Goal: Task Accomplishment & Management: Manage account settings

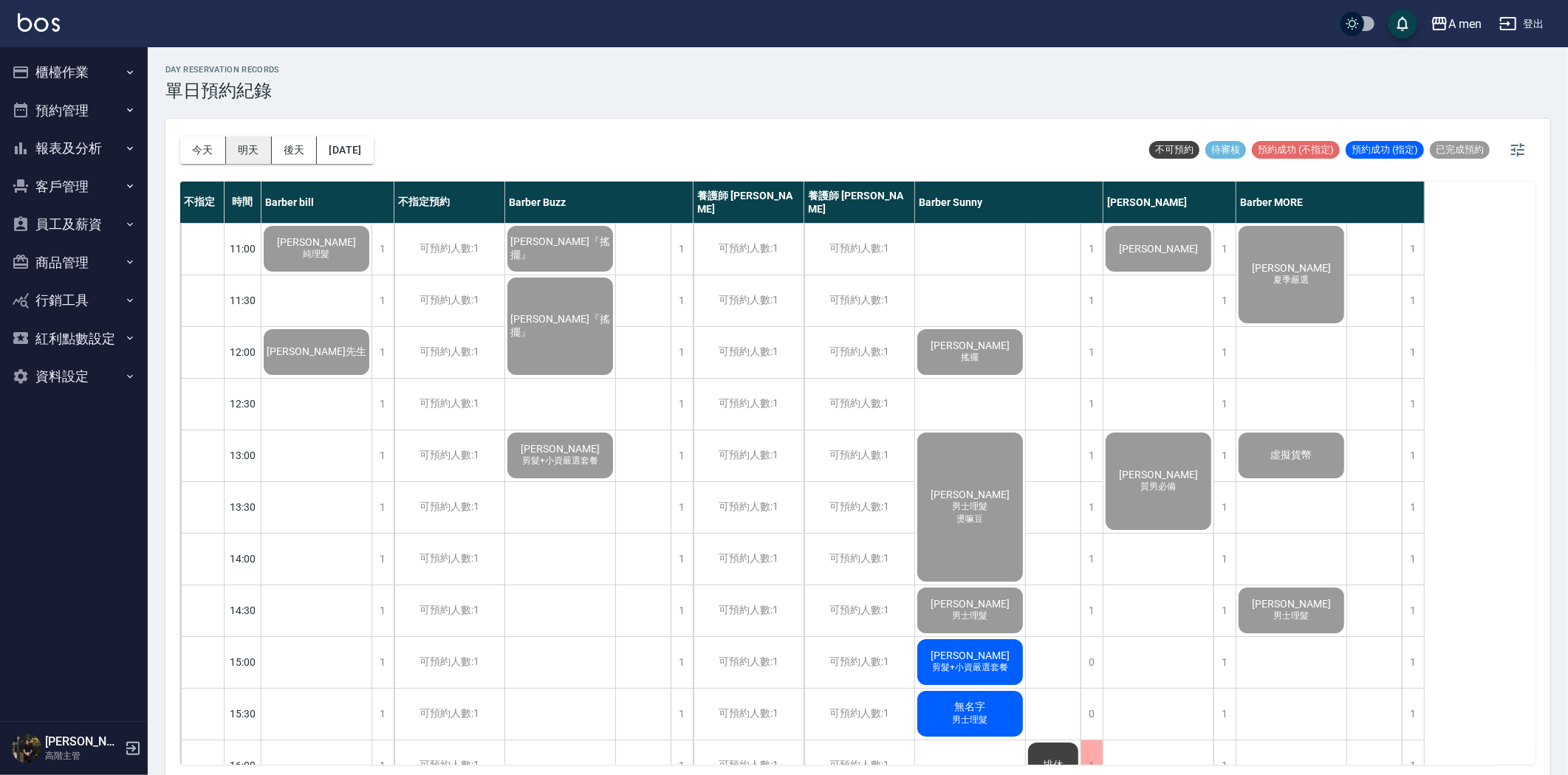
click at [234, 143] on button "明天" at bounding box center [249, 150] width 46 height 27
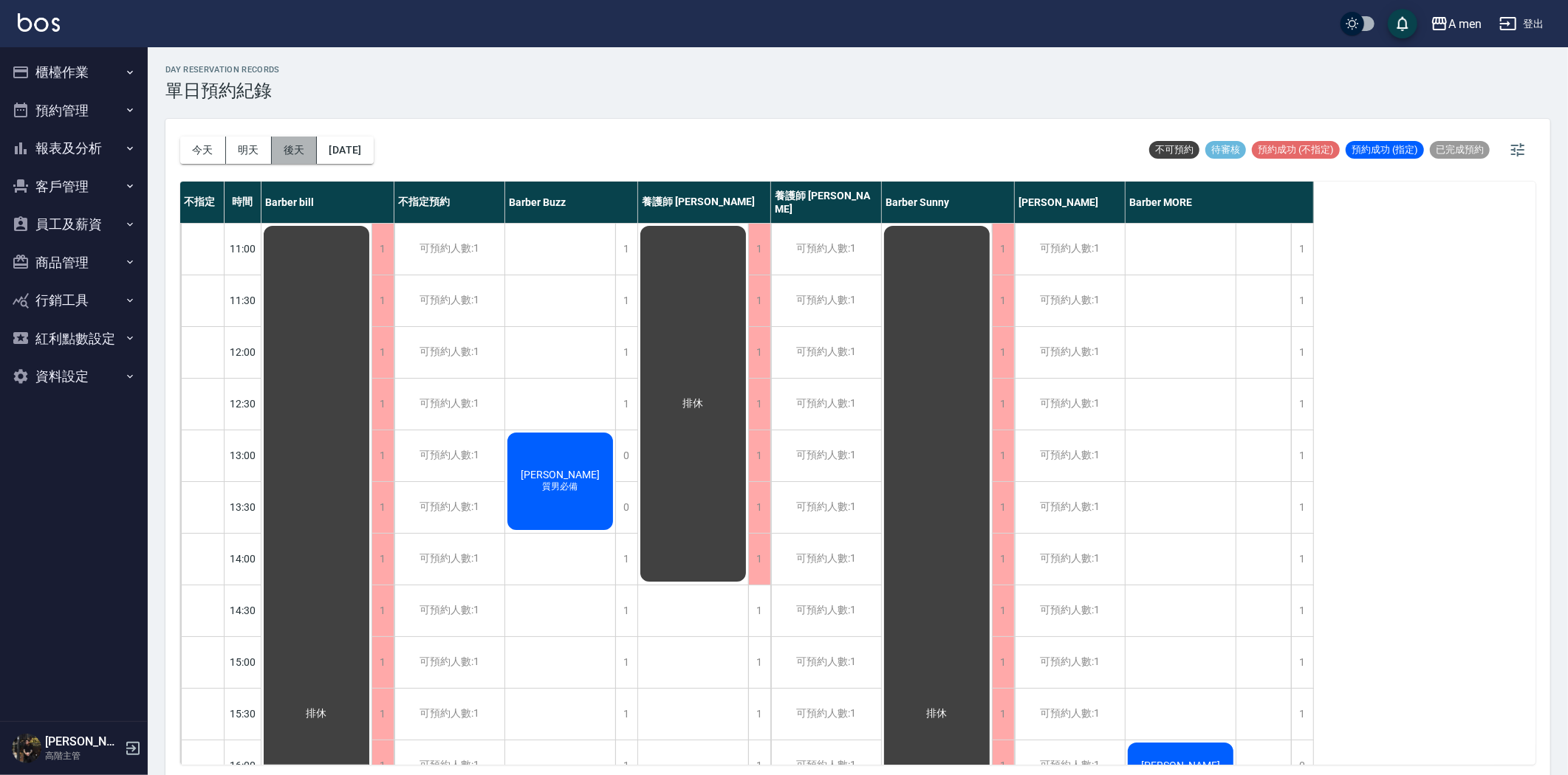
click at [300, 156] on button "後天" at bounding box center [294, 150] width 46 height 27
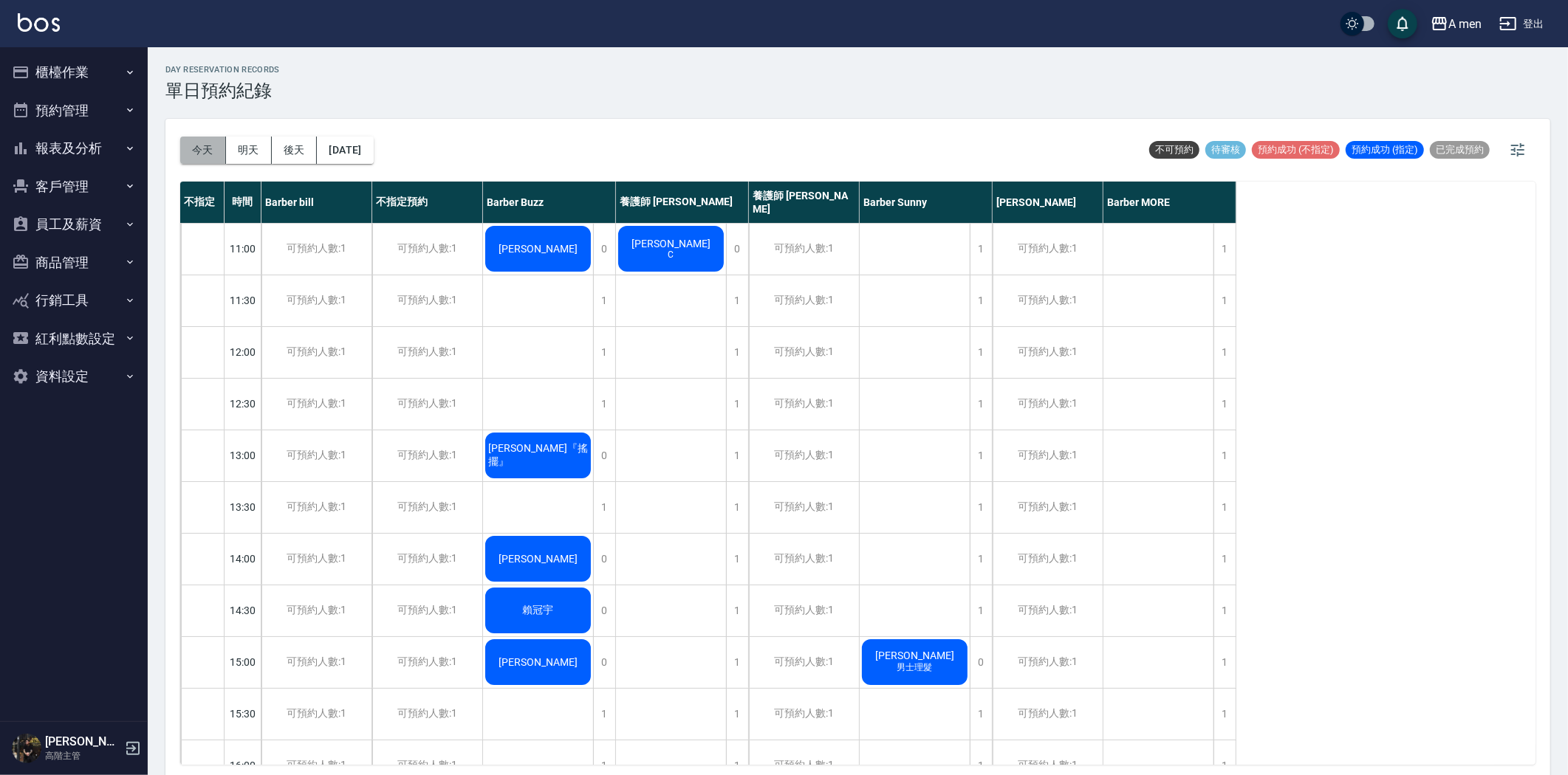
click at [211, 148] on button "今天" at bounding box center [202, 150] width 46 height 27
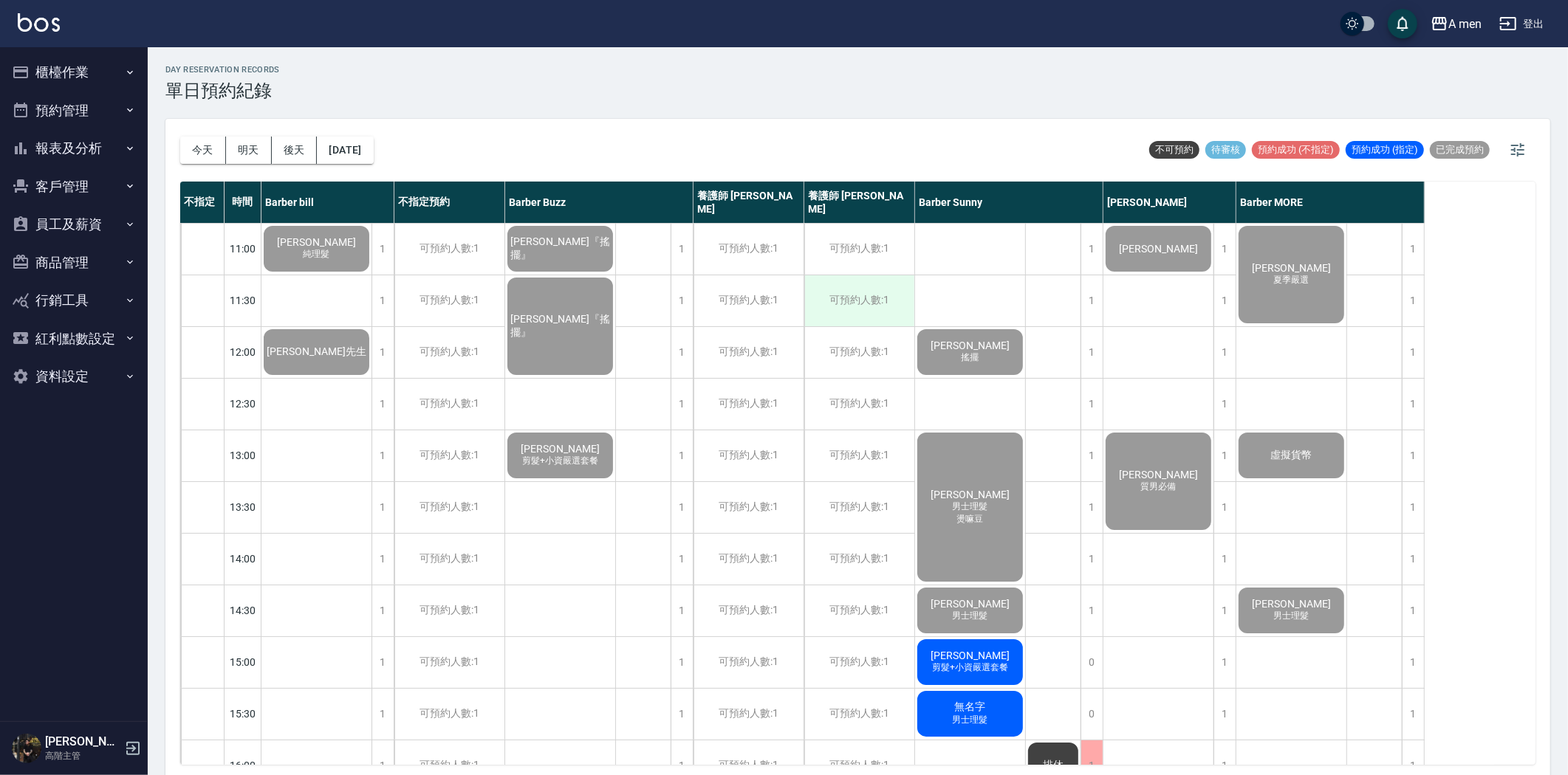
scroll to position [327, 0]
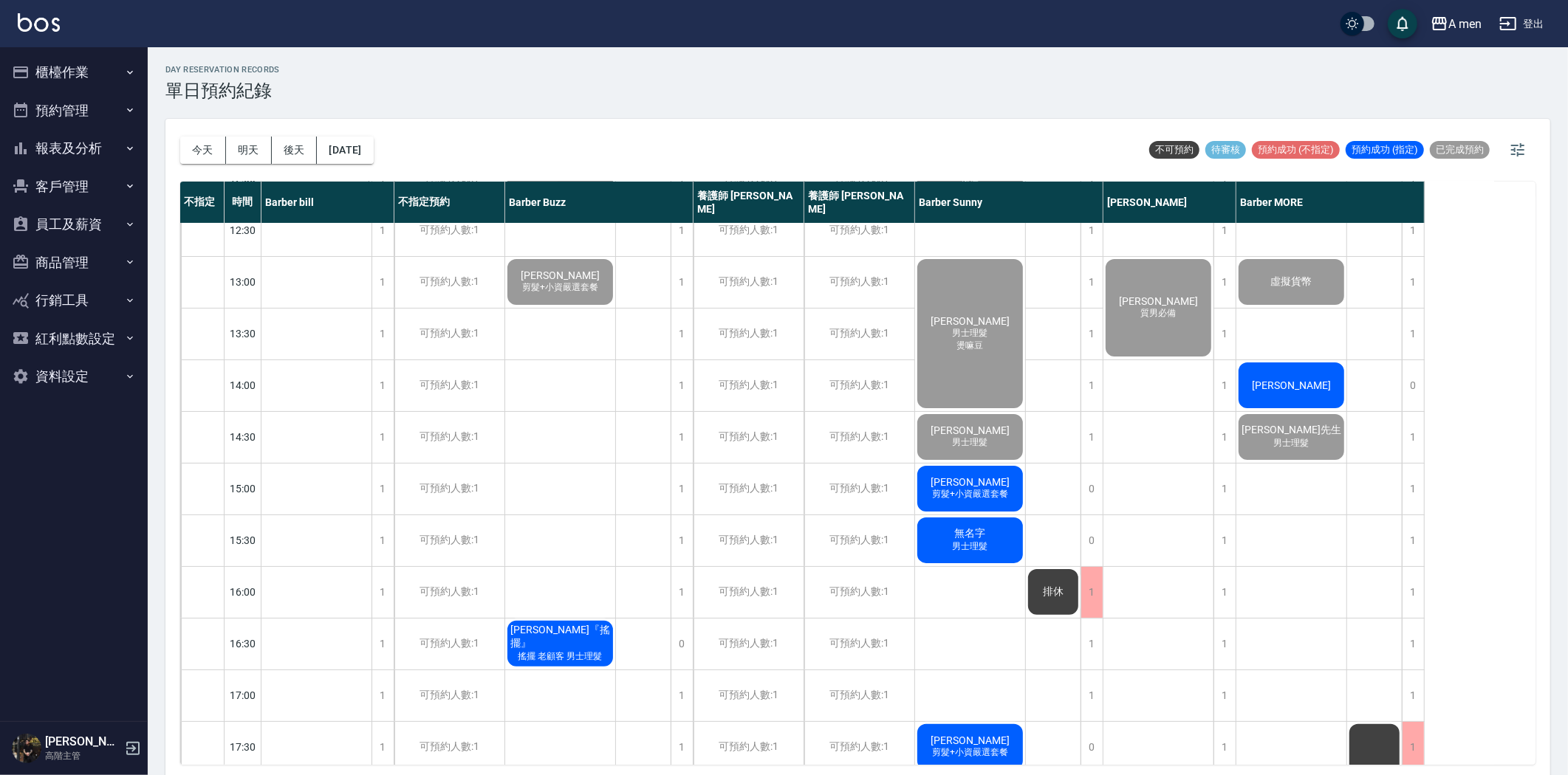
scroll to position [164, 0]
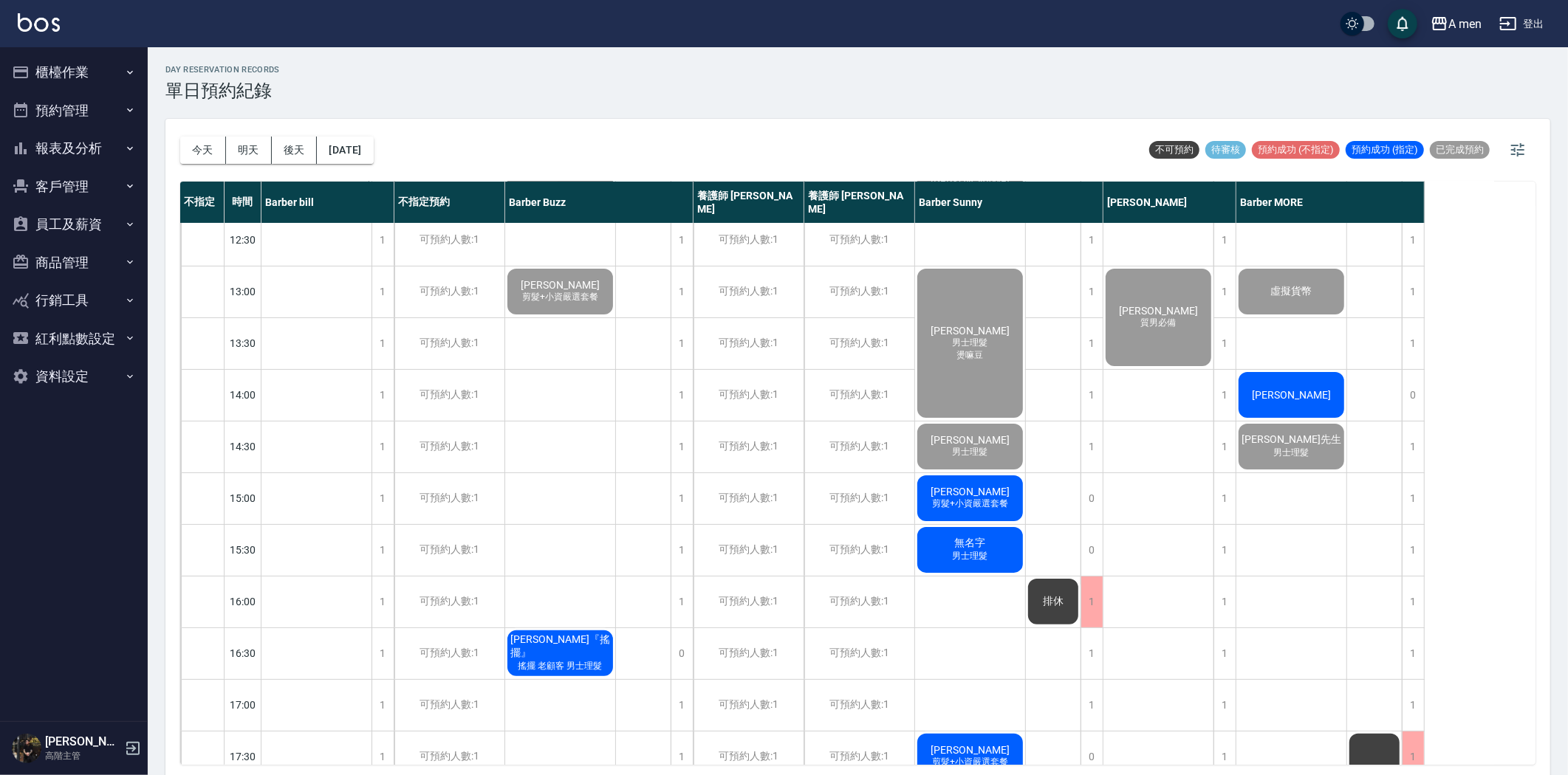
click at [371, 110] on div "無名字 男士理髮" at bounding box center [316, 85] width 110 height 51
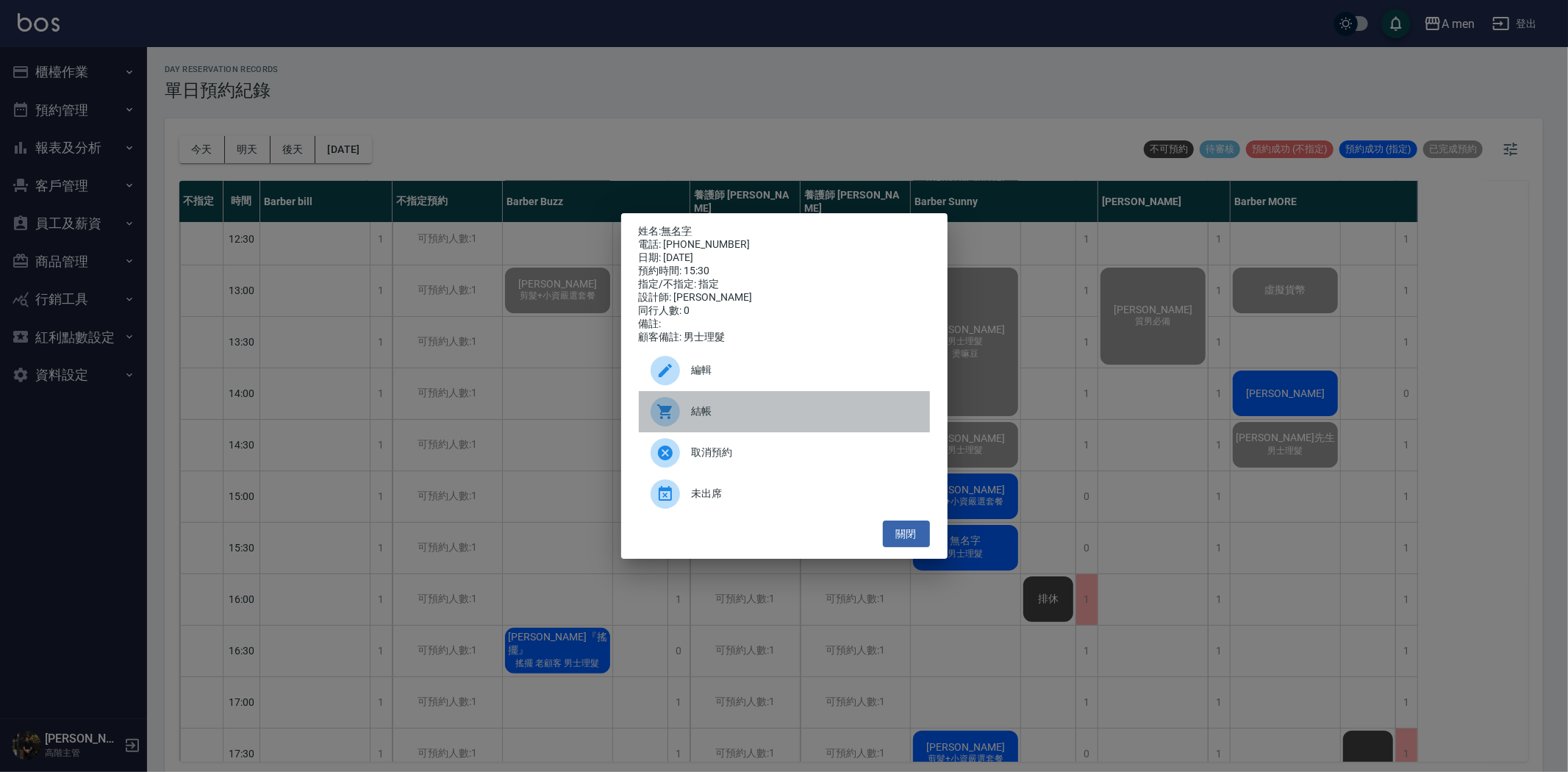
click at [737, 414] on span "結帳" at bounding box center [805, 411] width 226 height 16
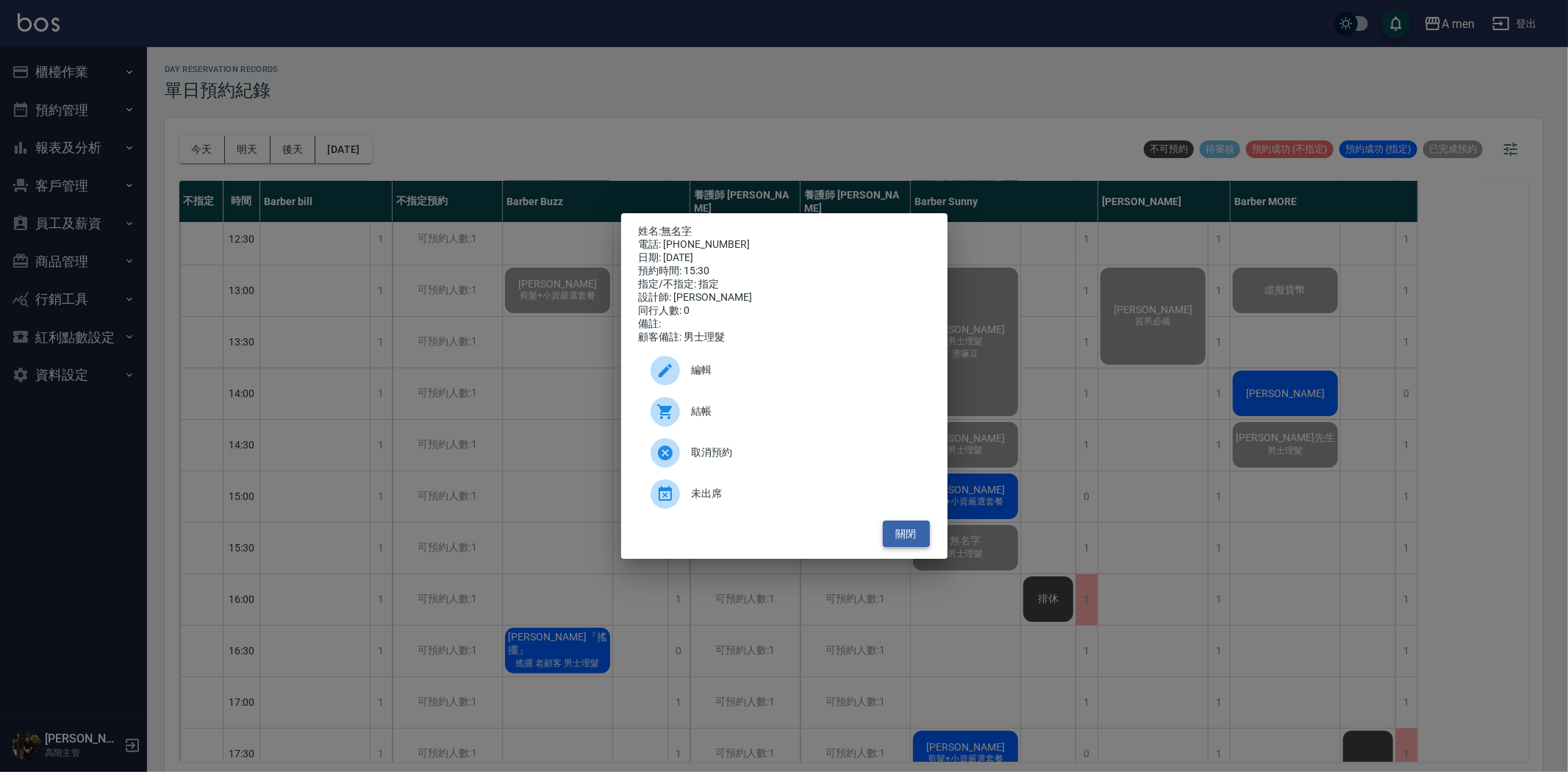
click at [900, 538] on button "關閉" at bounding box center [906, 534] width 47 height 27
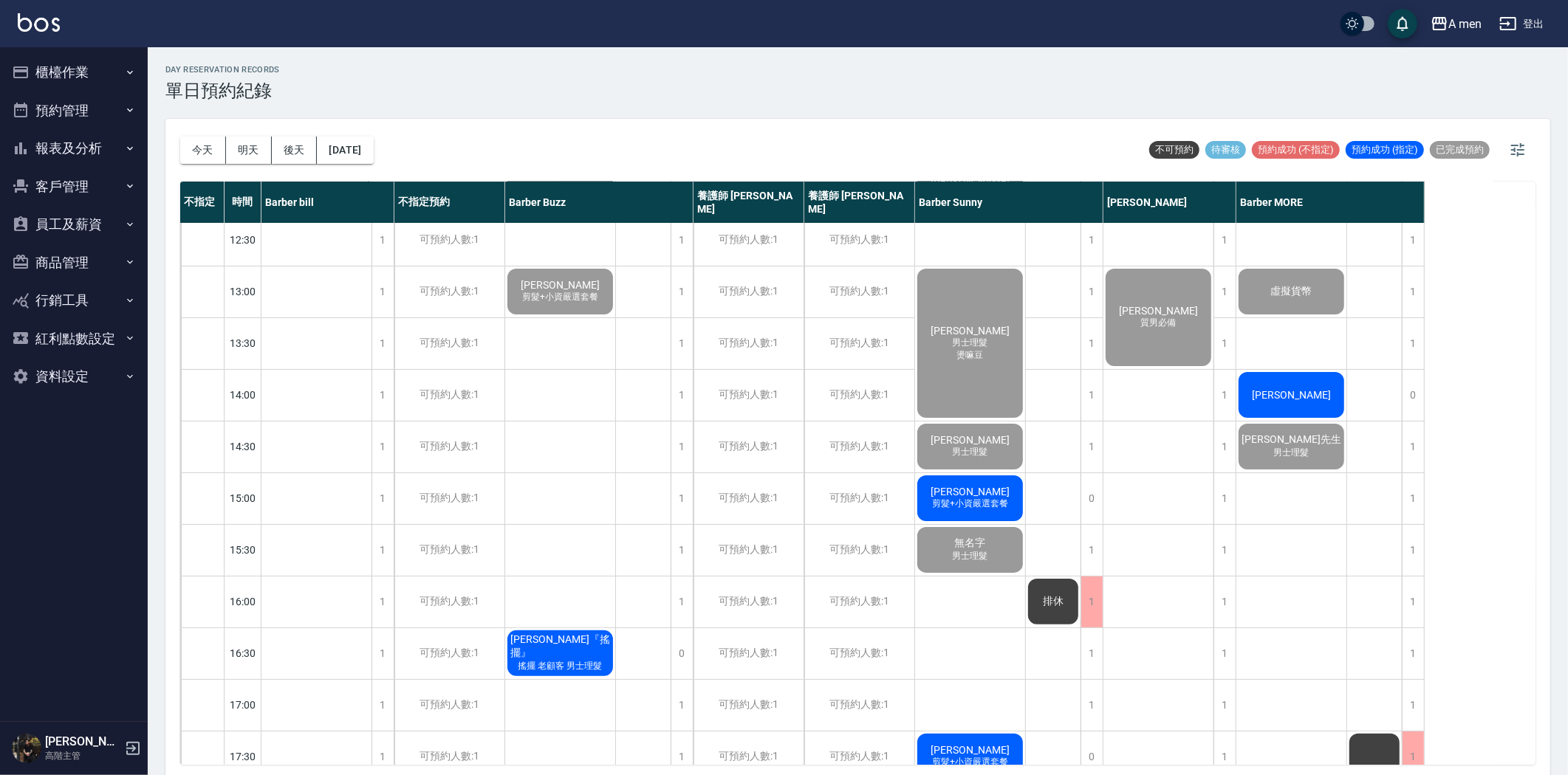
click at [333, 97] on span "剪髮+小資嚴選套餐" at bounding box center [317, 90] width 32 height 12
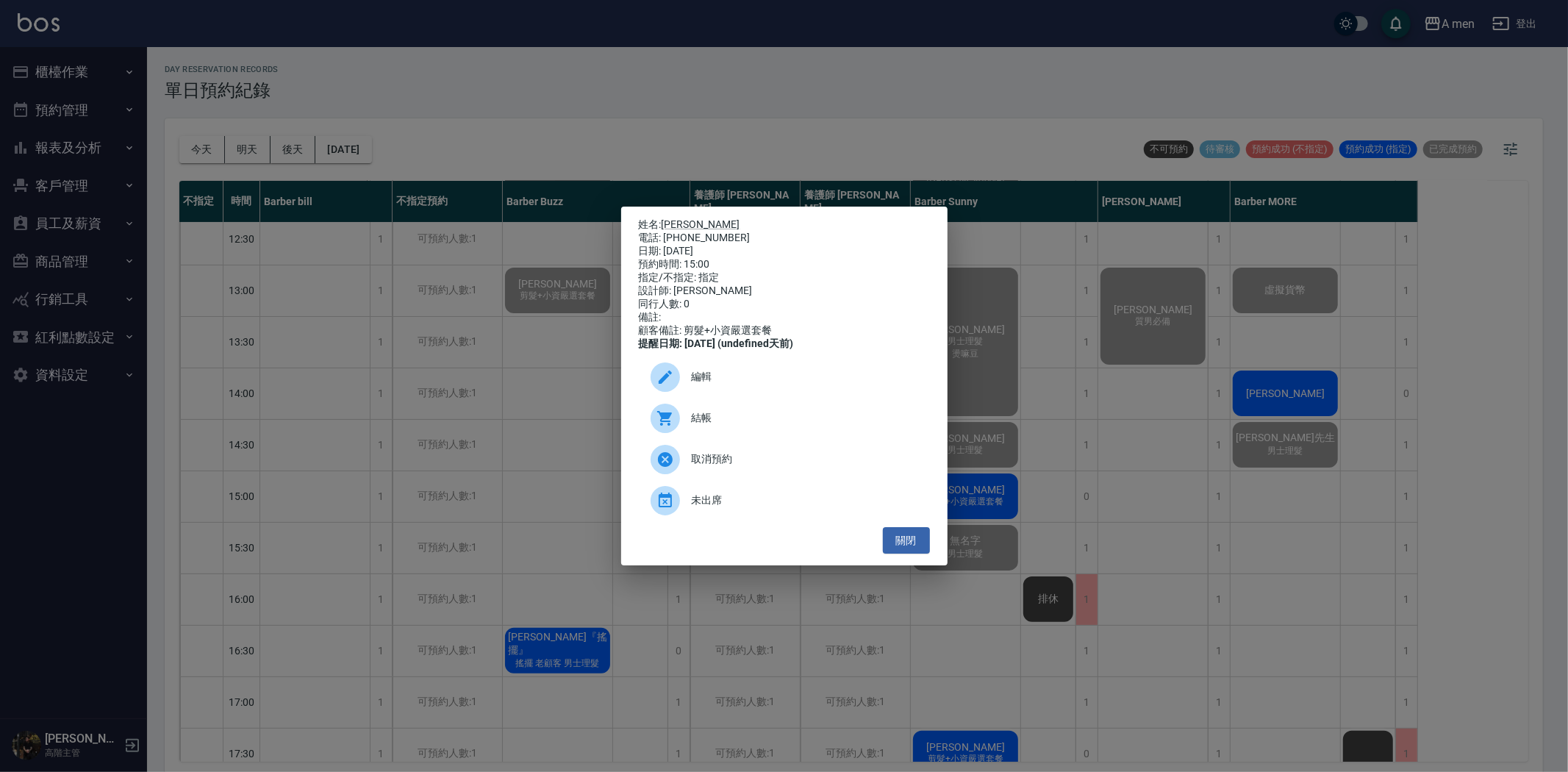
click at [733, 426] on span "結帳" at bounding box center [805, 418] width 226 height 16
click at [895, 553] on button "關閉" at bounding box center [906, 541] width 47 height 27
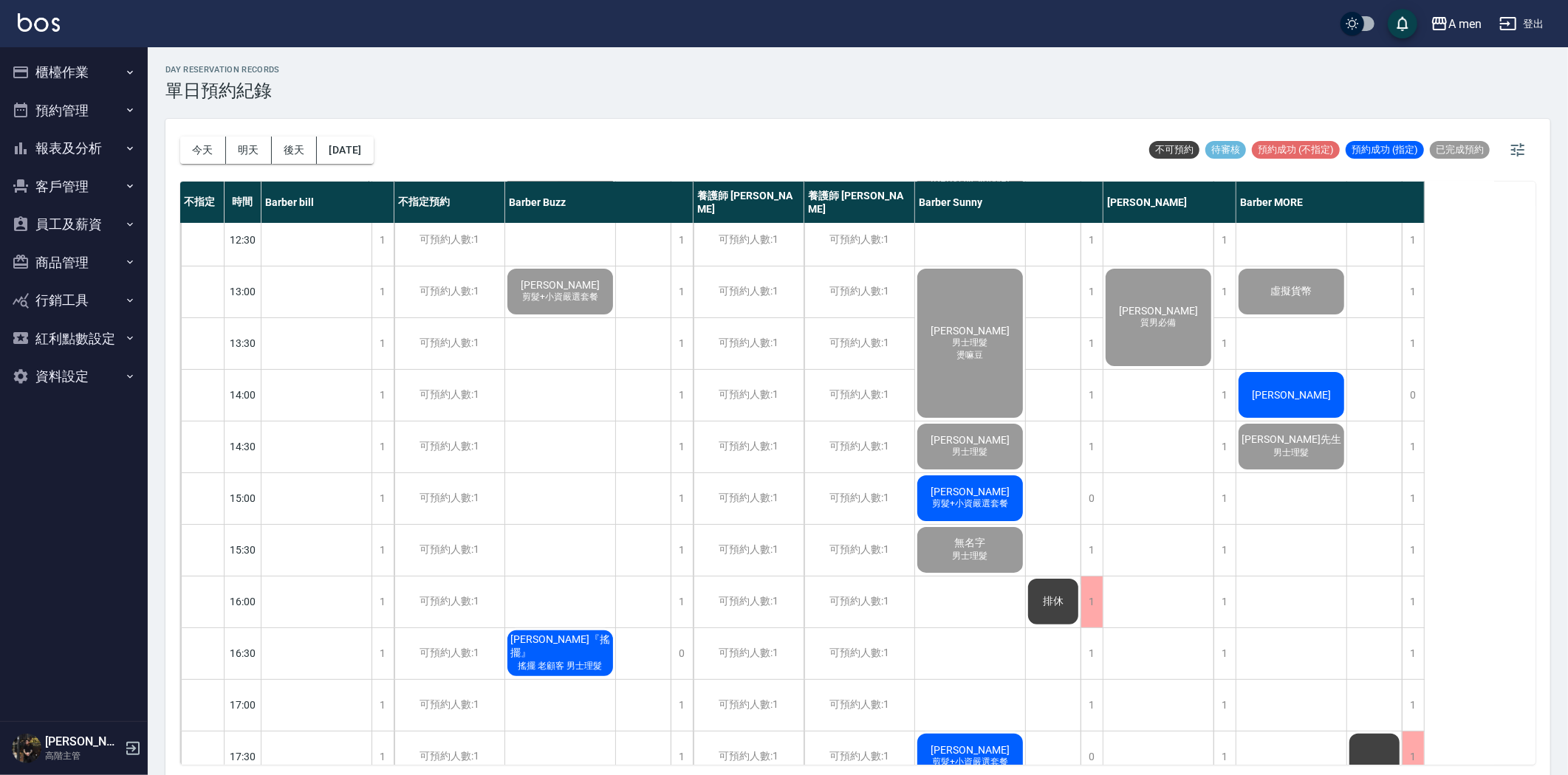
click at [371, 110] on div "徐滙 剪髮+小資嚴選套餐" at bounding box center [316, 85] width 110 height 51
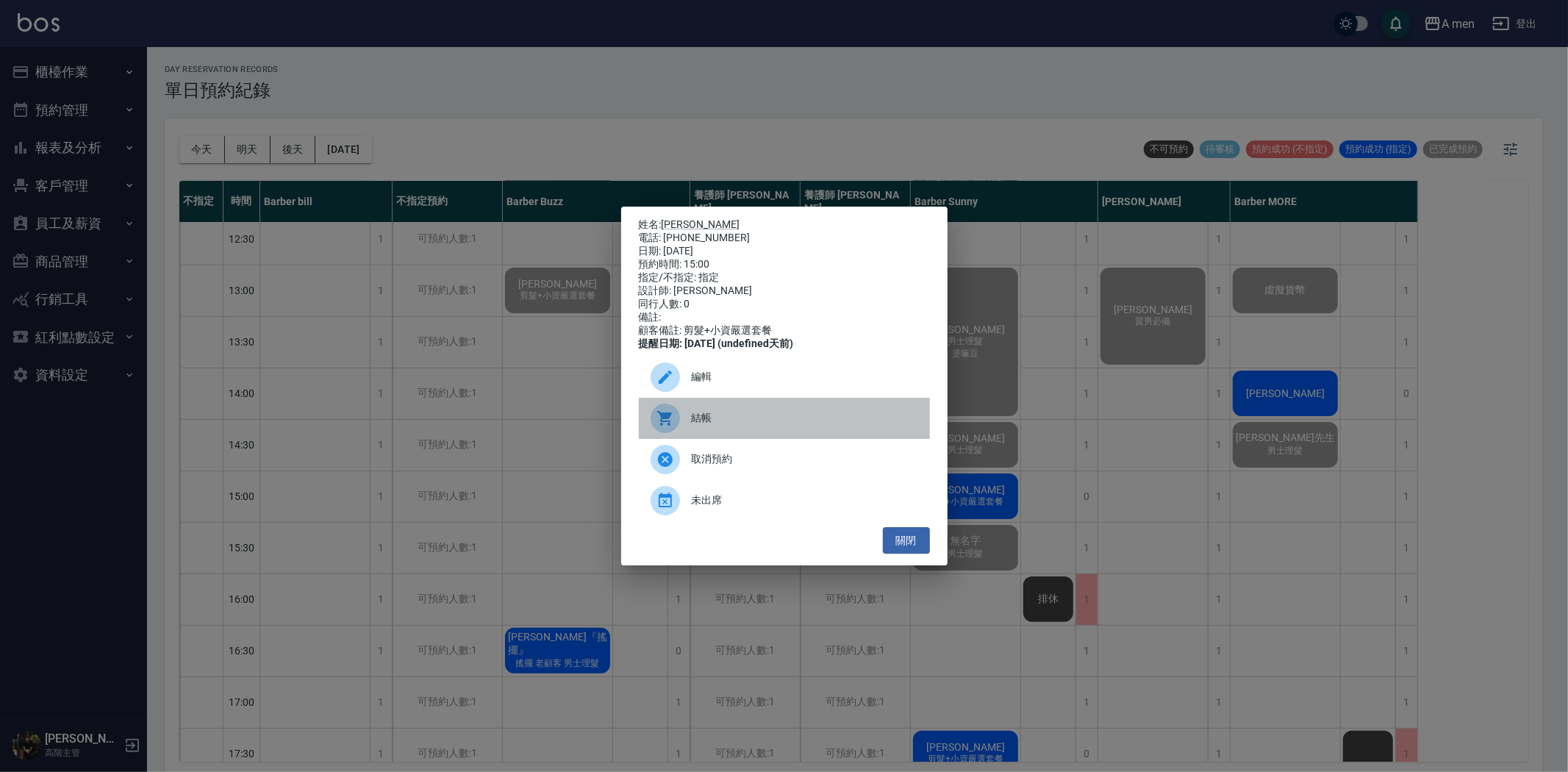
click at [777, 439] on div "結帳" at bounding box center [784, 419] width 291 height 41
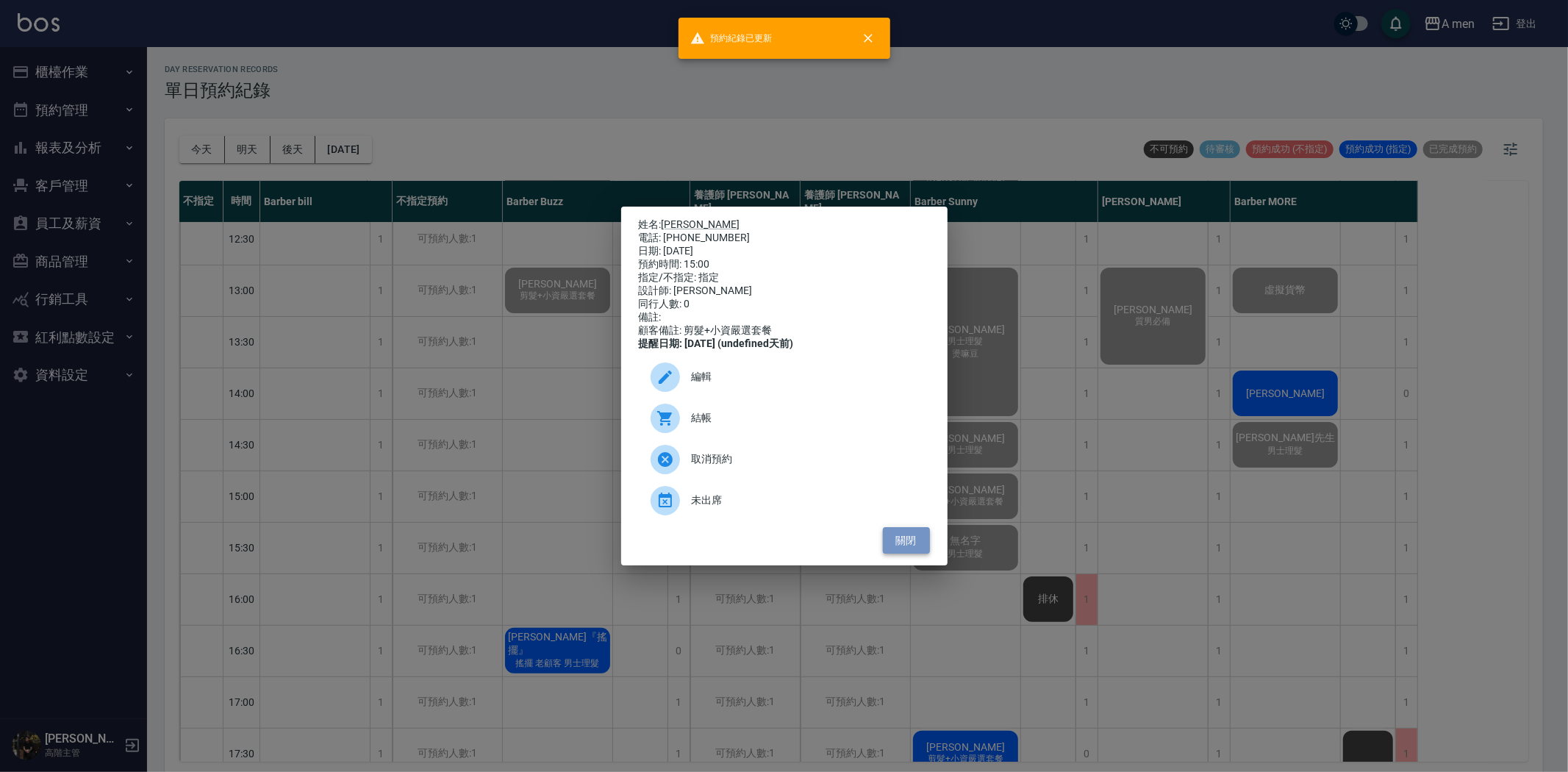
click at [923, 552] on button "關閉" at bounding box center [906, 541] width 47 height 27
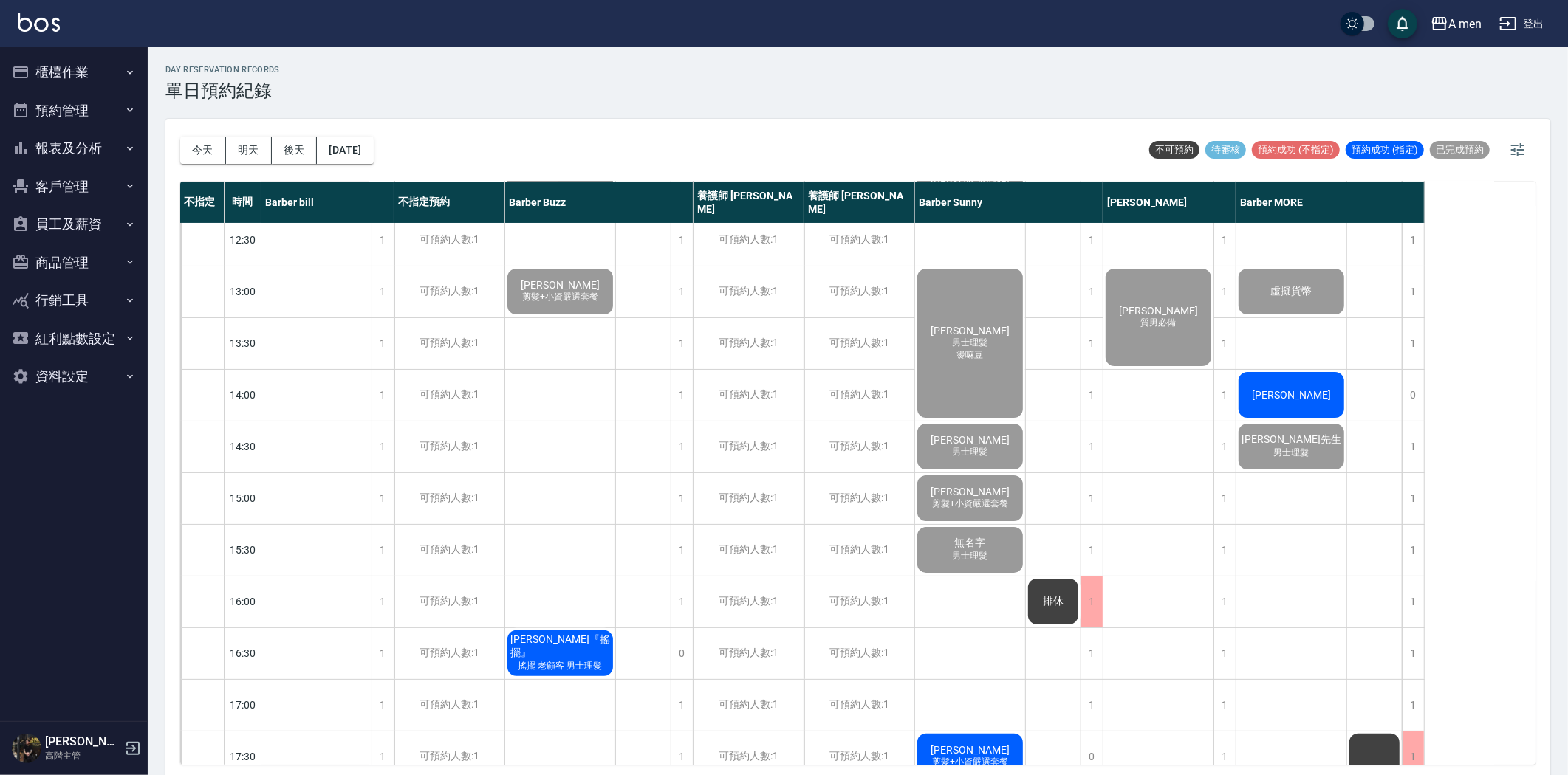
click at [371, 110] on div "溫兆偉 男士理髮 燙嘛豆" at bounding box center [316, 85] width 110 height 51
click at [371, 110] on div "[PERSON_NAME]" at bounding box center [316, 85] width 110 height 51
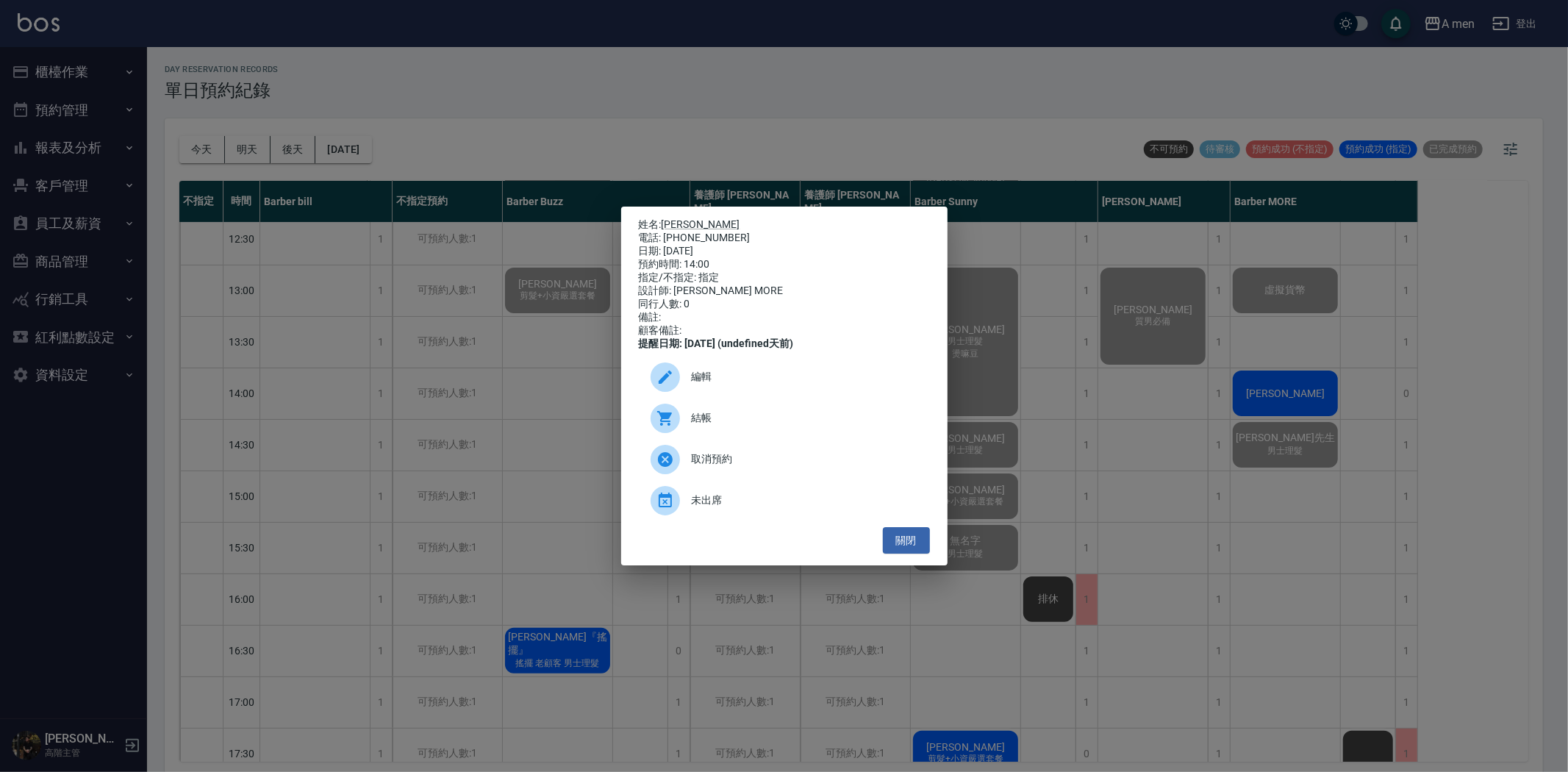
click at [1276, 402] on div "姓名: 林宏 電話: 0916366757 日期: 2025/08/13 預約時間: 14:00 指定/不指定: 指定 設計師: Barber MORE 同行…" at bounding box center [784, 386] width 1568 height 772
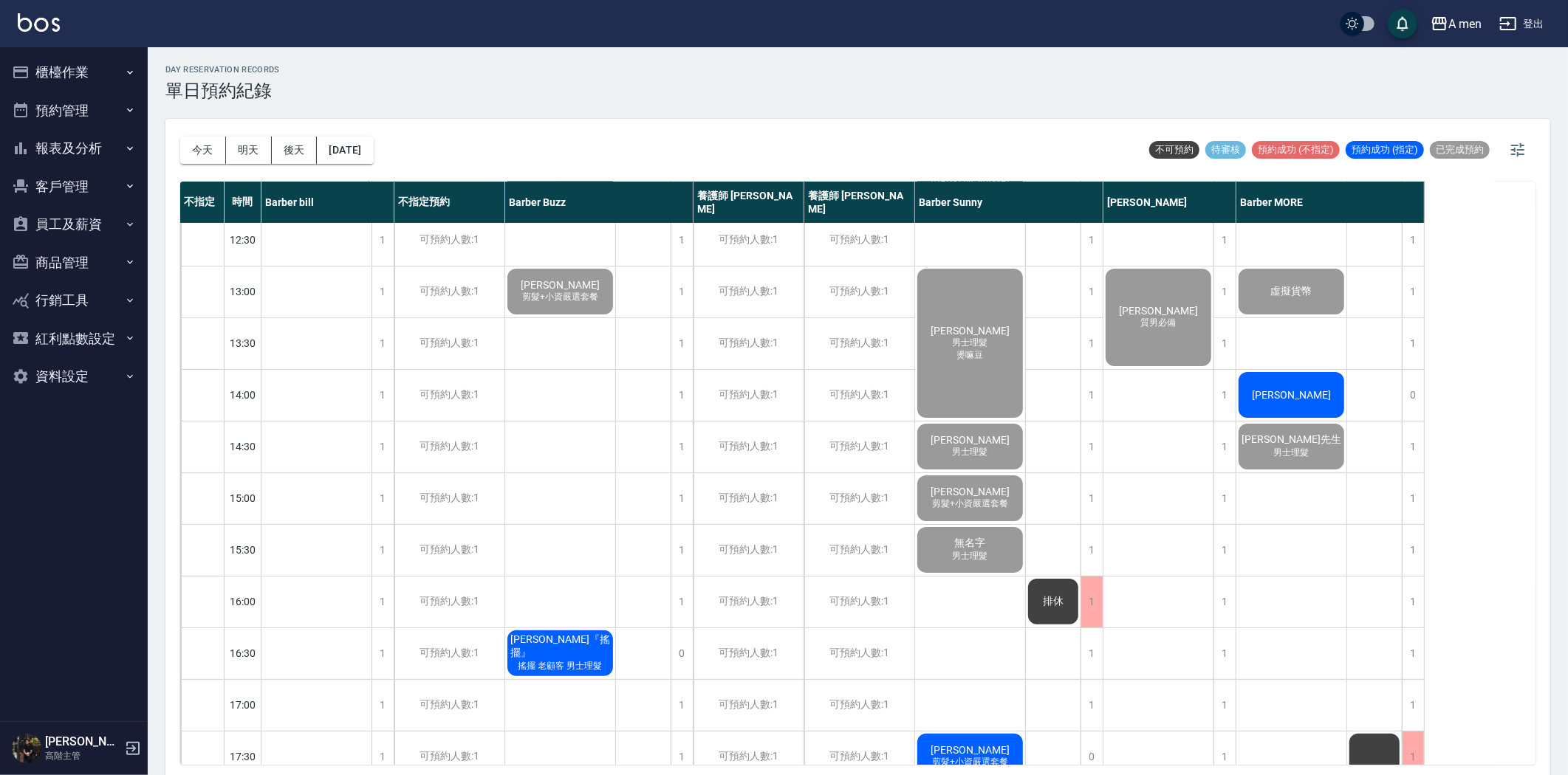
click at [359, 85] on span "[PERSON_NAME]" at bounding box center [316, 78] width 85 height 12
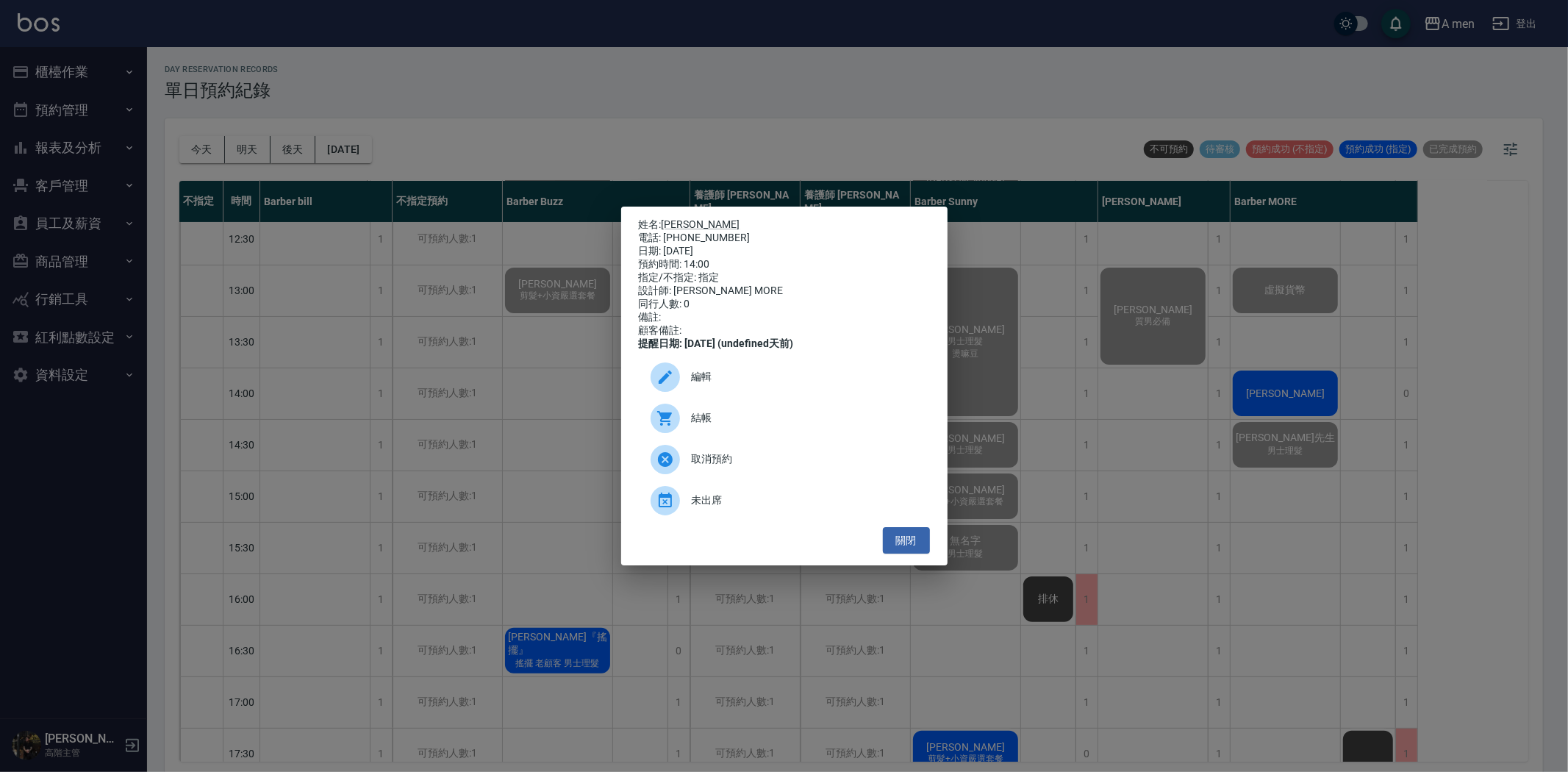
click at [682, 433] on div at bounding box center [671, 419] width 41 height 30
click at [888, 542] on button "關閉" at bounding box center [906, 541] width 47 height 27
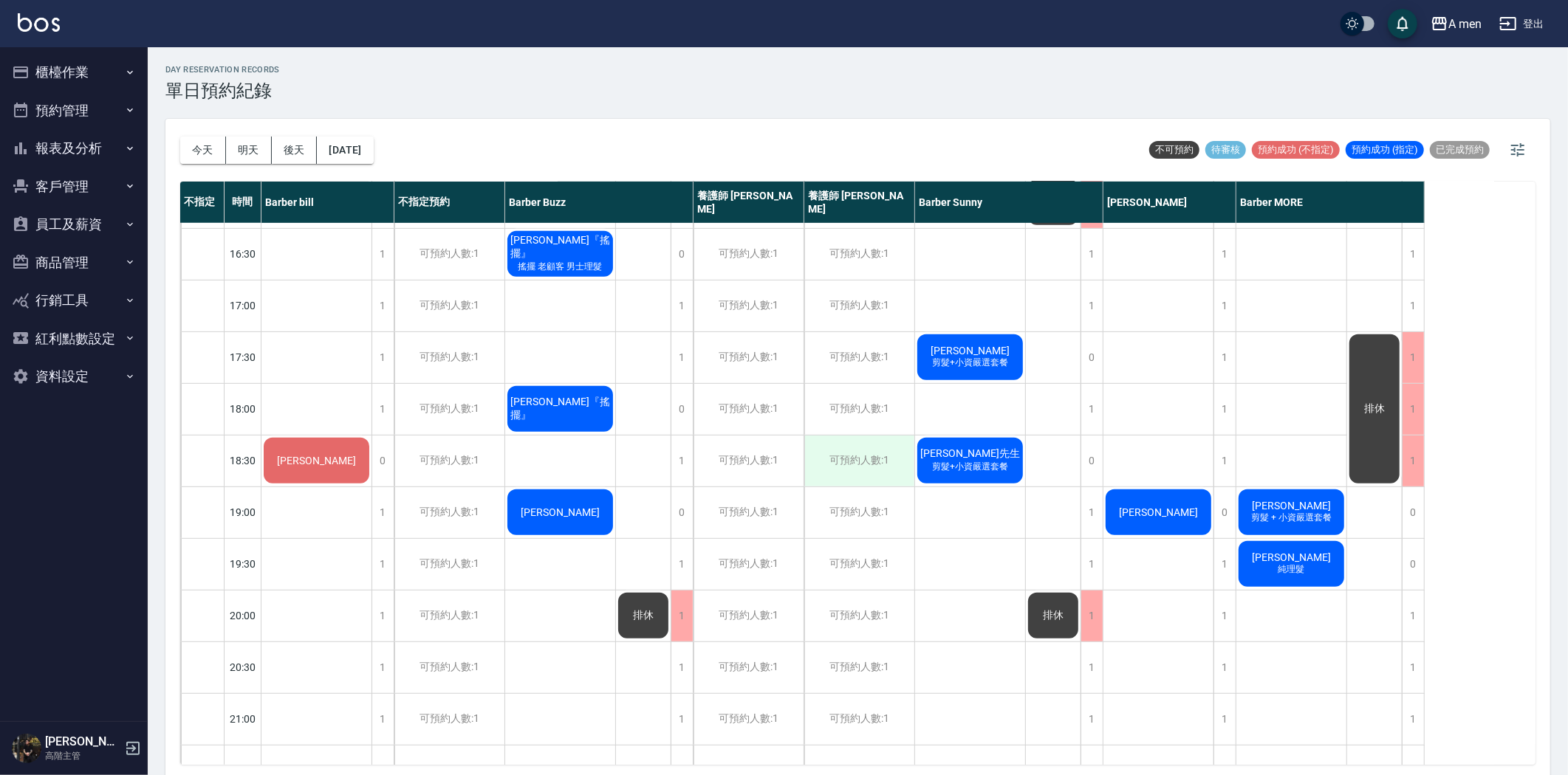
scroll to position [574, 0]
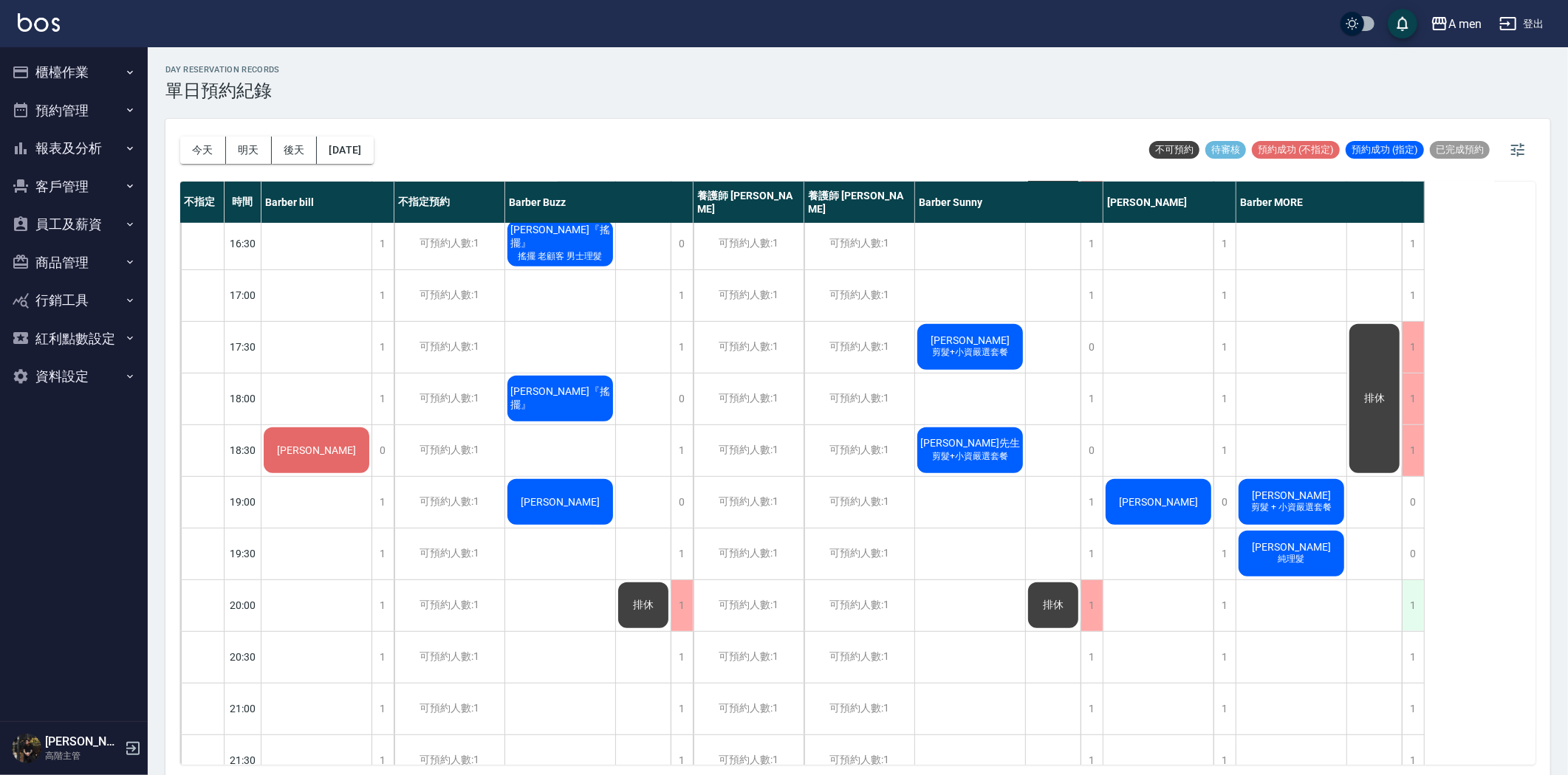
click at [1413, 598] on div "1" at bounding box center [1412, 605] width 22 height 51
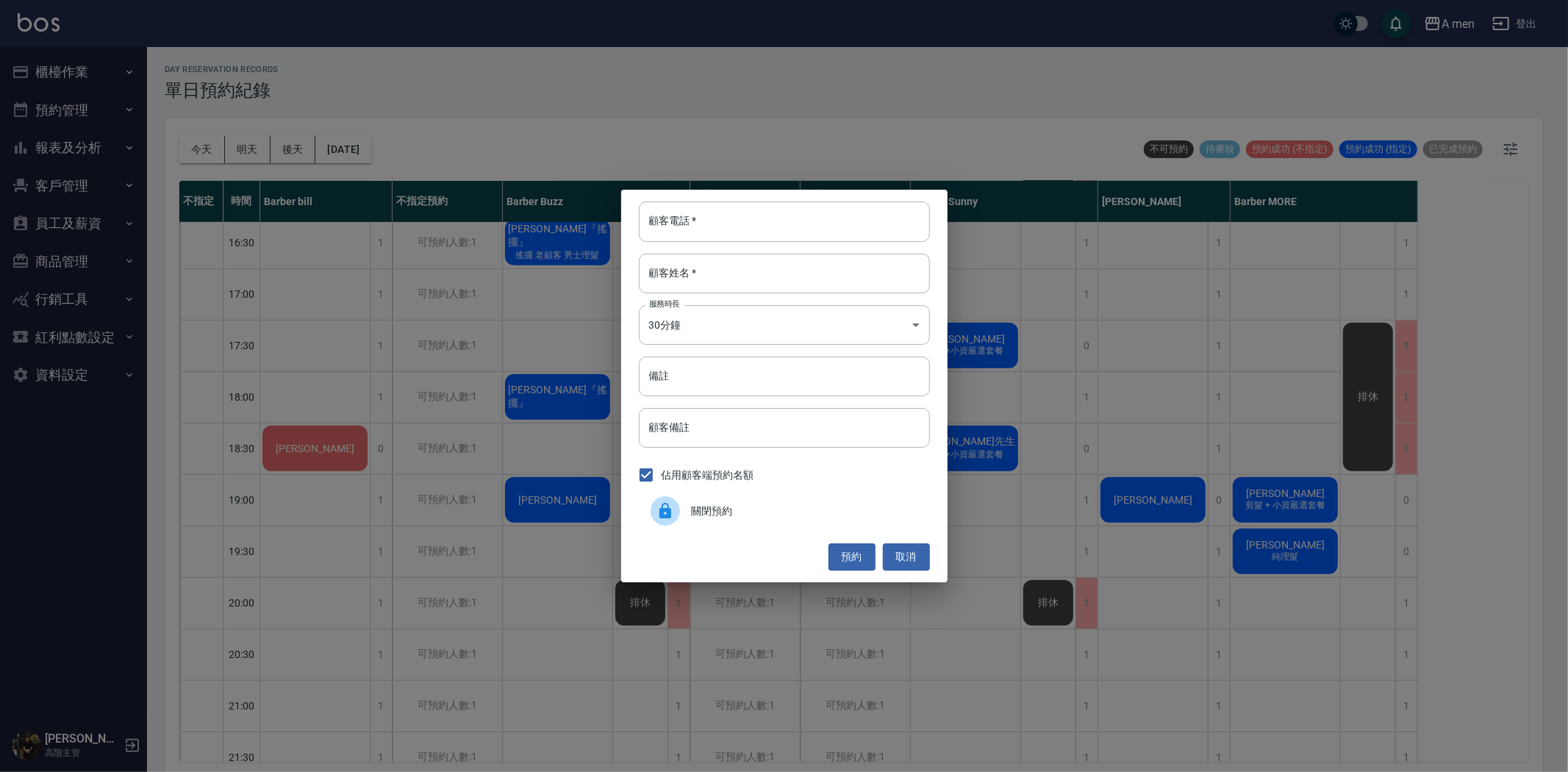
click at [743, 514] on span "關閉預約" at bounding box center [805, 511] width 226 height 16
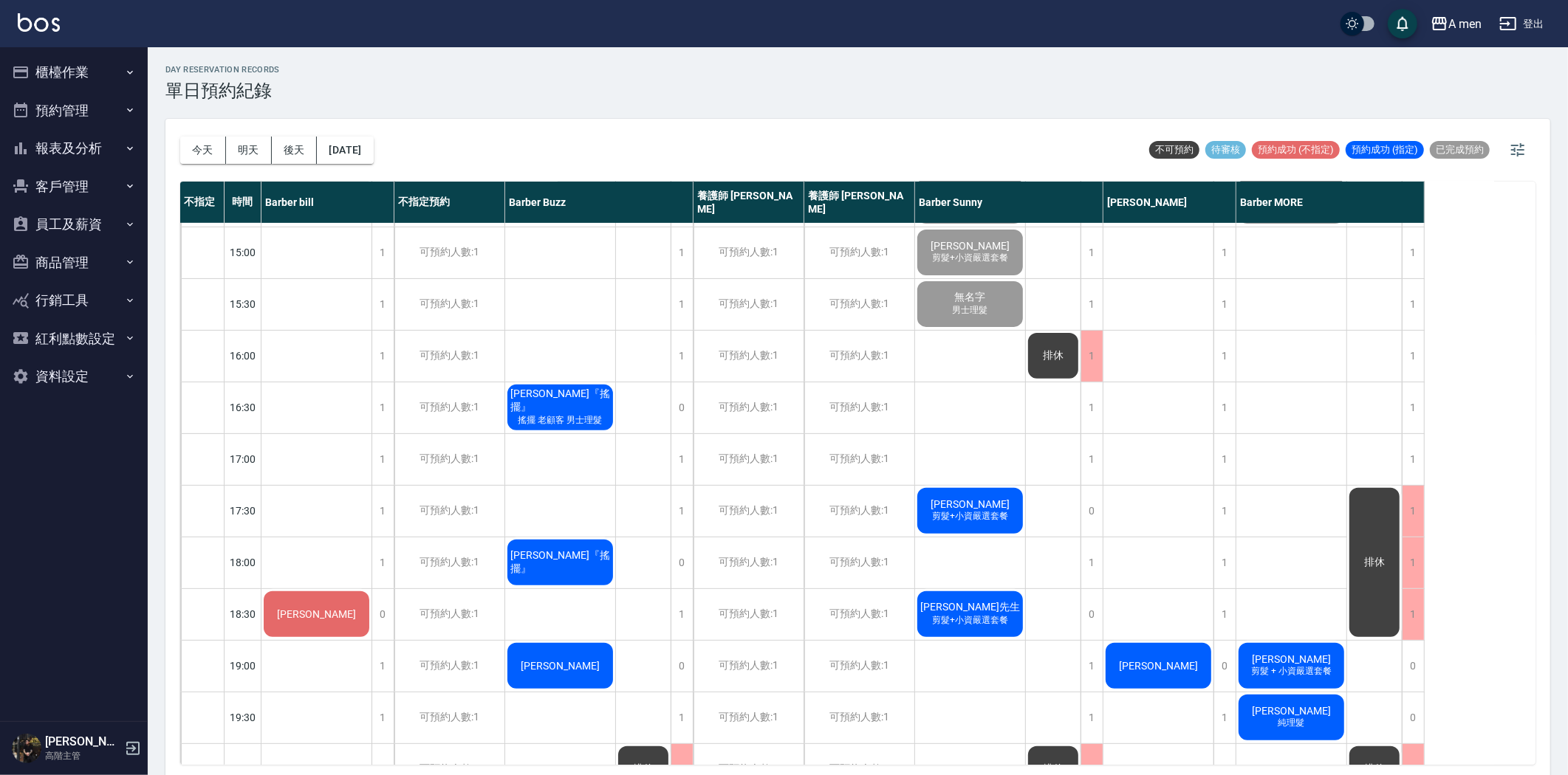
scroll to position [492, 0]
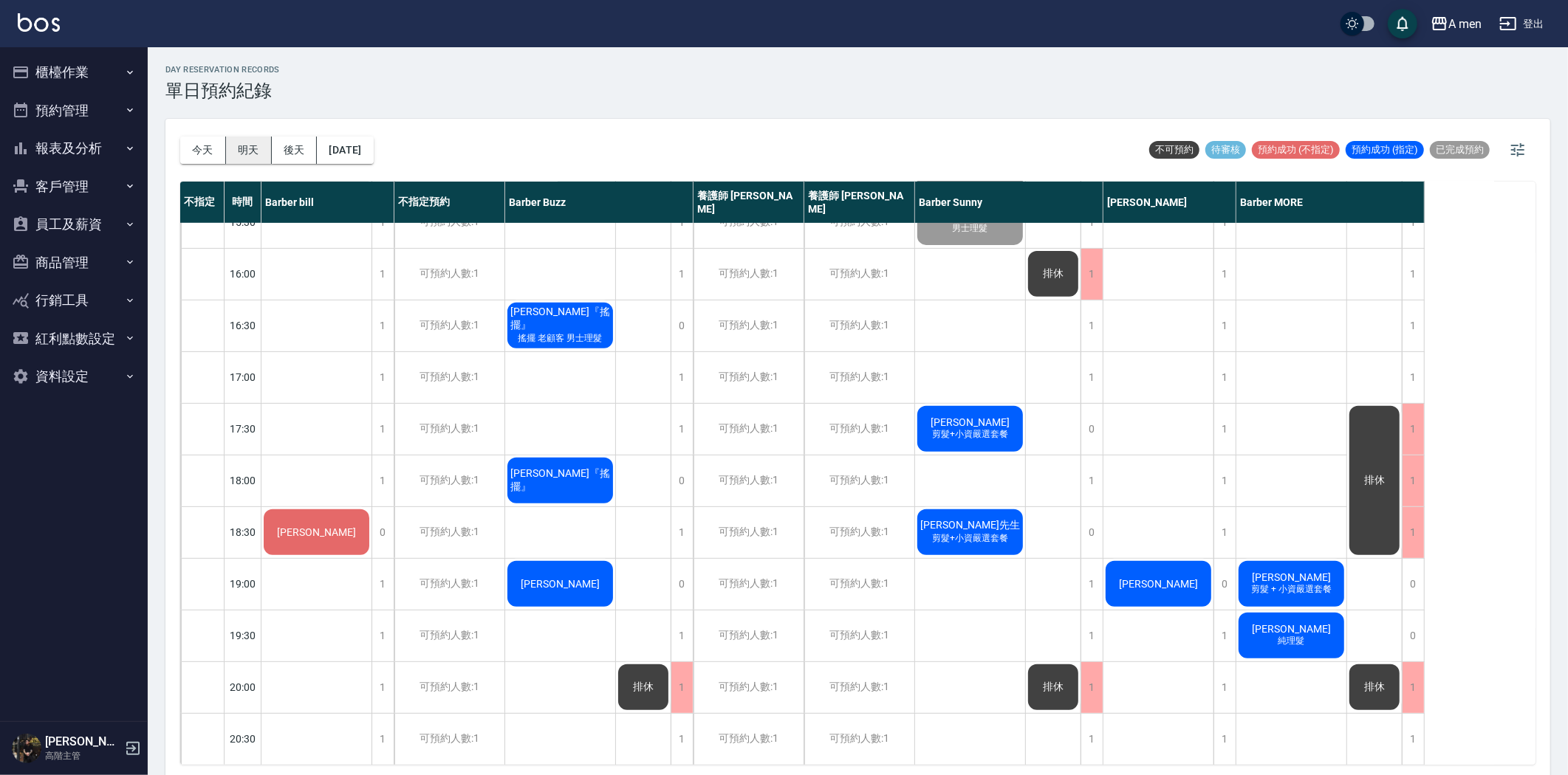
click at [246, 140] on button "明天" at bounding box center [249, 150] width 46 height 27
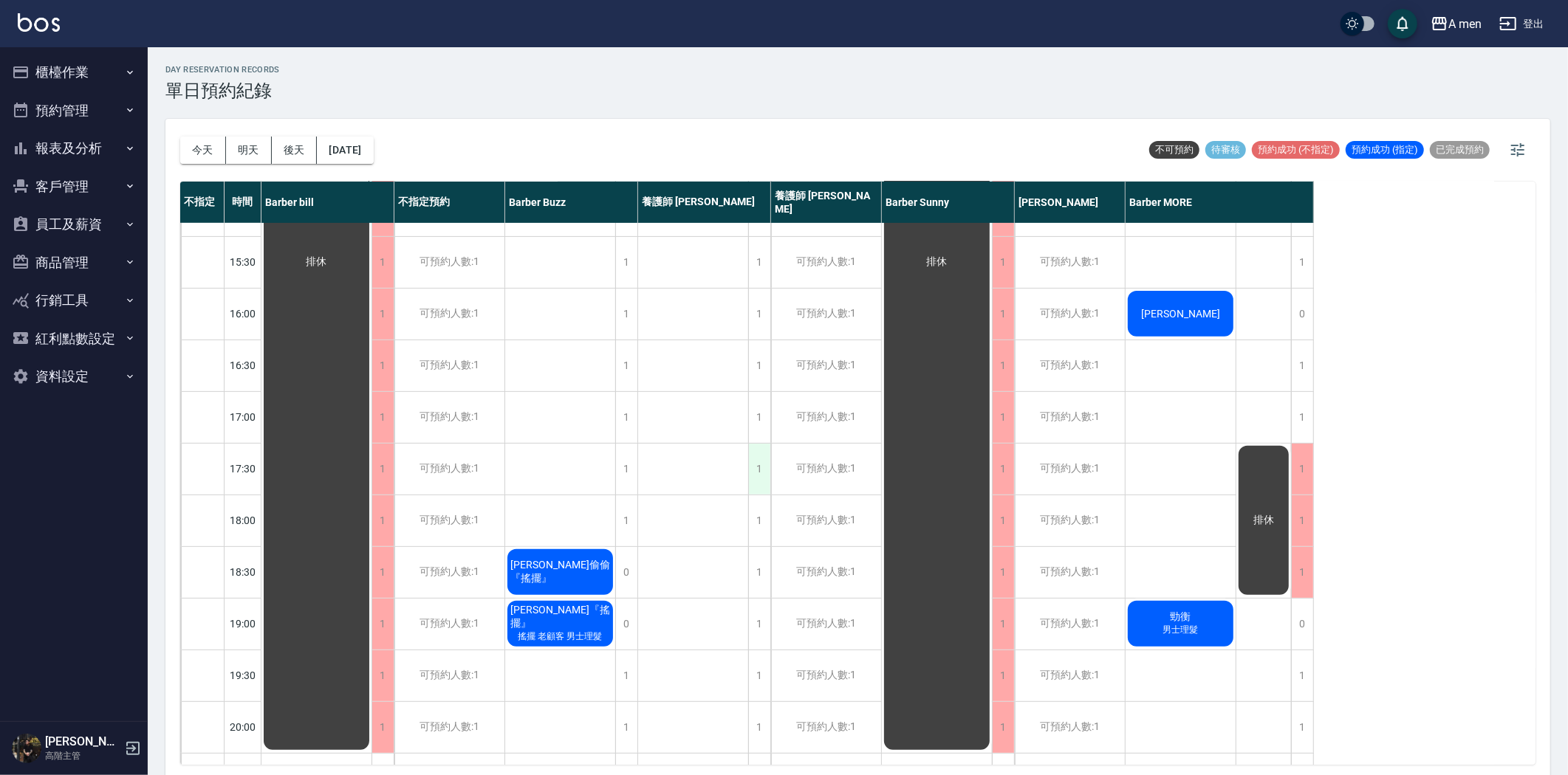
scroll to position [656, 0]
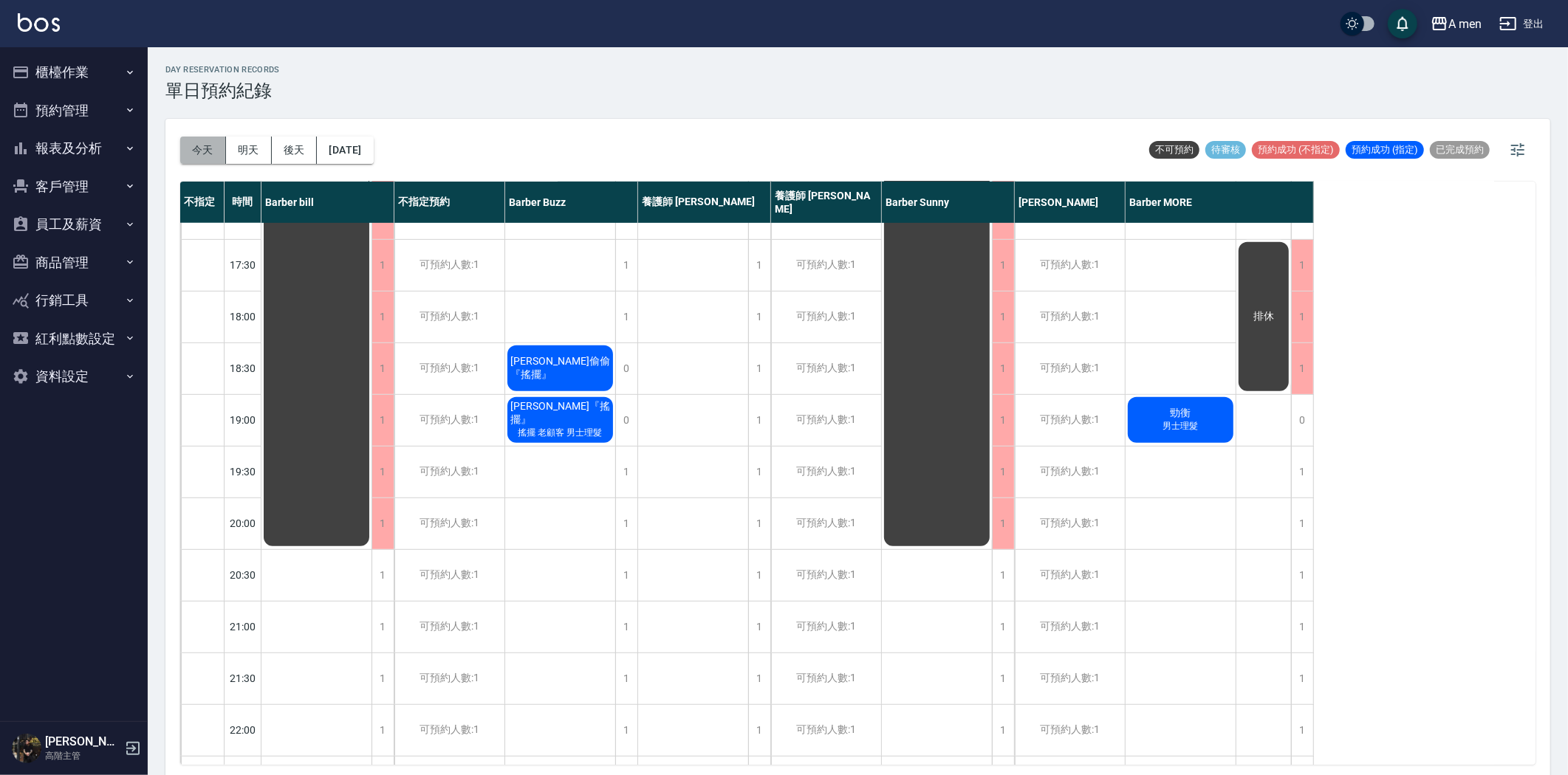
click at [217, 151] on button "今天" at bounding box center [202, 150] width 46 height 27
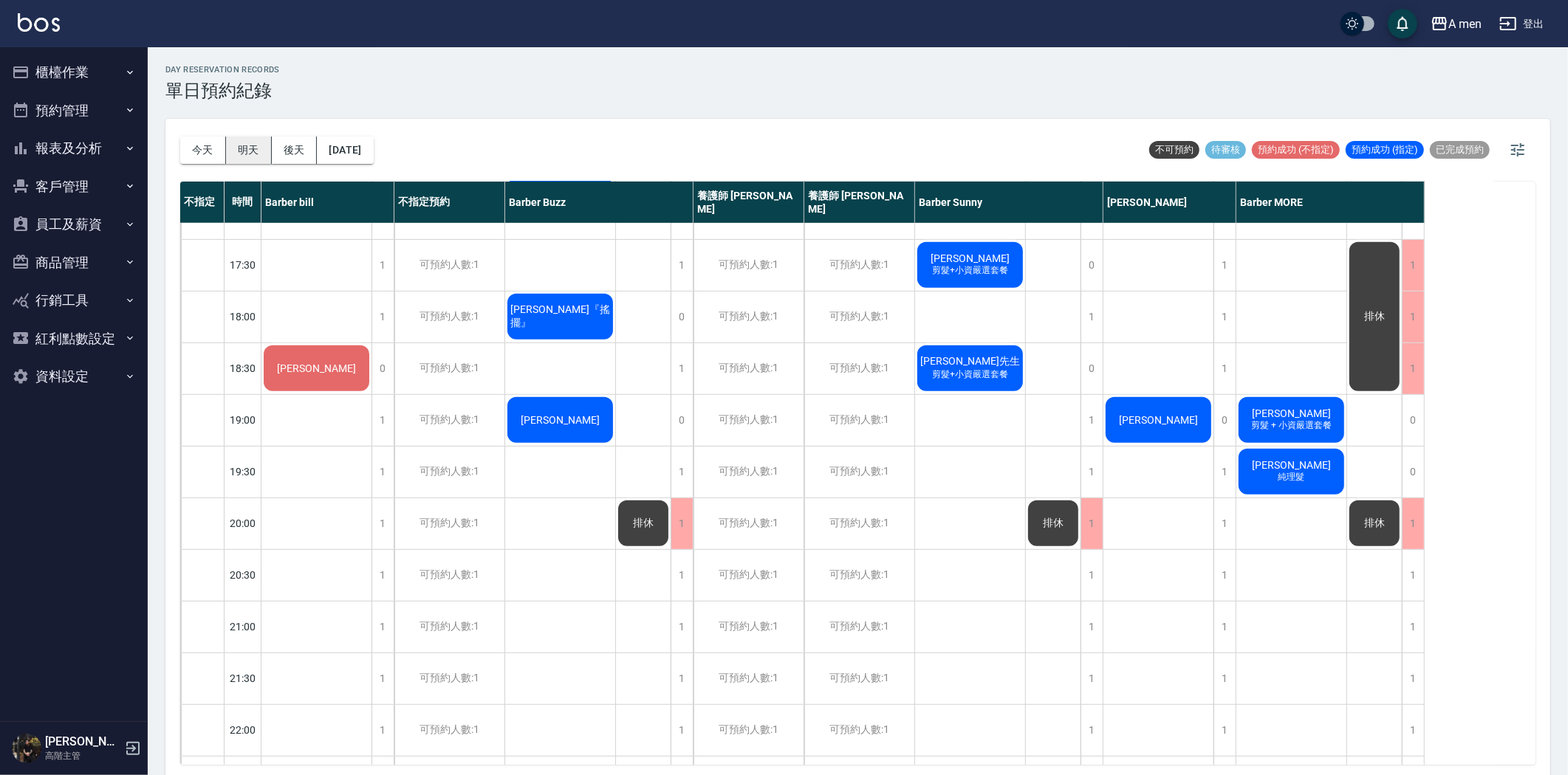
click at [246, 155] on button "明天" at bounding box center [249, 150] width 46 height 27
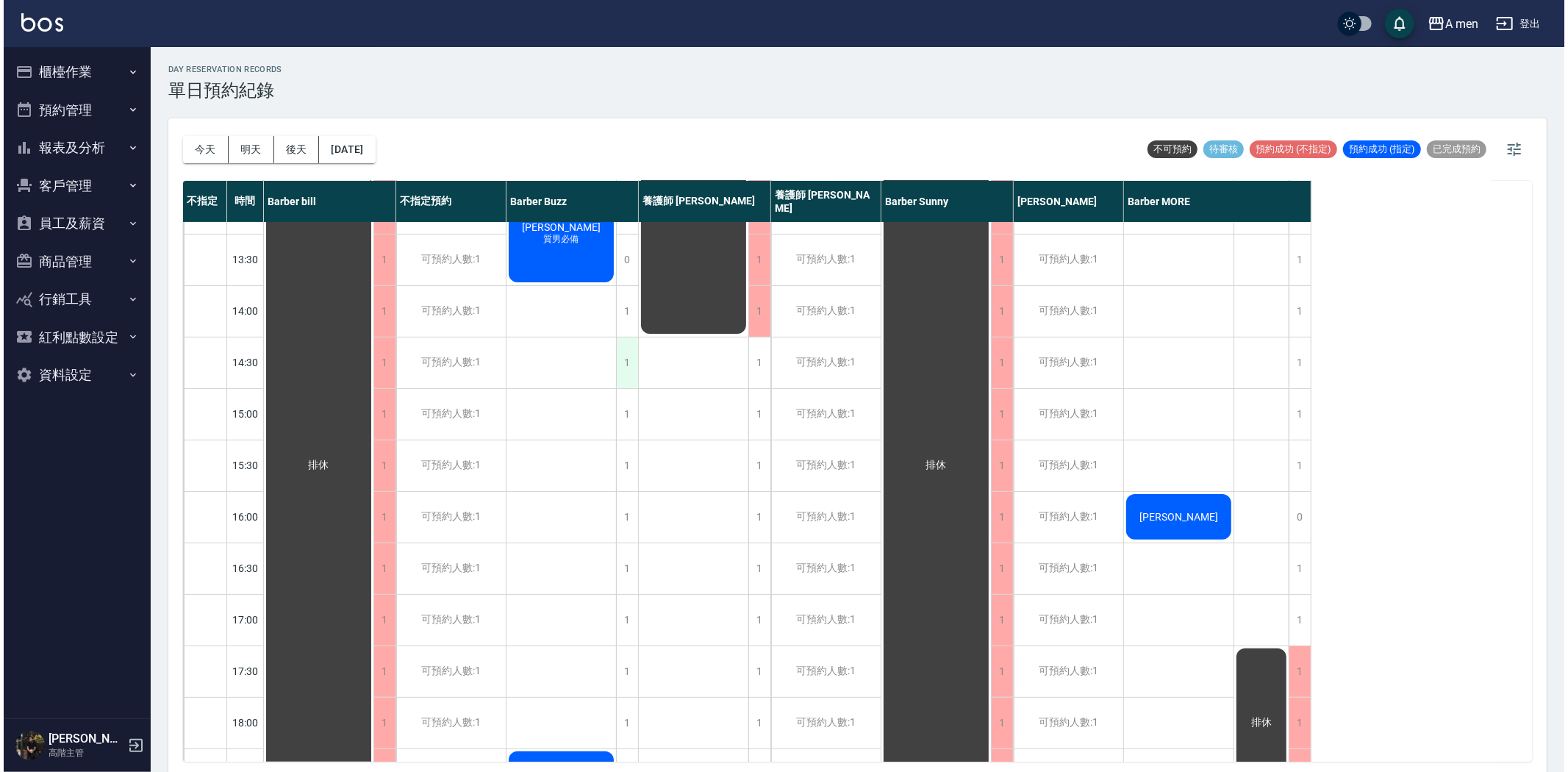
scroll to position [245, 0]
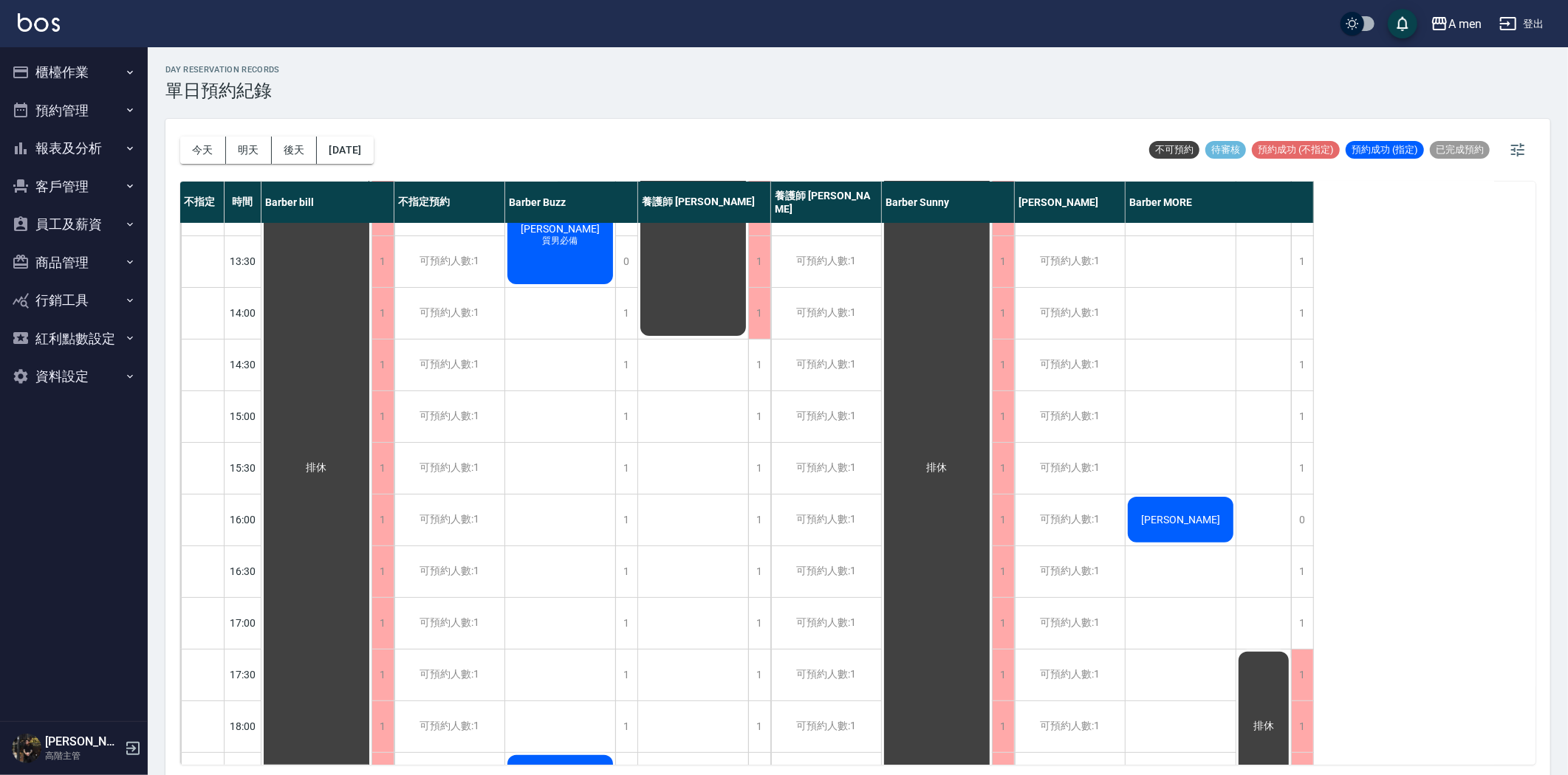
click at [665, 388] on div "排休" at bounding box center [694, 622] width 111 height 1292
click at [205, 149] on button "今天" at bounding box center [202, 150] width 46 height 27
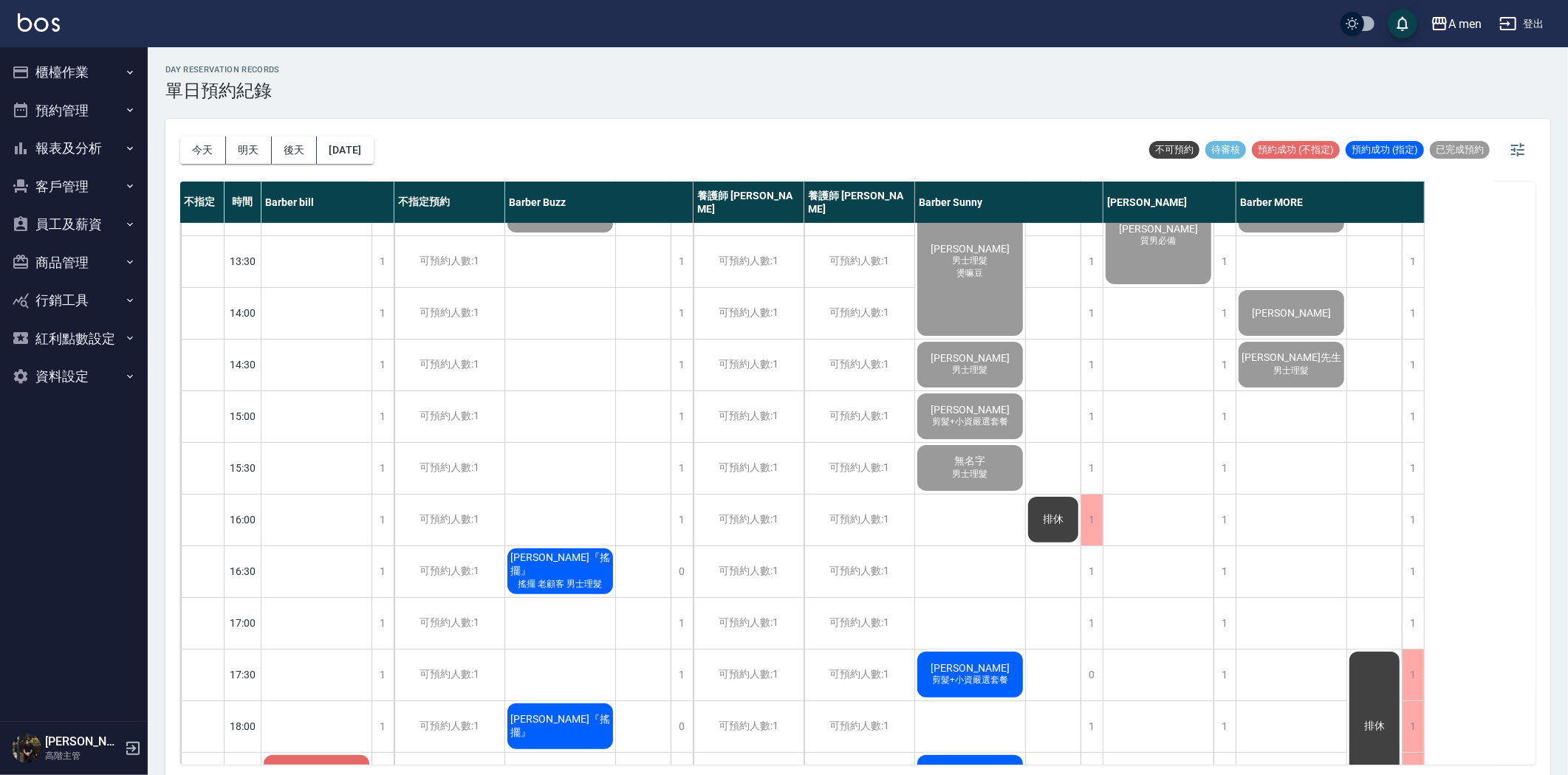
click at [371, 28] on div "何駿詳『搖擺』 搖擺 老顧客 男士理髮" at bounding box center [316, 2] width 110 height 51
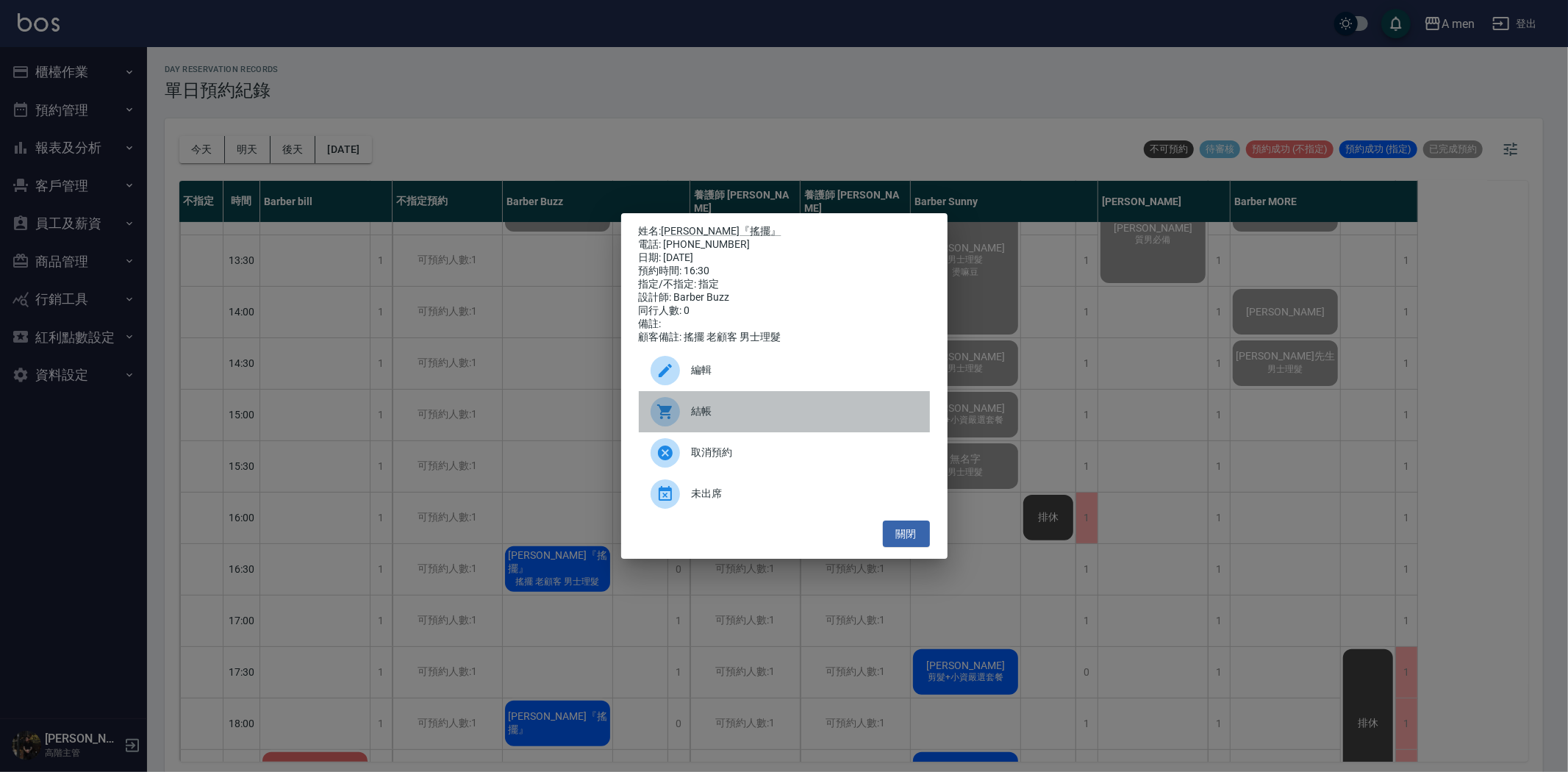
click at [739, 419] on span "結帳" at bounding box center [805, 411] width 226 height 16
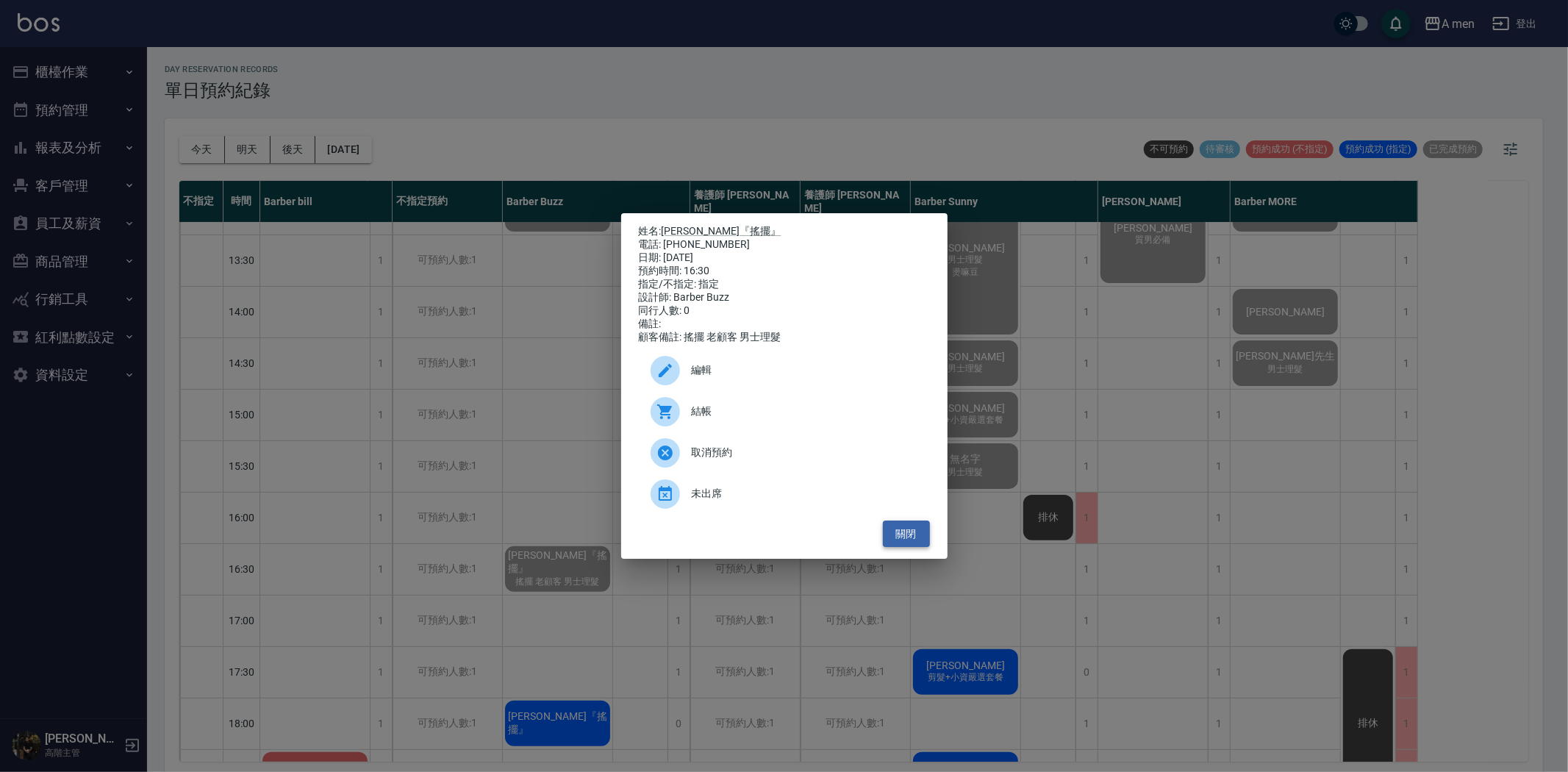
click at [894, 538] on button "關閉" at bounding box center [906, 534] width 47 height 27
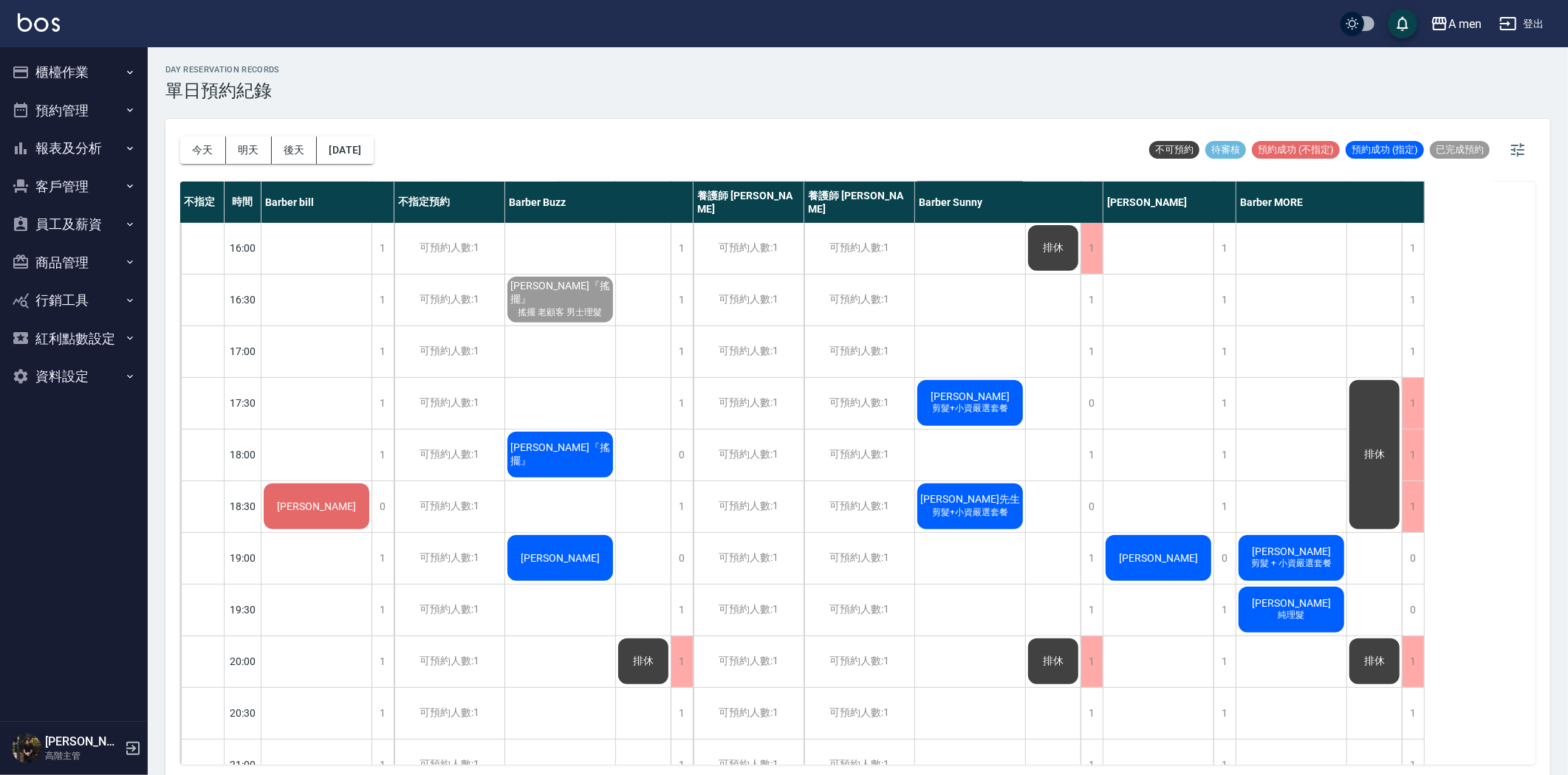
scroll to position [409, 0]
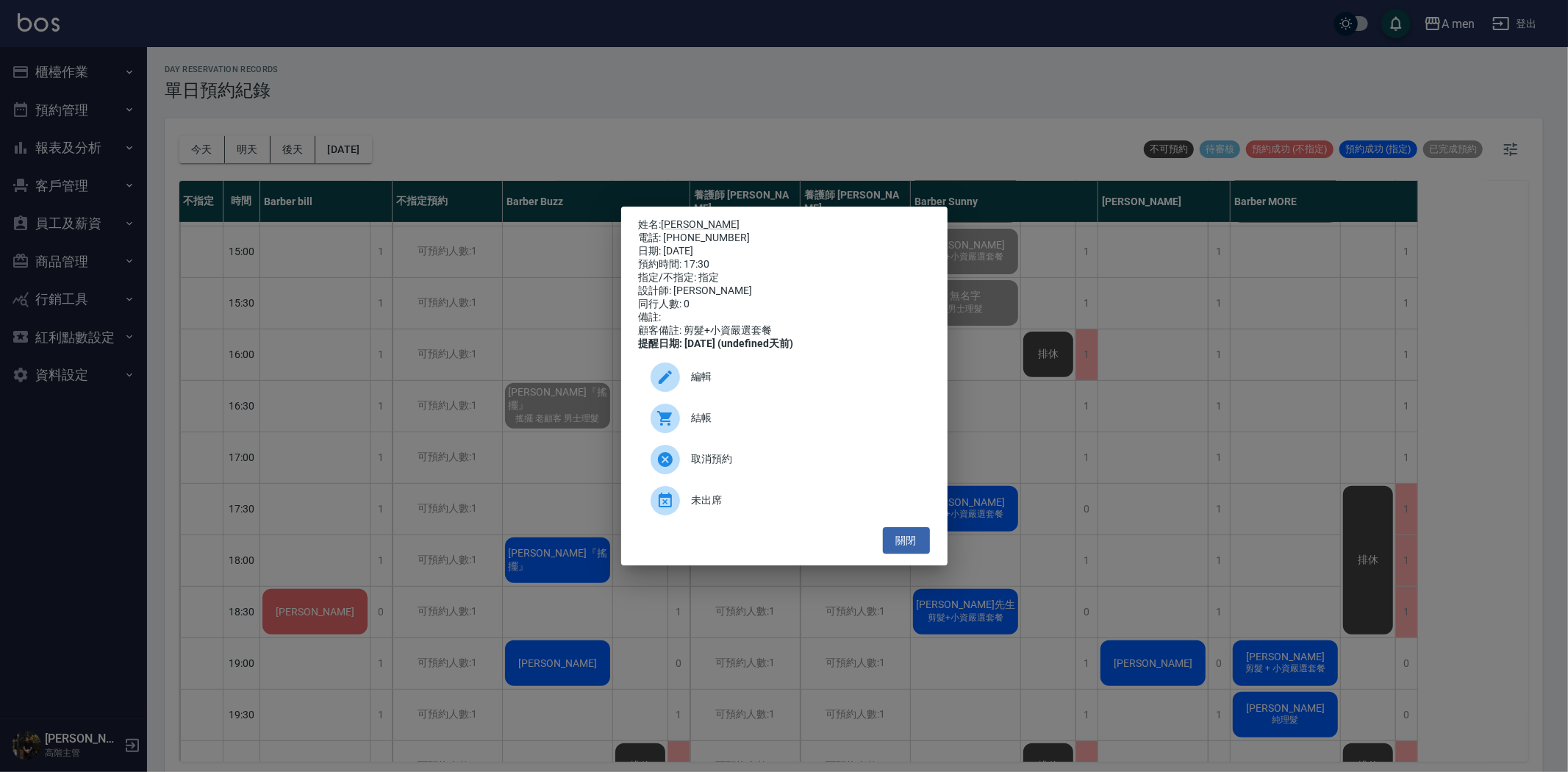
click at [1041, 414] on div "姓名: Chris Huang 電話: 0939723239 日期: 2025/08/13 預約時間: 17:30 指定/不指定: 指定 設計師: Barbe…" at bounding box center [784, 386] width 1568 height 772
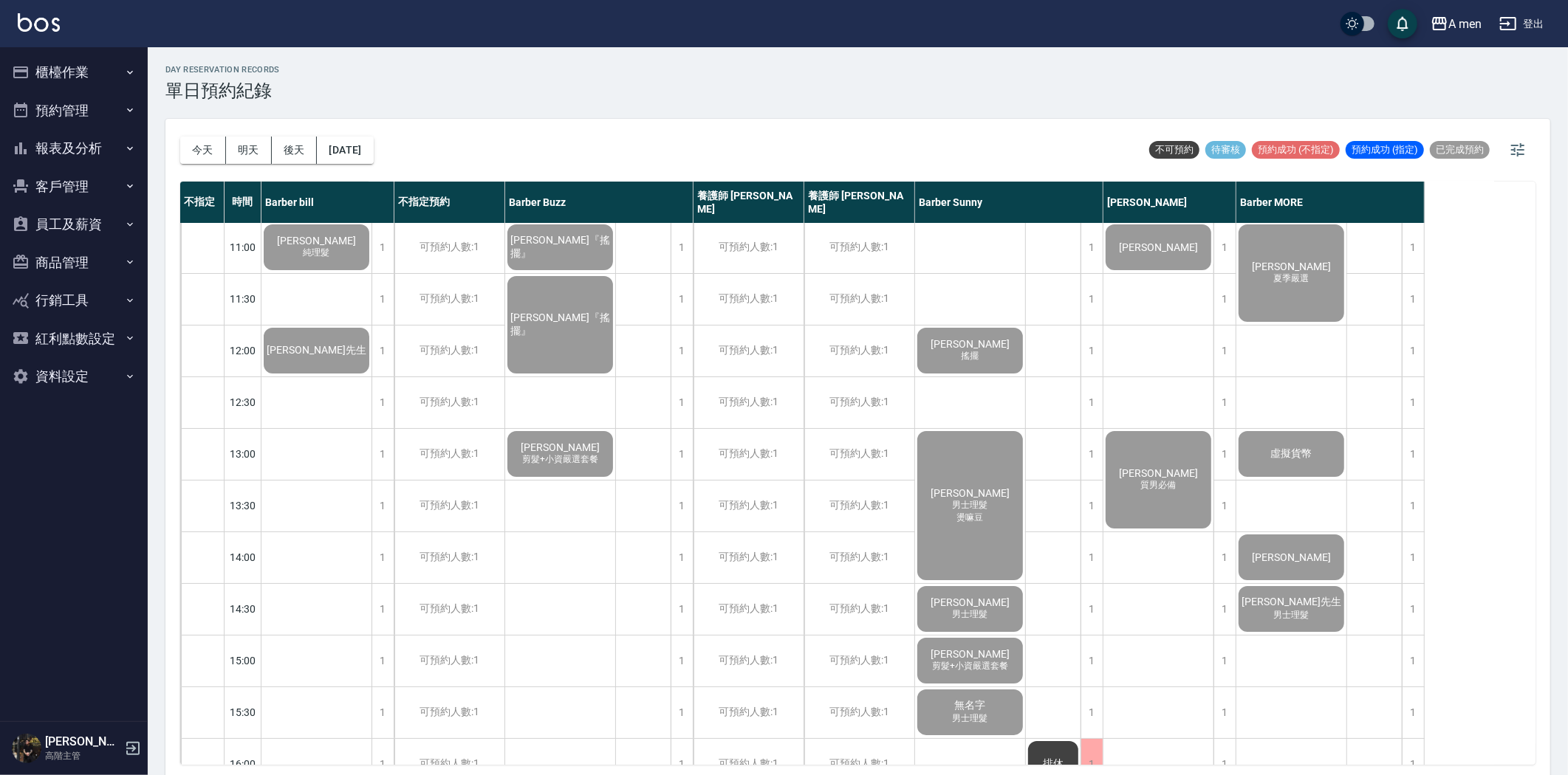
scroll to position [0, 0]
click at [359, 245] on span "Fernando Li" at bounding box center [316, 242] width 85 height 12
click at [333, 260] on span "質男必備" at bounding box center [317, 254] width 32 height 12
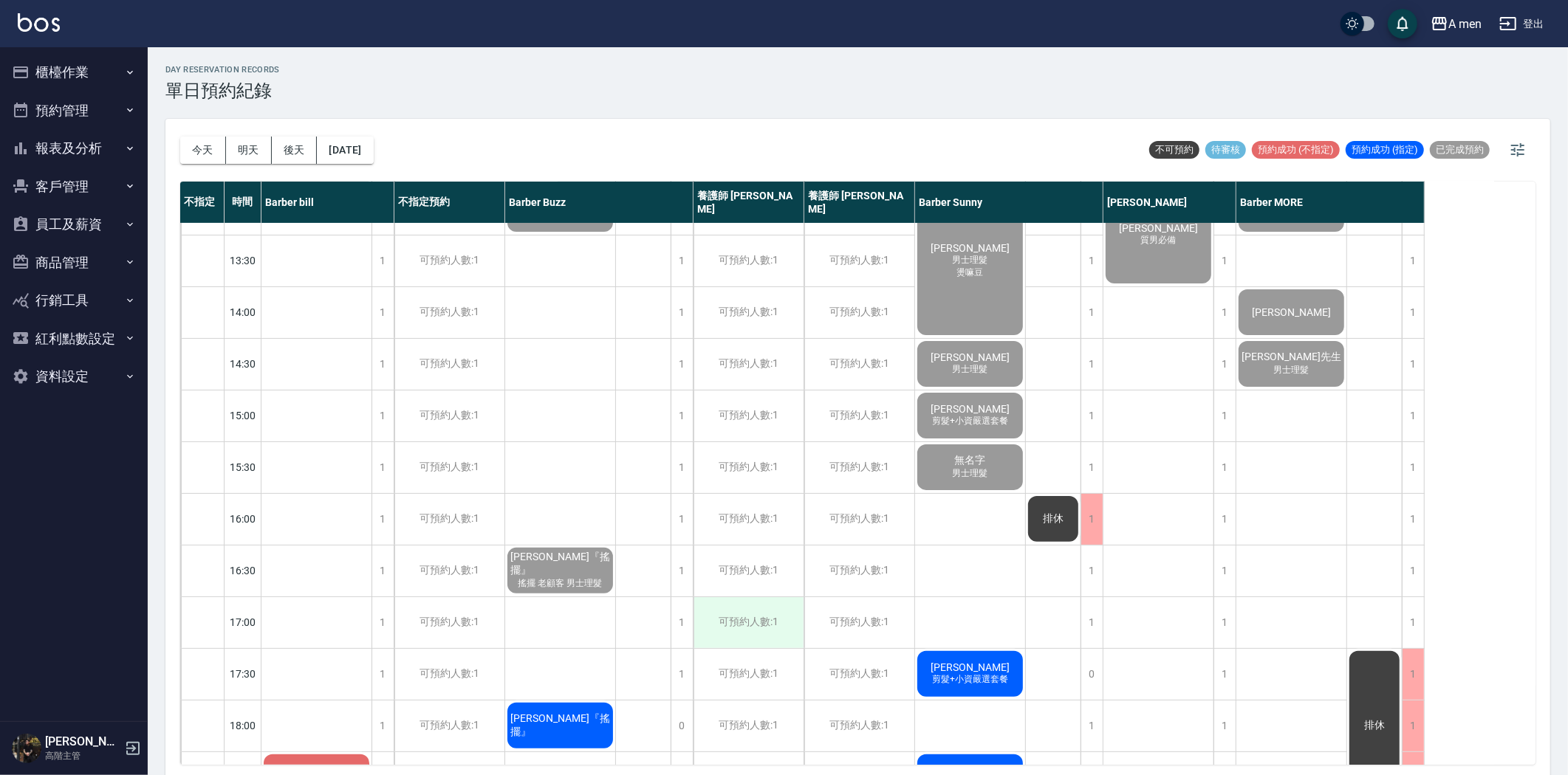
scroll to position [492, 0]
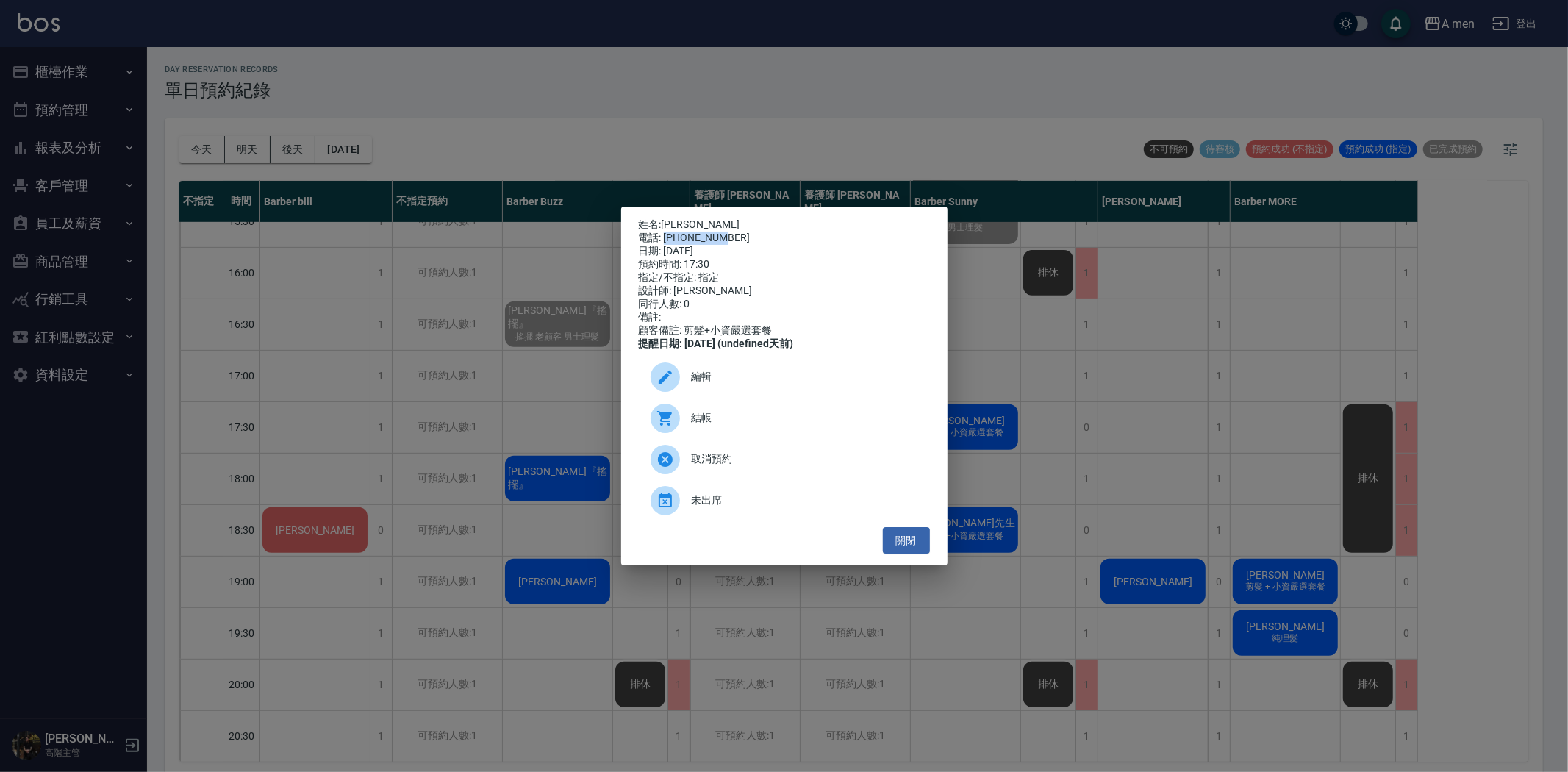
drag, startPoint x: 719, startPoint y: 226, endPoint x: 665, endPoint y: 232, distance: 54.3
click at [665, 232] on div "電話: 0939723239" at bounding box center [784, 239] width 291 height 13
click at [683, 219] on p "姓名: Chris Huang" at bounding box center [784, 225] width 291 height 13
click at [682, 219] on link "[PERSON_NAME]" at bounding box center [701, 225] width 78 height 12
click at [692, 219] on link "[PERSON_NAME]" at bounding box center [701, 225] width 78 height 12
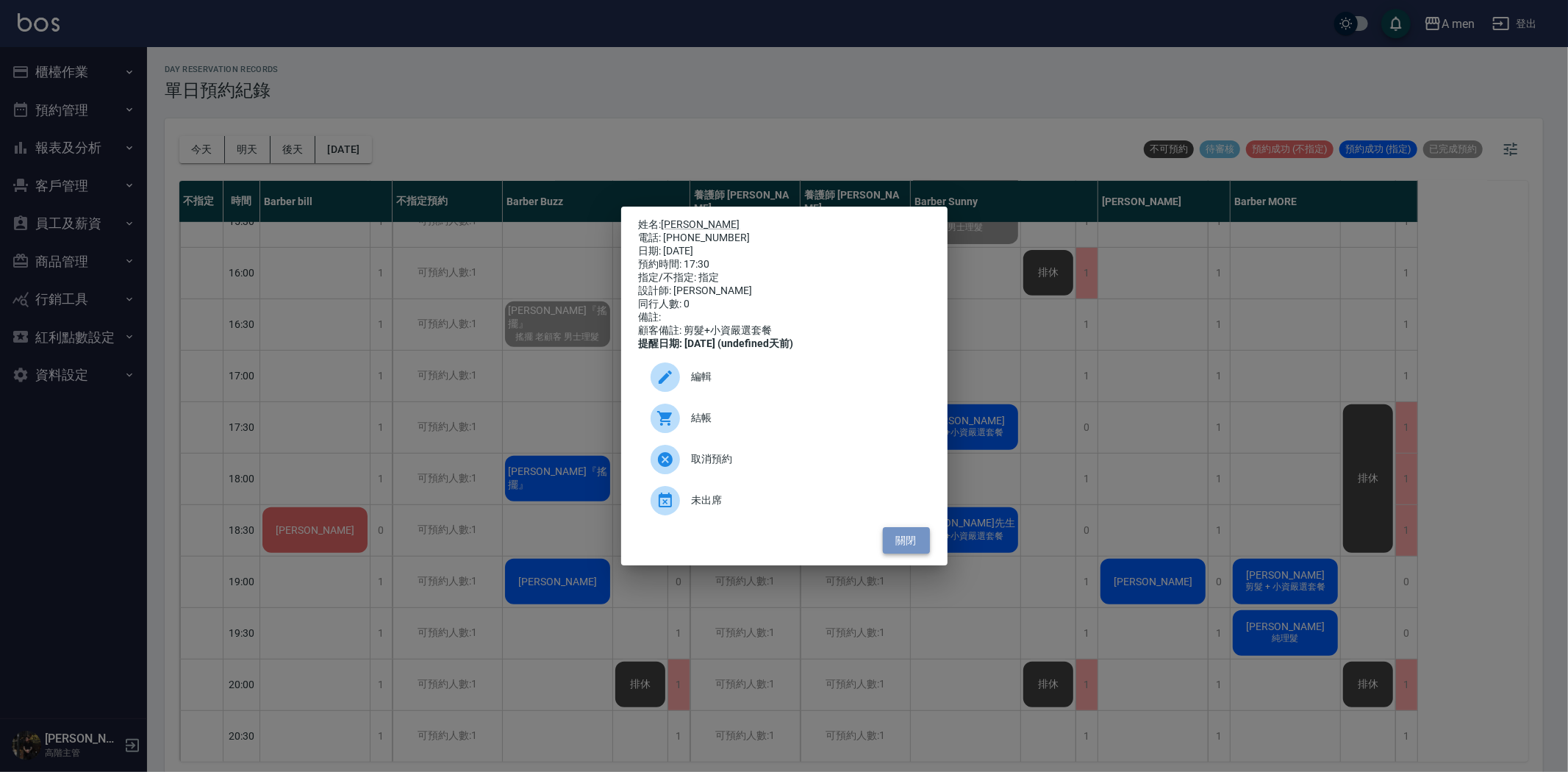
click at [904, 552] on button "關閉" at bounding box center [906, 541] width 47 height 27
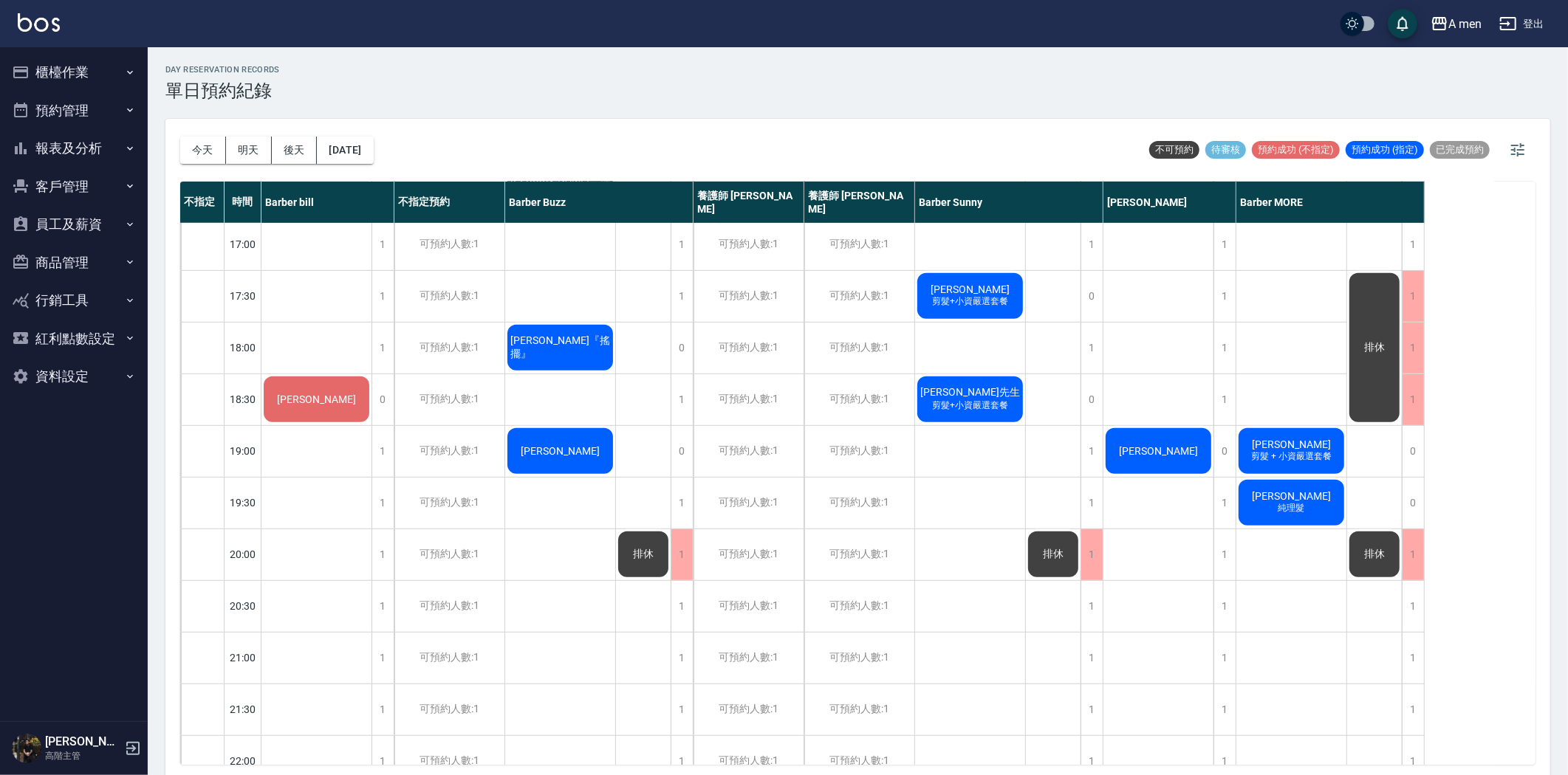
scroll to position [352, 0]
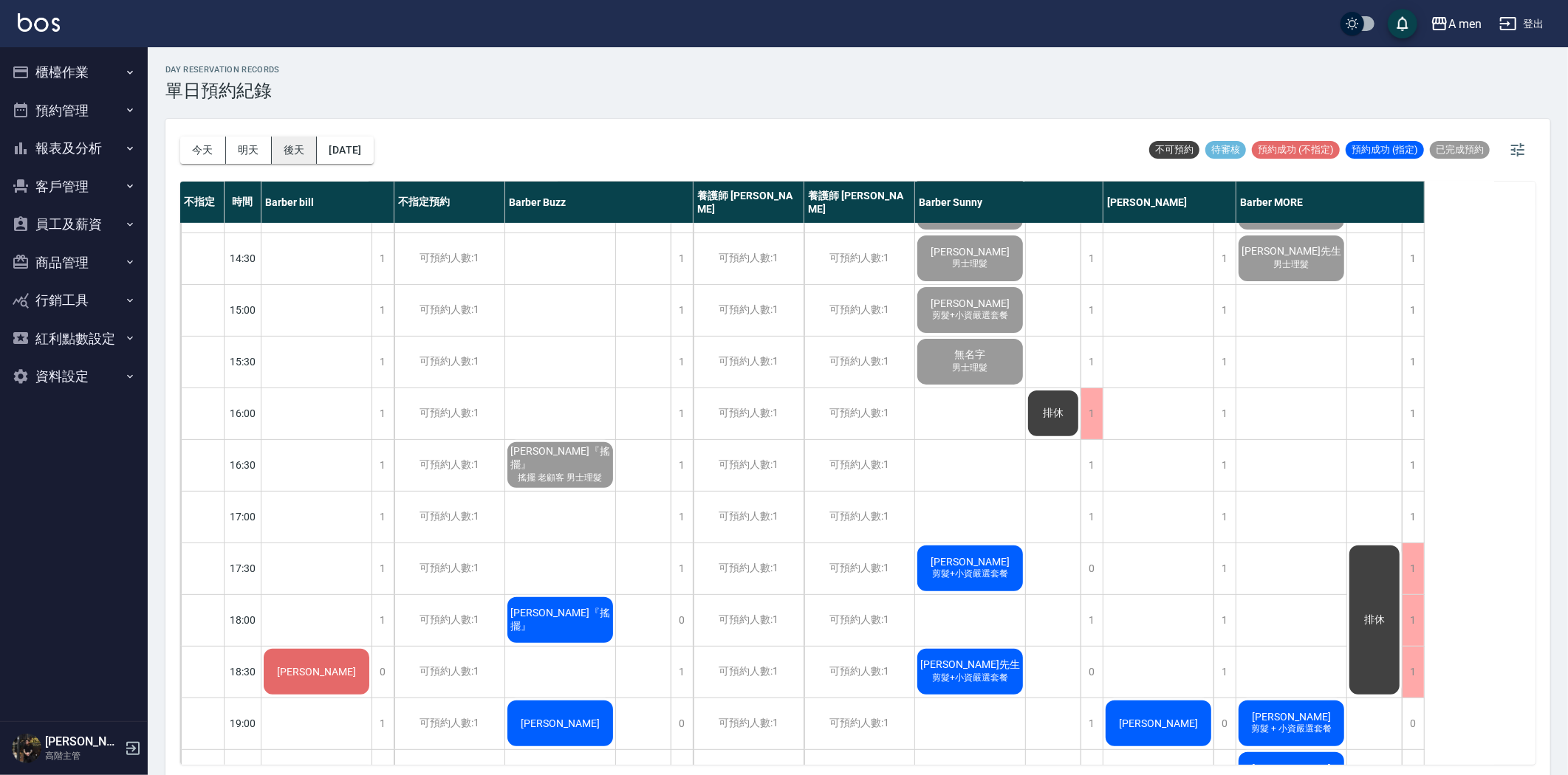
click at [275, 143] on button "後天" at bounding box center [294, 150] width 46 height 27
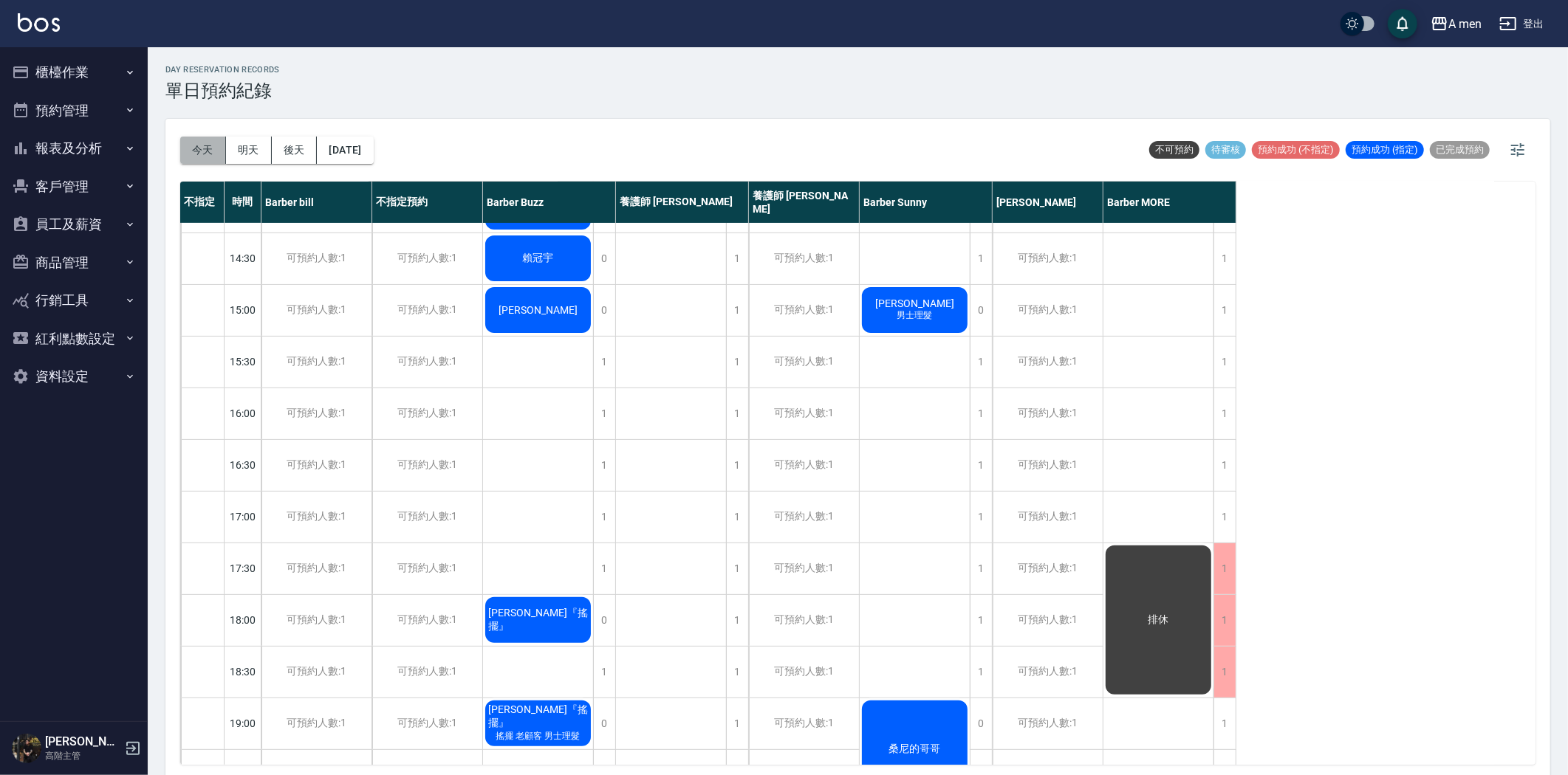
click at [213, 148] on button "今天" at bounding box center [202, 150] width 46 height 27
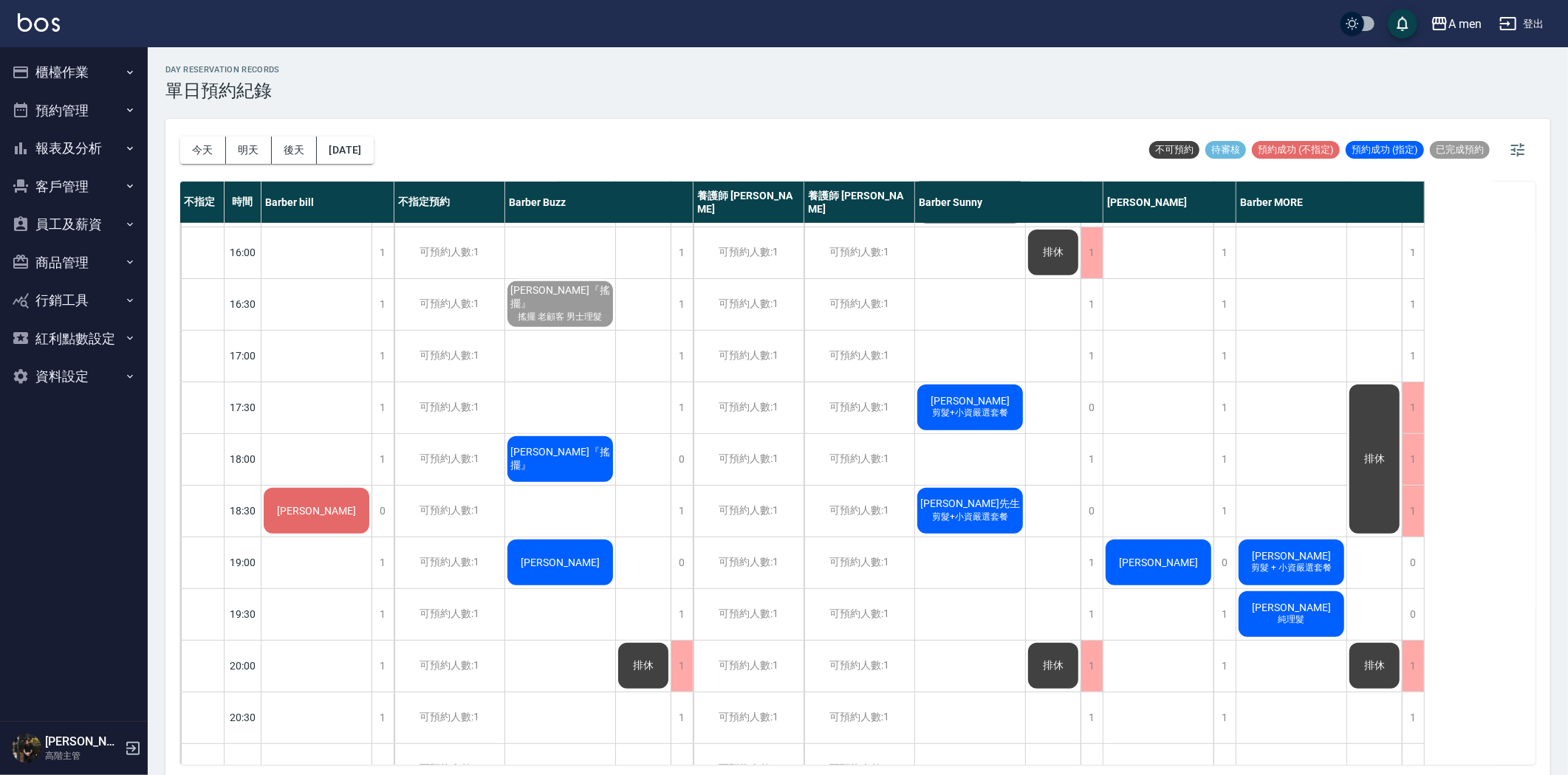
scroll to position [574, 0]
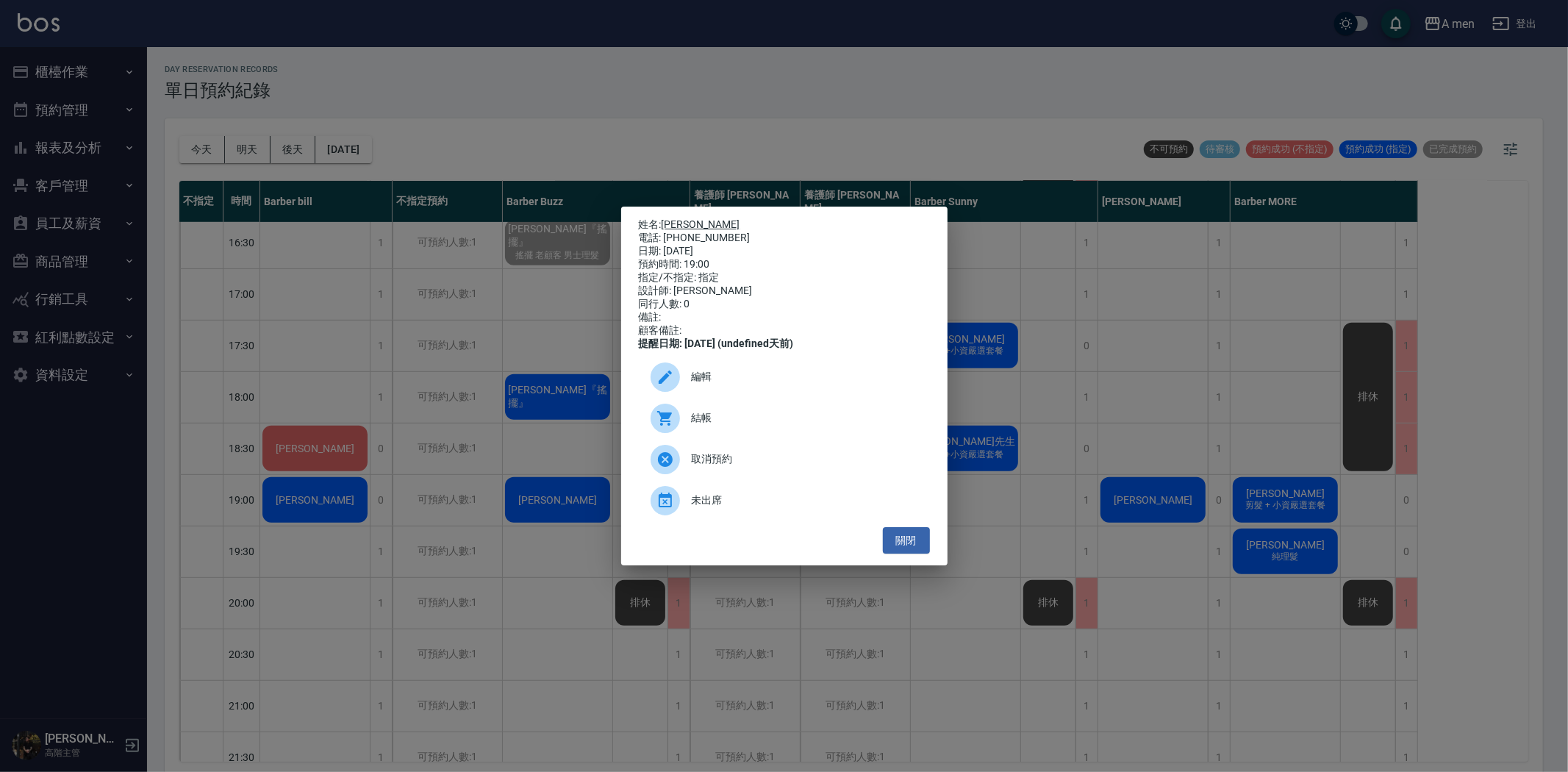
click at [693, 221] on link "蔡萬霖" at bounding box center [701, 225] width 78 height 12
click at [1213, 197] on div "姓名: 蔡萬霖 電話: 0912832391 日期: 2025/08/13 預約時間: 19:00 指定/不指定: 指定 設計師: Barber bill 同…" at bounding box center [784, 386] width 1568 height 772
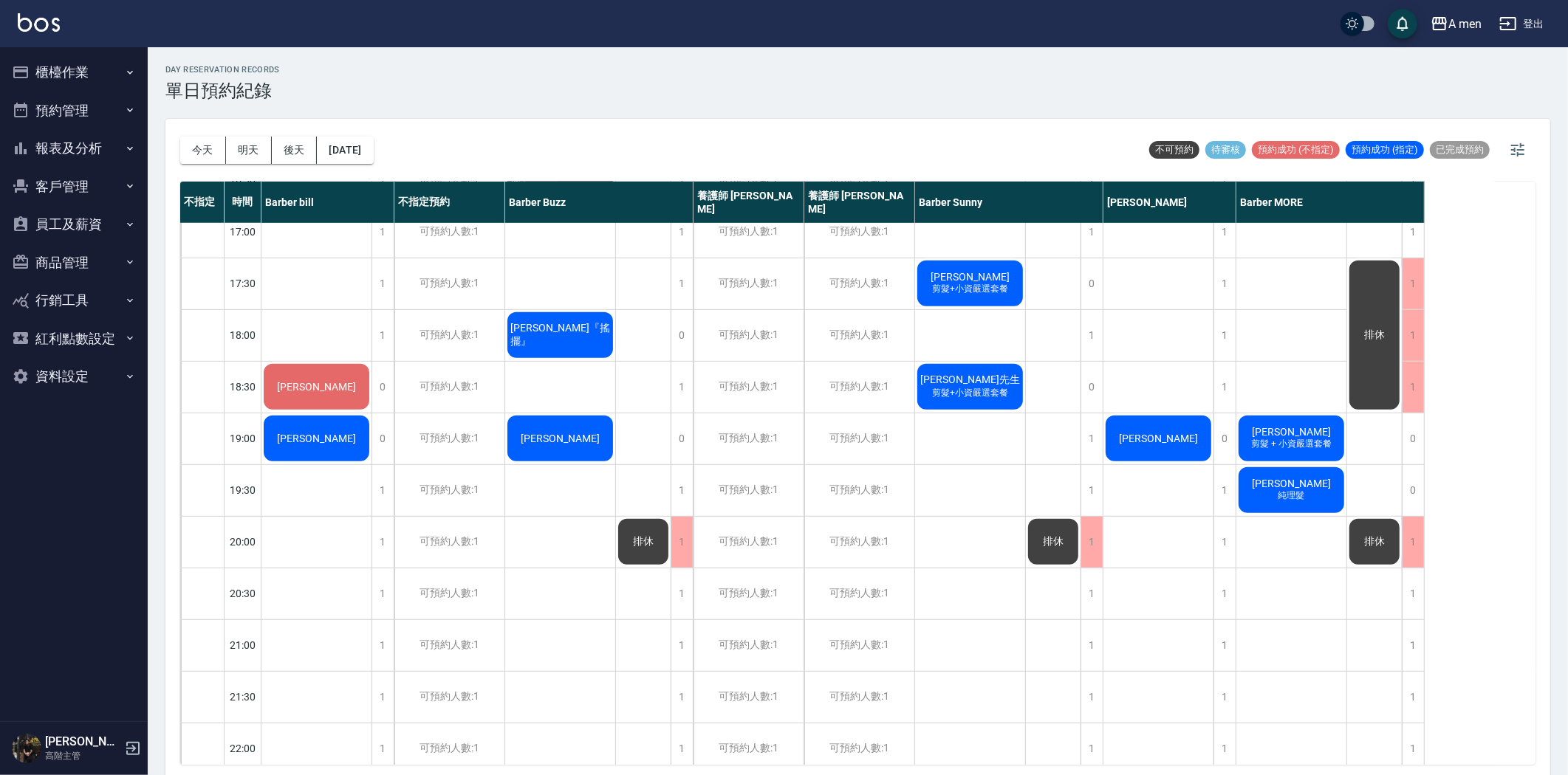
scroll to position [516, 0]
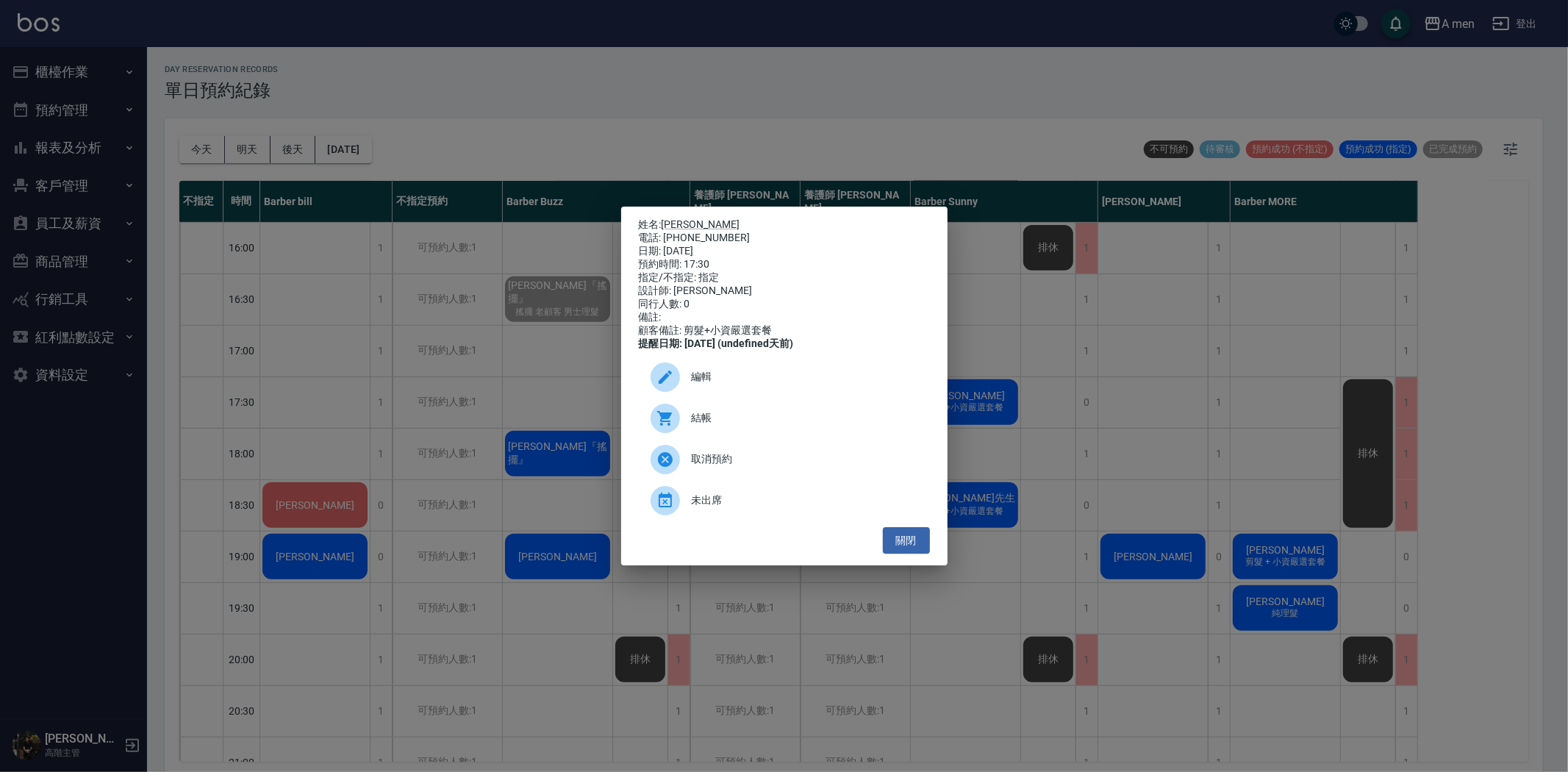
drag, startPoint x: 809, startPoint y: 407, endPoint x: 799, endPoint y: 423, distance: 18.9
click at [799, 423] on ul "編輯 結帳 取消預約 未出席" at bounding box center [784, 439] width 291 height 177
click at [799, 423] on span "結帳" at bounding box center [805, 418] width 226 height 16
click at [914, 547] on button "關閉" at bounding box center [906, 541] width 47 height 27
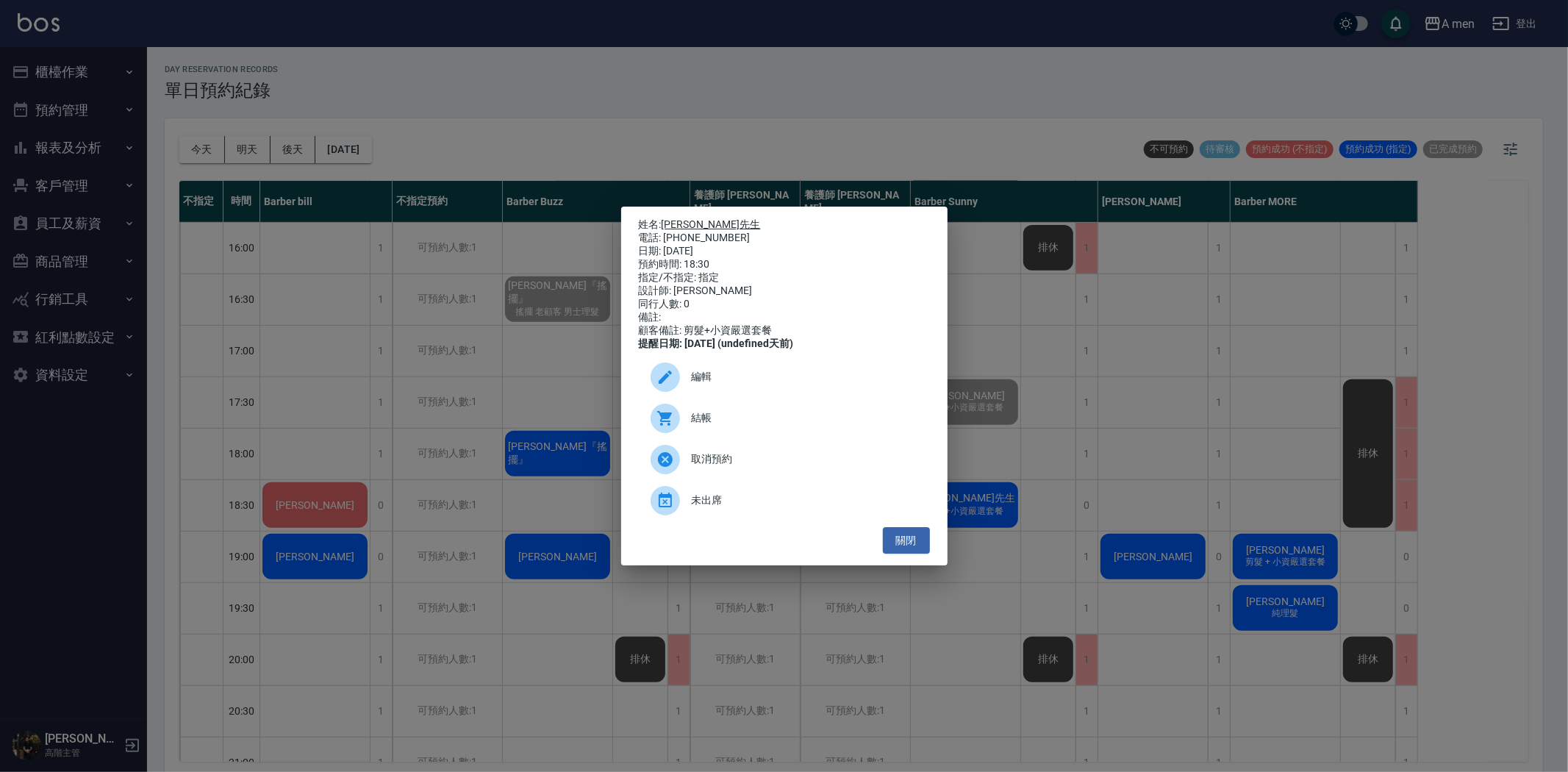
click at [678, 219] on link "賴先生" at bounding box center [711, 225] width 99 height 12
click at [914, 548] on button "關閉" at bounding box center [906, 541] width 47 height 27
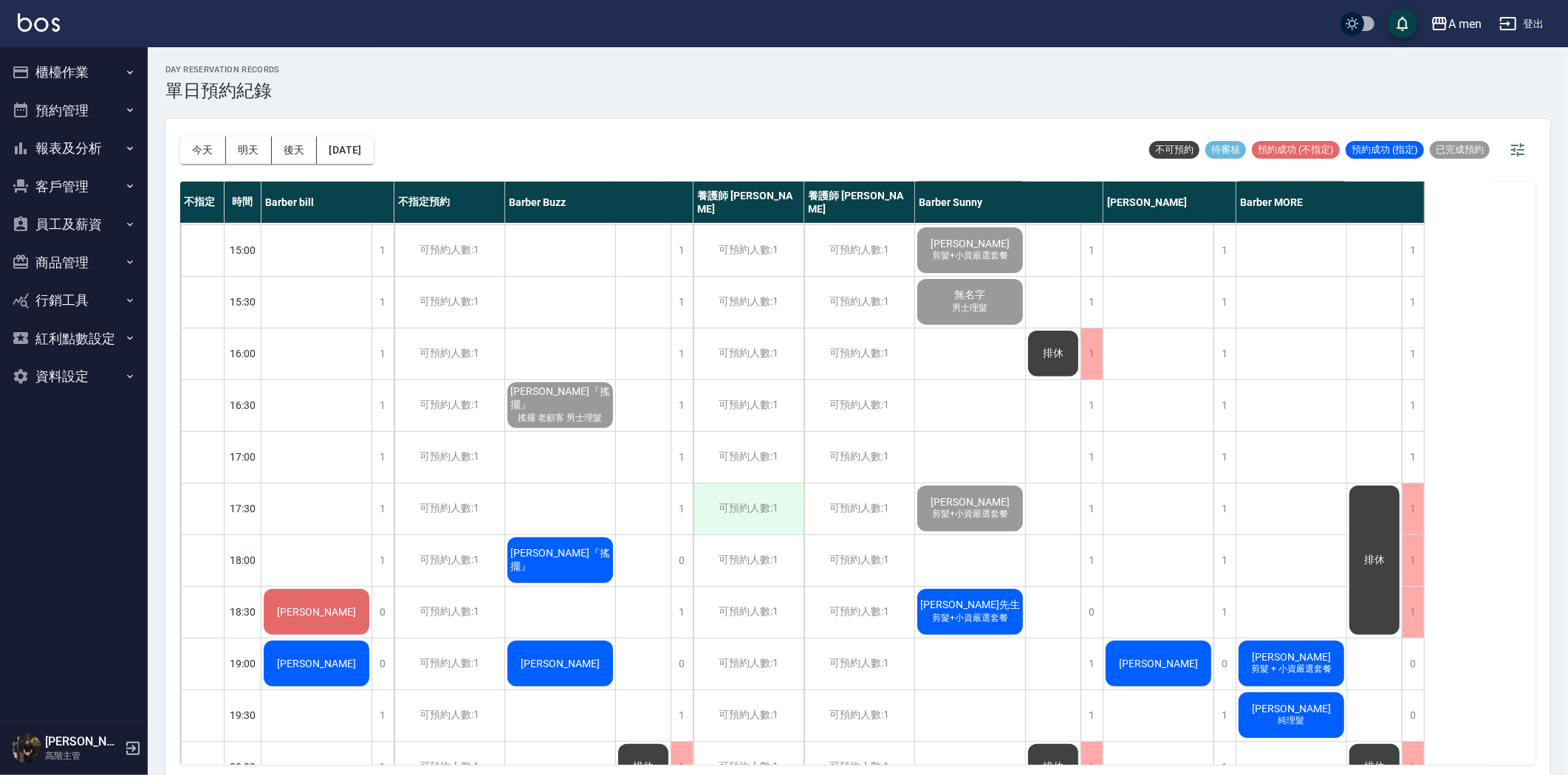
scroll to position [492, 0]
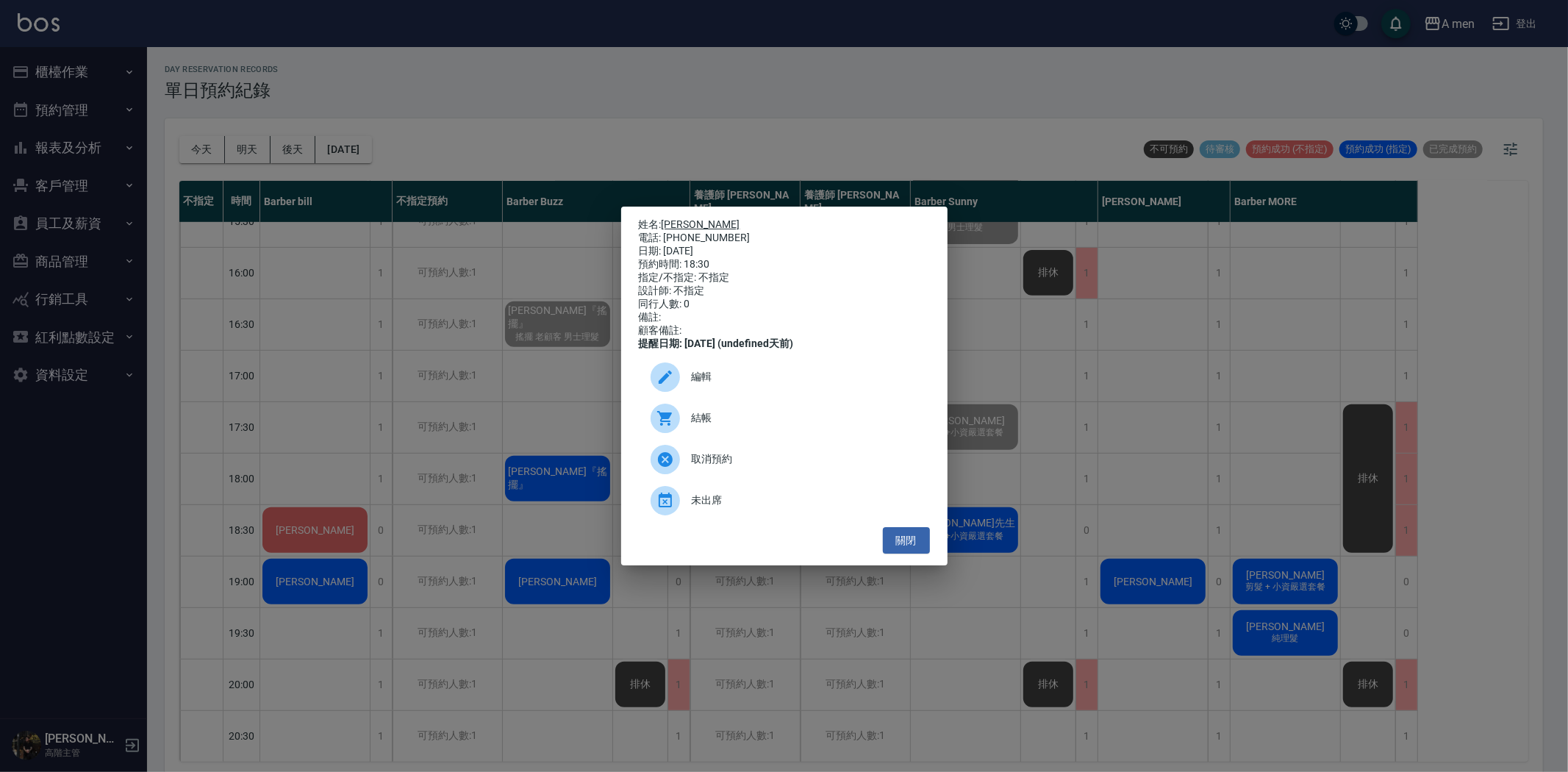
click at [679, 219] on link "劉先生" at bounding box center [701, 225] width 78 height 12
drag, startPoint x: 908, startPoint y: 552, endPoint x: 916, endPoint y: 552, distance: 8.0
click at [912, 552] on button "關閉" at bounding box center [906, 541] width 47 height 27
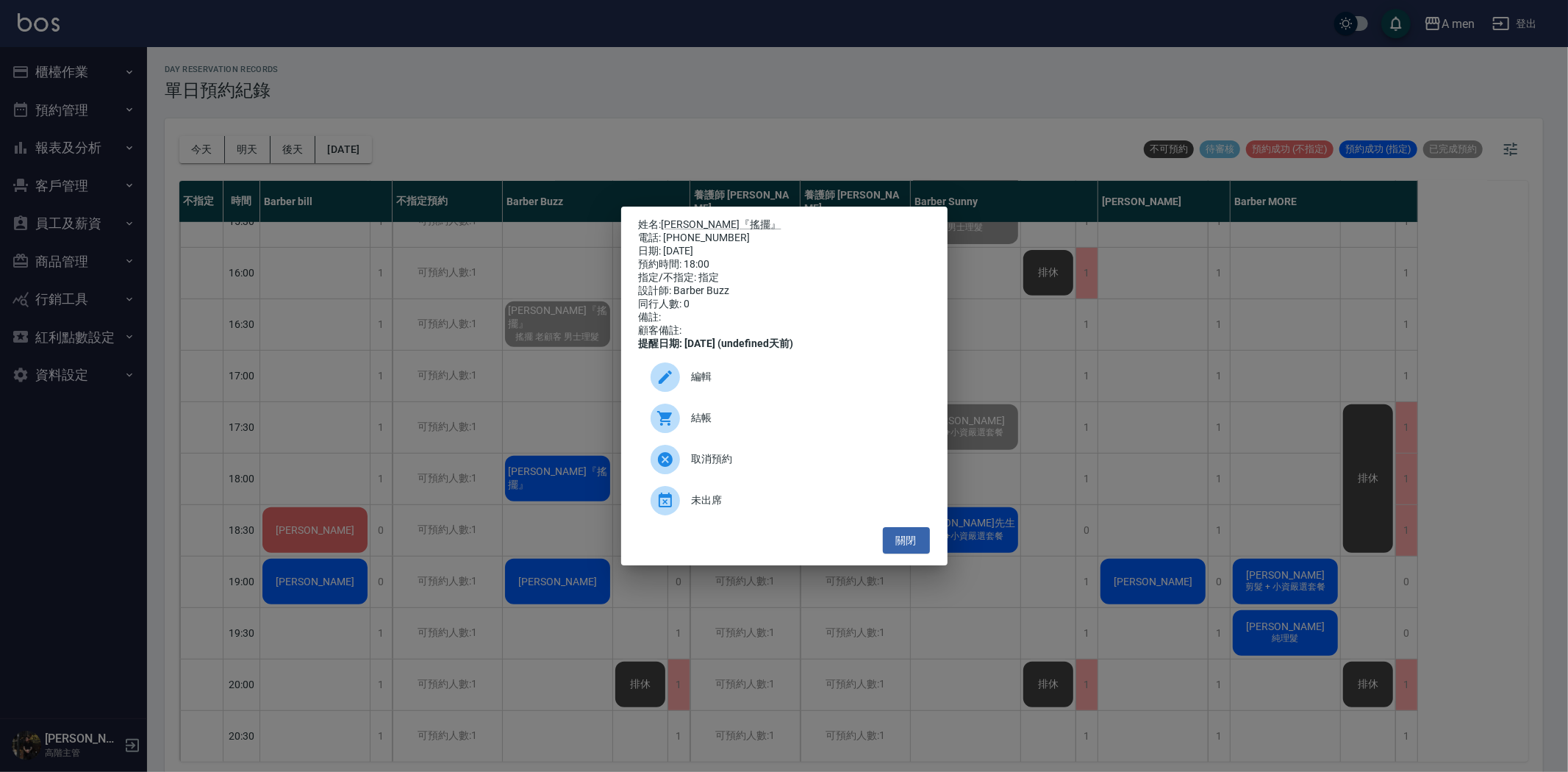
click at [718, 439] on div "結帳" at bounding box center [784, 419] width 291 height 41
click at [913, 555] on button "關閉" at bounding box center [906, 541] width 47 height 27
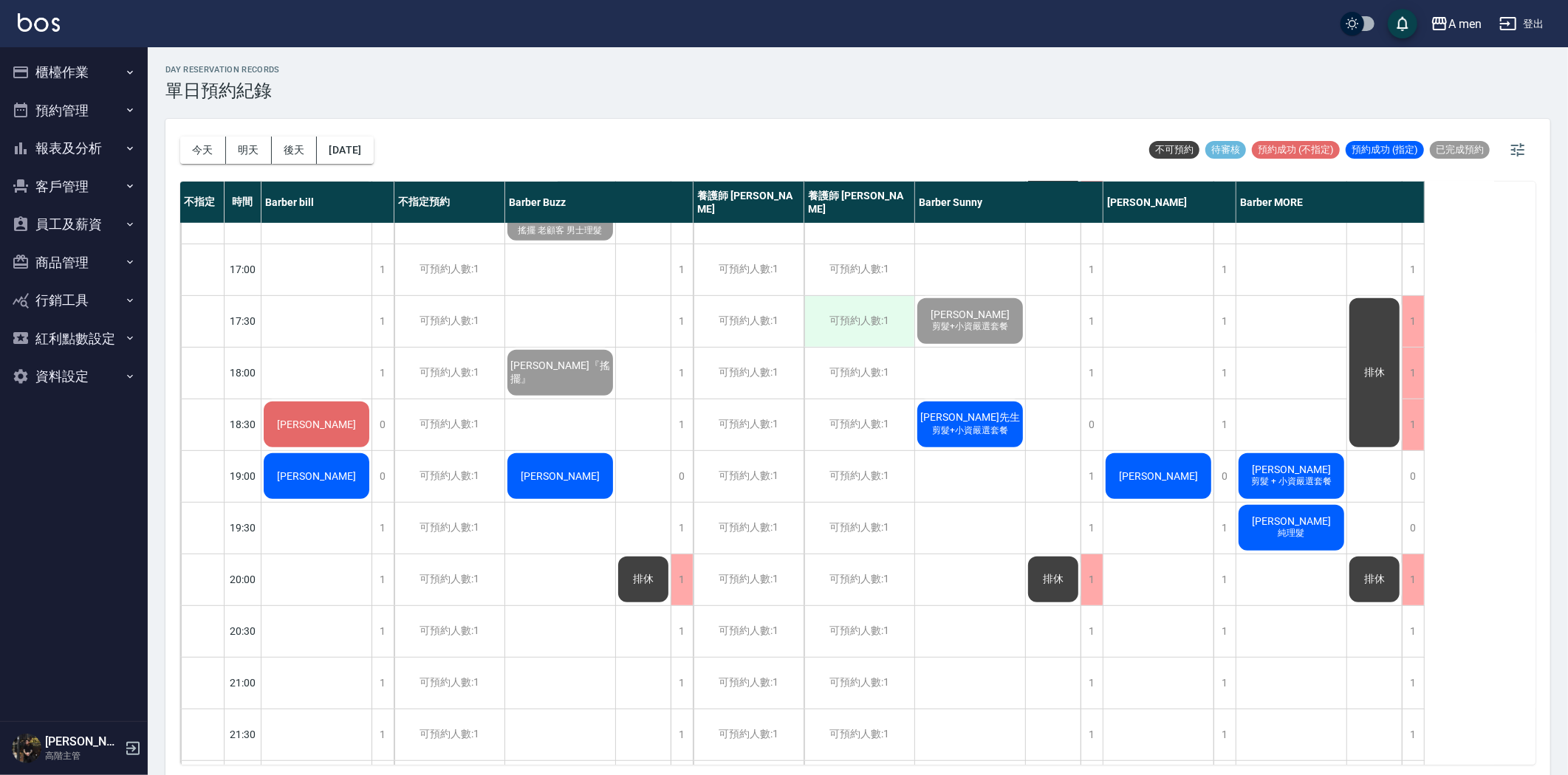
scroll to position [598, 0]
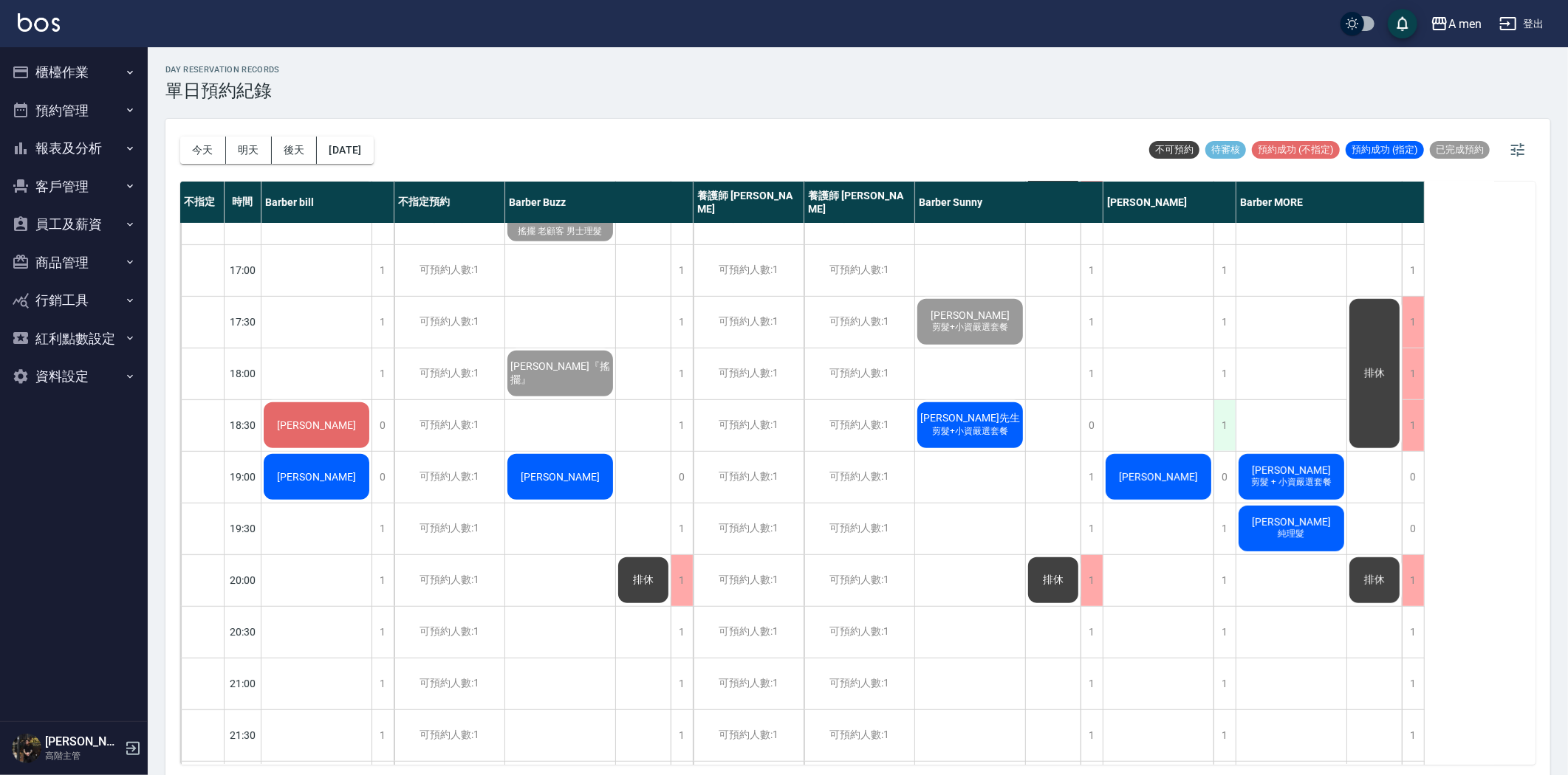
click at [1221, 421] on div "1" at bounding box center [1224, 425] width 22 height 51
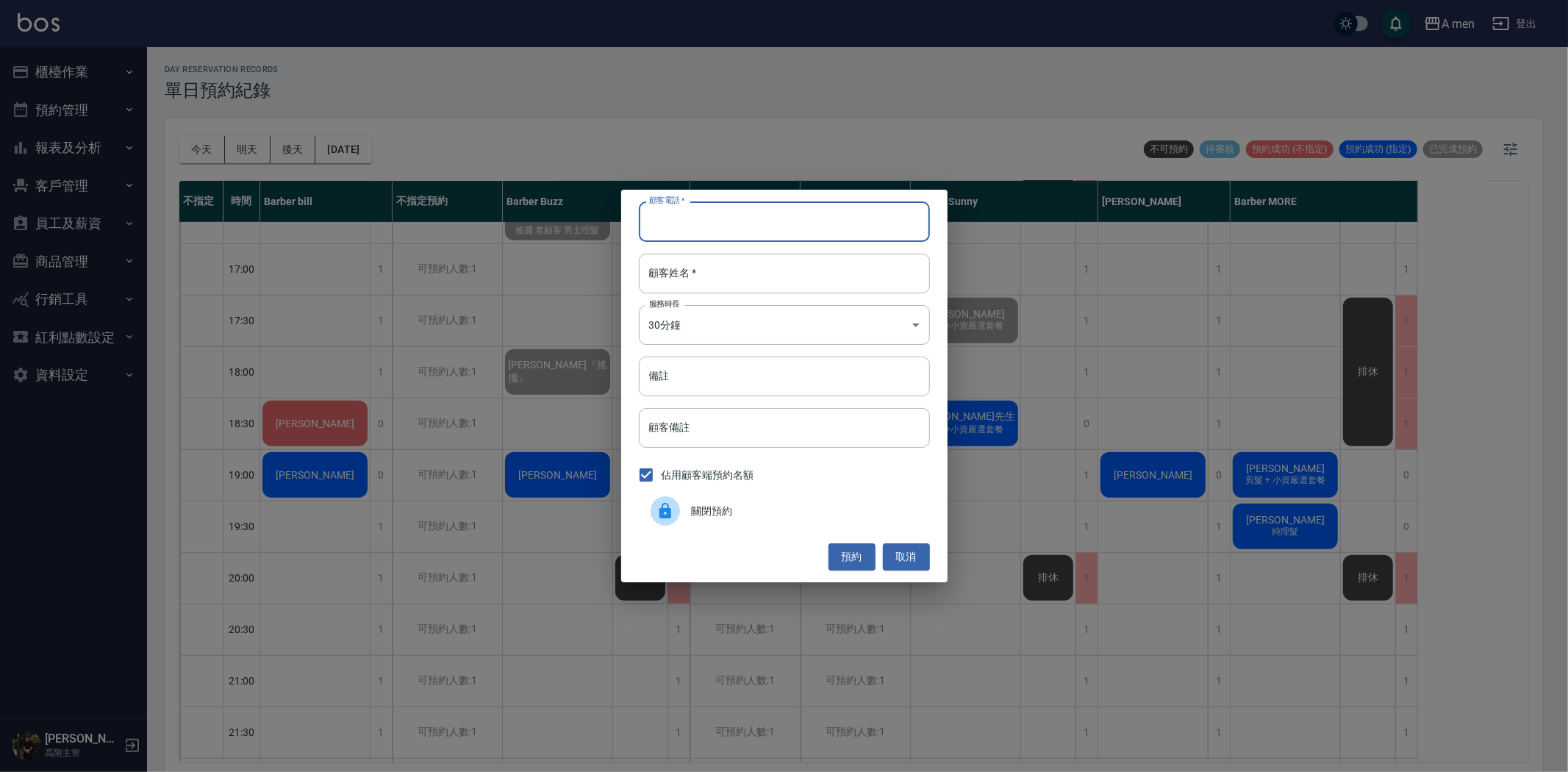
click at [755, 219] on input "顧客電話   *" at bounding box center [784, 221] width 291 height 40
type input "0975863210"
click at [743, 281] on input "顧客姓名   *" at bounding box center [784, 273] width 291 height 40
type input "5"
type input "莊先生"
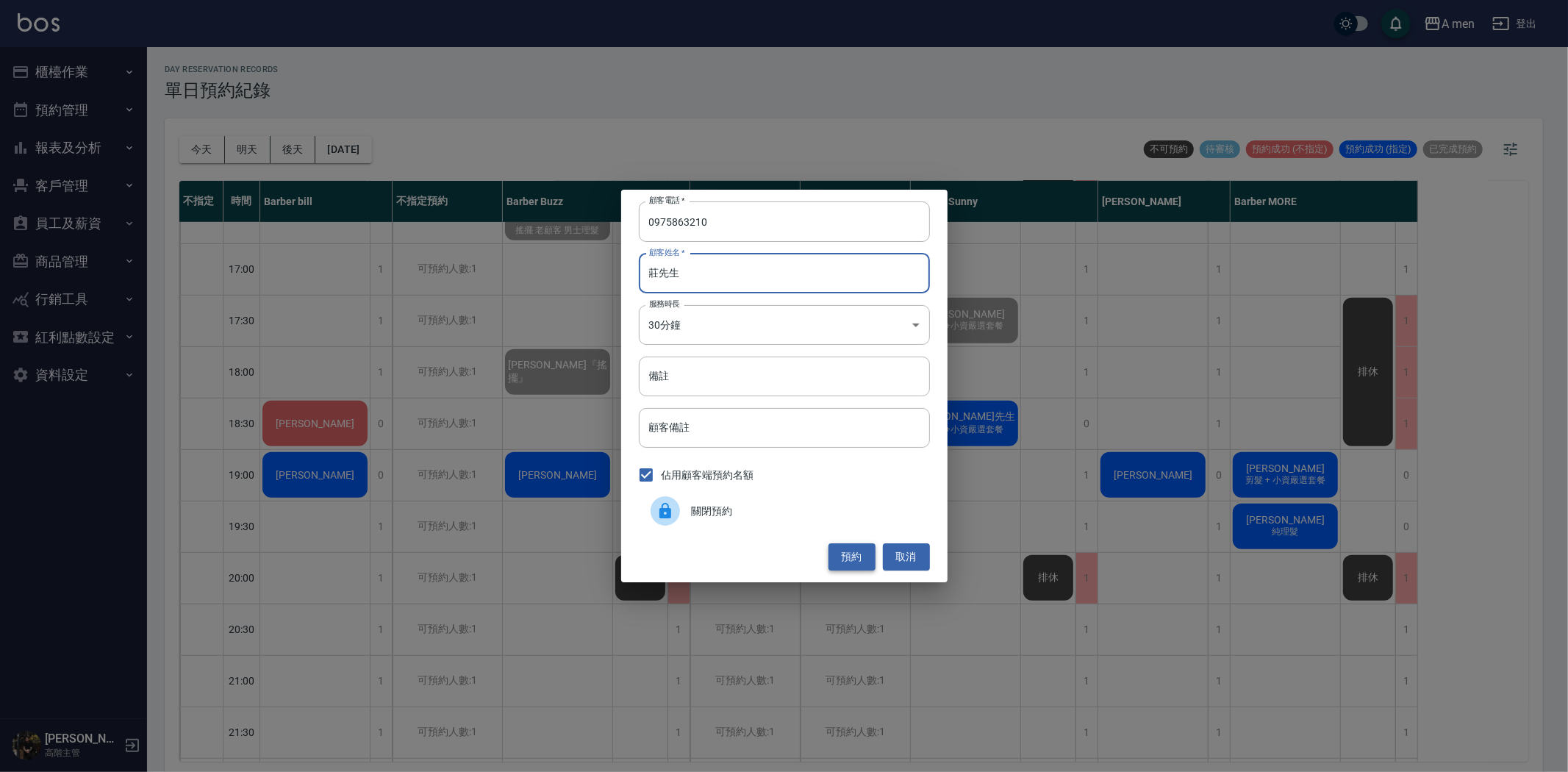
click at [860, 566] on button "預約" at bounding box center [852, 557] width 47 height 27
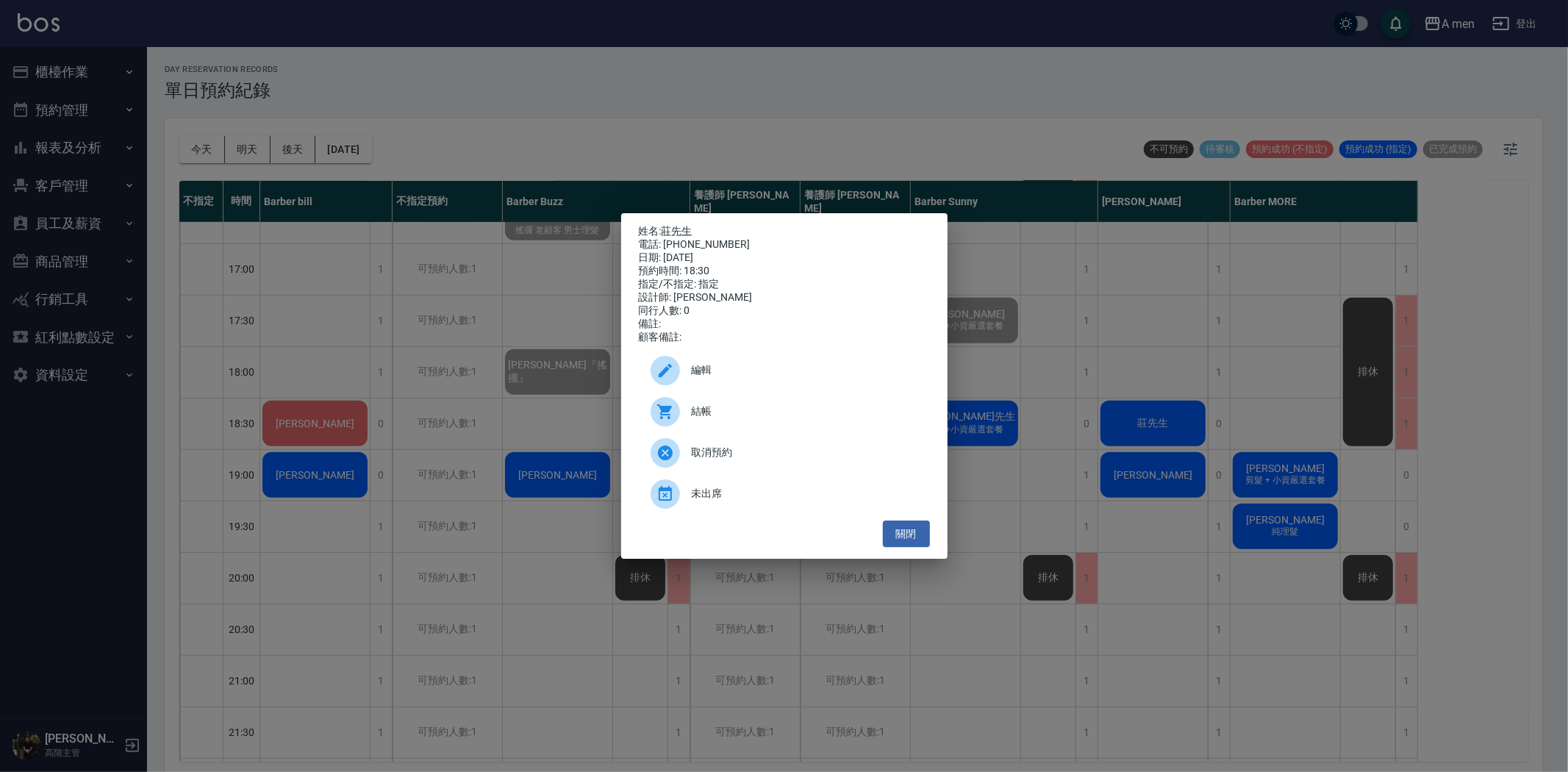
click at [781, 378] on span "編輯" at bounding box center [805, 370] width 226 height 16
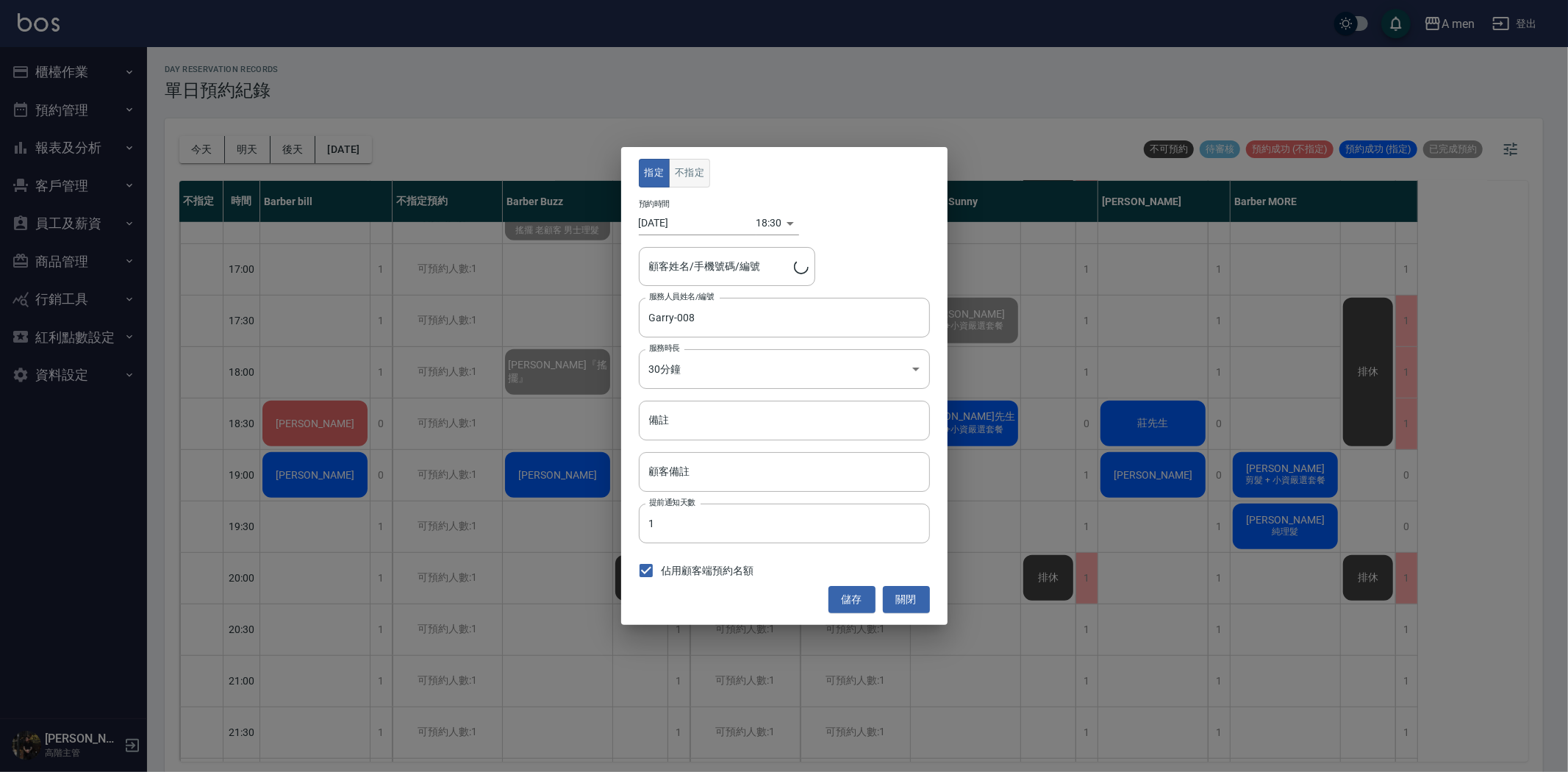
type input "莊先生/0975863210"
click at [678, 166] on button "不指定" at bounding box center [690, 173] width 41 height 29
click at [849, 603] on button "儲存" at bounding box center [852, 599] width 47 height 27
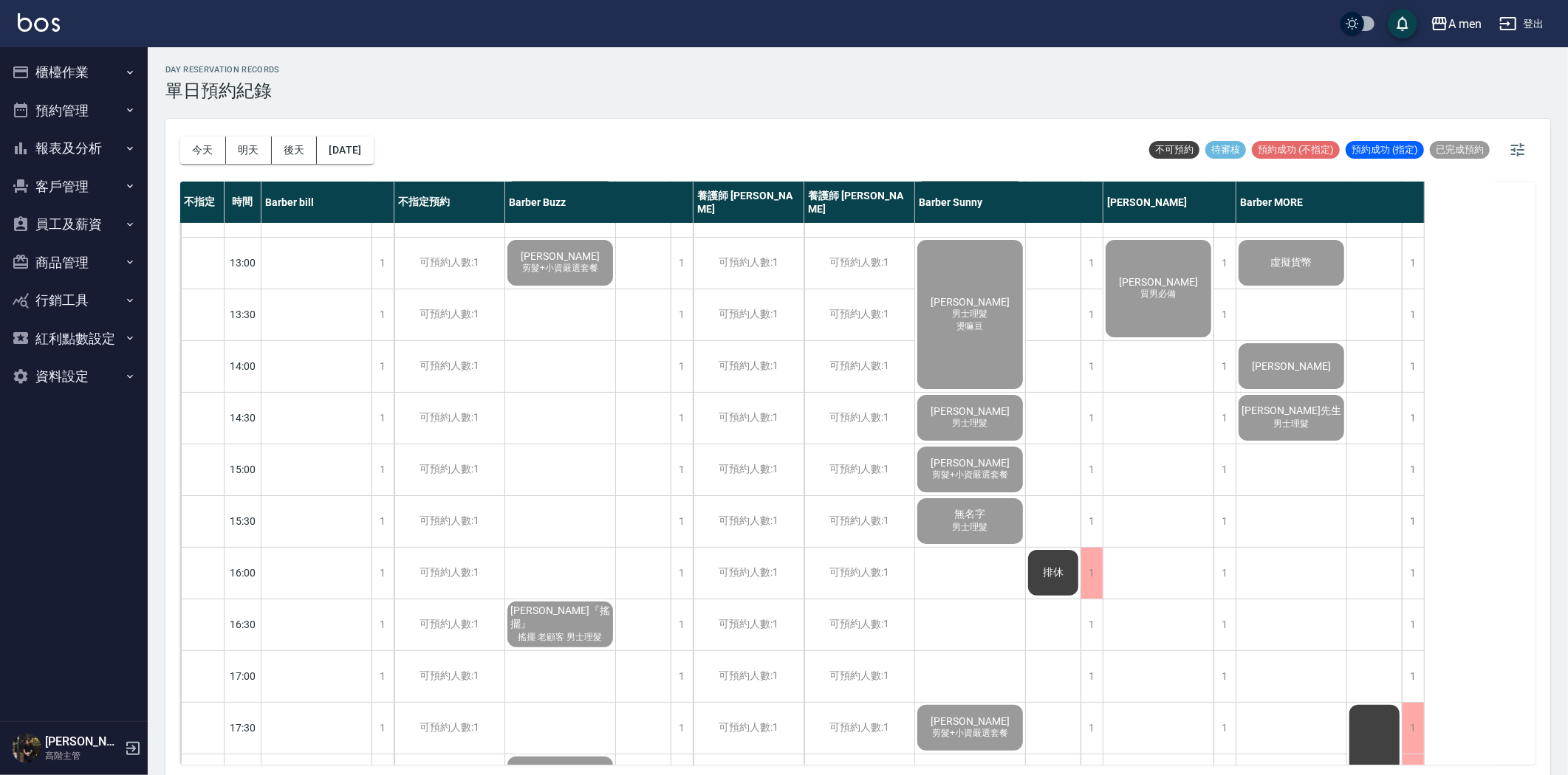
scroll to position [188, 0]
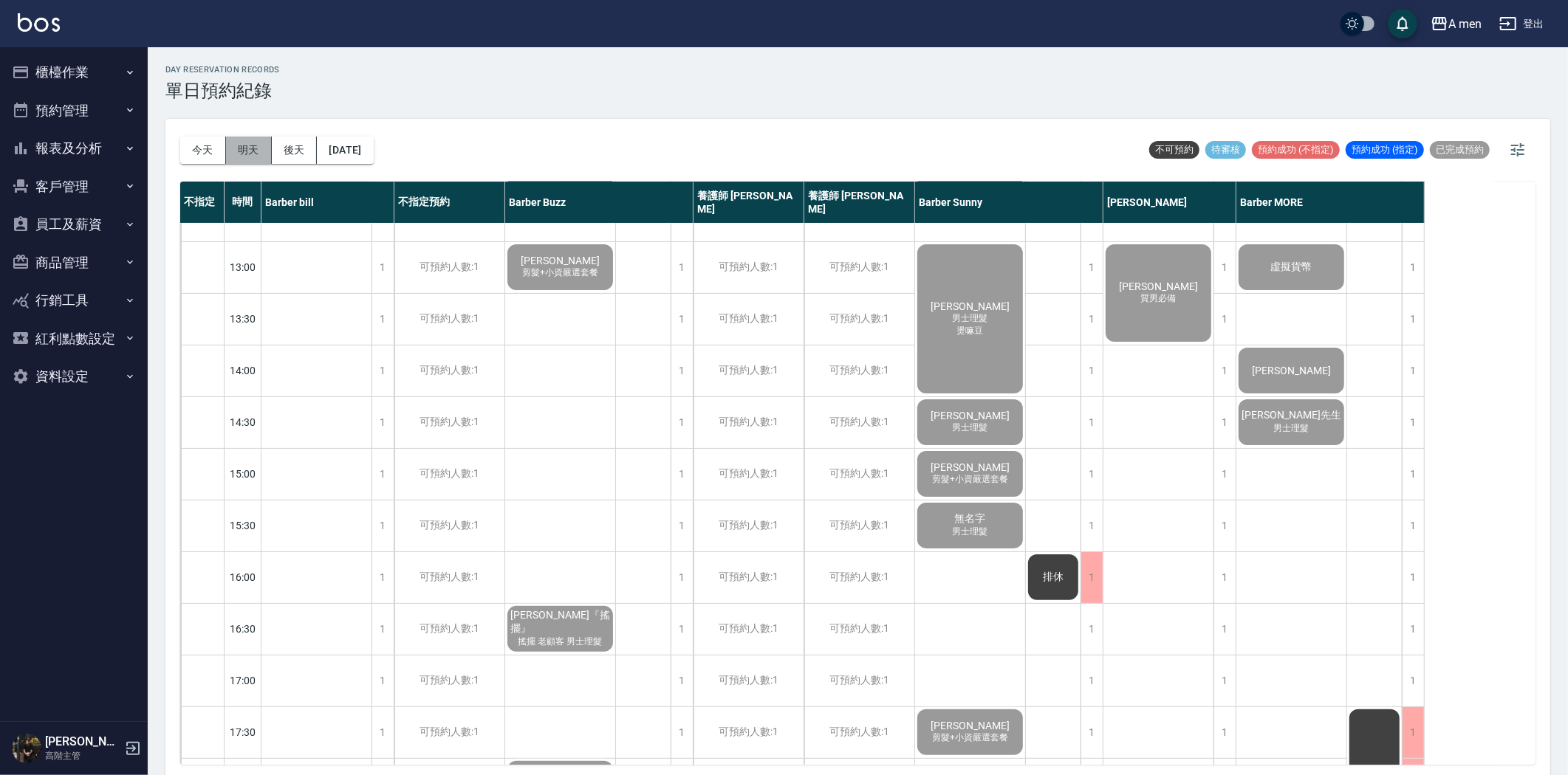
click at [240, 145] on button "明天" at bounding box center [249, 150] width 46 height 27
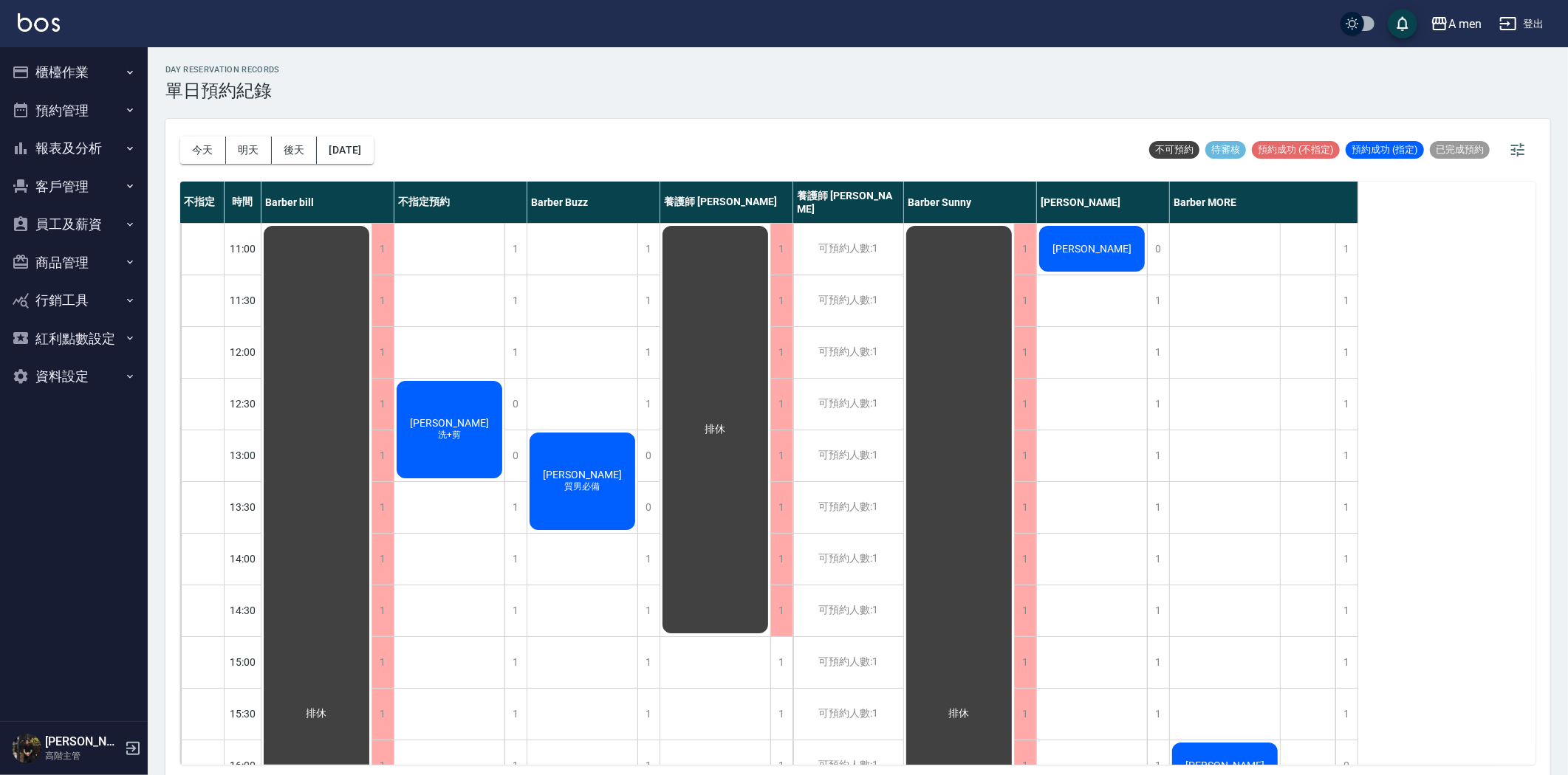
click at [330, 707] on span "林耀鴻" at bounding box center [317, 714] width 27 height 13
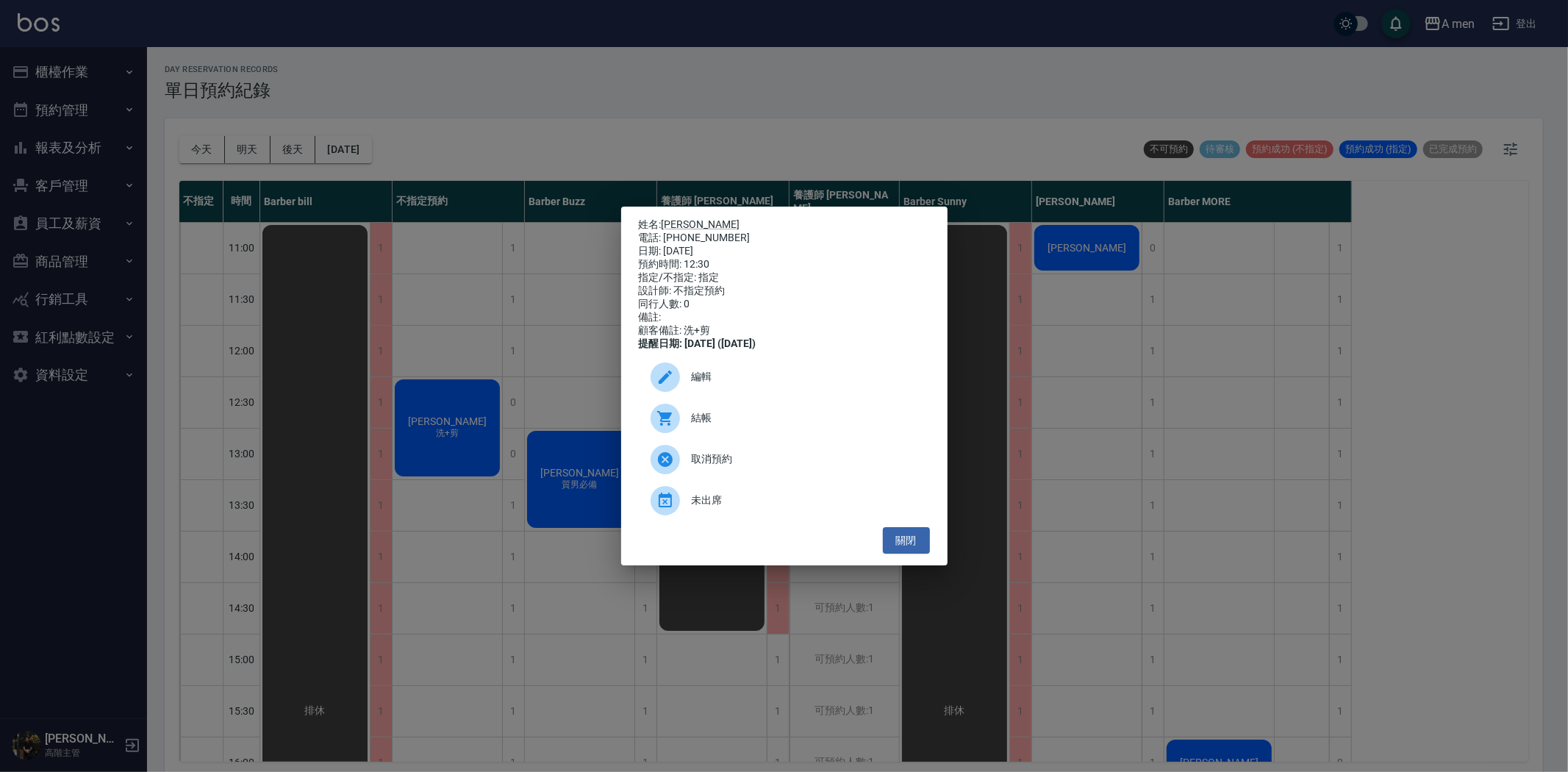
click at [732, 380] on span "編輯" at bounding box center [805, 377] width 226 height 16
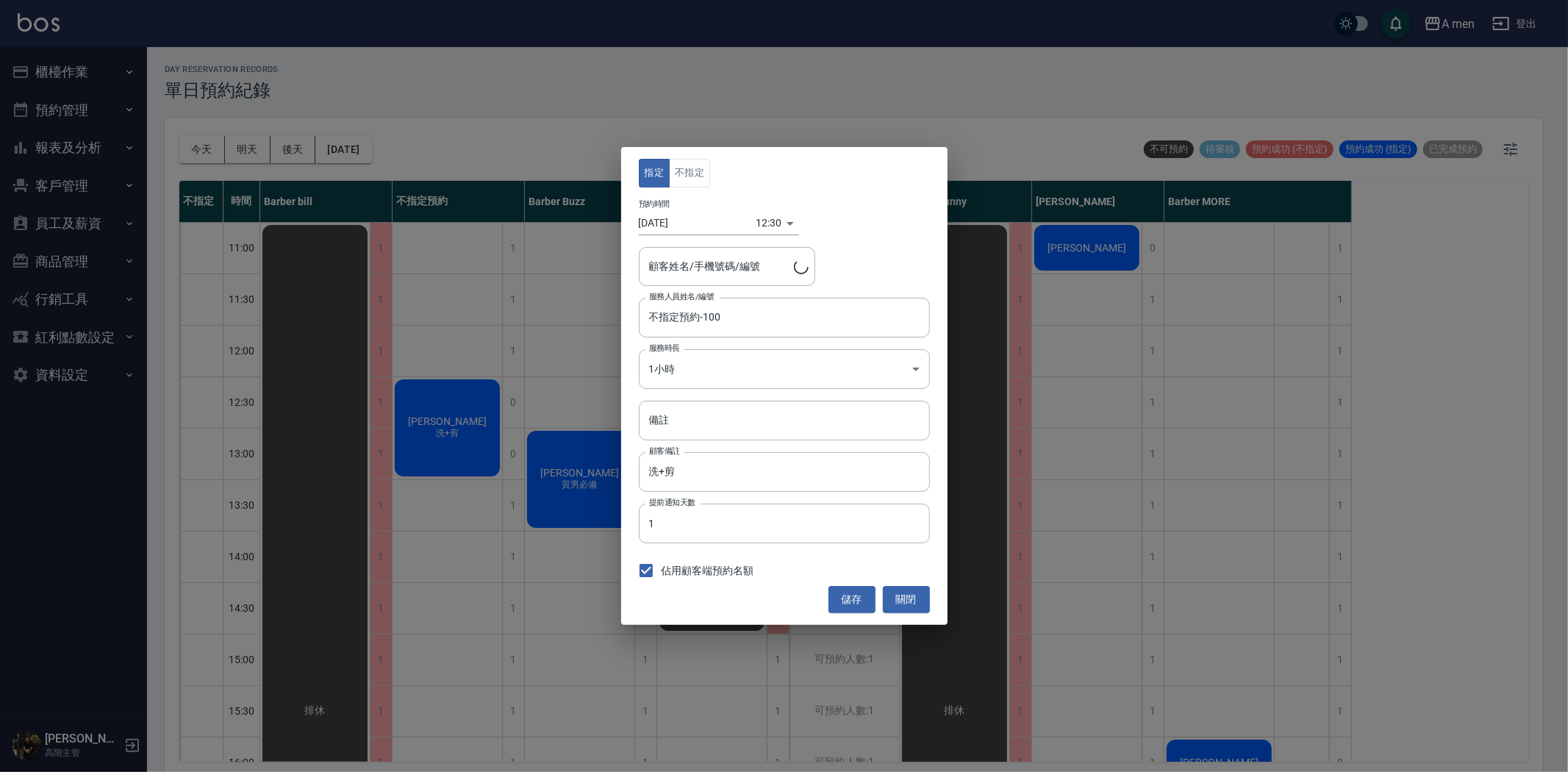
type input "林耀鴻/0963577937"
click at [677, 164] on button "不指定" at bounding box center [690, 173] width 41 height 29
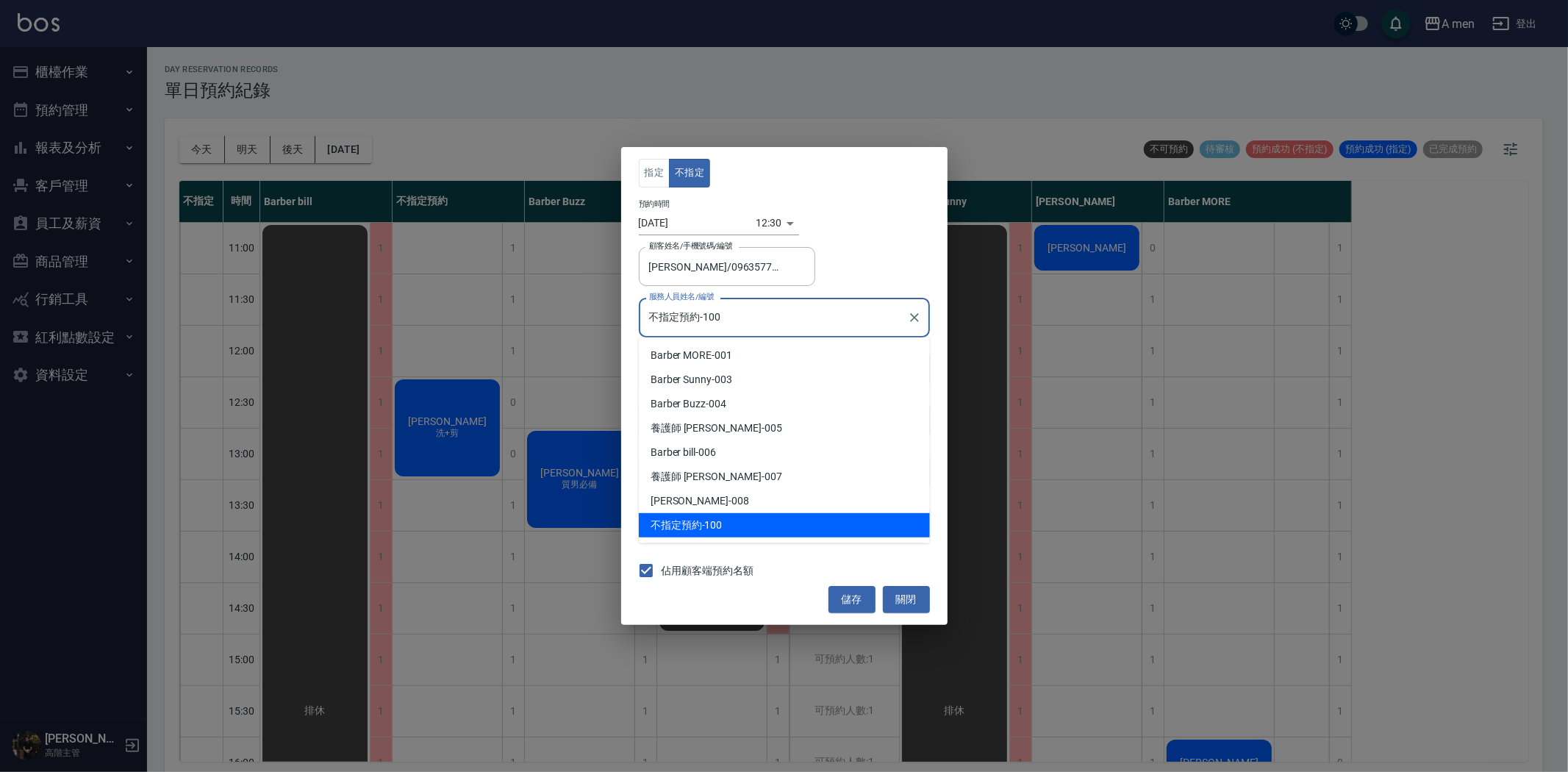
click at [730, 326] on input "不指定預約-100" at bounding box center [773, 317] width 256 height 26
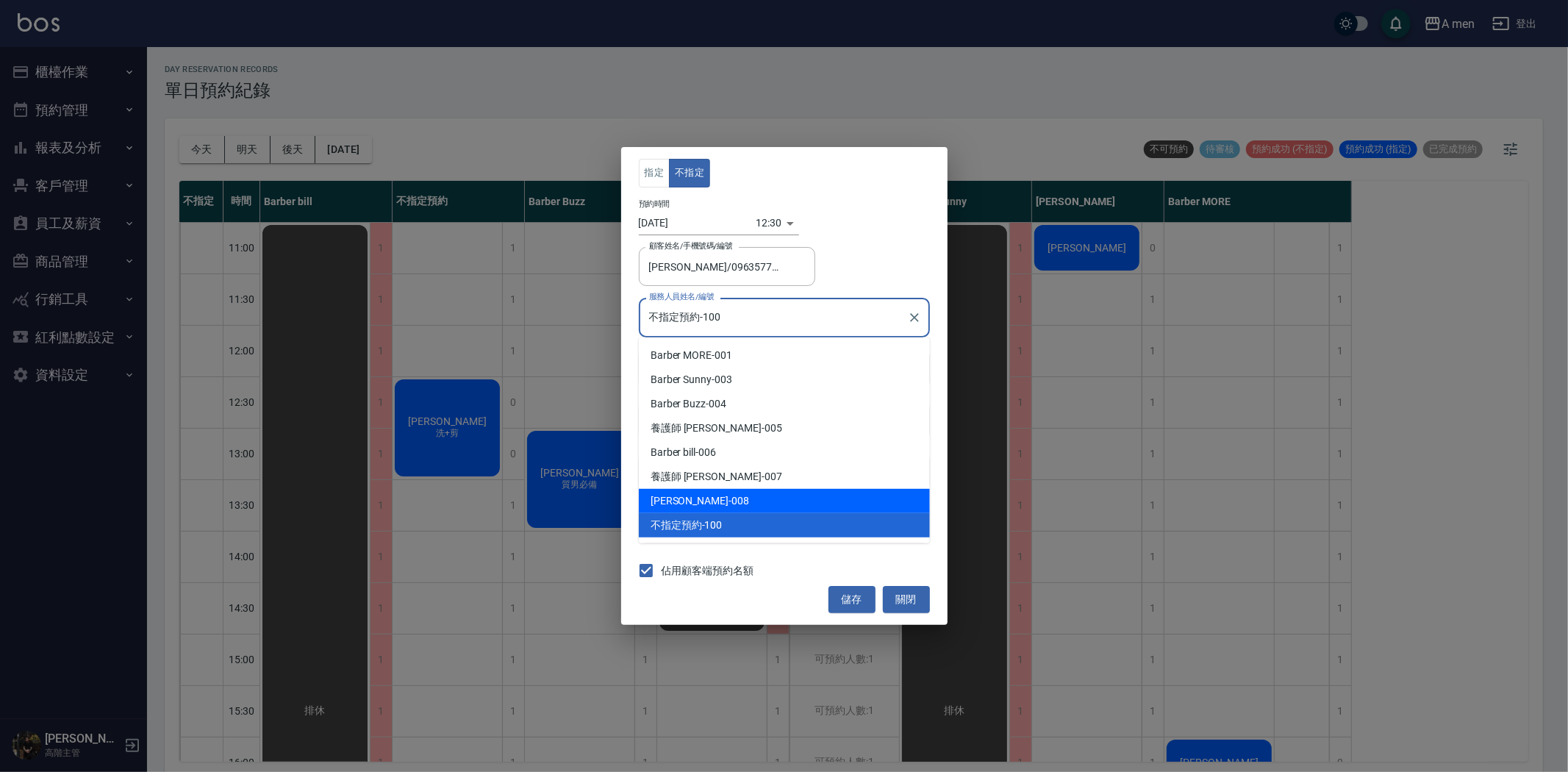
click at [702, 498] on div "Garry -008" at bounding box center [784, 500] width 291 height 24
type input "Garry-008"
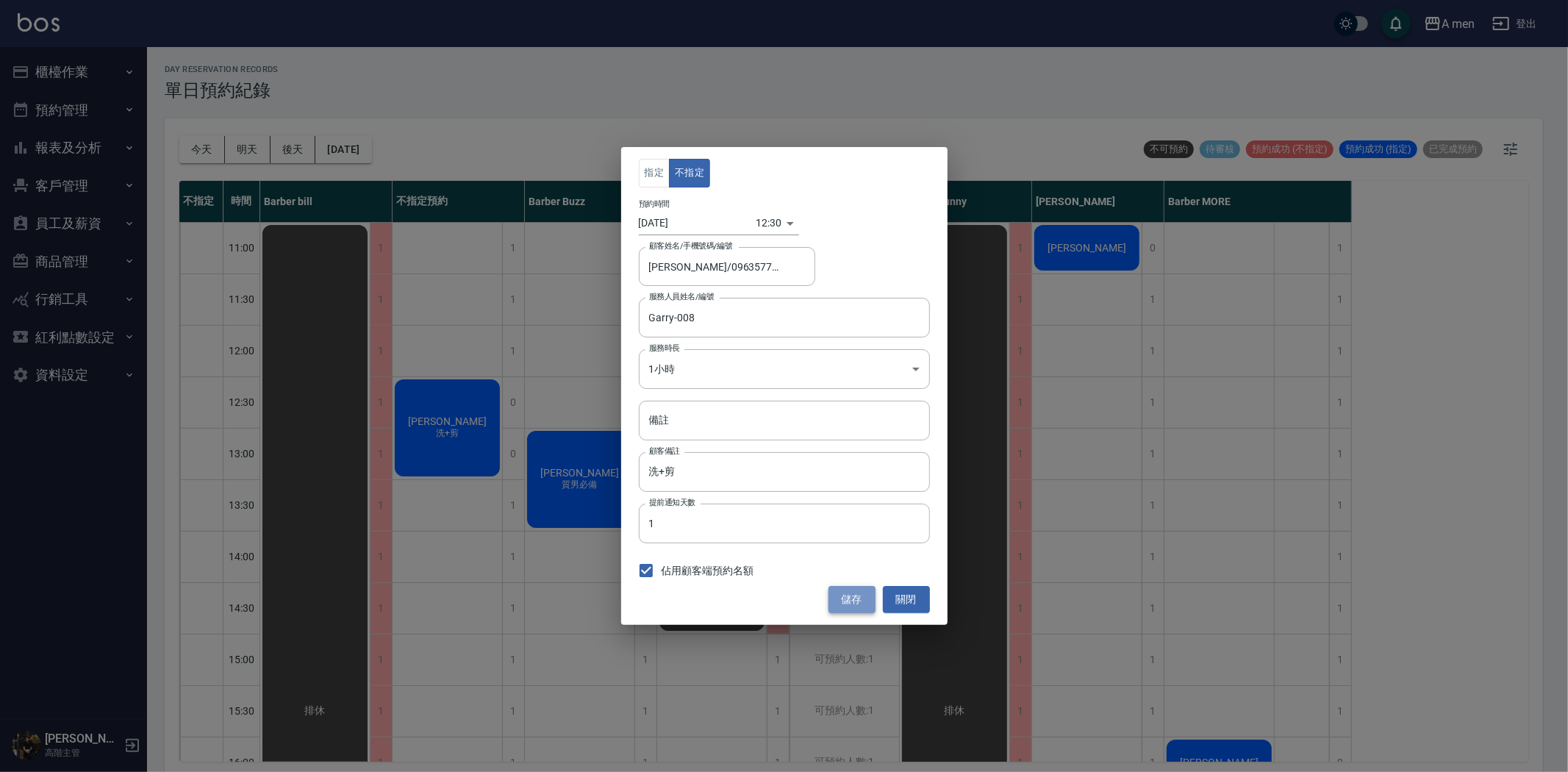
click at [855, 600] on button "儲存" at bounding box center [852, 599] width 47 height 27
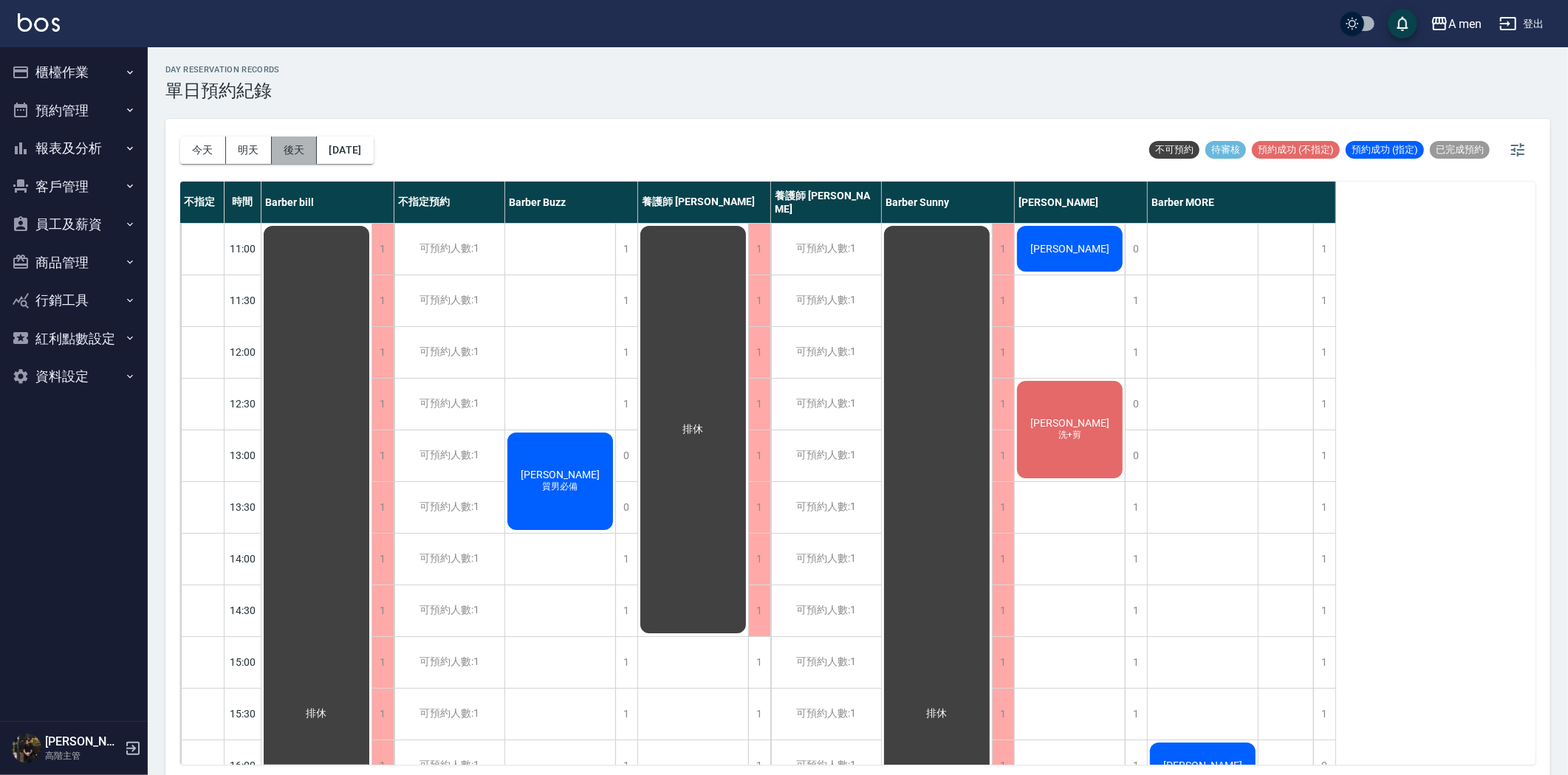
click at [285, 144] on button "後天" at bounding box center [294, 150] width 46 height 27
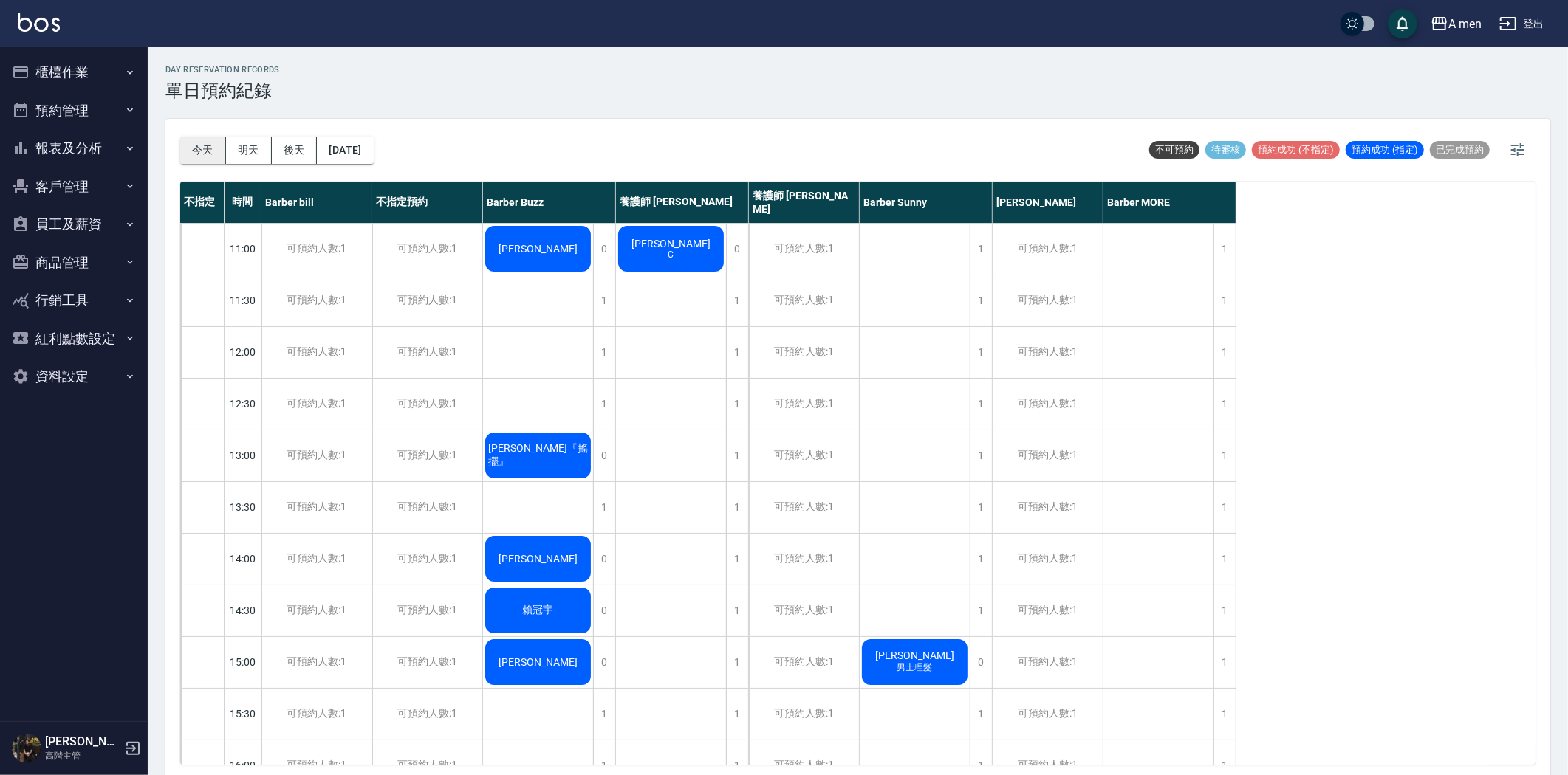
click at [201, 153] on button "今天" at bounding box center [202, 150] width 46 height 27
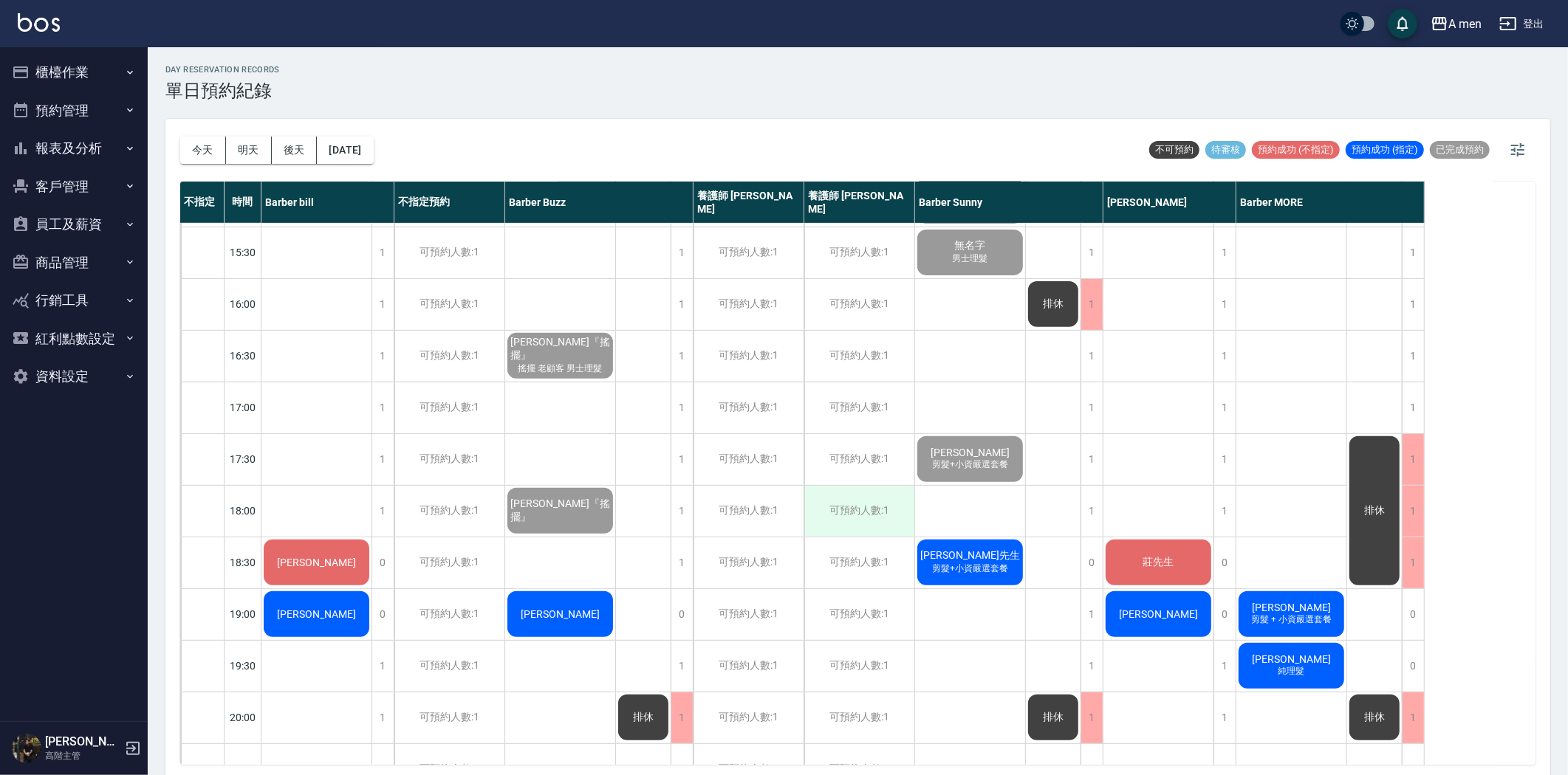
scroll to position [492, 0]
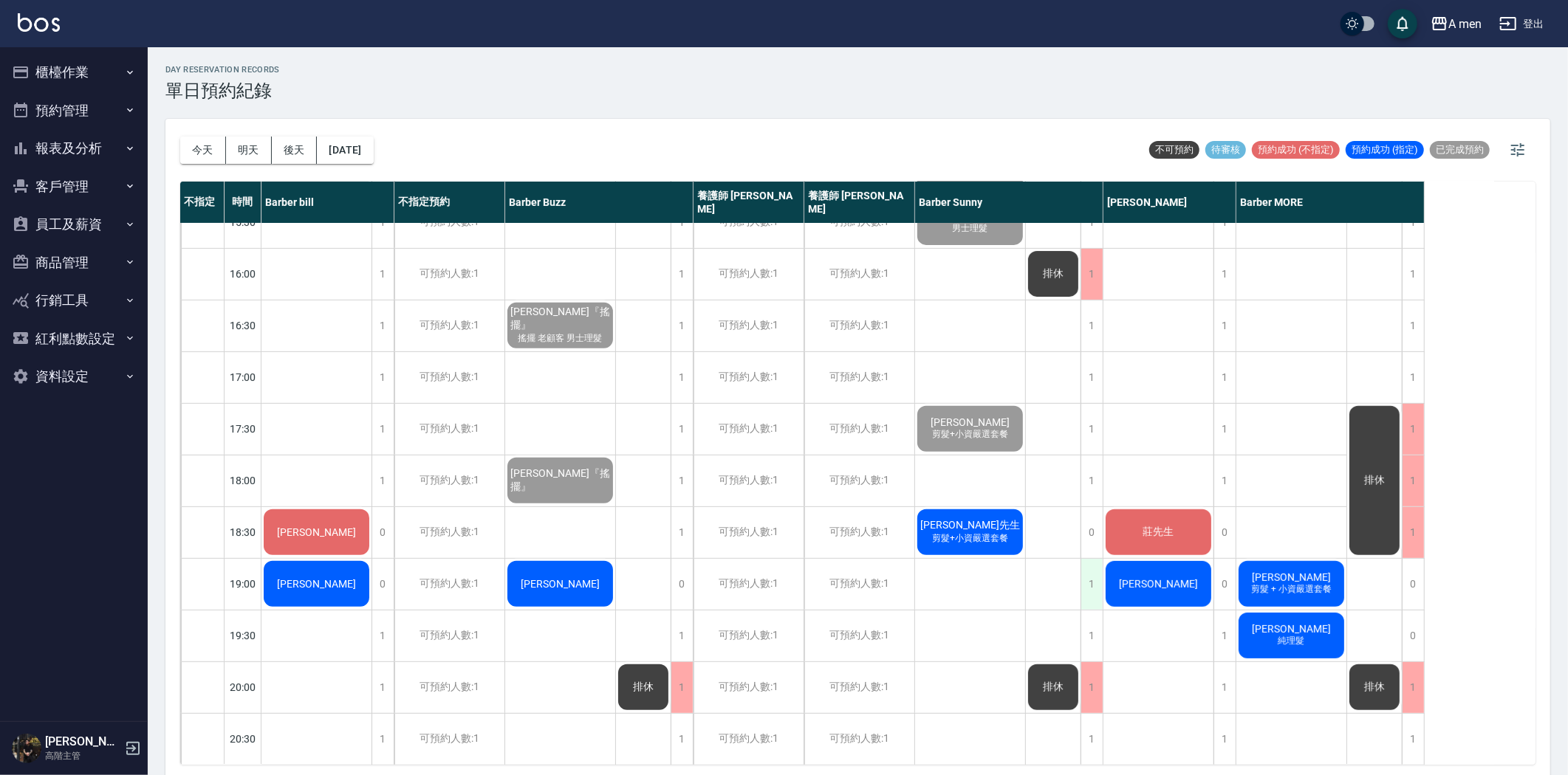
click at [1085, 581] on div "1" at bounding box center [1091, 584] width 22 height 51
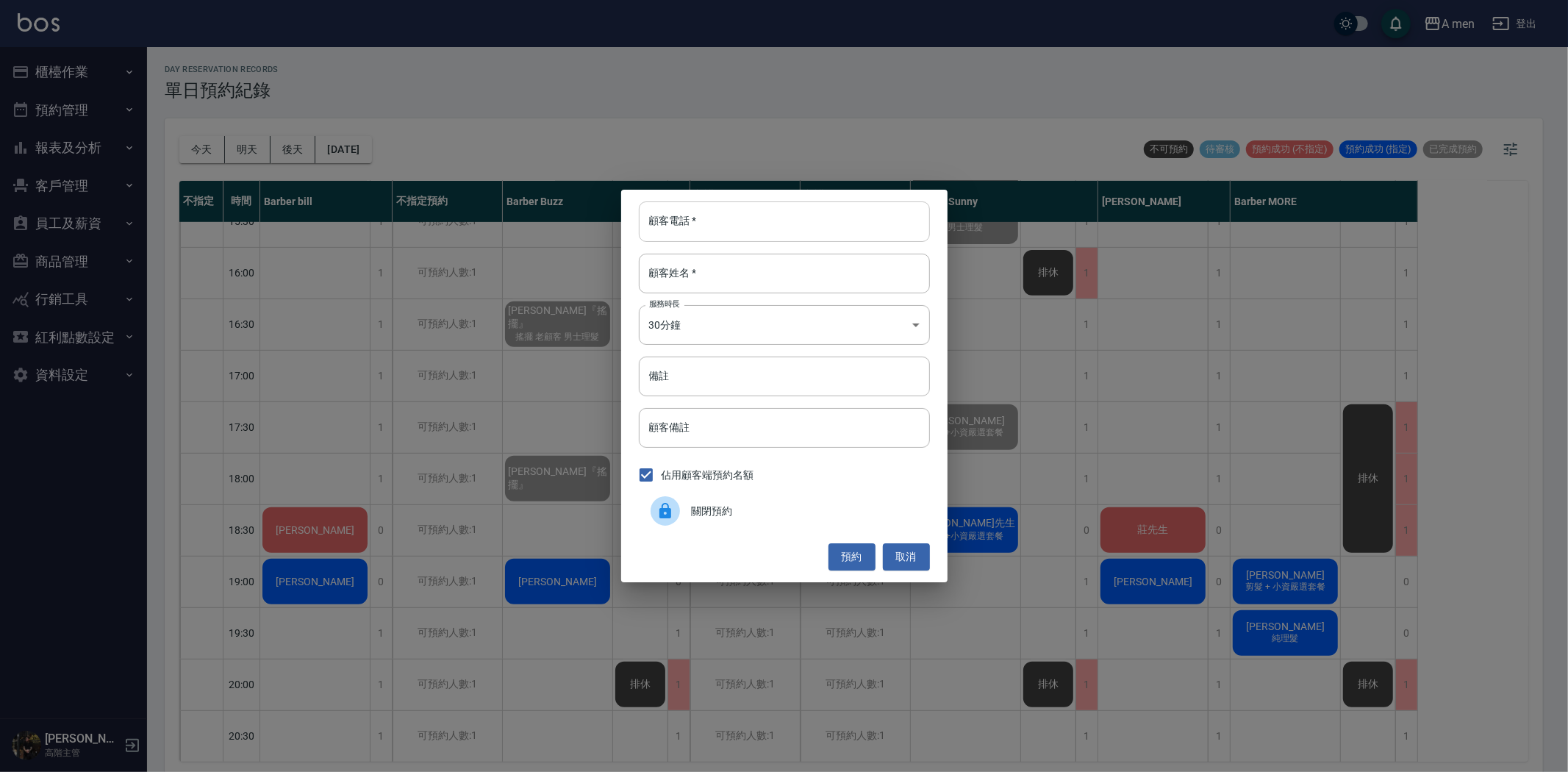
click at [827, 207] on input "顧客電話   *" at bounding box center [784, 221] width 291 height 40
type input "0934300107"
click at [758, 282] on input "顧客姓名   *" at bounding box center [784, 273] width 291 height 40
click at [848, 548] on button "預約" at bounding box center [852, 557] width 47 height 27
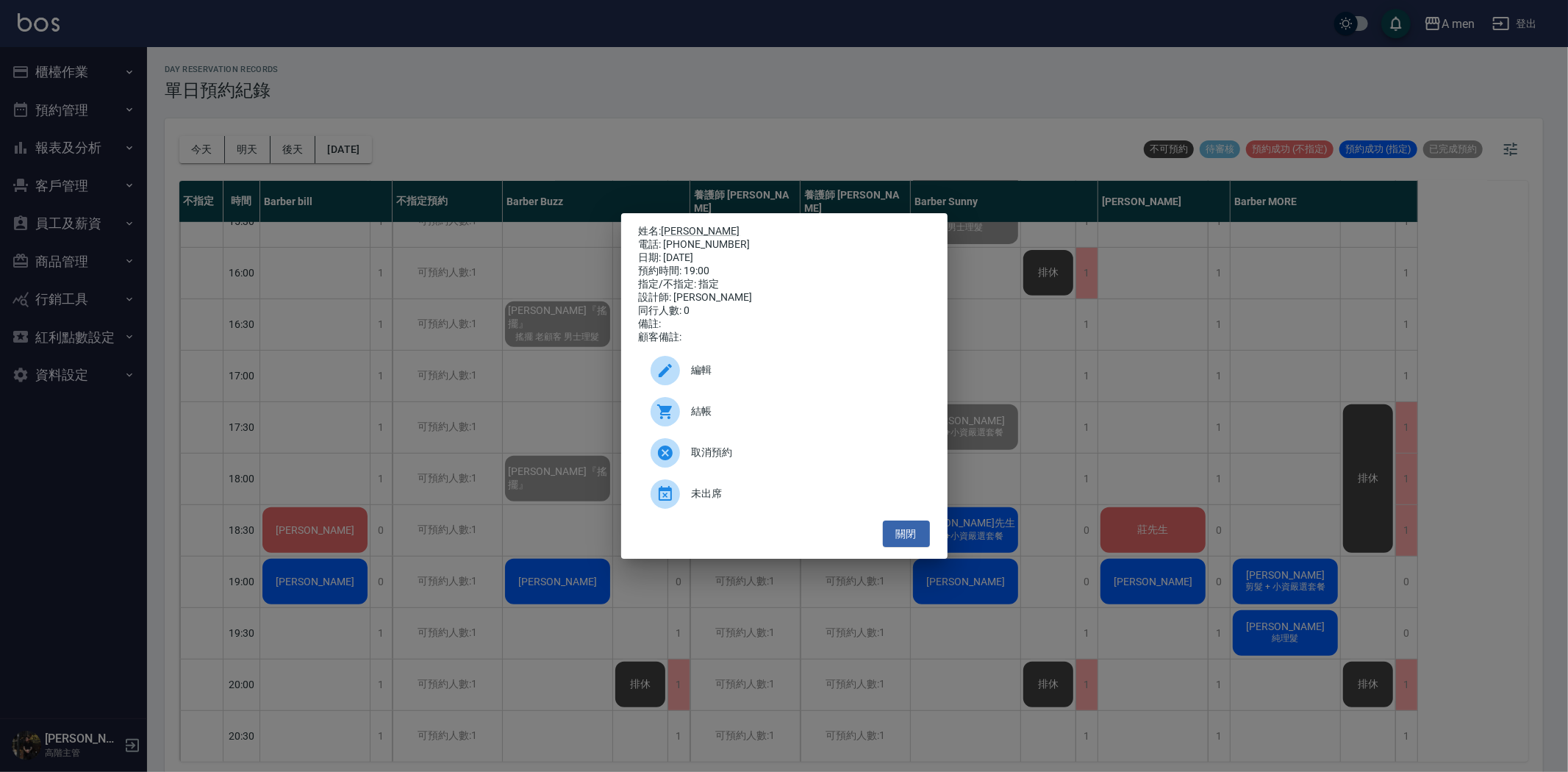
click at [958, 602] on div "姓名: 陳致右 電話: 0934300107 日期: 2025/08/13 預約時間: 19:00 指定/不指定: 指定 設計師: Barber Sunny …" at bounding box center [784, 386] width 1568 height 772
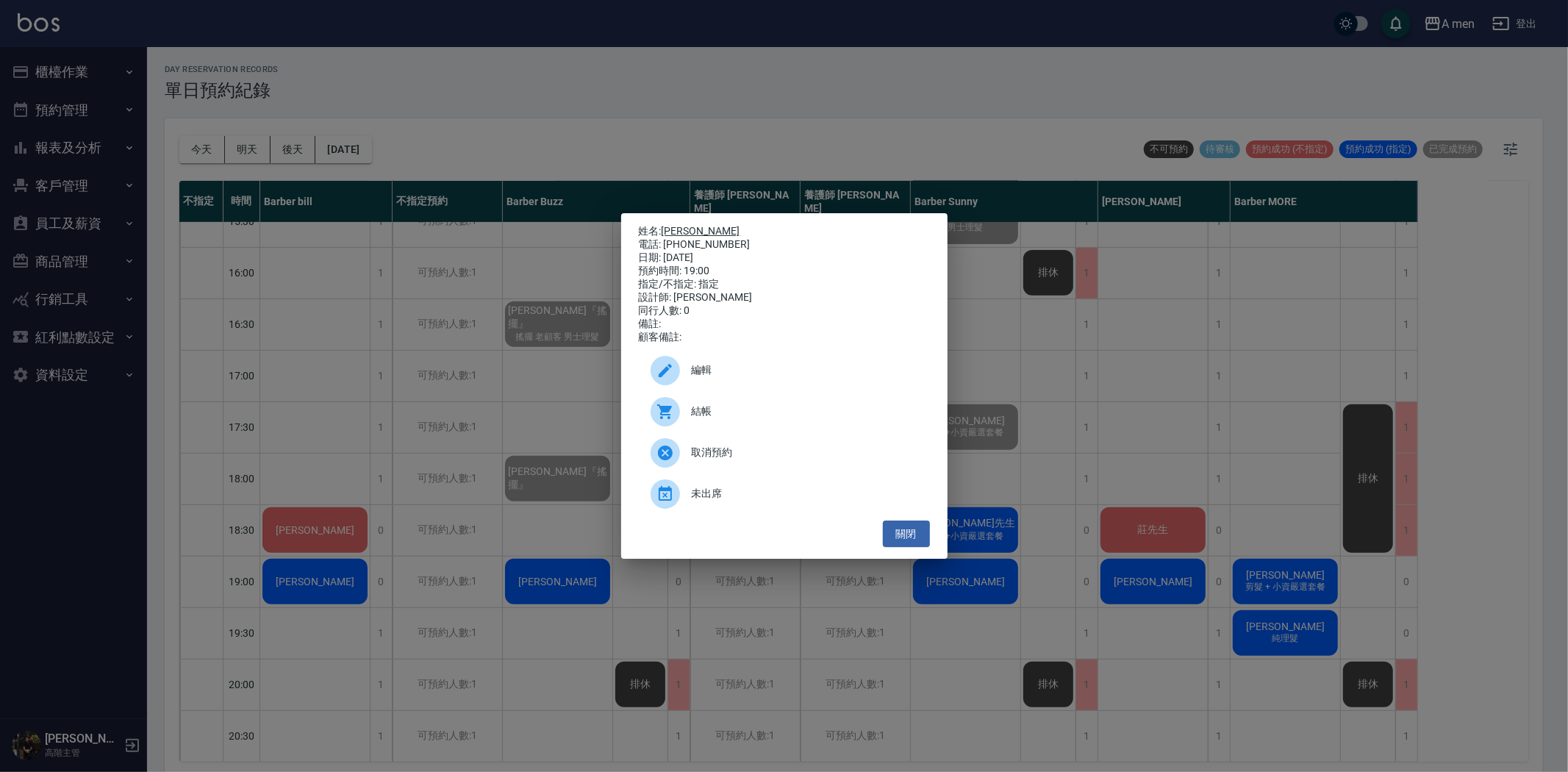
click at [685, 225] on link "陳致右" at bounding box center [701, 231] width 78 height 12
click at [914, 535] on button "關閉" at bounding box center [906, 534] width 47 height 27
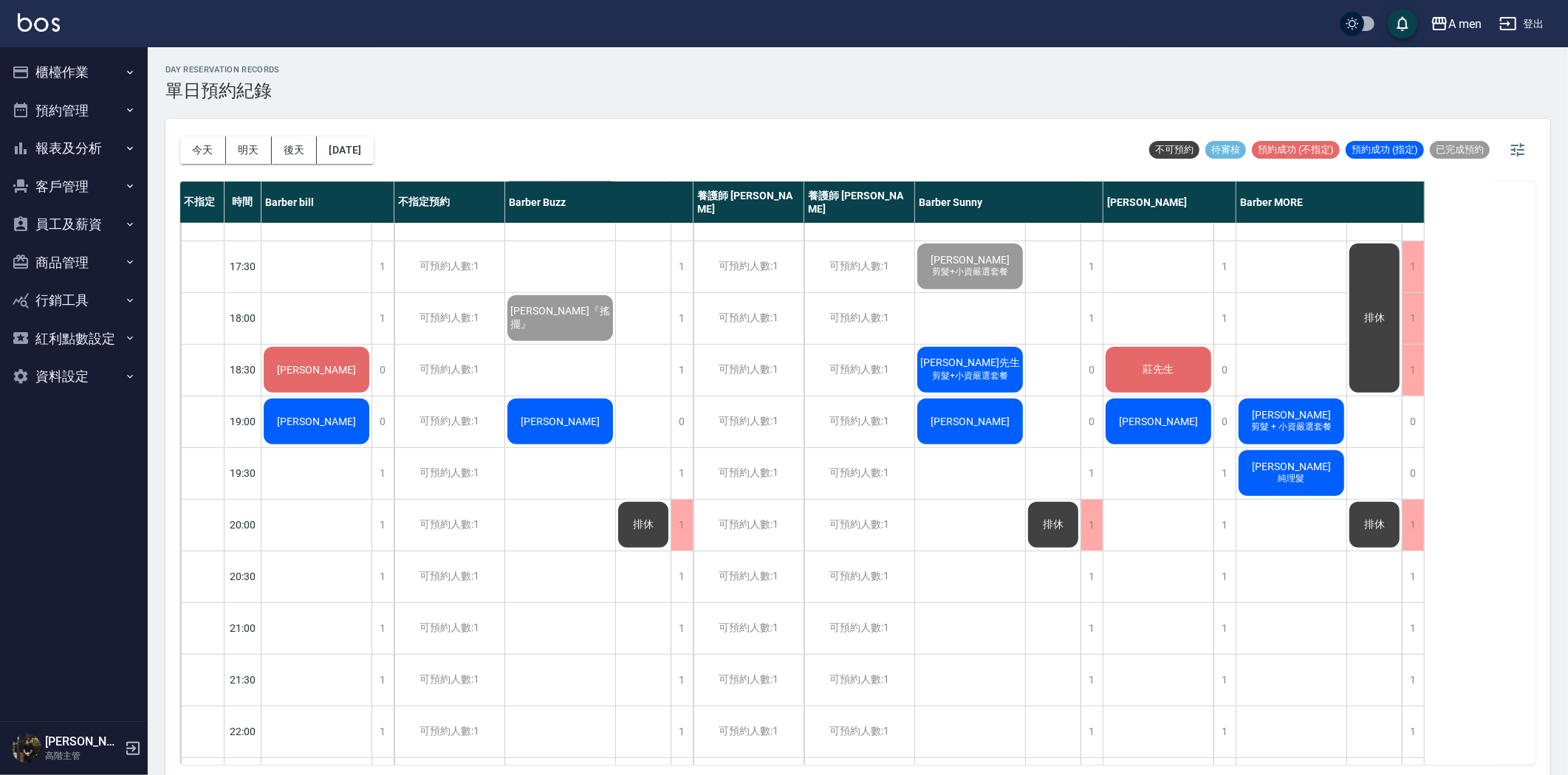
scroll to position [656, 0]
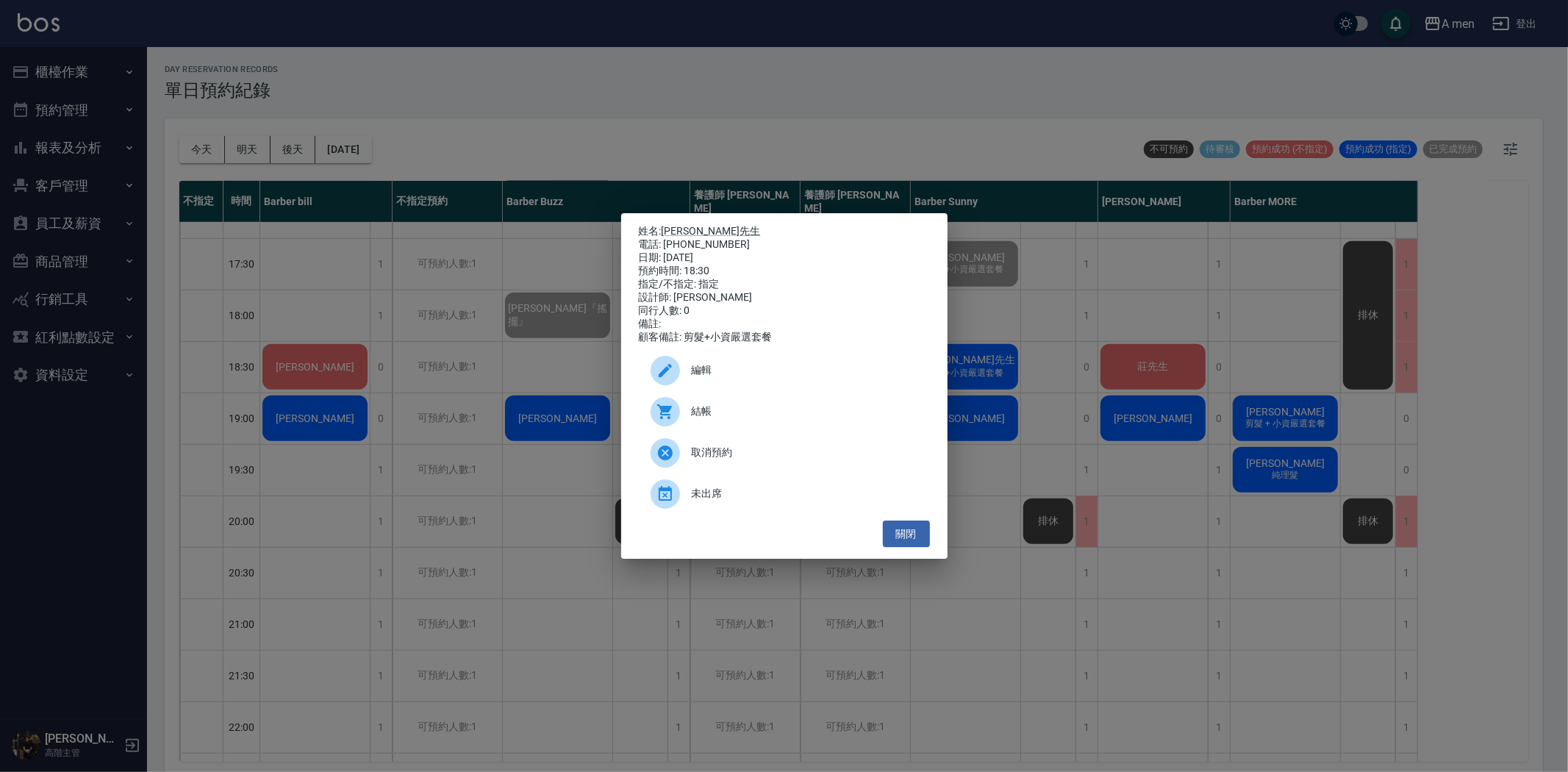
click at [782, 417] on span "結帳" at bounding box center [805, 411] width 226 height 16
click at [910, 537] on button "關閉" at bounding box center [906, 534] width 47 height 27
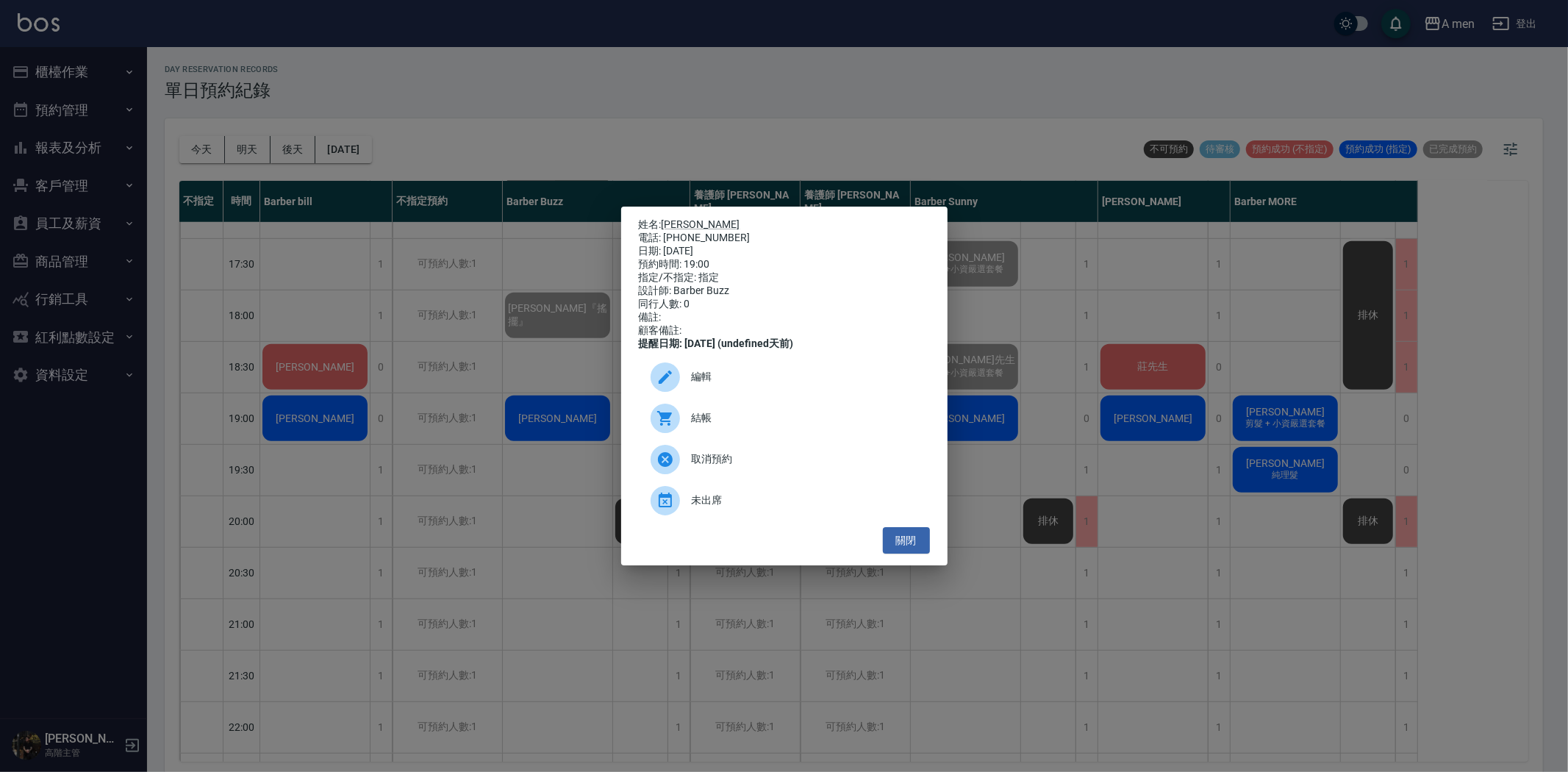
click at [745, 426] on span "結帳" at bounding box center [805, 418] width 226 height 16
click at [900, 549] on button "關閉" at bounding box center [906, 541] width 47 height 27
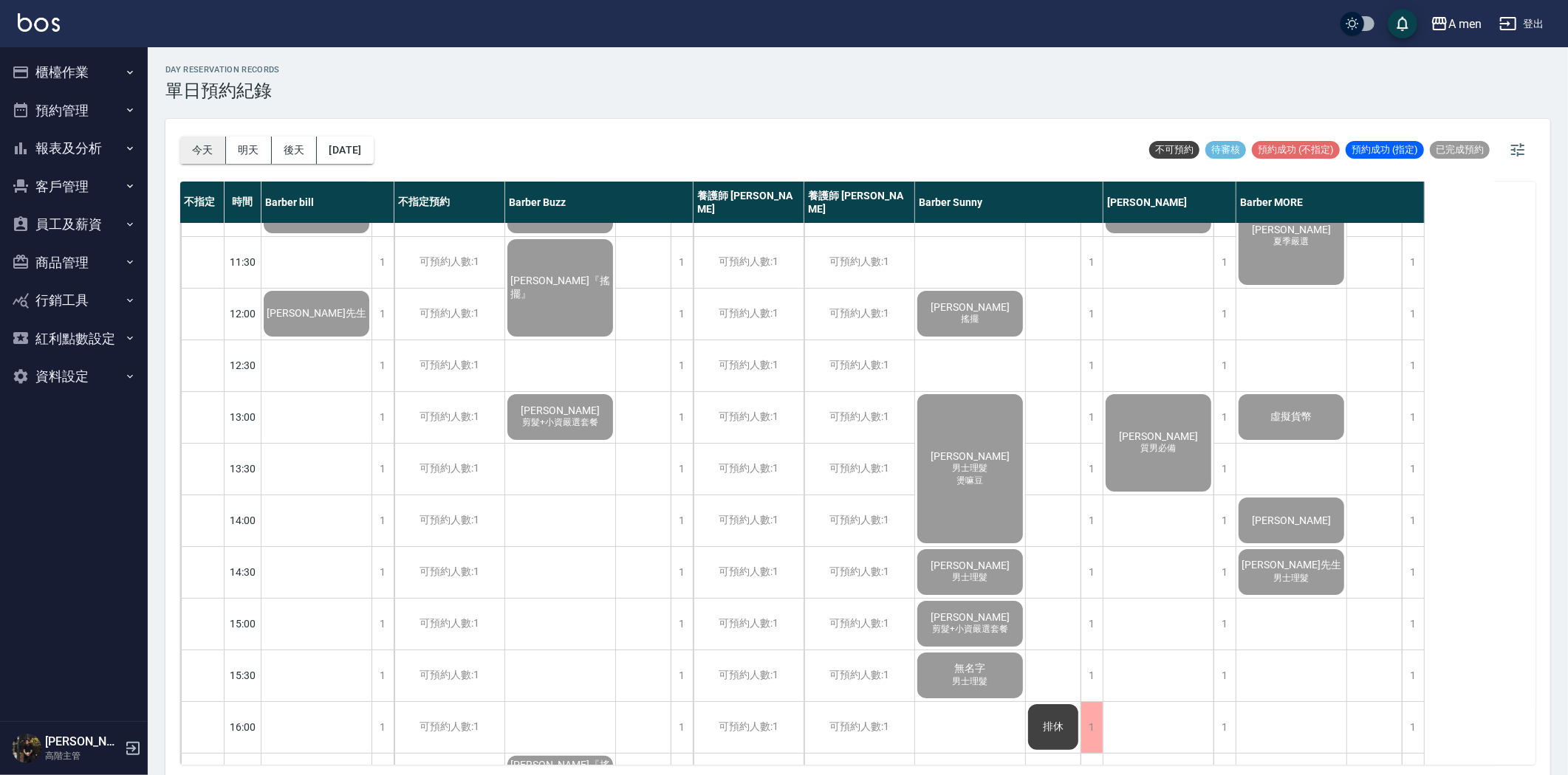
scroll to position [0, 0]
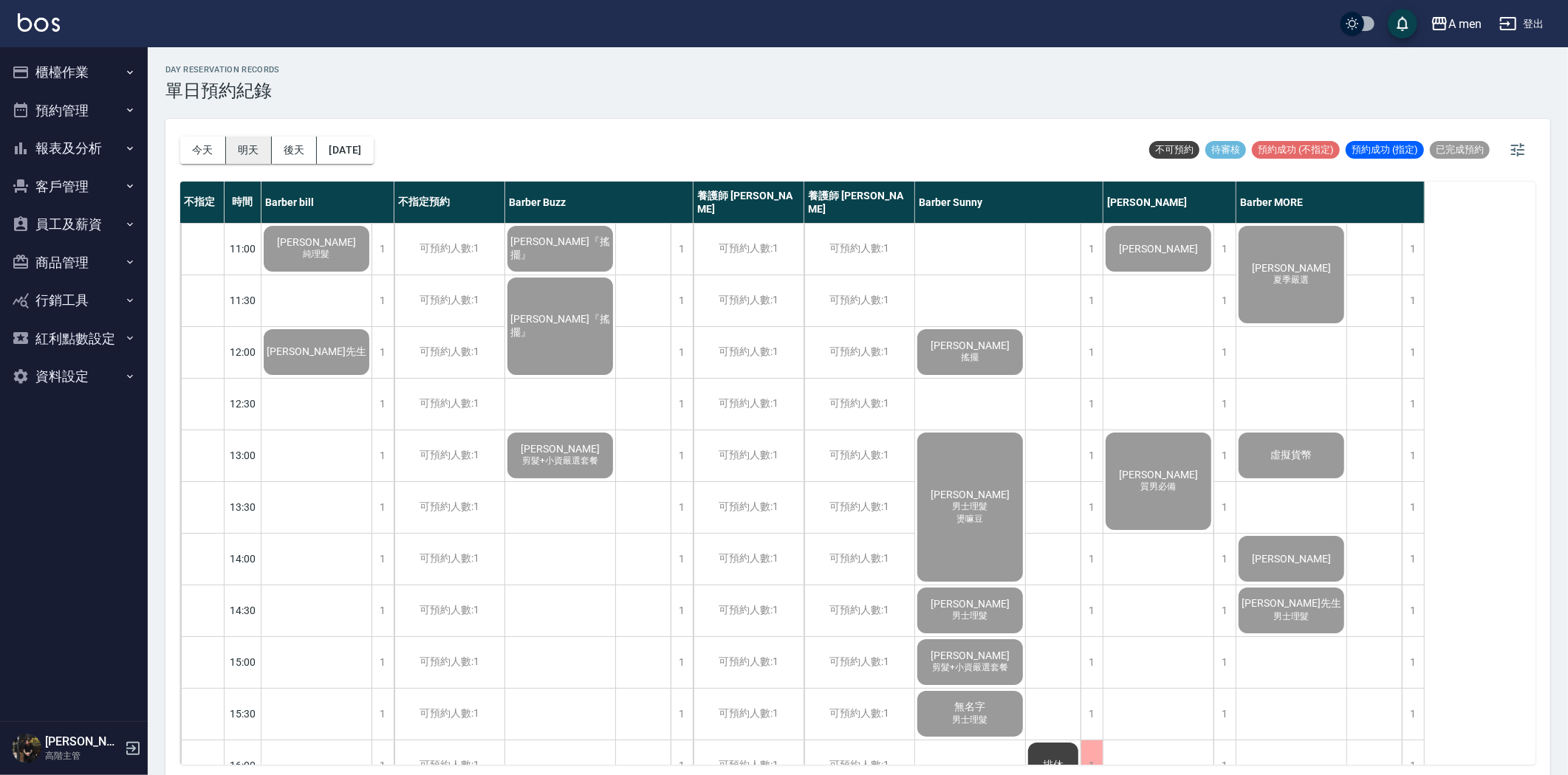
click at [252, 144] on button "明天" at bounding box center [249, 150] width 46 height 27
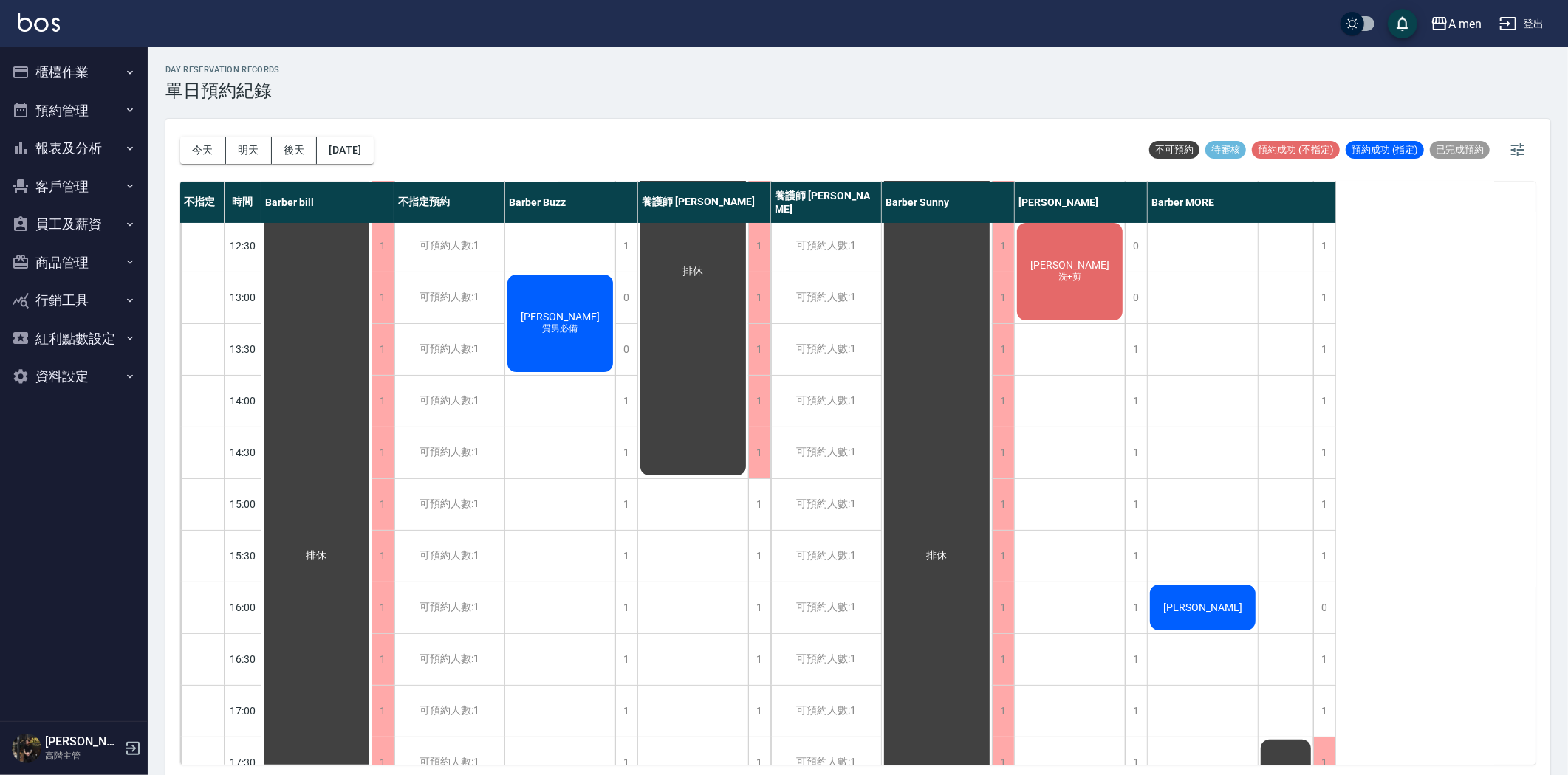
scroll to position [24, 0]
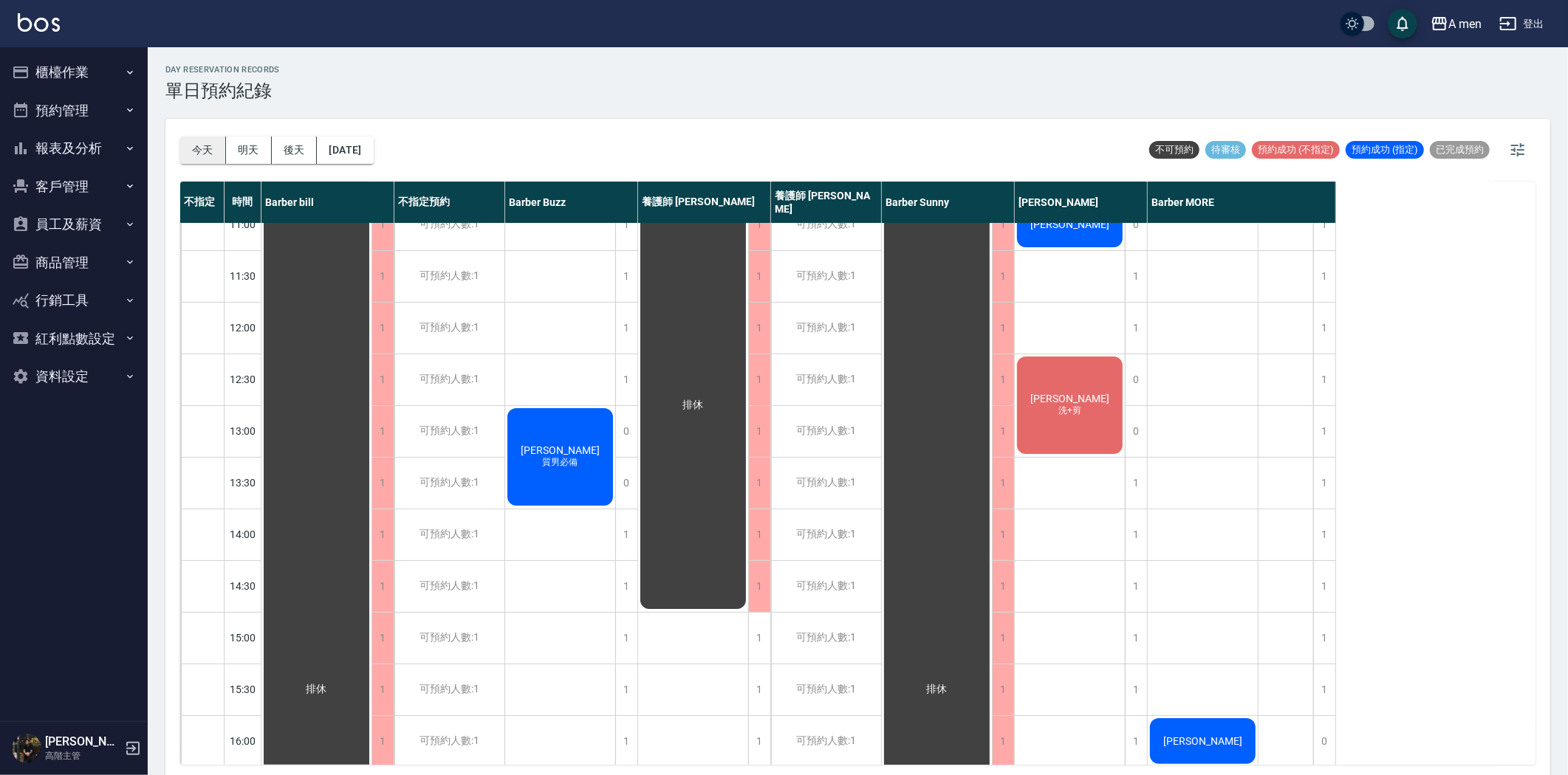
click at [211, 138] on button "今天" at bounding box center [202, 150] width 46 height 27
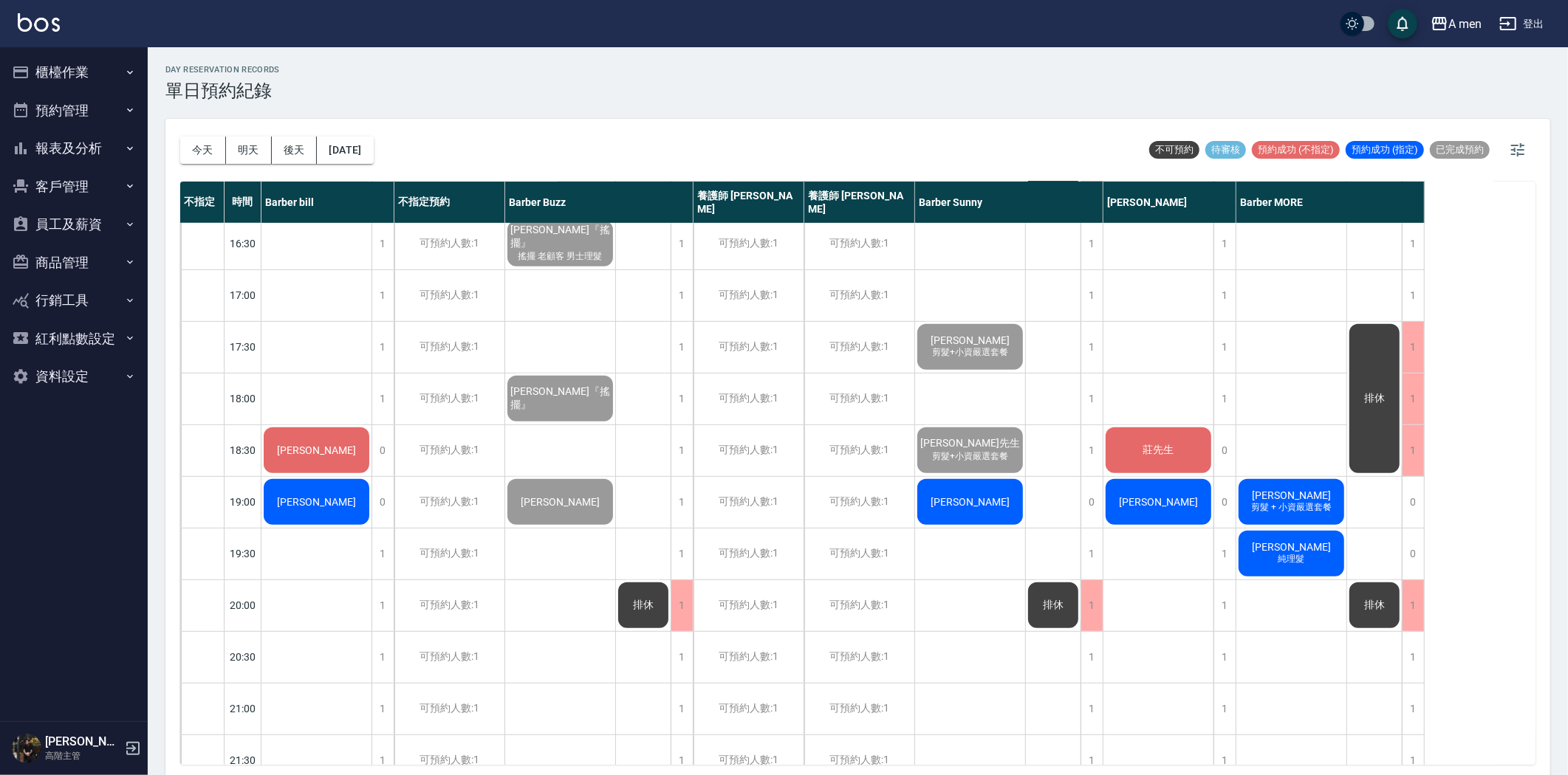
scroll to position [763, 0]
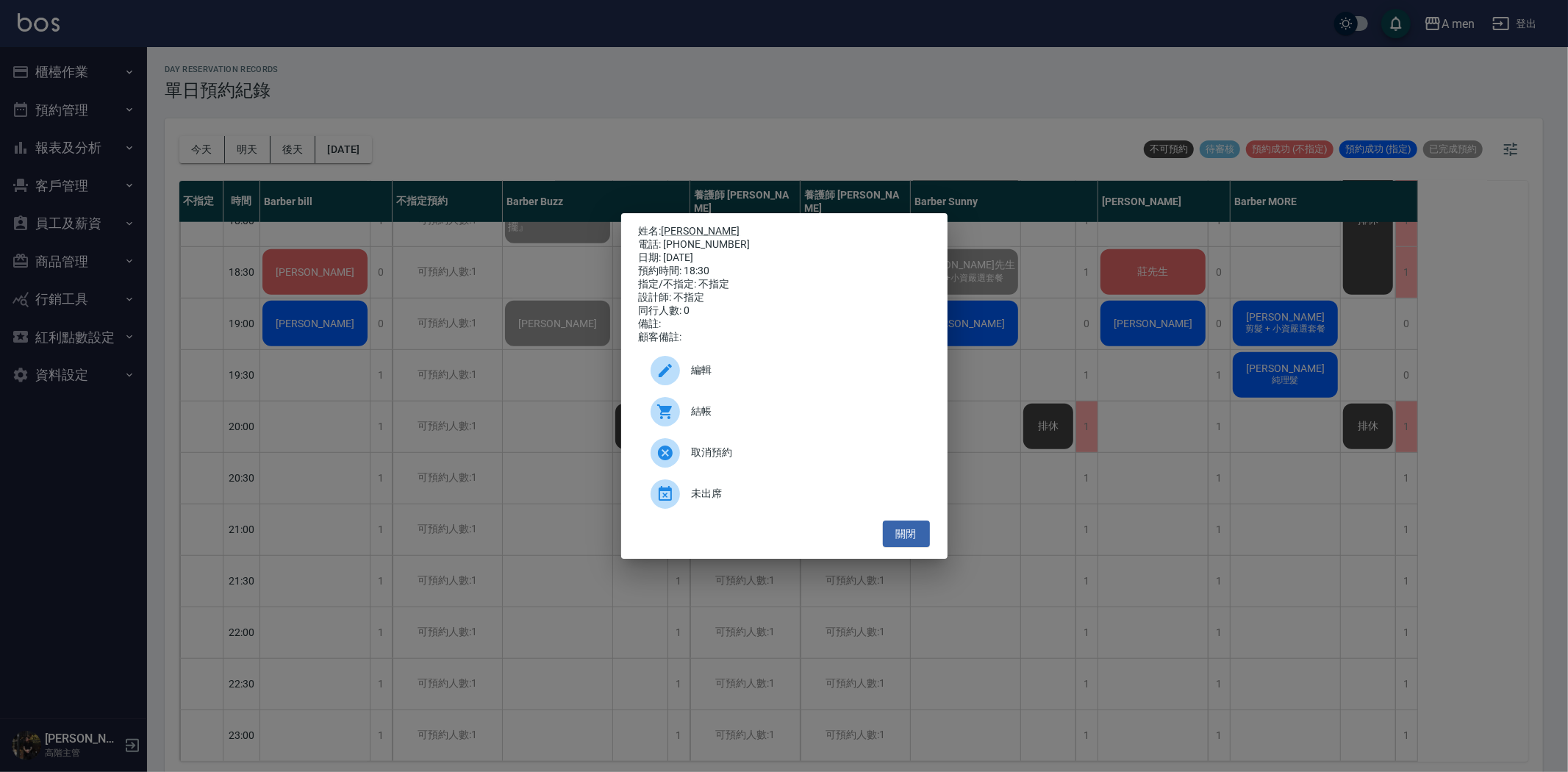
click at [721, 418] on span "結帳" at bounding box center [805, 411] width 226 height 16
click at [917, 537] on button "關閉" at bounding box center [906, 534] width 47 height 27
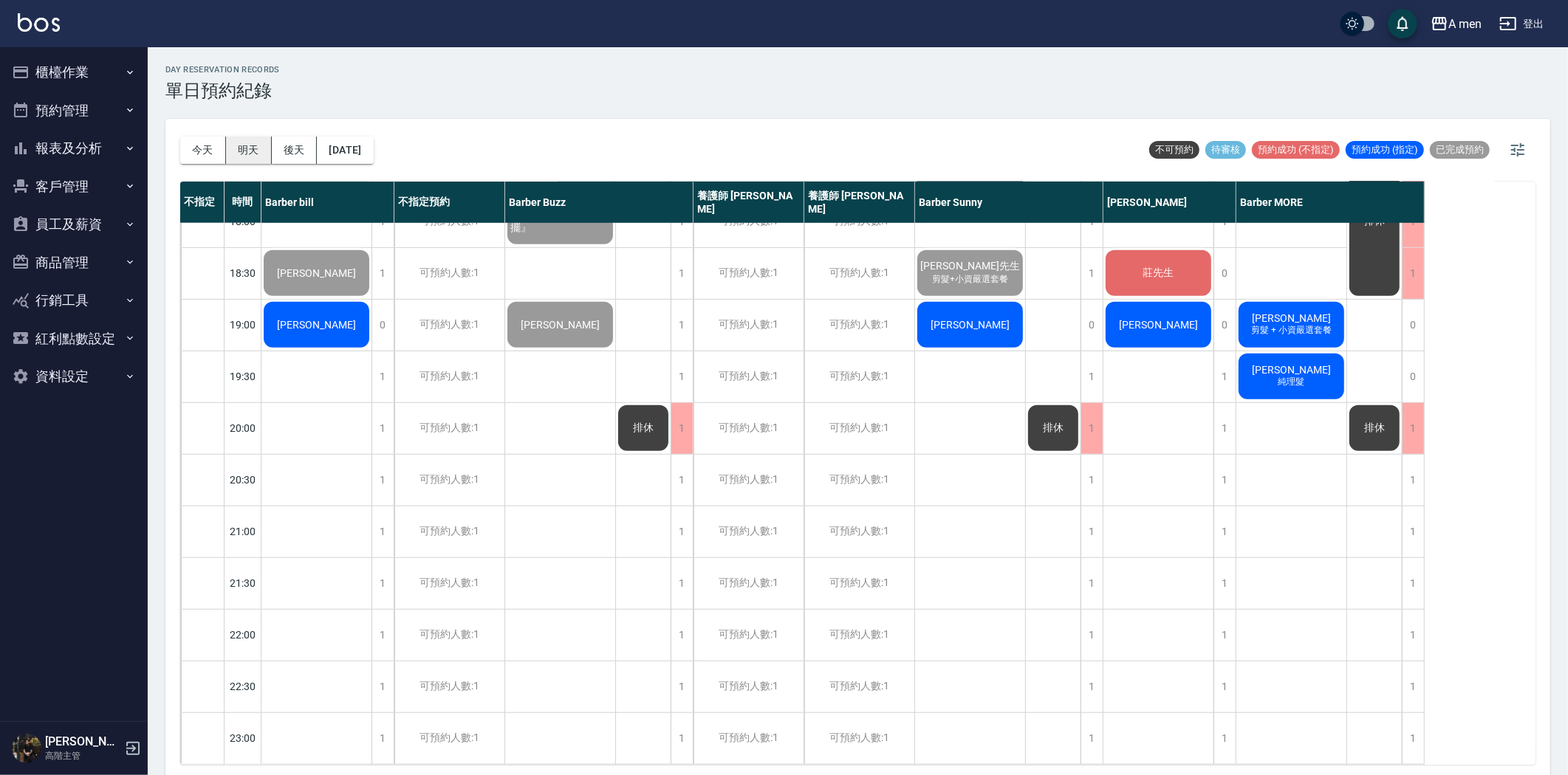
click at [257, 159] on button "明天" at bounding box center [249, 150] width 46 height 27
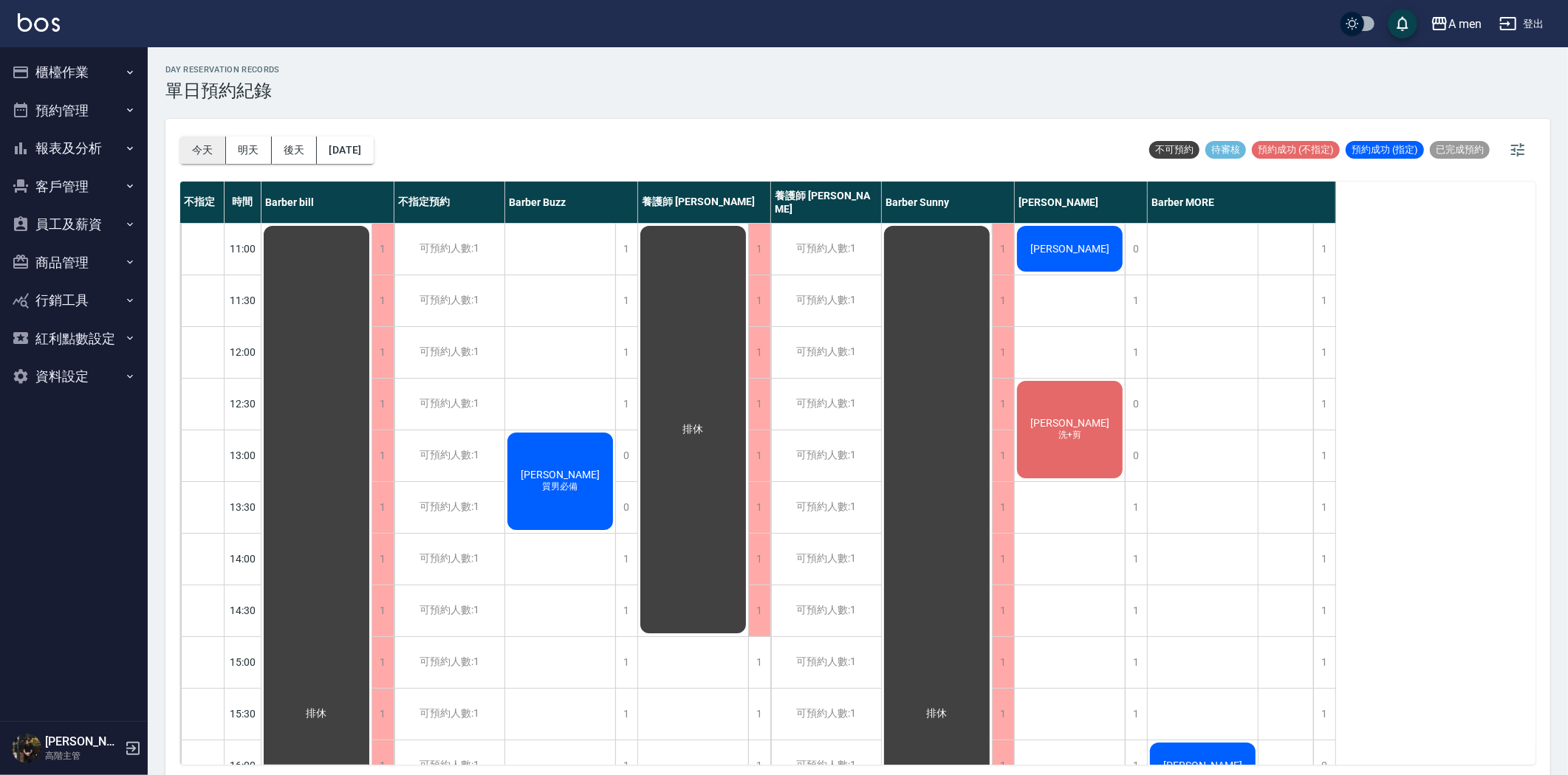
click at [192, 143] on button "今天" at bounding box center [202, 150] width 46 height 27
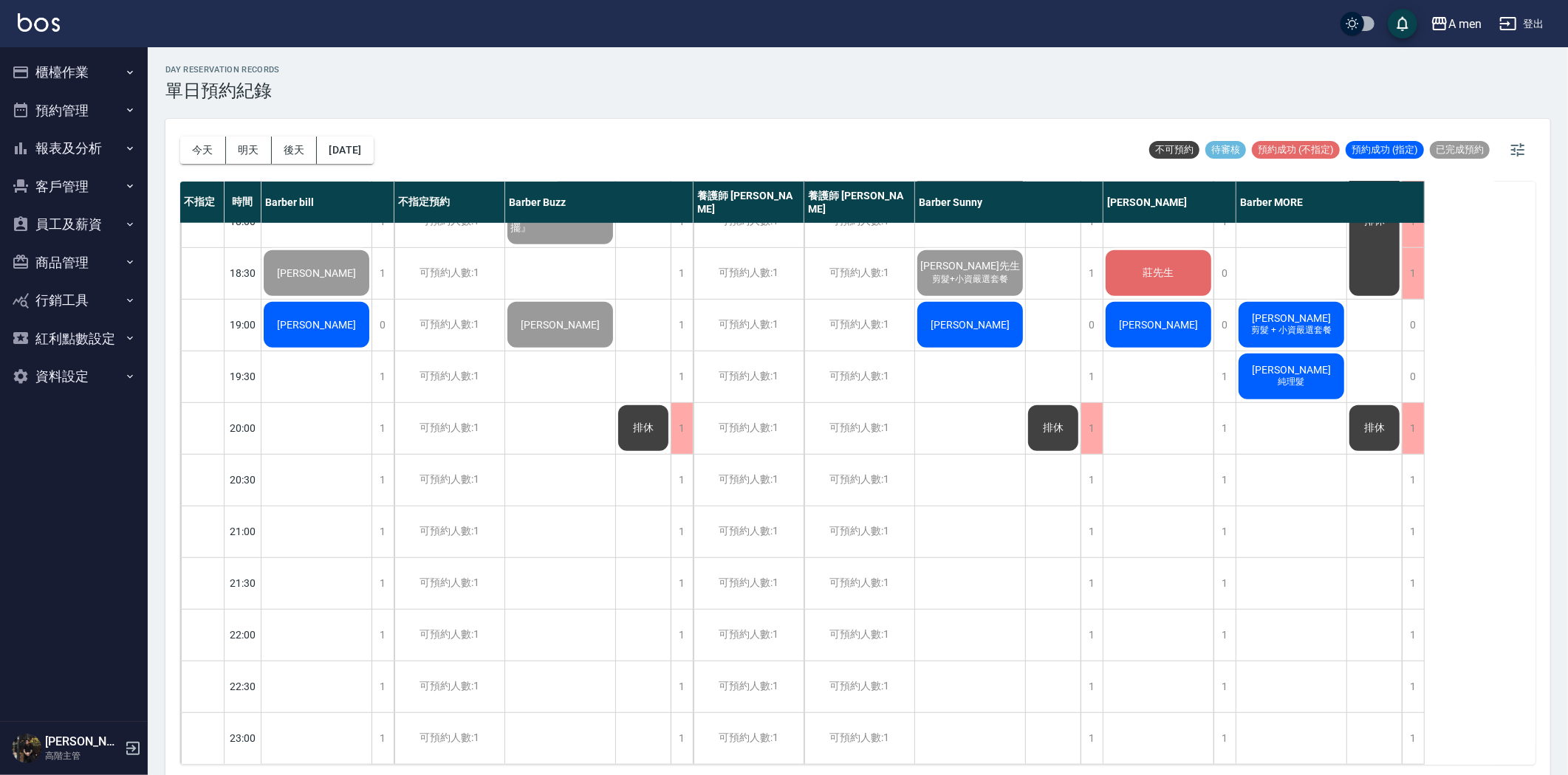
scroll to position [763, 0]
click at [684, 370] on div "1" at bounding box center [682, 376] width 22 height 51
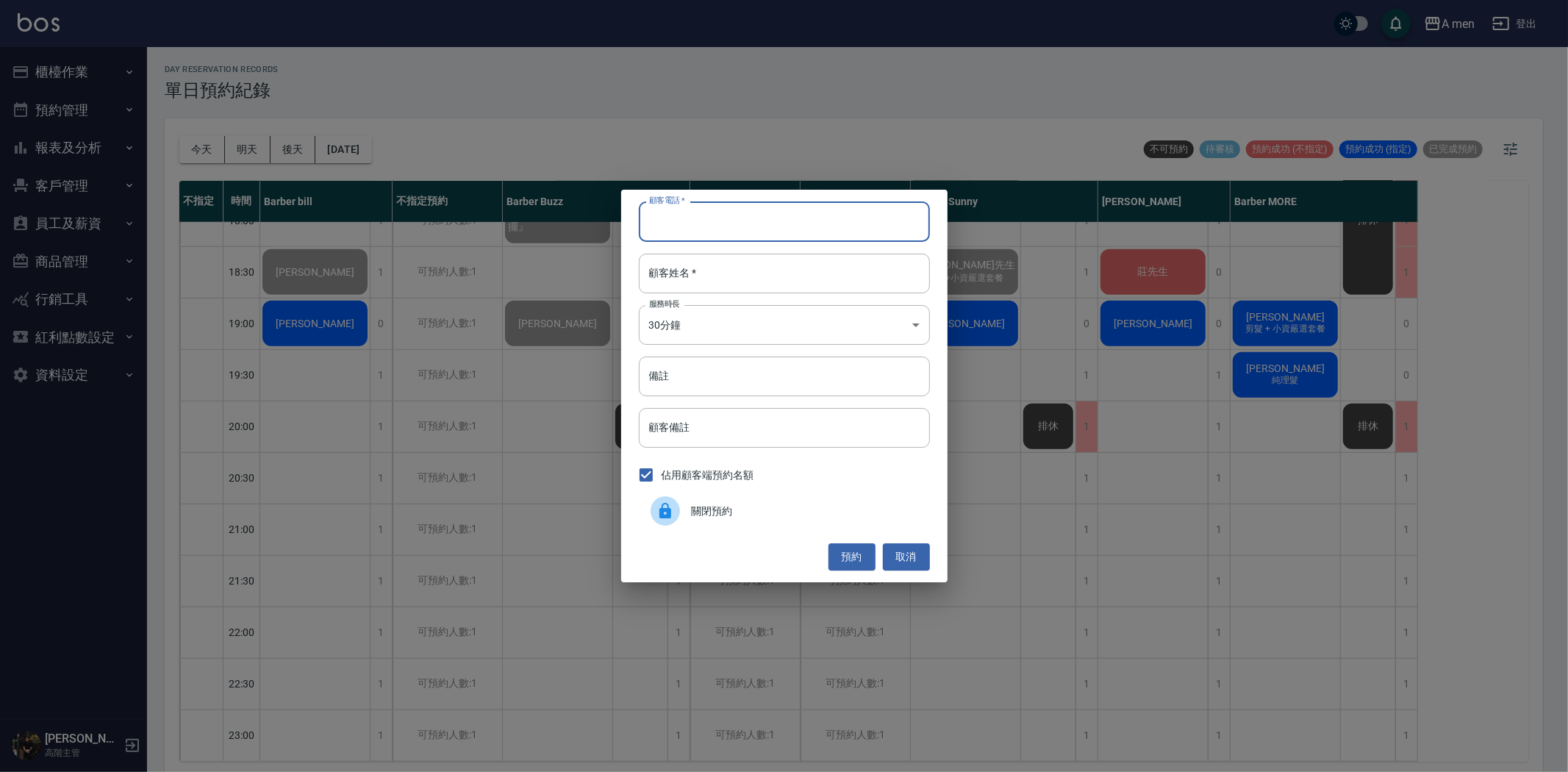
click at [816, 205] on input "顧客電話   *" at bounding box center [784, 221] width 291 height 40
type input "0970171219"
click at [803, 279] on input "顧客姓名   *" at bounding box center [784, 273] width 291 height 40
type input "n"
type input "宋先生"
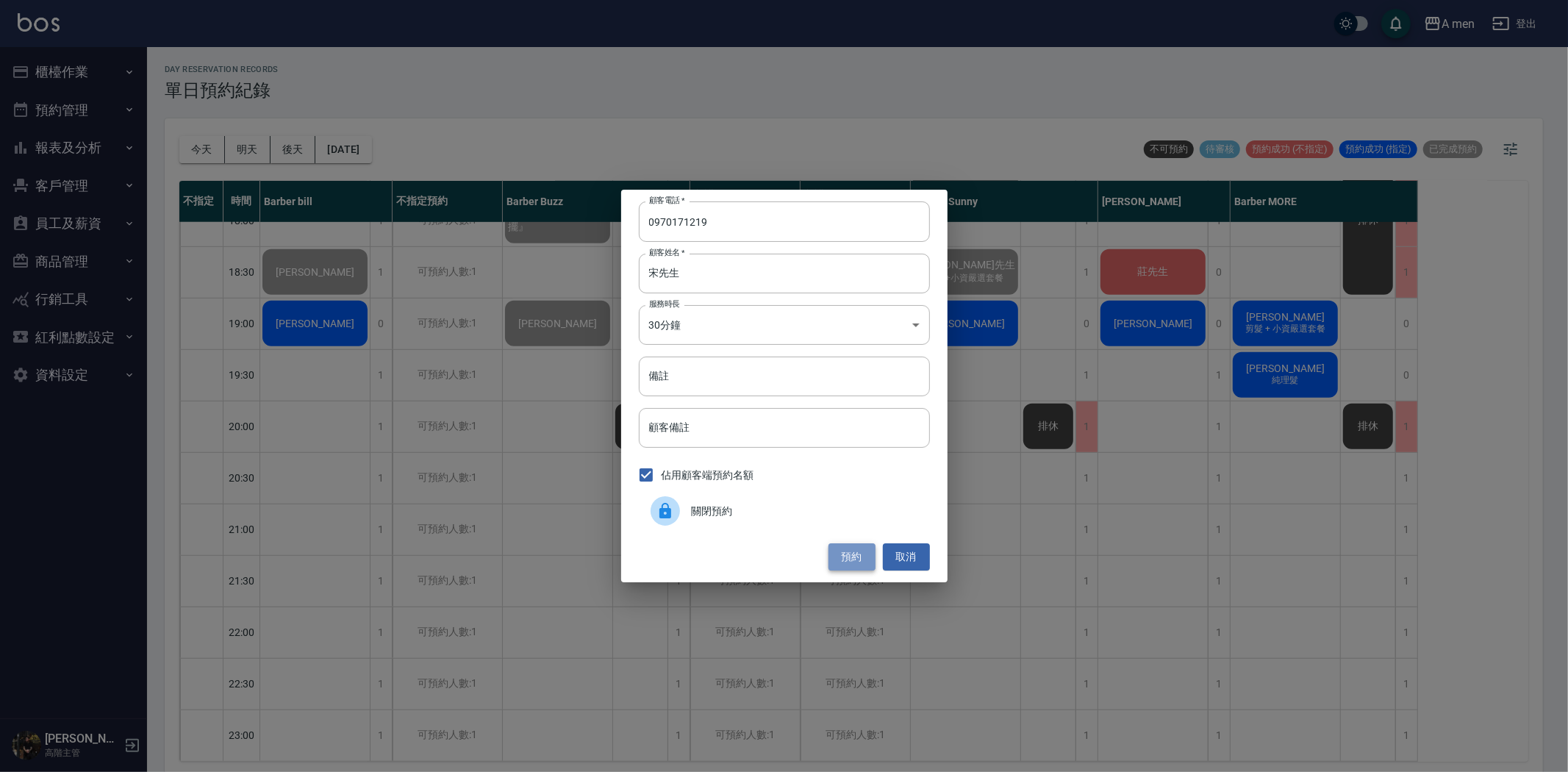
click at [860, 565] on button "預約" at bounding box center [852, 557] width 47 height 27
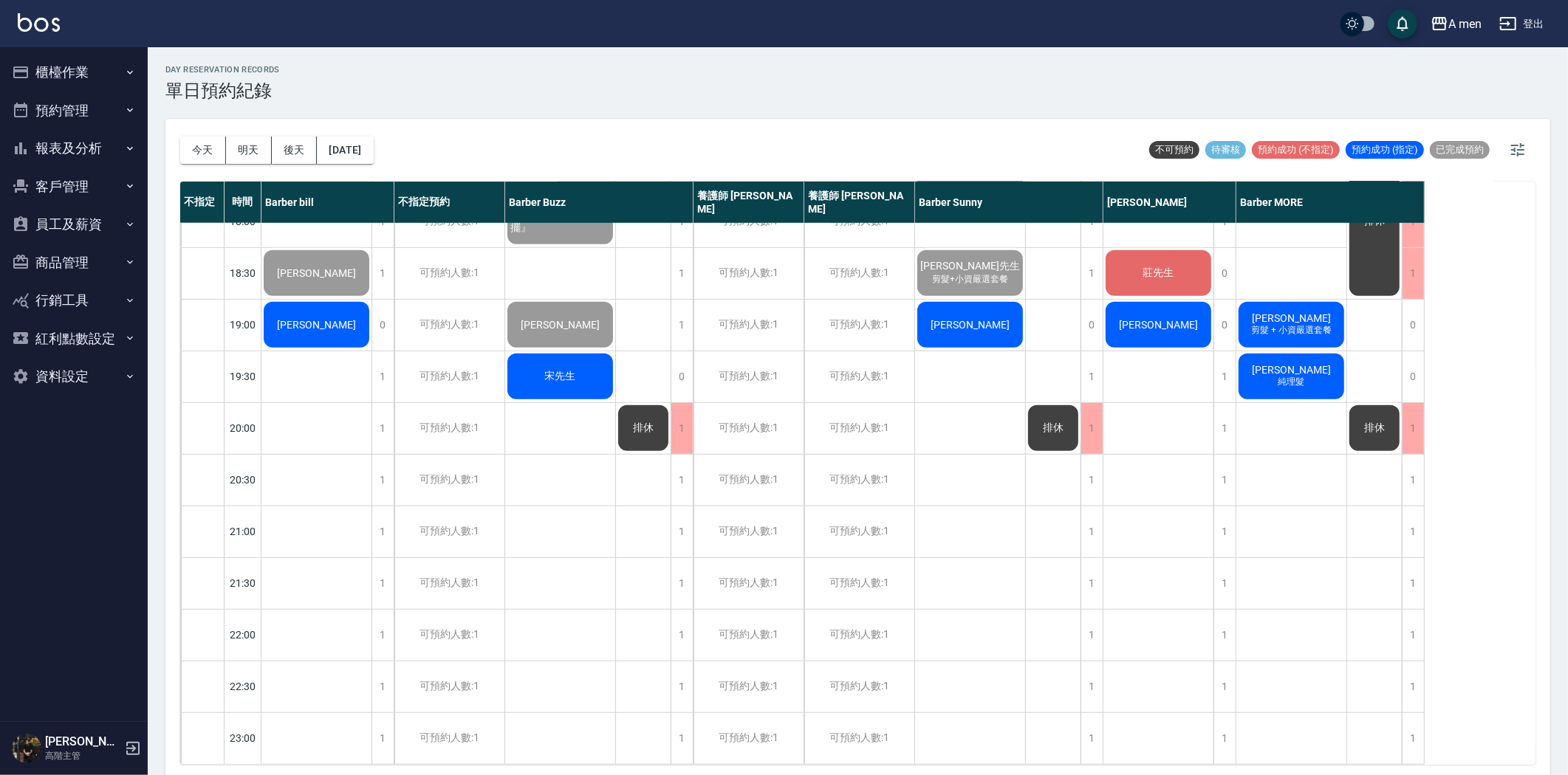
scroll to position [598, 0]
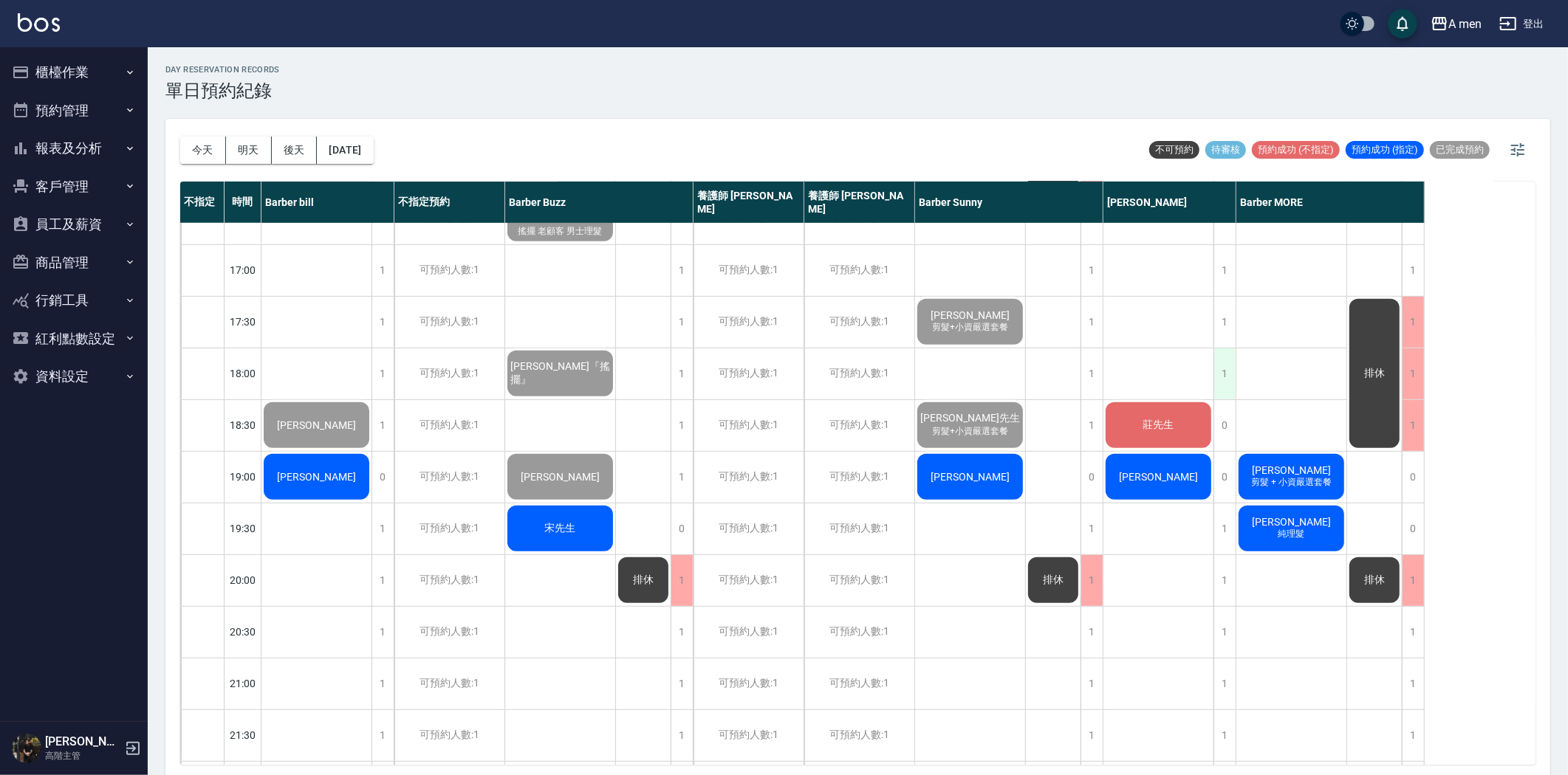
click at [1223, 373] on div "1" at bounding box center [1224, 373] width 22 height 51
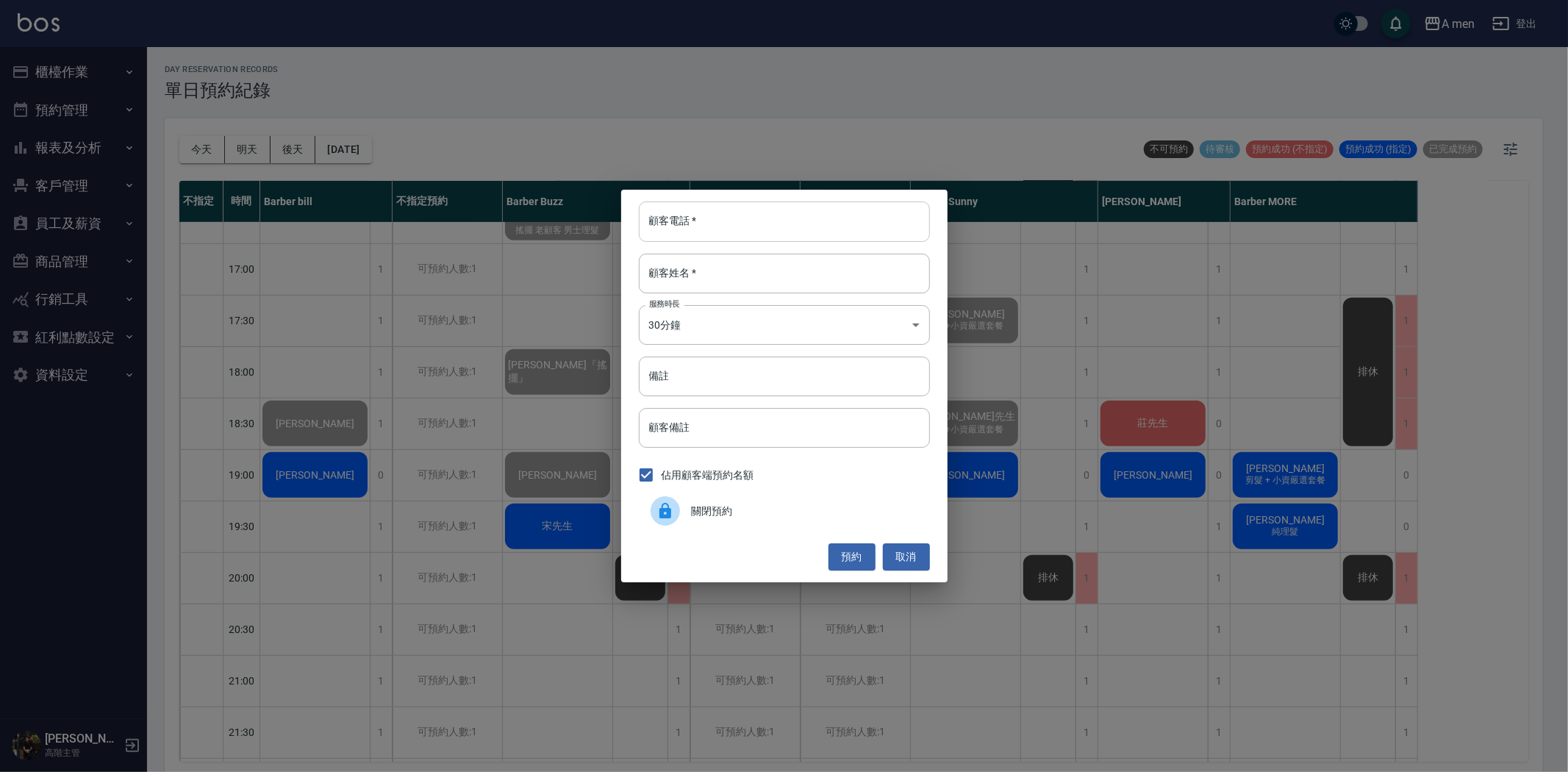
click at [814, 223] on input "顧客電話   *" at bounding box center [784, 221] width 291 height 40
type input "0963355511"
click at [821, 263] on input "顧客姓名   *" at bounding box center [784, 273] width 291 height 40
type input "r"
type input "[PERSON_NAME]先生"
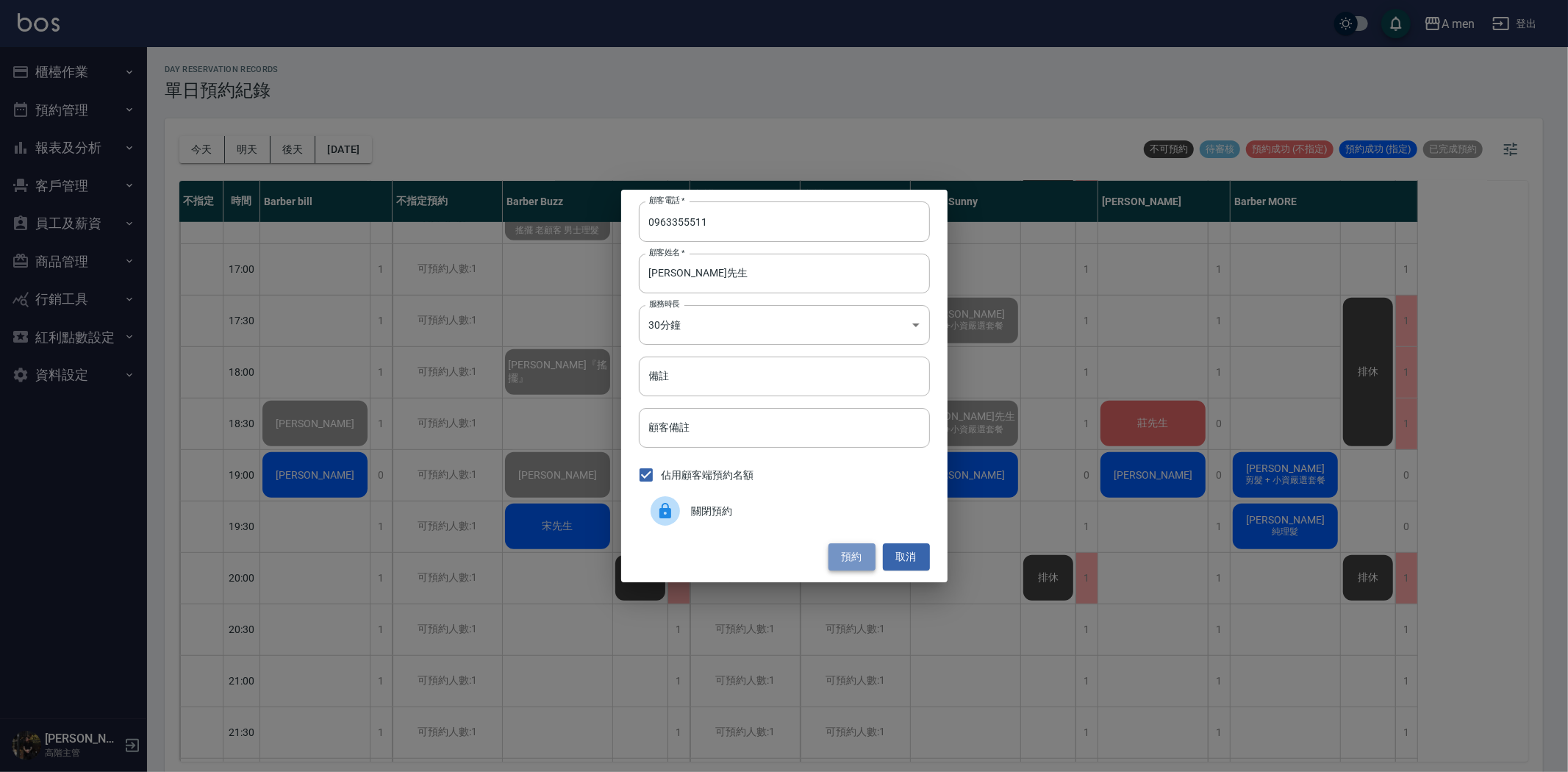
click at [849, 559] on button "預約" at bounding box center [852, 557] width 47 height 27
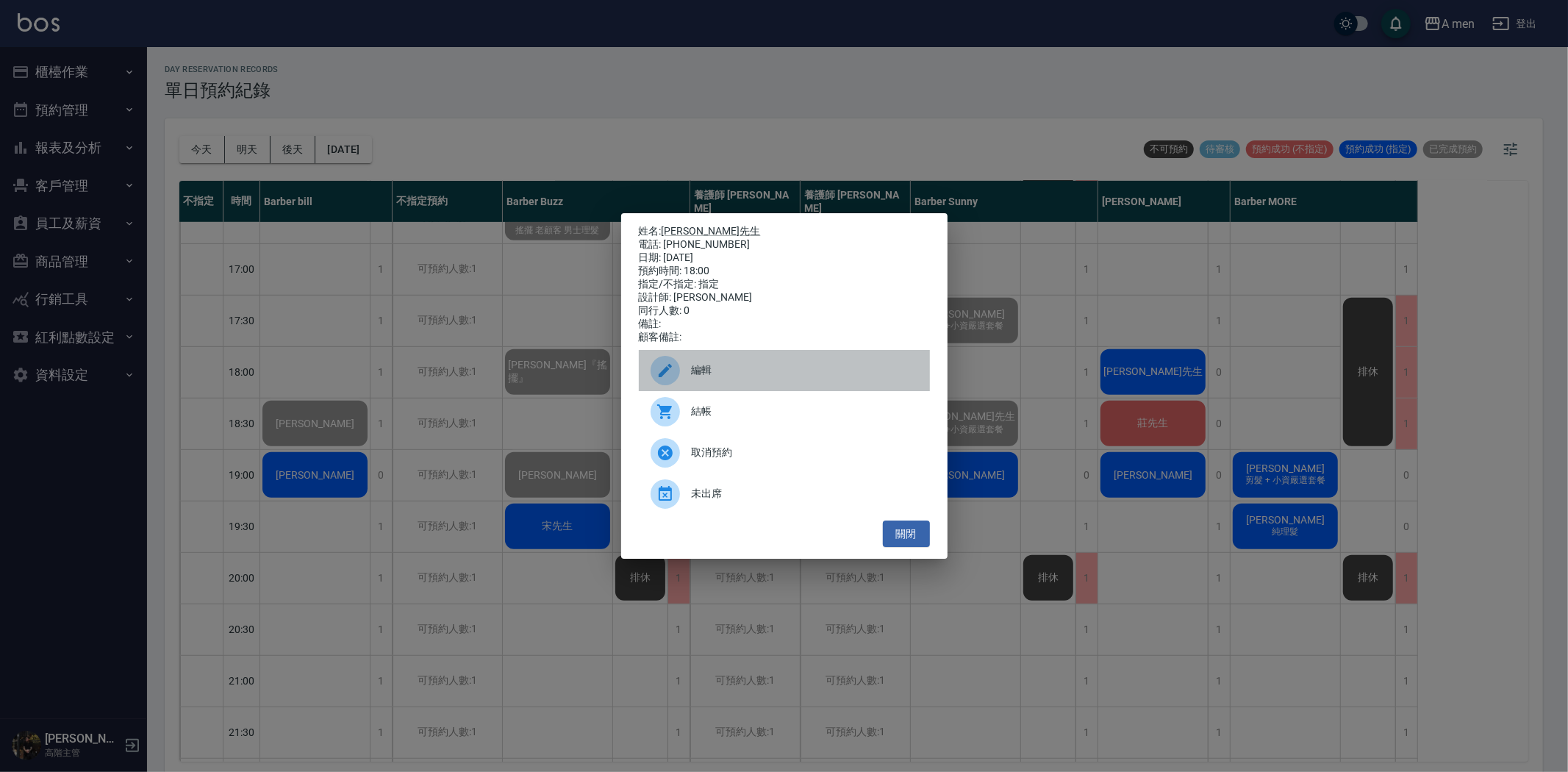
click at [782, 388] on div "編輯" at bounding box center [784, 371] width 291 height 41
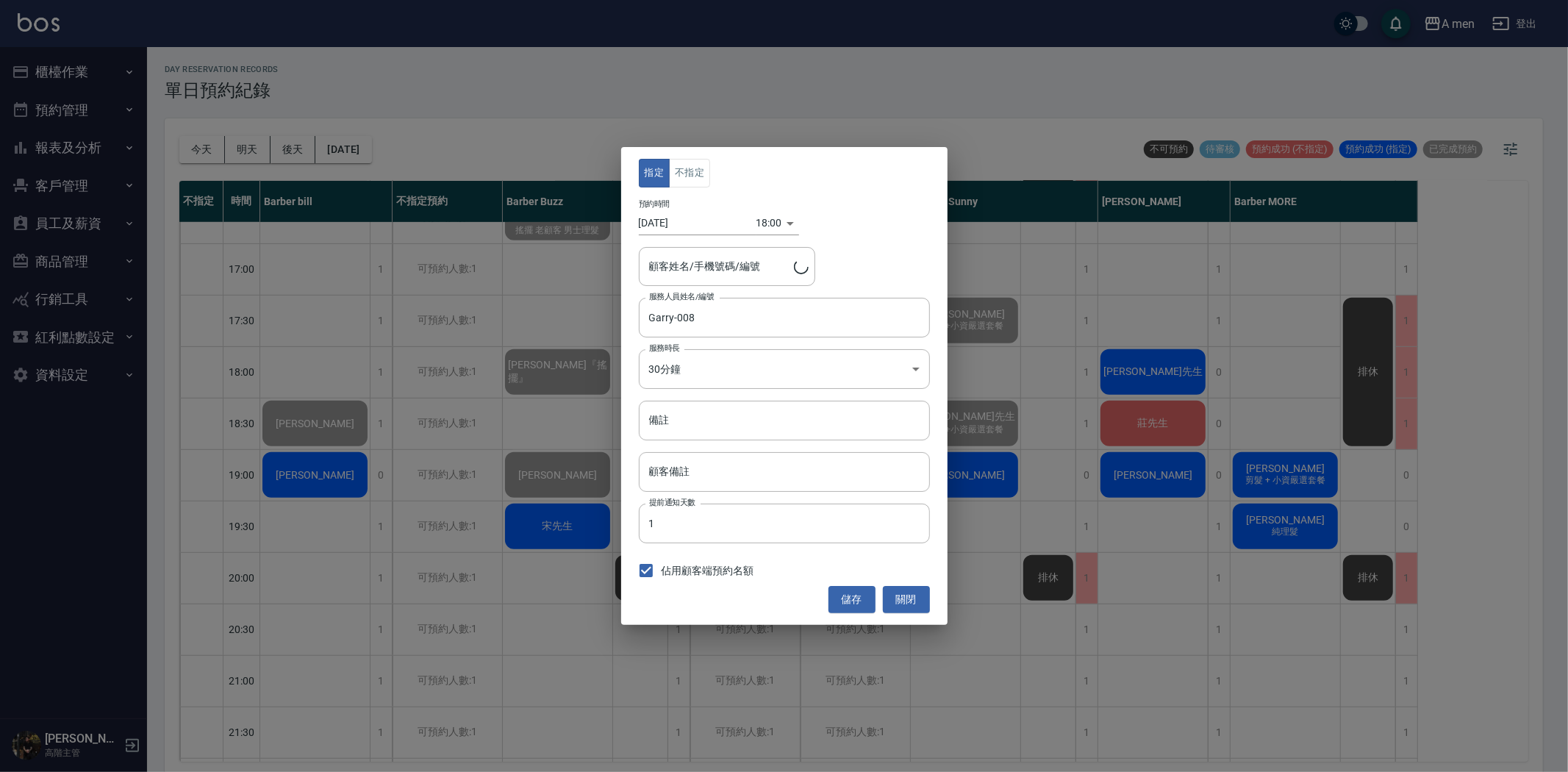
type input "江先生/0963355511"
click at [689, 173] on button "不指定" at bounding box center [690, 173] width 41 height 29
click at [850, 605] on button "儲存" at bounding box center [852, 599] width 47 height 27
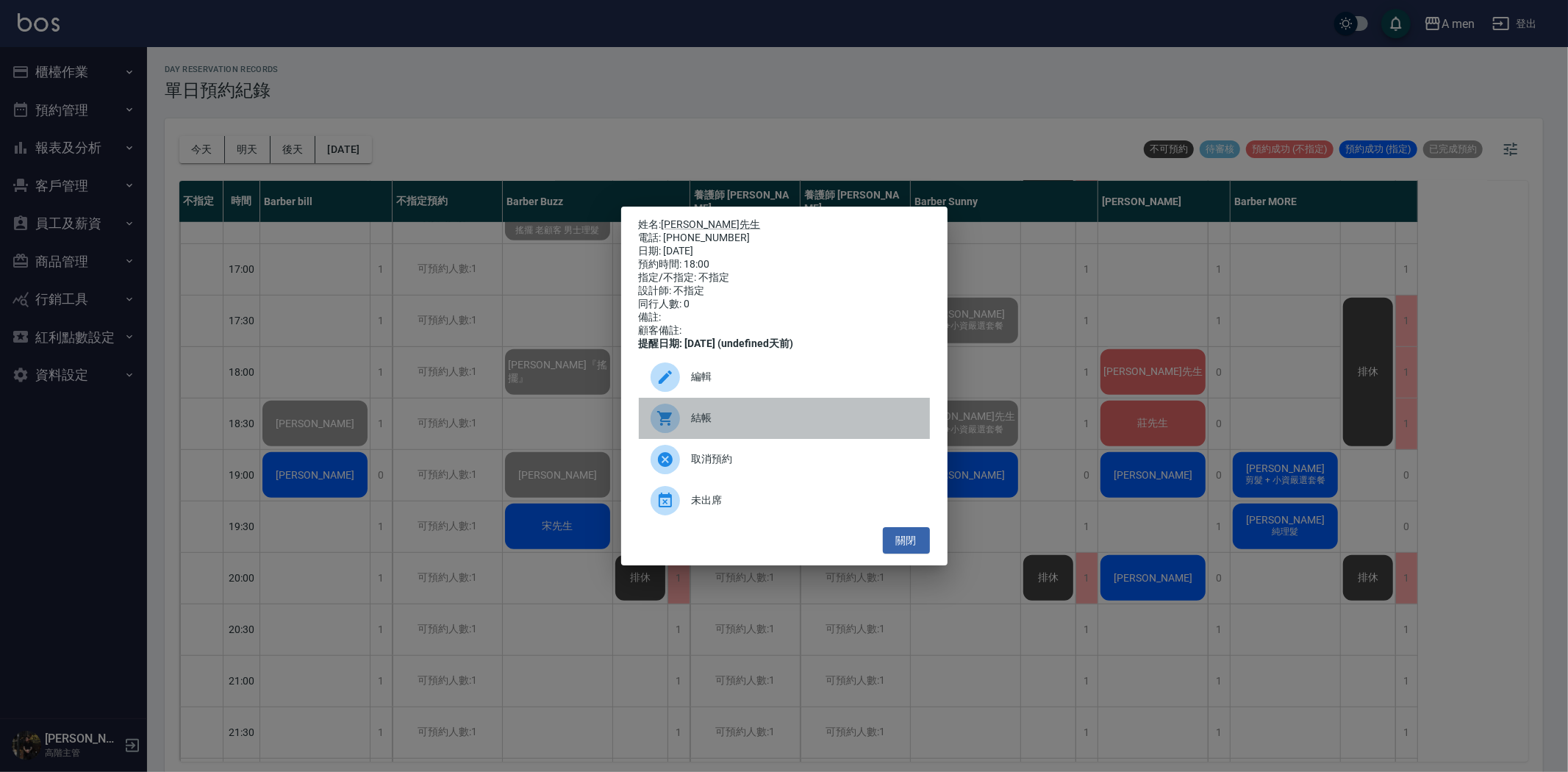
click at [713, 420] on div "結帳" at bounding box center [784, 419] width 291 height 41
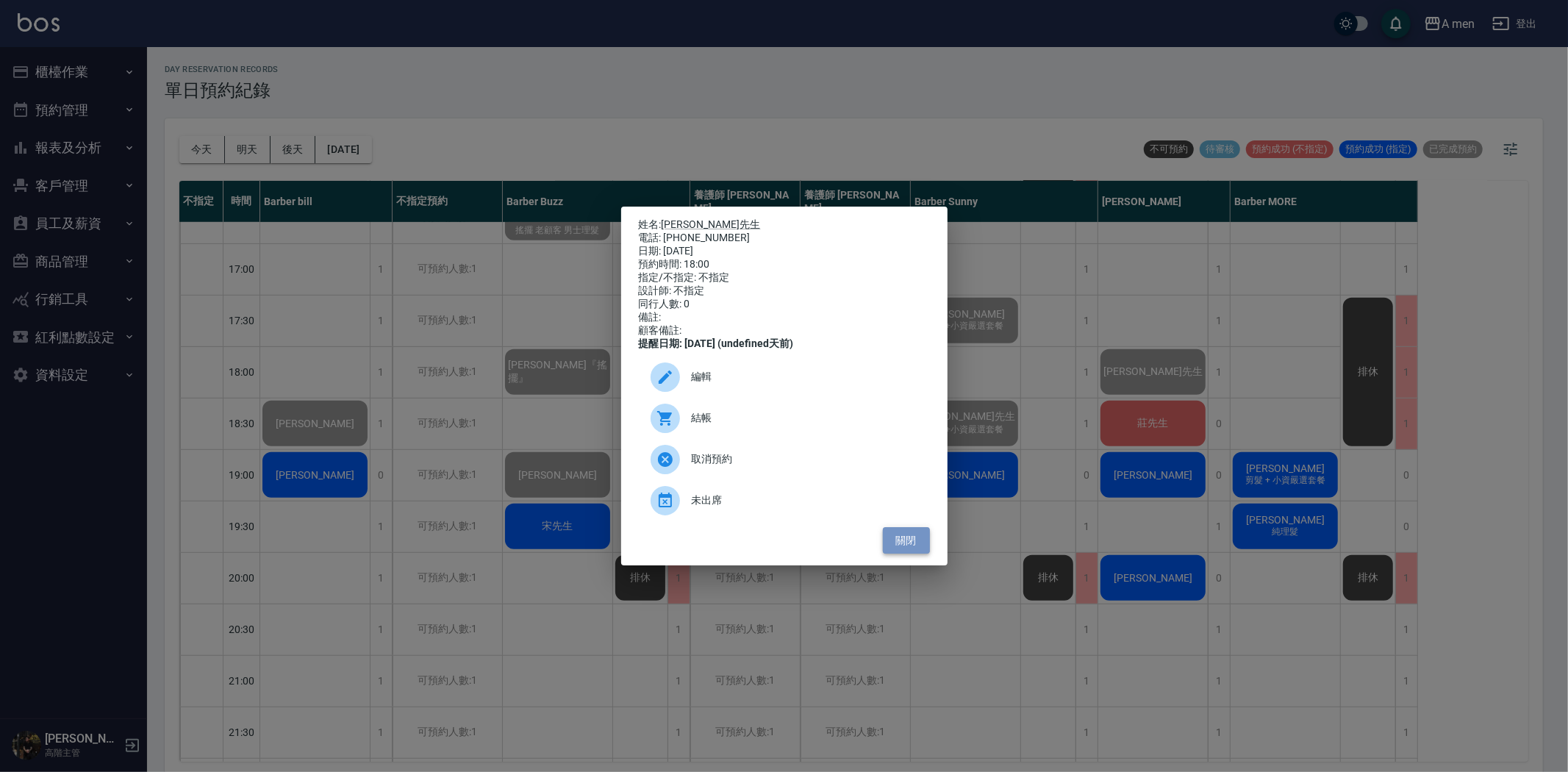
click at [903, 547] on button "關閉" at bounding box center [906, 541] width 47 height 27
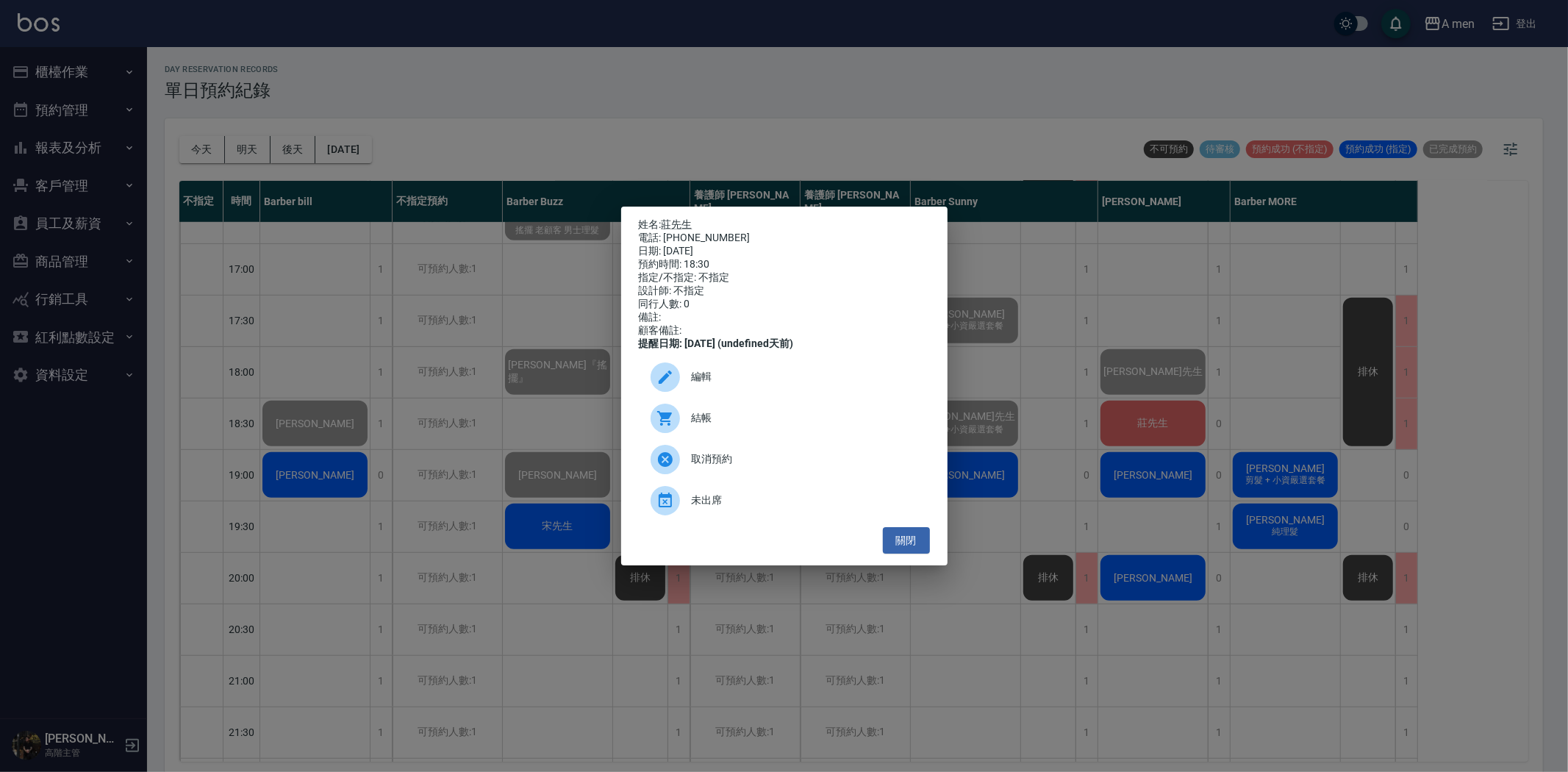
click at [777, 426] on span "結帳" at bounding box center [805, 418] width 226 height 16
click at [905, 553] on button "關閉" at bounding box center [906, 541] width 47 height 27
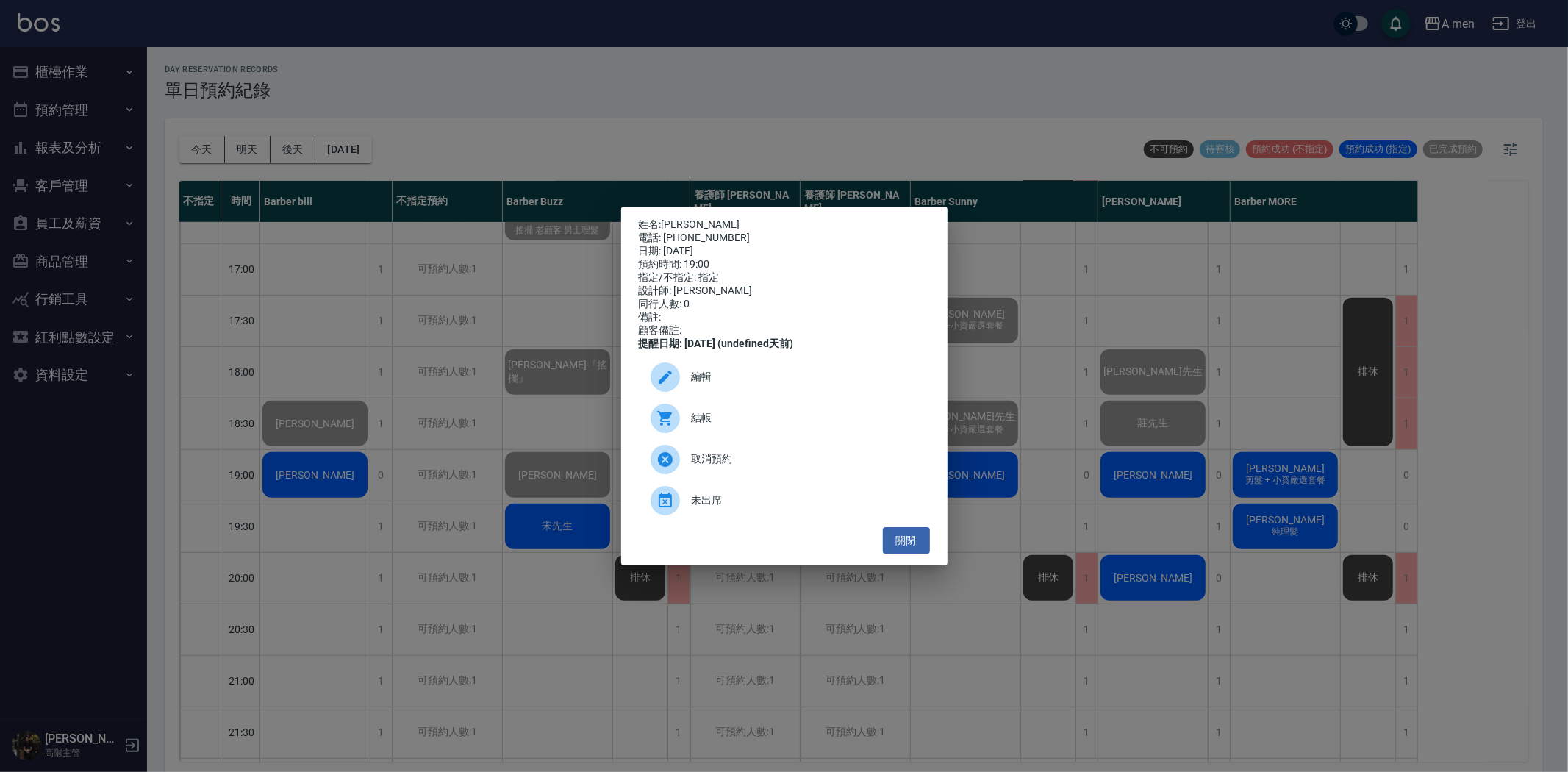
click at [863, 425] on span "結帳" at bounding box center [805, 418] width 226 height 16
click at [900, 555] on button "關閉" at bounding box center [906, 541] width 47 height 27
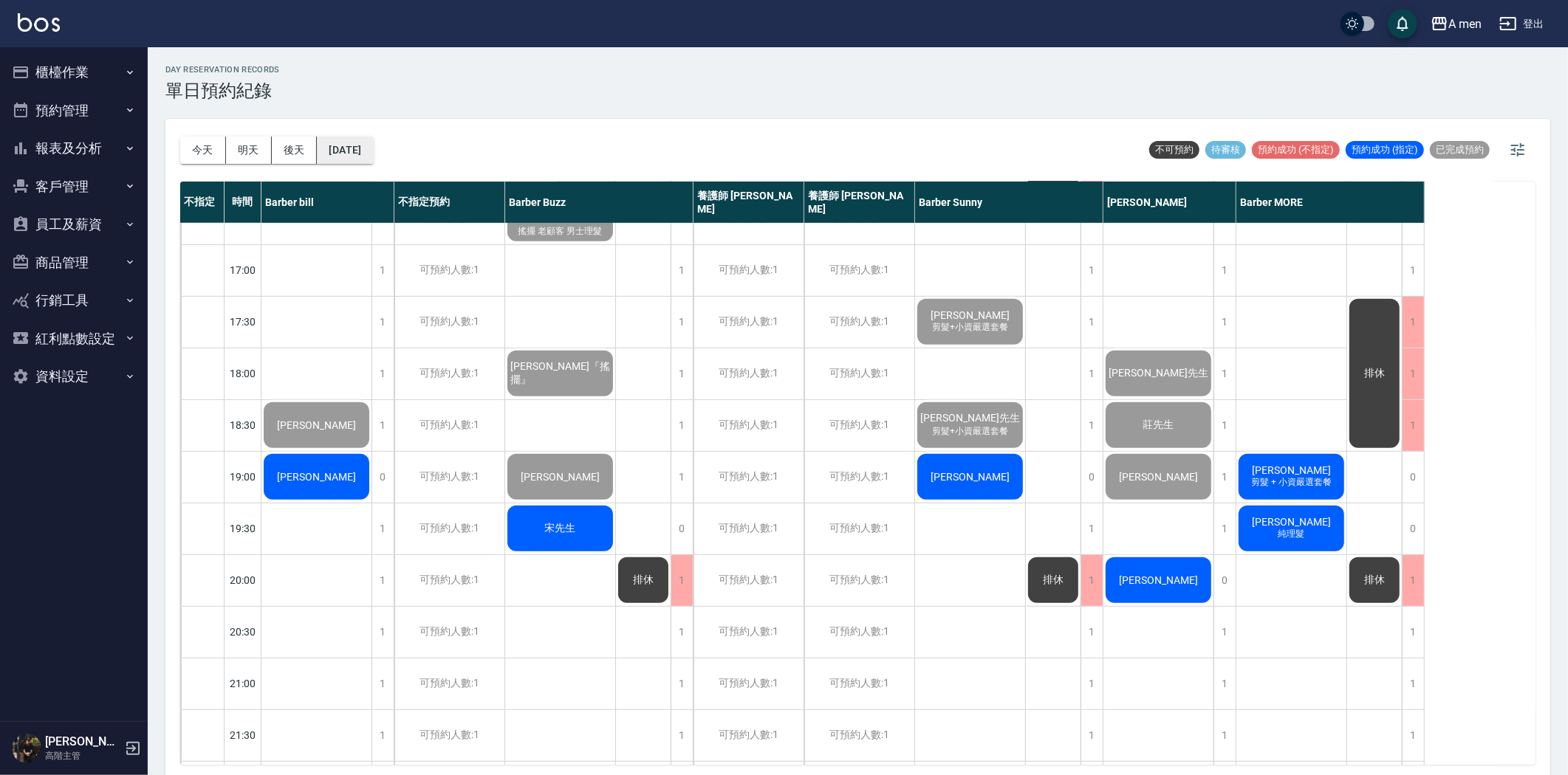
click at [343, 145] on button "[DATE]" at bounding box center [345, 150] width 56 height 27
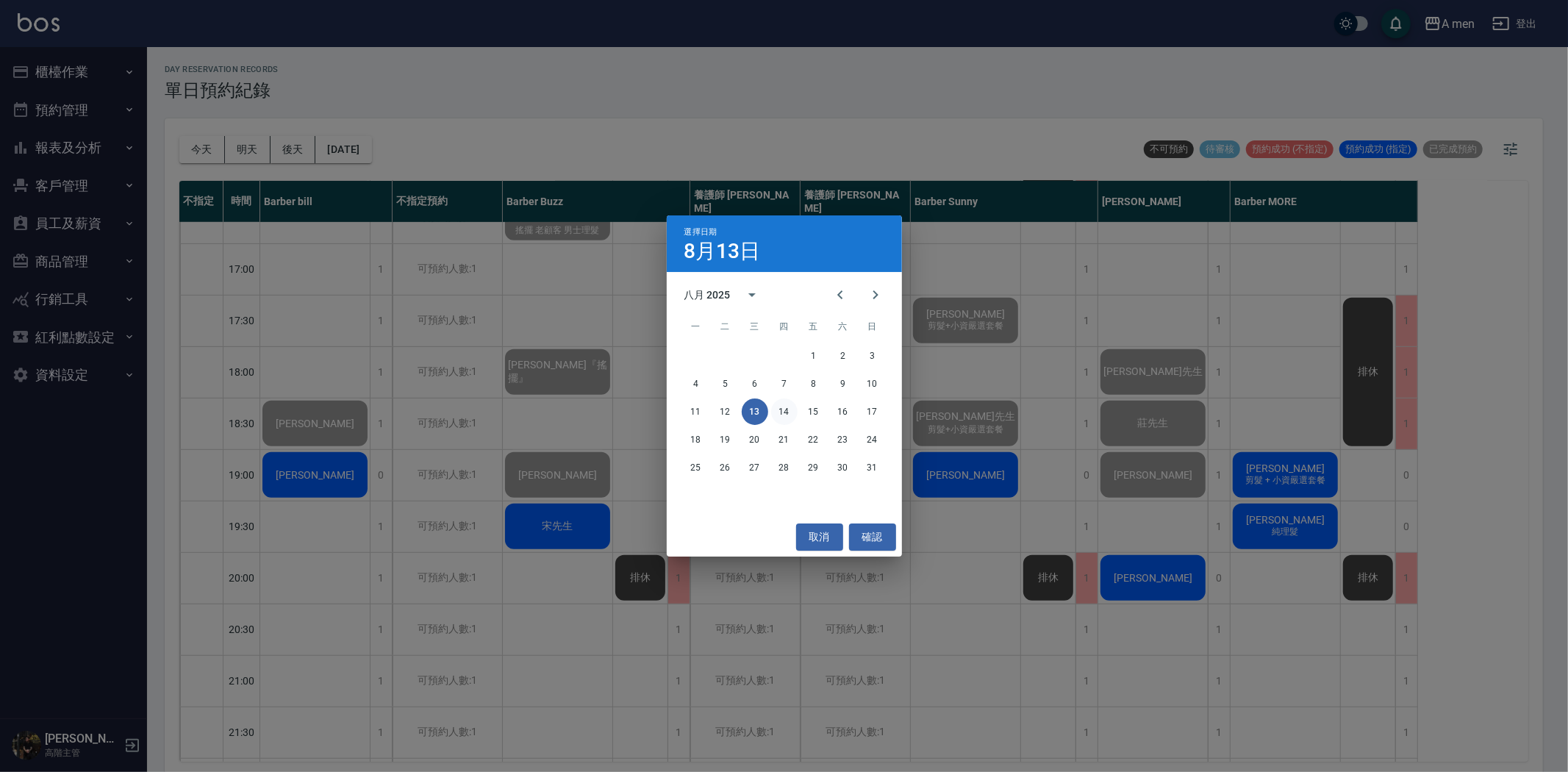
click at [774, 408] on button "14" at bounding box center [784, 412] width 26 height 26
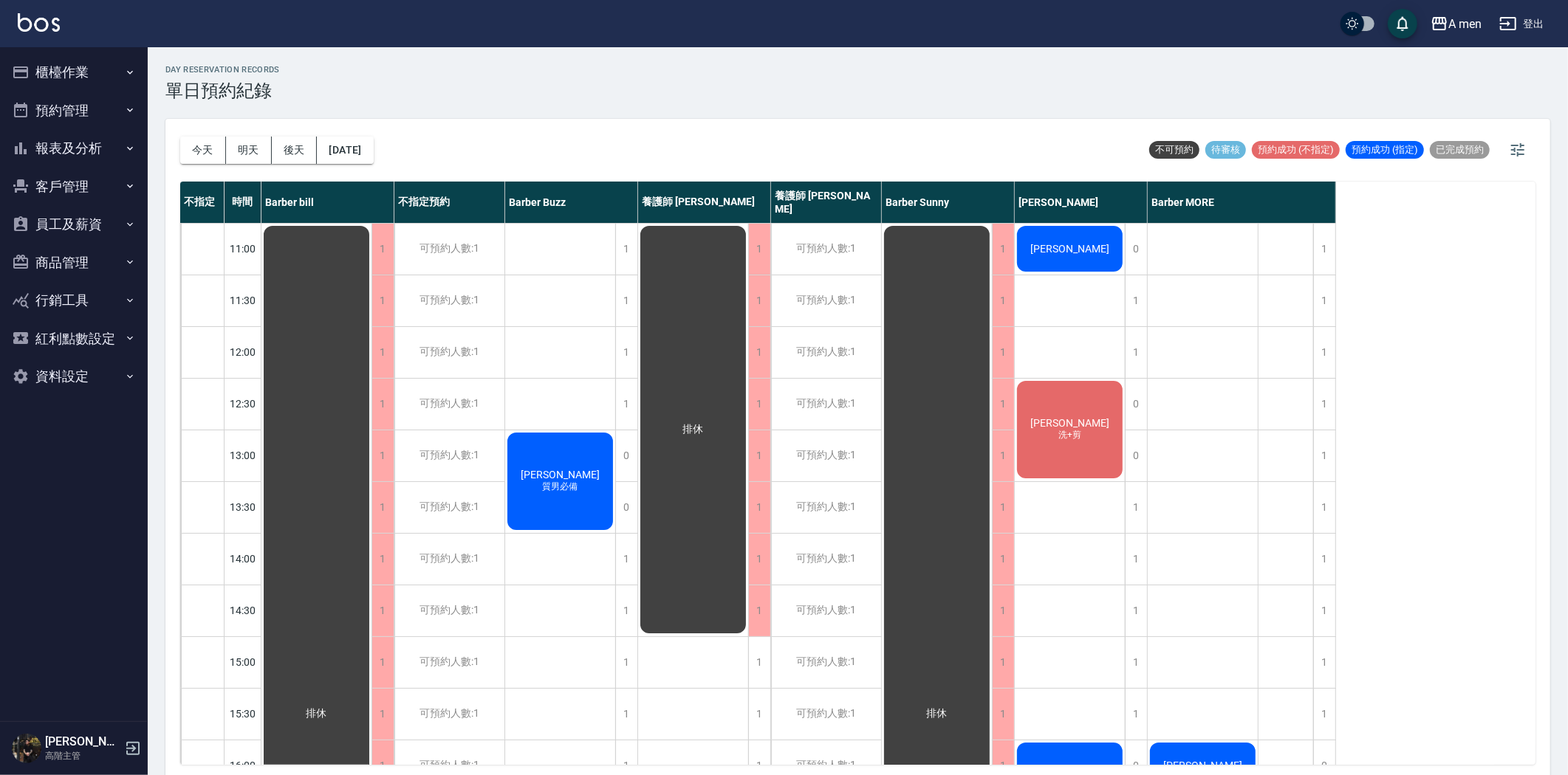
click at [220, 152] on button "今天" at bounding box center [202, 150] width 46 height 27
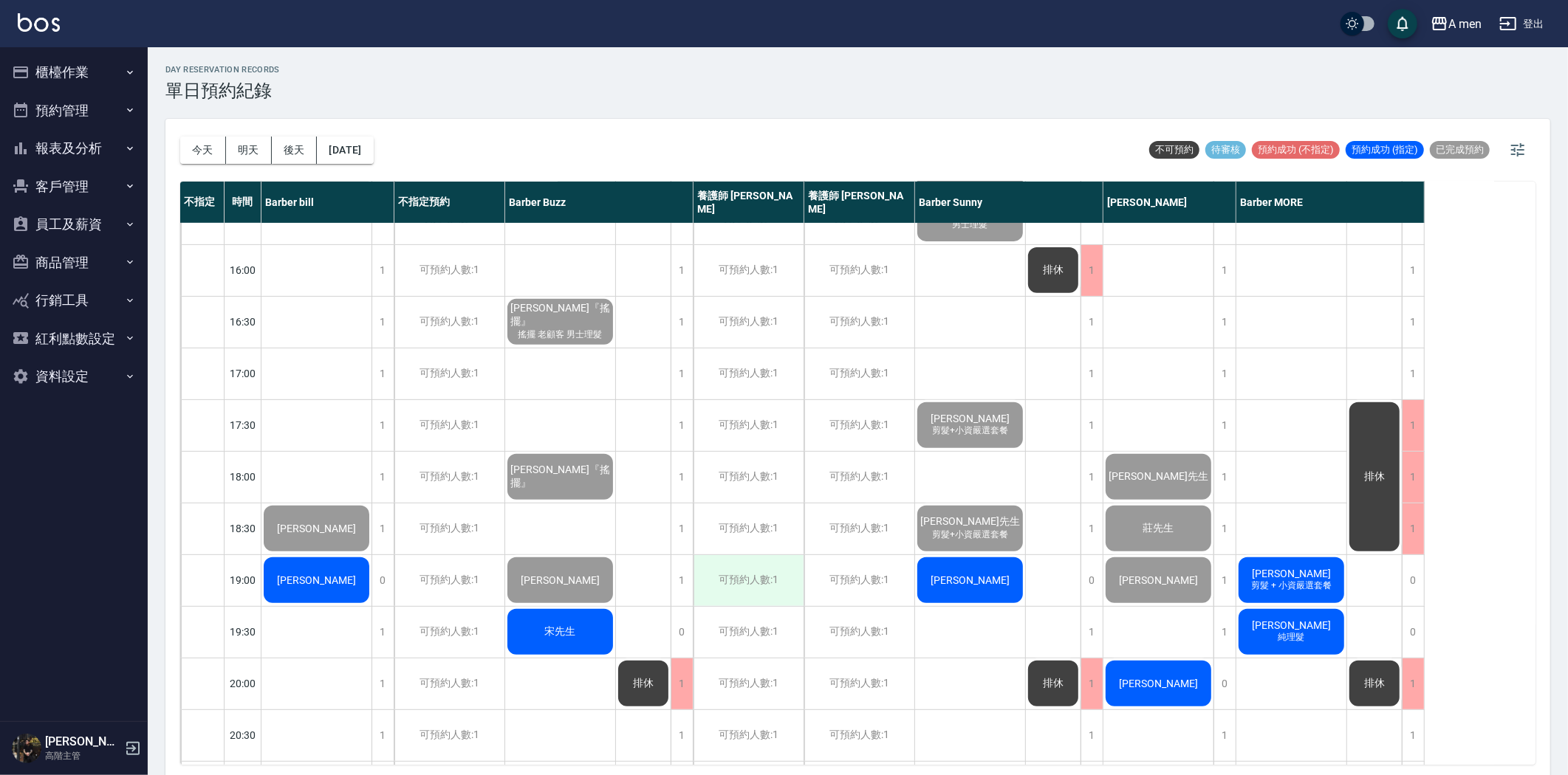
scroll to position [574, 0]
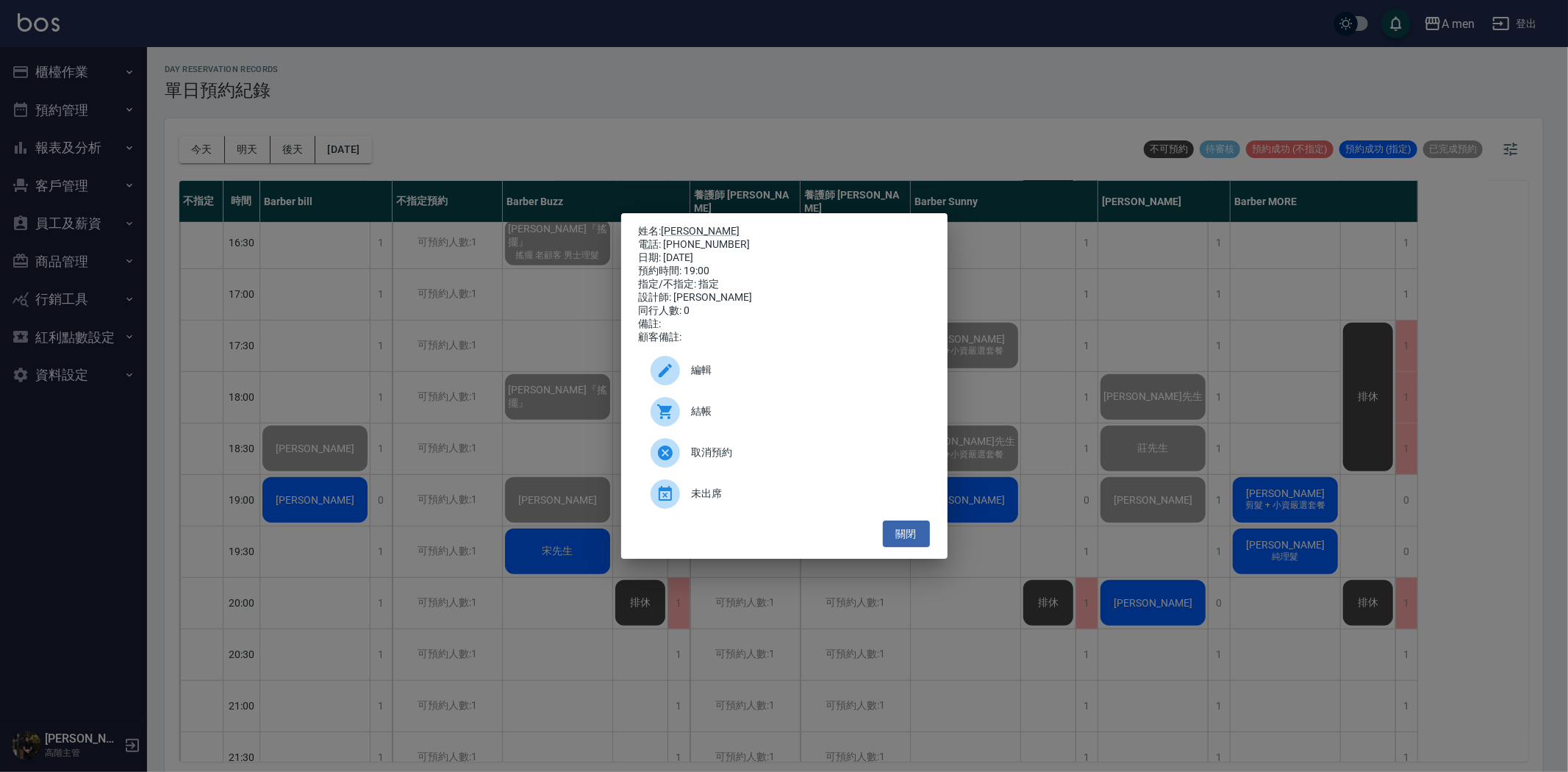
click at [725, 419] on span "結帳" at bounding box center [805, 411] width 226 height 16
click at [922, 541] on button "關閉" at bounding box center [906, 534] width 47 height 27
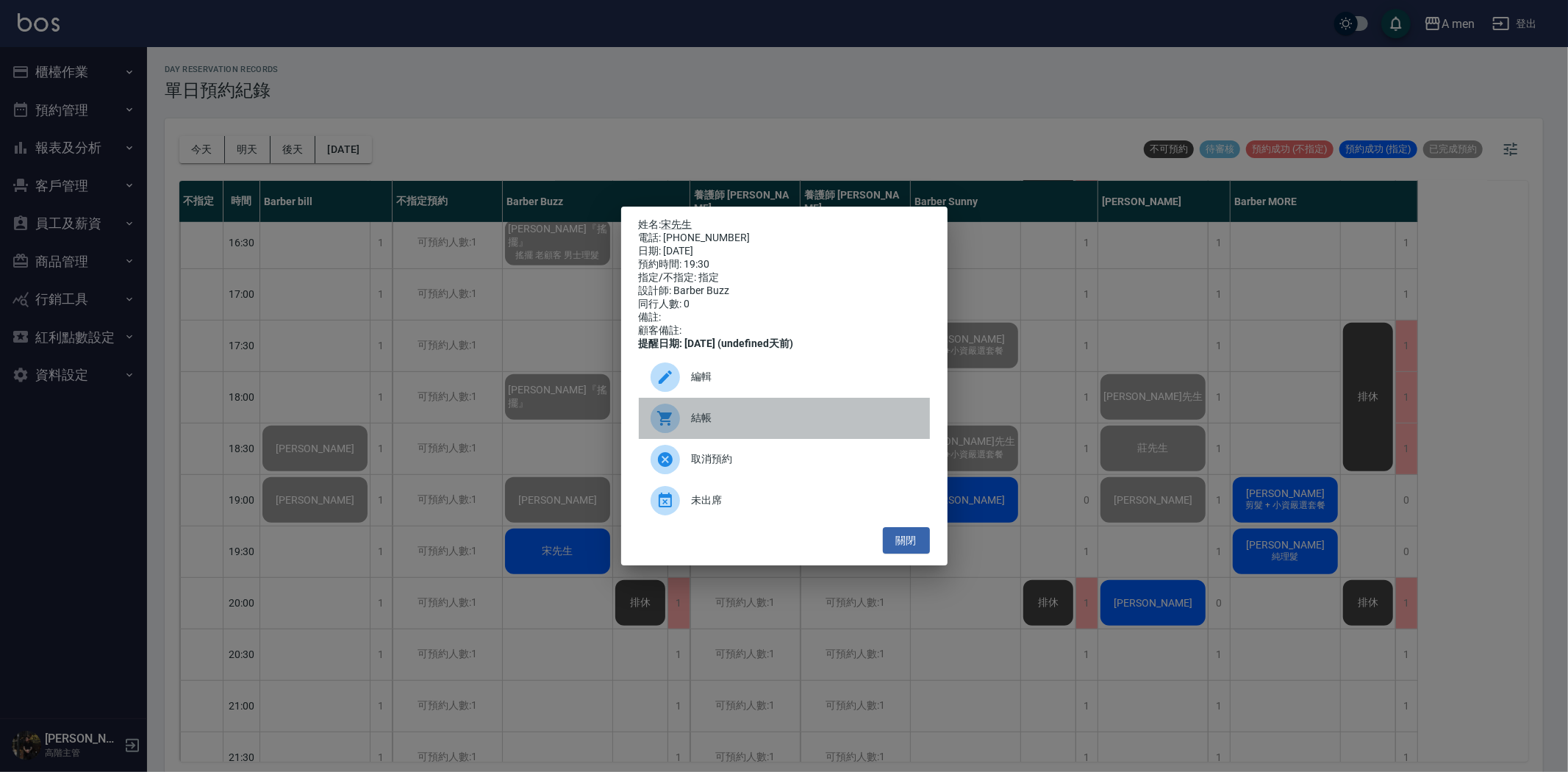
click at [739, 426] on span "結帳" at bounding box center [805, 418] width 226 height 16
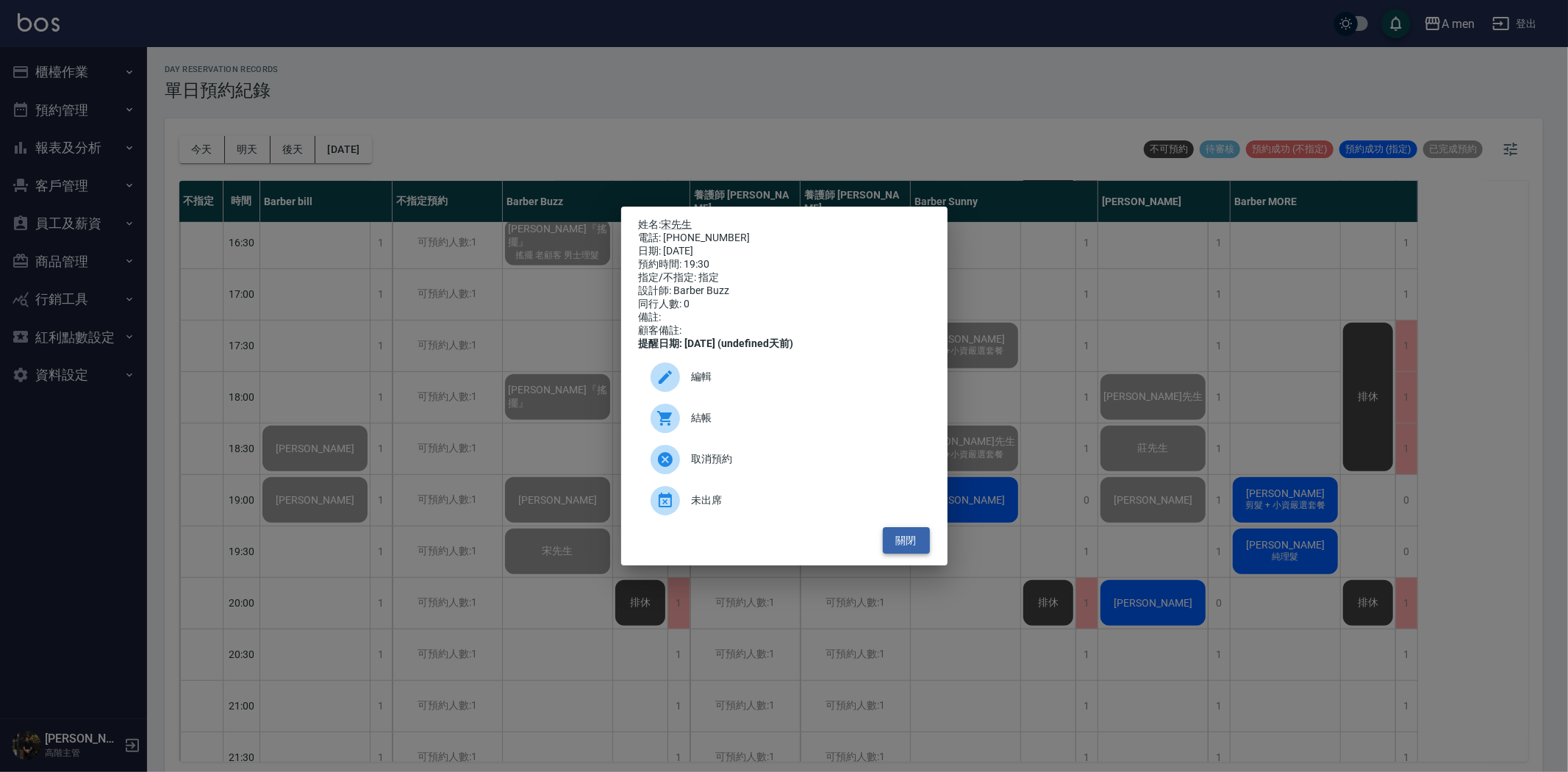
click at [908, 555] on button "關閉" at bounding box center [906, 541] width 47 height 27
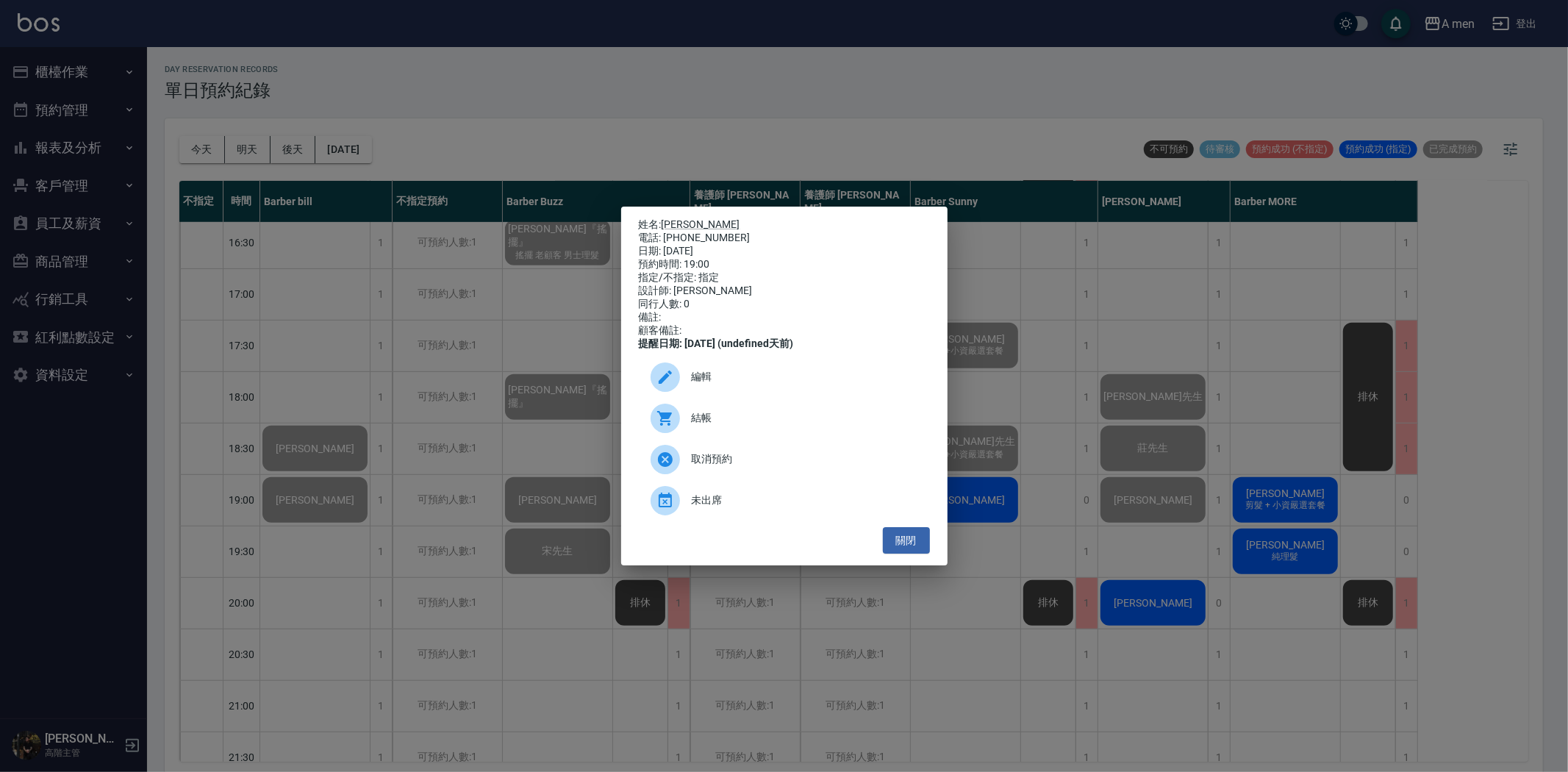
click at [711, 423] on span "結帳" at bounding box center [805, 418] width 226 height 16
click at [909, 555] on button "關閉" at bounding box center [906, 541] width 47 height 27
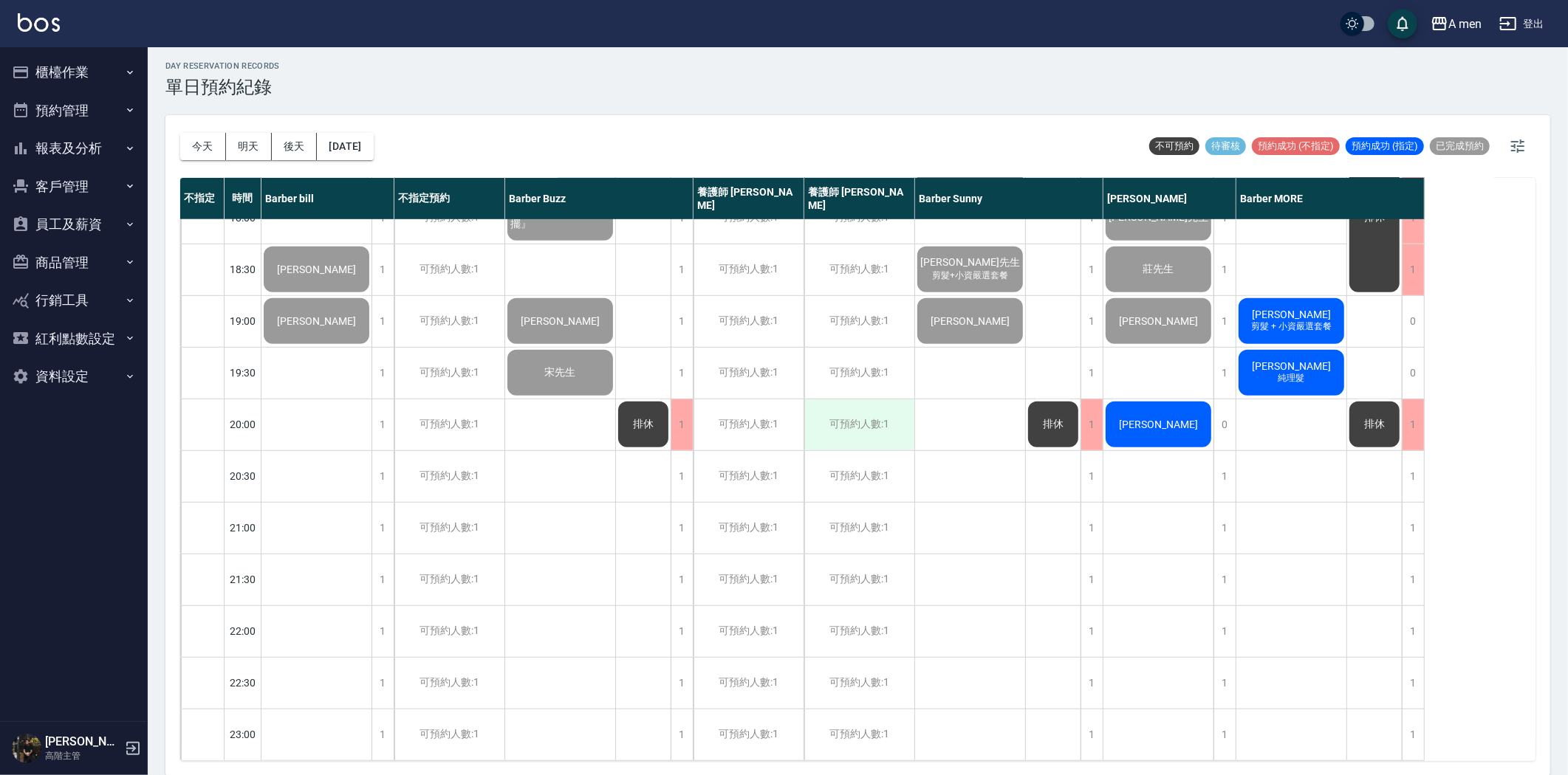
scroll to position [0, 0]
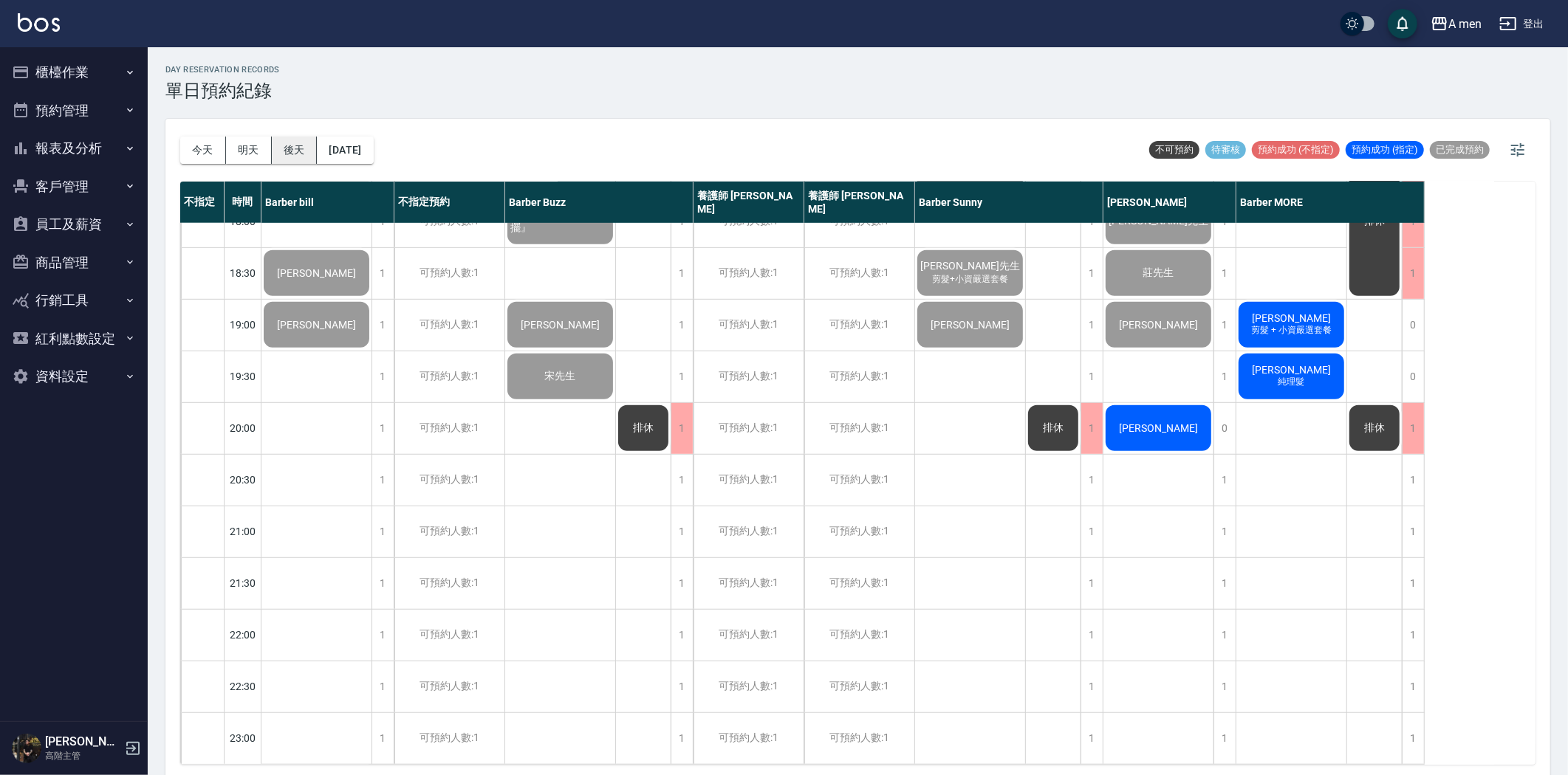
click at [282, 159] on button "後天" at bounding box center [294, 150] width 46 height 27
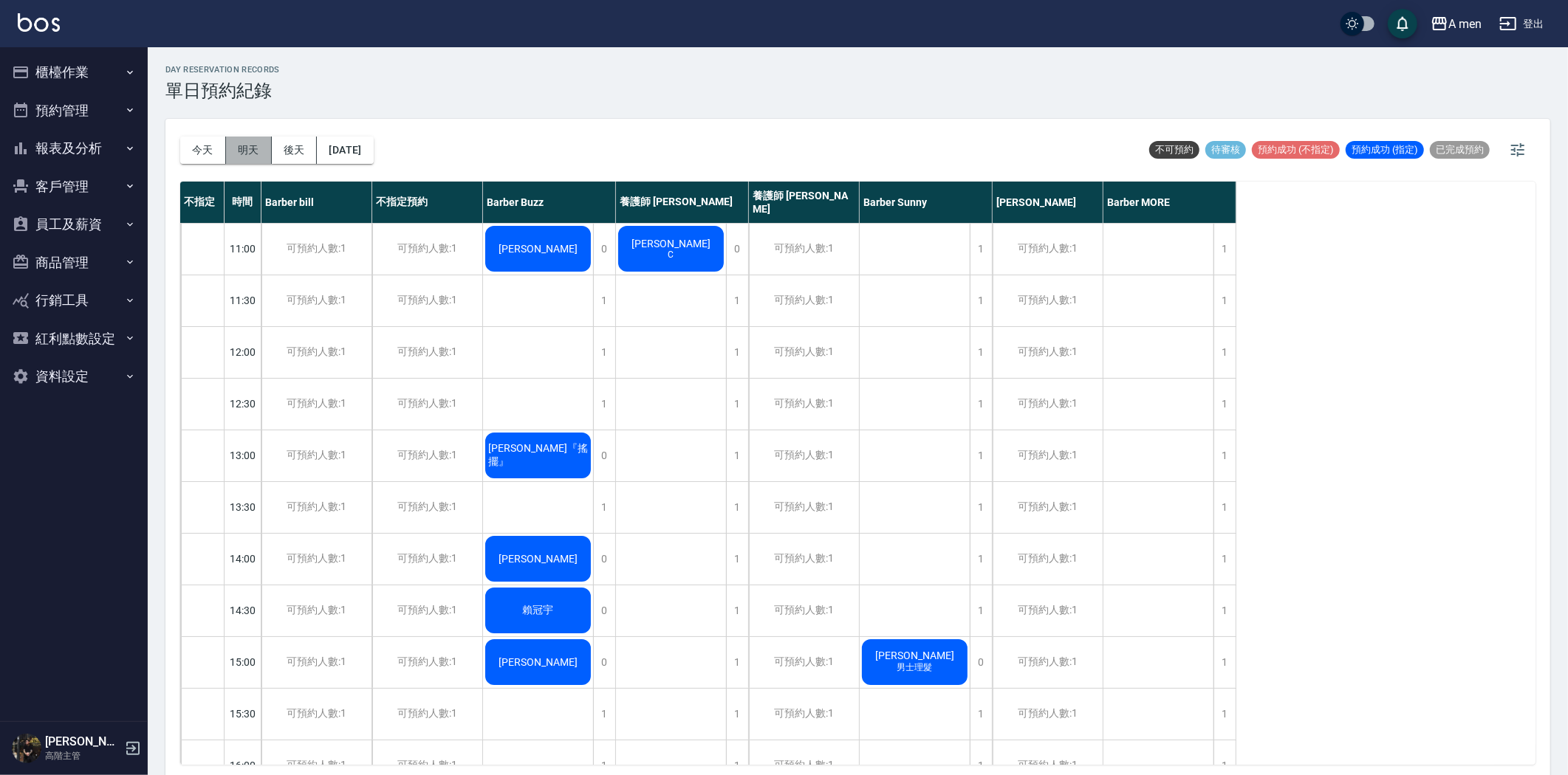
click at [250, 150] on button "明天" at bounding box center [249, 150] width 46 height 27
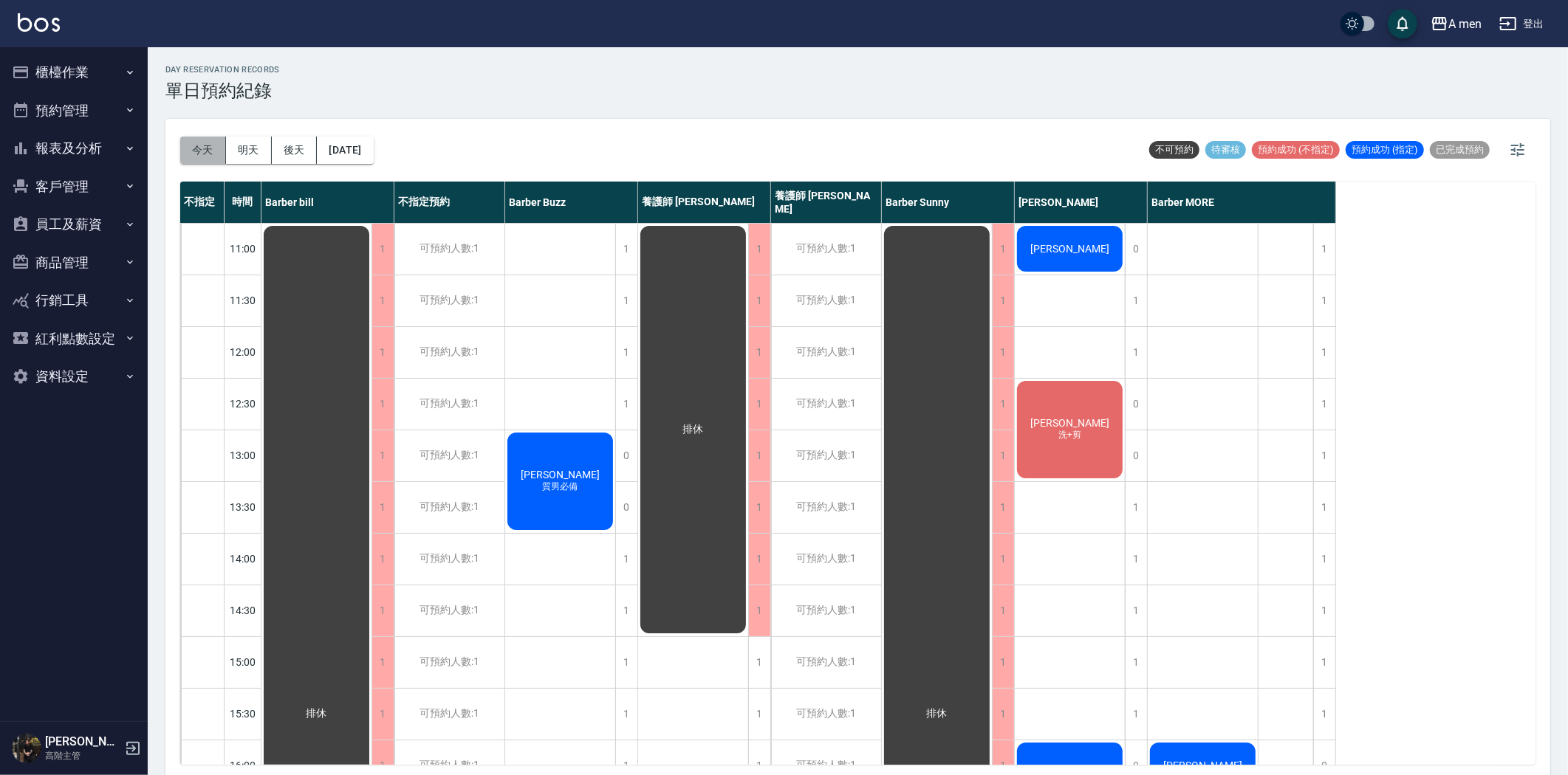
click at [216, 148] on button "今天" at bounding box center [202, 150] width 46 height 27
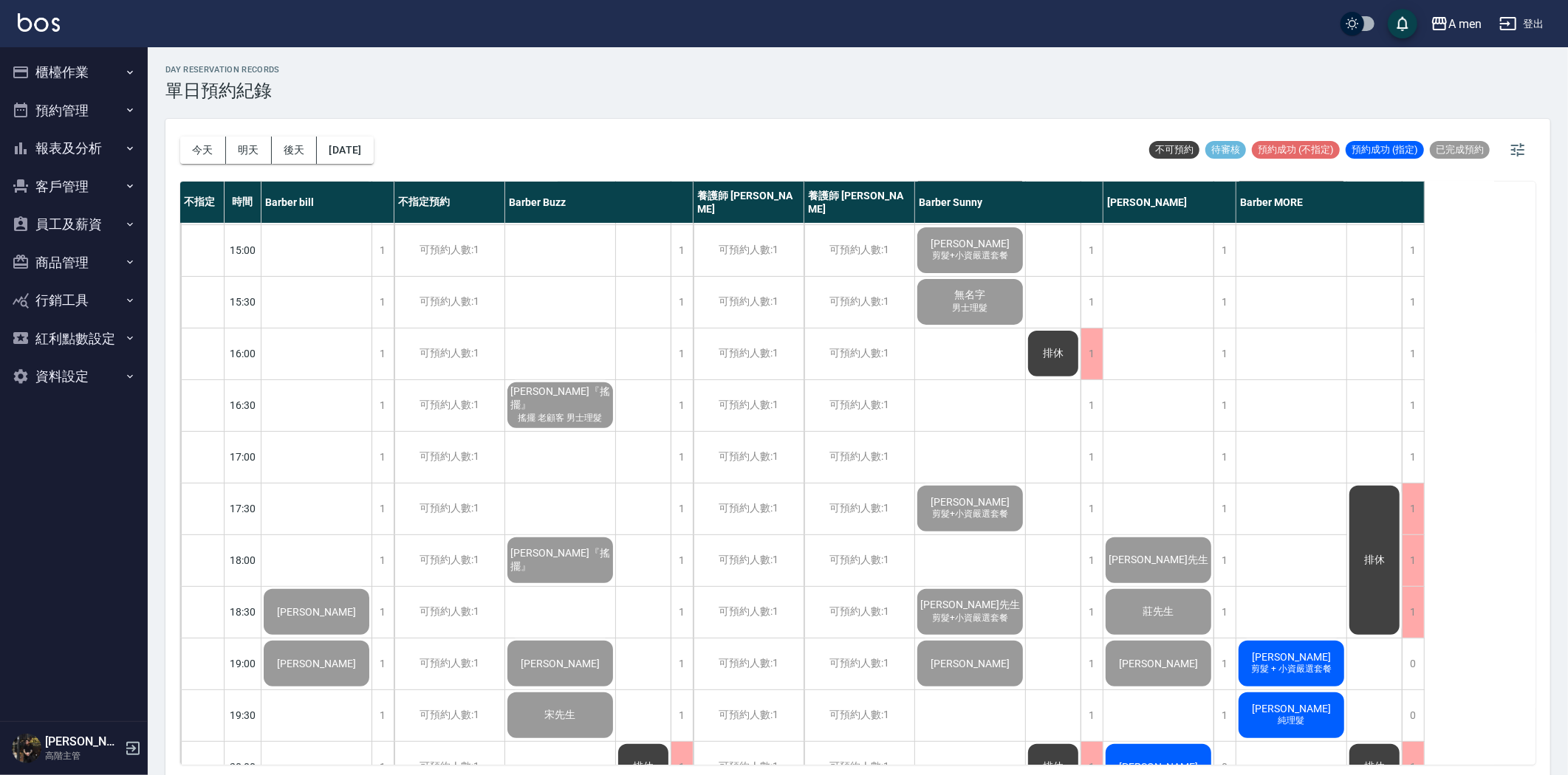
scroll to position [574, 0]
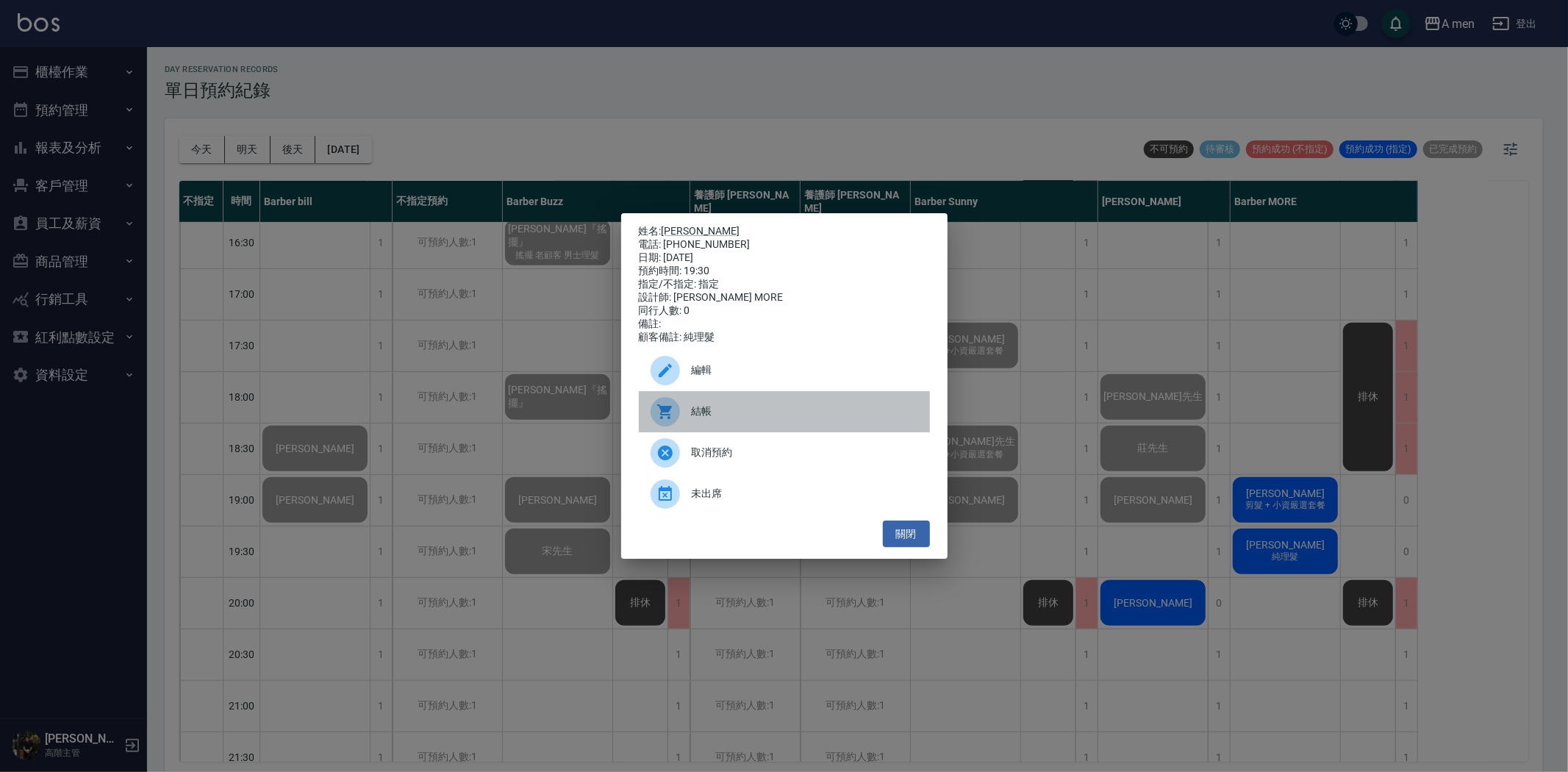
click at [770, 419] on span "結帳" at bounding box center [805, 411] width 226 height 16
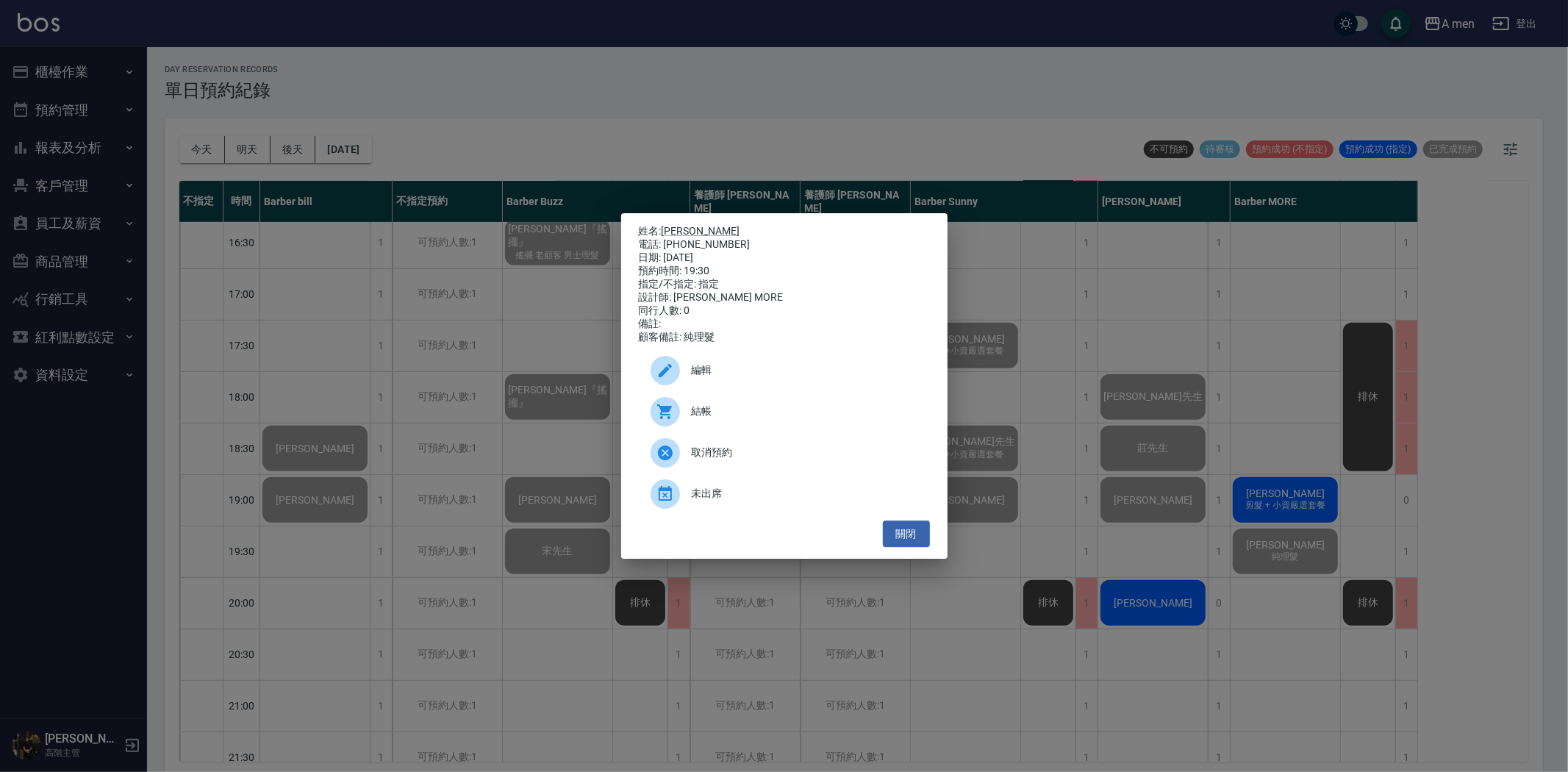
drag, startPoint x: 921, startPoint y: 535, endPoint x: 929, endPoint y: 533, distance: 8.2
click at [923, 535] on button "關閉" at bounding box center [906, 534] width 47 height 27
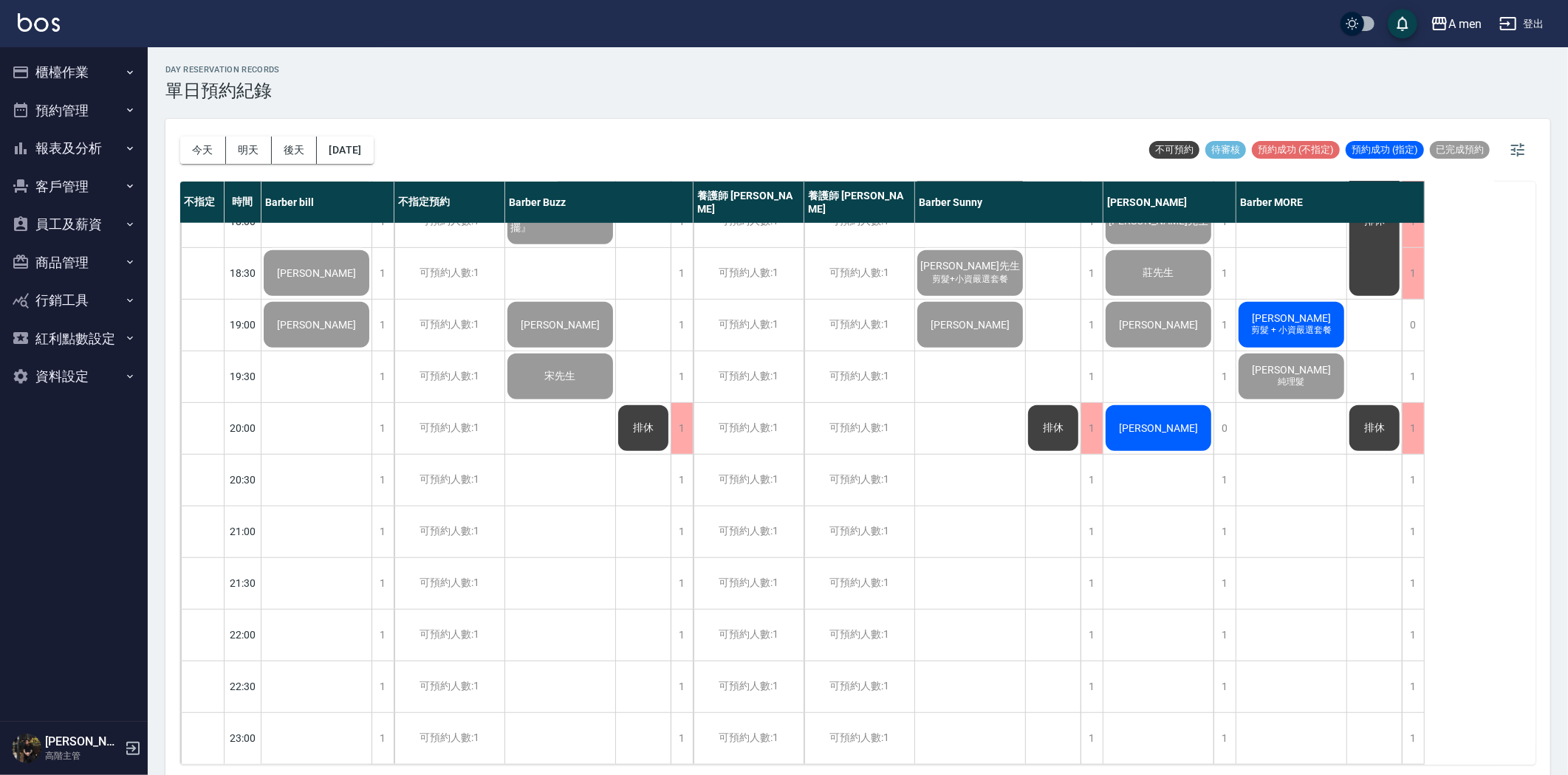
scroll to position [681, 0]
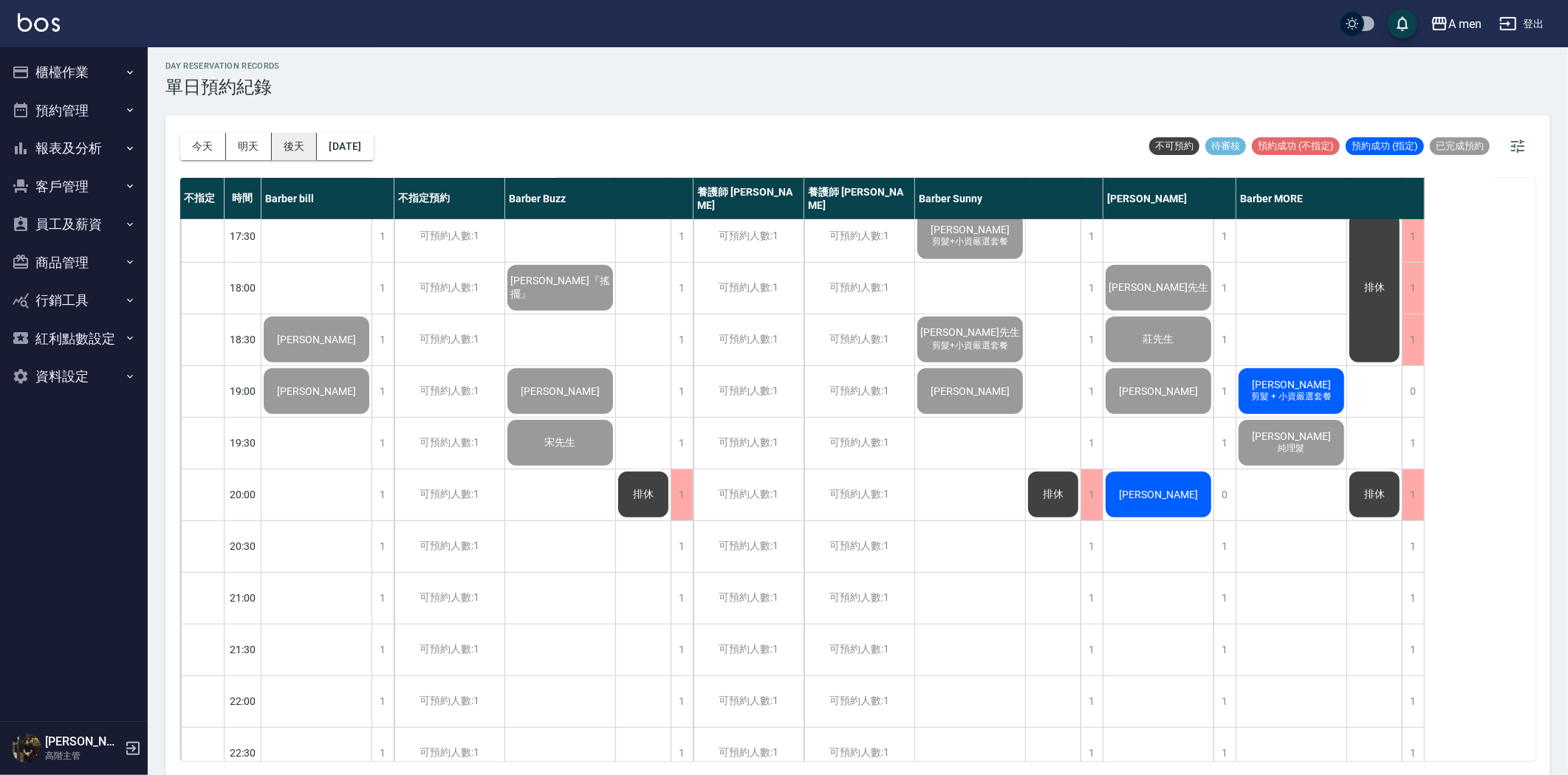
click at [279, 141] on button "後天" at bounding box center [294, 146] width 46 height 27
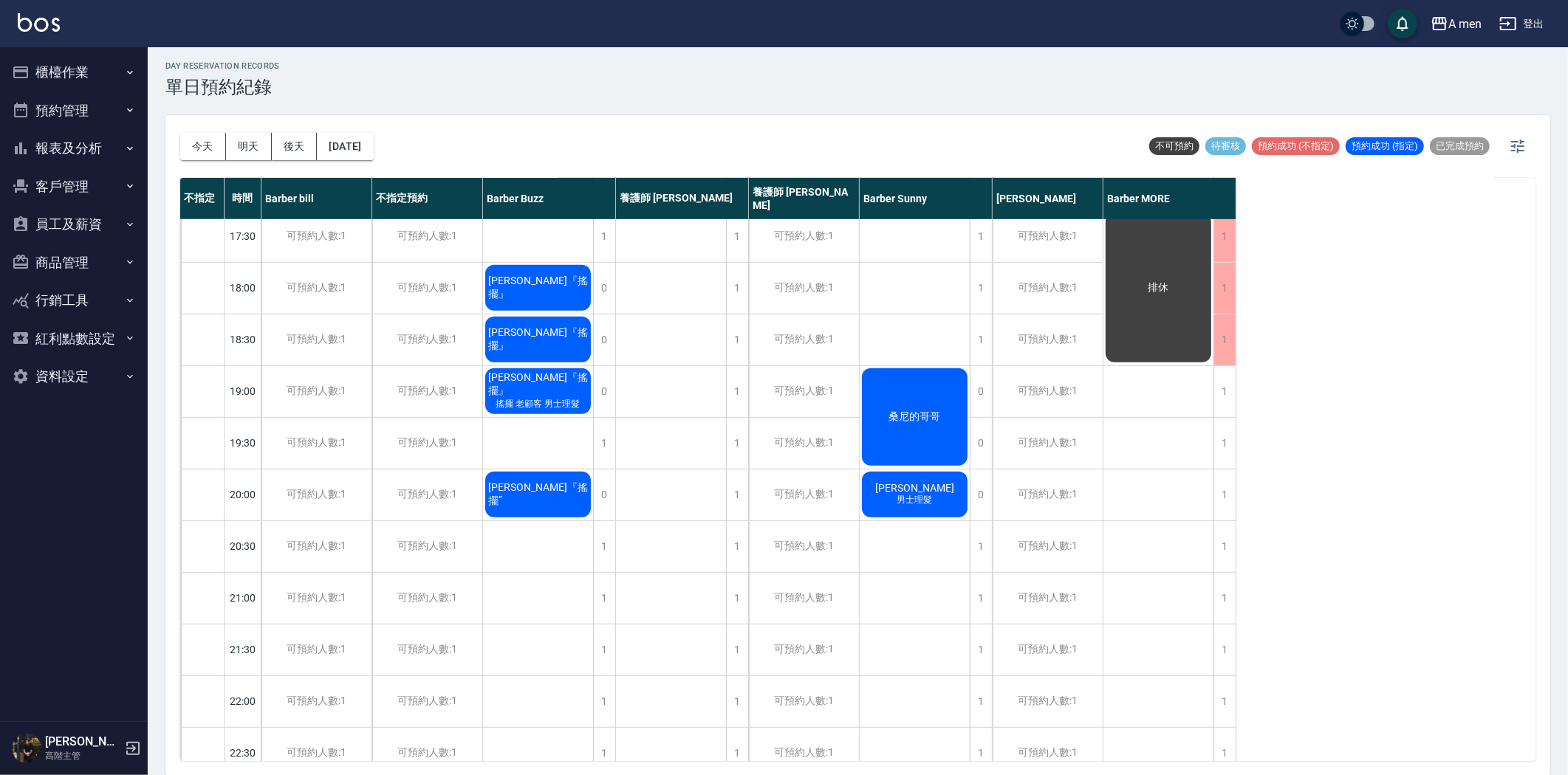
click at [259, 145] on button "明天" at bounding box center [249, 146] width 46 height 27
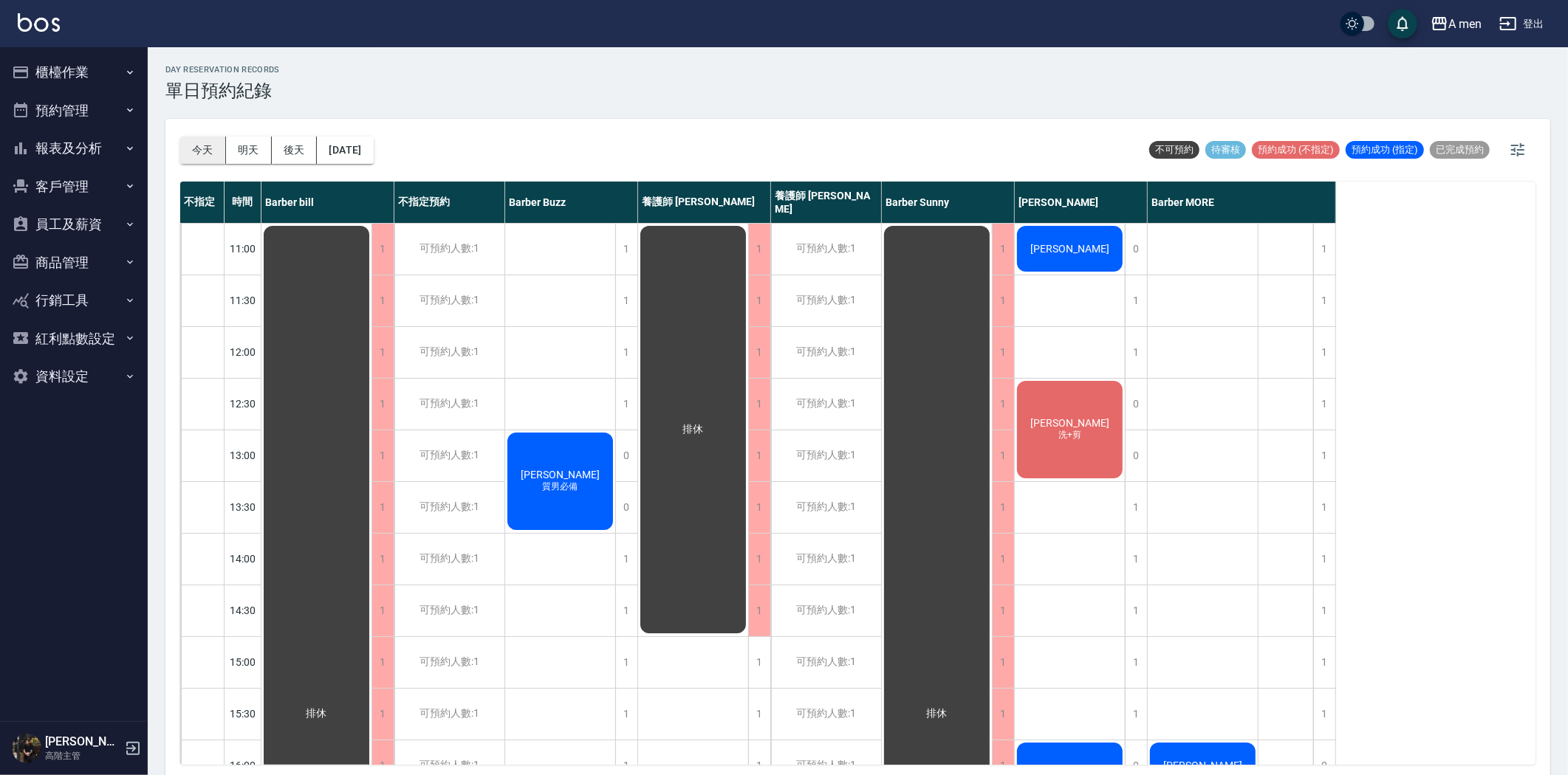
drag, startPoint x: 202, startPoint y: 134, endPoint x: 202, endPoint y: 145, distance: 11.0
click at [201, 134] on div "今天 明天 後天 2025/08/14" at bounding box center [276, 150] width 193 height 63
click at [203, 149] on button "今天" at bounding box center [202, 150] width 46 height 27
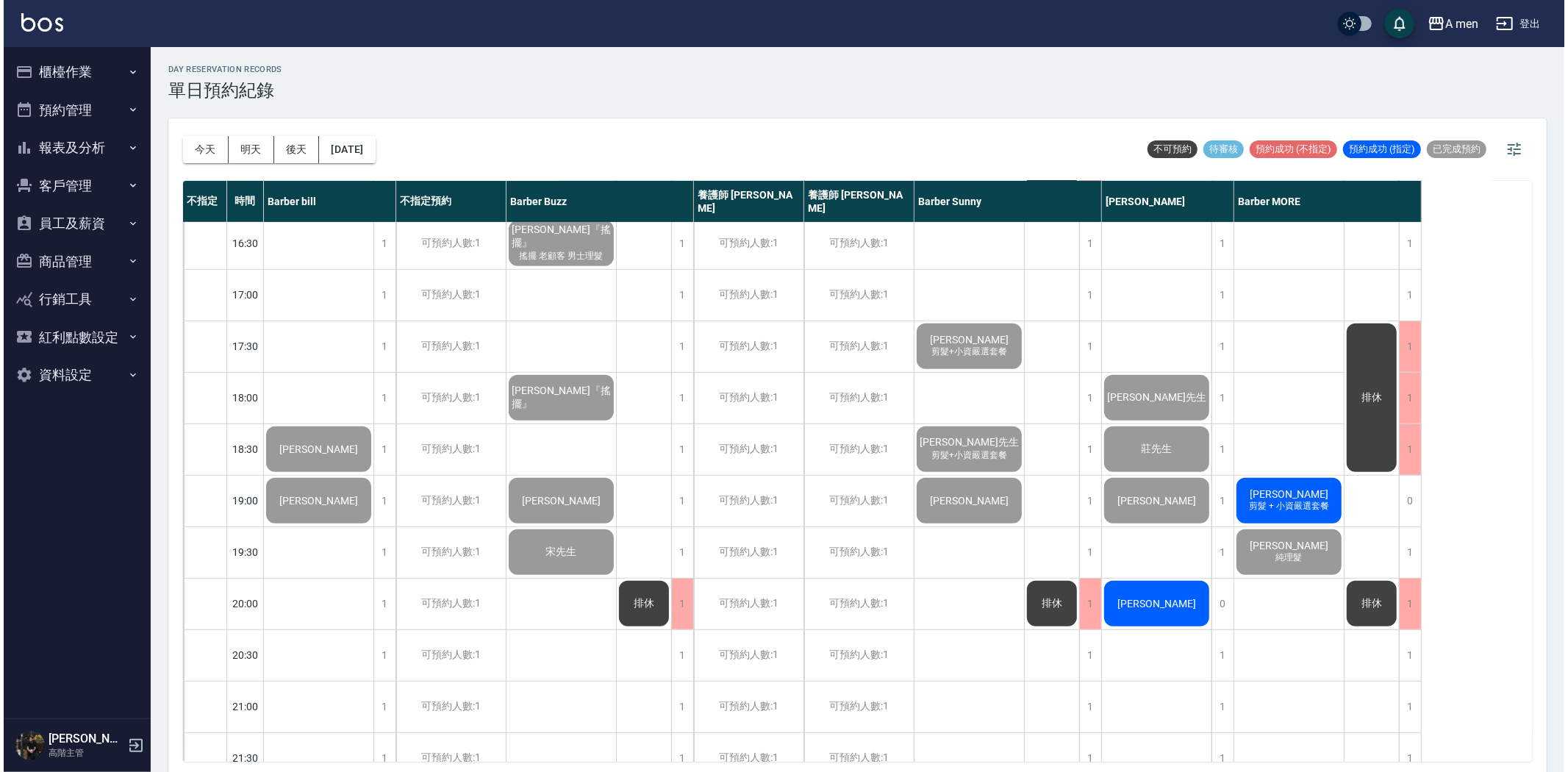
scroll to position [571, 0]
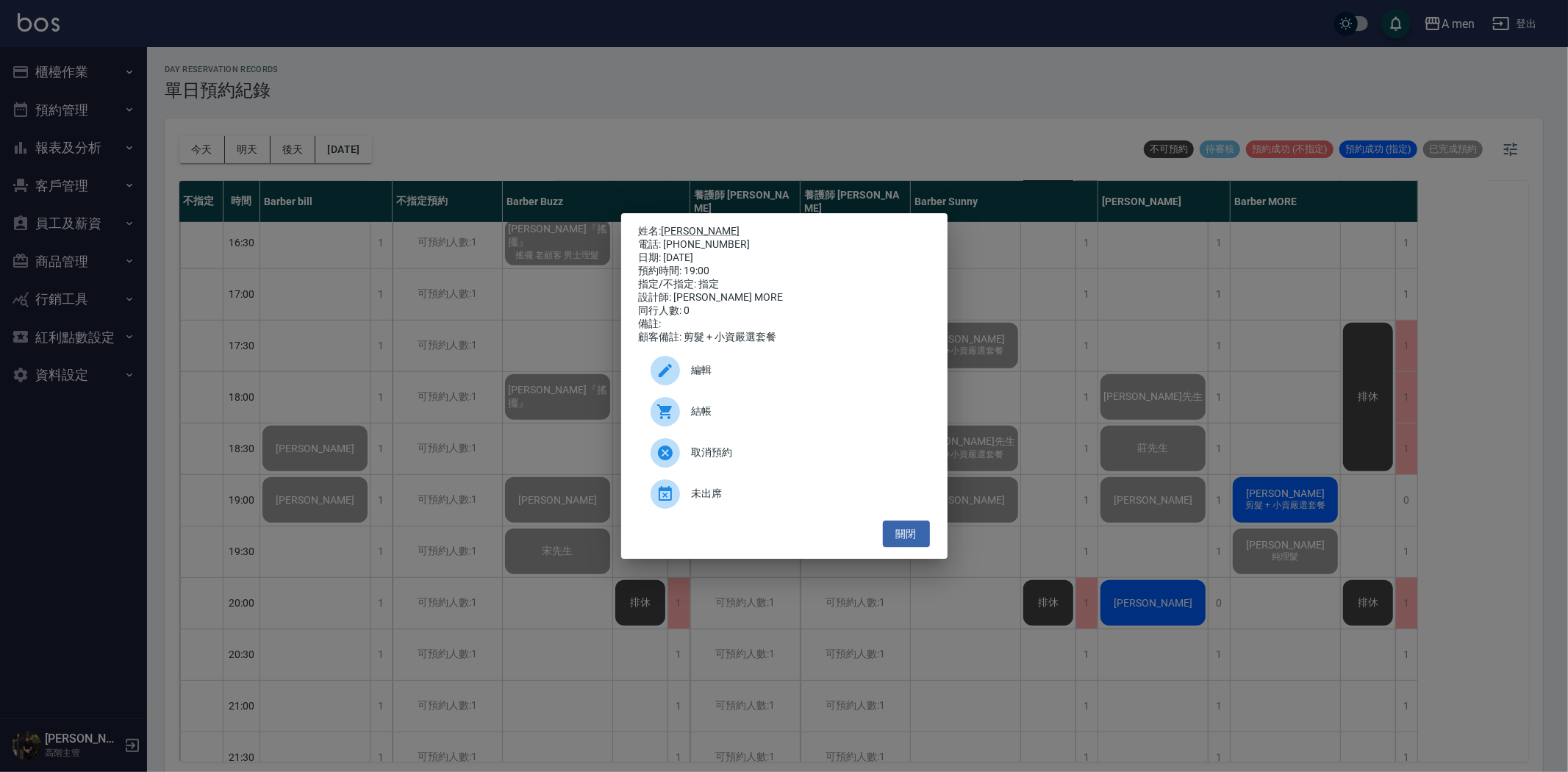
click at [780, 419] on span "結帳" at bounding box center [805, 411] width 226 height 16
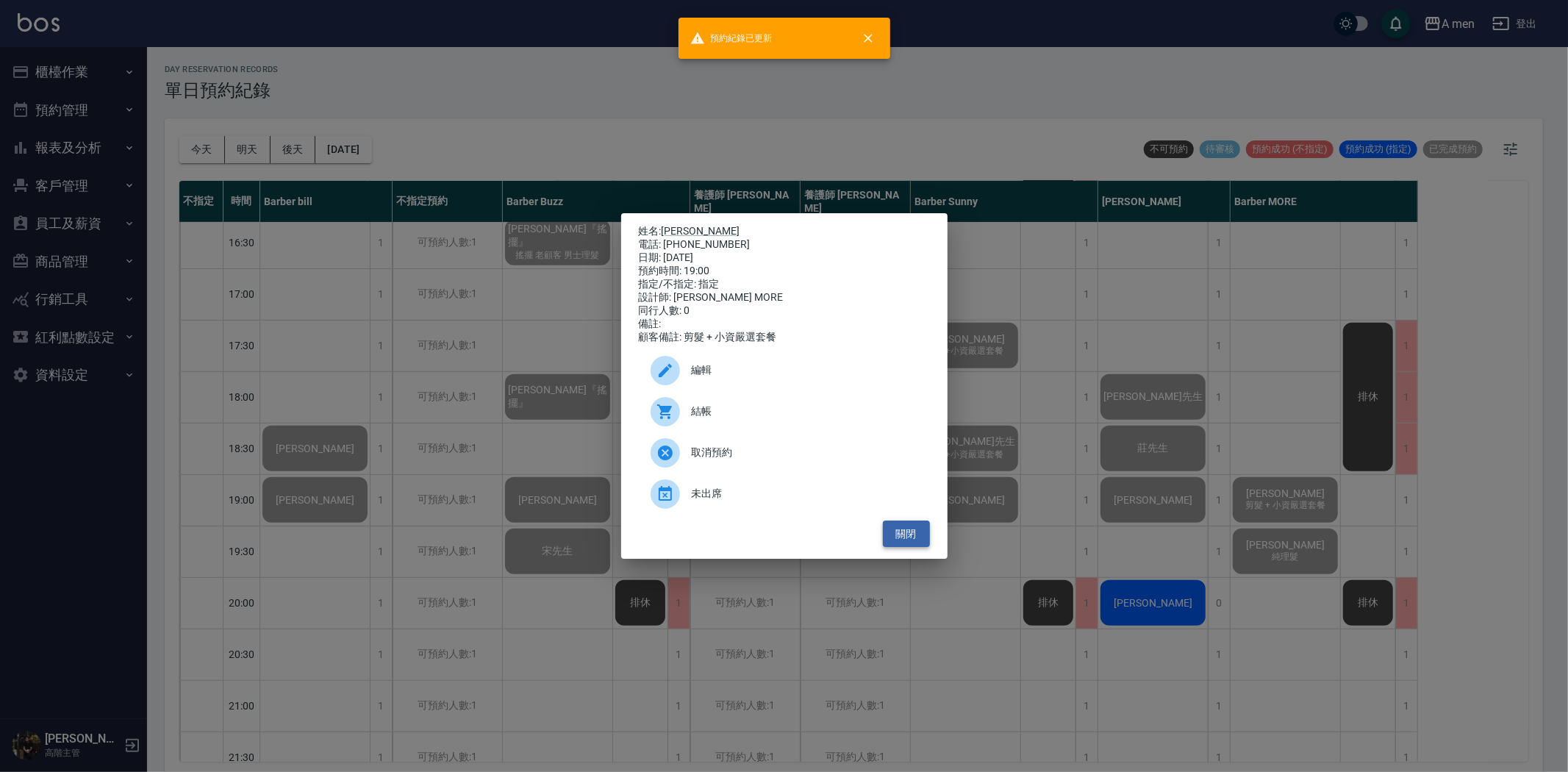
click at [904, 541] on button "關閉" at bounding box center [906, 534] width 47 height 27
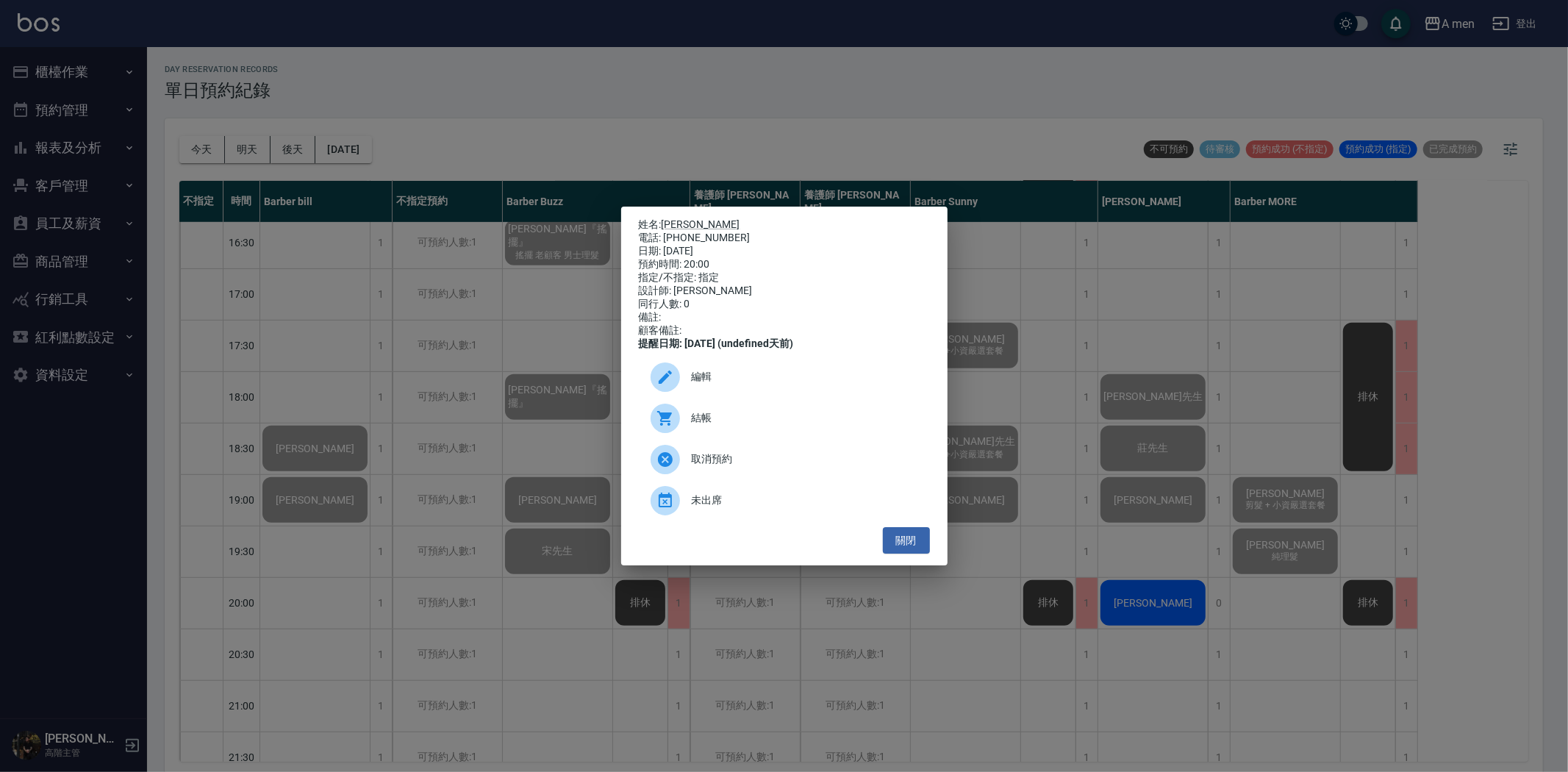
click at [818, 373] on div "編輯" at bounding box center [784, 377] width 291 height 41
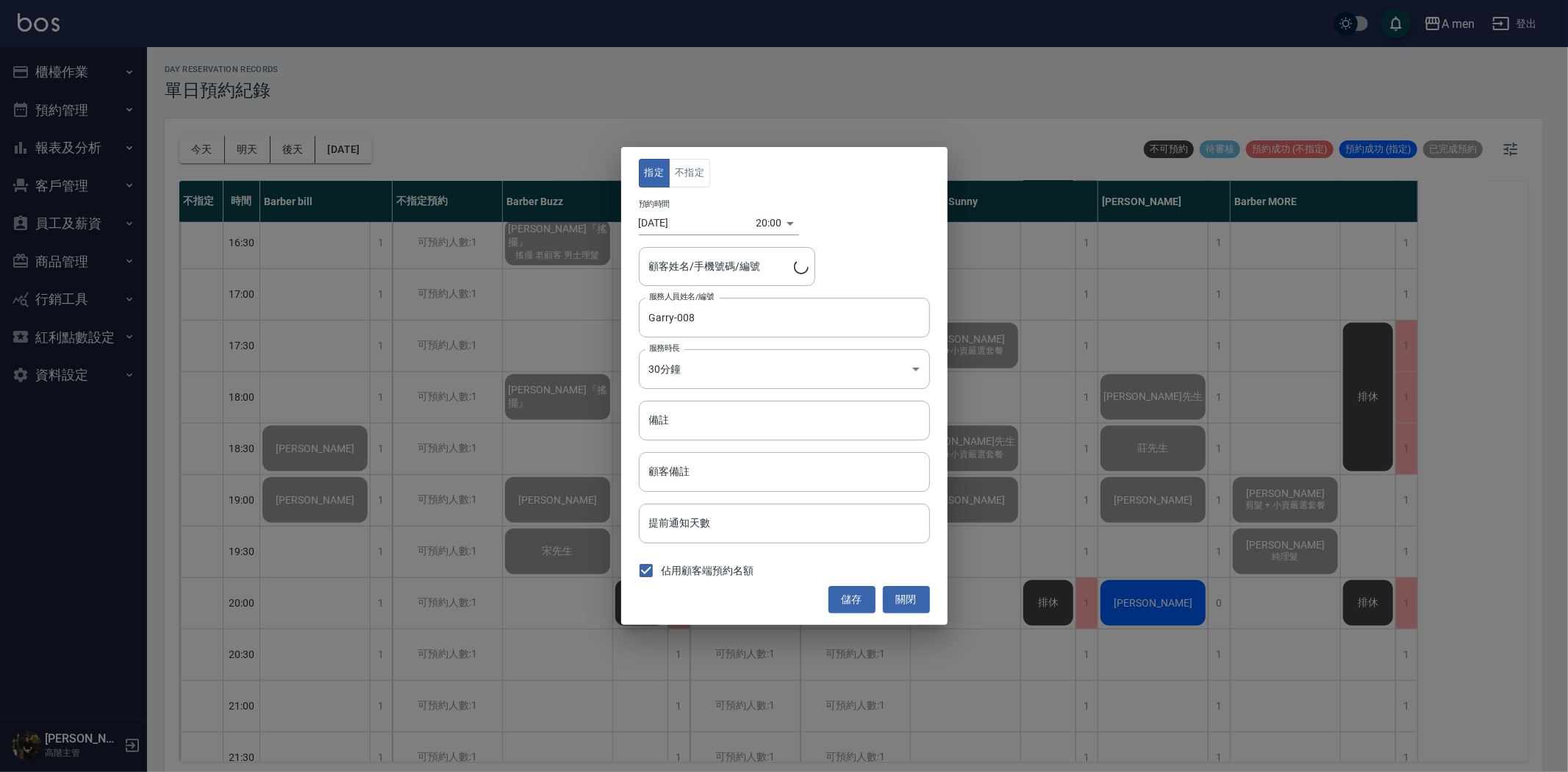
type input "黃鑫統/0945671111"
click at [687, 222] on input "[DATE]" at bounding box center [697, 223] width 118 height 24
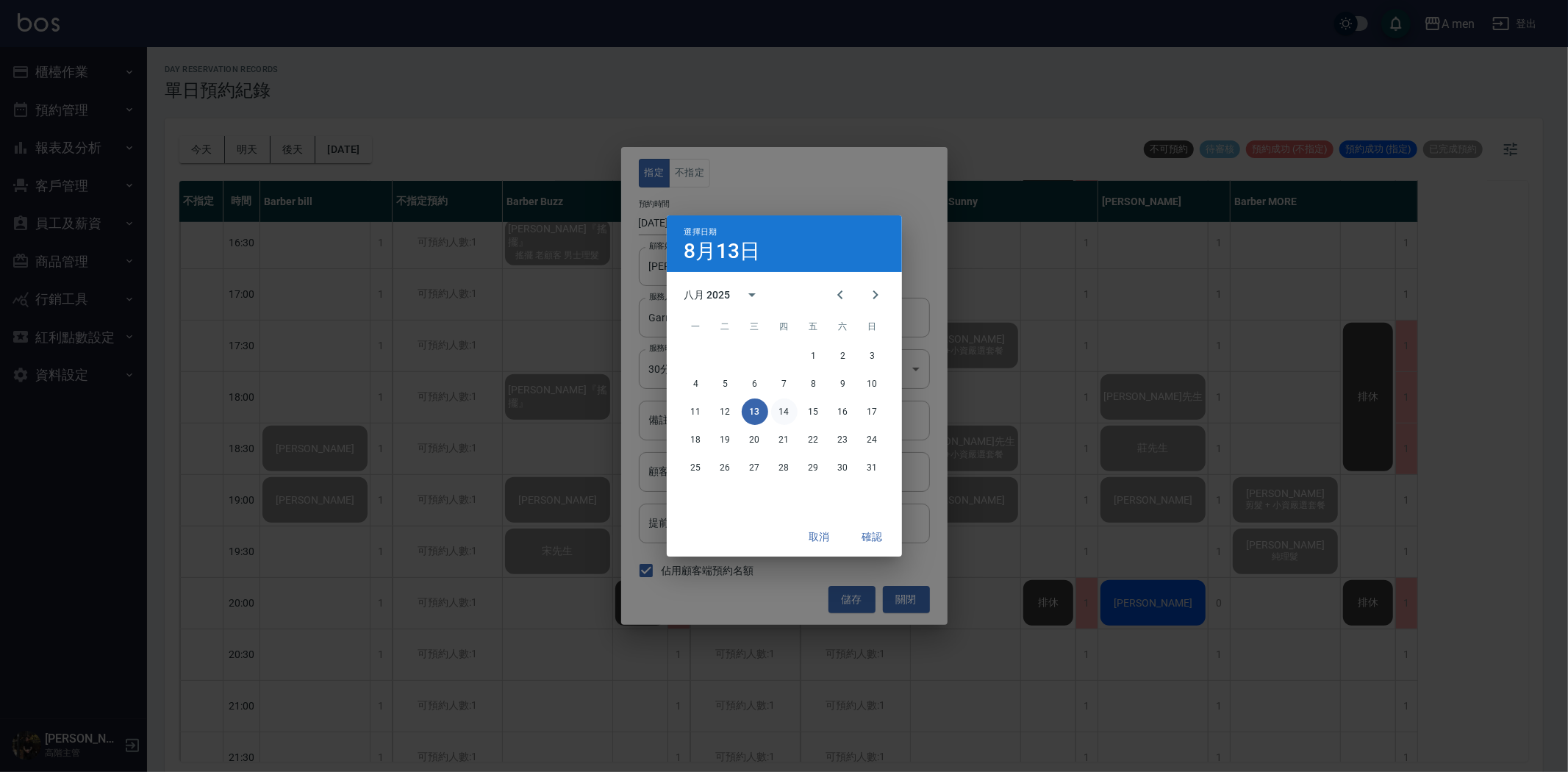
click at [789, 413] on button "14" at bounding box center [784, 412] width 26 height 26
type input "2025/08/14"
type input "1755172800000"
click at [878, 540] on button "確認" at bounding box center [872, 537] width 47 height 27
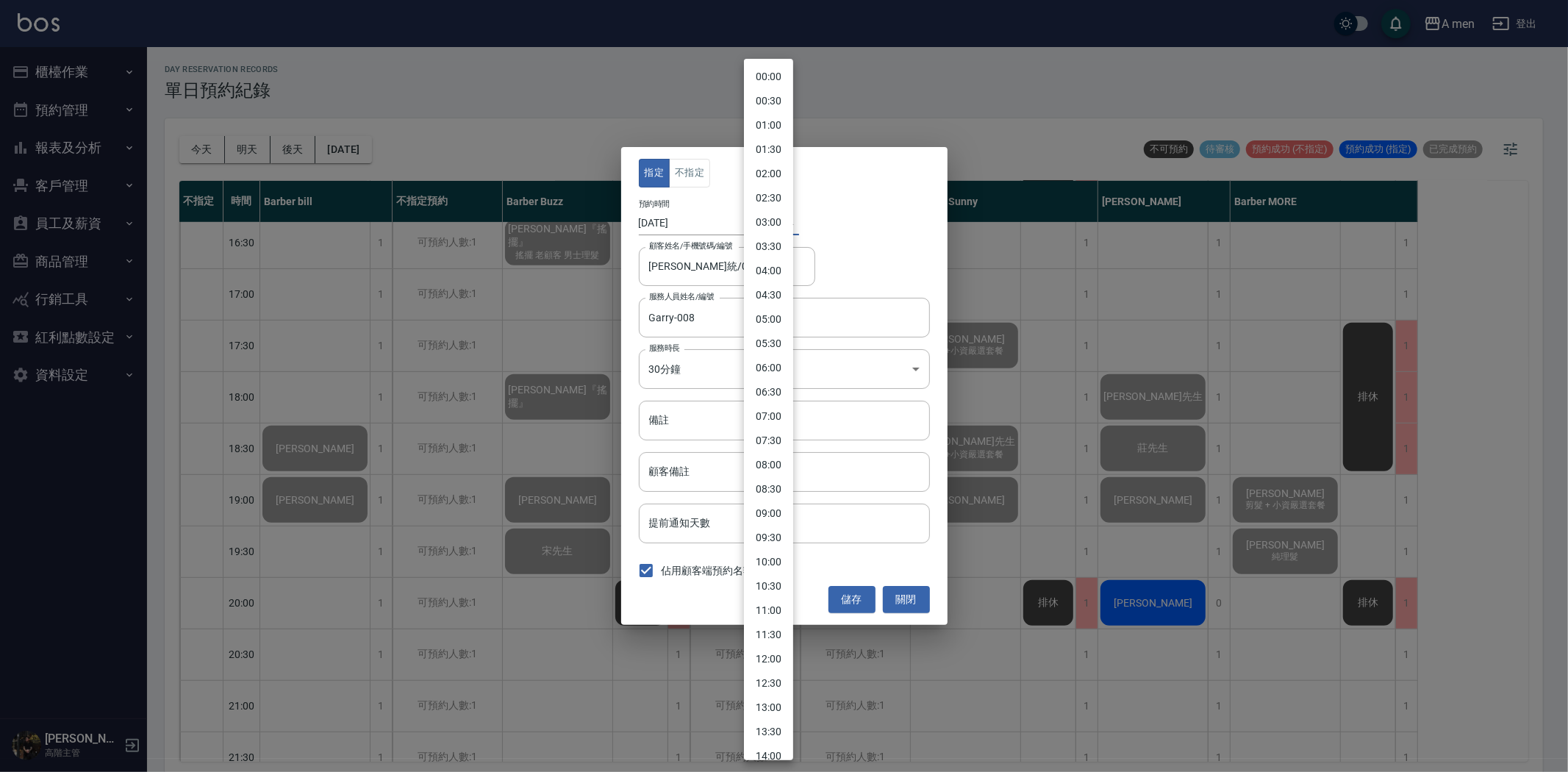
click at [772, 221] on body "A men 登出 櫃檯作業 打帳單 帳單列表 營業儀表板 現金收支登錄 高階收支登錄 材料自購登錄 每日結帳 排班表 現場電腦打卡 掃碼打卡 預約管理 預約管…" at bounding box center [784, 388] width 1568 height 777
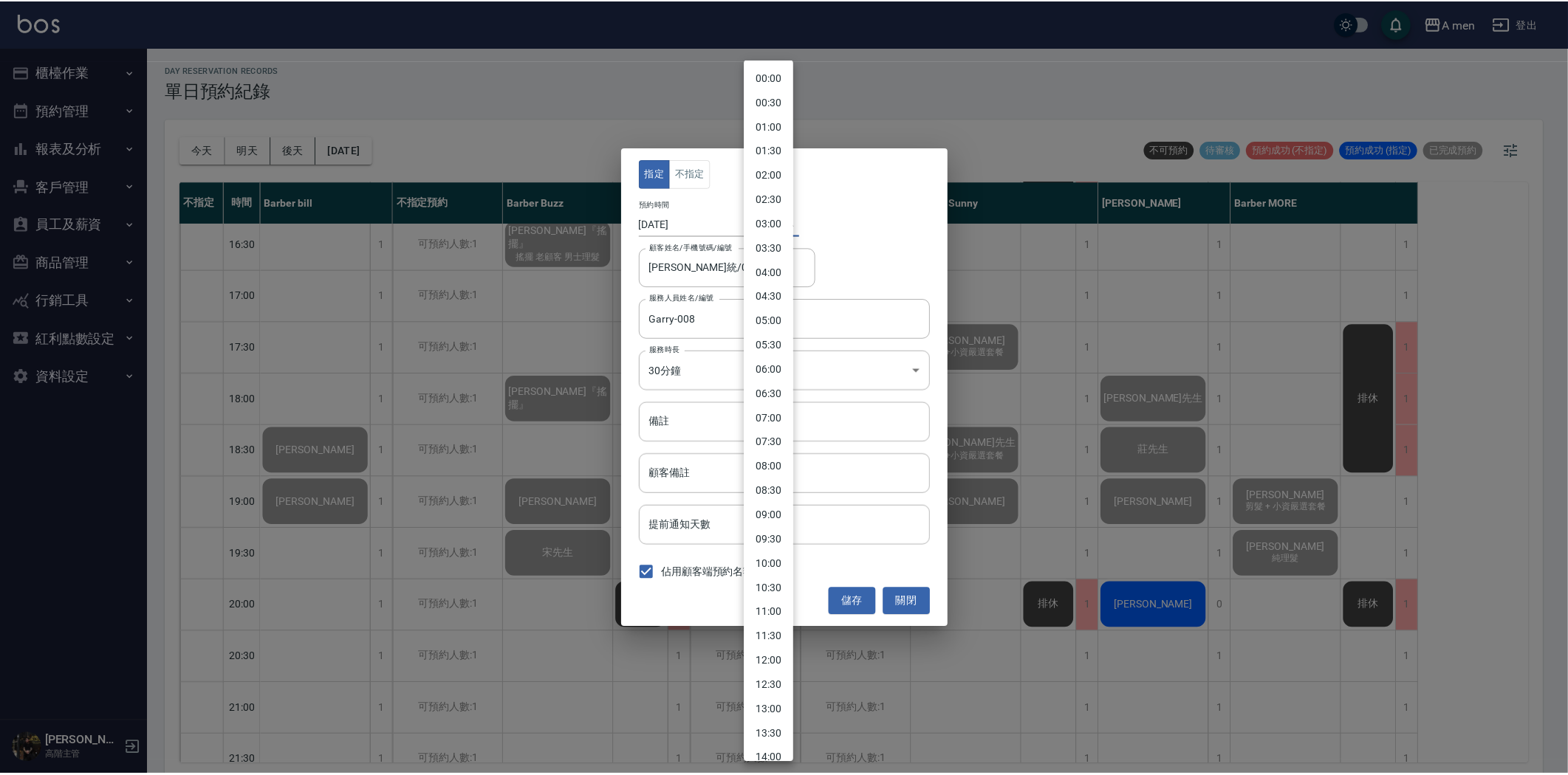
scroll to position [476, 0]
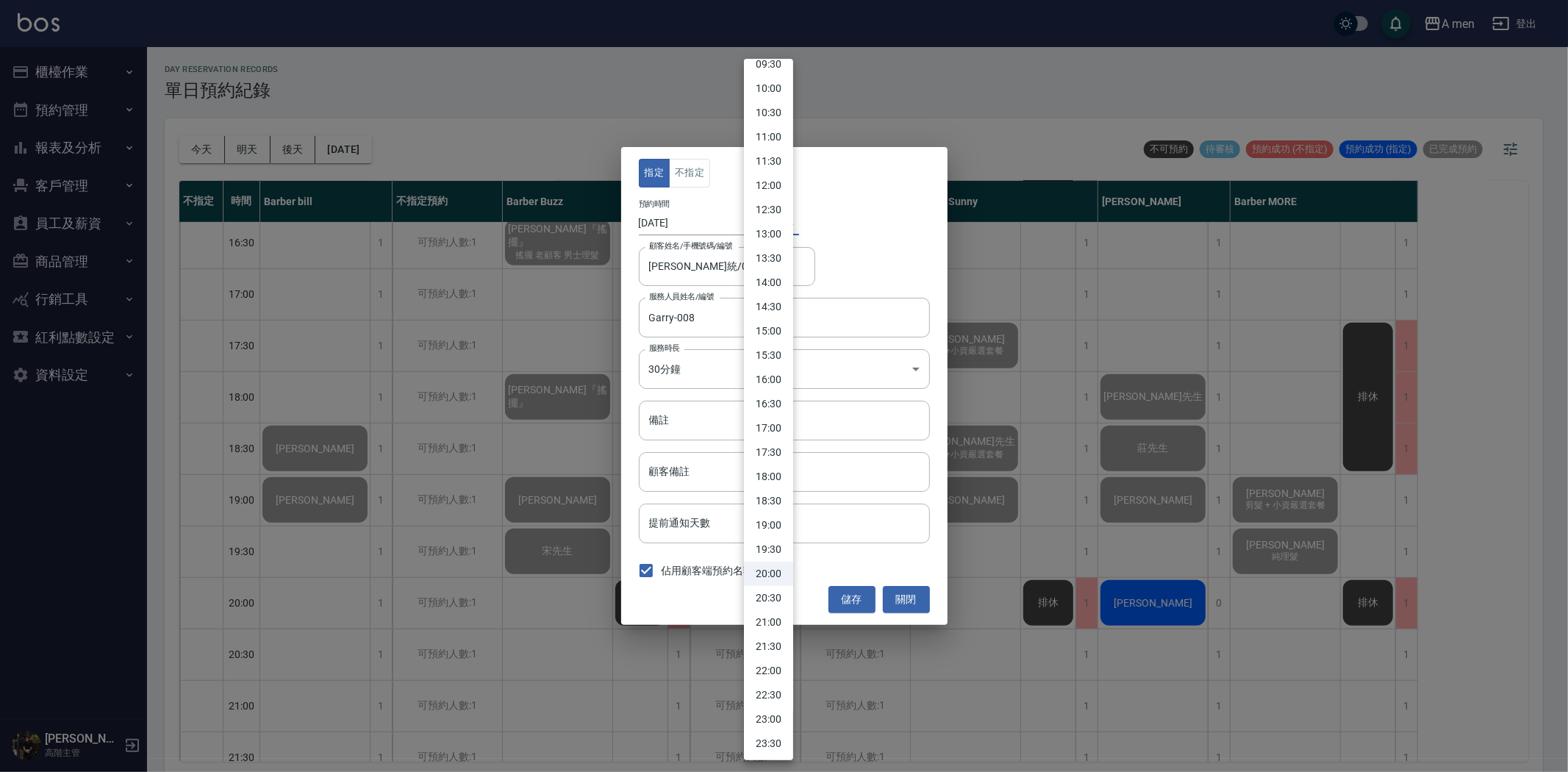
click at [892, 249] on div at bounding box center [784, 386] width 1568 height 772
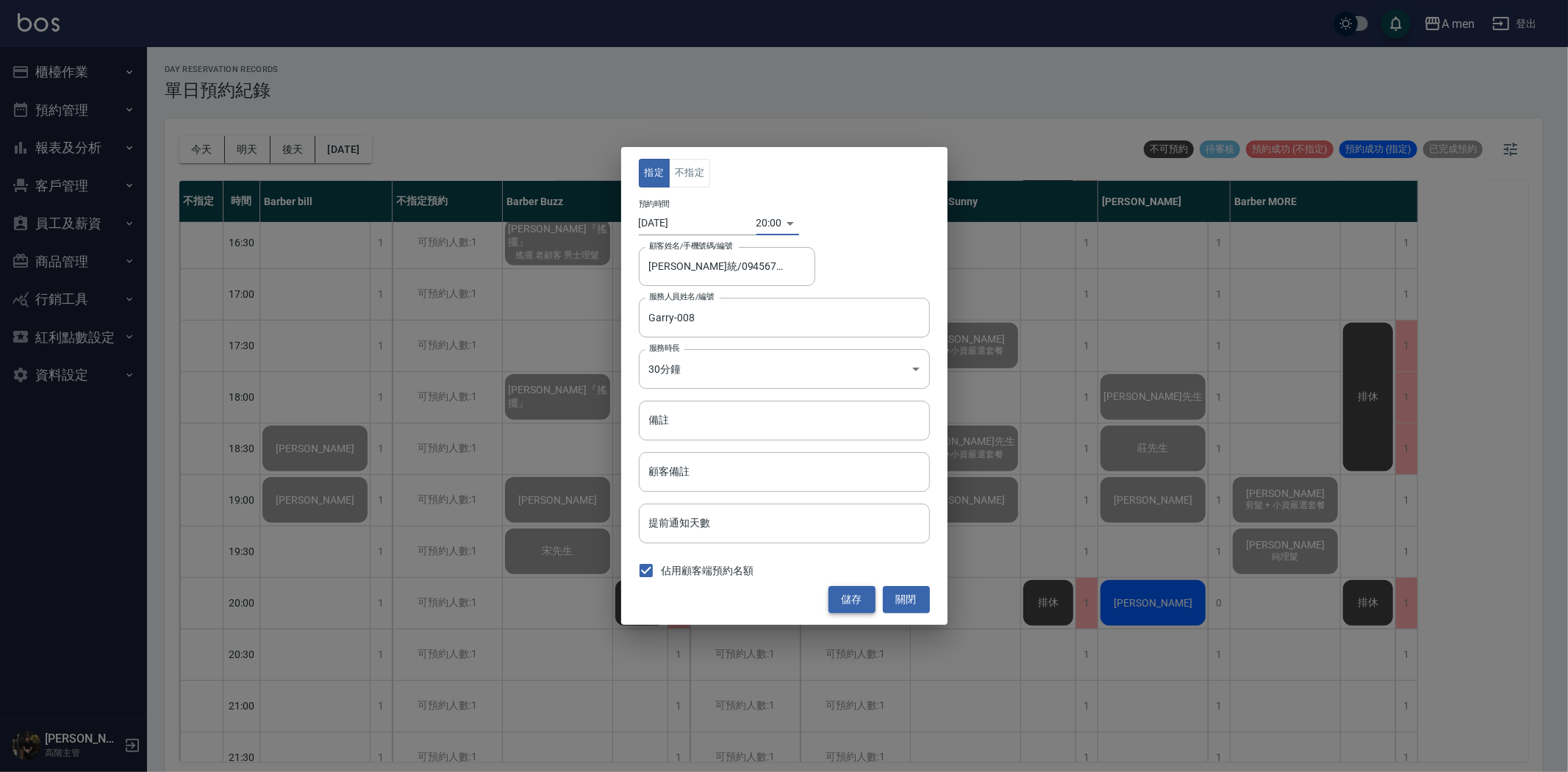
click at [839, 599] on button "儲存" at bounding box center [852, 599] width 47 height 27
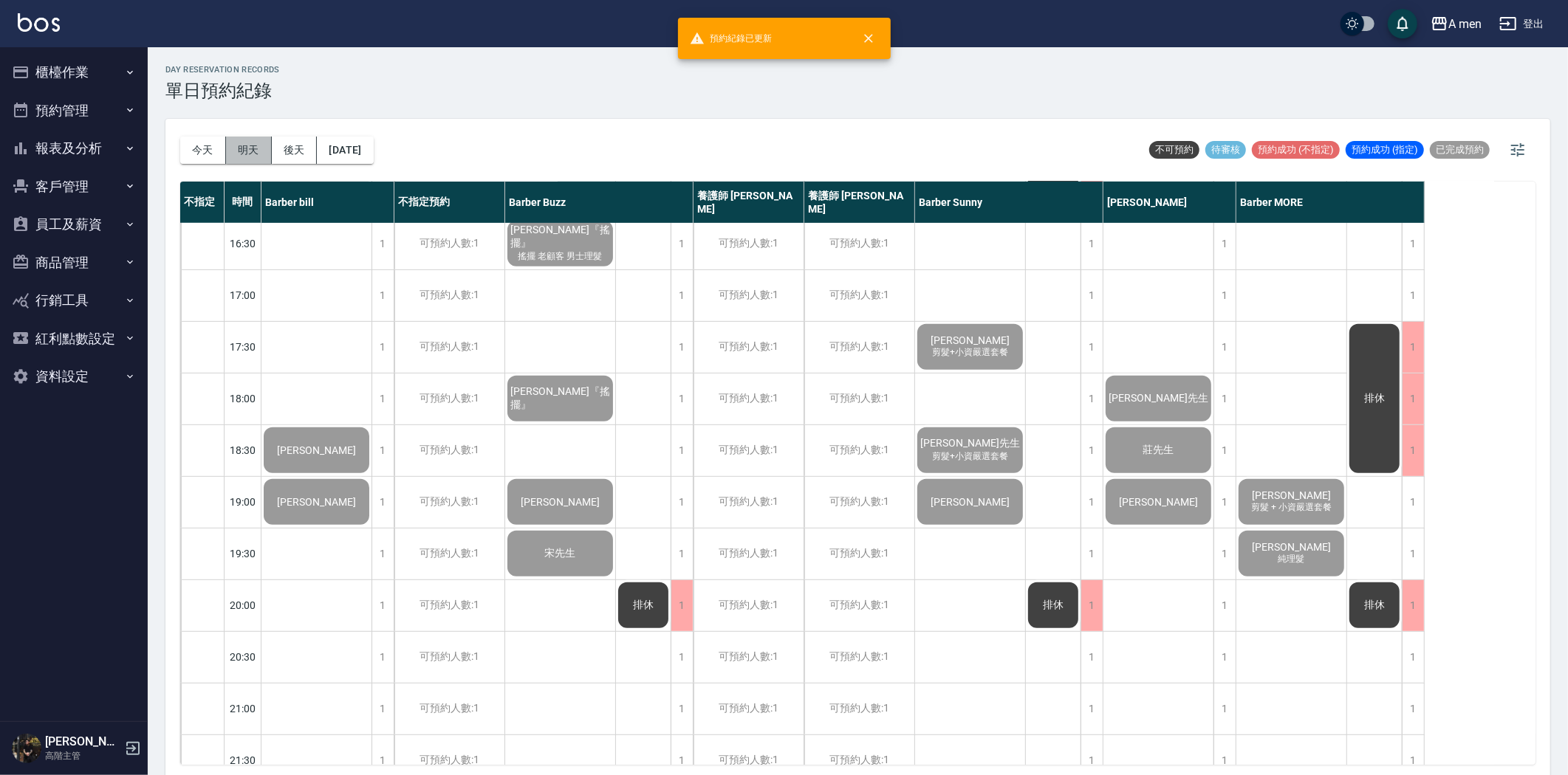
click at [245, 155] on button "明天" at bounding box center [249, 150] width 46 height 27
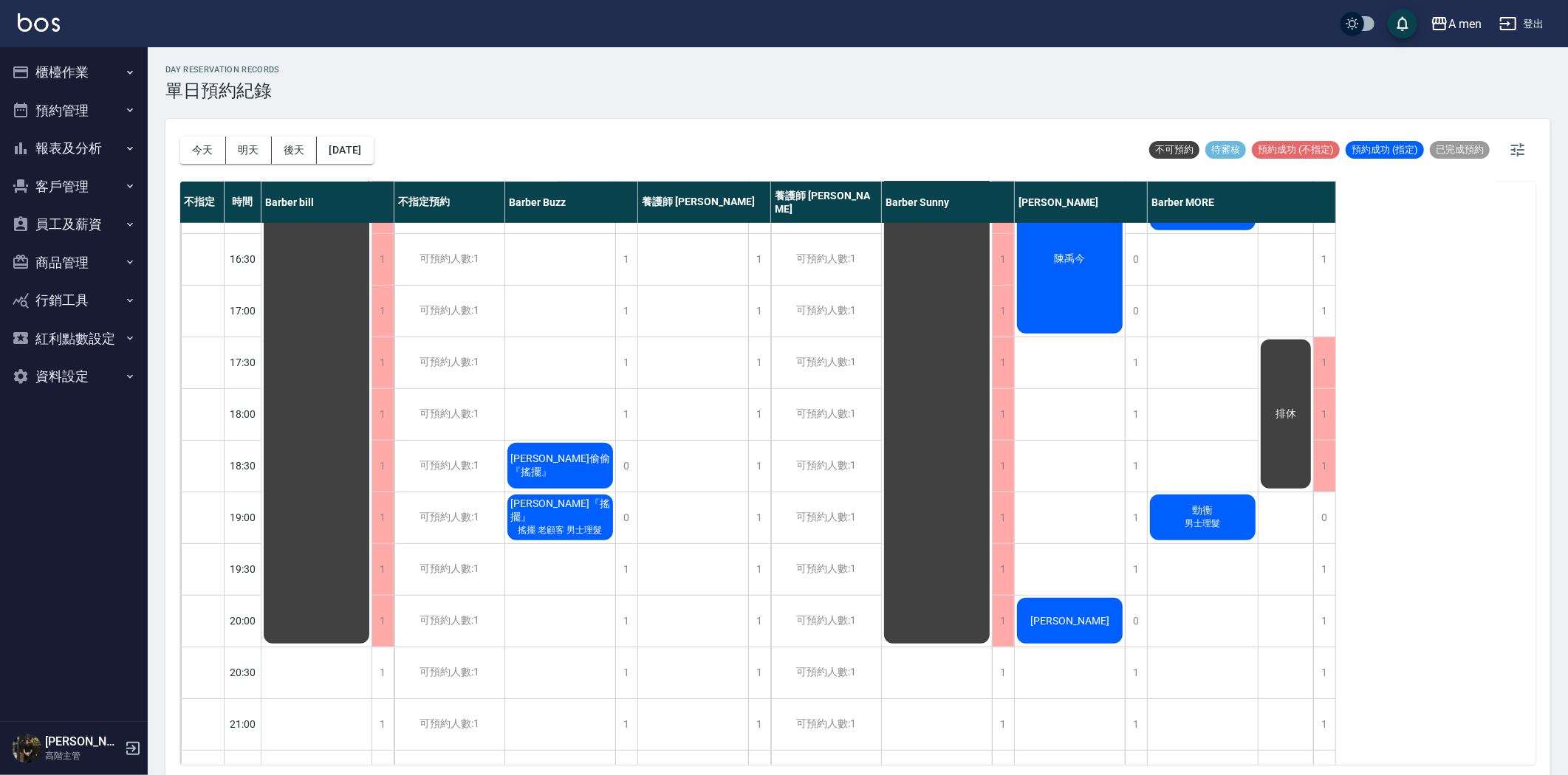
scroll to position [656, 0]
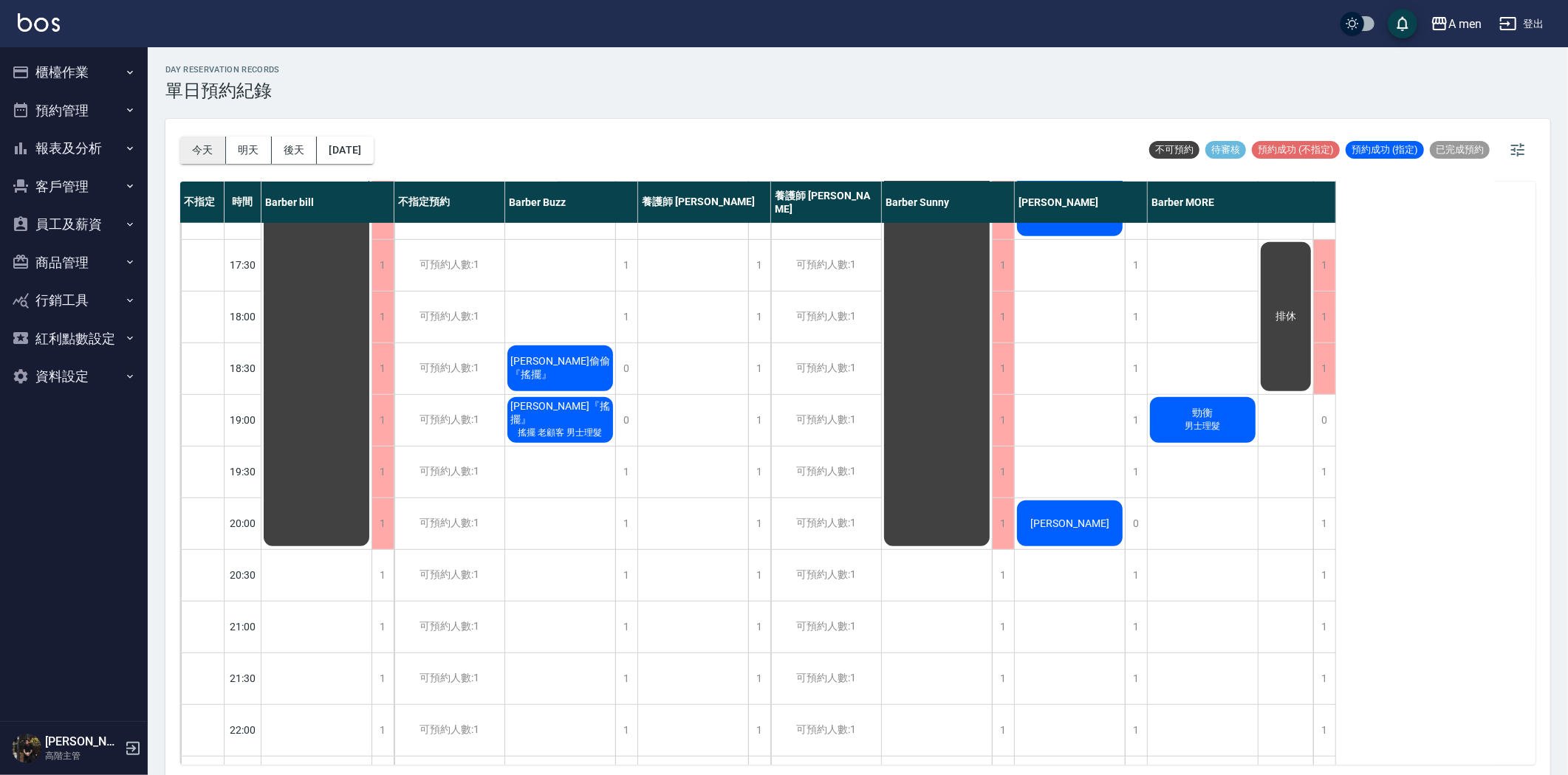
click at [200, 153] on button "今天" at bounding box center [202, 150] width 46 height 27
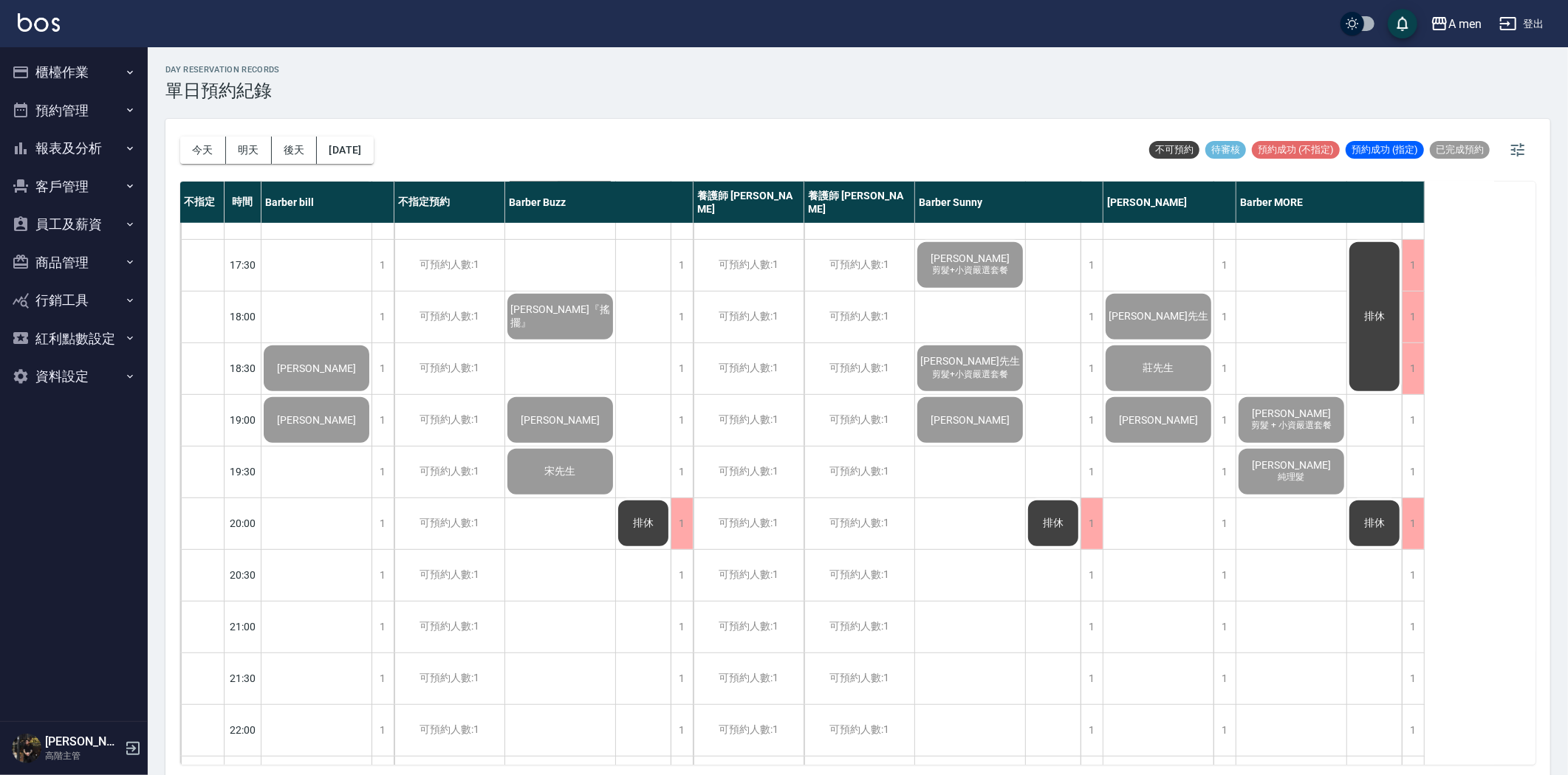
click at [107, 71] on button "櫃檯作業" at bounding box center [74, 72] width 136 height 38
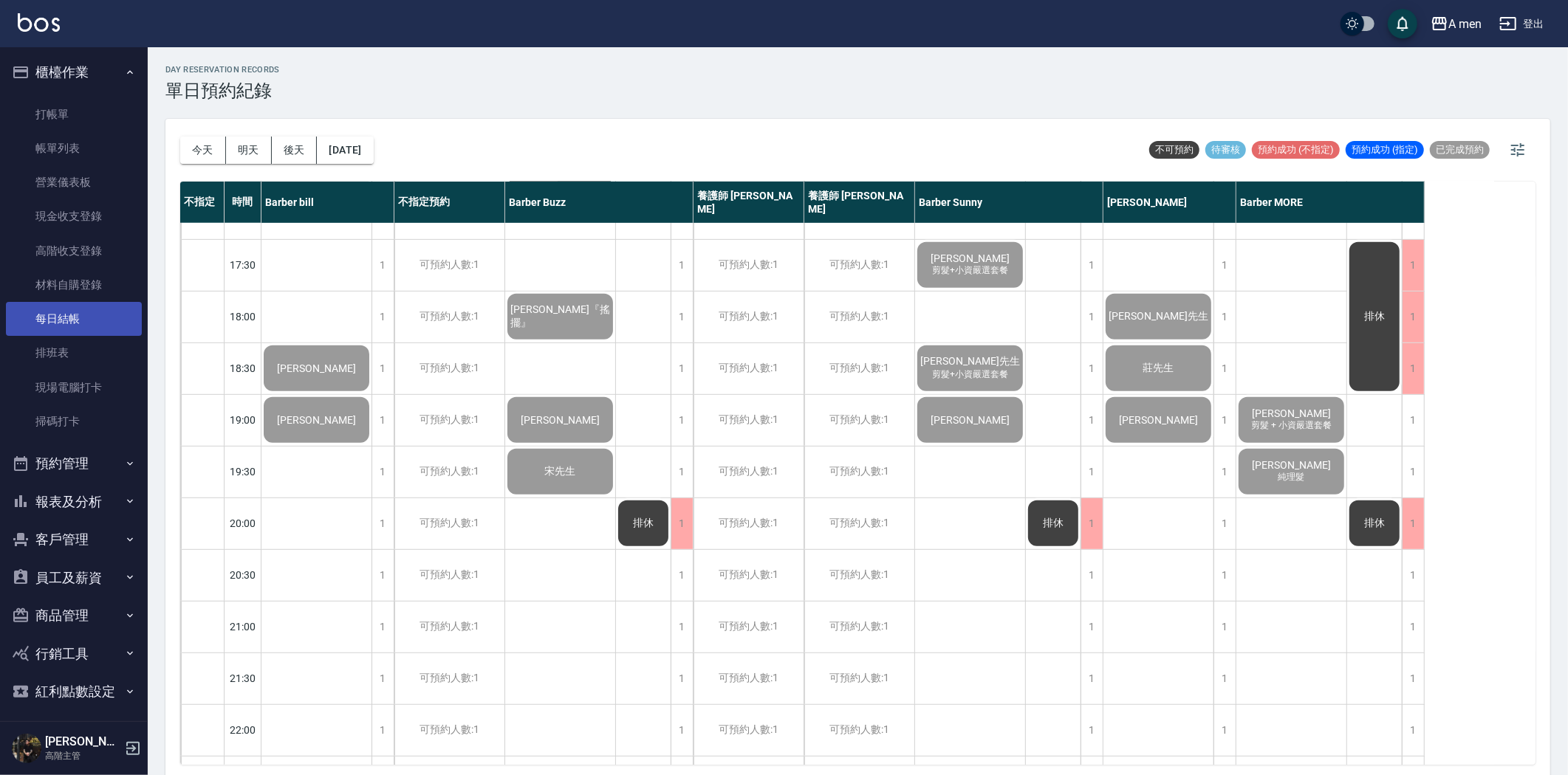
click at [85, 328] on link "每日結帳" at bounding box center [74, 318] width 136 height 34
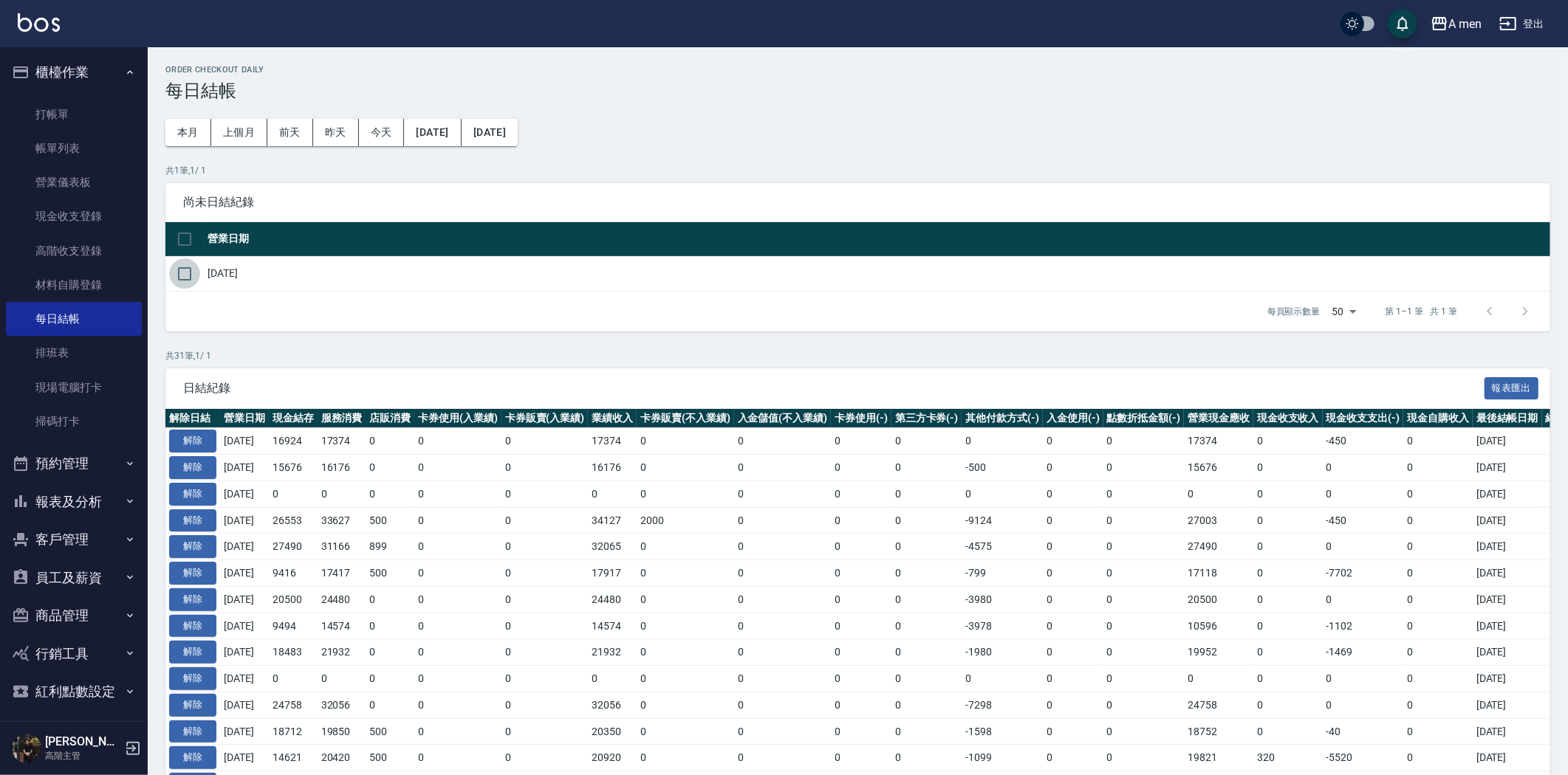
drag, startPoint x: 181, startPoint y: 274, endPoint x: 355, endPoint y: 335, distance: 184.4
click at [191, 274] on input "checkbox" at bounding box center [184, 274] width 31 height 31
checkbox input "true"
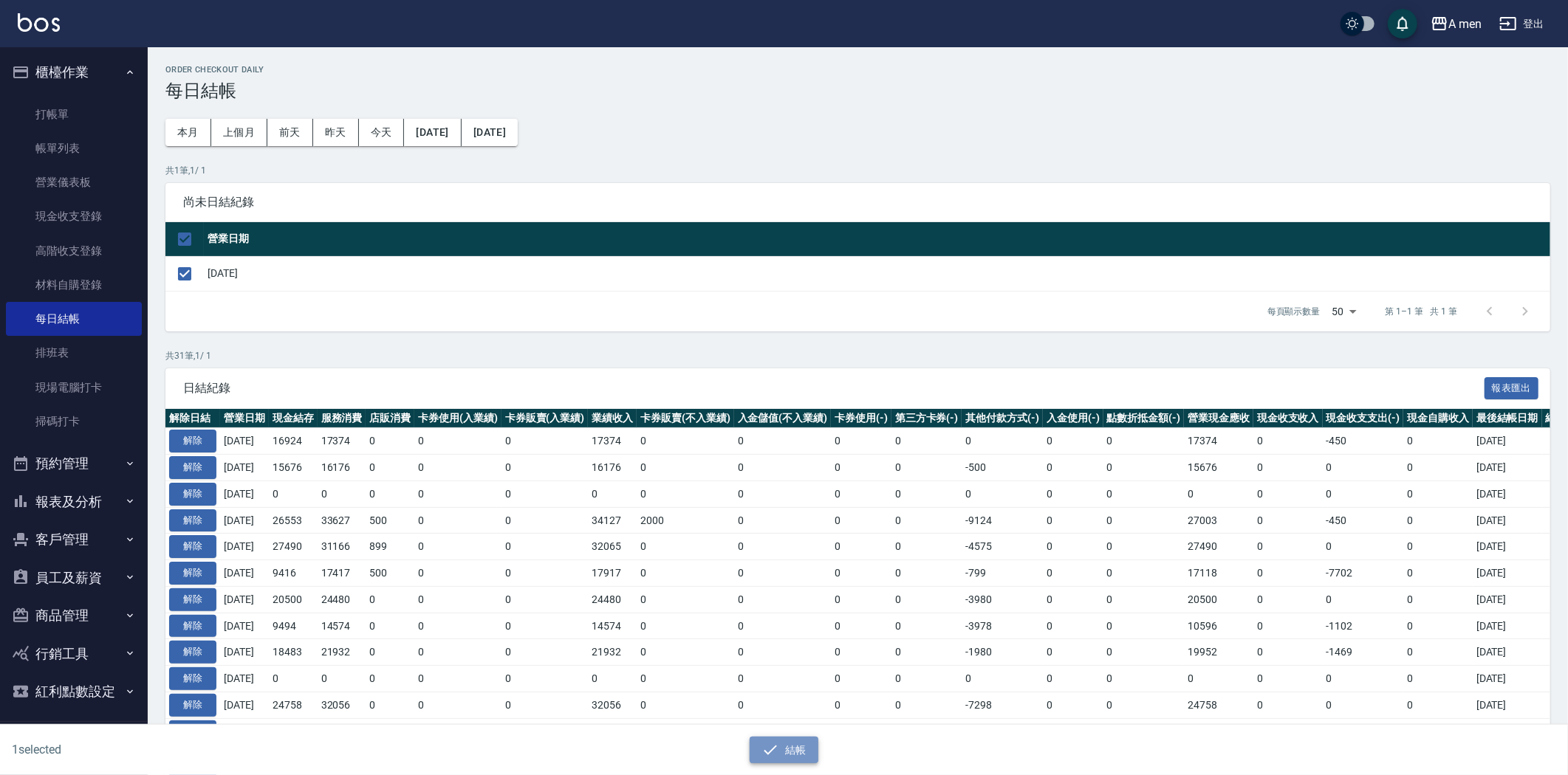
click at [783, 747] on button "結帳" at bounding box center [784, 750] width 69 height 27
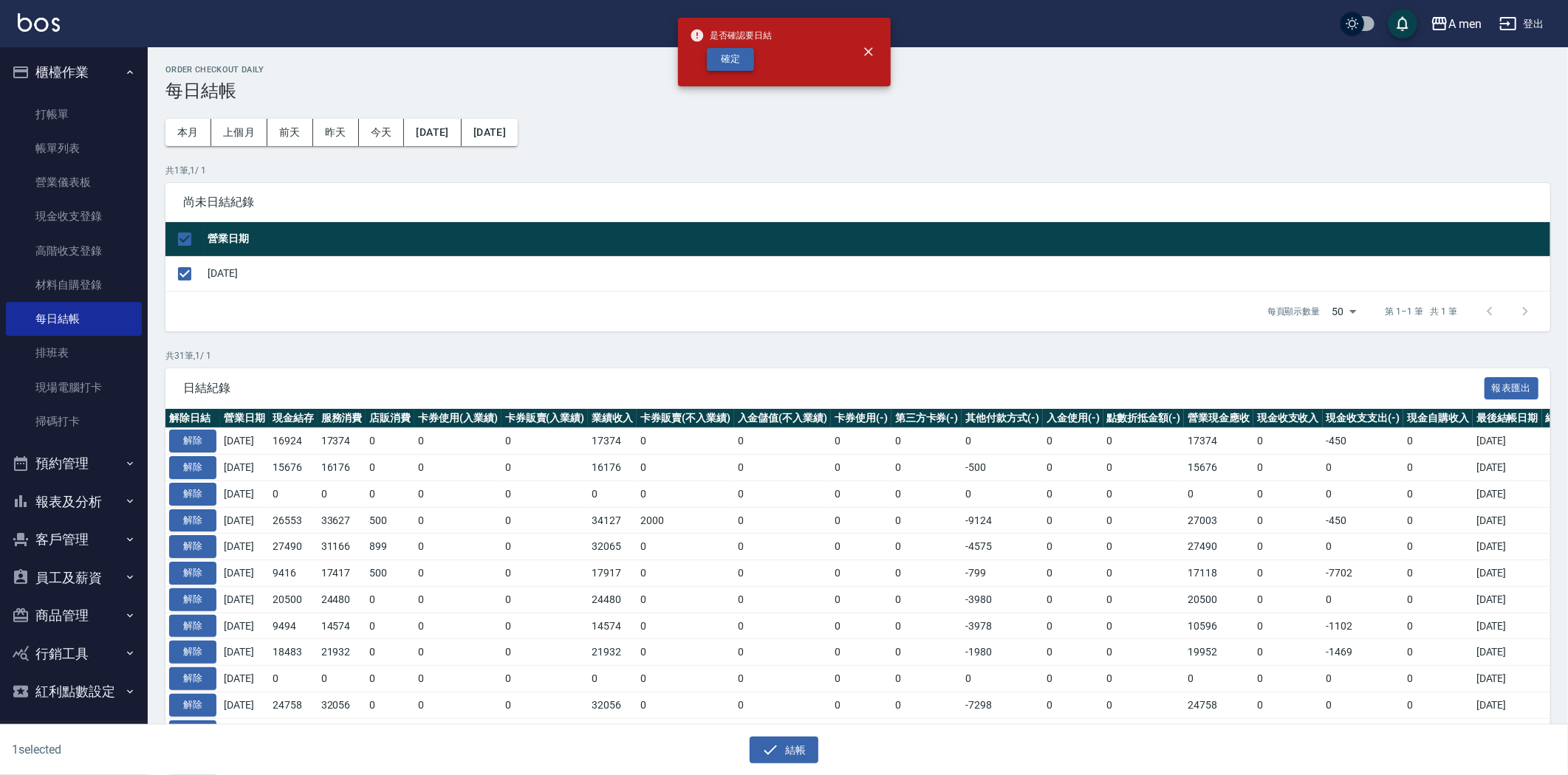
click at [735, 56] on button "確定" at bounding box center [730, 60] width 47 height 23
checkbox input "false"
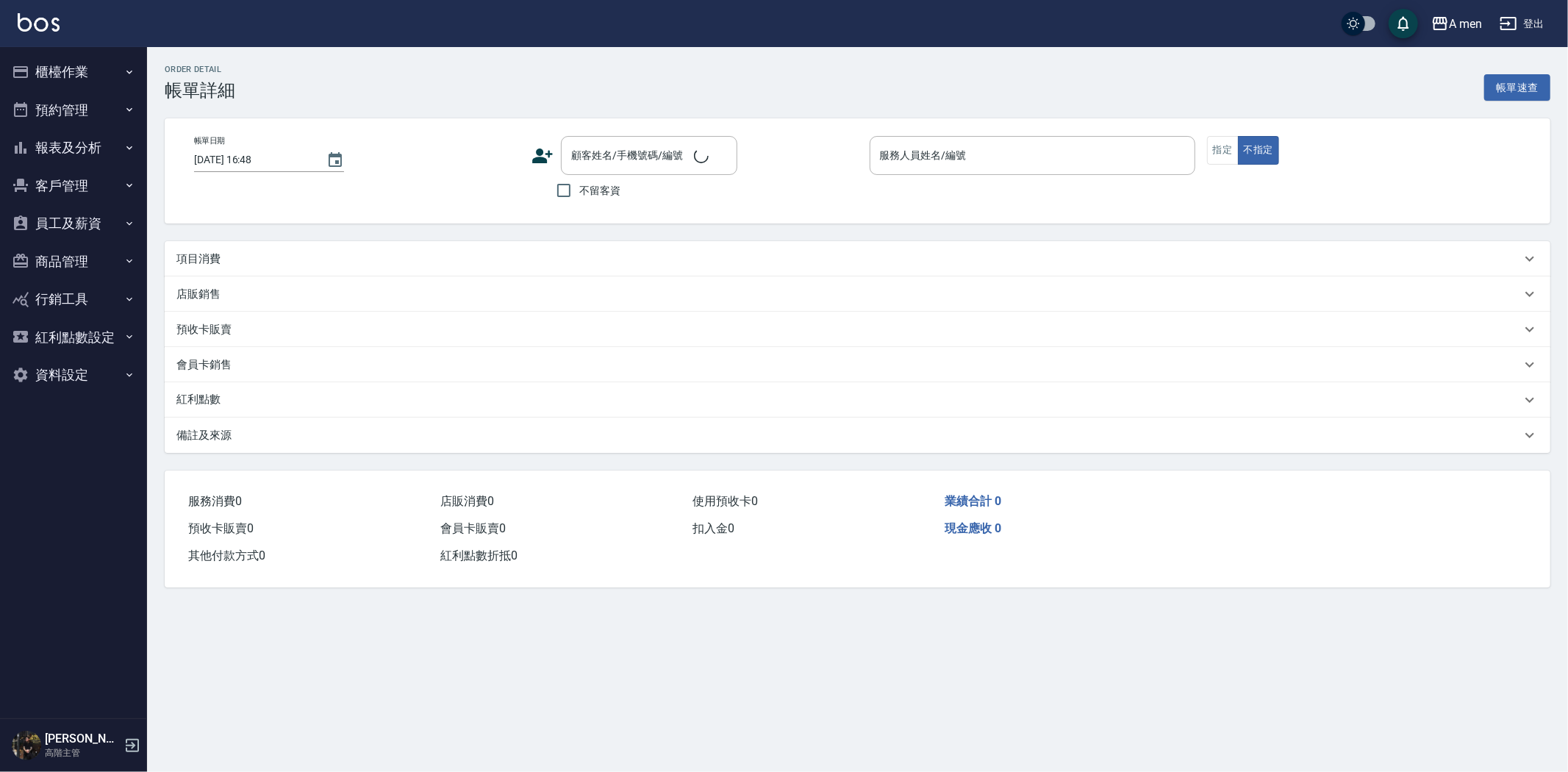
click at [331, 241] on div "項目消費" at bounding box center [857, 258] width 1386 height 36
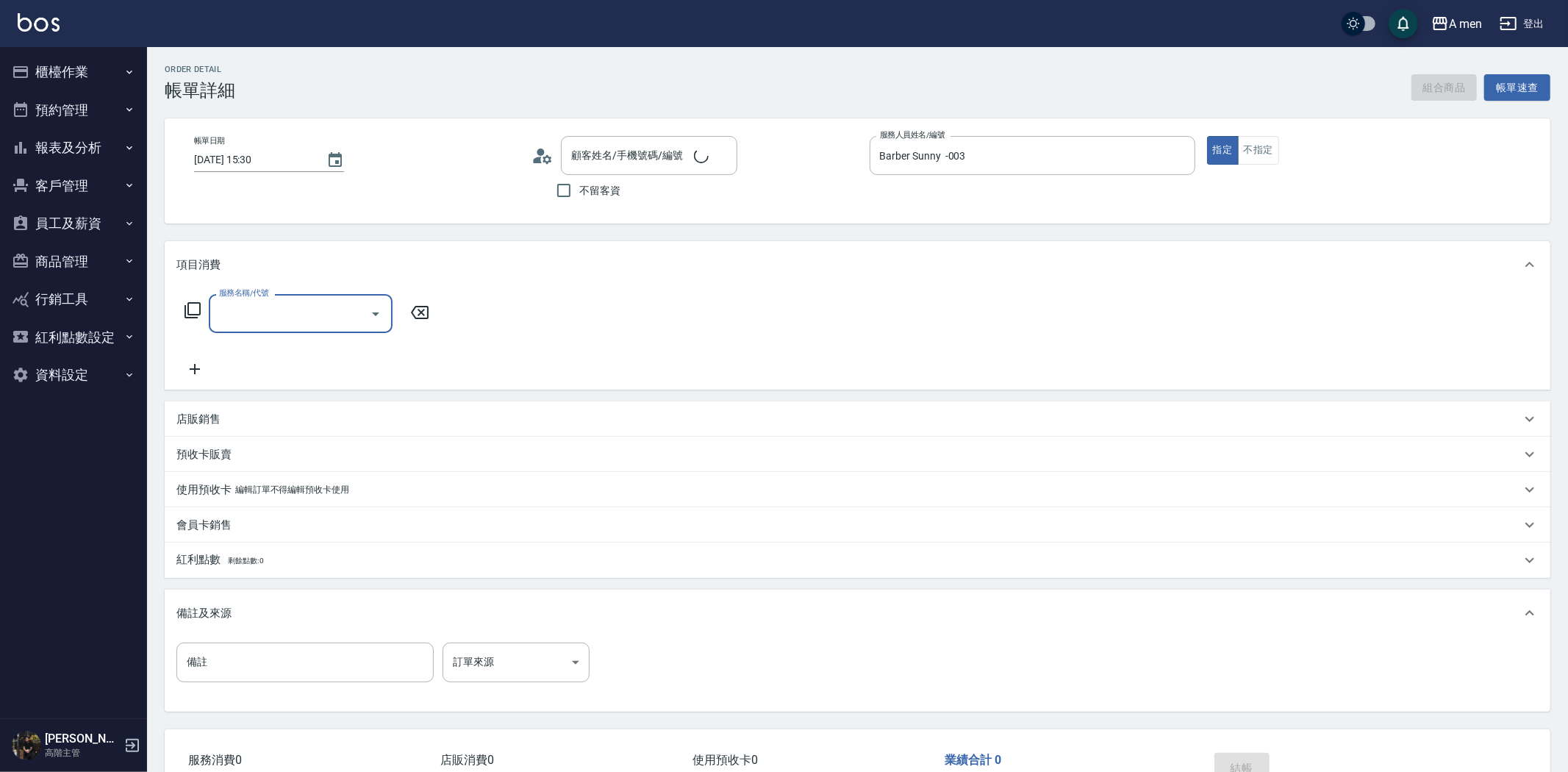
type input "2025/08/13 15:30"
type input "Barber Sunny -003"
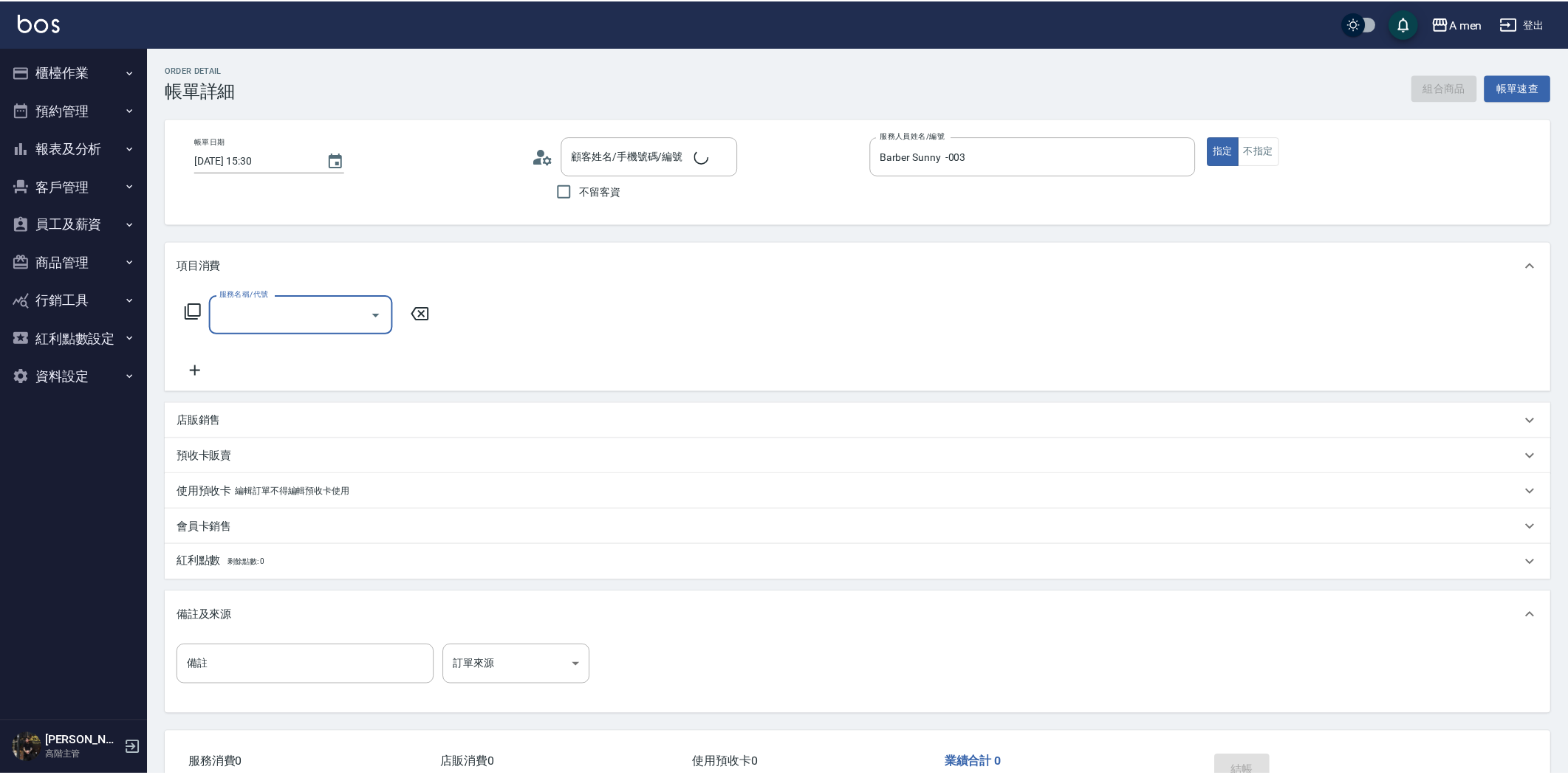
scroll to position [25, 0]
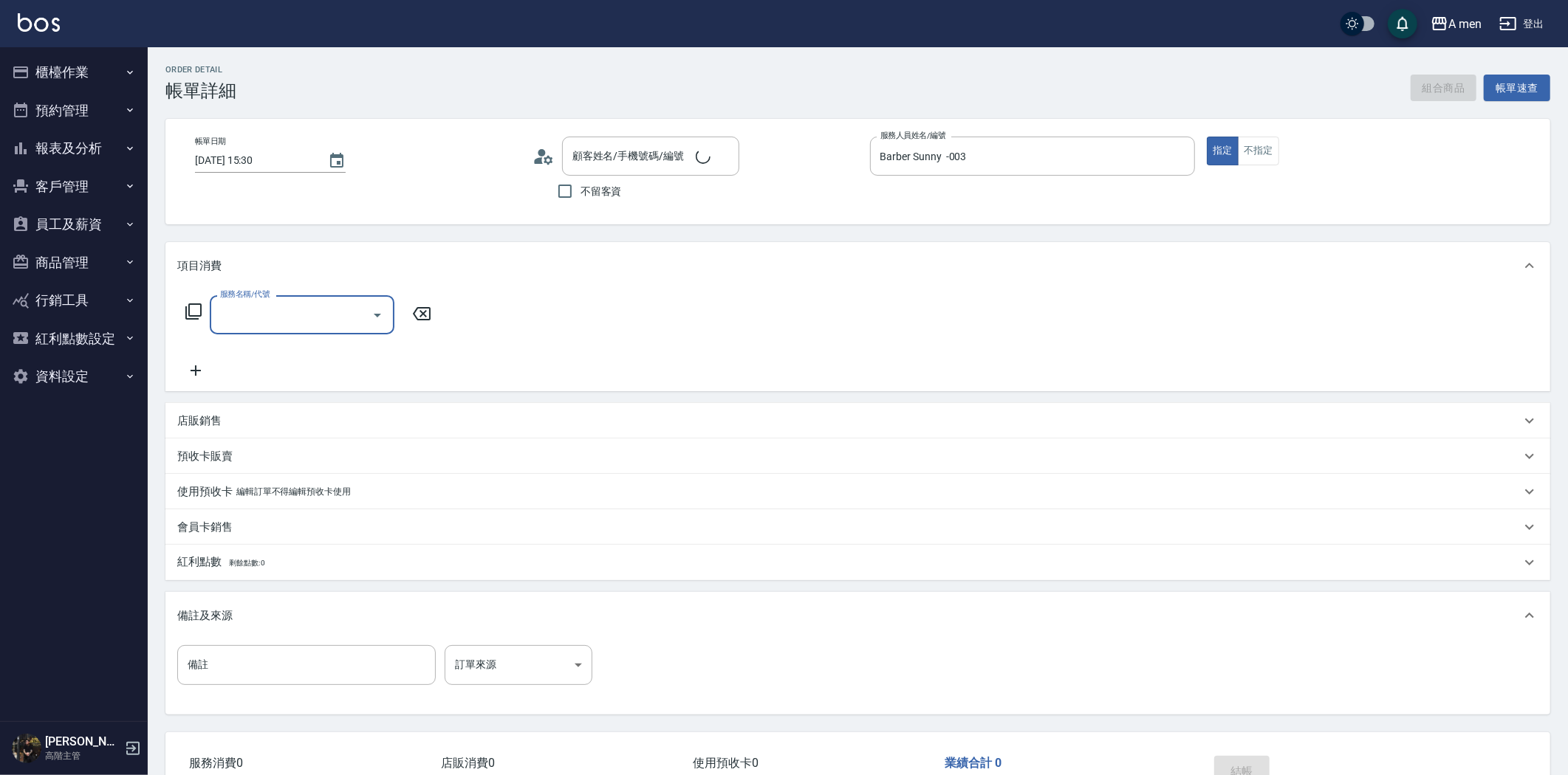
type input "無名字/0988031216/null"
click at [286, 314] on input "服務名稱/代號" at bounding box center [291, 314] width 149 height 26
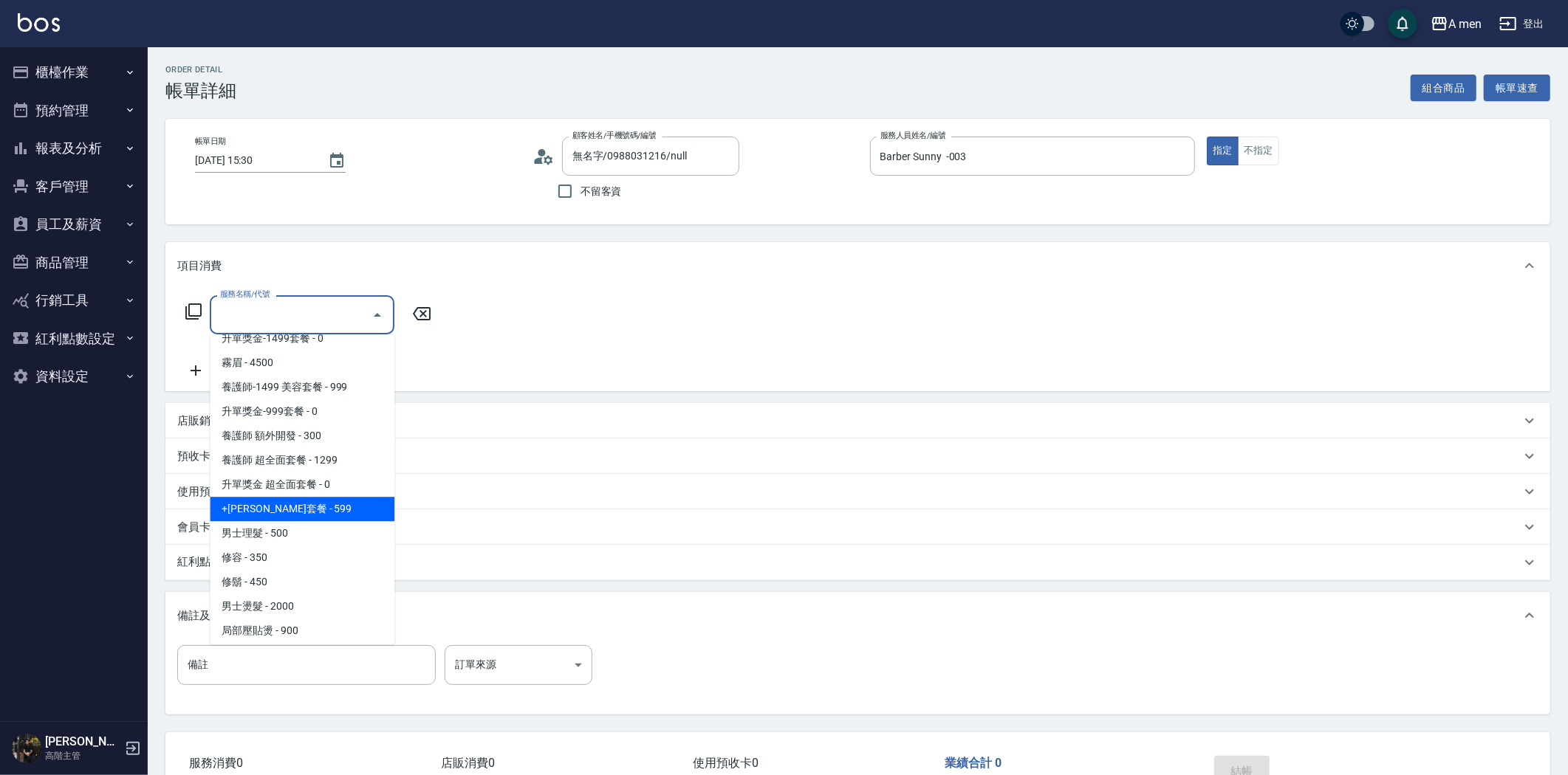
scroll to position [409, 0]
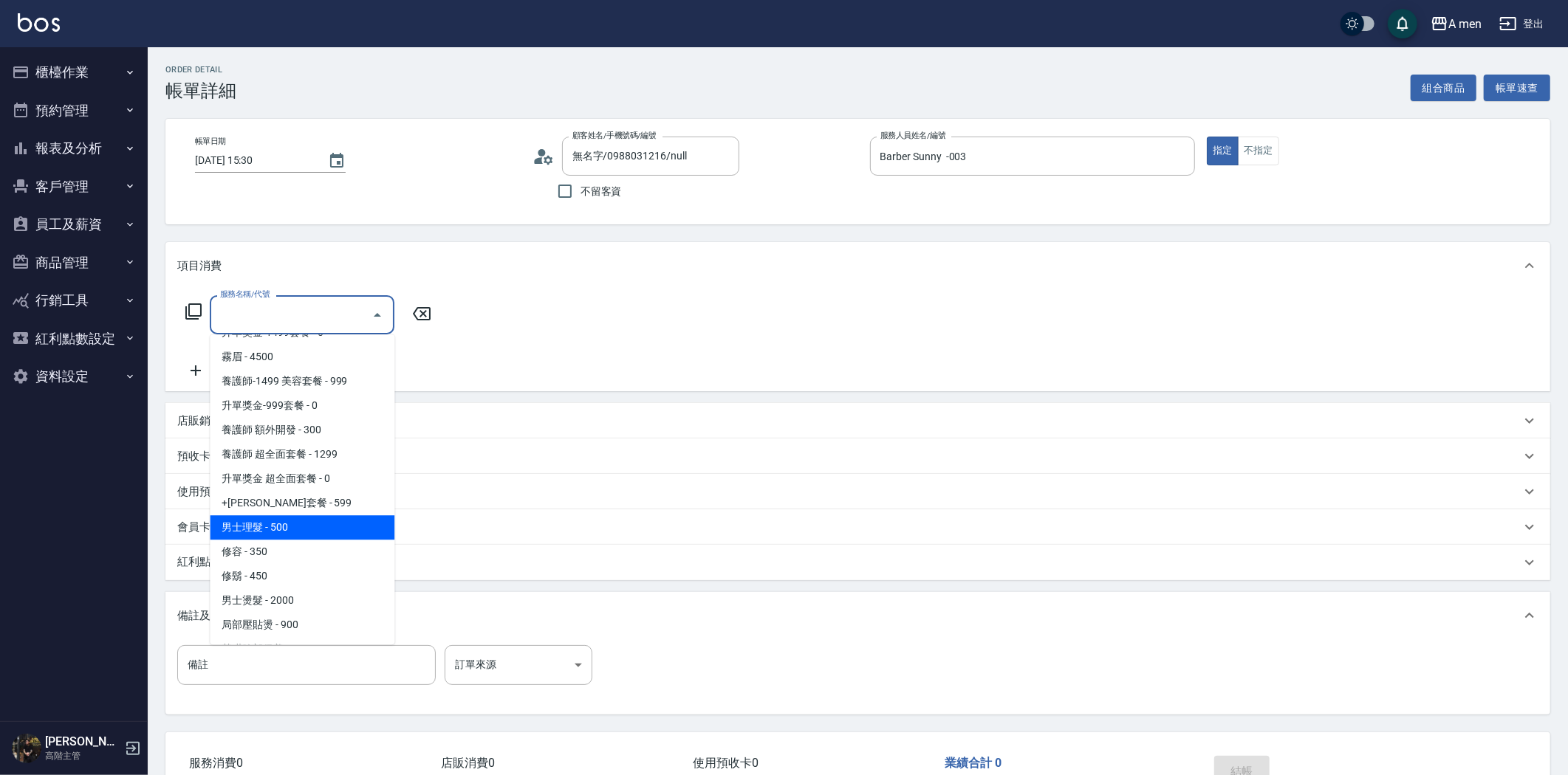
click at [321, 533] on span "男士理髮 - 500" at bounding box center [302, 527] width 185 height 24
type input "男士理髮(A01)"
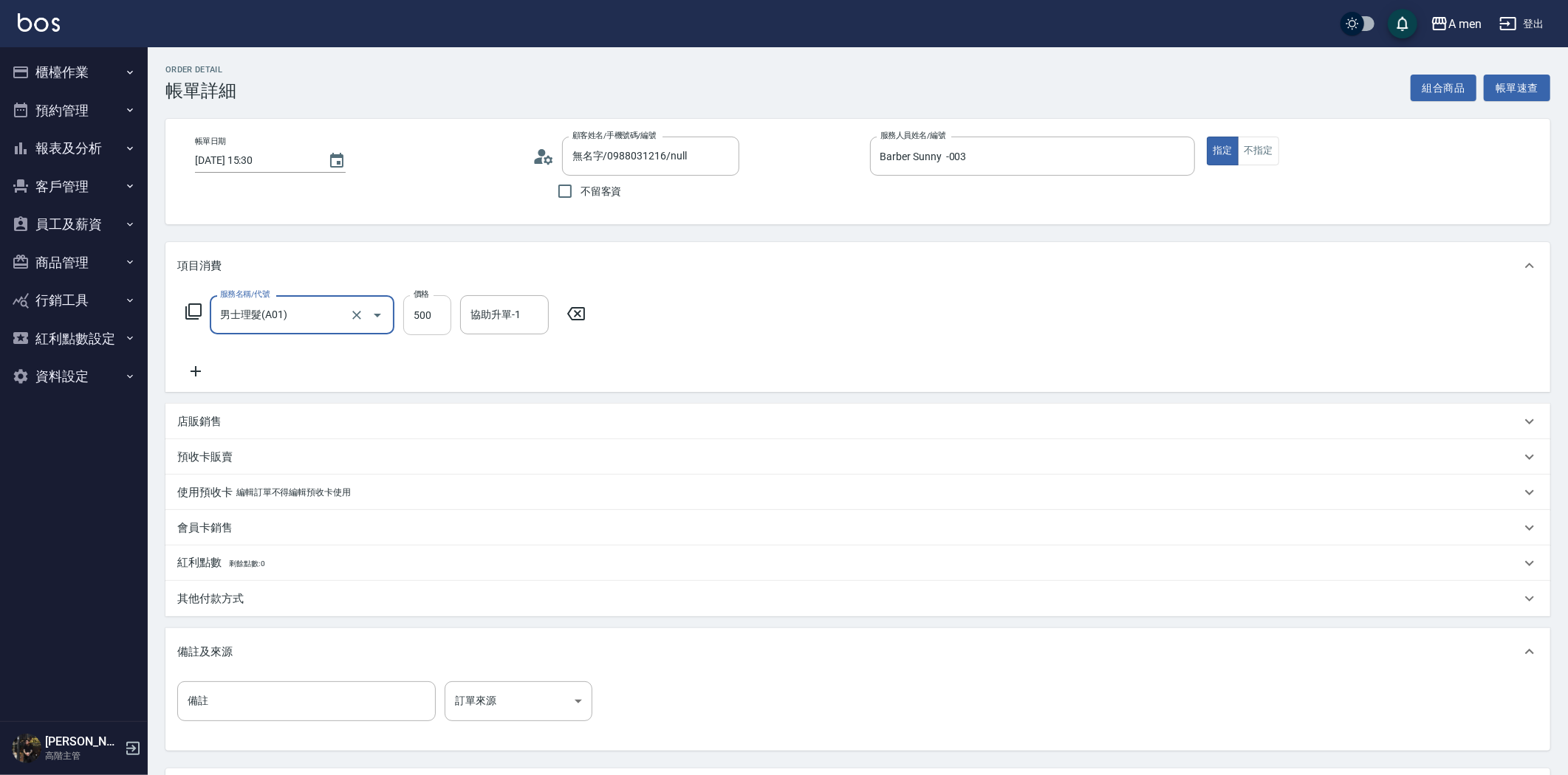
click at [437, 313] on input "500" at bounding box center [427, 315] width 48 height 40
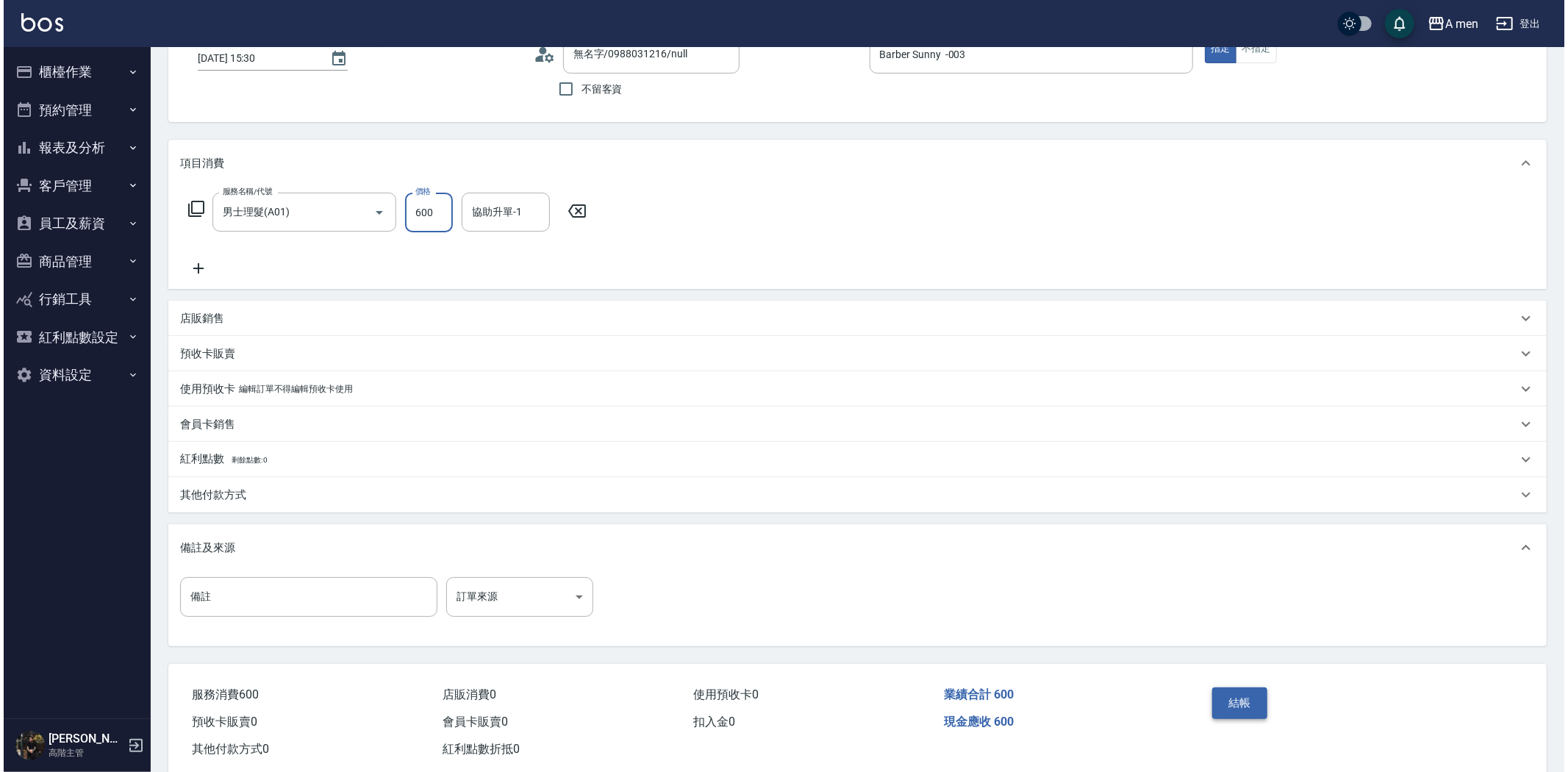
scroll to position [133, 0]
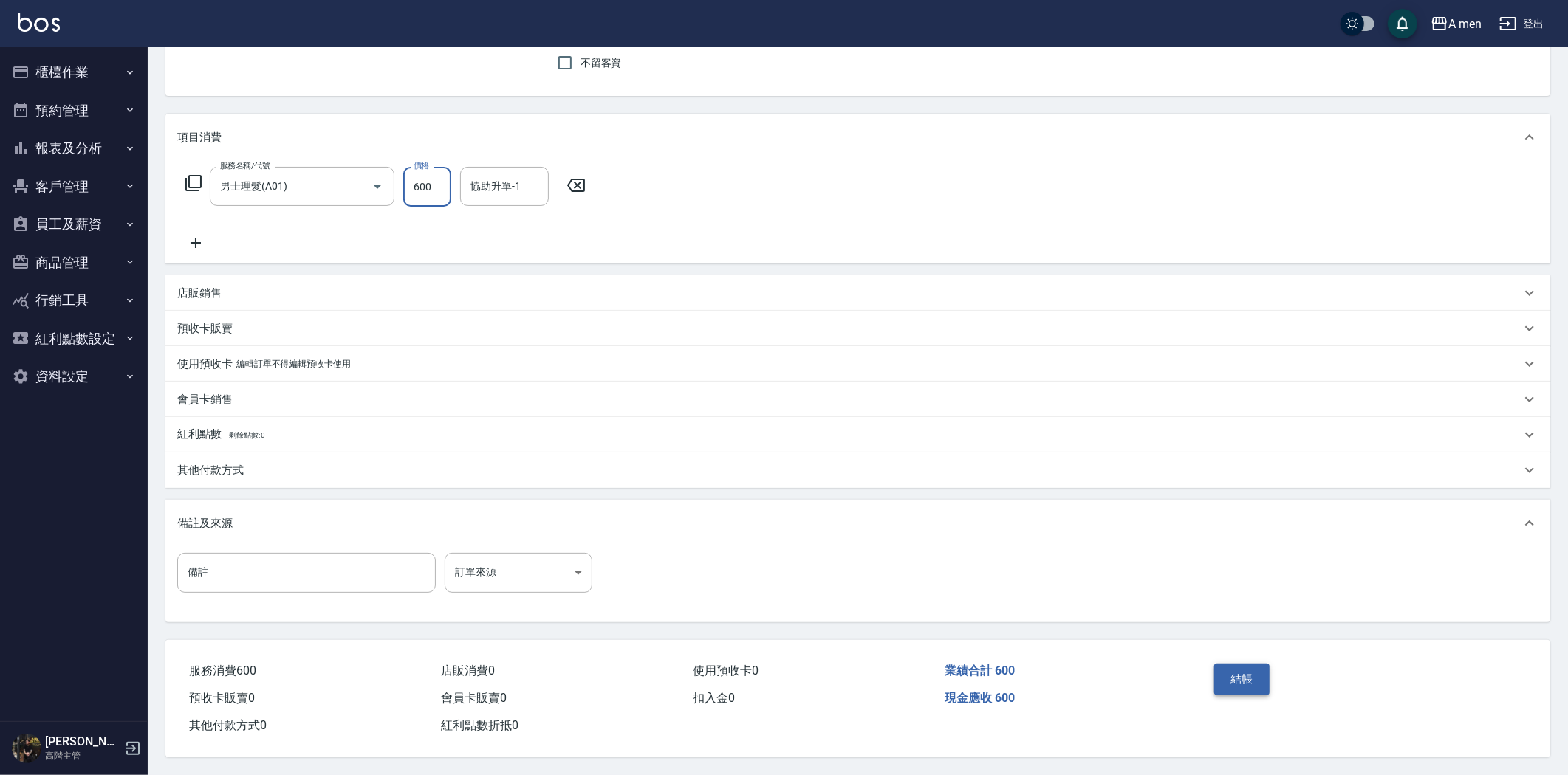
type input "600"
click at [1240, 664] on button "結帳" at bounding box center [1241, 679] width 56 height 31
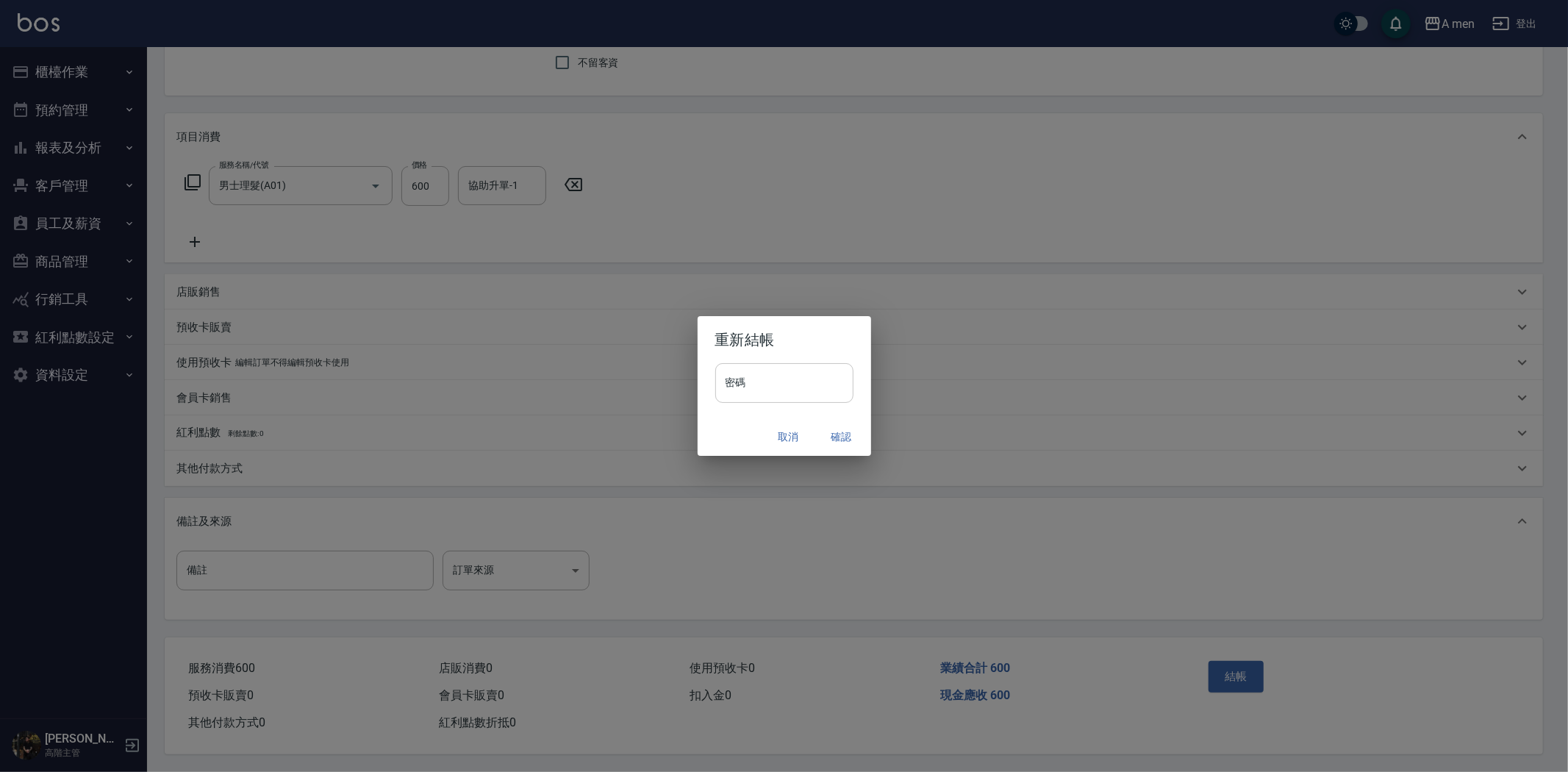
click at [824, 386] on input "密碼" at bounding box center [784, 383] width 138 height 40
type input "****"
click at [847, 429] on button "確認" at bounding box center [841, 437] width 47 height 27
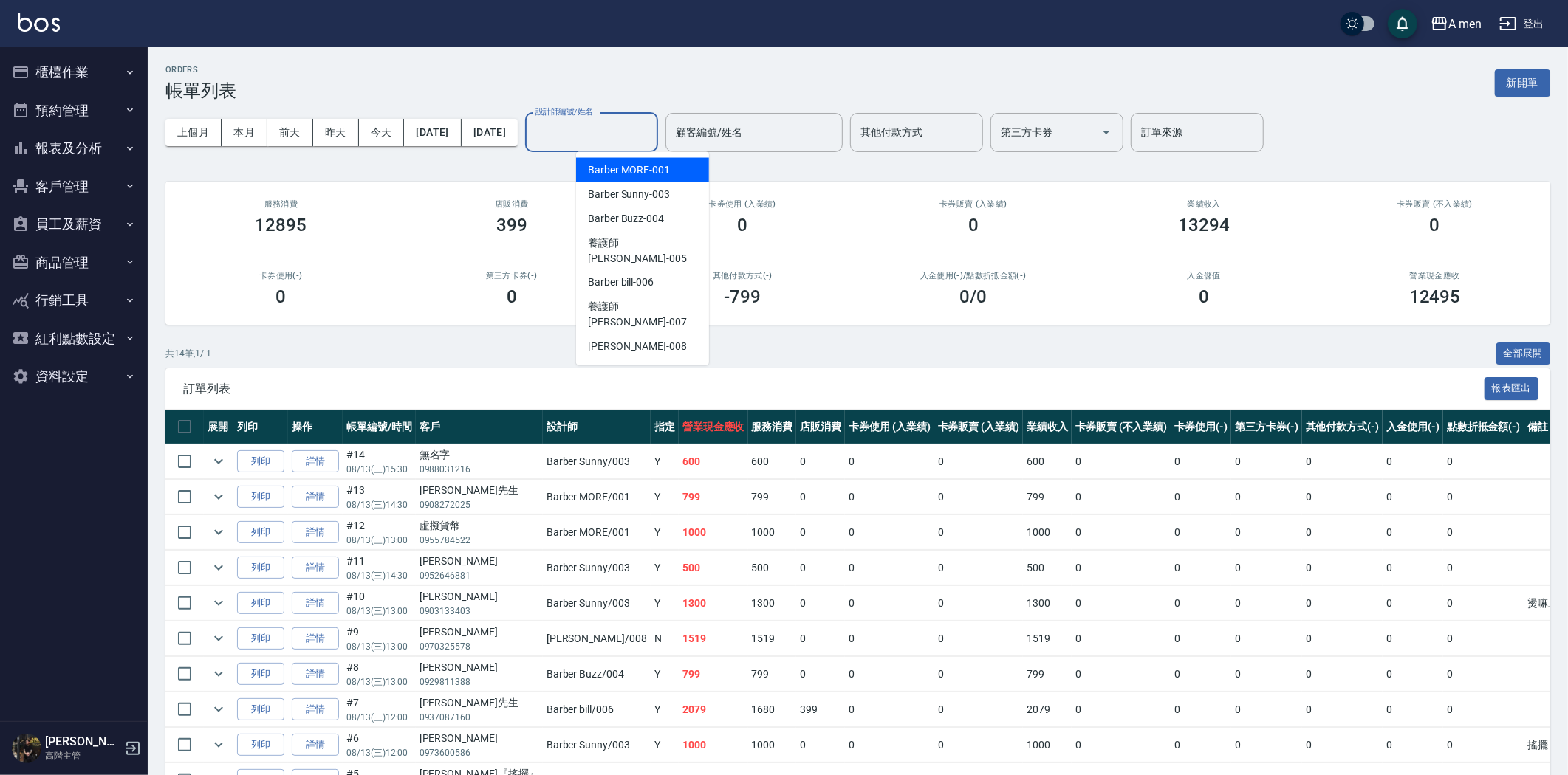
click at [611, 124] on input "設計師編號/姓名" at bounding box center [591, 132] width 119 height 26
click at [636, 192] on span "Barber Sunny -003" at bounding box center [629, 194] width 82 height 16
type input "Barber Sunny -003"
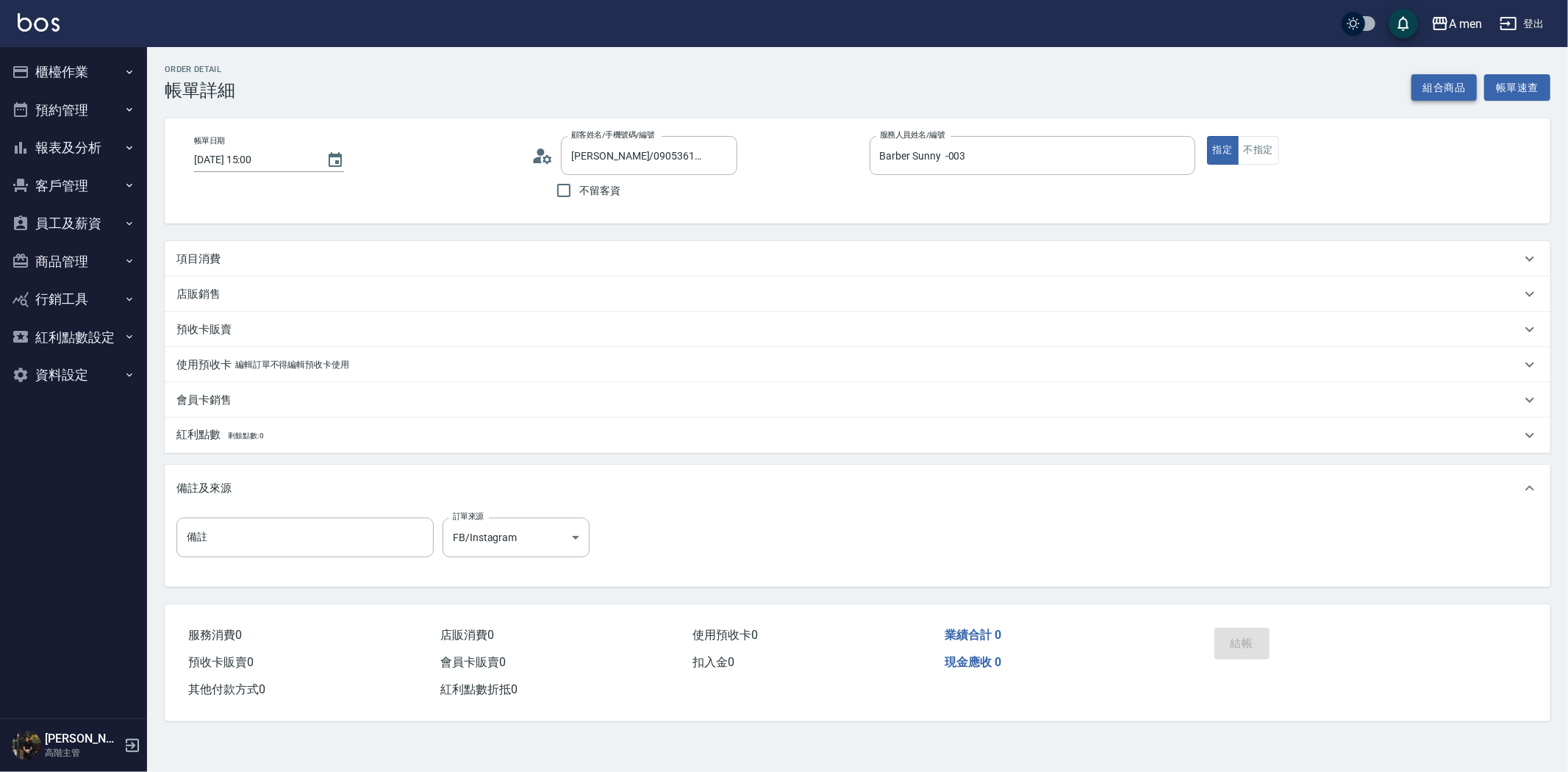
click at [1428, 77] on button "組合商品" at bounding box center [1444, 88] width 66 height 27
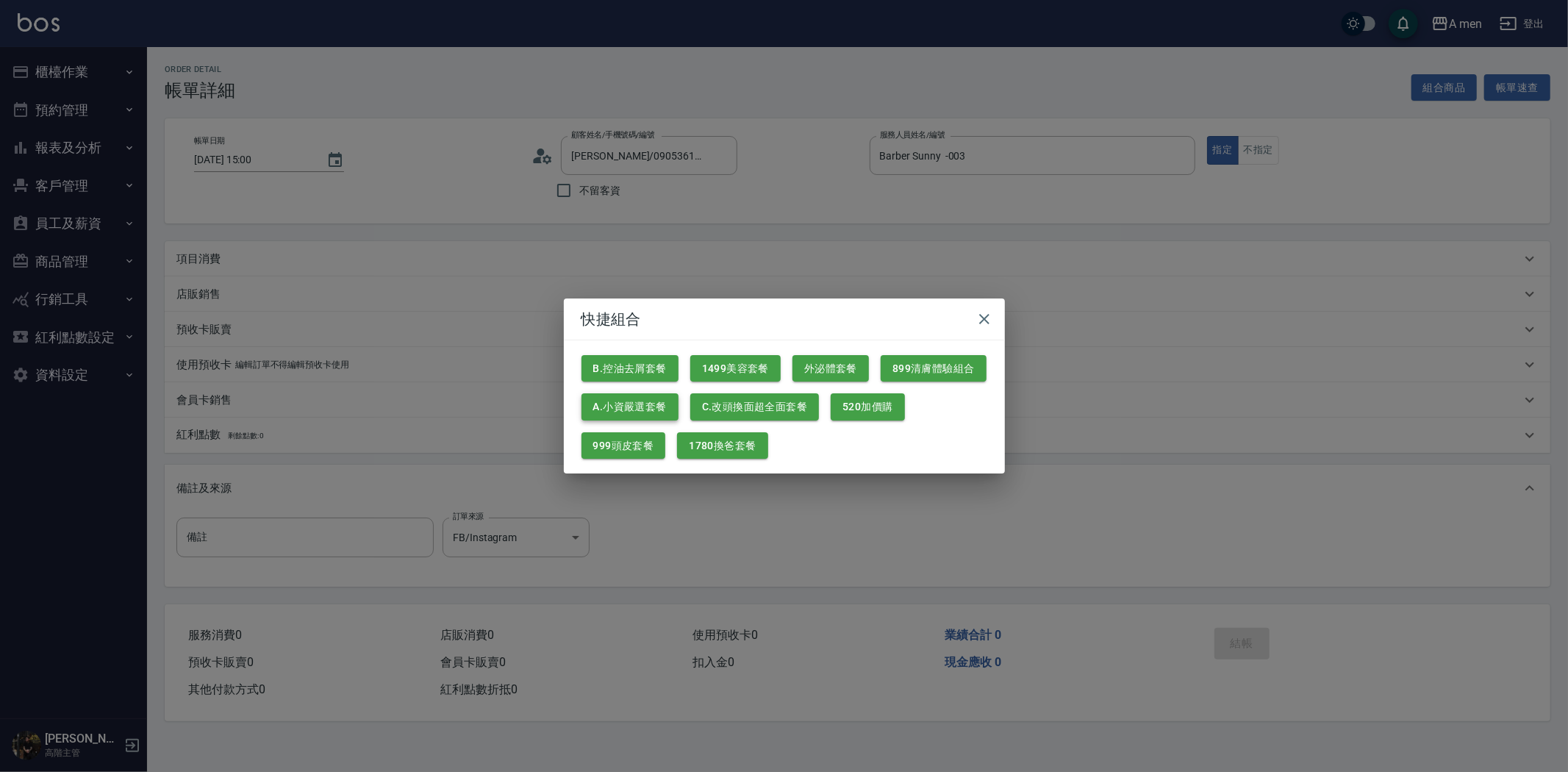
click at [642, 406] on button "A.小資嚴選套餐" at bounding box center [631, 407] width 97 height 27
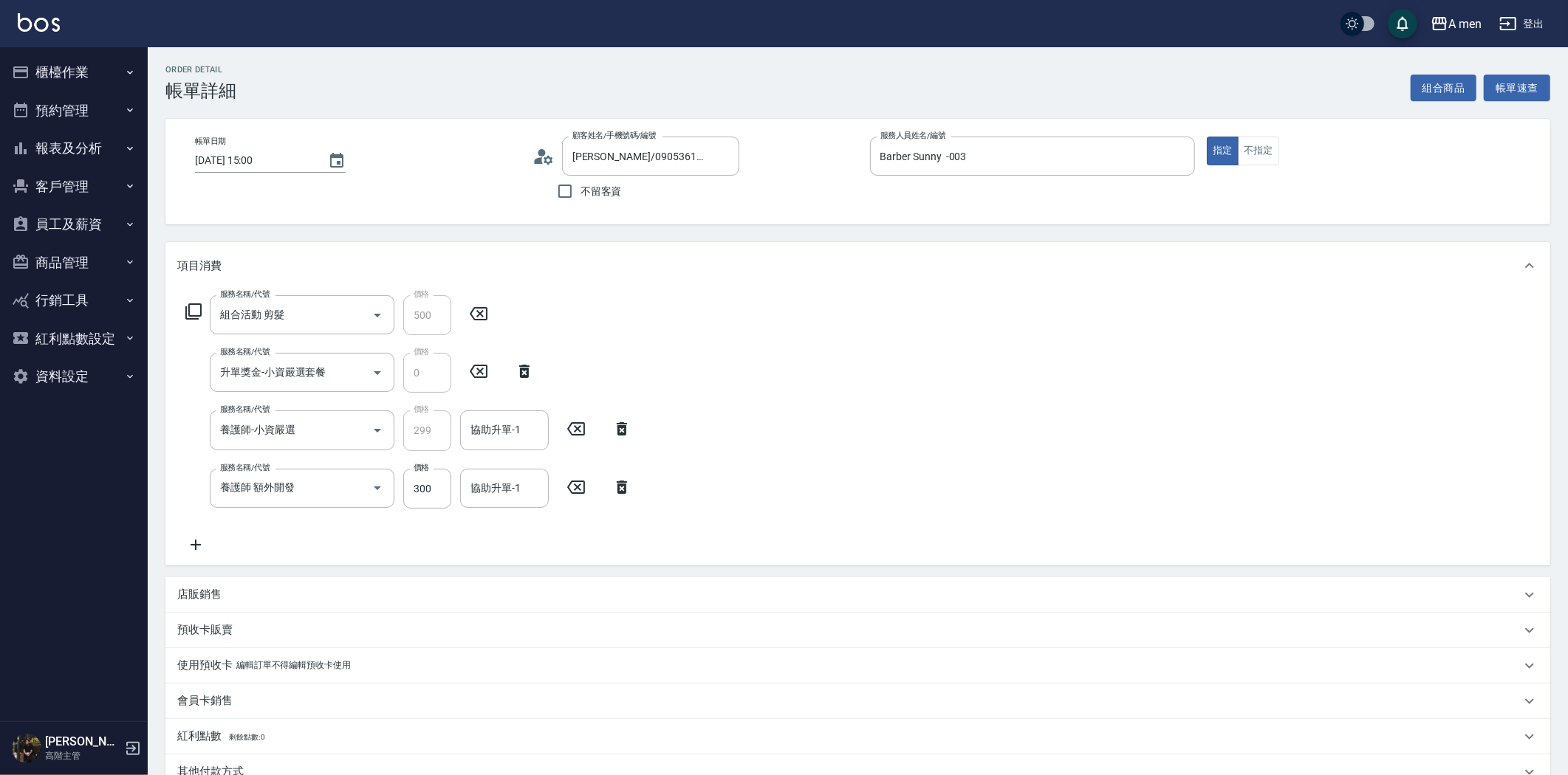
click at [629, 489] on icon at bounding box center [622, 487] width 37 height 17
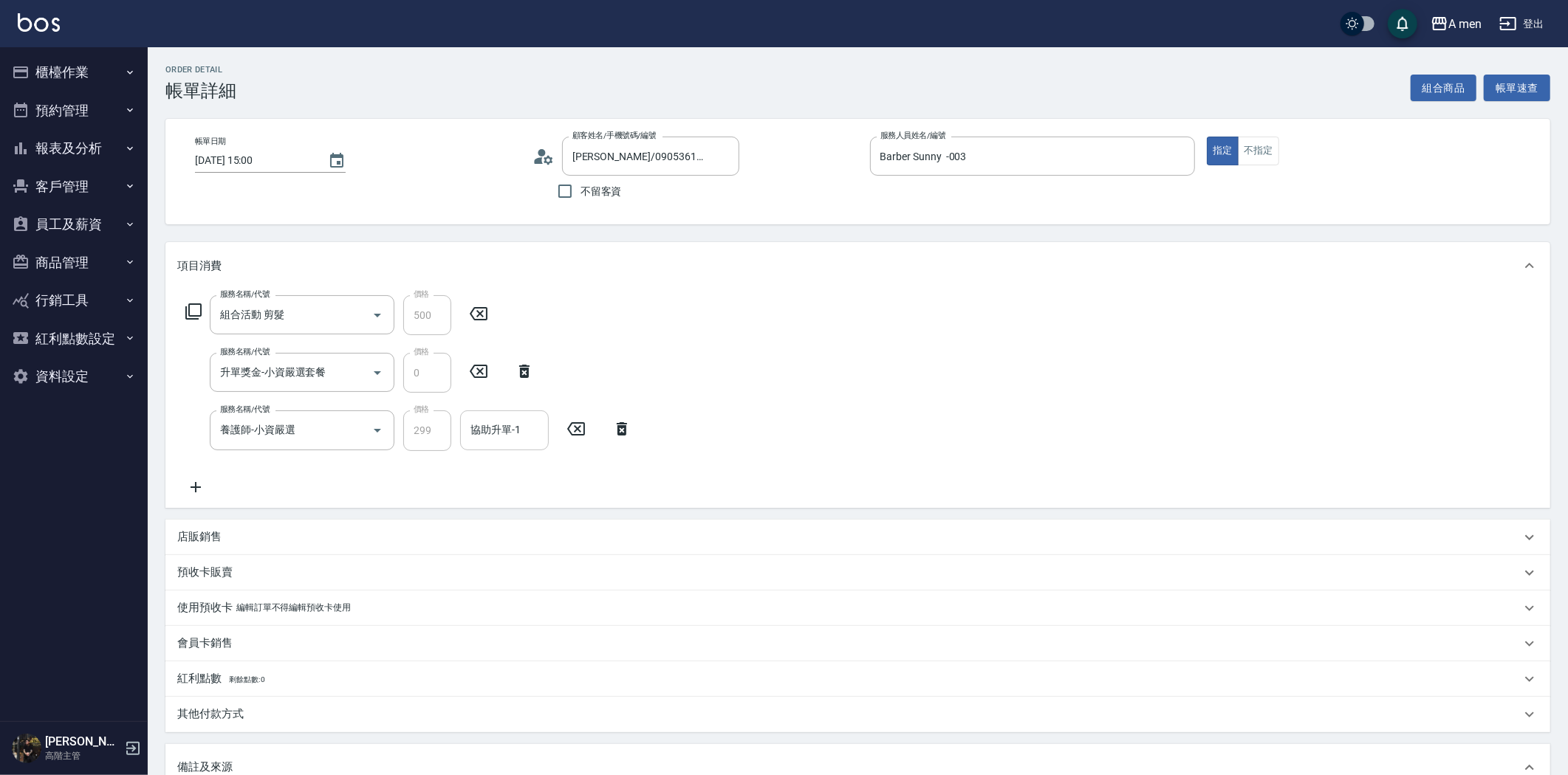
click at [530, 440] on input "協助升單-1" at bounding box center [504, 429] width 75 height 26
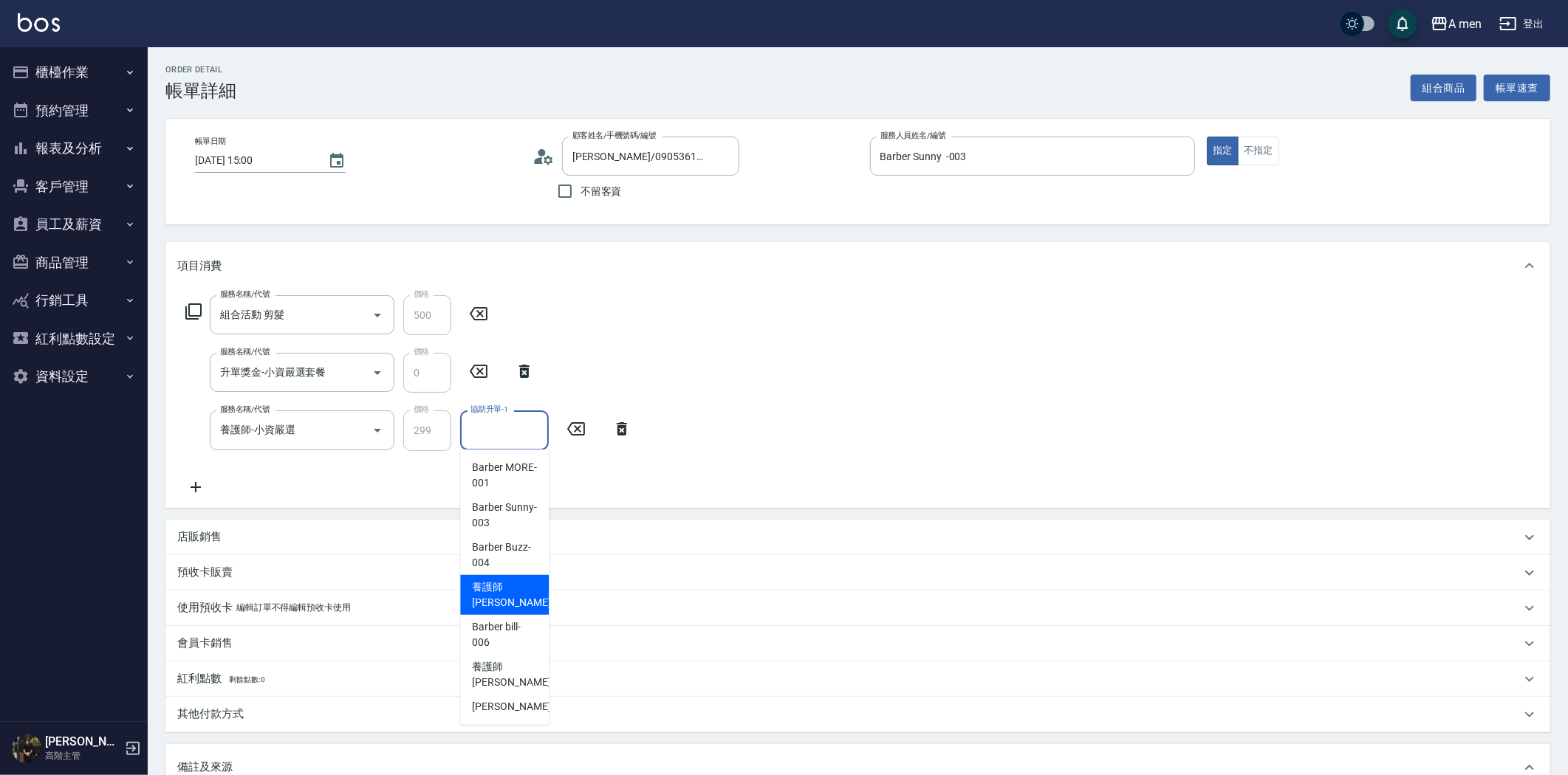
click at [518, 582] on span "養護師 小蔡 -005" at bounding box center [521, 594] width 99 height 31
type input "養護師 小蔡-005"
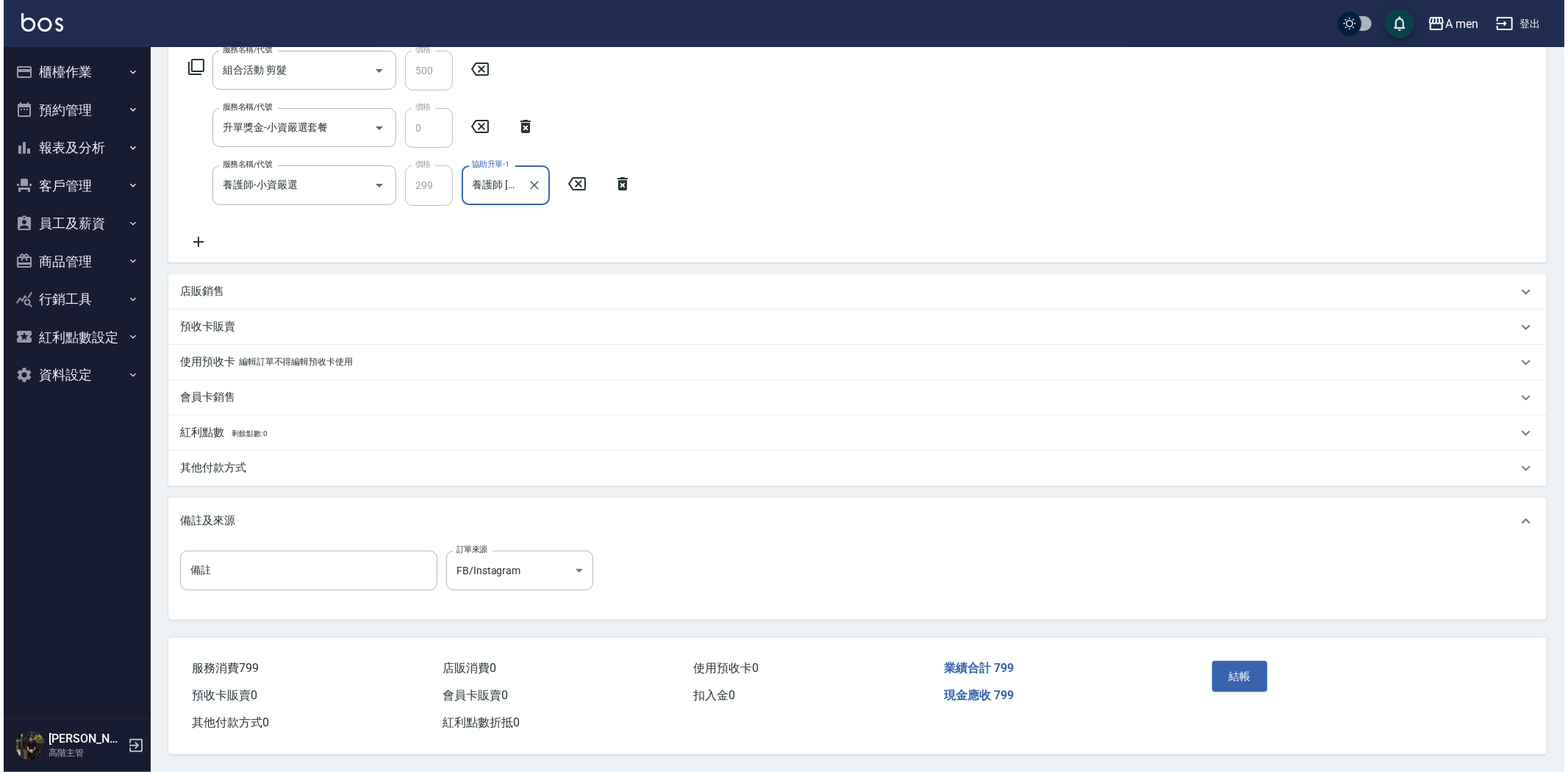
scroll to position [247, 0]
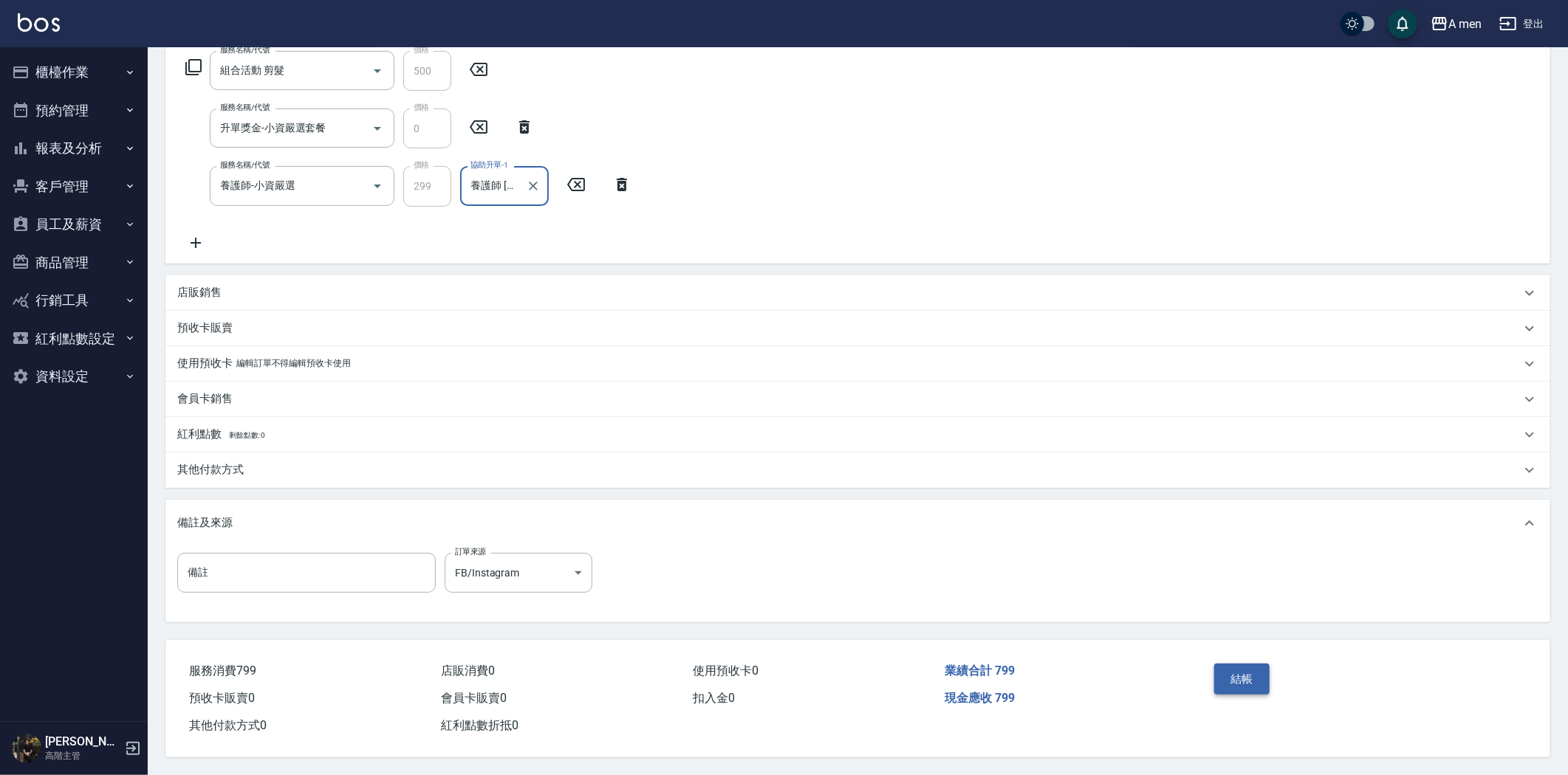
click at [1227, 669] on button "結帳" at bounding box center [1241, 679] width 56 height 31
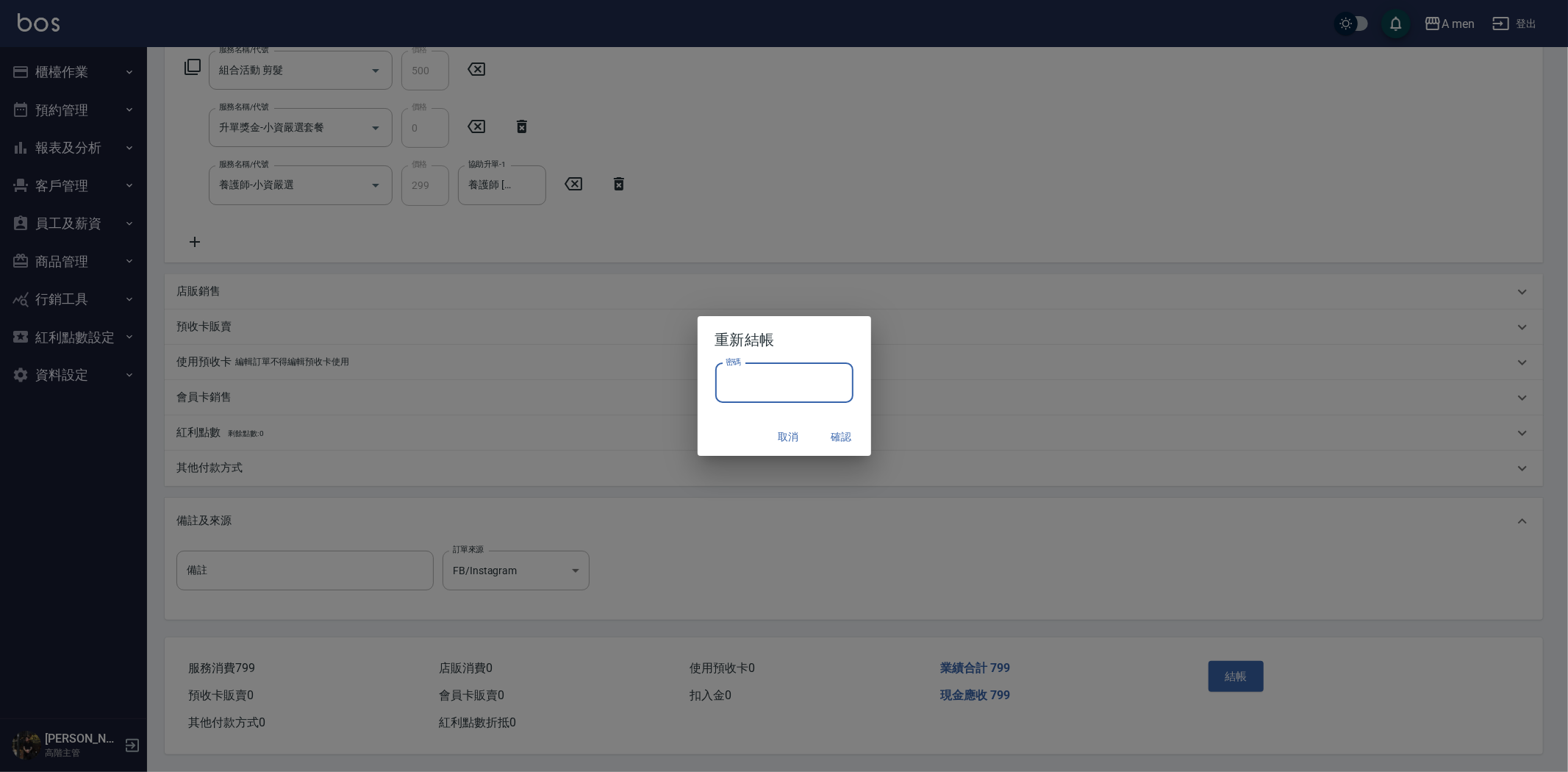
drag, startPoint x: 779, startPoint y: 387, endPoint x: 797, endPoint y: 403, distance: 24.1
click at [779, 387] on input "密碼" at bounding box center [784, 383] width 138 height 40
type input "****"
click at [839, 434] on button "確認" at bounding box center [841, 437] width 47 height 27
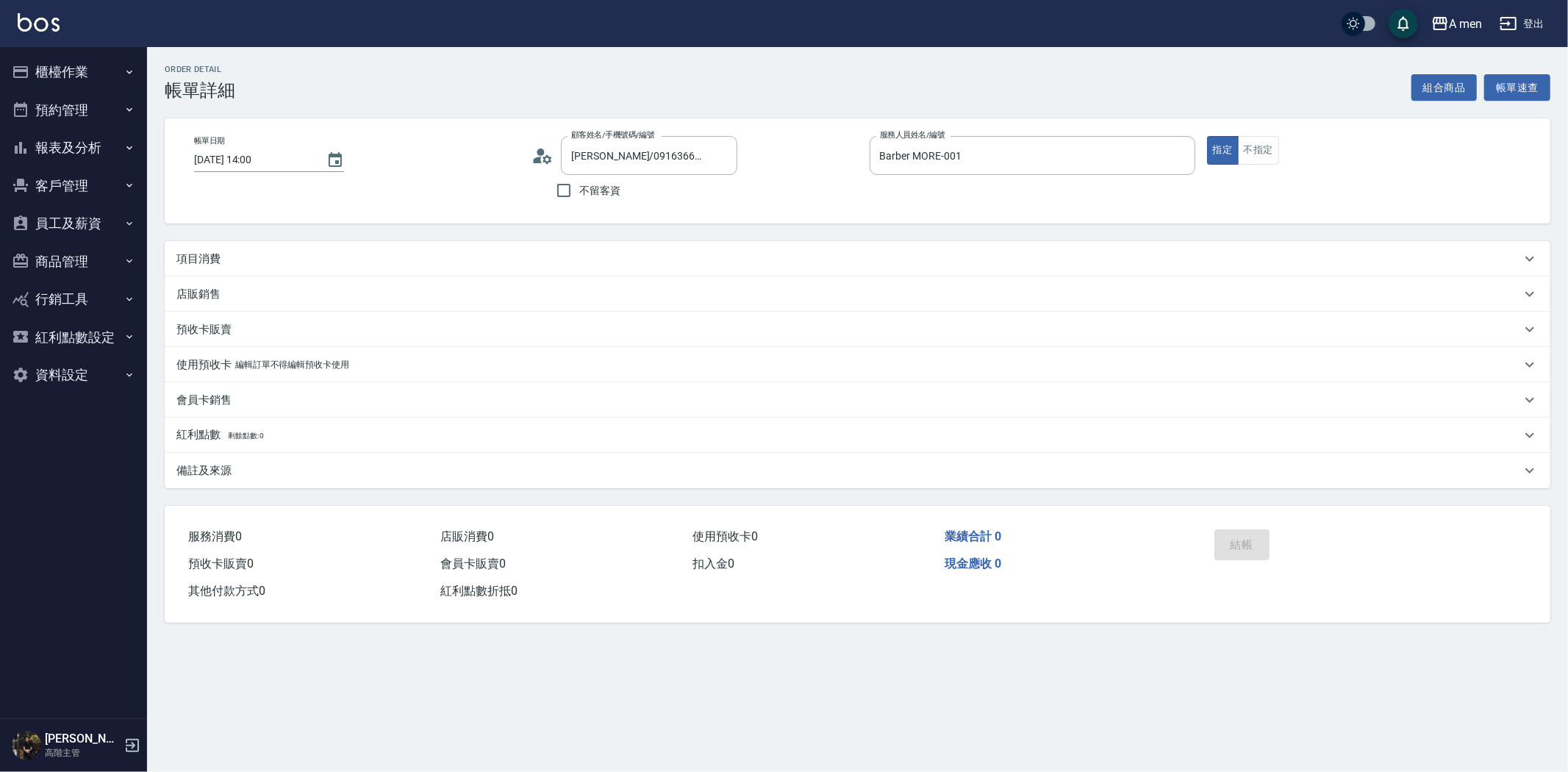
click at [210, 255] on p "項目消費" at bounding box center [198, 259] width 44 height 16
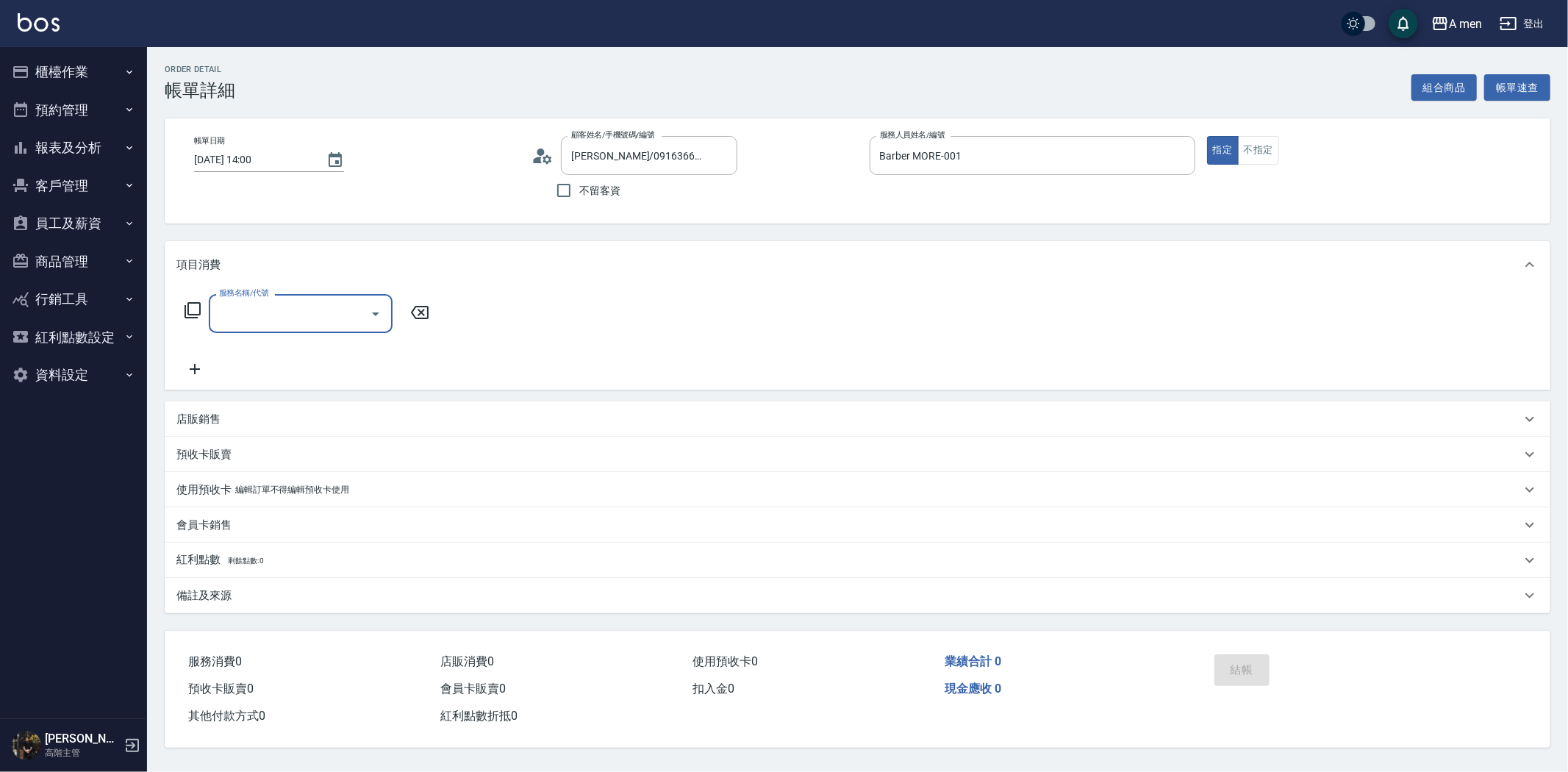
drag, startPoint x: 246, startPoint y: 298, endPoint x: 307, endPoint y: 370, distance: 94.4
click at [247, 298] on label "服務名稱/代號" at bounding box center [243, 292] width 50 height 11
click at [247, 301] on input "服務名稱/代號" at bounding box center [290, 313] width 149 height 26
click at [310, 305] on input "服務名稱/代號" at bounding box center [290, 313] width 149 height 26
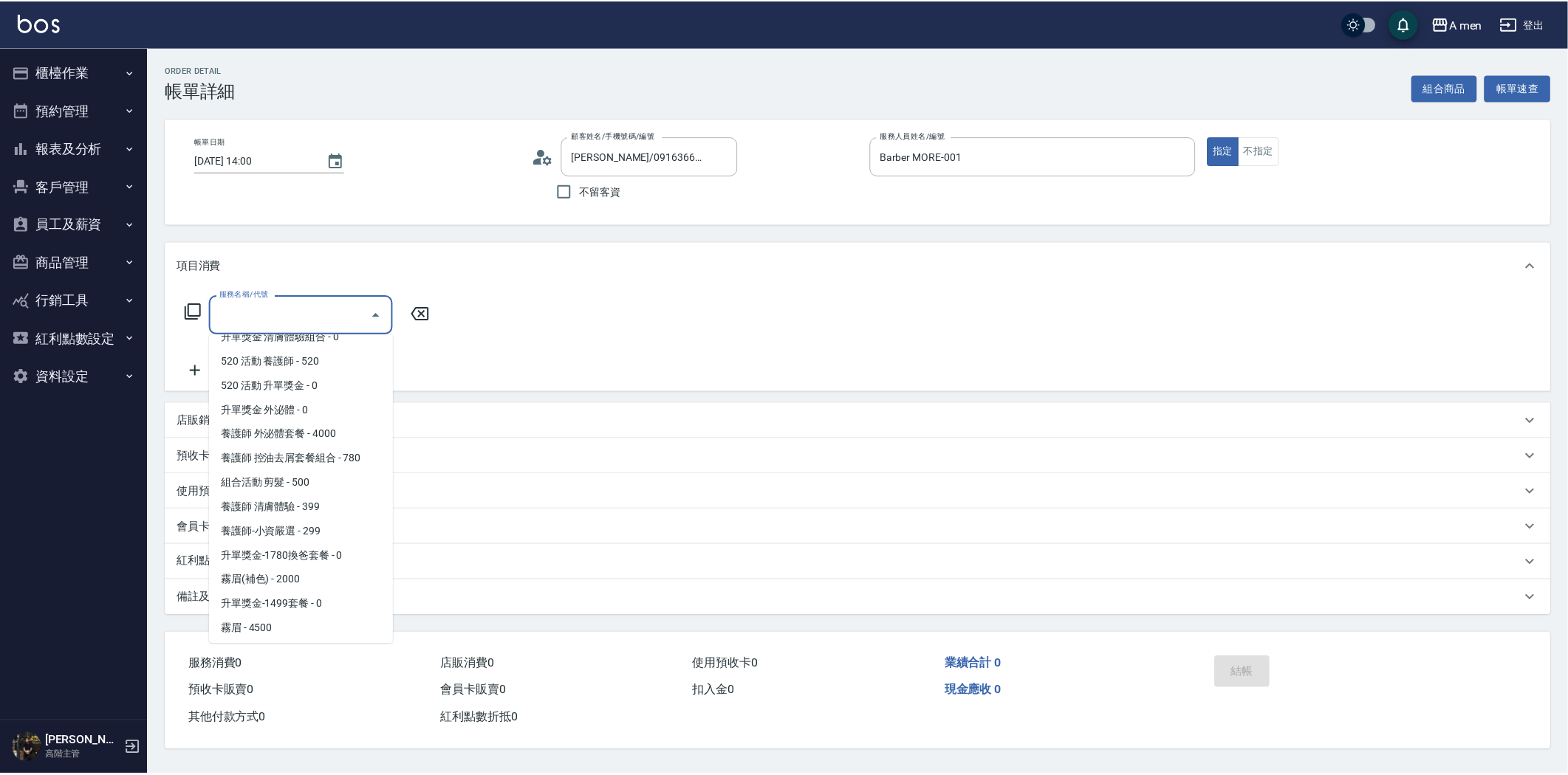
scroll to position [578, 0]
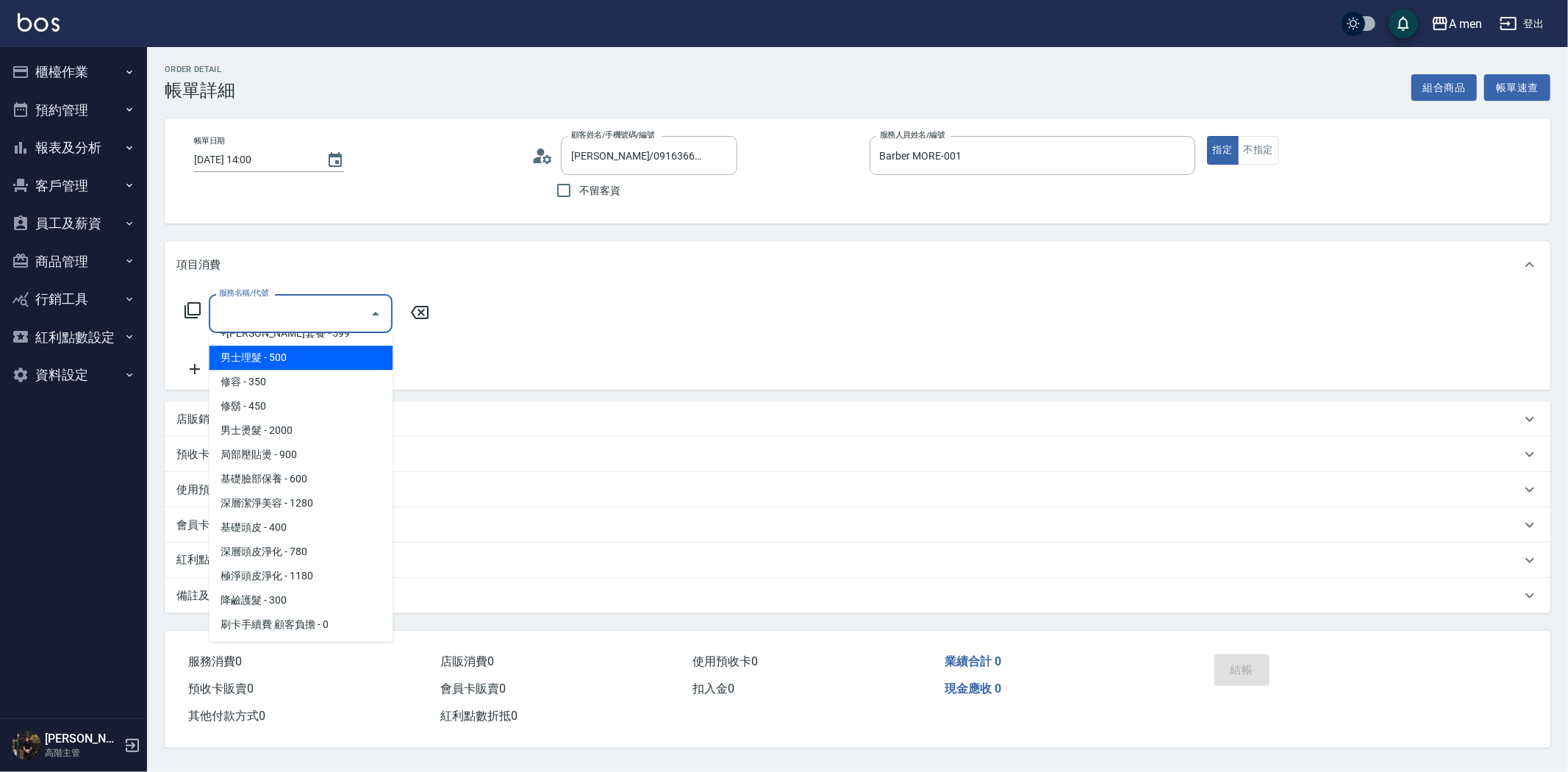
click at [309, 362] on span "男士理髮 - 500" at bounding box center [300, 358] width 184 height 24
type input "男士理髮(A01)"
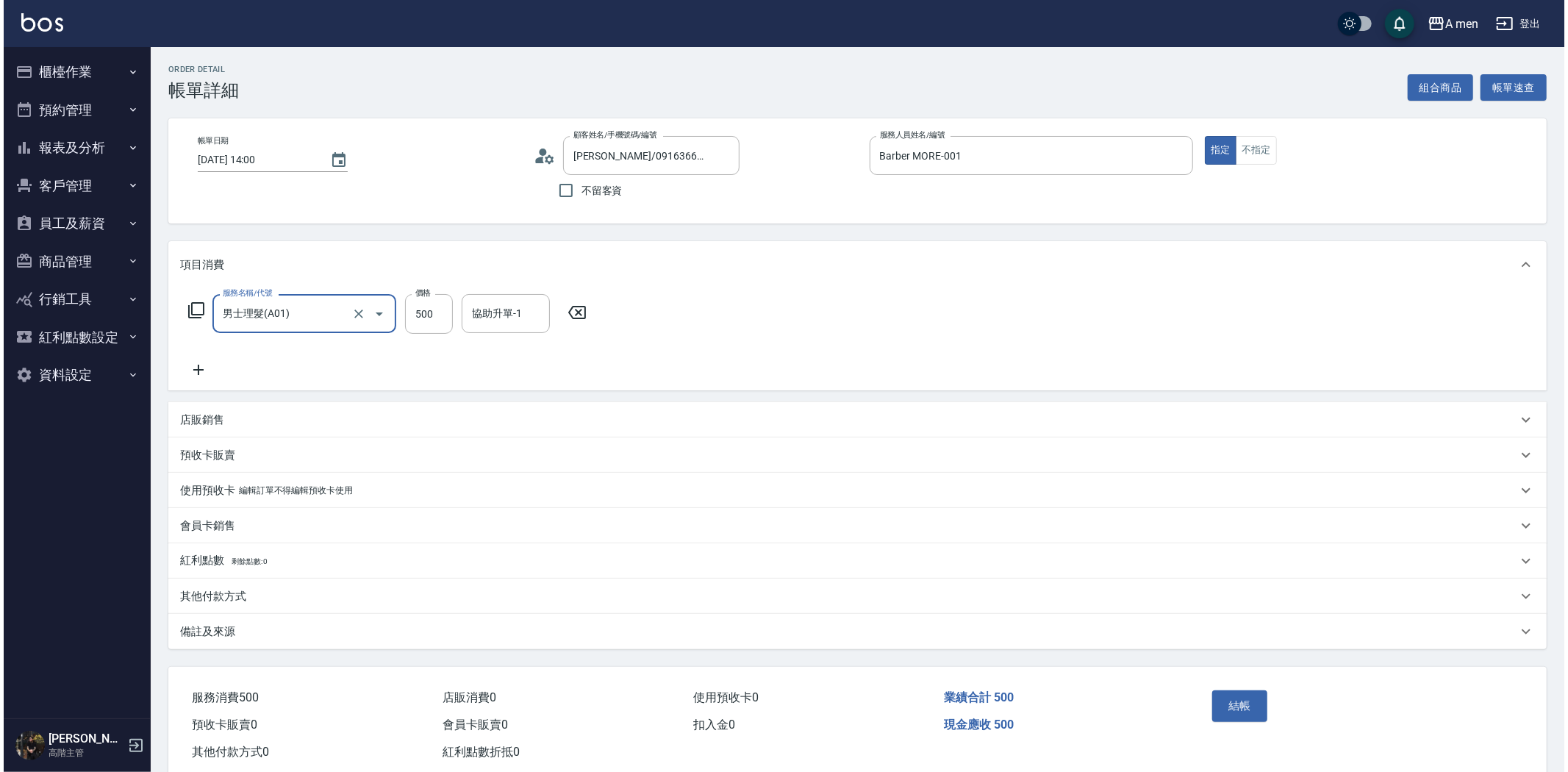
scroll to position [34, 0]
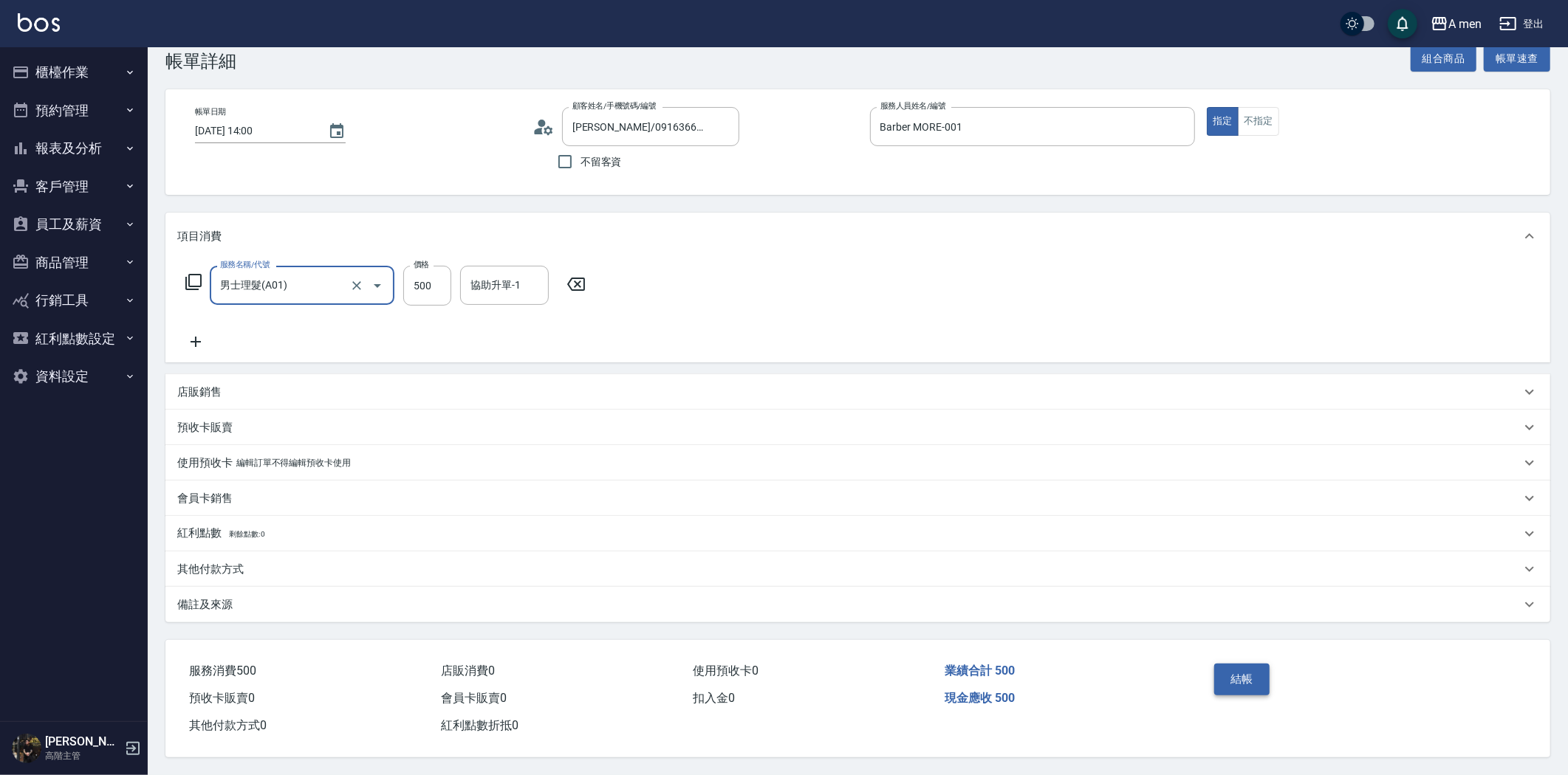
click at [1226, 679] on button "結帳" at bounding box center [1241, 679] width 56 height 31
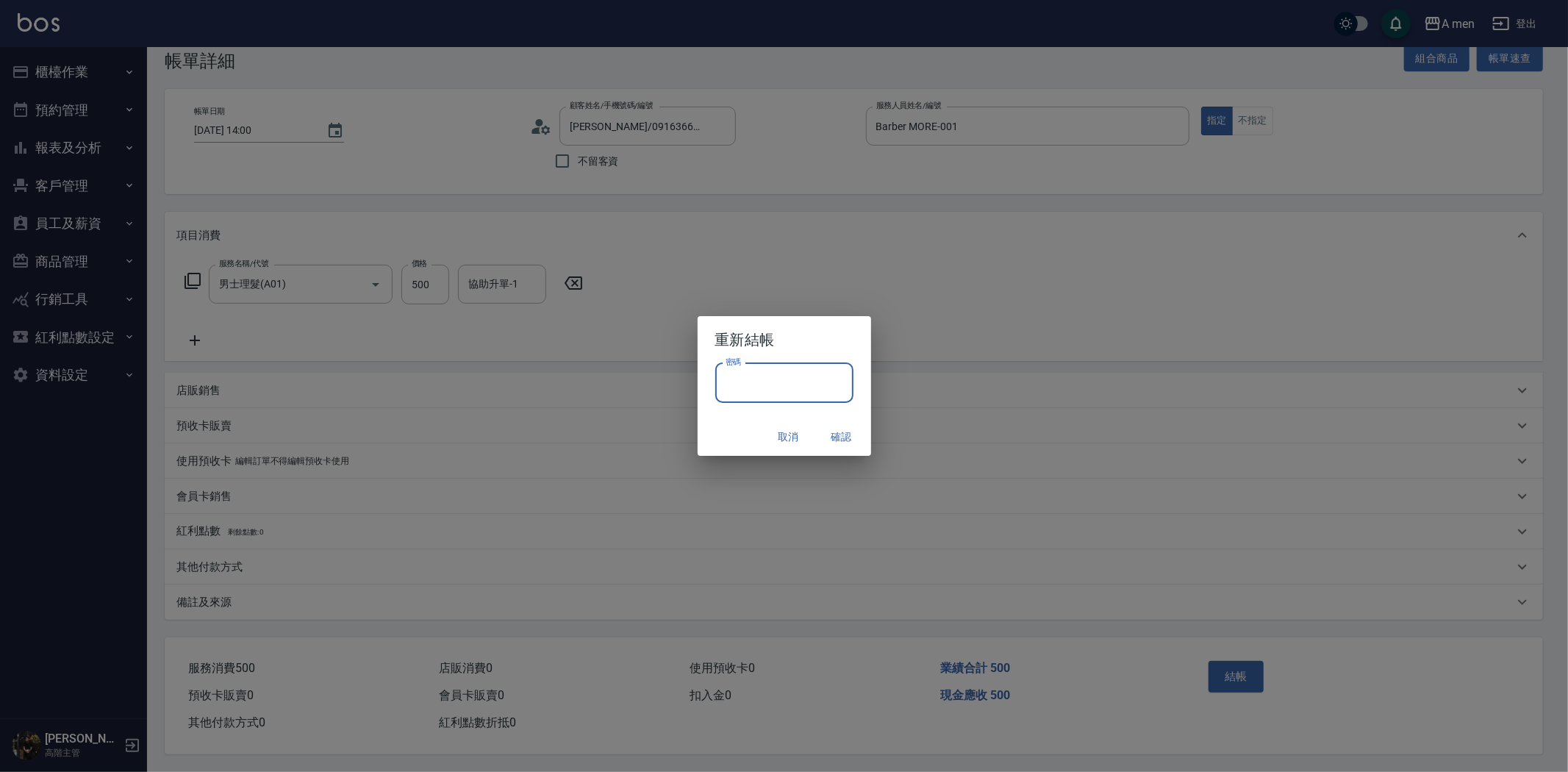
click at [765, 394] on input "密碼" at bounding box center [784, 383] width 138 height 40
type input "****"
click at [840, 438] on button "確認" at bounding box center [841, 437] width 47 height 27
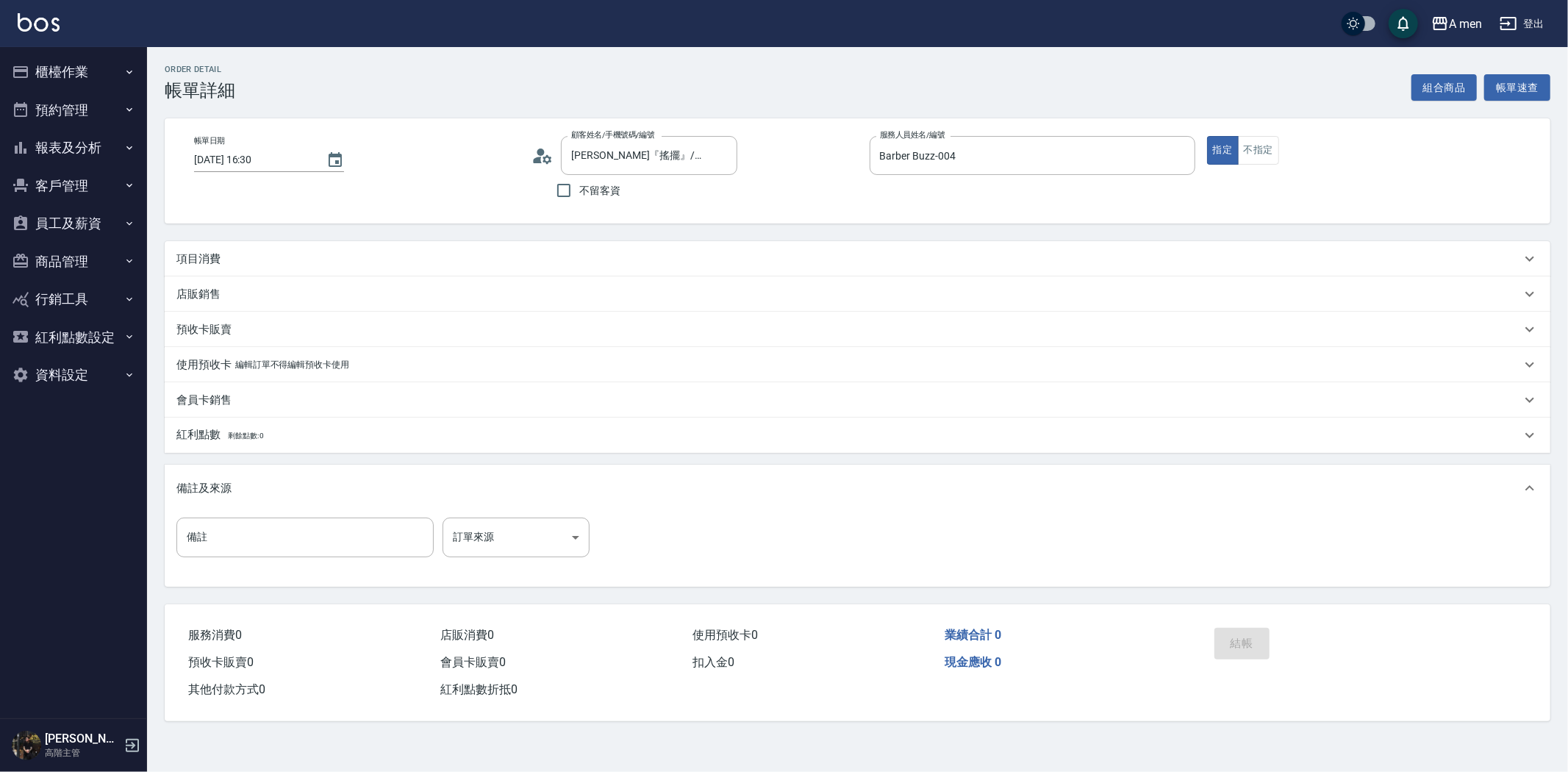
click at [386, 260] on div "項目消費" at bounding box center [848, 259] width 1344 height 16
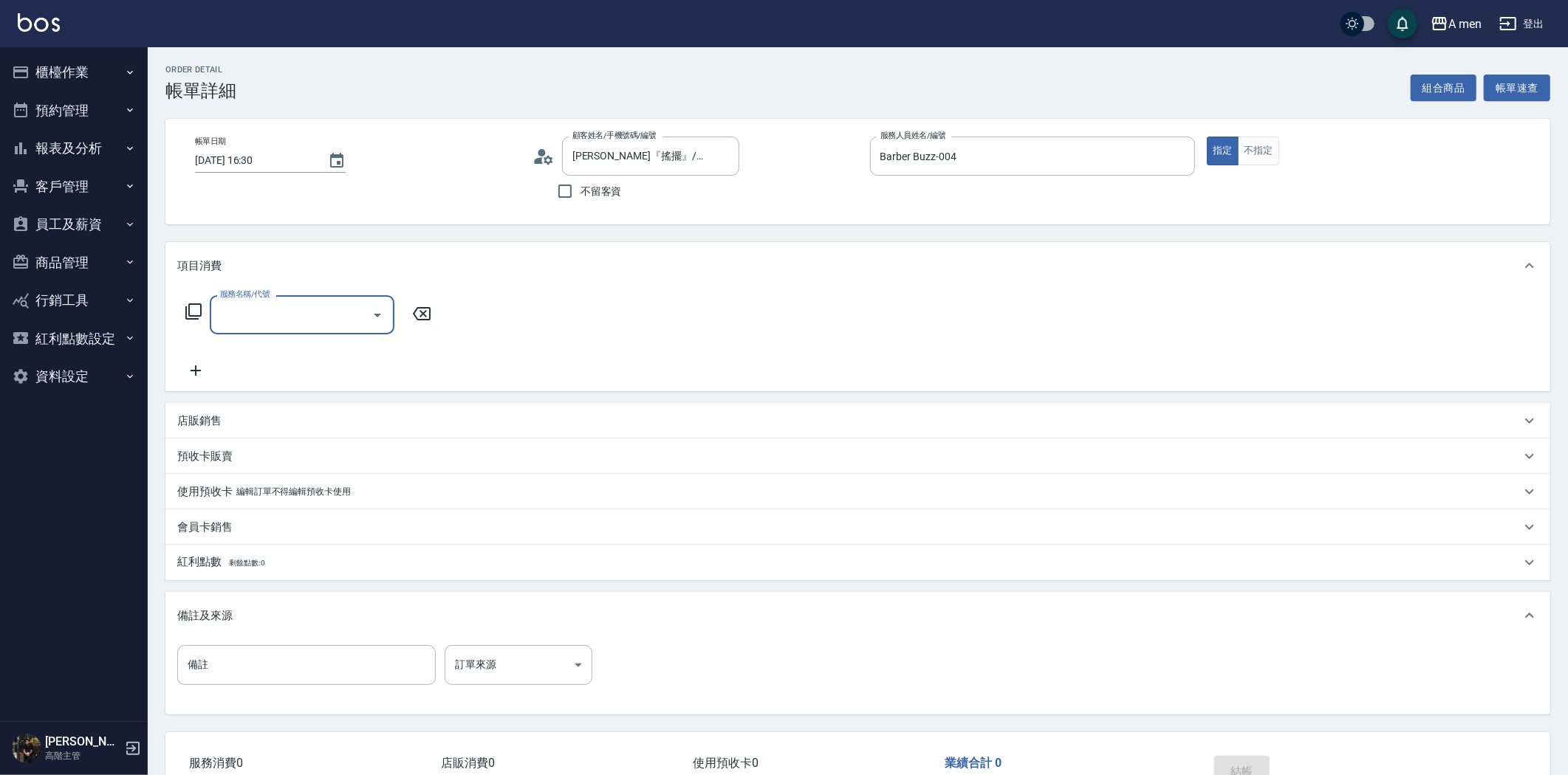
click at [338, 320] on input "服務名稱/代號" at bounding box center [291, 314] width 149 height 26
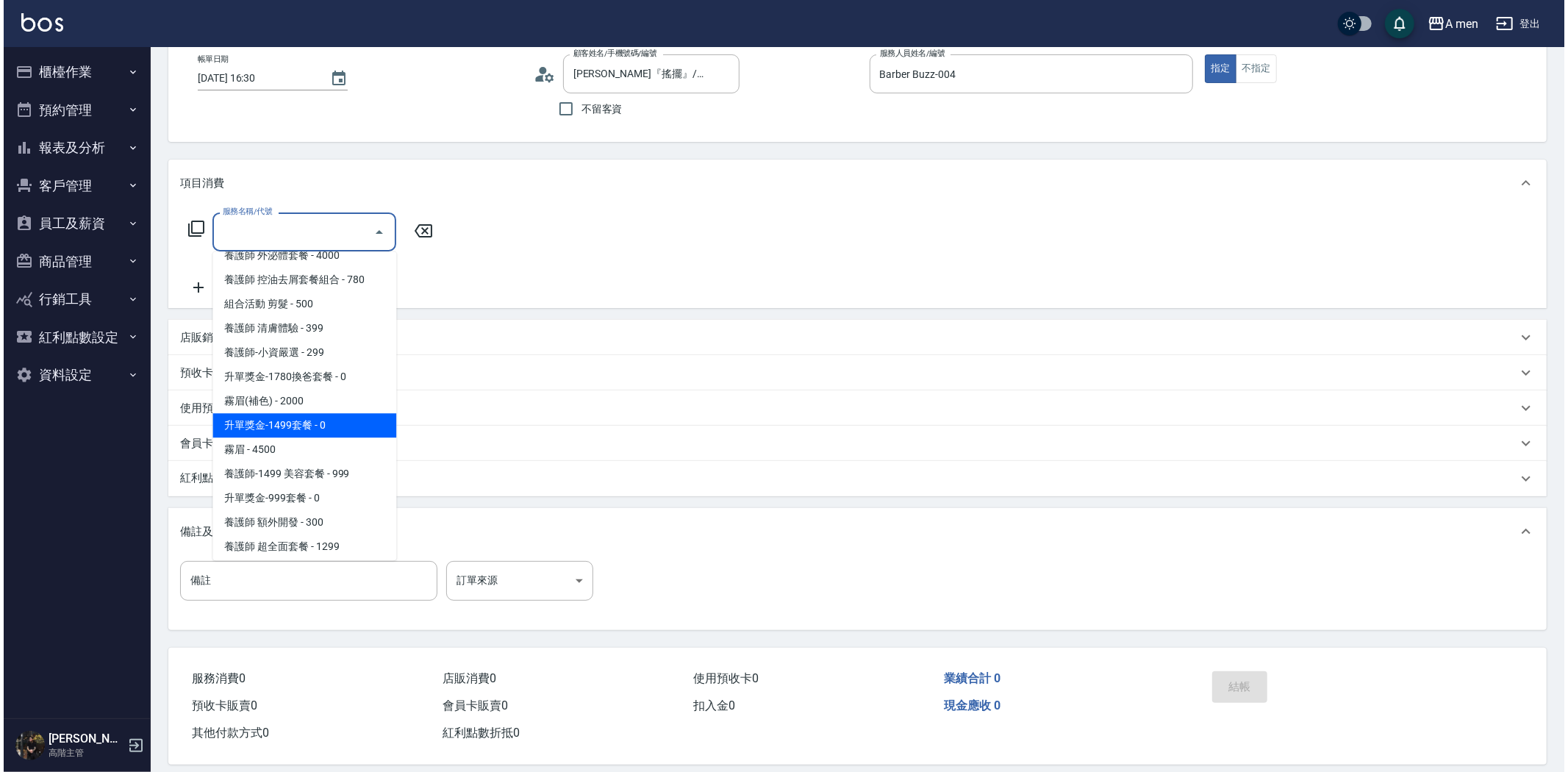
scroll to position [326, 0]
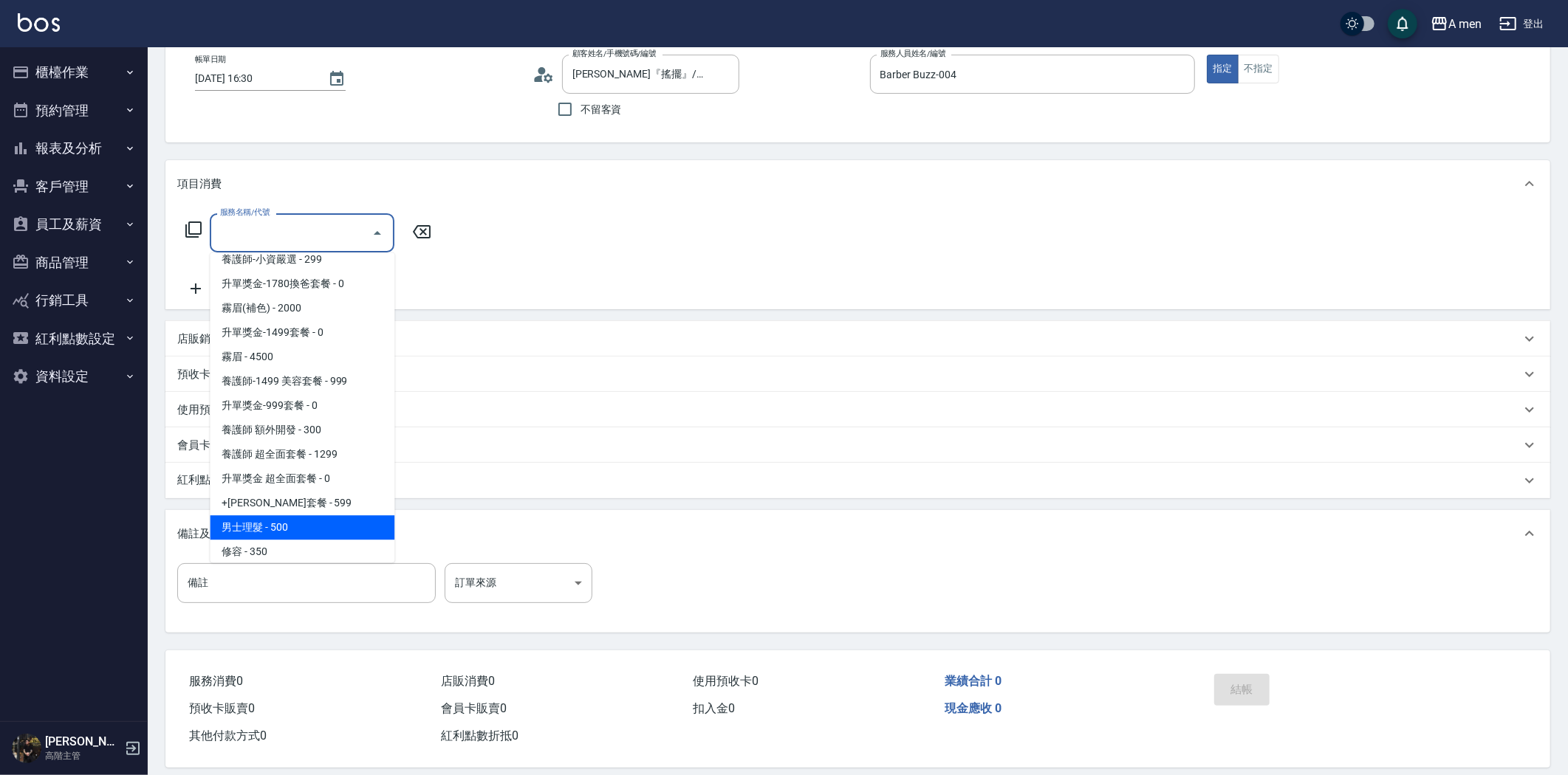
click at [299, 529] on span "男士理髮 - 500" at bounding box center [302, 527] width 185 height 24
type input "男士理髮(A01)"
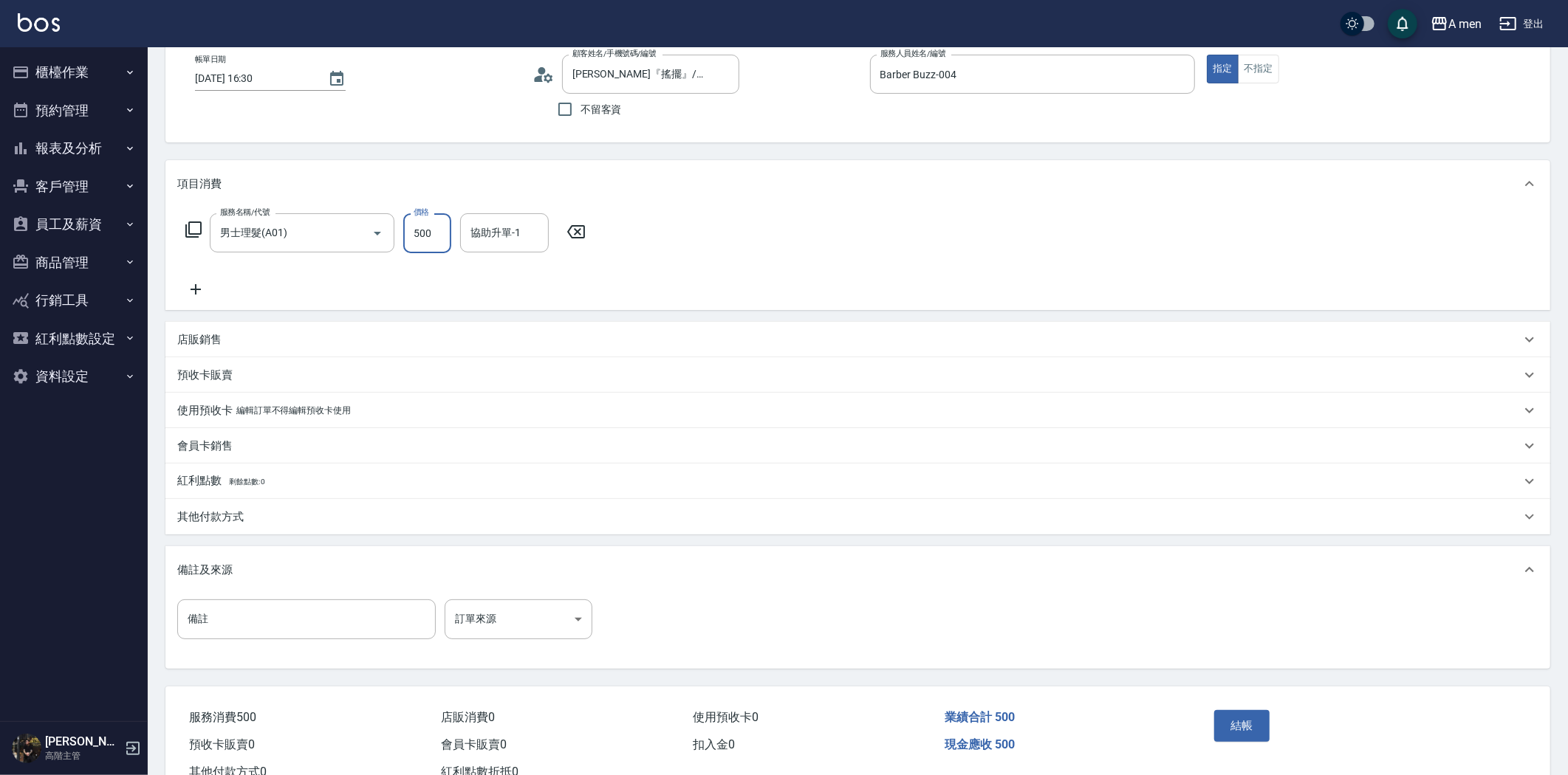
click at [430, 245] on input "500" at bounding box center [427, 233] width 48 height 40
type input "700"
click at [1249, 719] on button "結帳" at bounding box center [1241, 725] width 56 height 31
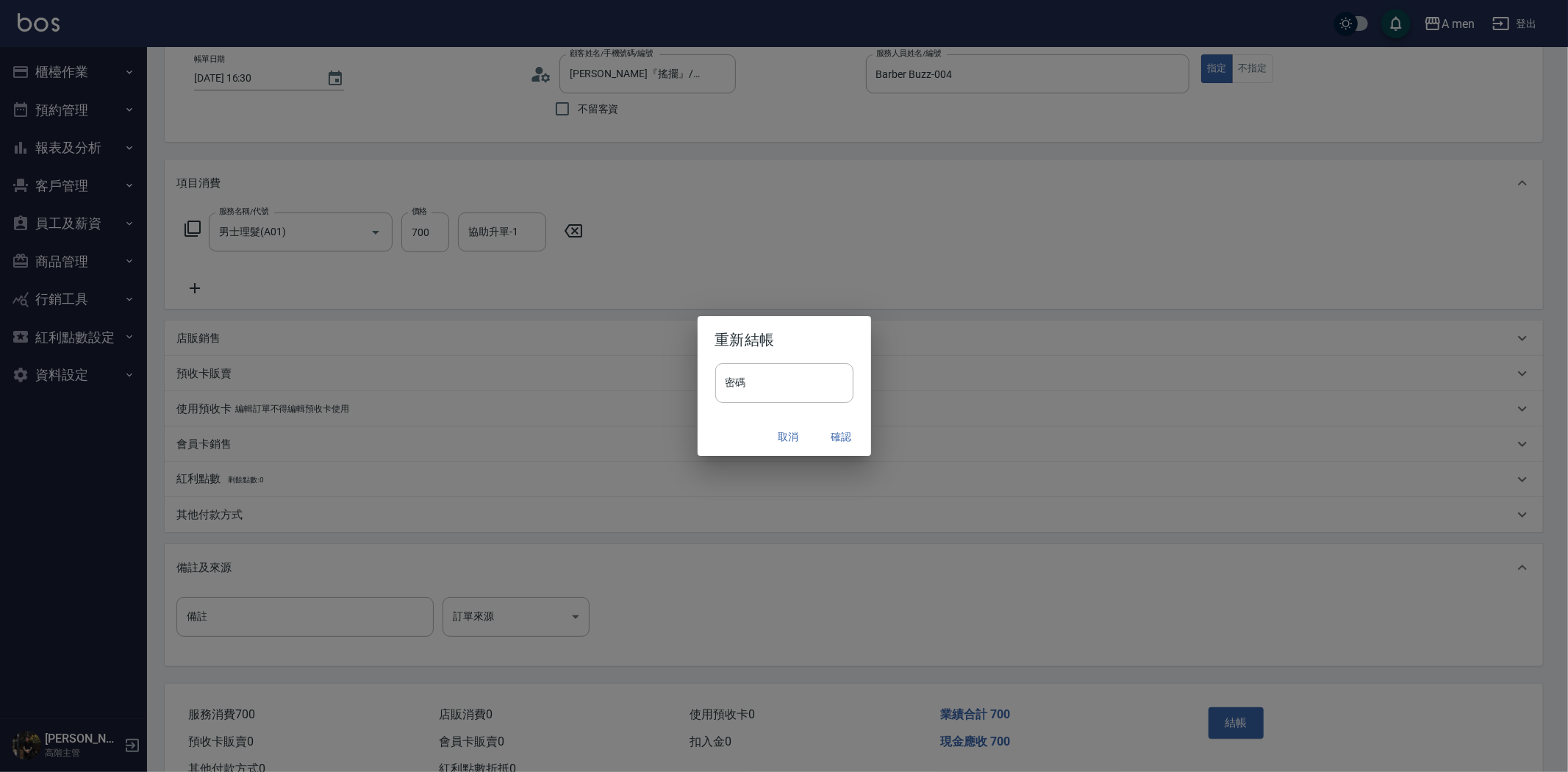
click at [831, 440] on button "確認" at bounding box center [841, 437] width 47 height 27
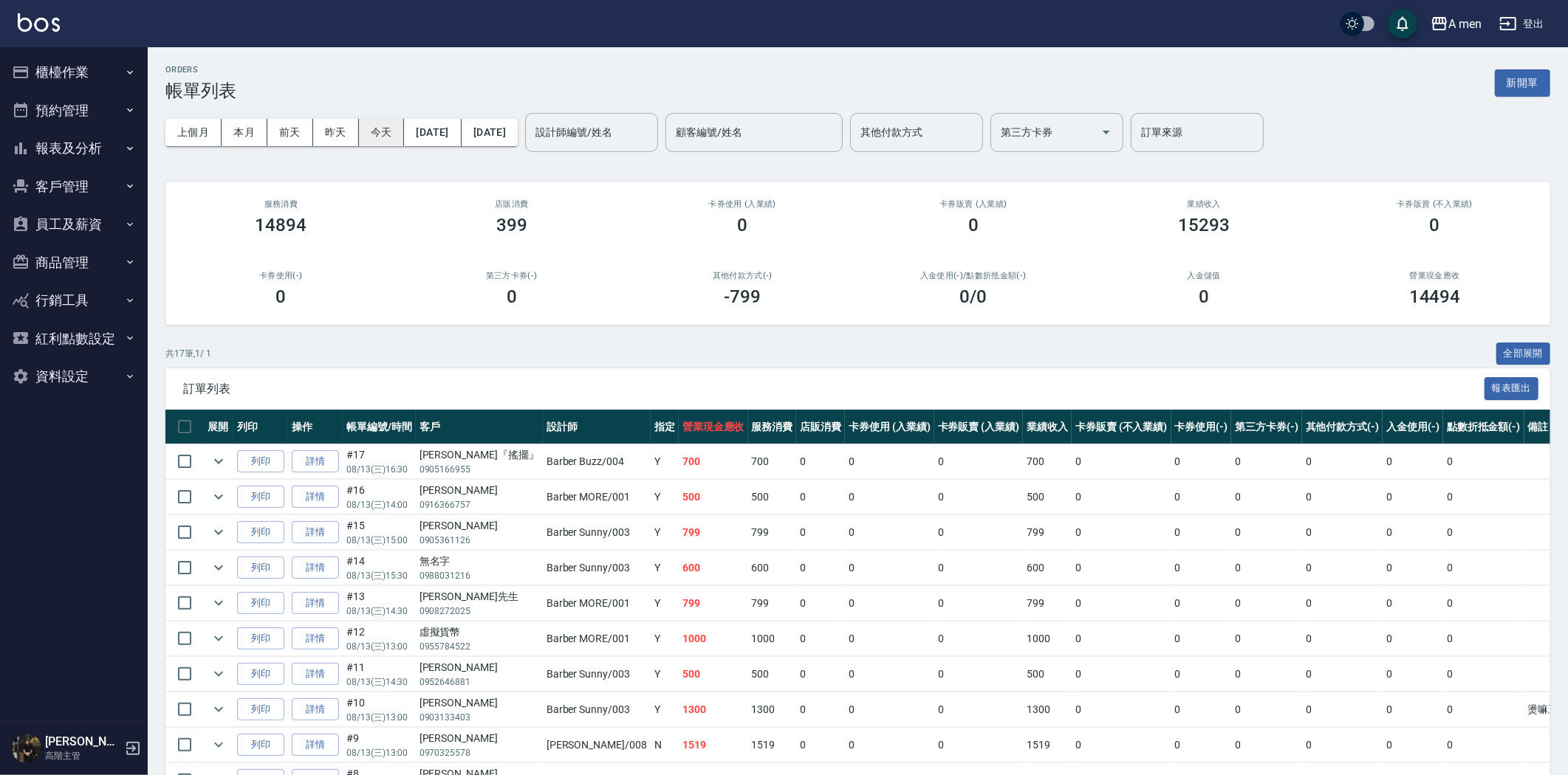
click at [386, 141] on button "今天" at bounding box center [381, 132] width 46 height 27
click at [387, 133] on button "今天" at bounding box center [381, 132] width 46 height 27
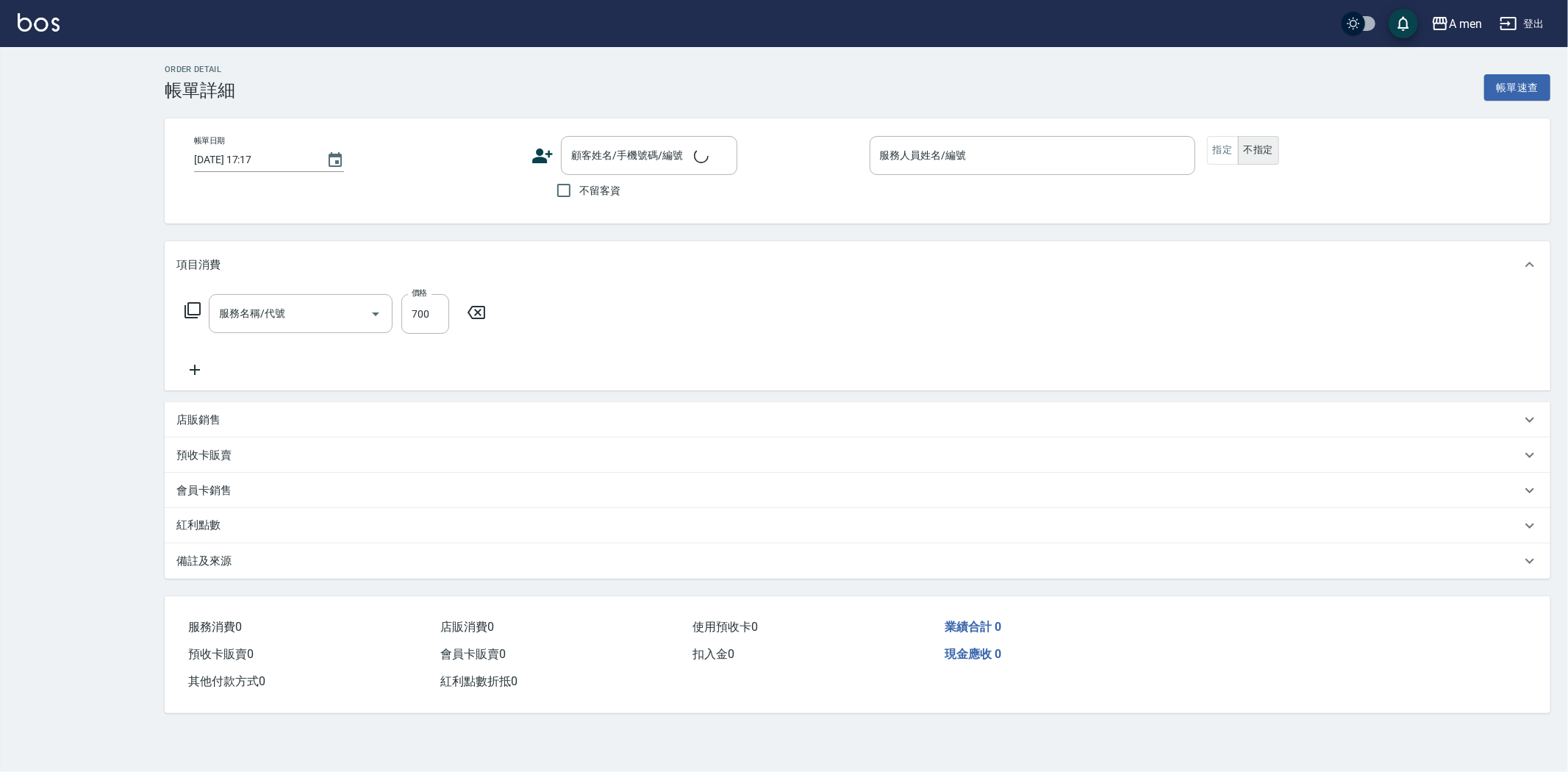
type input "男士理髮(A01)"
type input "2025/08/13 11:00"
type input "Garry-008"
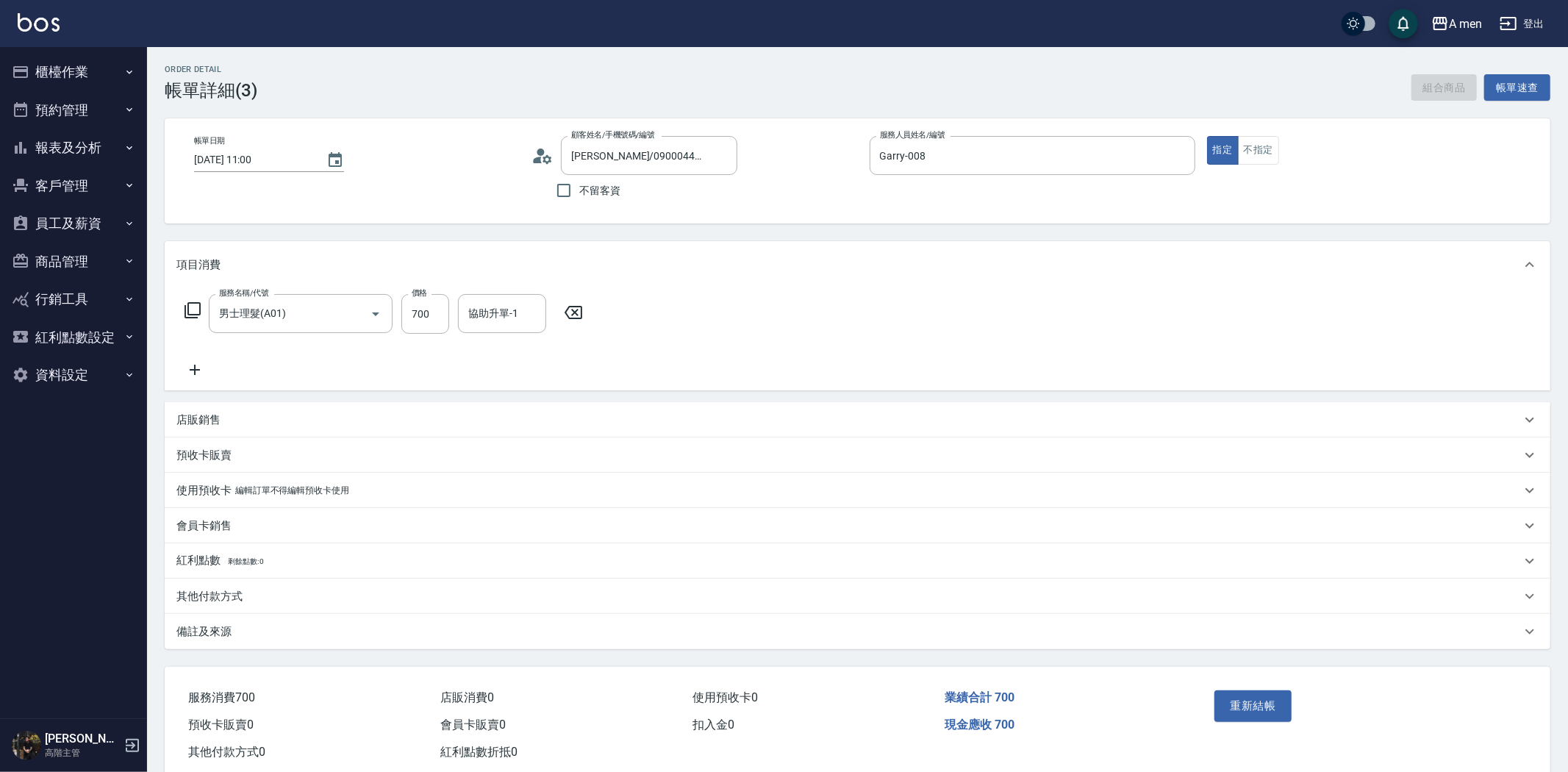
type input "Fernando Li/0900044433/null"
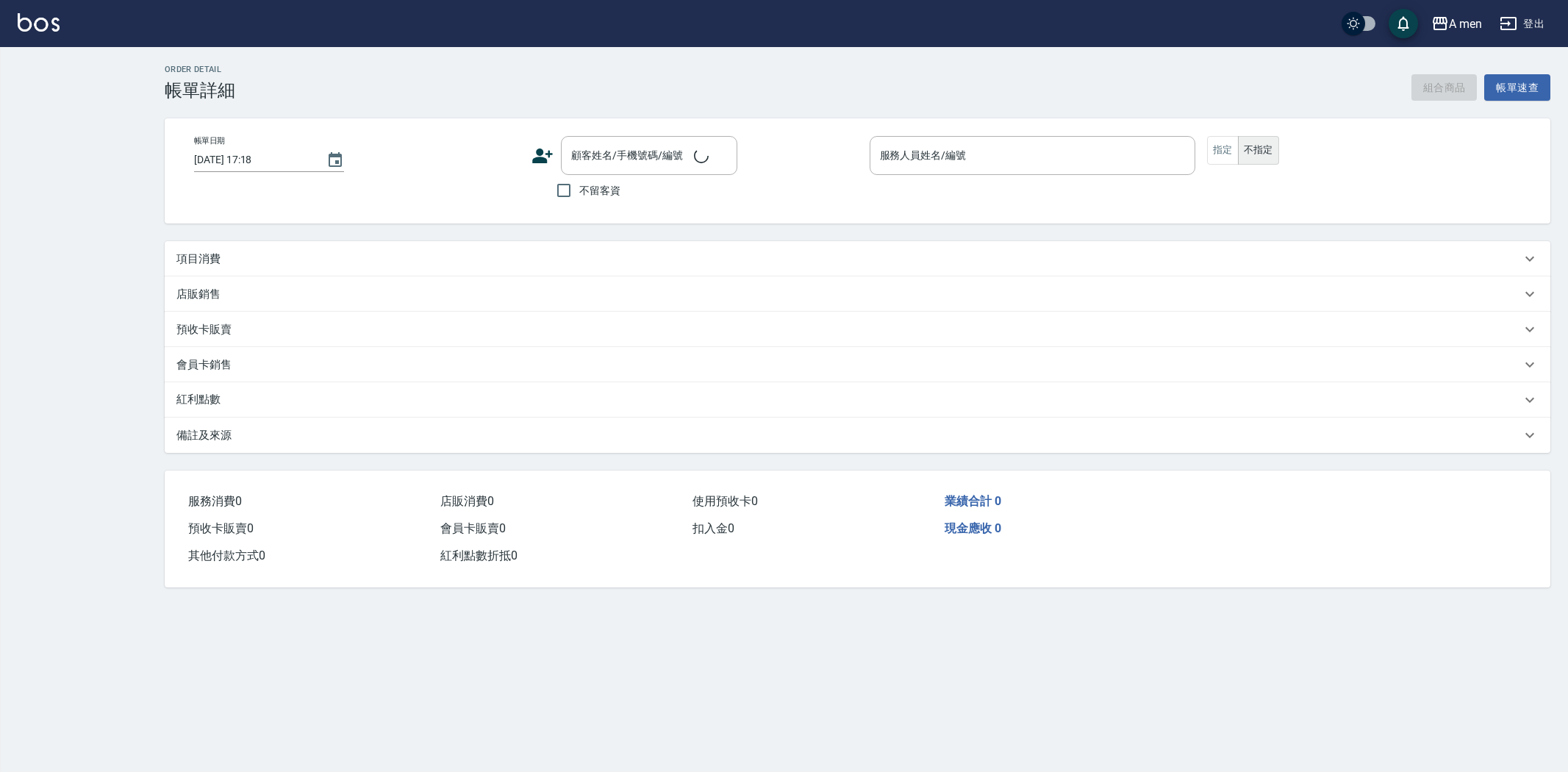
type input "[DATE] 13:00"
type input "Garry-008"
type input "FB/Instagram"
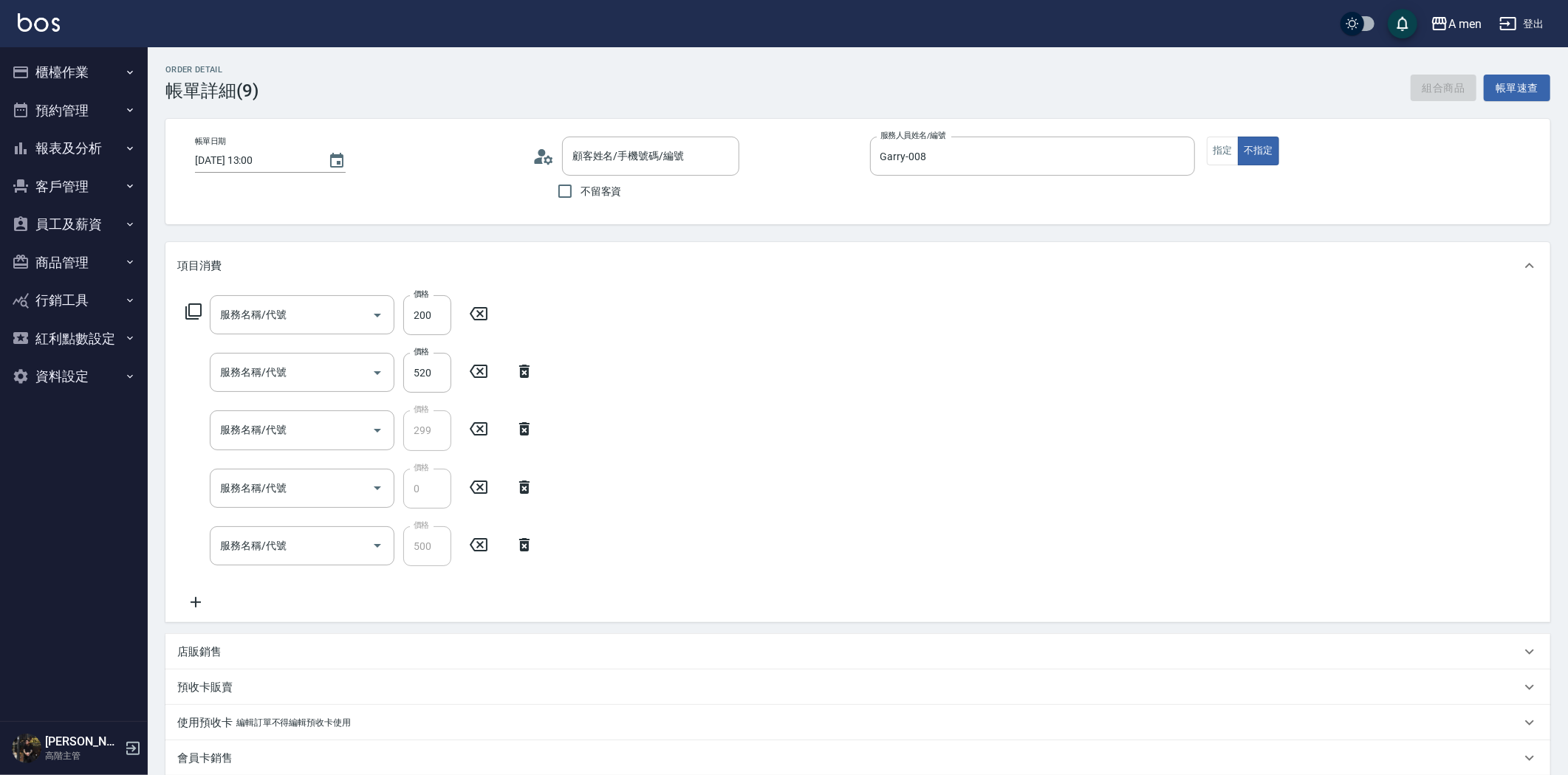
type input "[PERSON_NAME]/0970325578/null"
type input "養護師 額外開發"
type input "520 活動 養護師"
type input "養護師-小資嚴選"
type input "升單獎金-小資嚴選套餐"
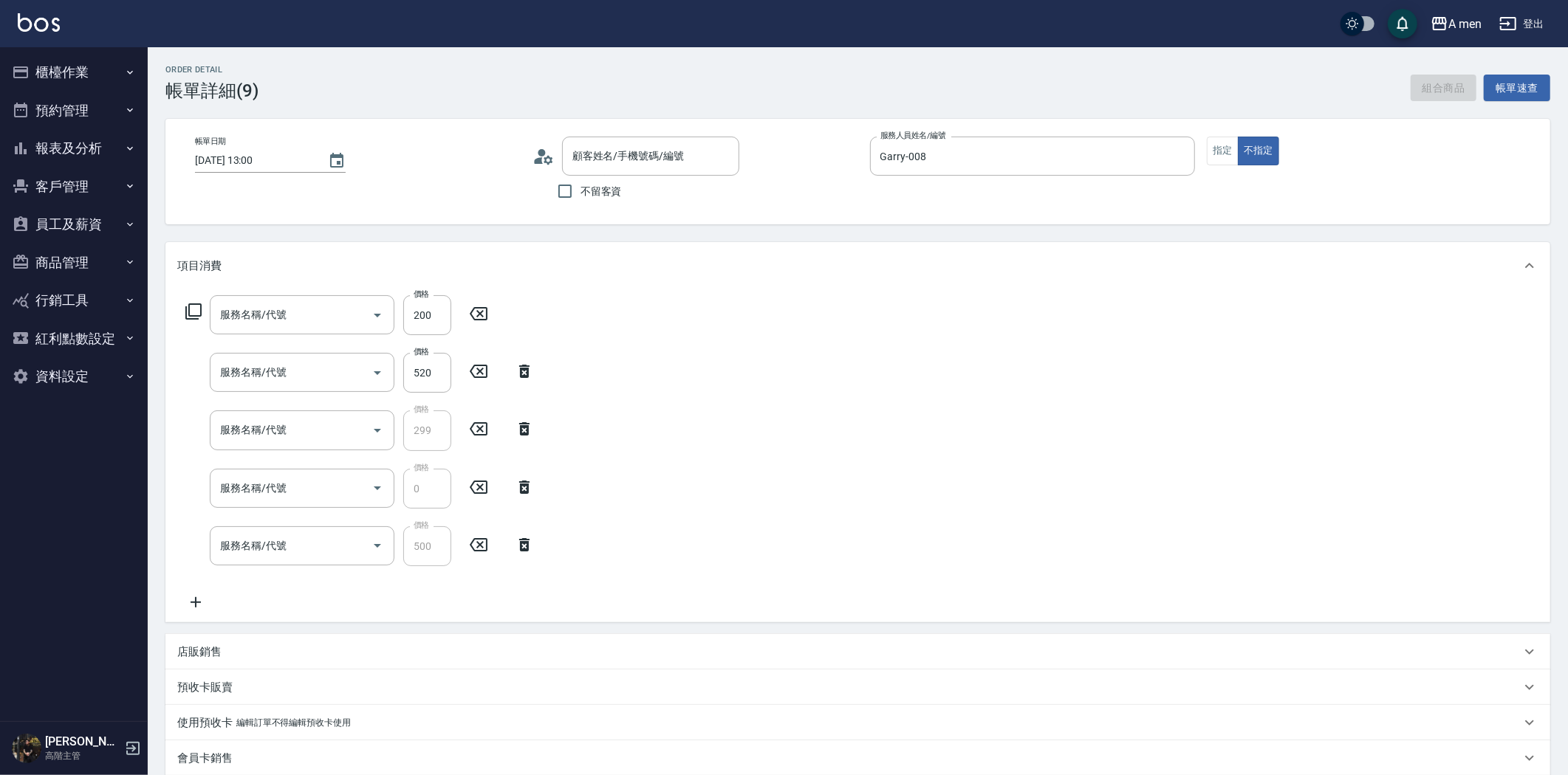
type input "組合活動 剪髮"
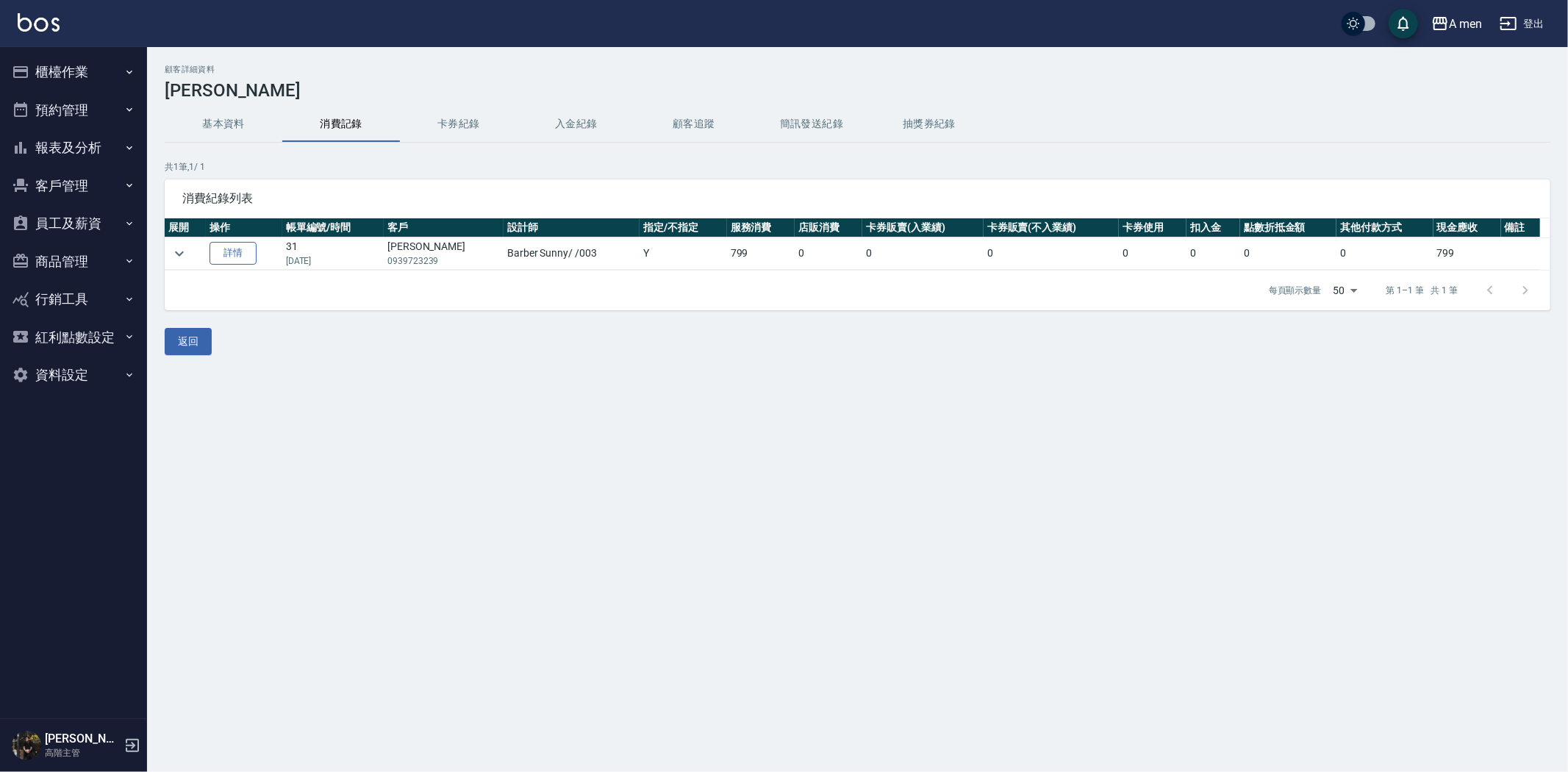
click at [253, 258] on link "詳情" at bounding box center [233, 253] width 47 height 23
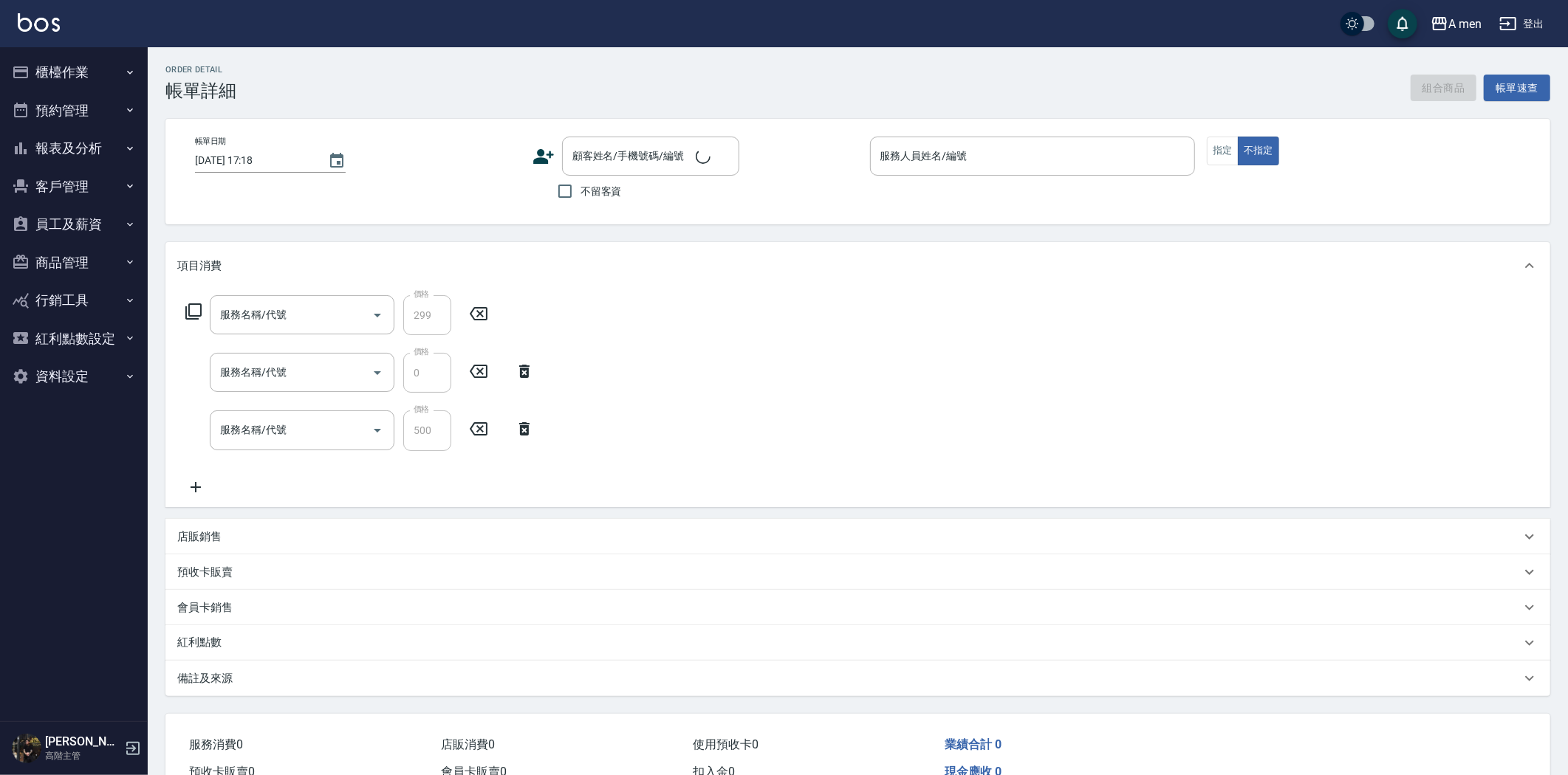
type input "[DATE] 17:30"
type input "Barber Sunny -003"
type input "Google地圖/搜尋"
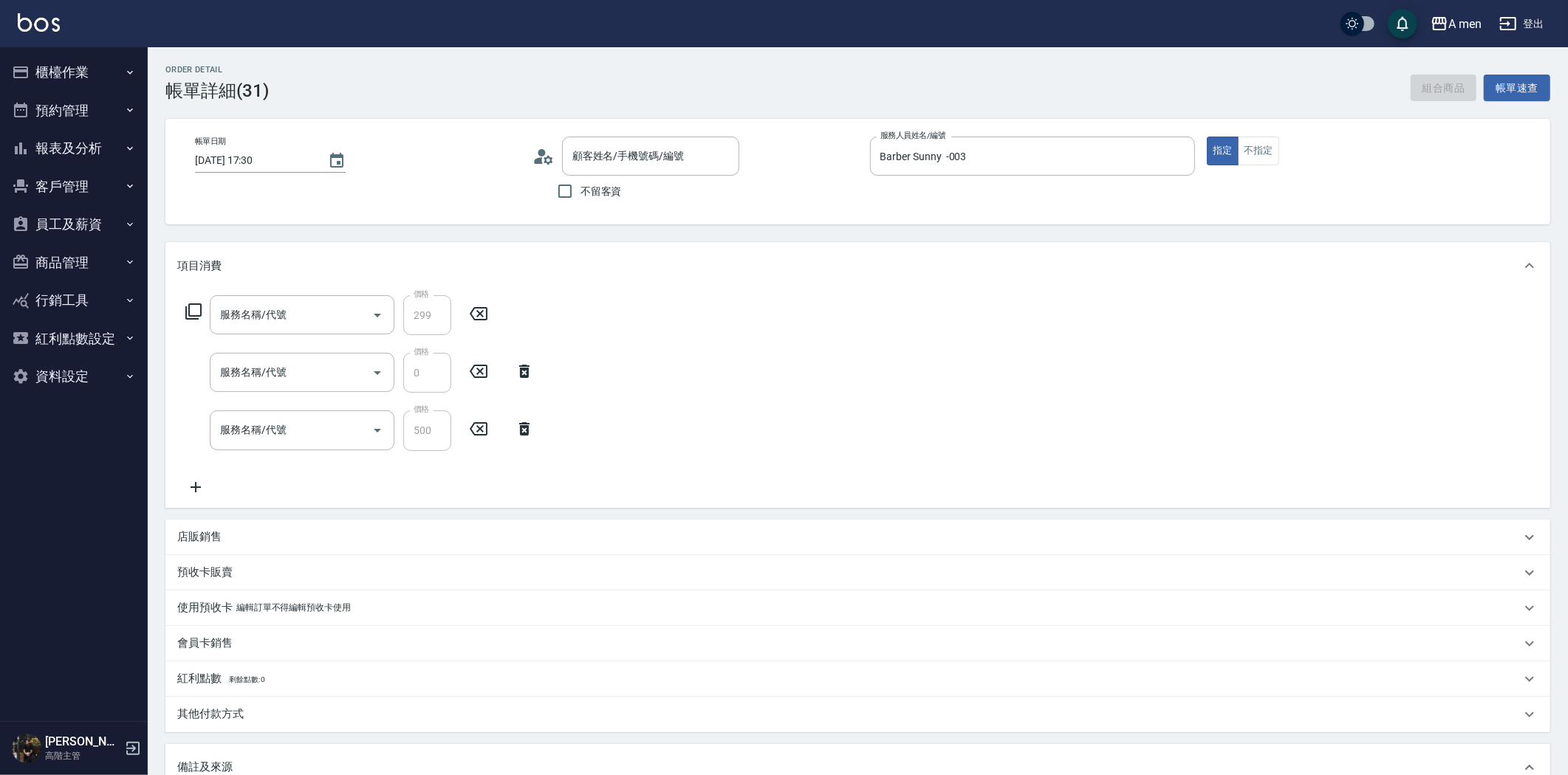
type input "養護師-小資嚴選"
type input "升單獎金-小資嚴選套餐"
type input "組合活動 剪髮"
type input "[PERSON_NAME]/0939723239/null"
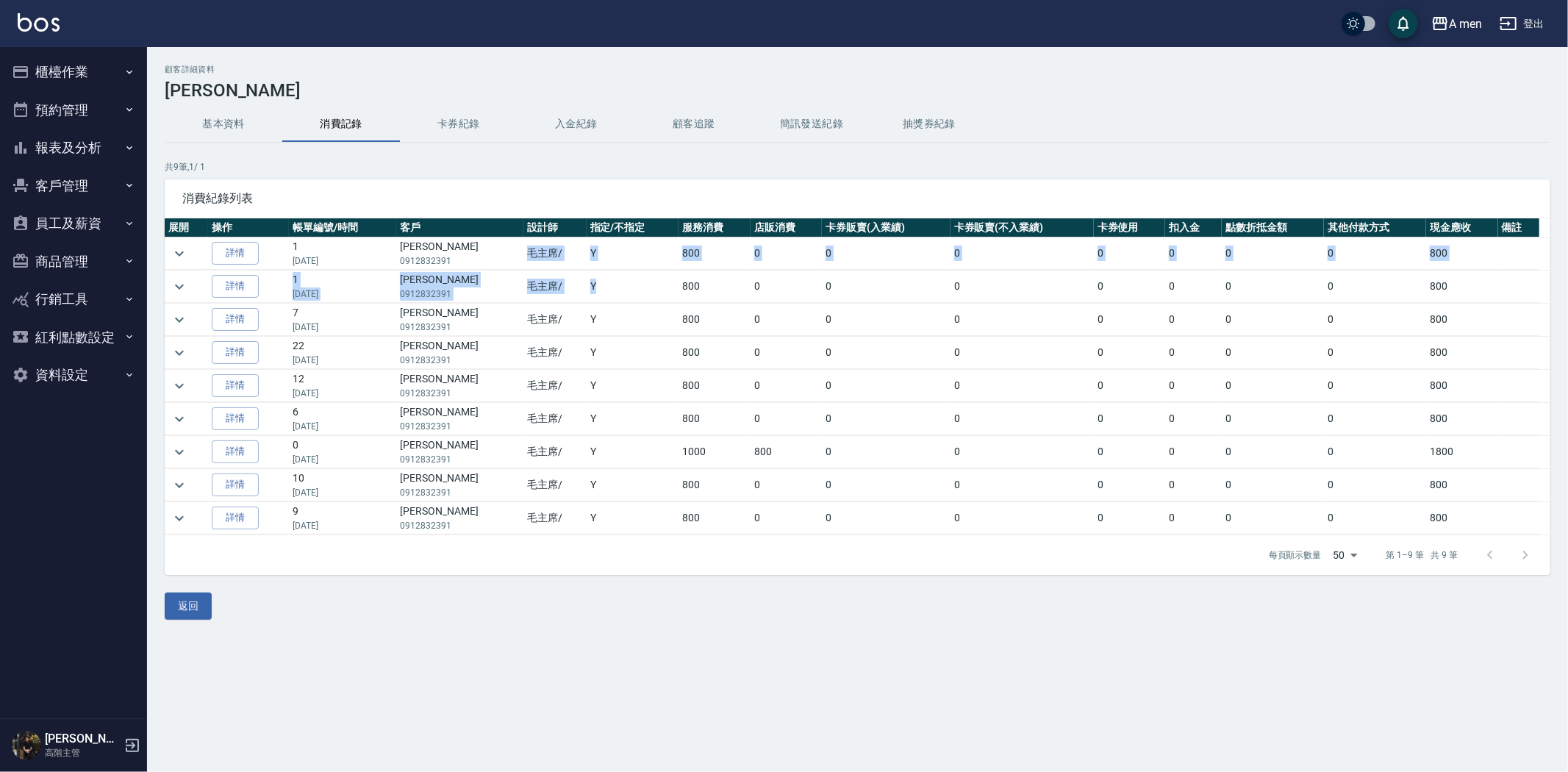
drag, startPoint x: 495, startPoint y: 253, endPoint x: 582, endPoint y: 288, distance: 93.8
click at [582, 288] on tbody "詳情 1 [DATE] [PERSON_NAME]0912832391 毛主席 / Y 800 0 0 0 0 0 0 0 800 詳情 1 [DATE] […" at bounding box center [857, 386] width 1386 height 298
click at [587, 289] on td "Y" at bounding box center [633, 287] width 92 height 32
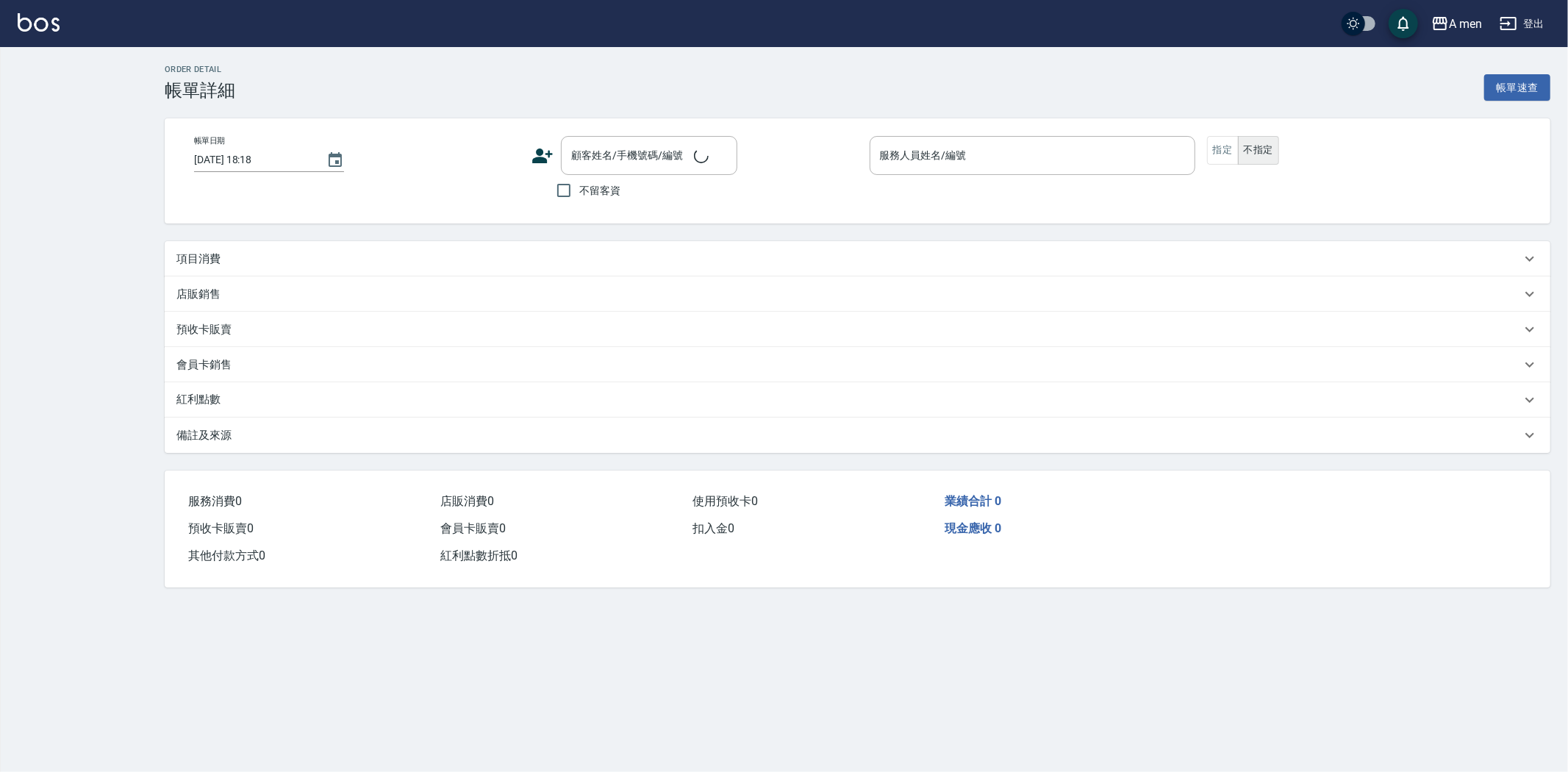
type input "2025/08/13 17:30"
type input "Barber Sunny -003"
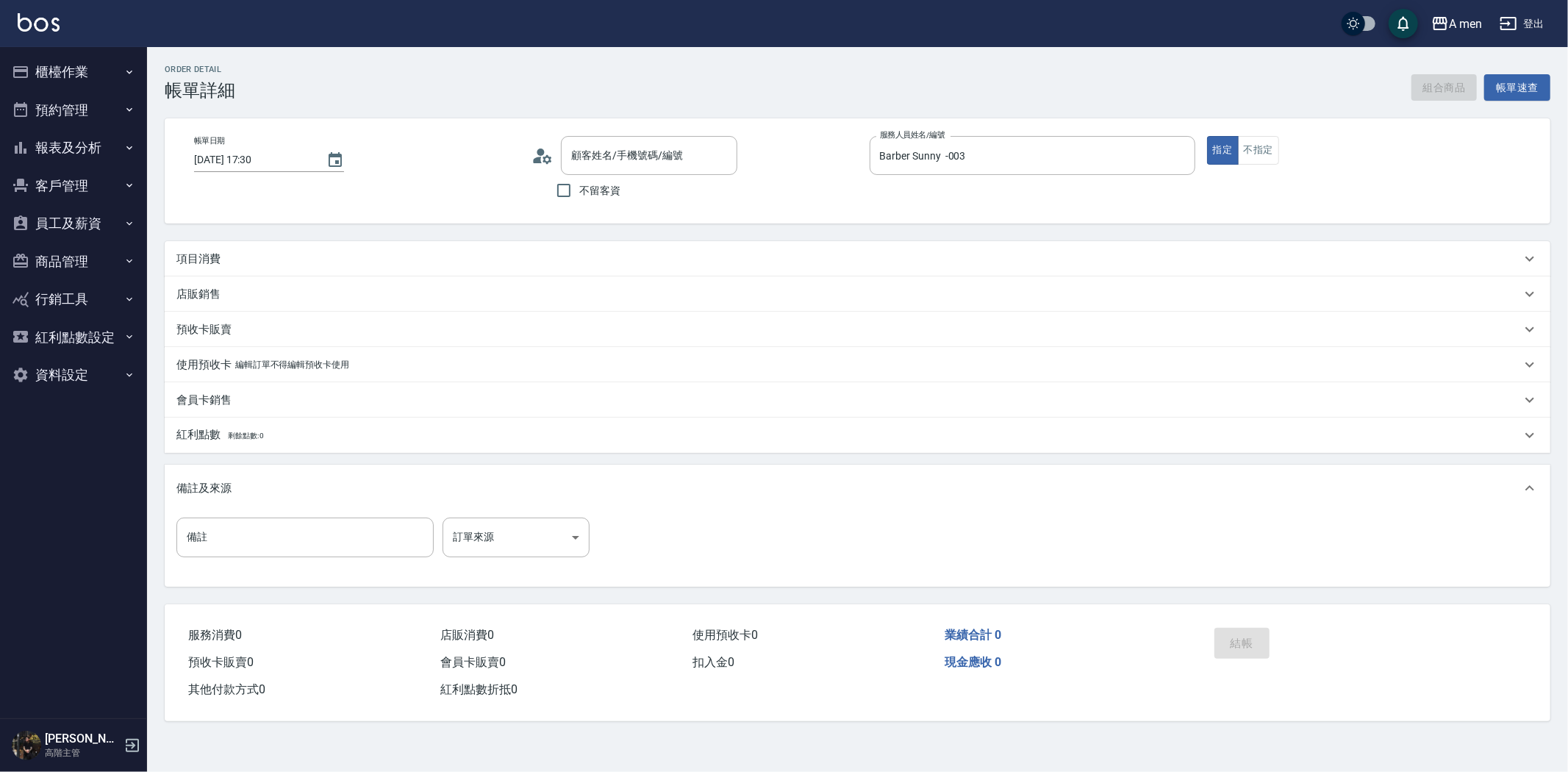
type input "Chris Huang/0939723239/null"
click at [1464, 78] on button "組合商品" at bounding box center [1444, 88] width 66 height 27
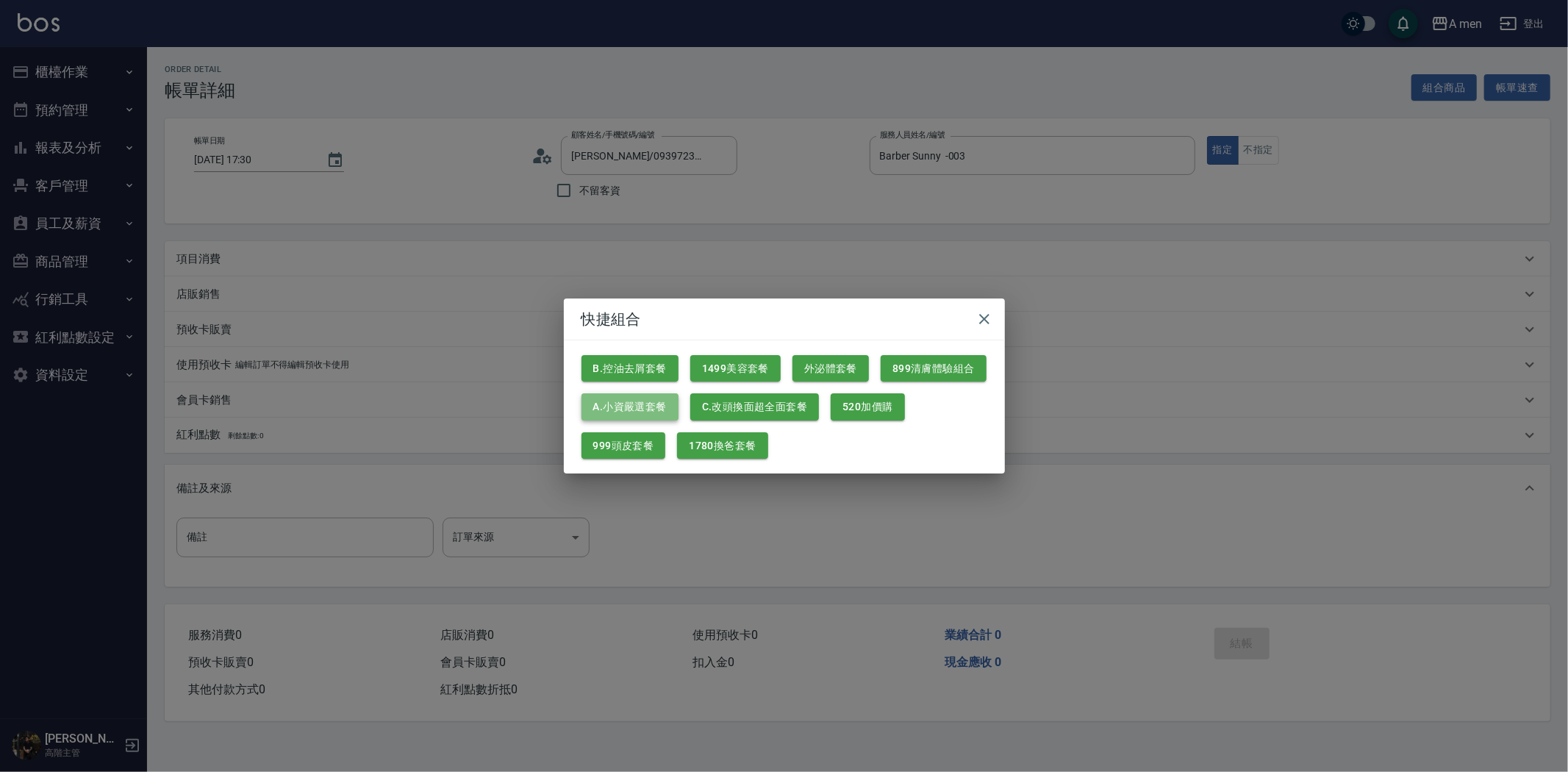
click at [626, 416] on button "A.小資嚴選套餐" at bounding box center [631, 407] width 97 height 27
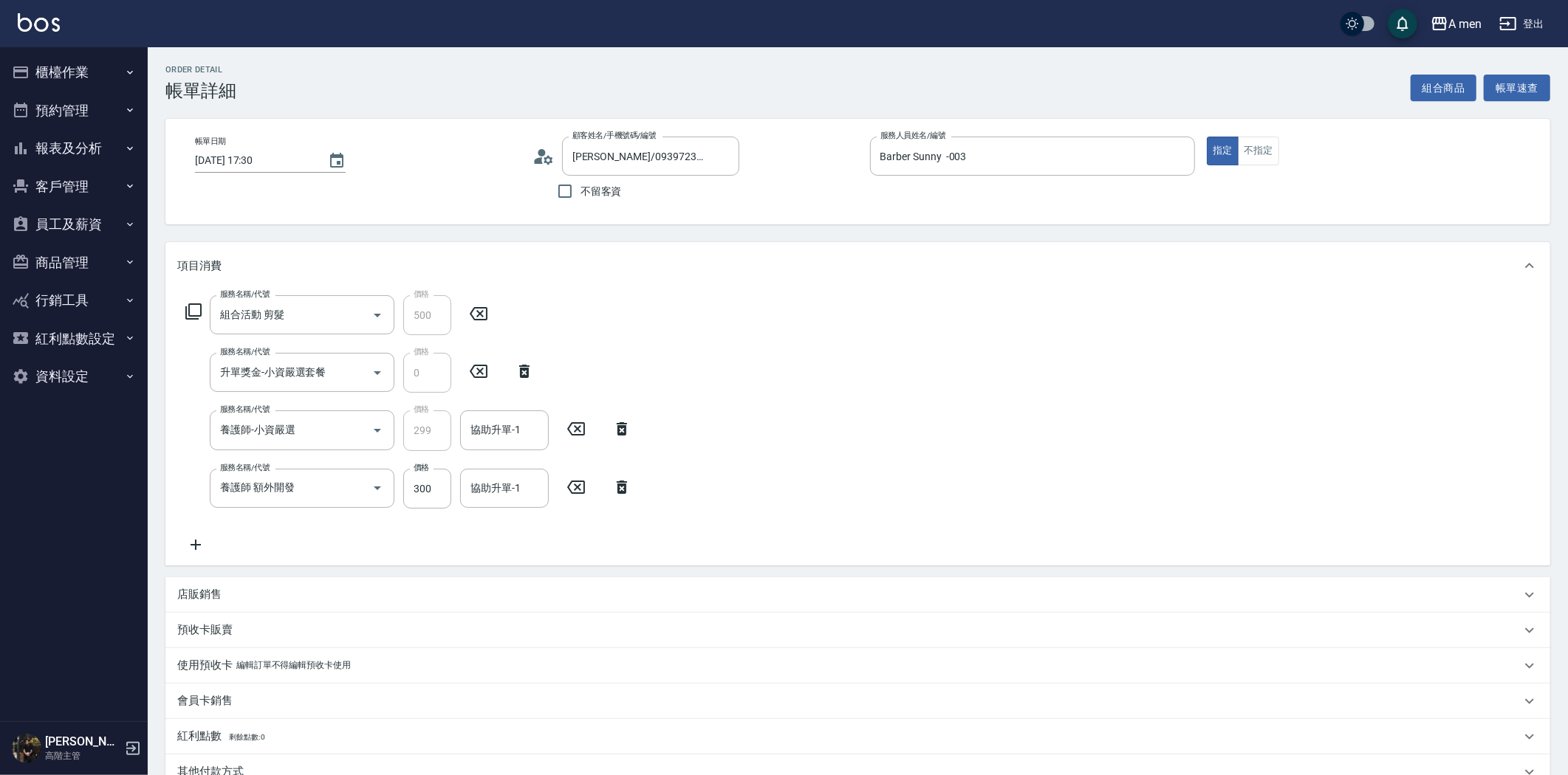
click at [622, 489] on icon at bounding box center [622, 487] width 37 height 17
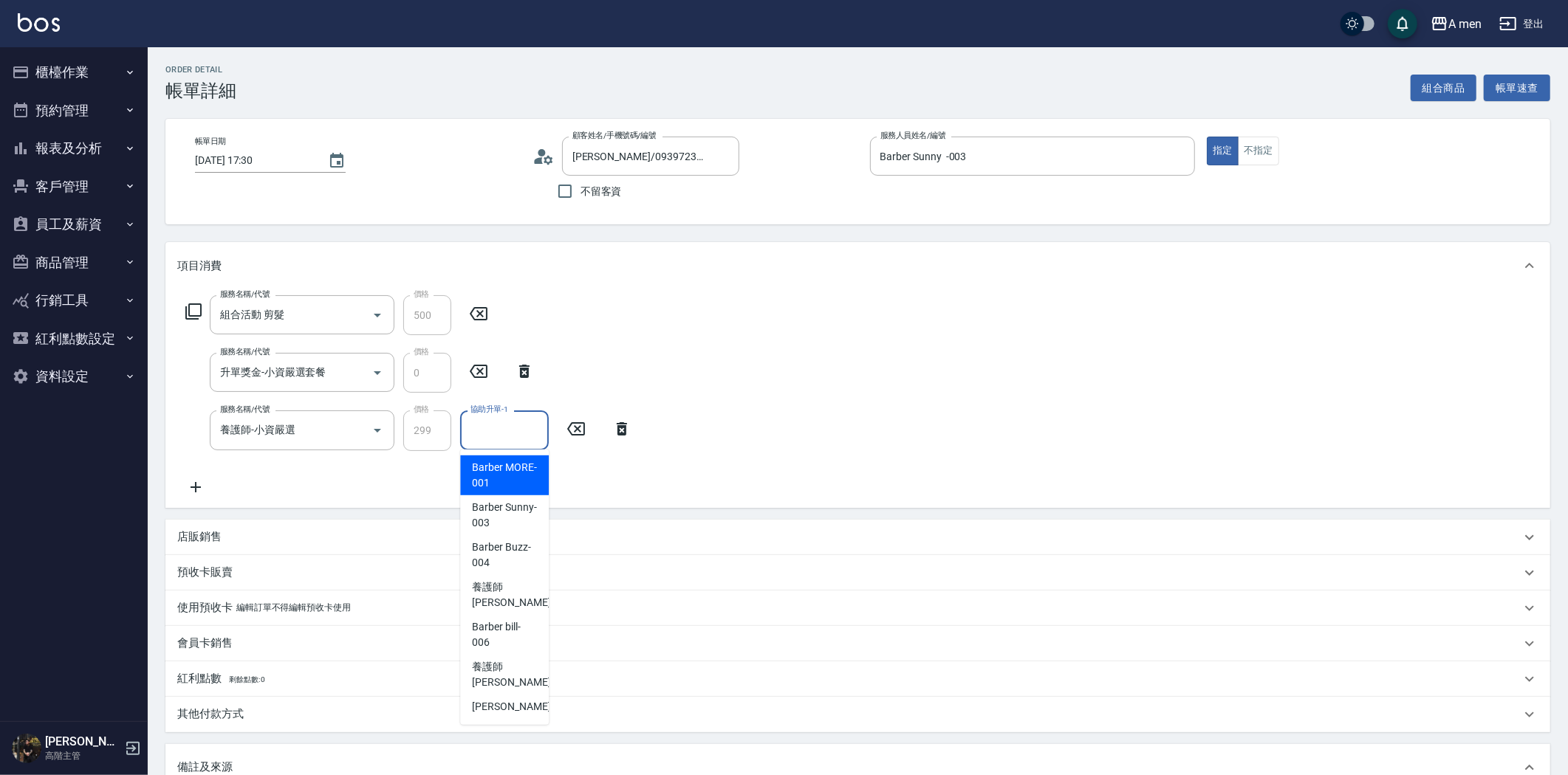
click at [502, 430] on input "協助升單-1" at bounding box center [504, 429] width 75 height 26
click at [532, 521] on span "Barber Sunny -003" at bounding box center [504, 515] width 65 height 31
type input "Barber Sunny -003"
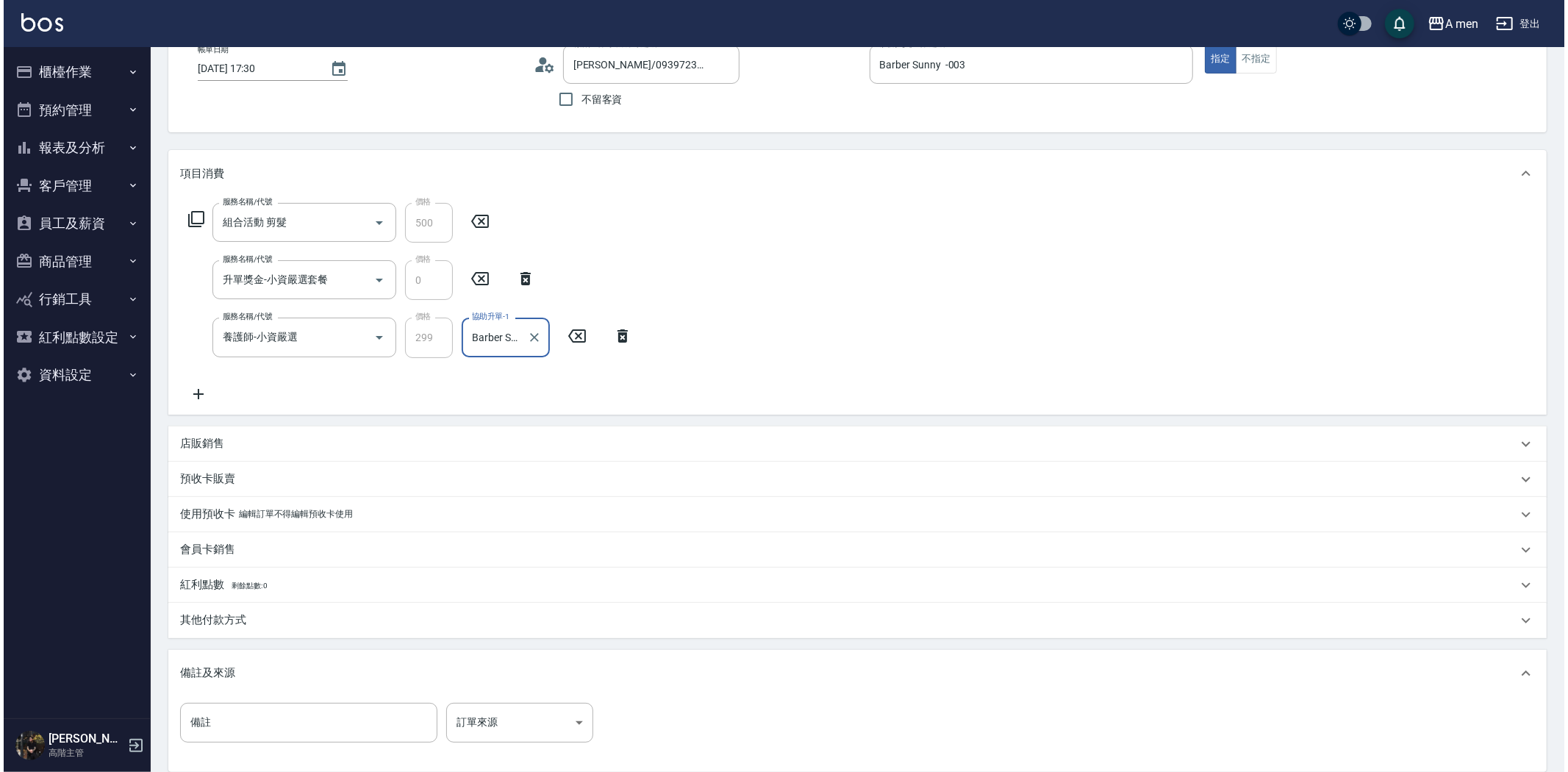
scroll to position [245, 0]
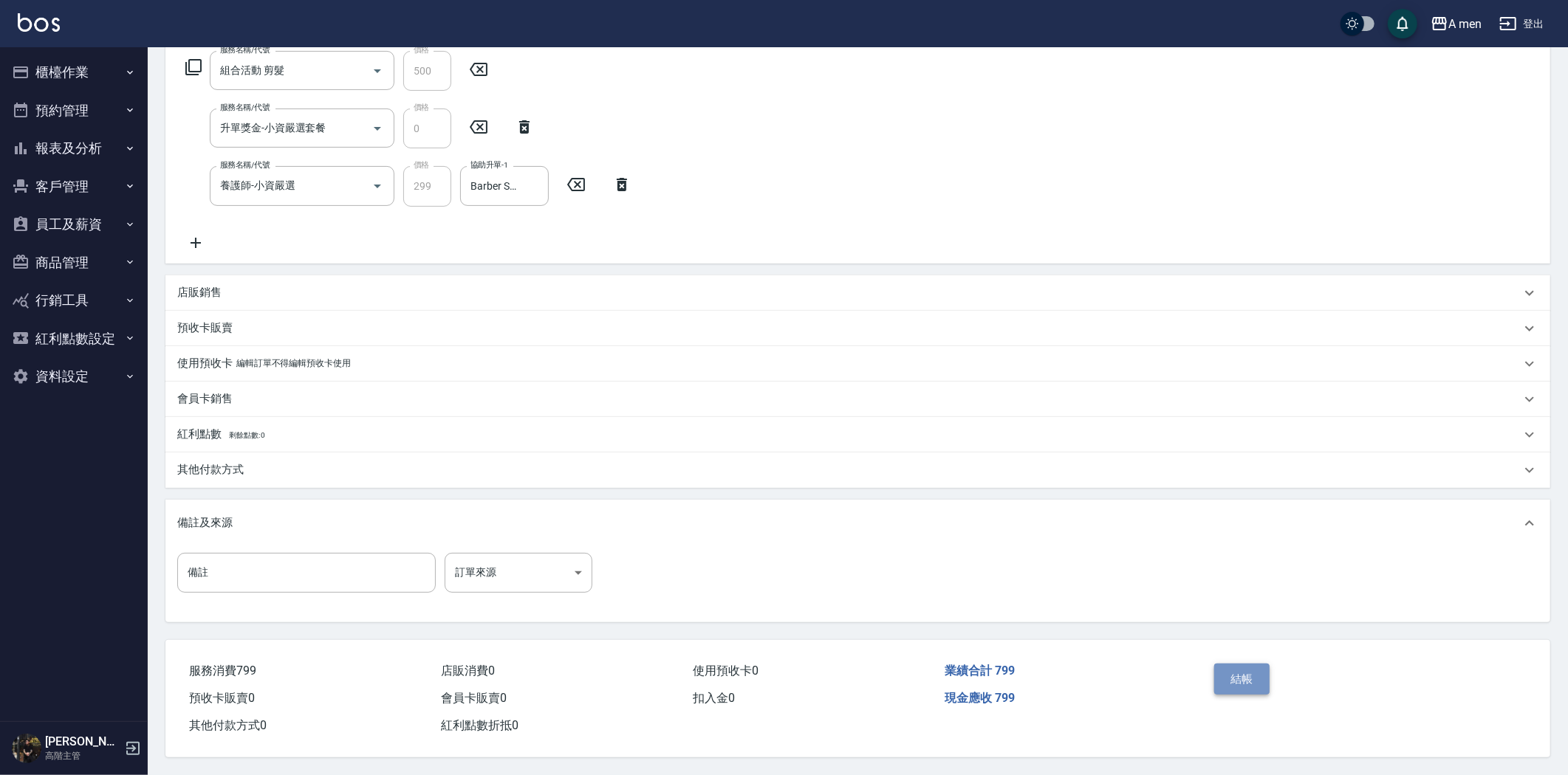
click at [1235, 681] on button "結帳" at bounding box center [1241, 679] width 56 height 31
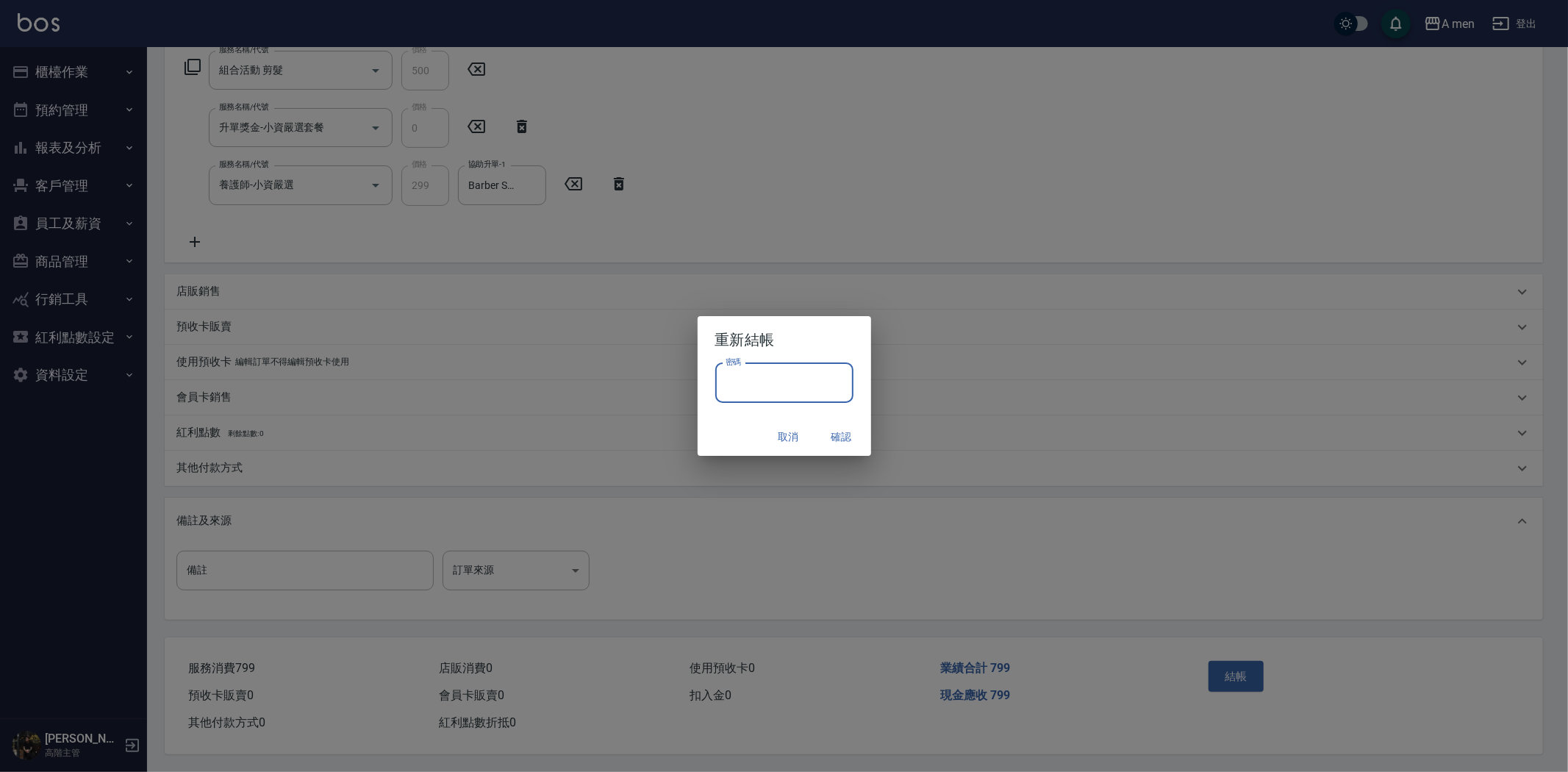
click at [810, 388] on input "密碼" at bounding box center [784, 383] width 138 height 40
type input "****"
click at [838, 429] on button "確認" at bounding box center [841, 437] width 47 height 27
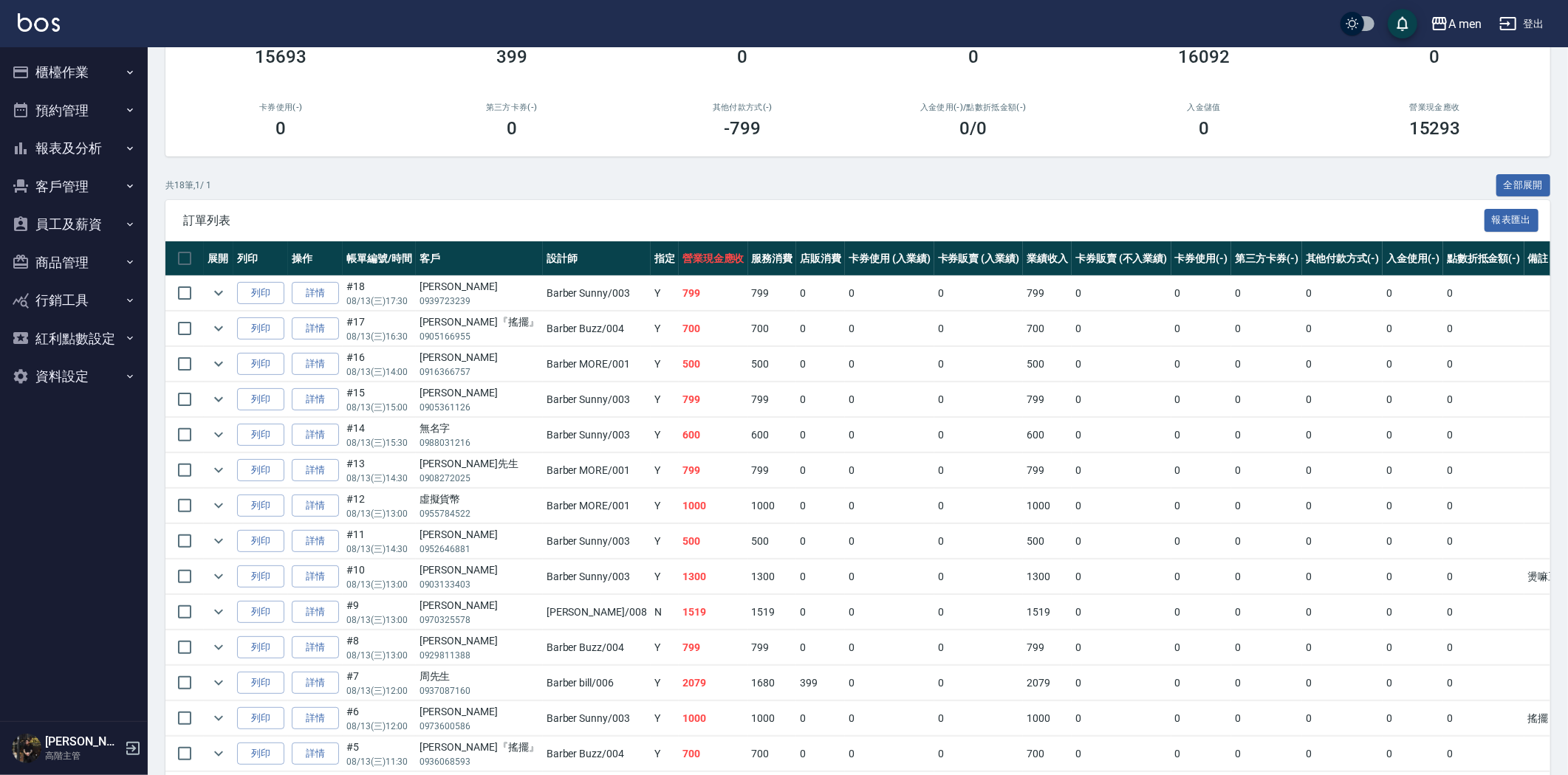
scroll to position [327, 0]
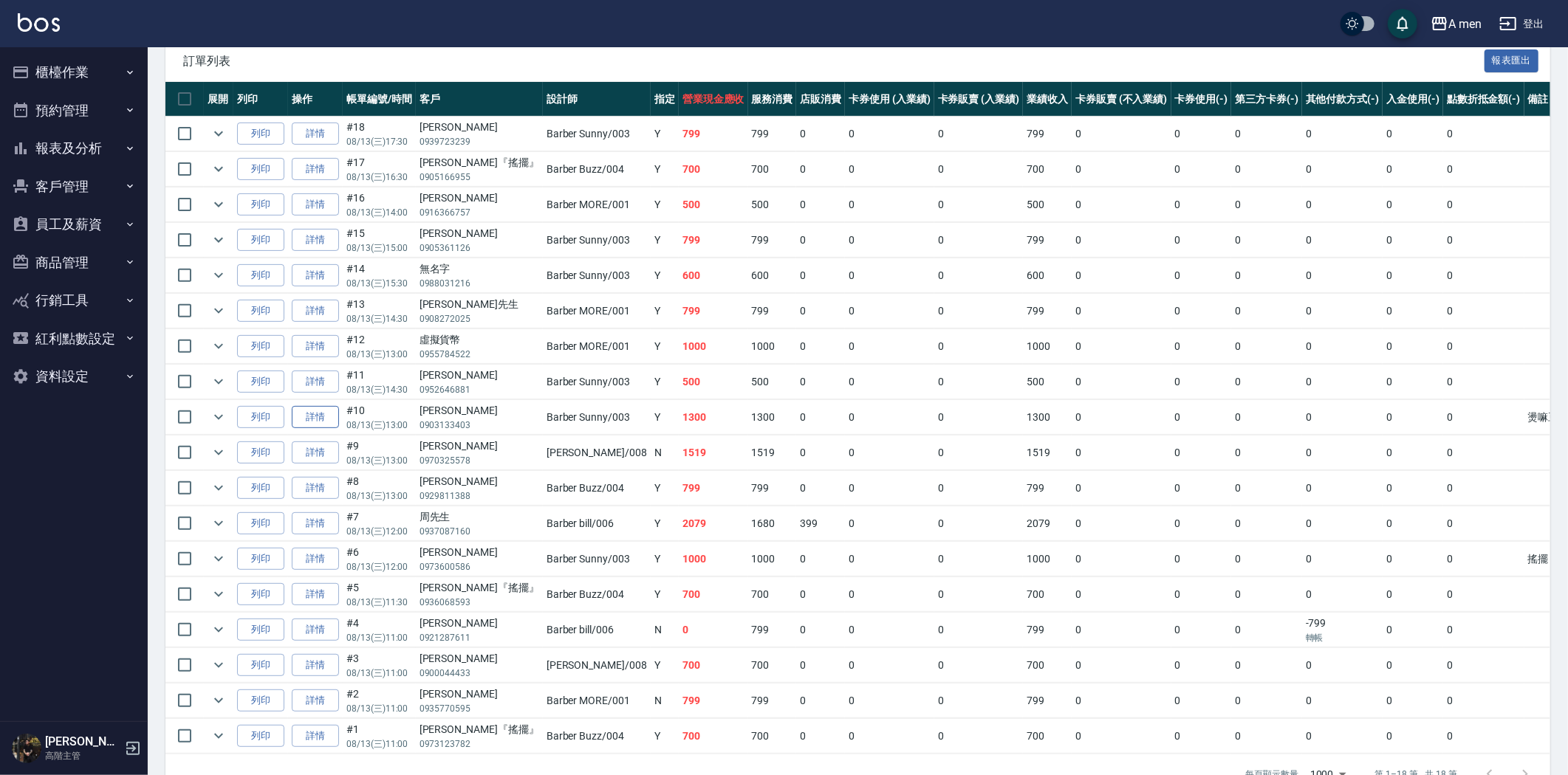
click at [315, 415] on link "詳情" at bounding box center [315, 418] width 47 height 23
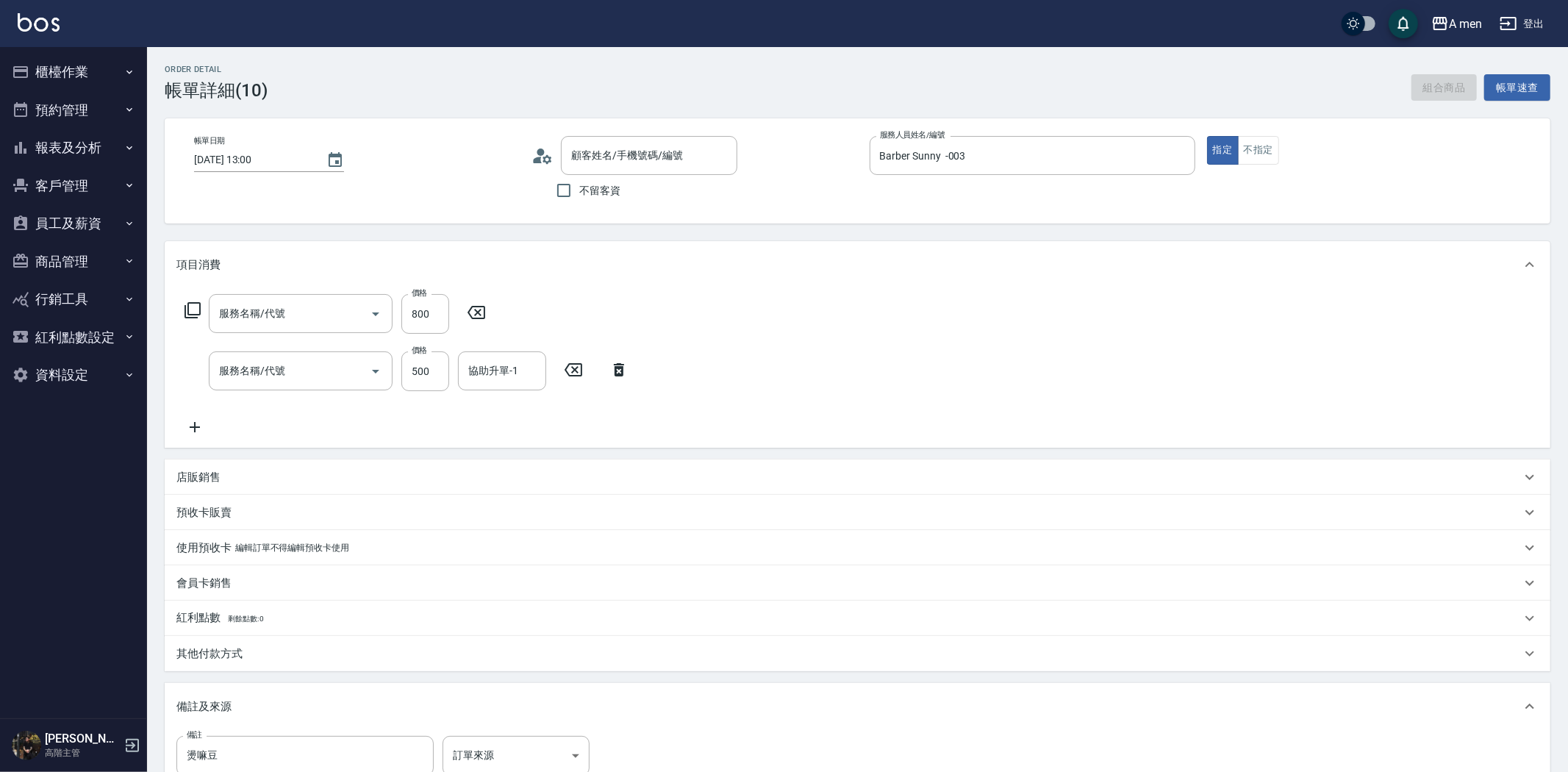
type input "[DATE] 13:00"
type input "Barber Sunny -003"
type input "燙嘛豆"
type input "局部壓貼燙(B02)"
type input "男士理髮(A01)"
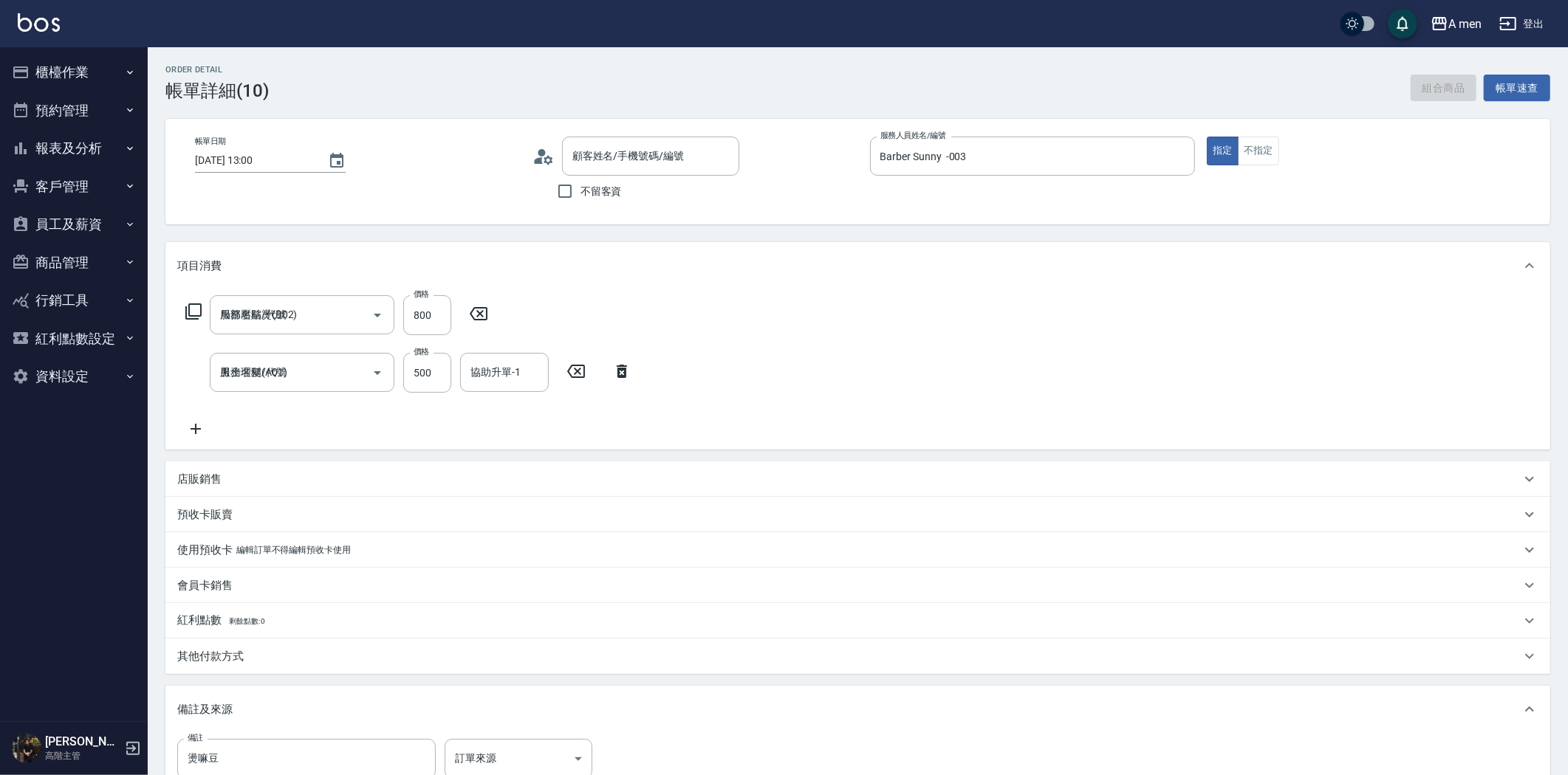
type input "[PERSON_NAME]/0903133403/null"
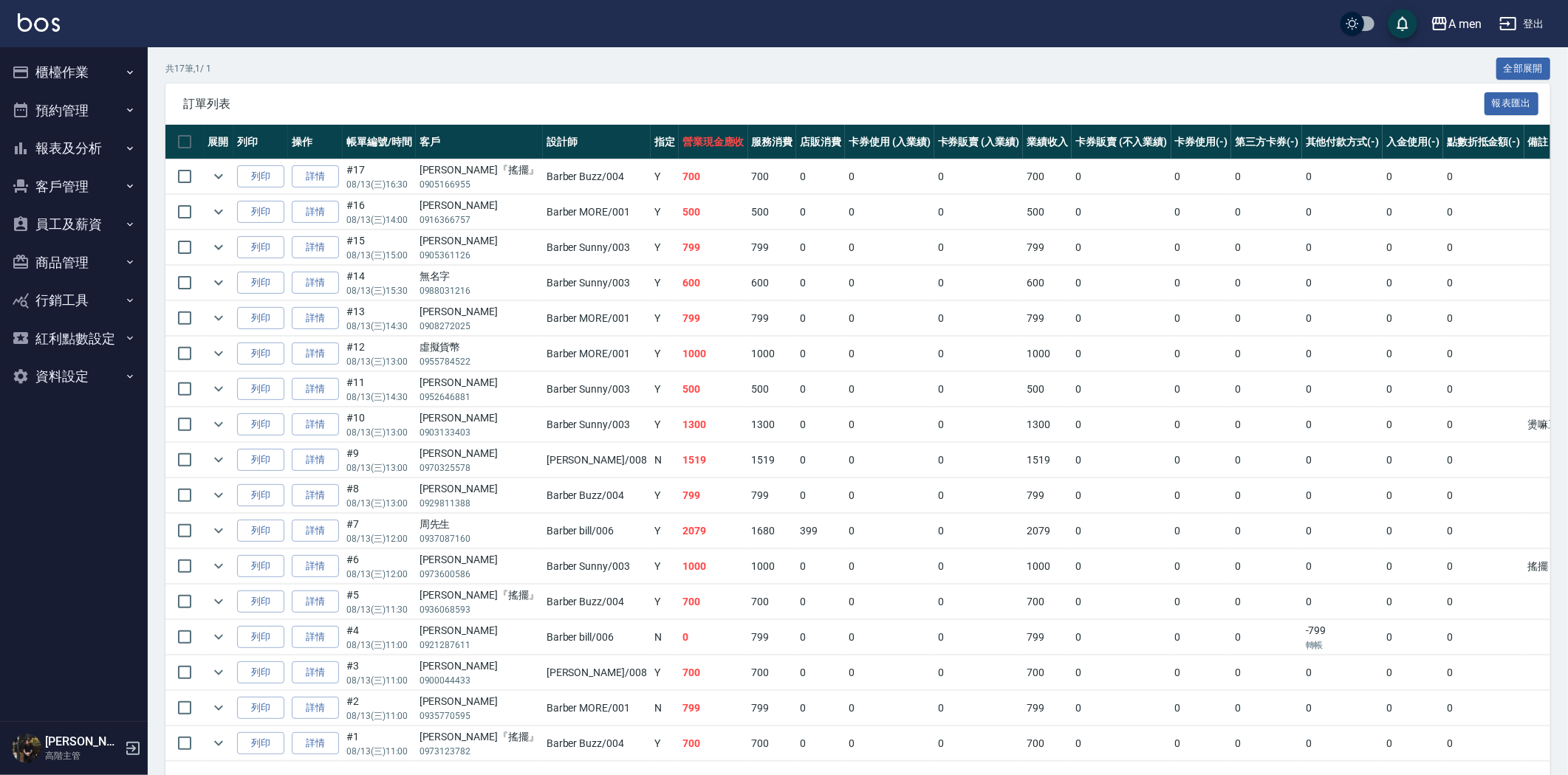
scroll to position [343, 0]
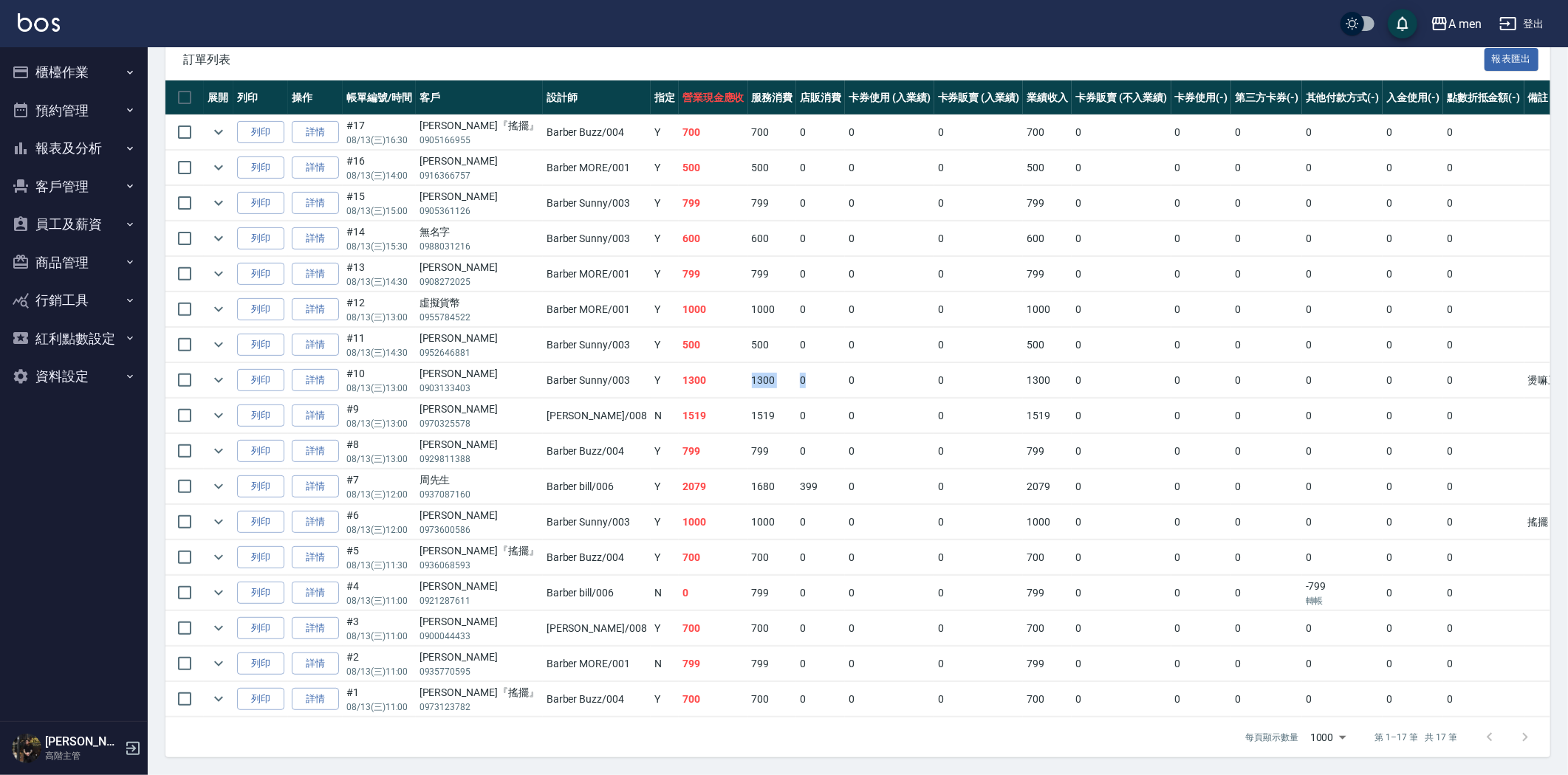
drag, startPoint x: 700, startPoint y: 365, endPoint x: 783, endPoint y: 371, distance: 83.2
click at [783, 371] on tr "列印 詳情 #10 08/13 (三) 13:00 [PERSON_NAME]0903133403 Barber Sunny /003 Y 1300 1300…" at bounding box center [907, 380] width 1483 height 35
click at [796, 371] on td "0" at bounding box center [820, 380] width 49 height 35
drag, startPoint x: 697, startPoint y: 392, endPoint x: 730, endPoint y: 404, distance: 35.1
click at [730, 404] on tr "列印 詳情 #9 08/13 (三) 13:00 [PERSON_NAME] 0970325578 Garry /008 N 1519 1519 0 0 0 …" at bounding box center [907, 416] width 1483 height 35
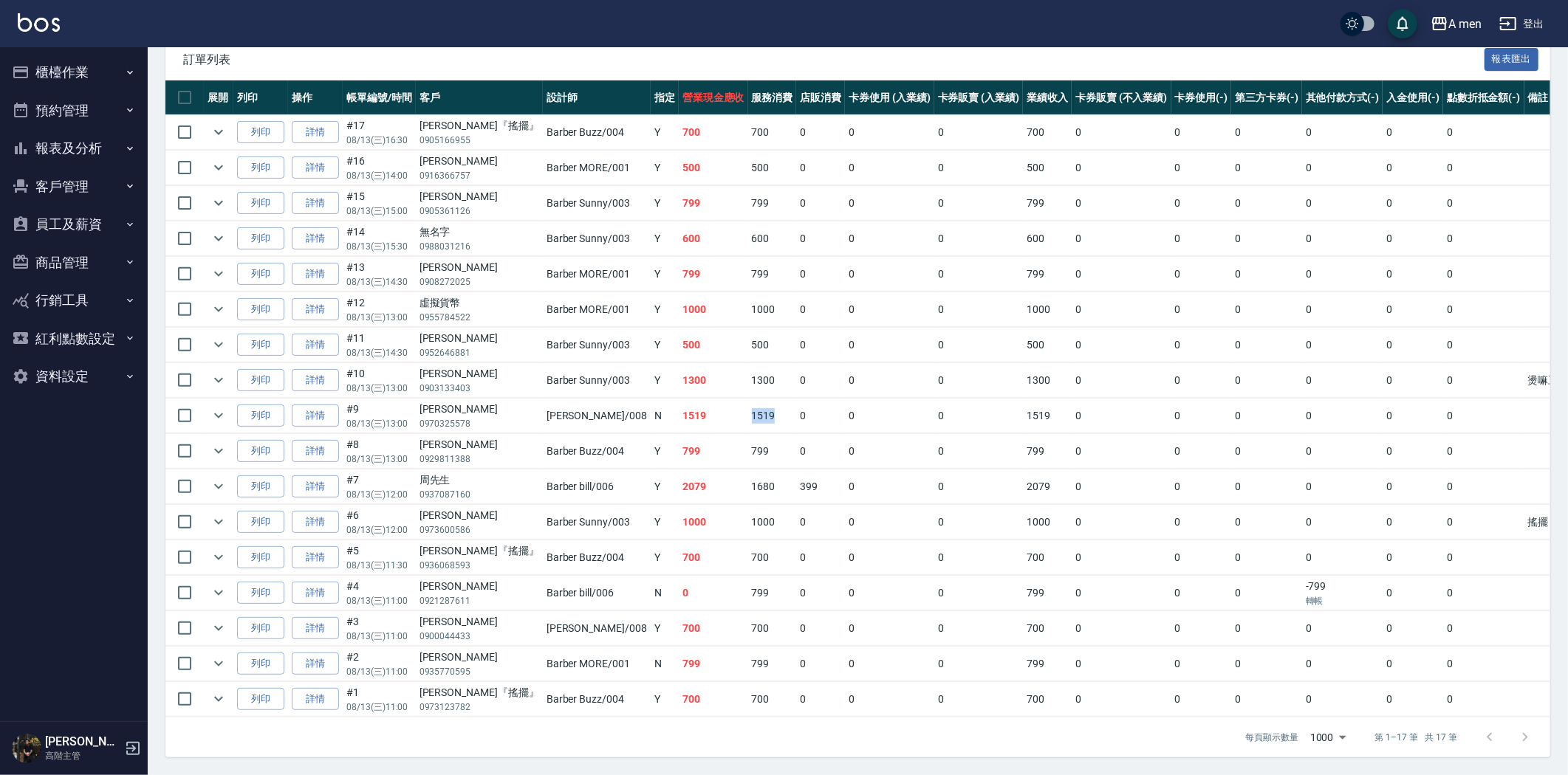
click at [748, 404] on td "1519" at bounding box center [772, 416] width 49 height 35
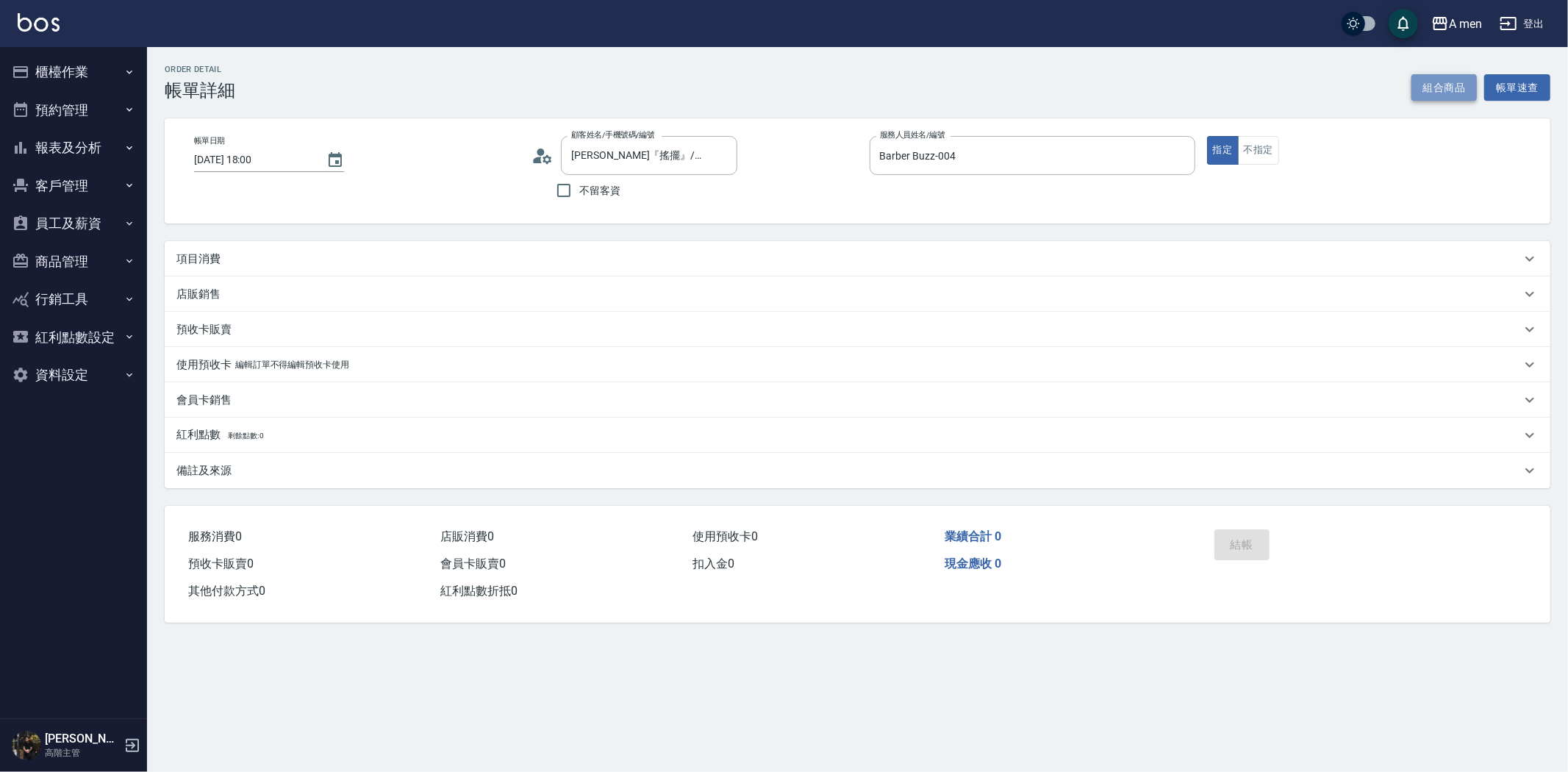
click at [1452, 84] on button "組合商品" at bounding box center [1444, 88] width 66 height 27
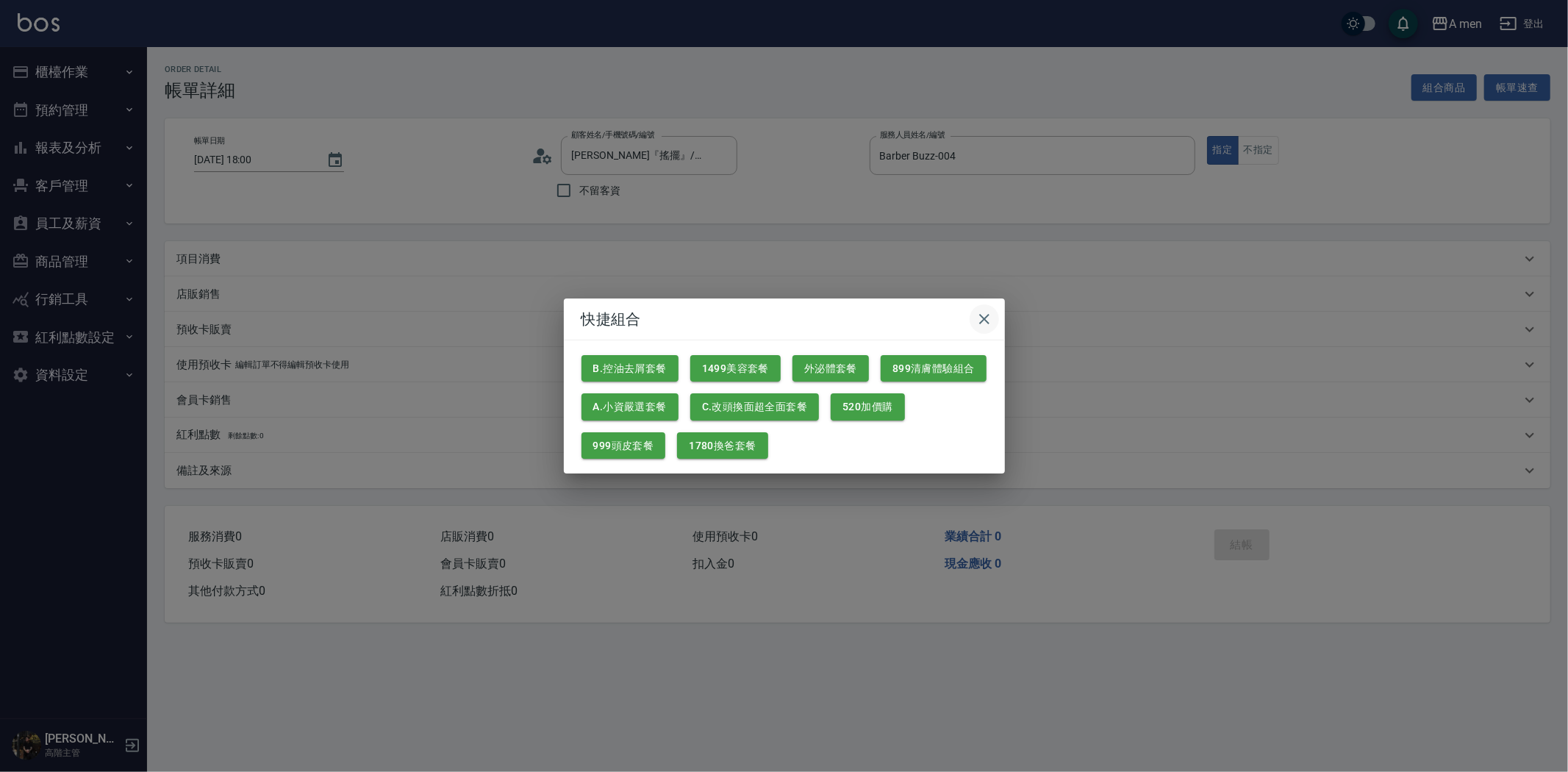
click at [995, 324] on button "button" at bounding box center [985, 320] width 30 height 30
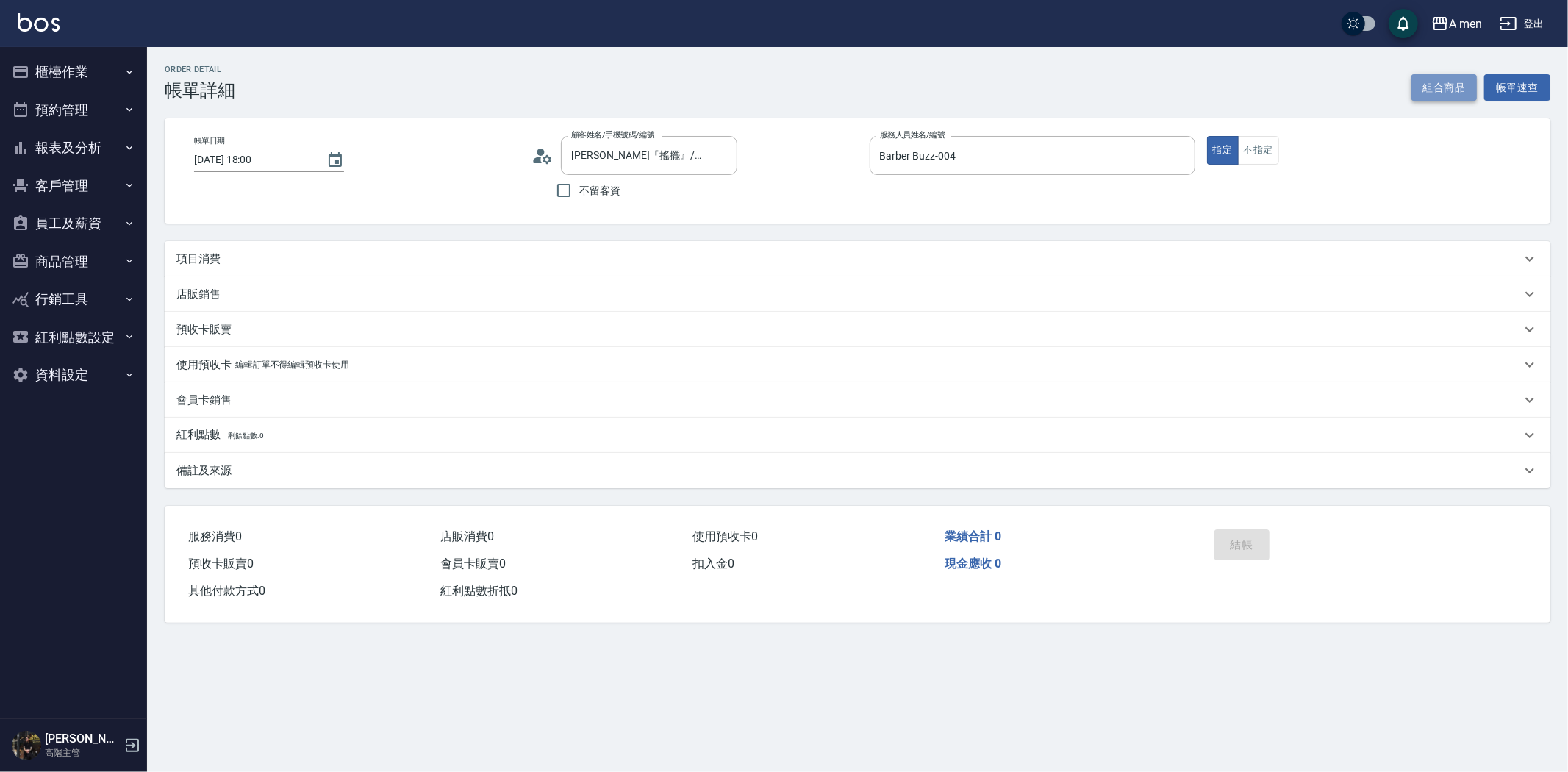
click at [1443, 94] on button "組合商品" at bounding box center [1444, 88] width 66 height 27
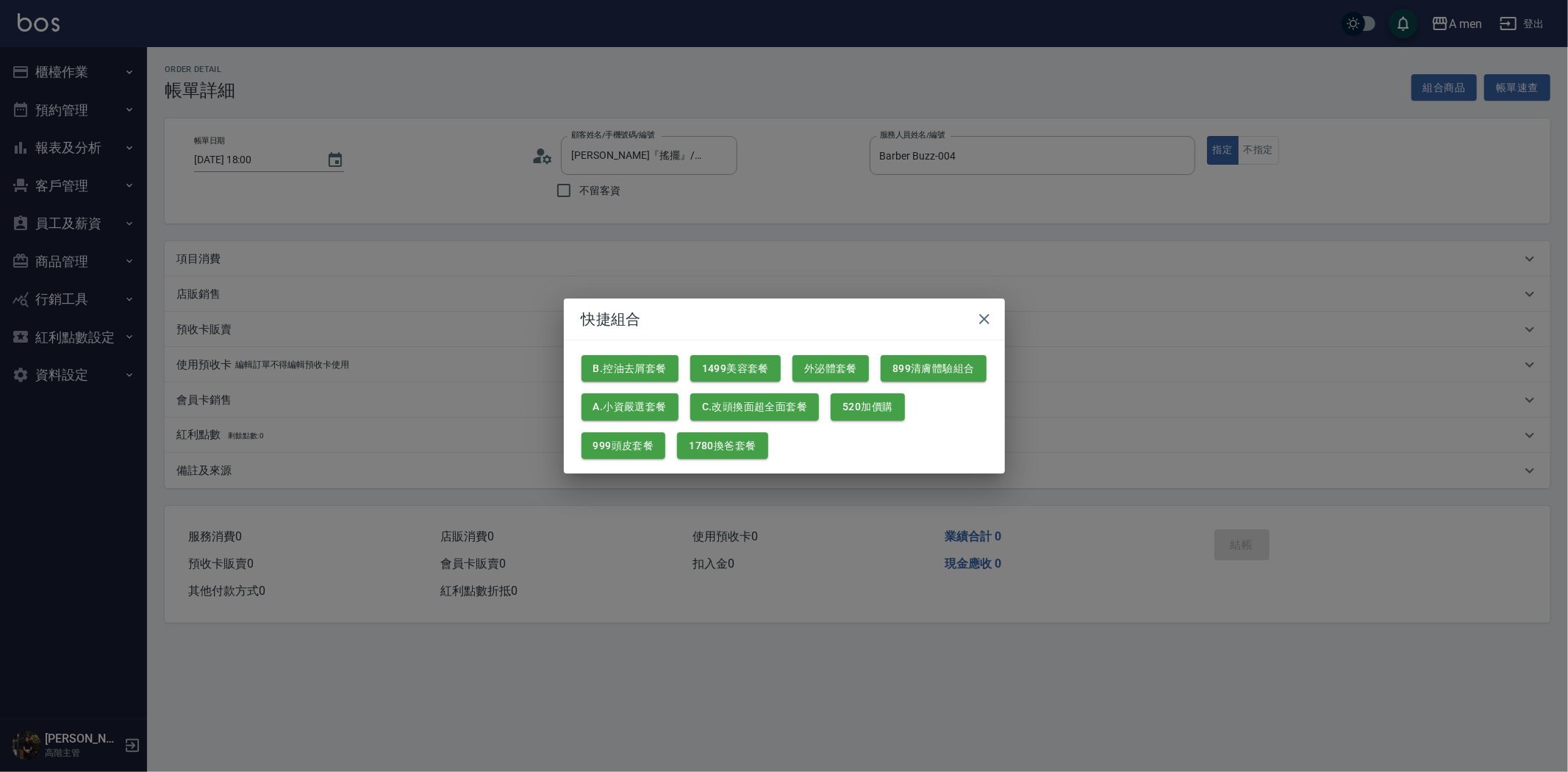
click at [968, 325] on h2 "快捷組合" at bounding box center [784, 320] width 441 height 41
click at [981, 320] on icon "button" at bounding box center [984, 319] width 17 height 17
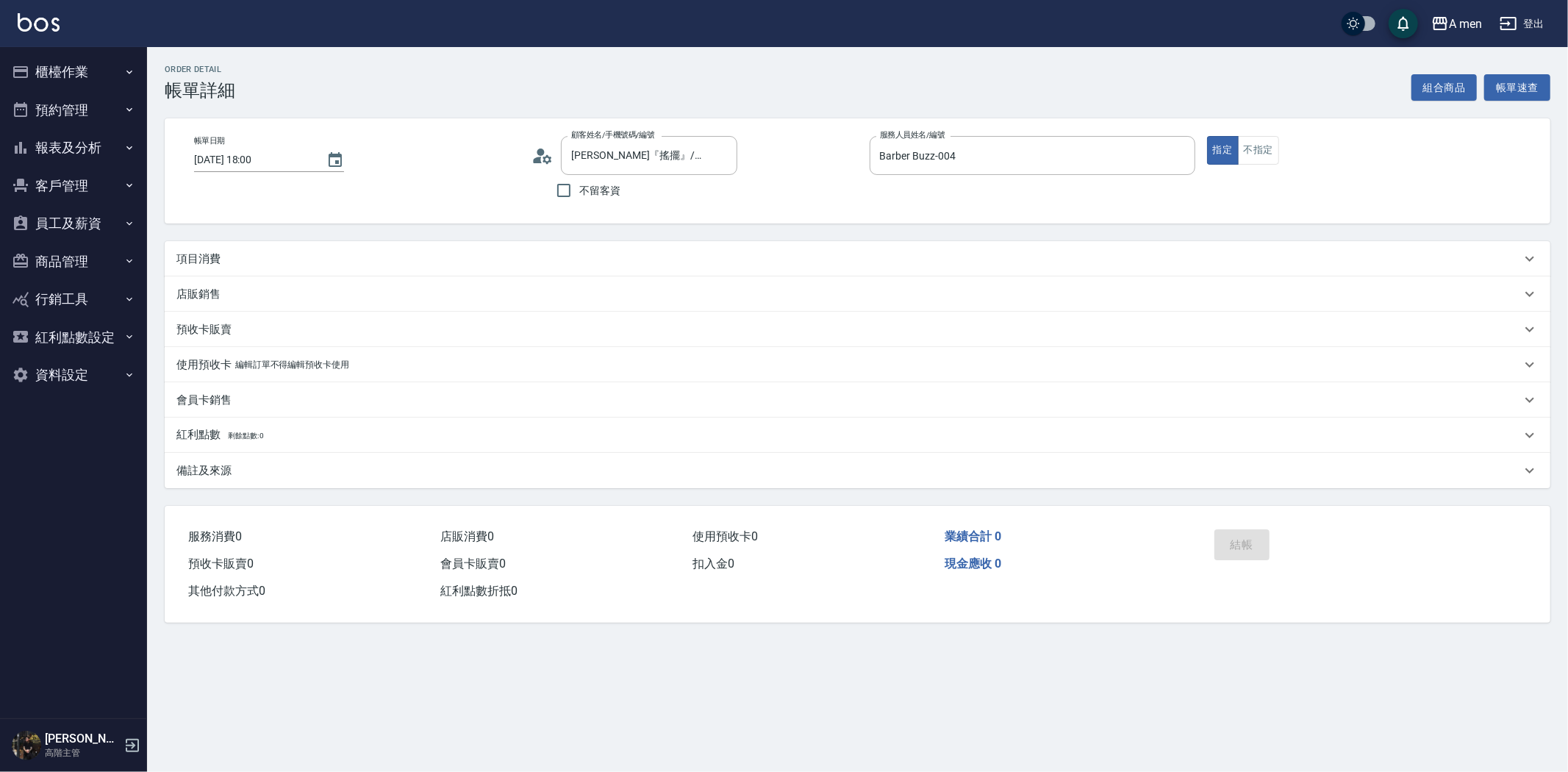
click at [336, 252] on div "項目消費" at bounding box center [848, 259] width 1344 height 16
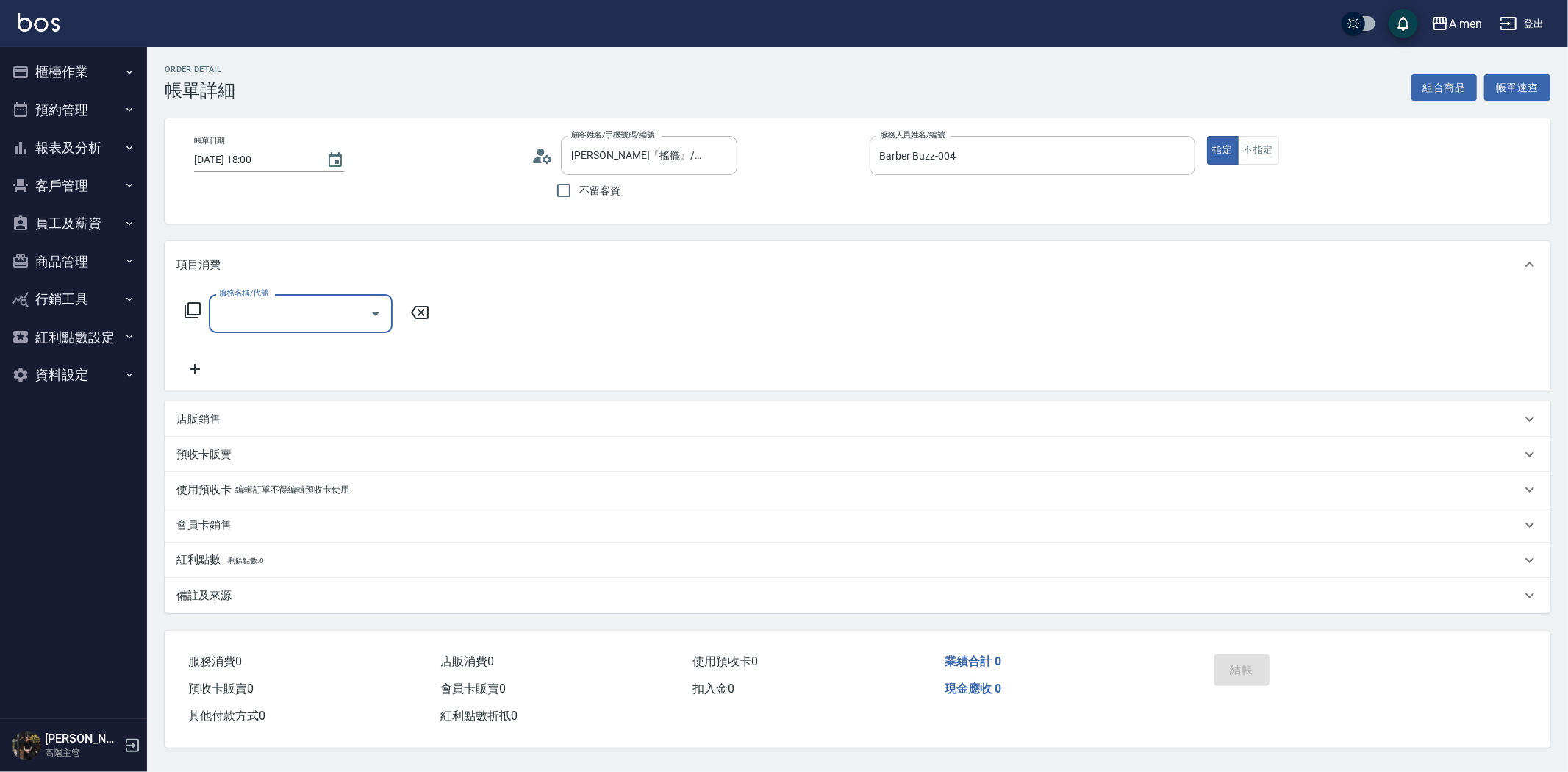
click at [324, 315] on input "服務名稱/代號" at bounding box center [290, 313] width 149 height 26
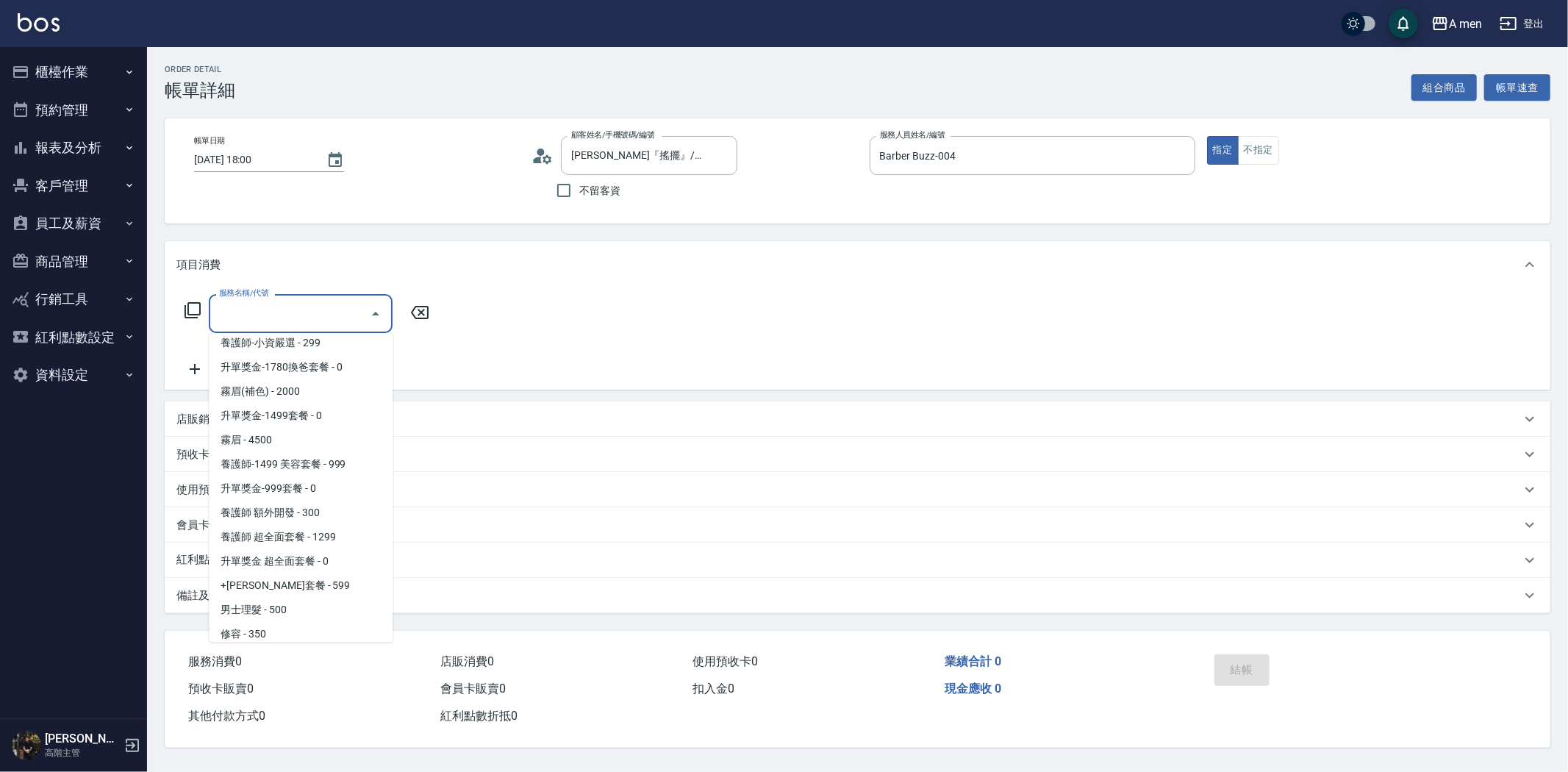
scroll to position [326, 0]
click at [287, 604] on span "男士理髮 - 500" at bounding box center [300, 607] width 184 height 24
type input "男士理髮(A01)"
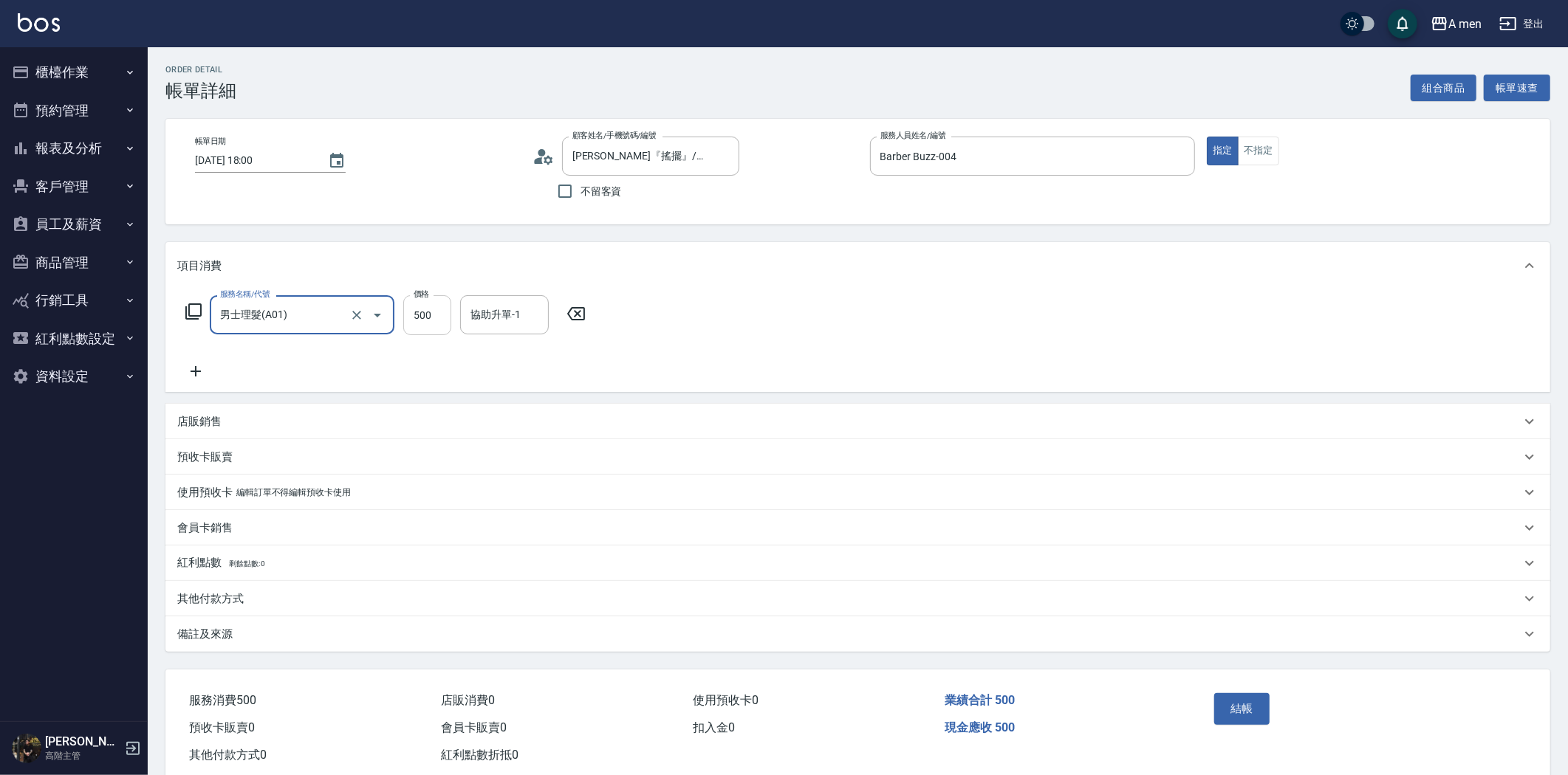
click at [437, 308] on input "500" at bounding box center [427, 315] width 48 height 40
type input "700"
click at [1254, 695] on button "結帳" at bounding box center [1241, 708] width 56 height 31
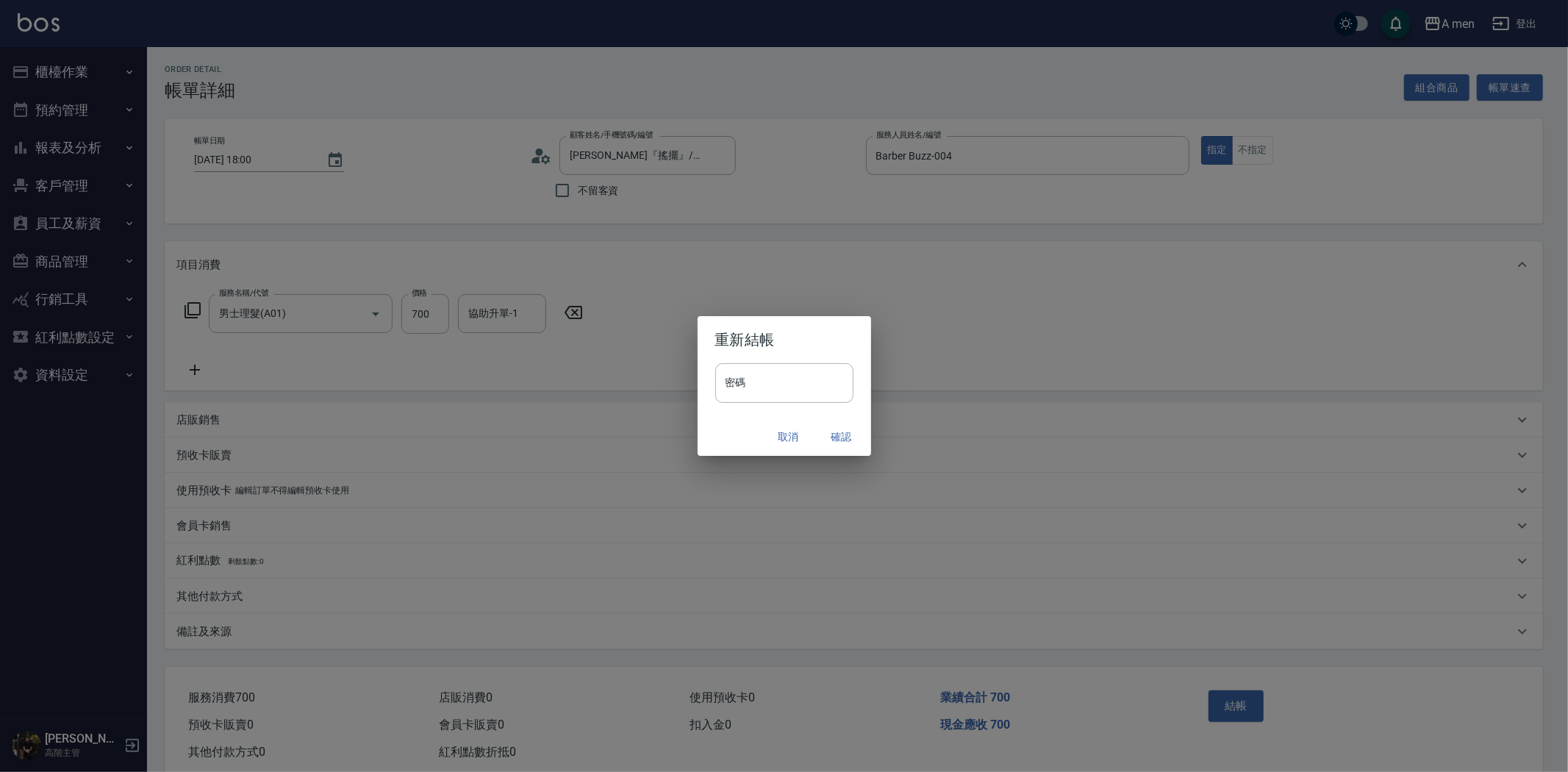
click at [848, 440] on button "確認" at bounding box center [841, 437] width 47 height 27
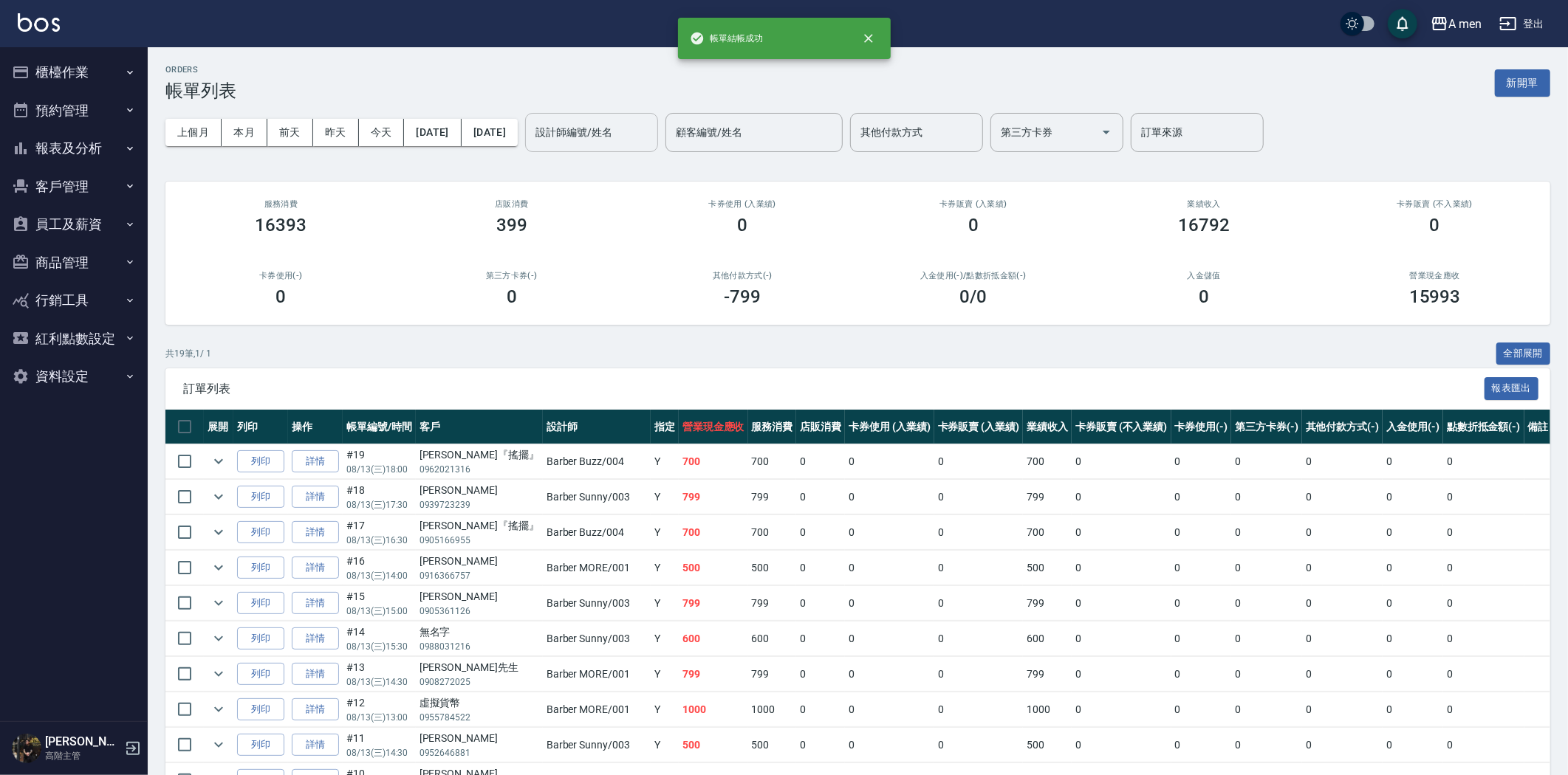
click at [614, 132] on input "設計師編號/姓名" at bounding box center [591, 132] width 119 height 26
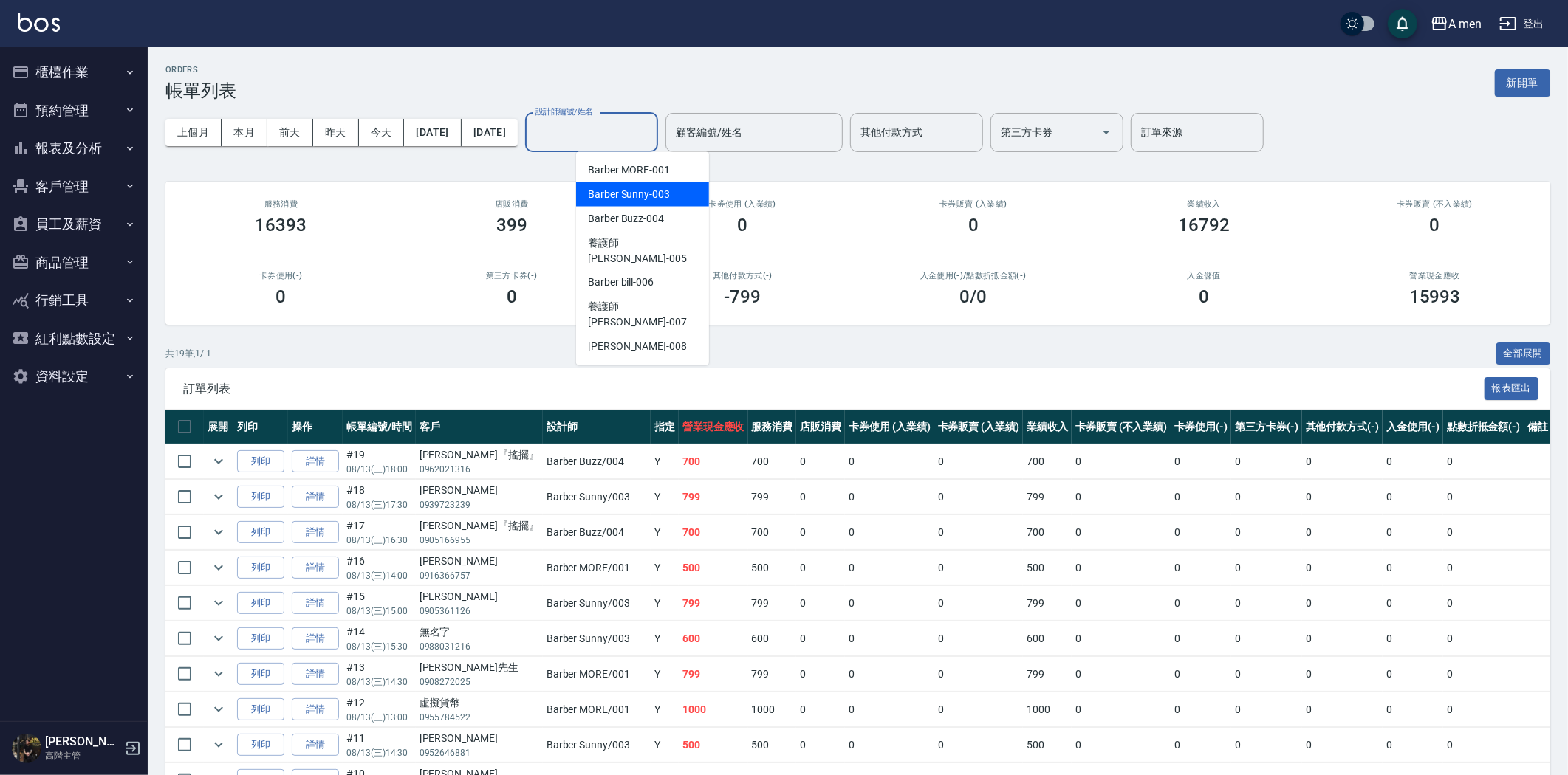
click at [665, 192] on span "Barber Sunny -003" at bounding box center [629, 194] width 82 height 16
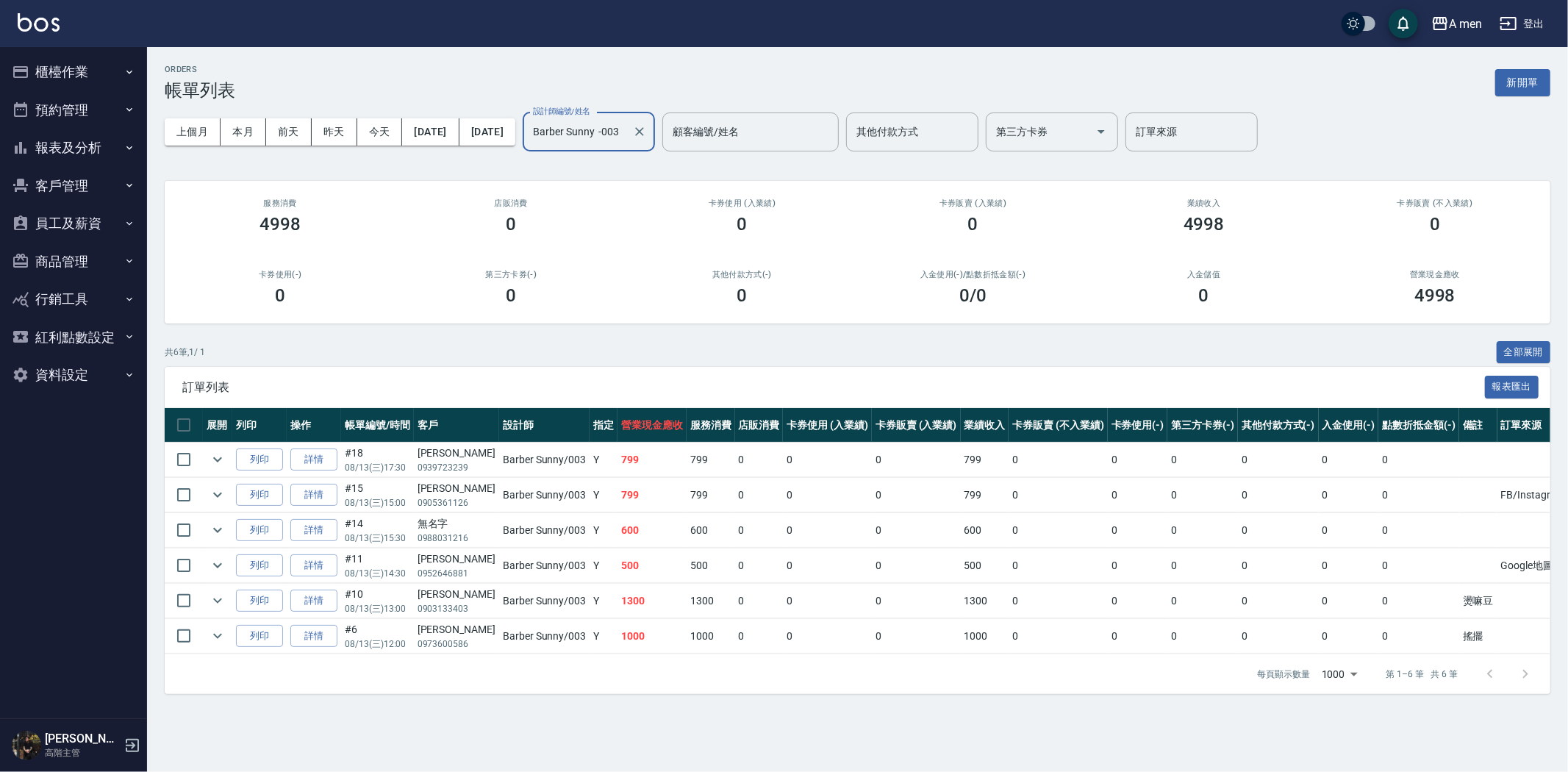
click at [626, 133] on input "Barber Sunny -003" at bounding box center [578, 131] width 97 height 26
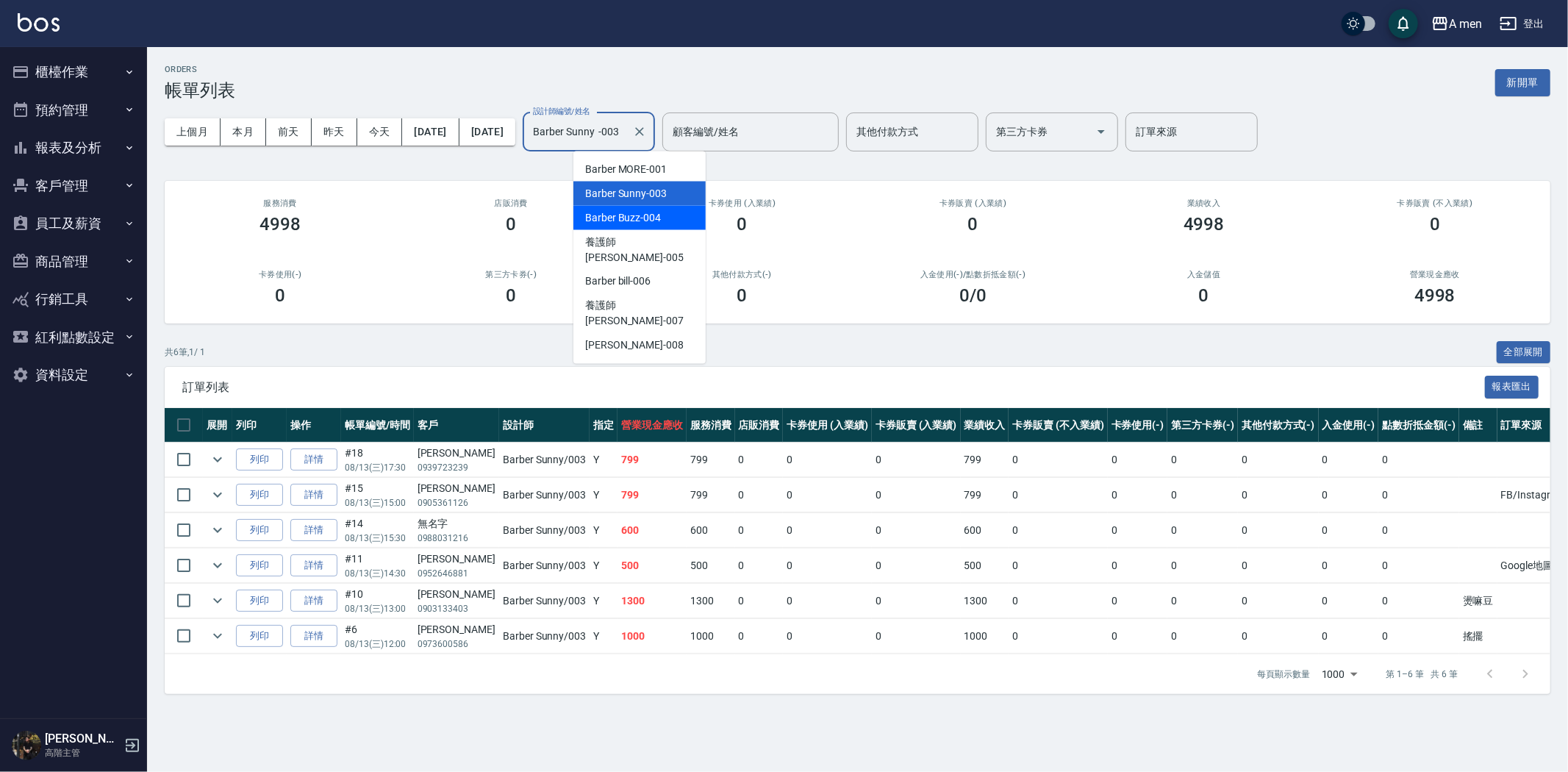
click at [635, 211] on span "Barber Buzz -004" at bounding box center [623, 218] width 76 height 16
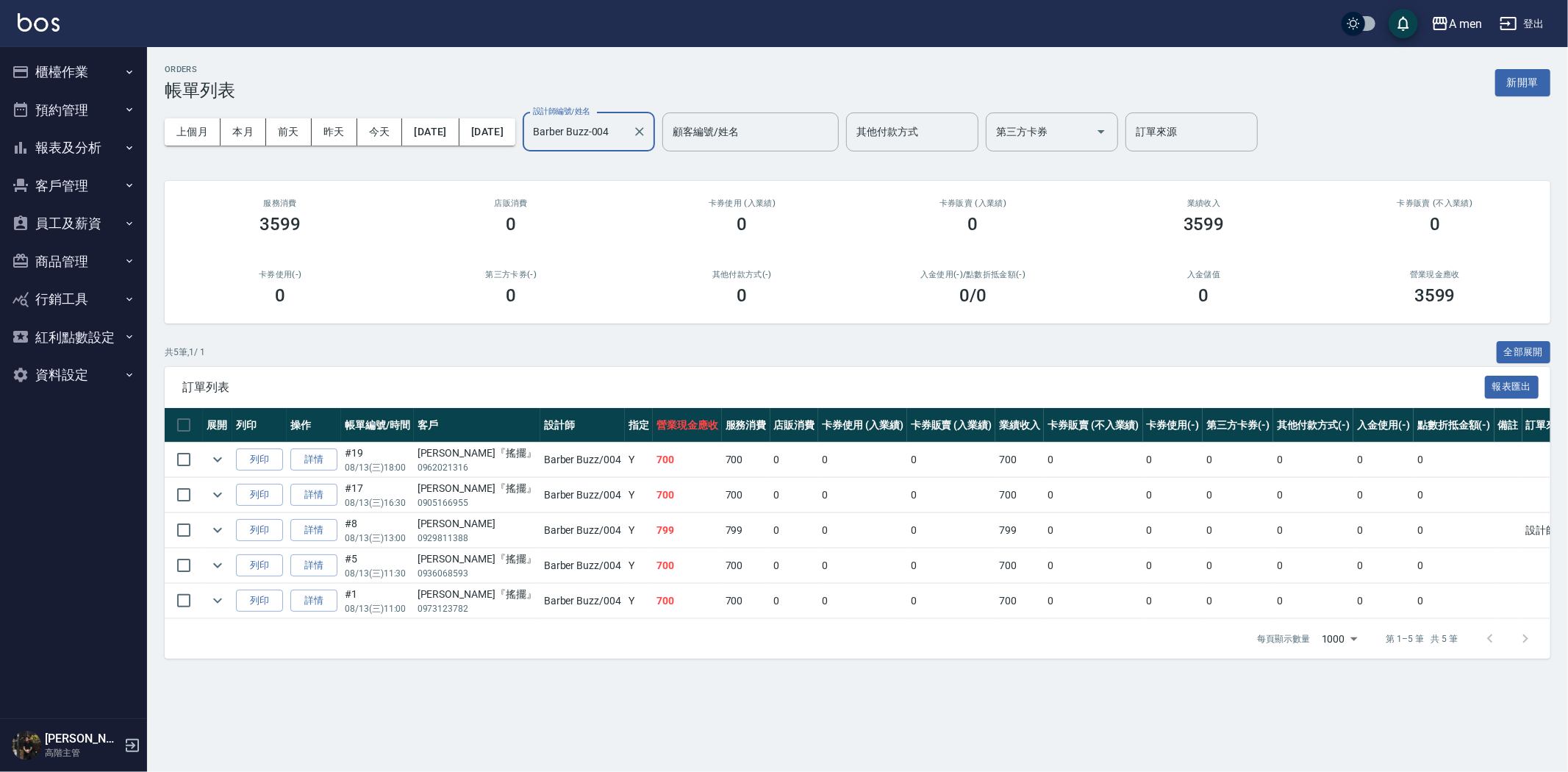
click at [626, 134] on input "Barber Buzz-004" at bounding box center [578, 131] width 97 height 26
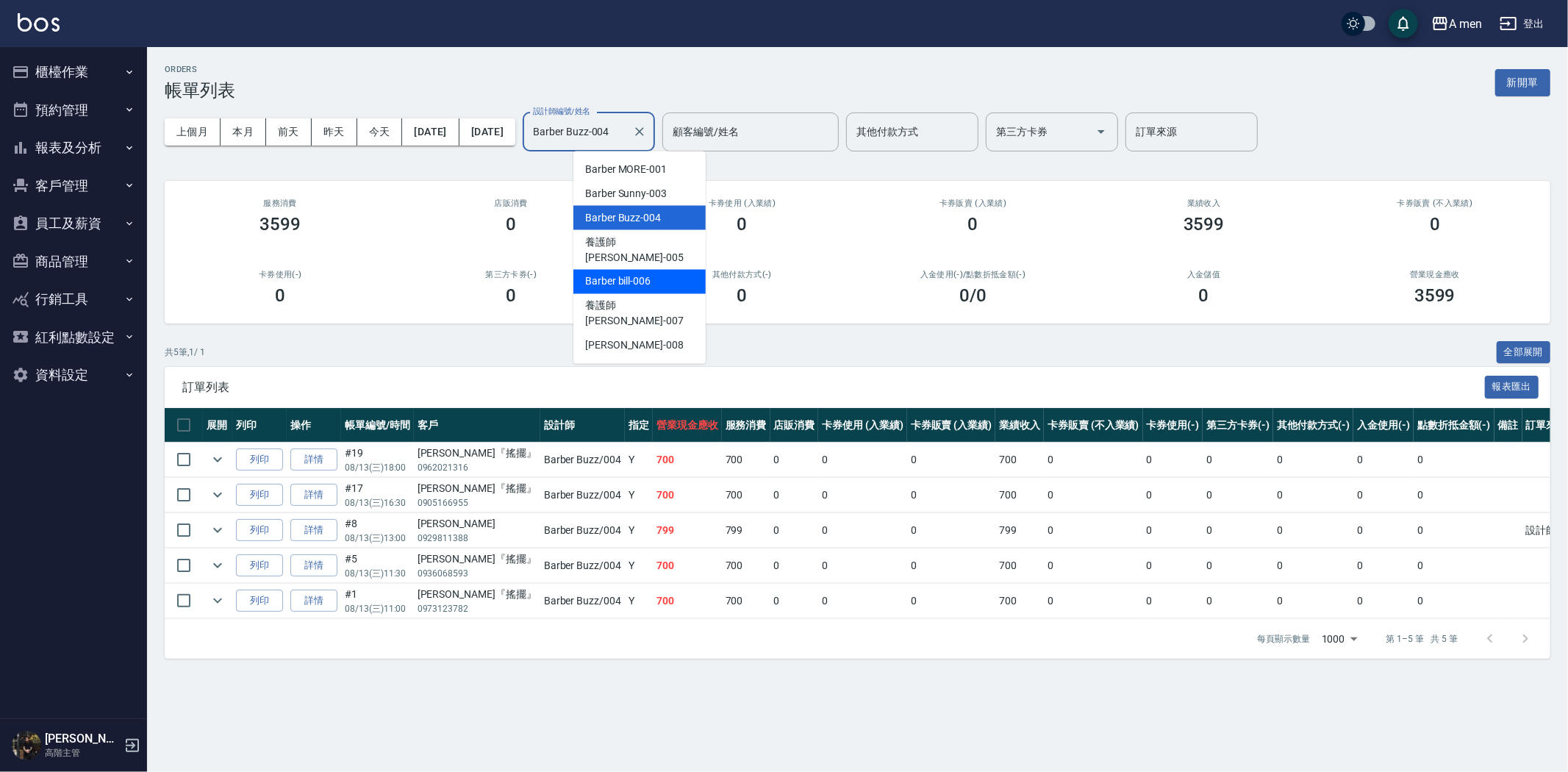
click at [643, 274] on span "Barber bill -006" at bounding box center [617, 282] width 65 height 16
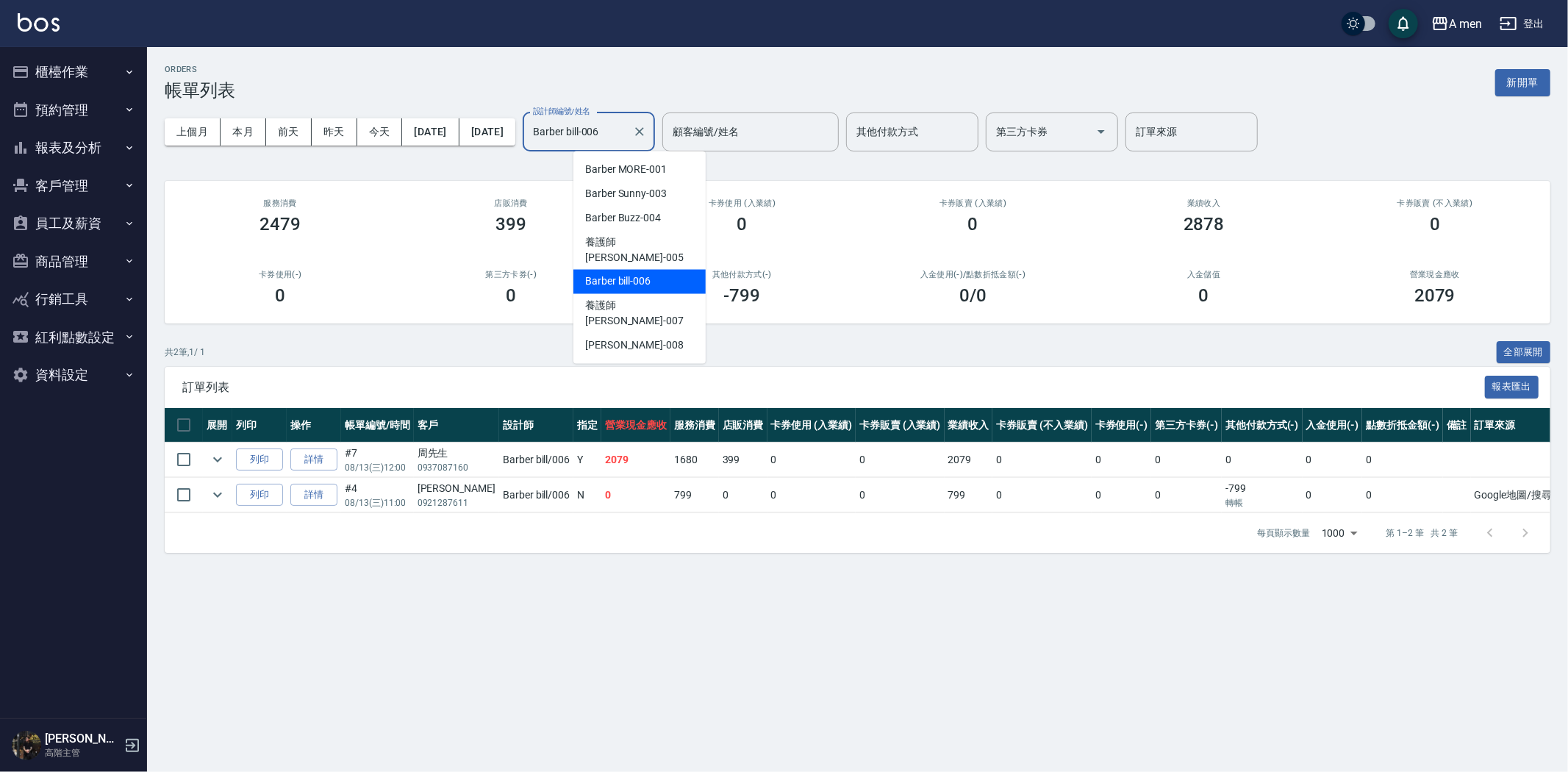
click at [626, 138] on input "Barber bill-006" at bounding box center [578, 131] width 97 height 26
click at [616, 339] on span "Garry -008" at bounding box center [634, 346] width 98 height 16
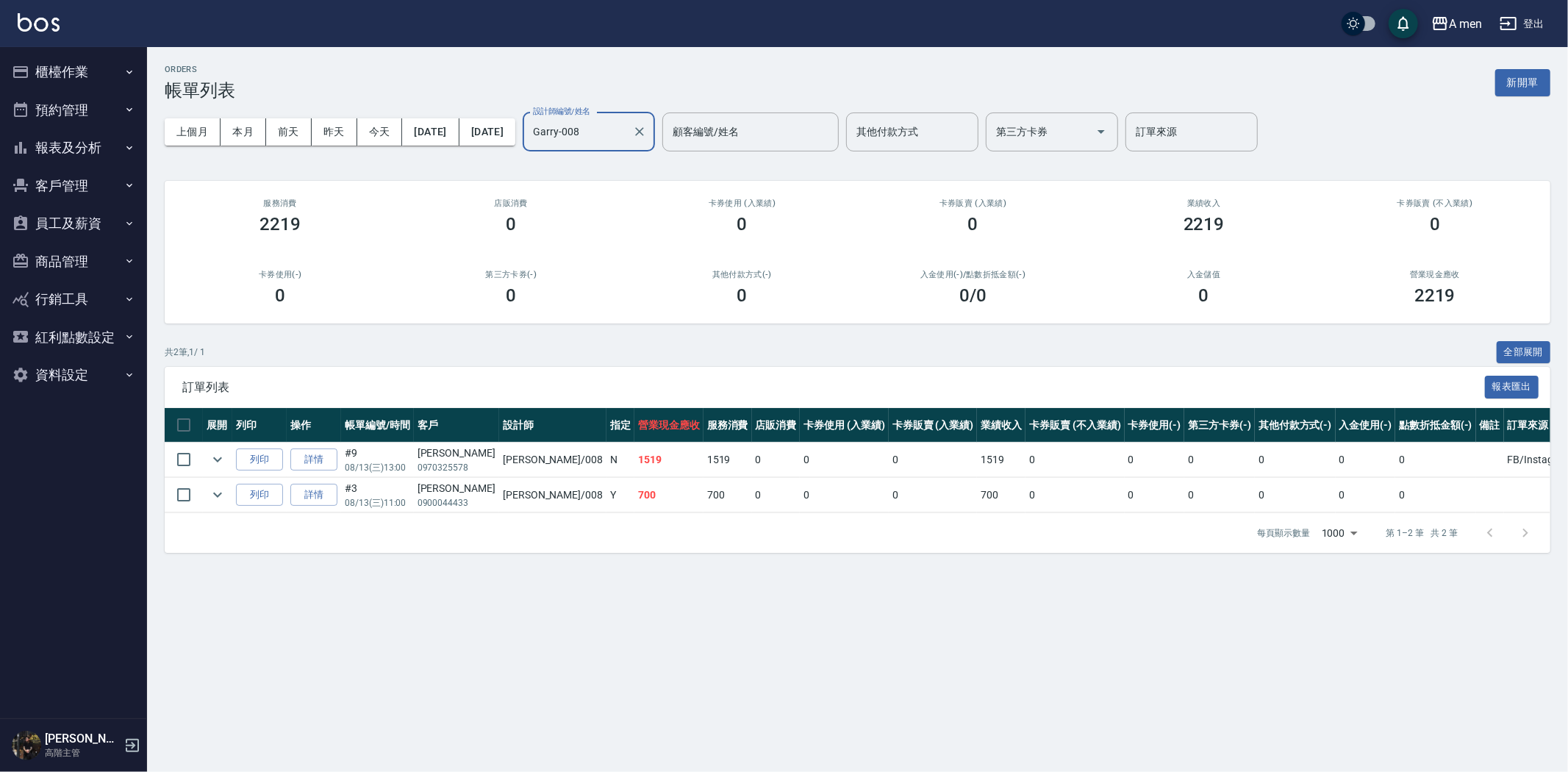
click at [608, 144] on input "Garry-008" at bounding box center [578, 131] width 97 height 26
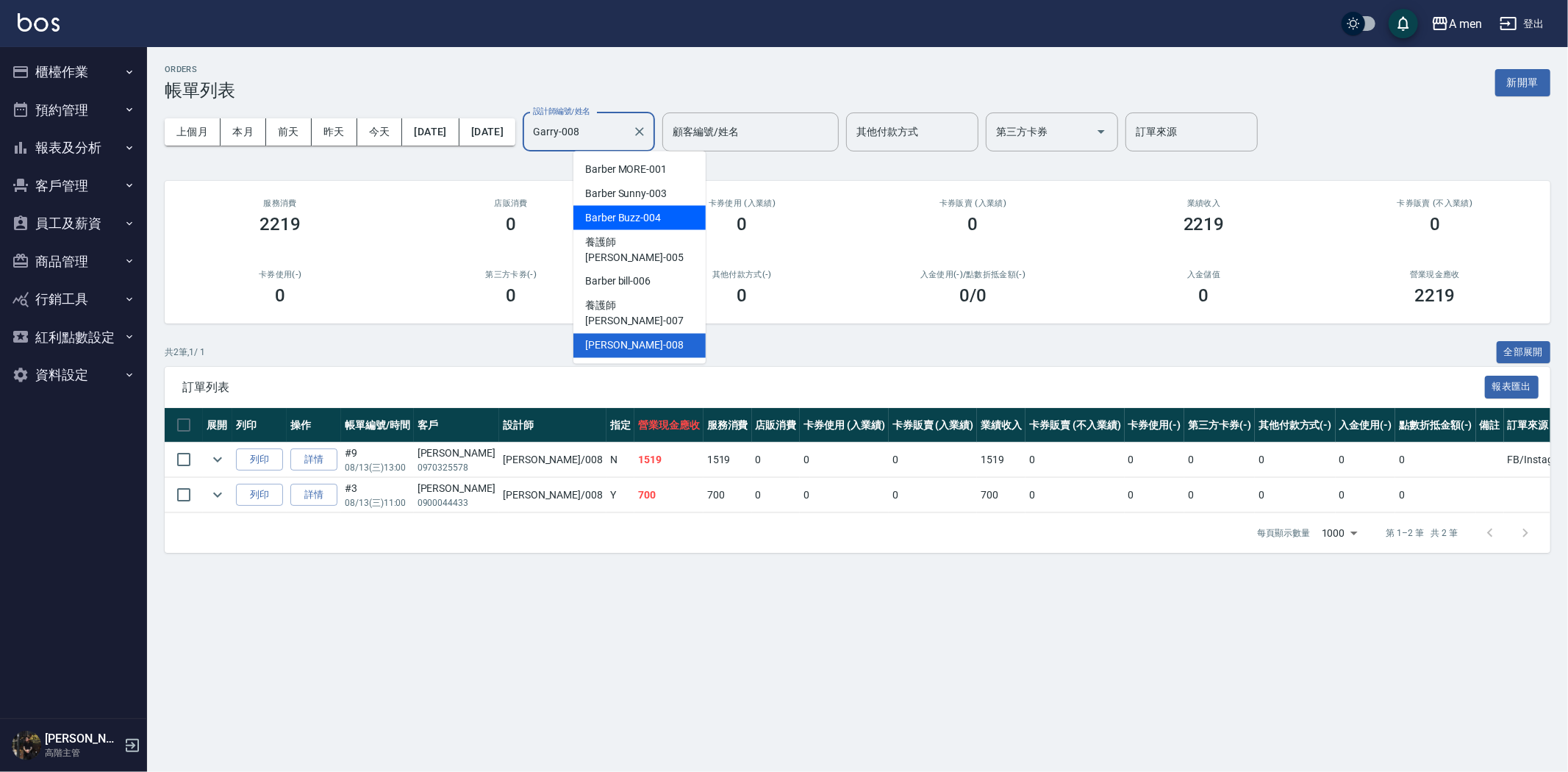
click at [651, 219] on span "Barber Buzz -004" at bounding box center [623, 218] width 76 height 16
type input "Barber Buzz-004"
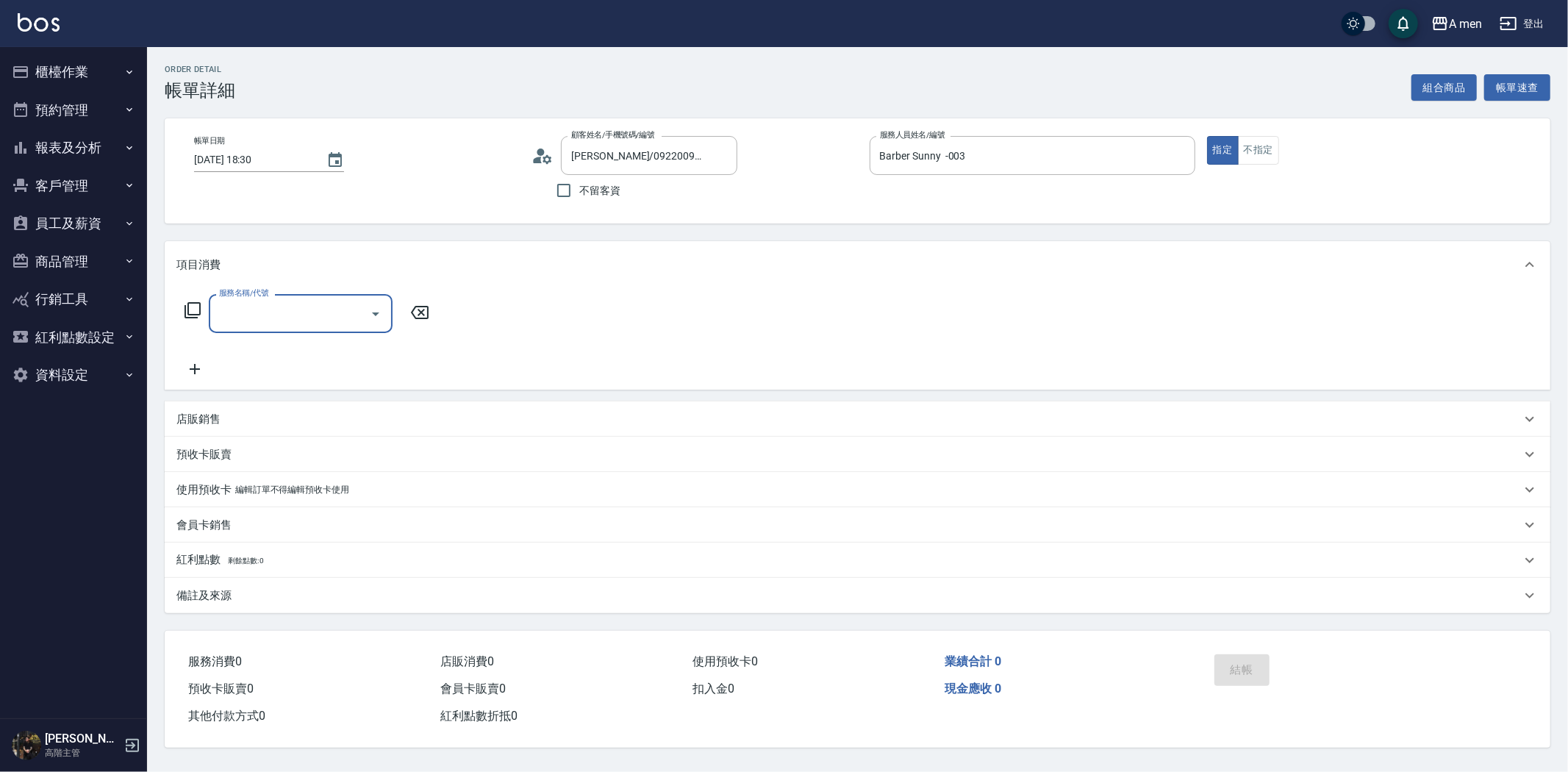
click at [364, 312] on div at bounding box center [375, 313] width 22 height 39
click at [377, 312] on icon "Open" at bounding box center [375, 314] width 17 height 17
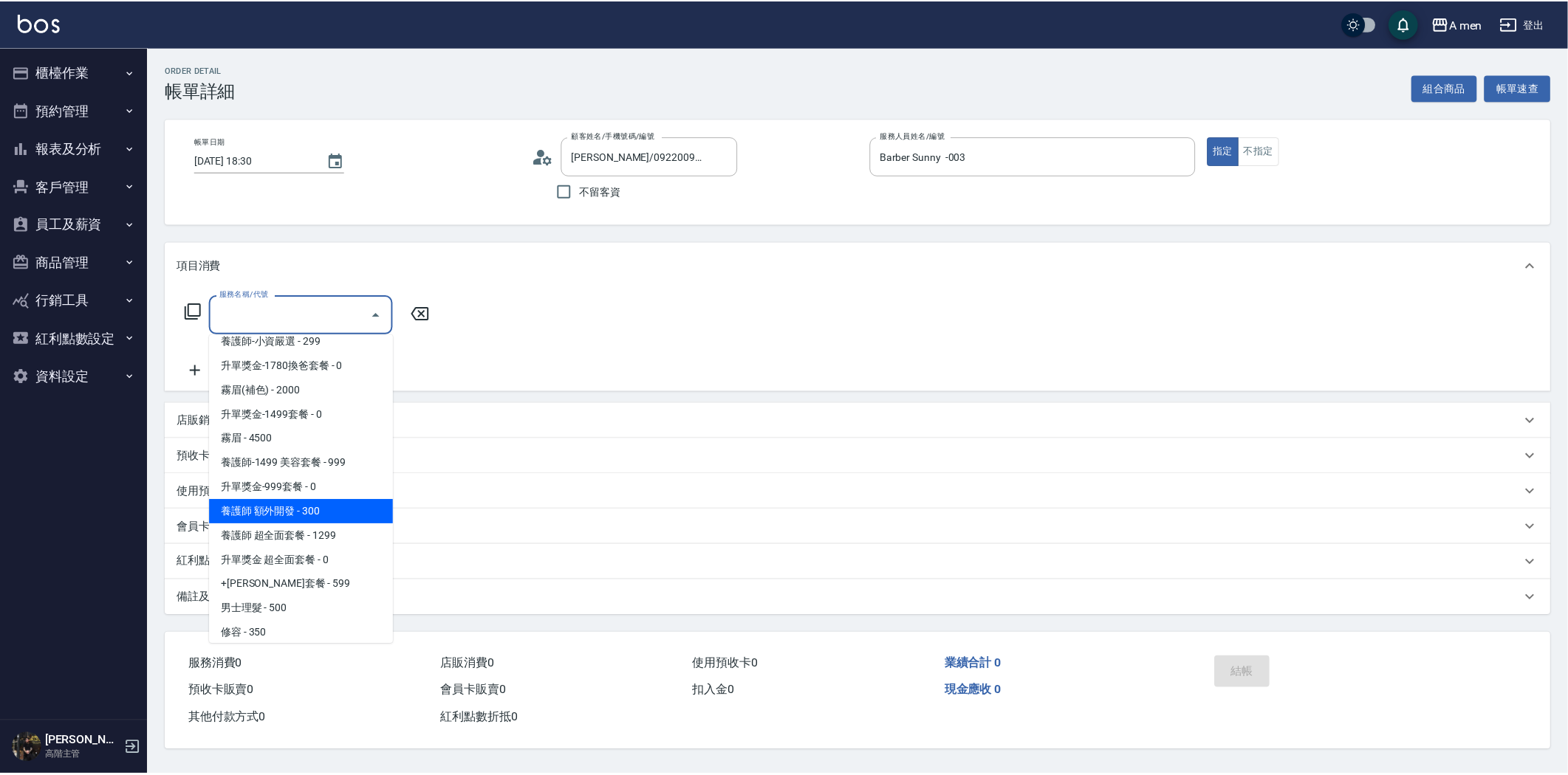
scroll to position [409, 0]
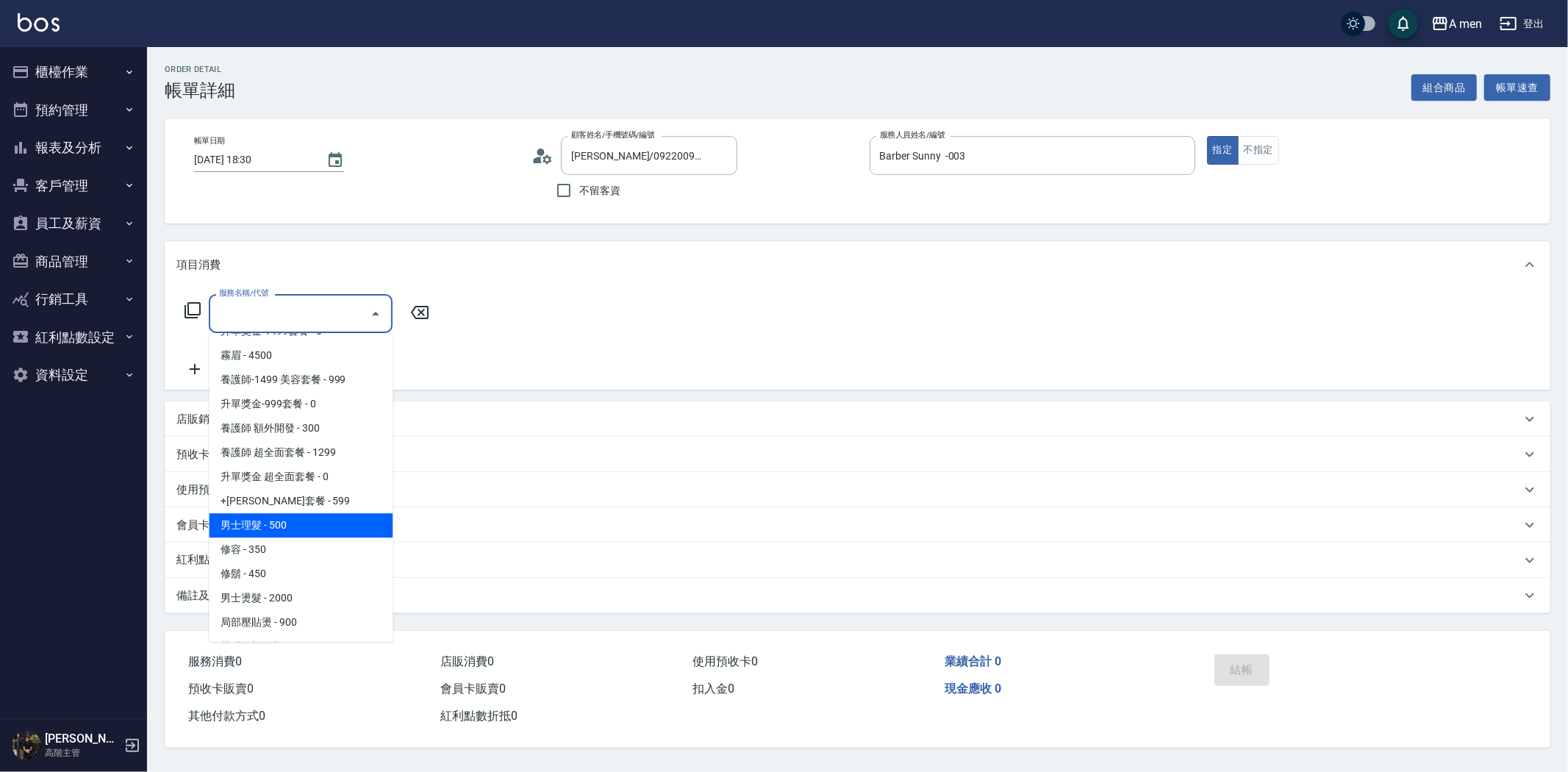
click at [302, 521] on span "男士理髮 - 500" at bounding box center [300, 525] width 184 height 24
type input "男士理髮(A01)"
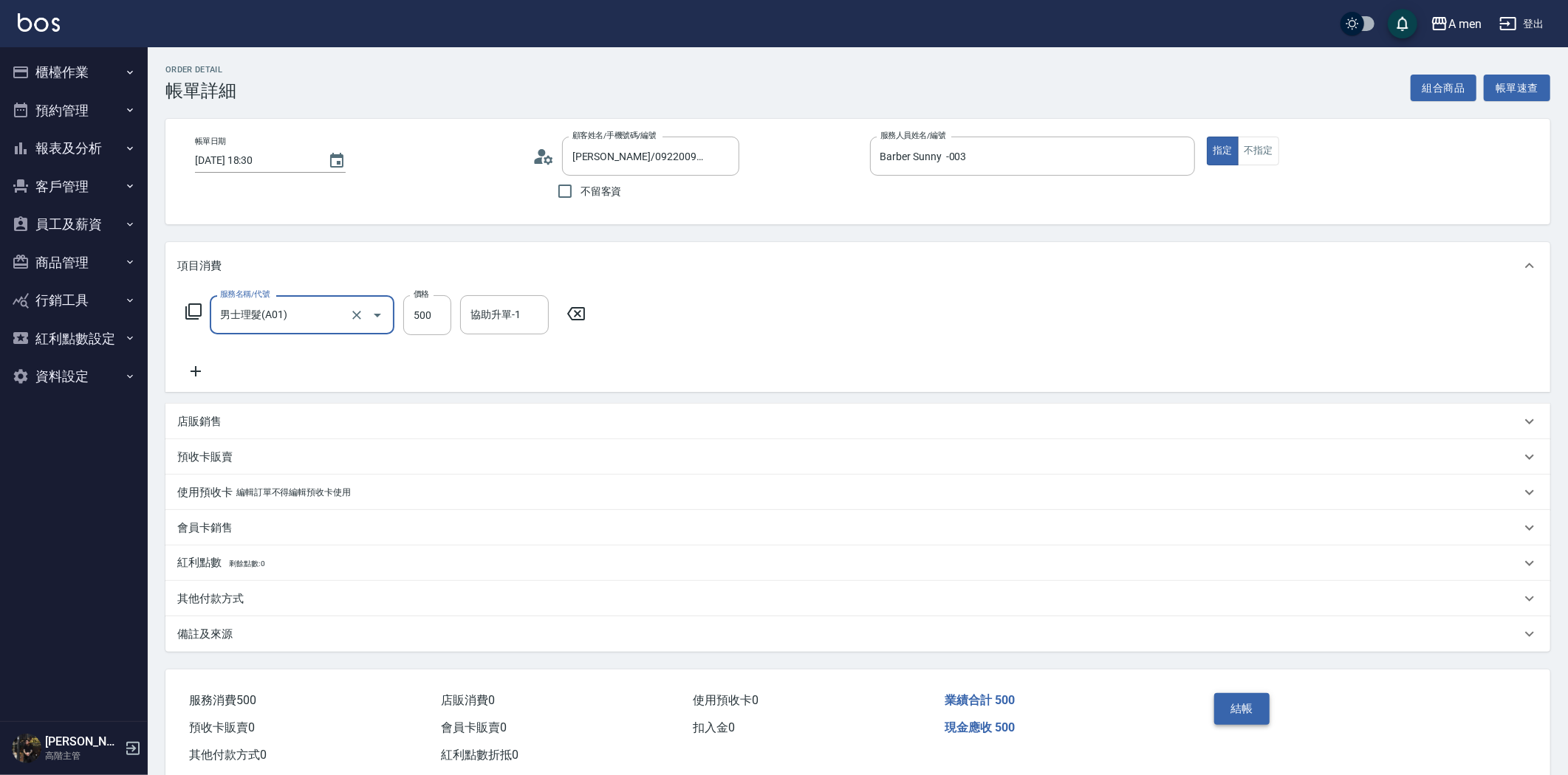
click at [1241, 706] on button "結帳" at bounding box center [1241, 708] width 56 height 31
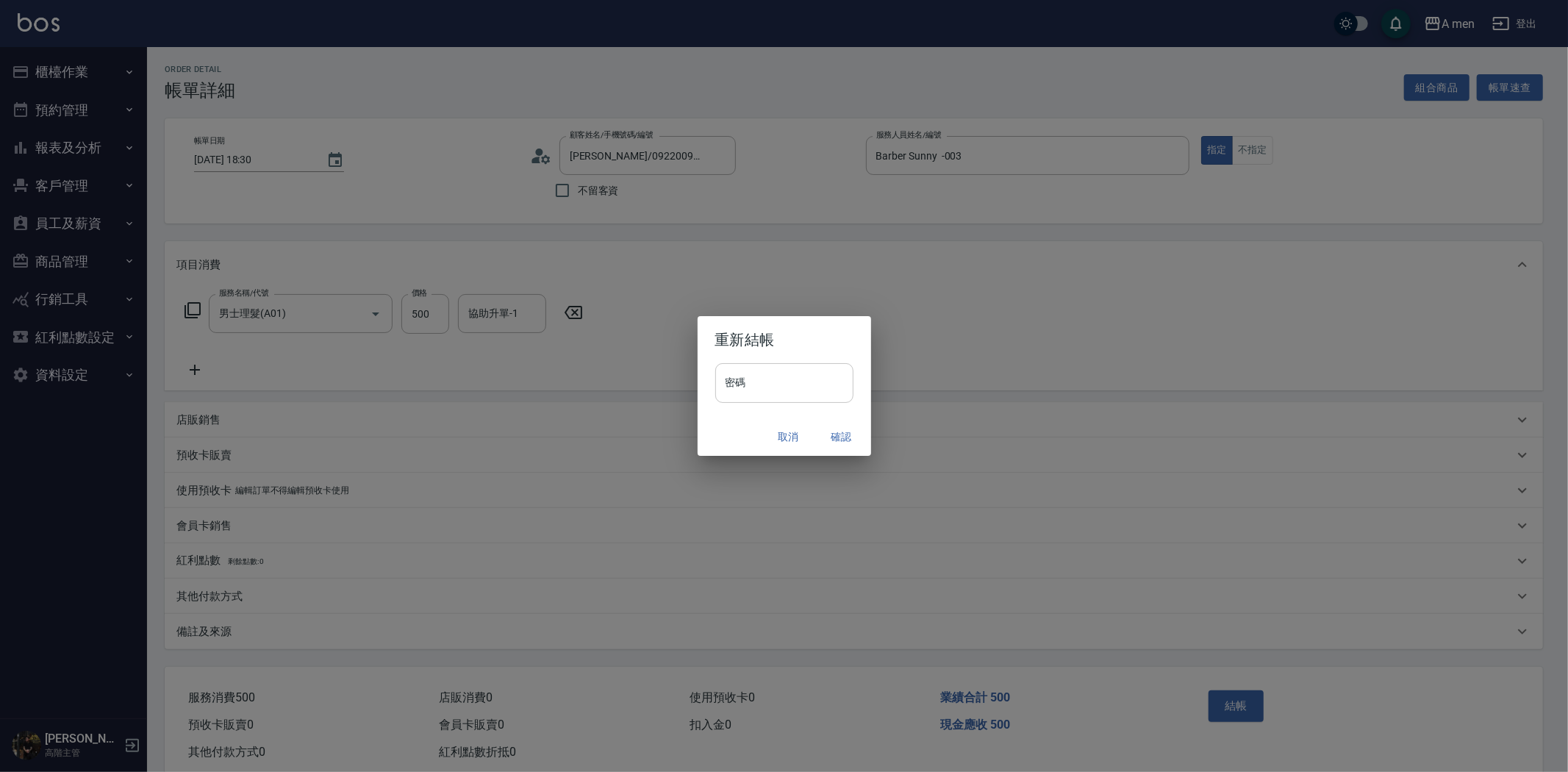
click at [754, 380] on input "密碼" at bounding box center [784, 383] width 138 height 40
type input "****"
click at [834, 431] on button "確認" at bounding box center [841, 437] width 47 height 27
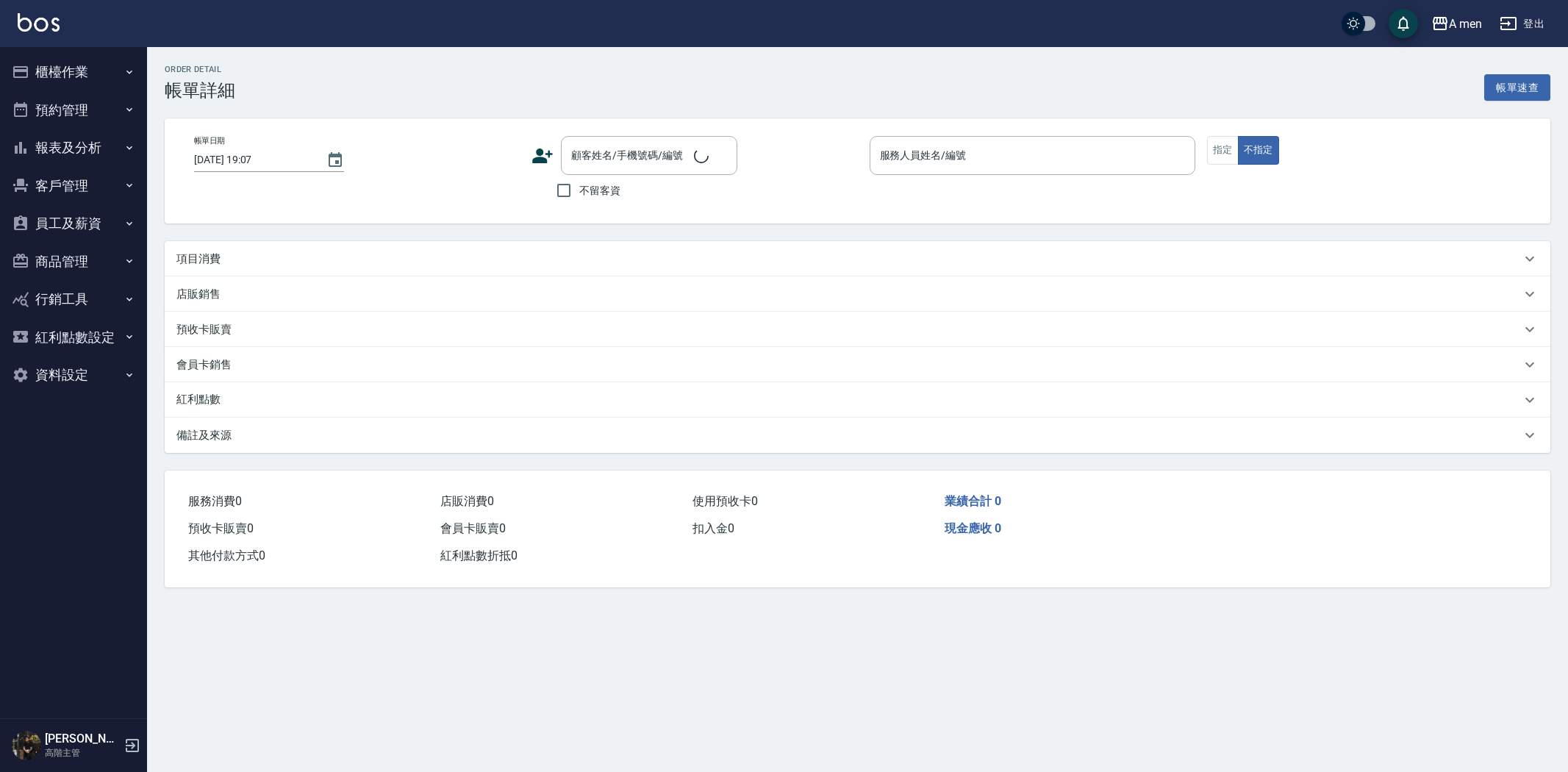
type input "[DATE] 19:00"
type input "Barber Buzz-004"
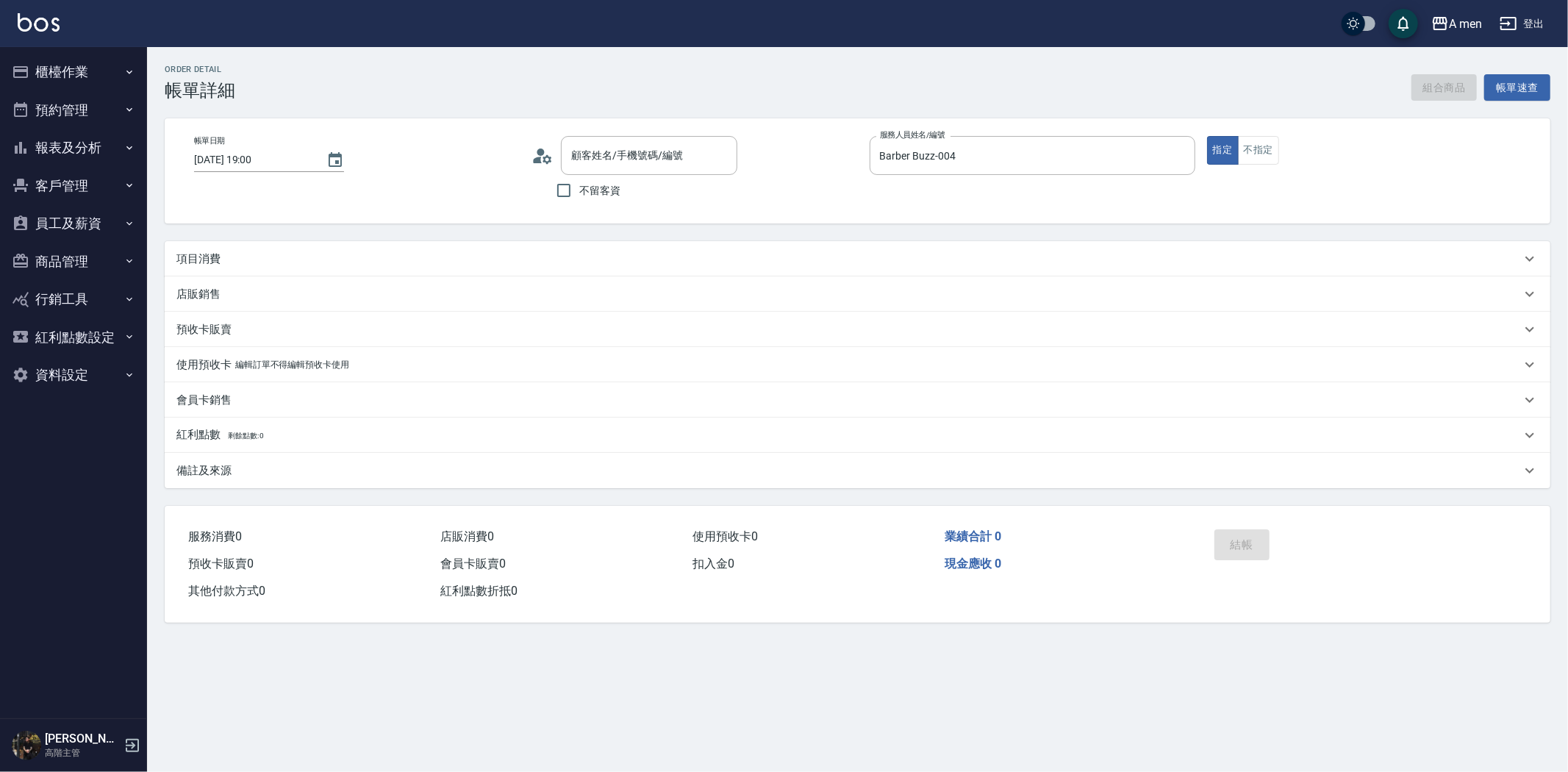
type input "[PERSON_NAME]/0920076776/null"
click at [399, 248] on div "項目消費" at bounding box center [857, 258] width 1386 height 36
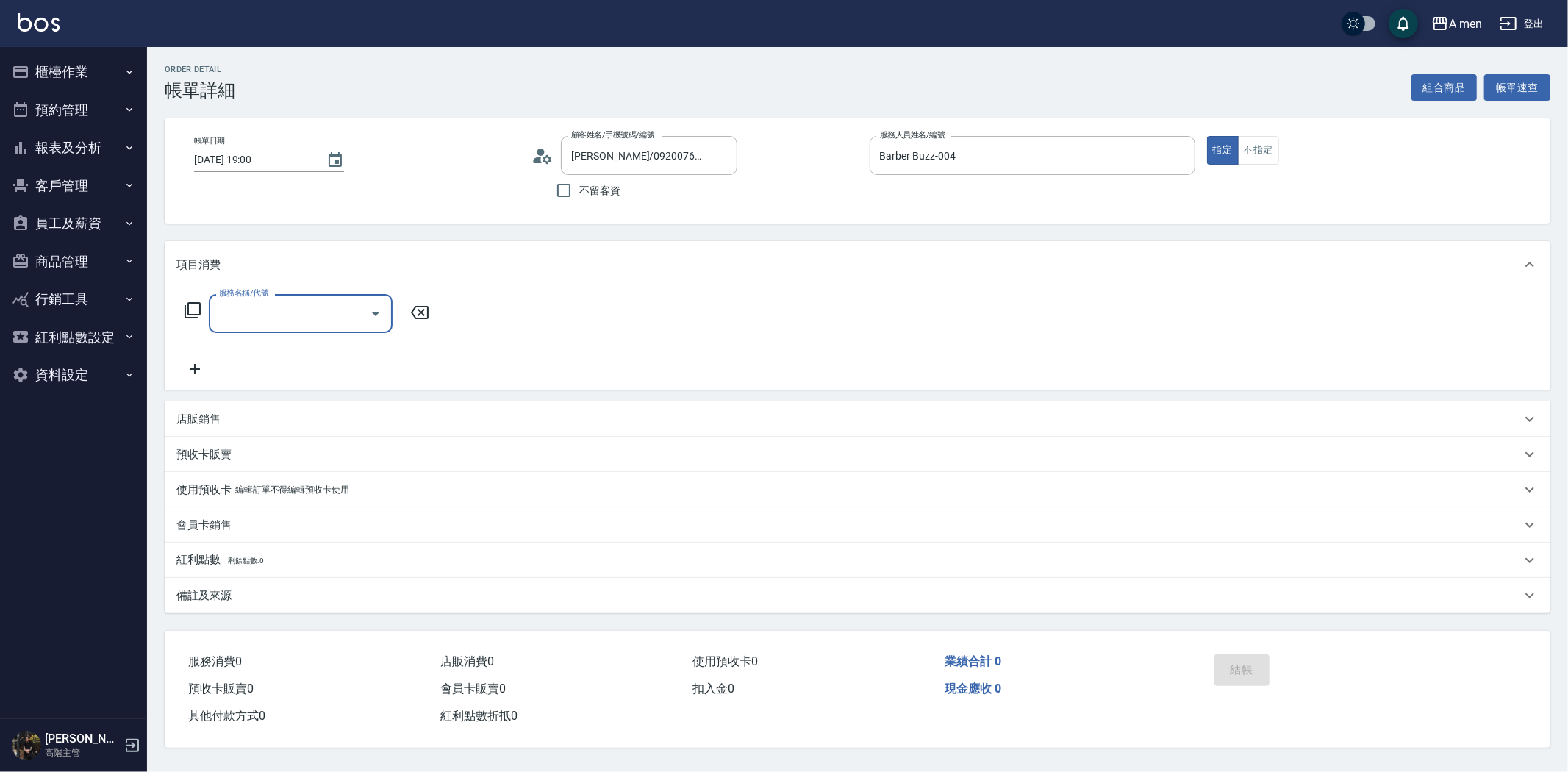
drag, startPoint x: 313, startPoint y: 303, endPoint x: 319, endPoint y: 319, distance: 17.1
click at [314, 305] on input "服務名稱/代號" at bounding box center [290, 313] width 149 height 26
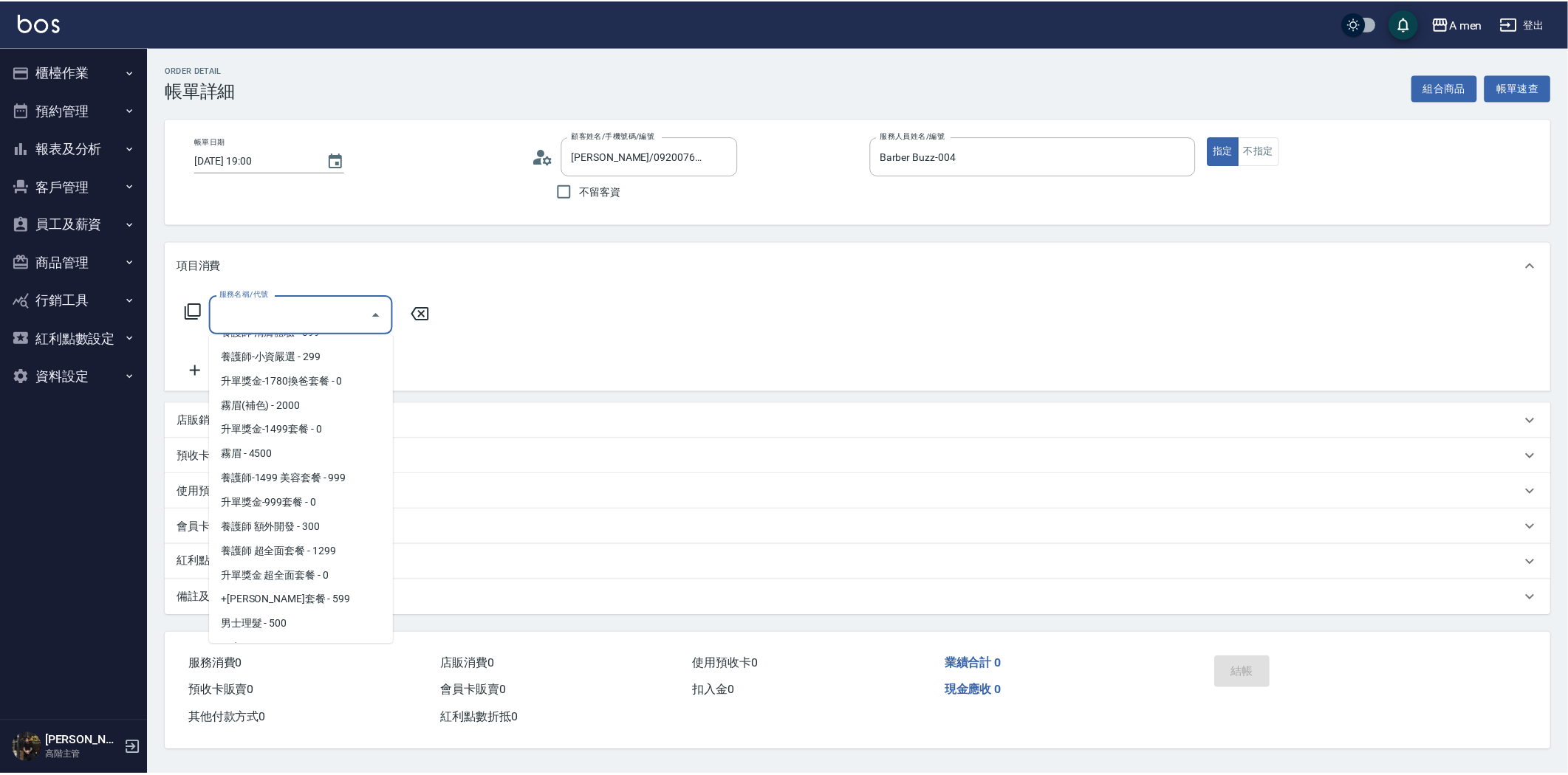
scroll to position [492, 0]
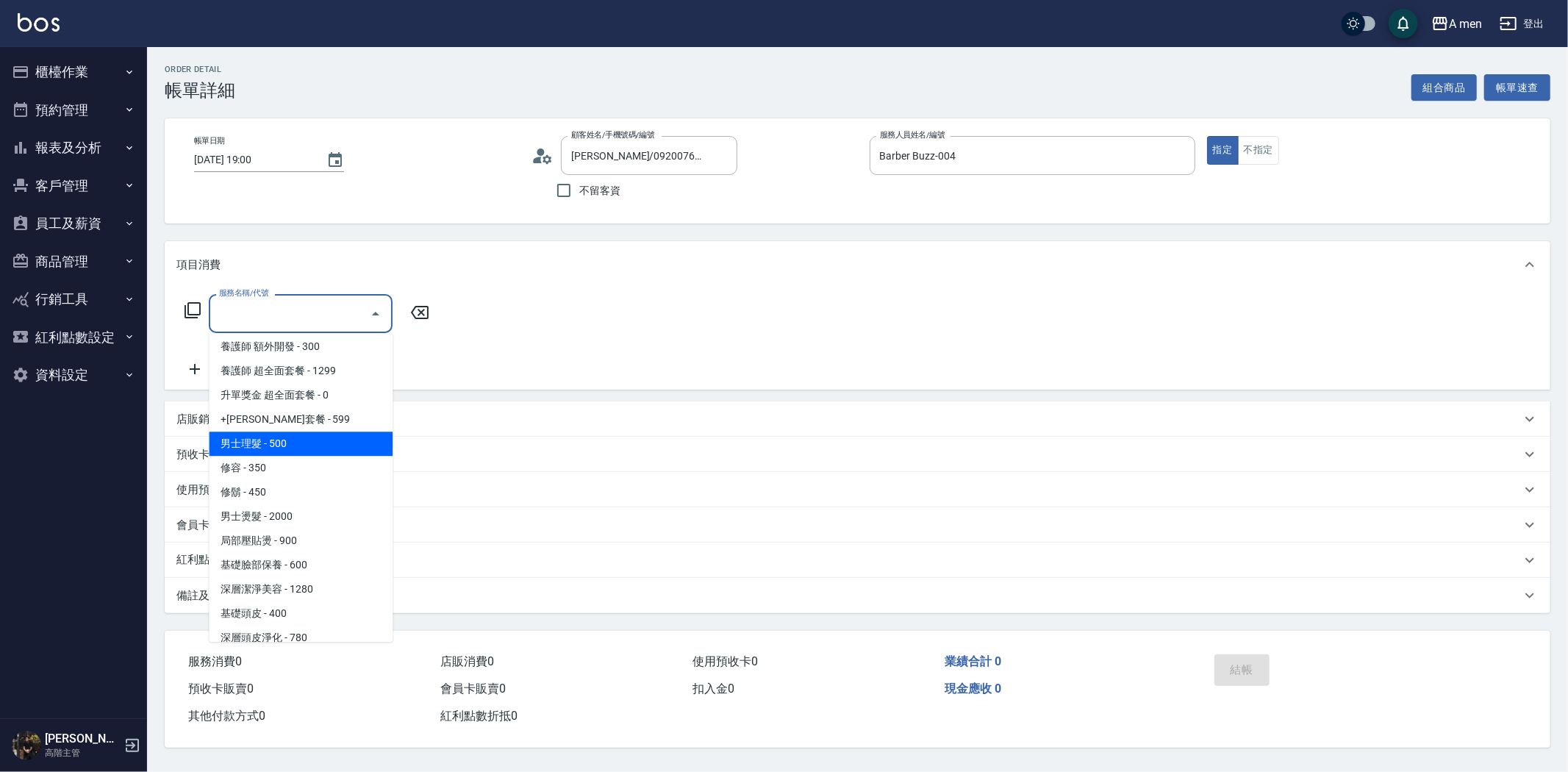
click at [319, 448] on span "男士理髮 - 500" at bounding box center [300, 443] width 184 height 24
type input "男士理髮(A01)"
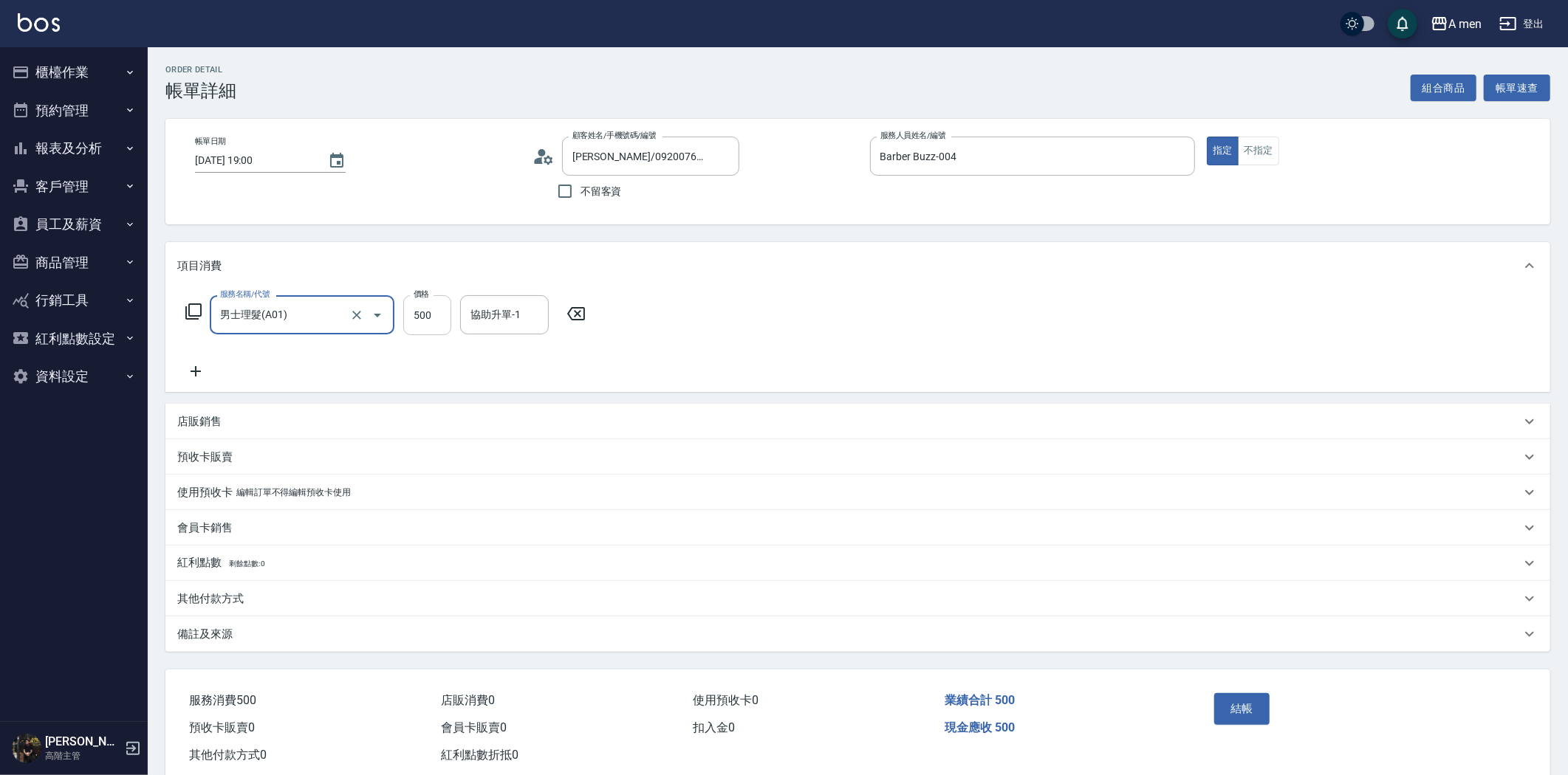
click at [425, 311] on input "500" at bounding box center [427, 315] width 48 height 40
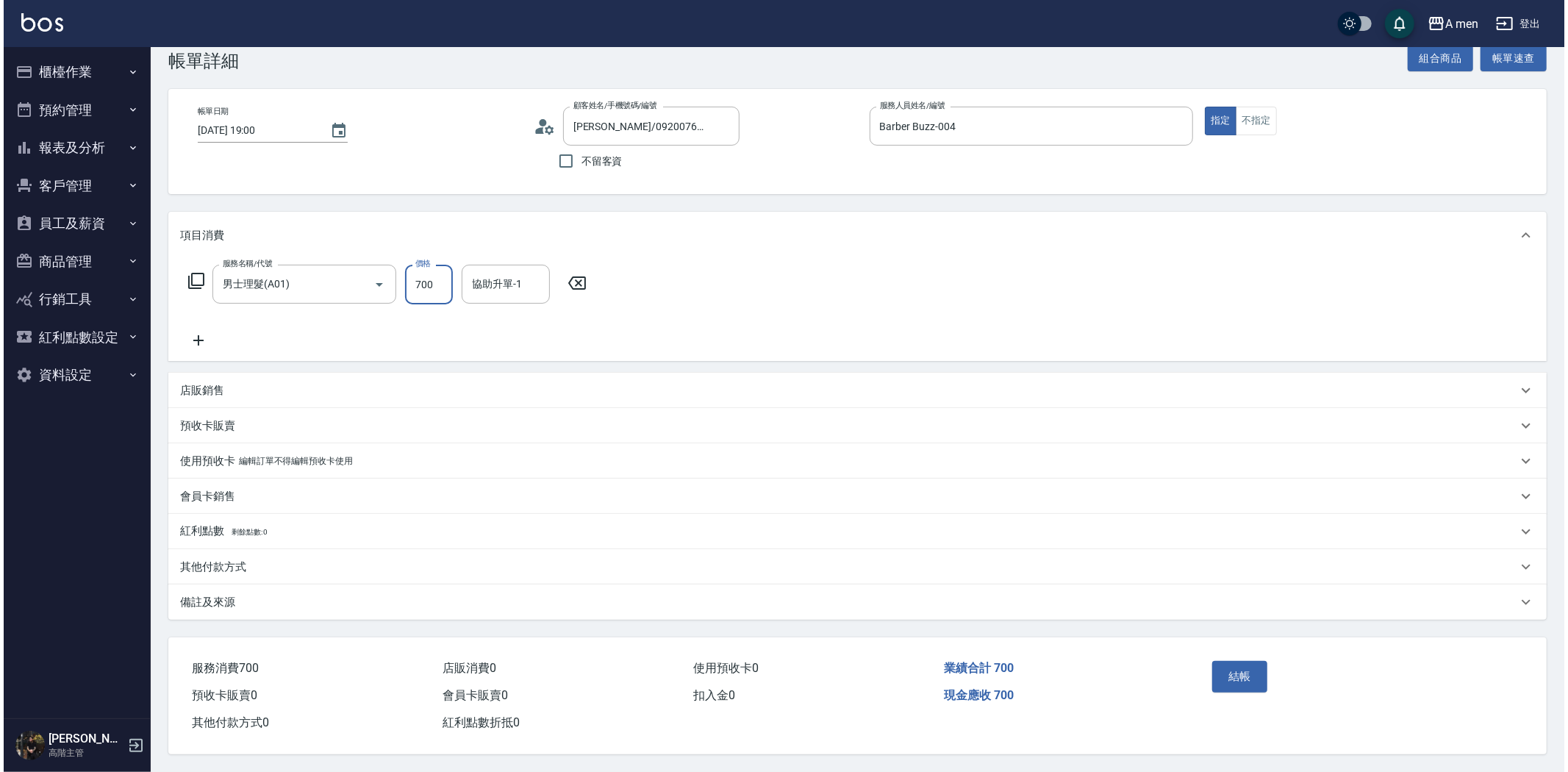
scroll to position [34, 0]
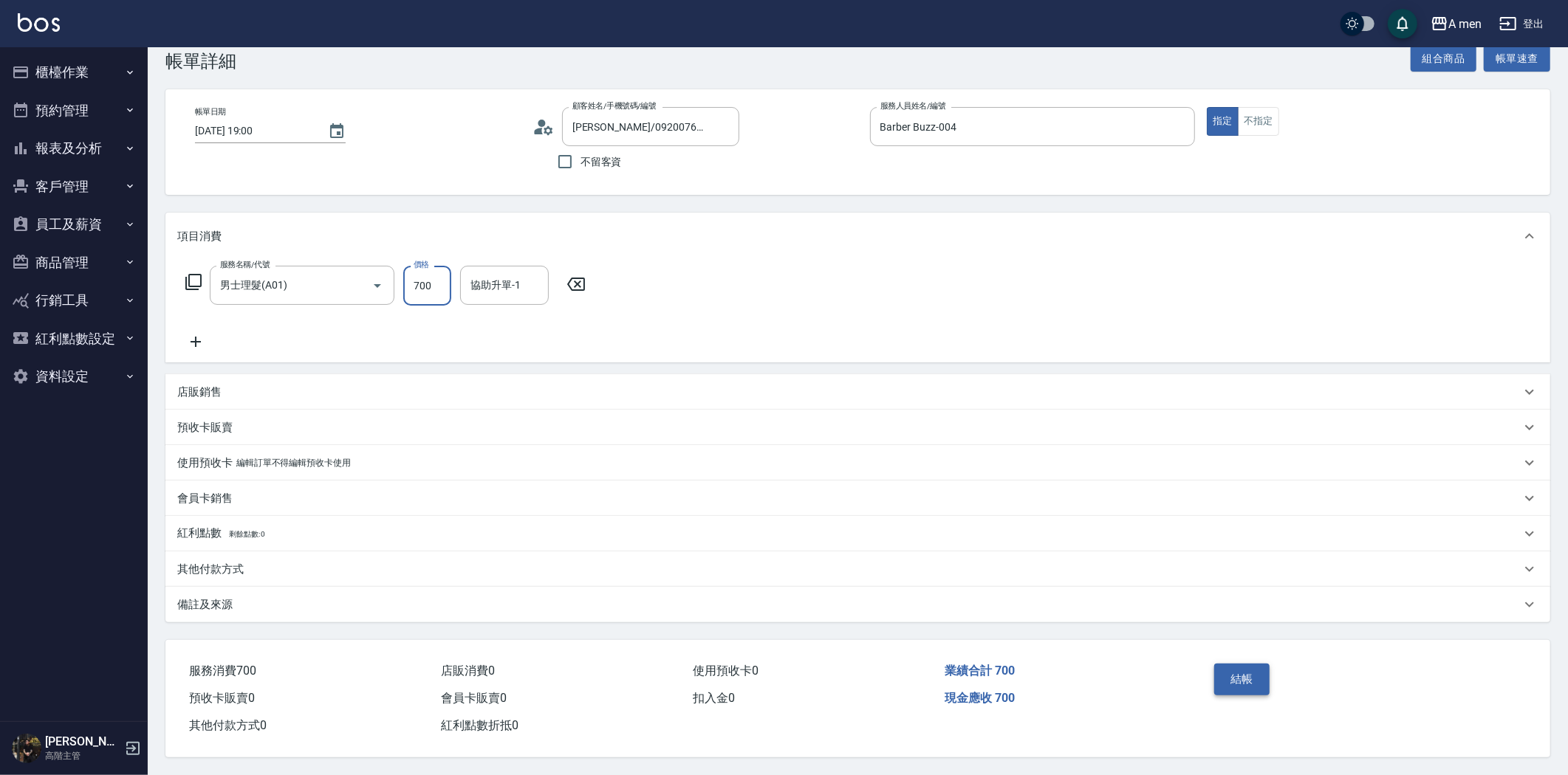
type input "700"
click at [1258, 688] on div "結帳" at bounding box center [1284, 690] width 153 height 64
click at [1257, 687] on button "結帳" at bounding box center [1241, 679] width 56 height 31
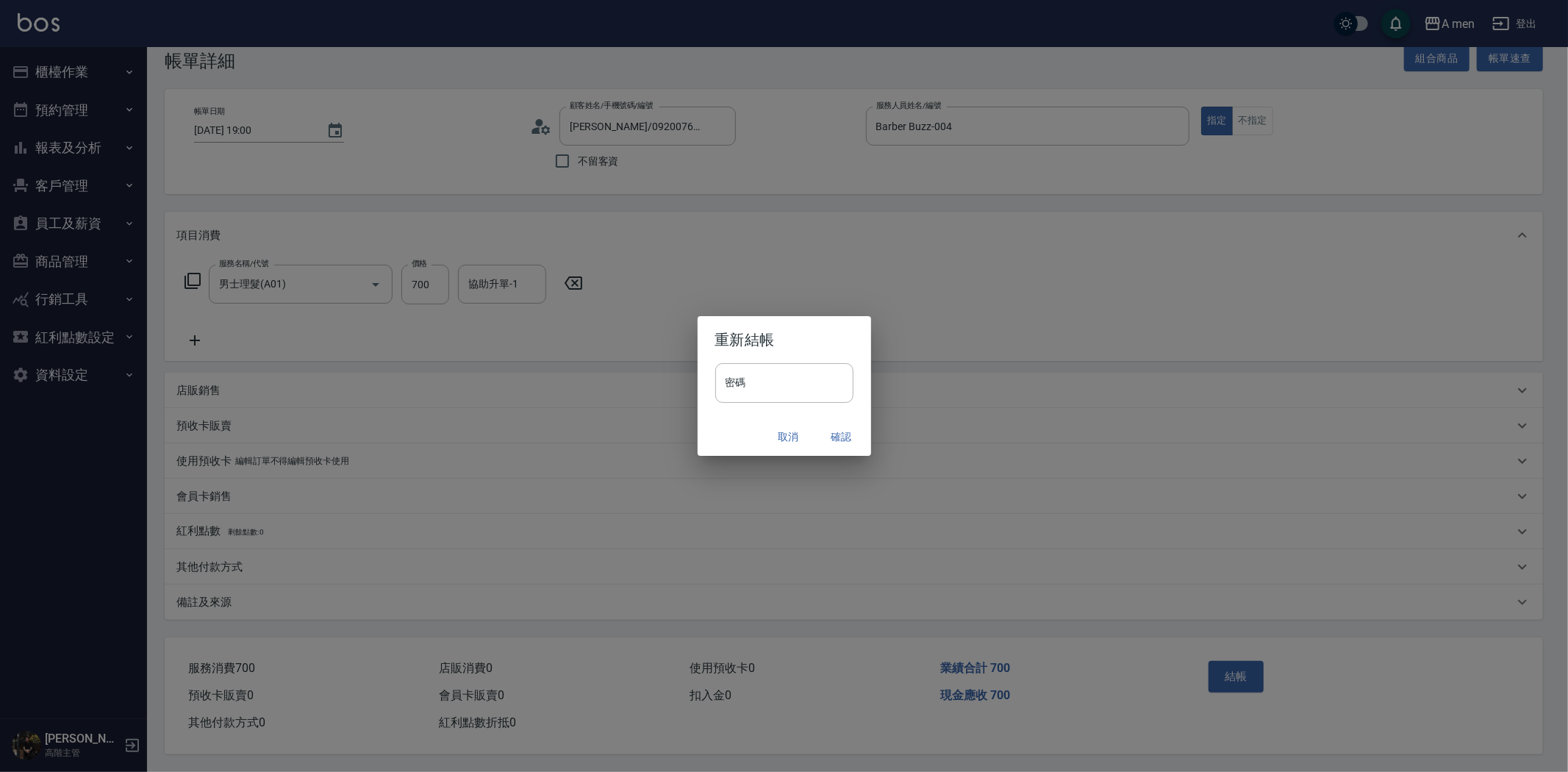
click at [850, 431] on button "確認" at bounding box center [841, 437] width 47 height 27
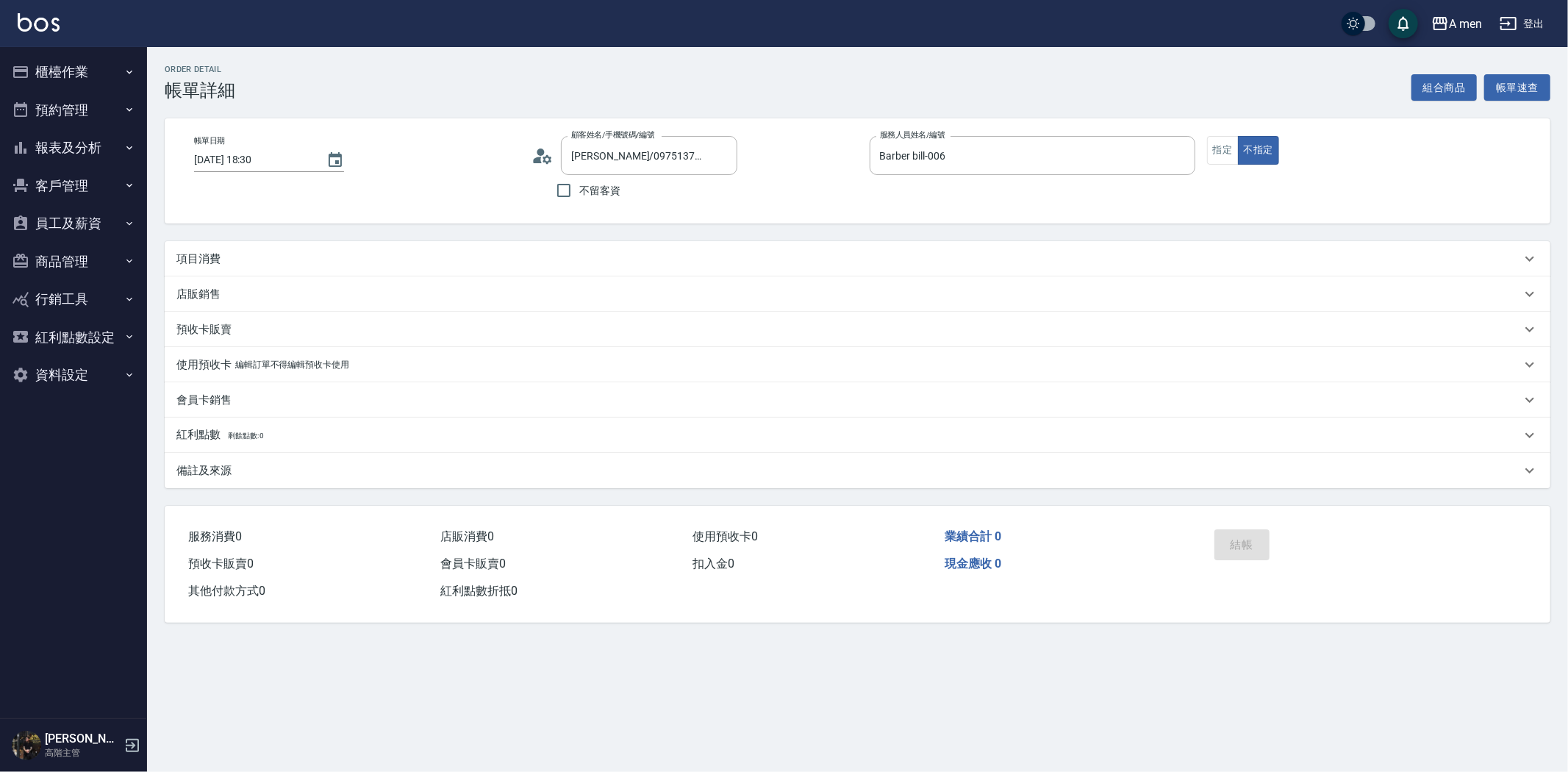
click at [420, 253] on div "項目消費" at bounding box center [848, 259] width 1344 height 16
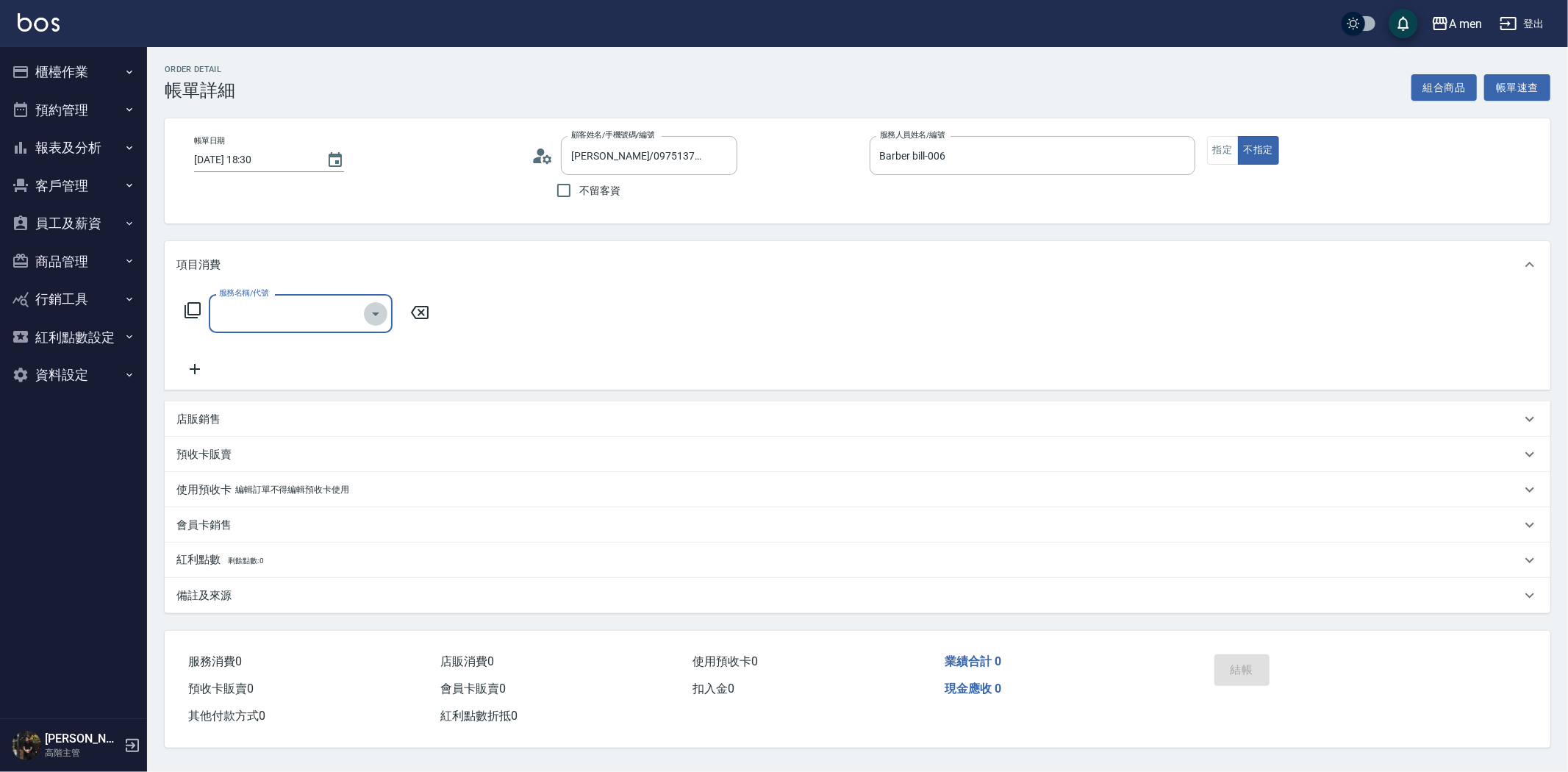
click at [385, 312] on button "Open" at bounding box center [375, 314] width 24 height 24
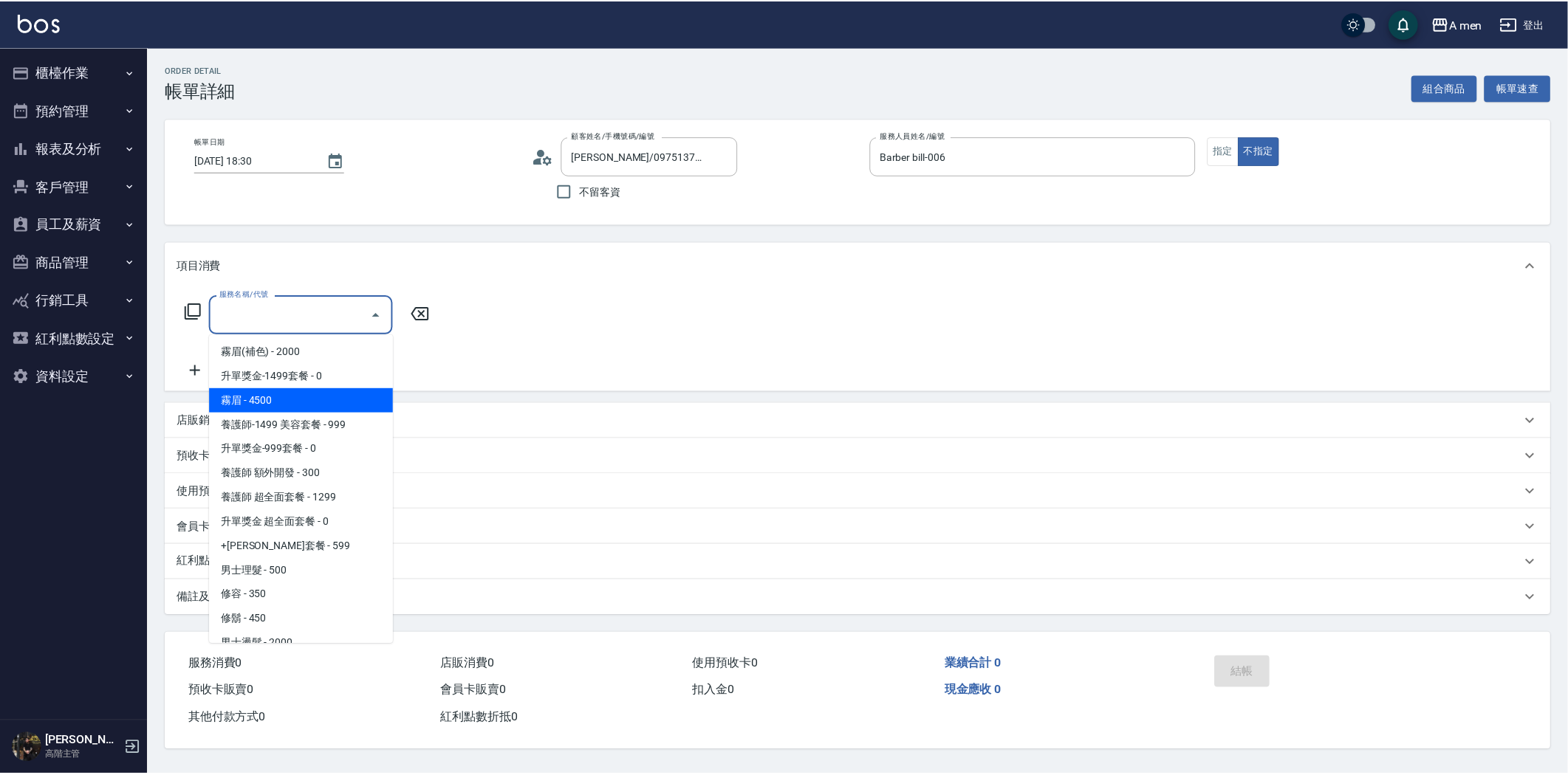
scroll to position [578, 0]
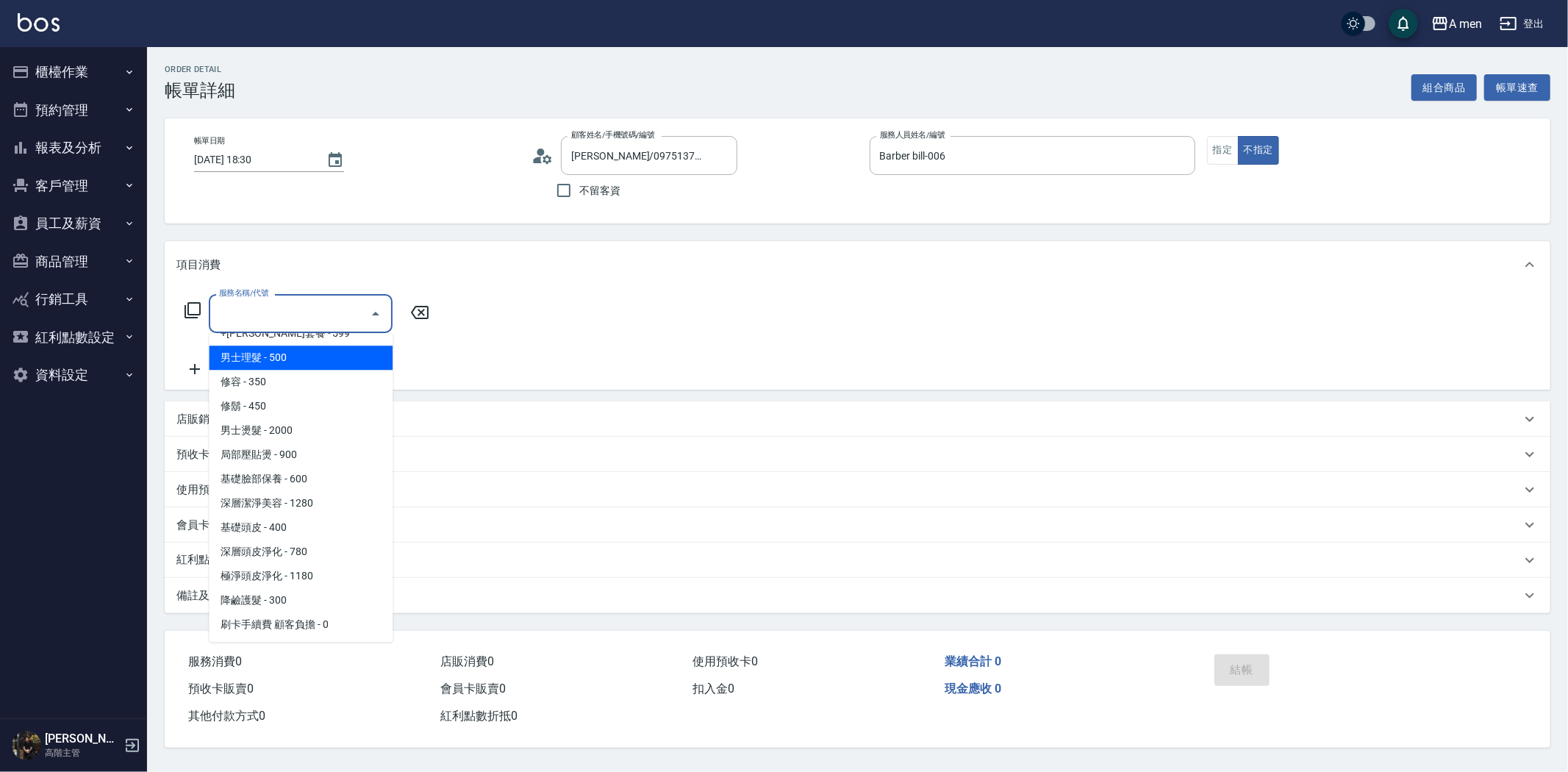
click at [267, 351] on span "男士理髮 - 500" at bounding box center [300, 358] width 184 height 24
type input "男士理髮(A01)"
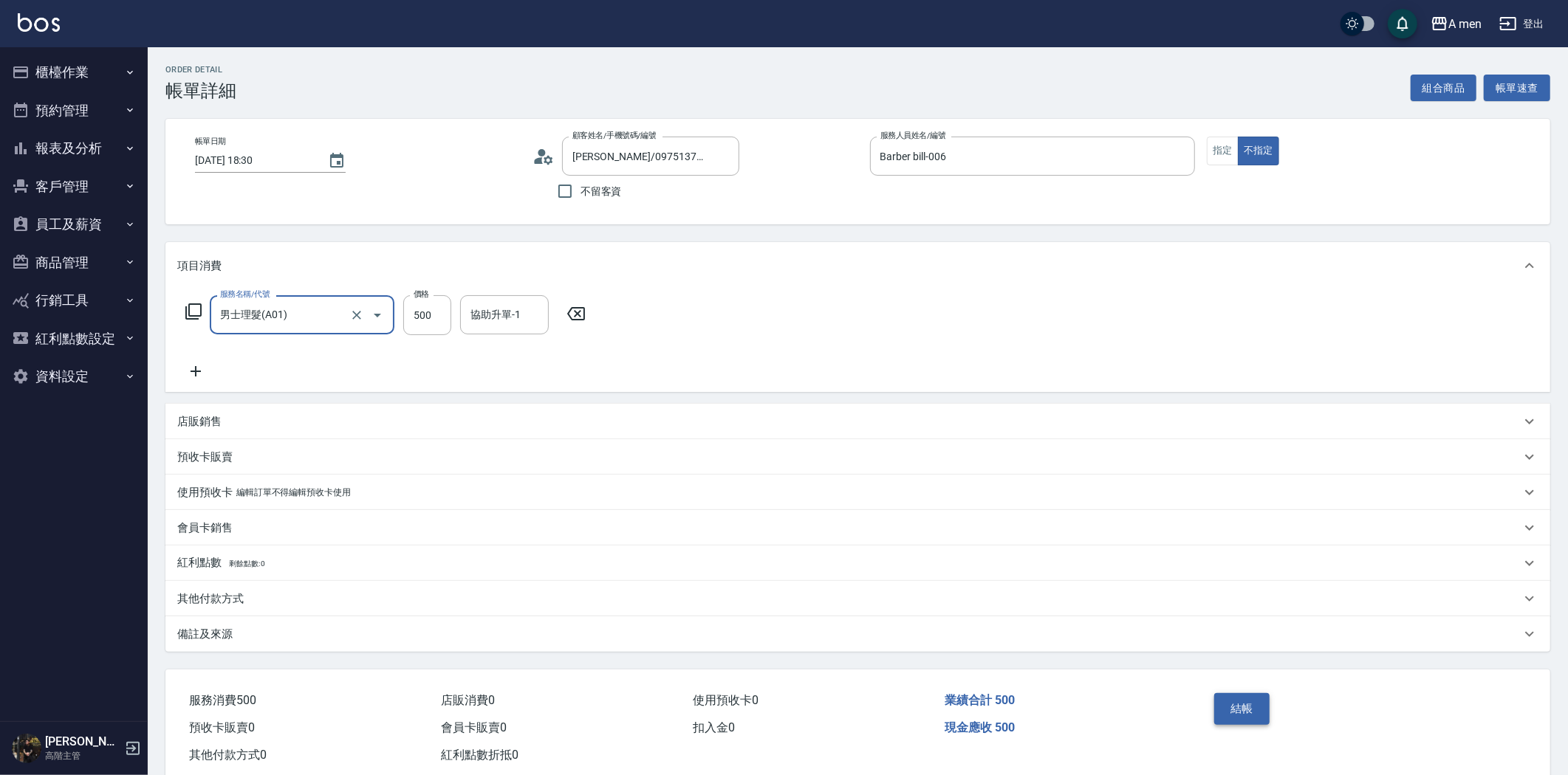
click at [1235, 705] on button "結帳" at bounding box center [1241, 708] width 56 height 31
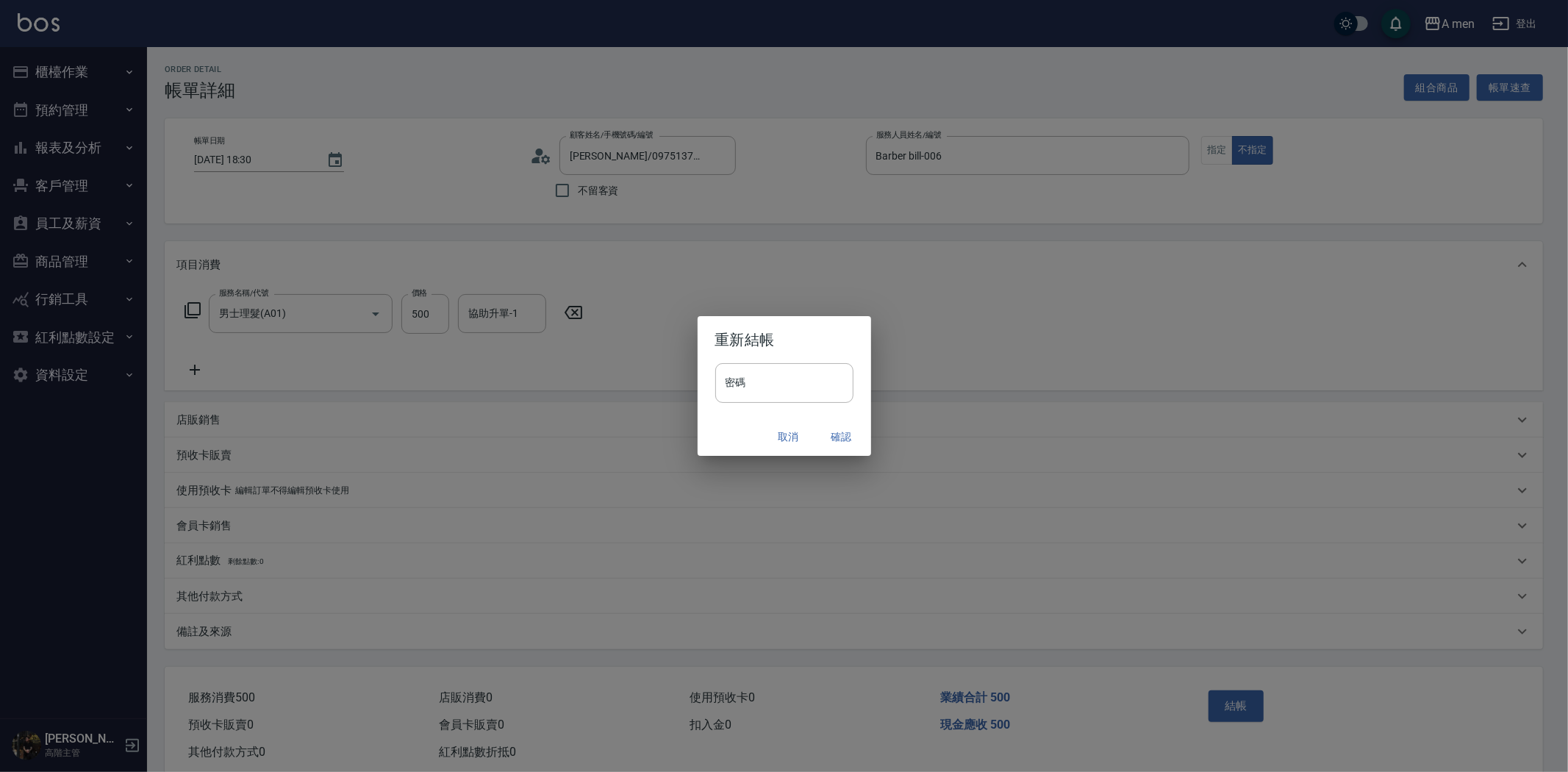
click at [843, 435] on button "確認" at bounding box center [841, 437] width 47 height 27
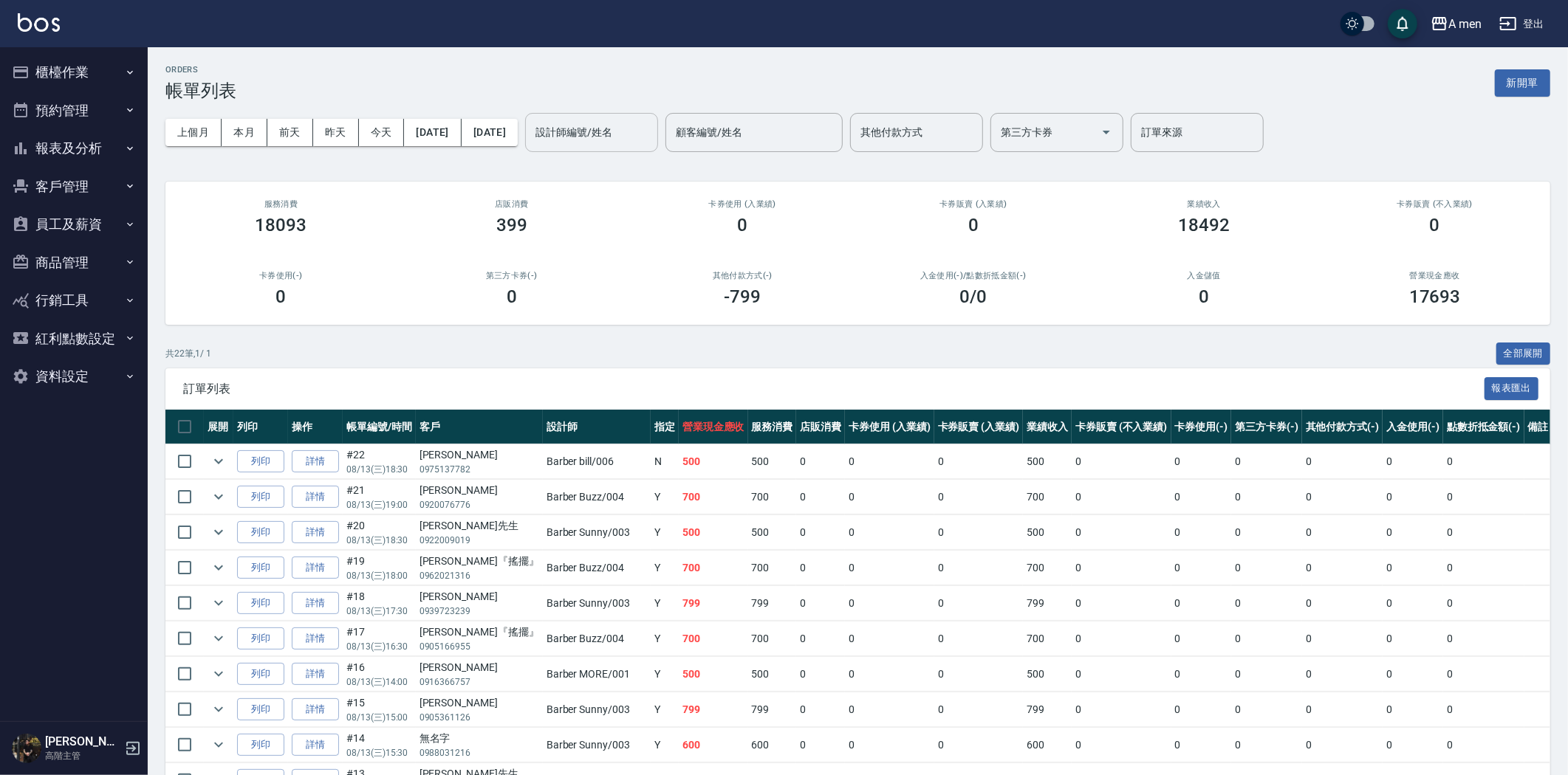
click at [647, 129] on input "設計師編號/姓名" at bounding box center [591, 132] width 119 height 26
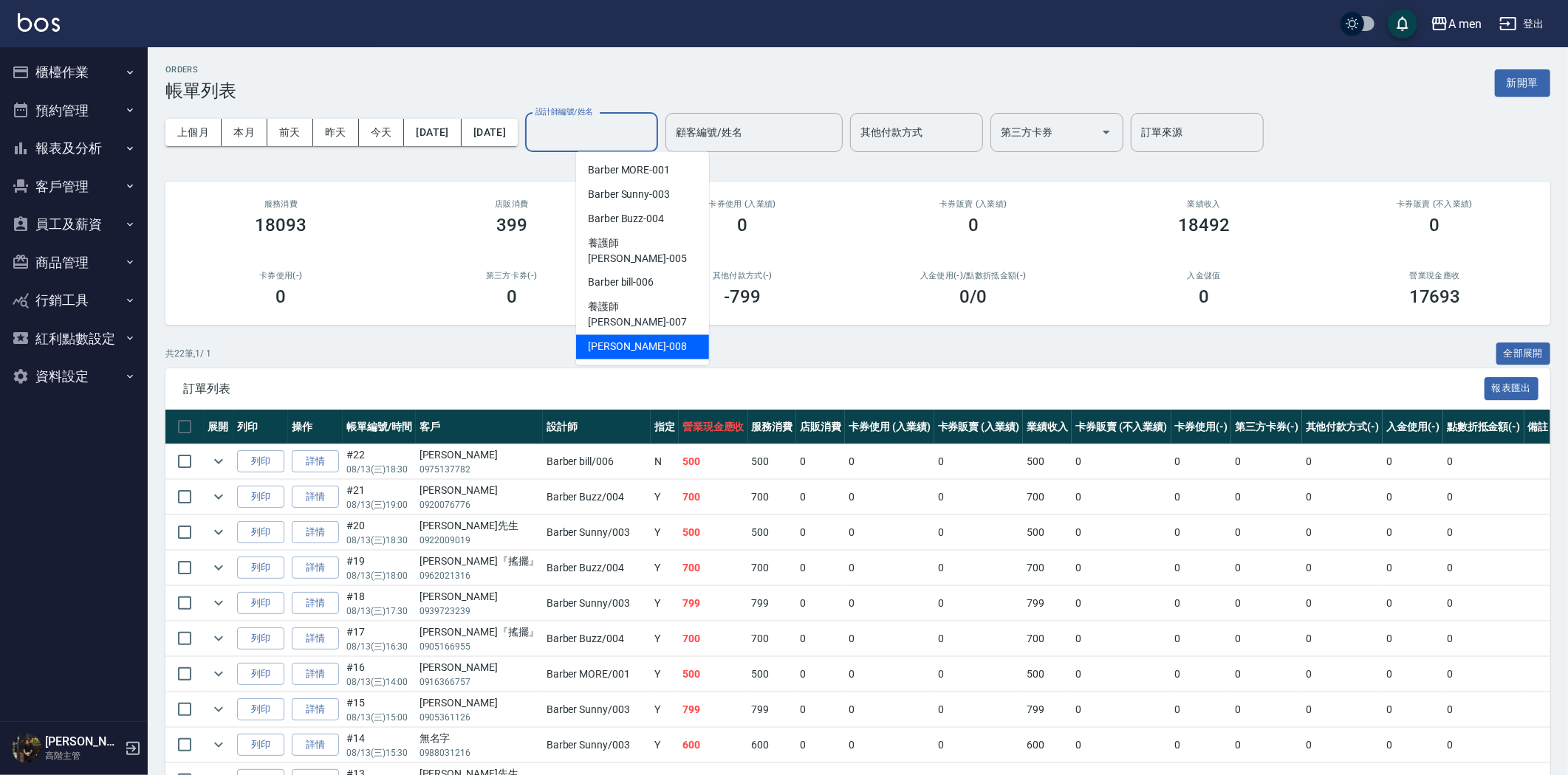
click at [610, 340] on span "Garry -008" at bounding box center [637, 347] width 99 height 16
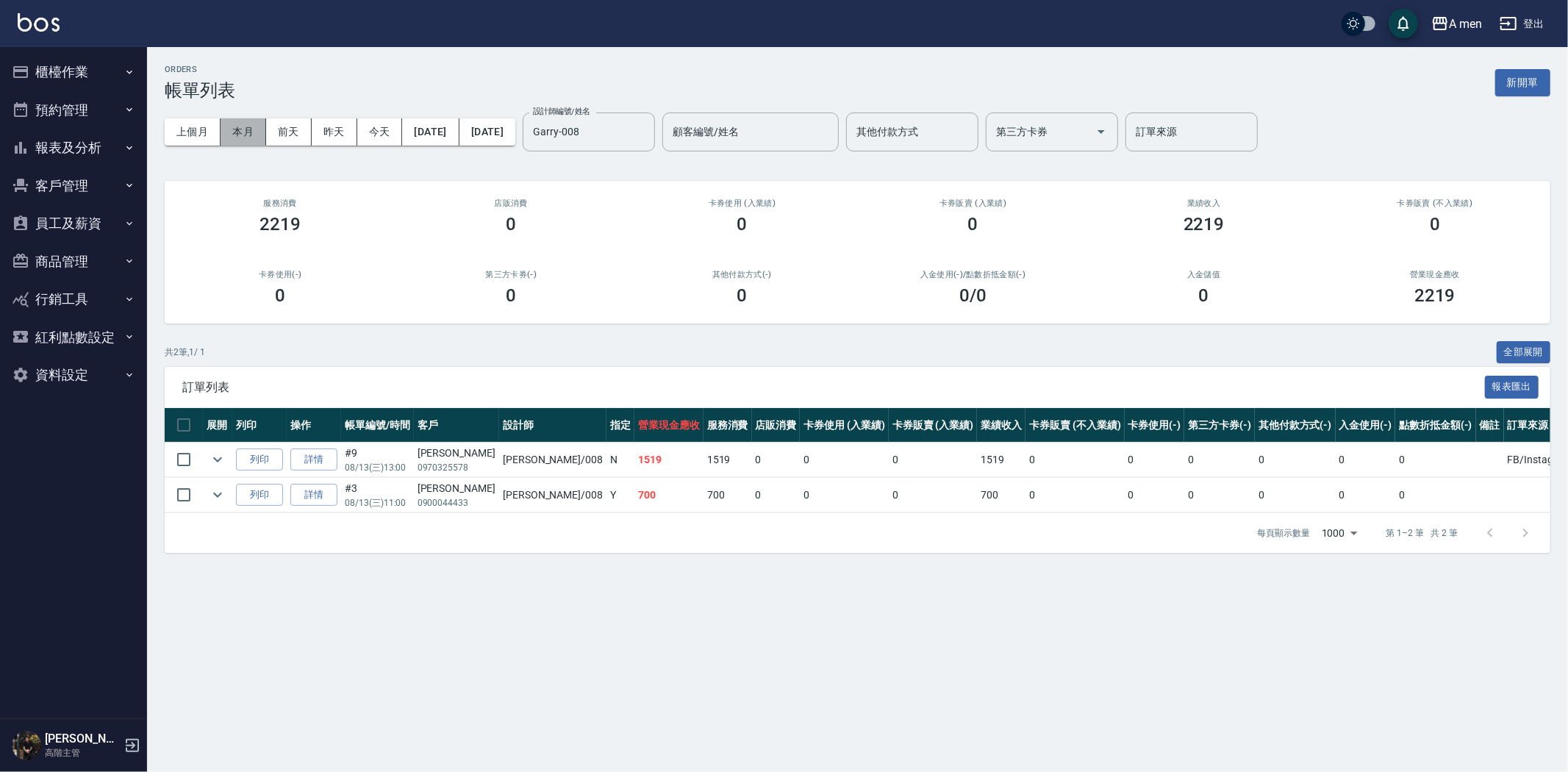
click at [238, 131] on button "本月" at bounding box center [243, 131] width 45 height 27
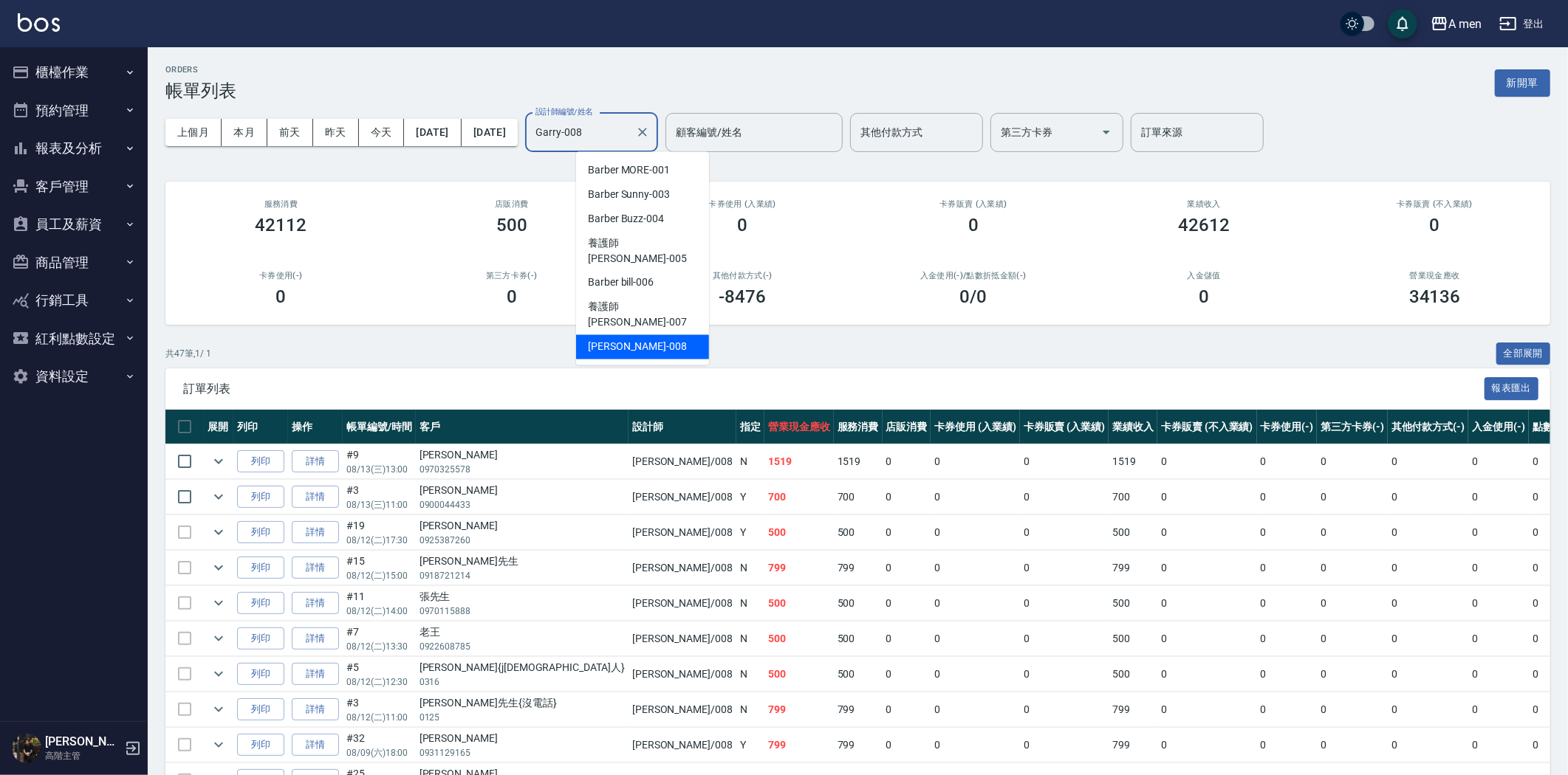
click at [629, 132] on input "Garry-008" at bounding box center [580, 132] width 98 height 26
click at [631, 195] on span "Barber Sunny -003" at bounding box center [629, 194] width 82 height 16
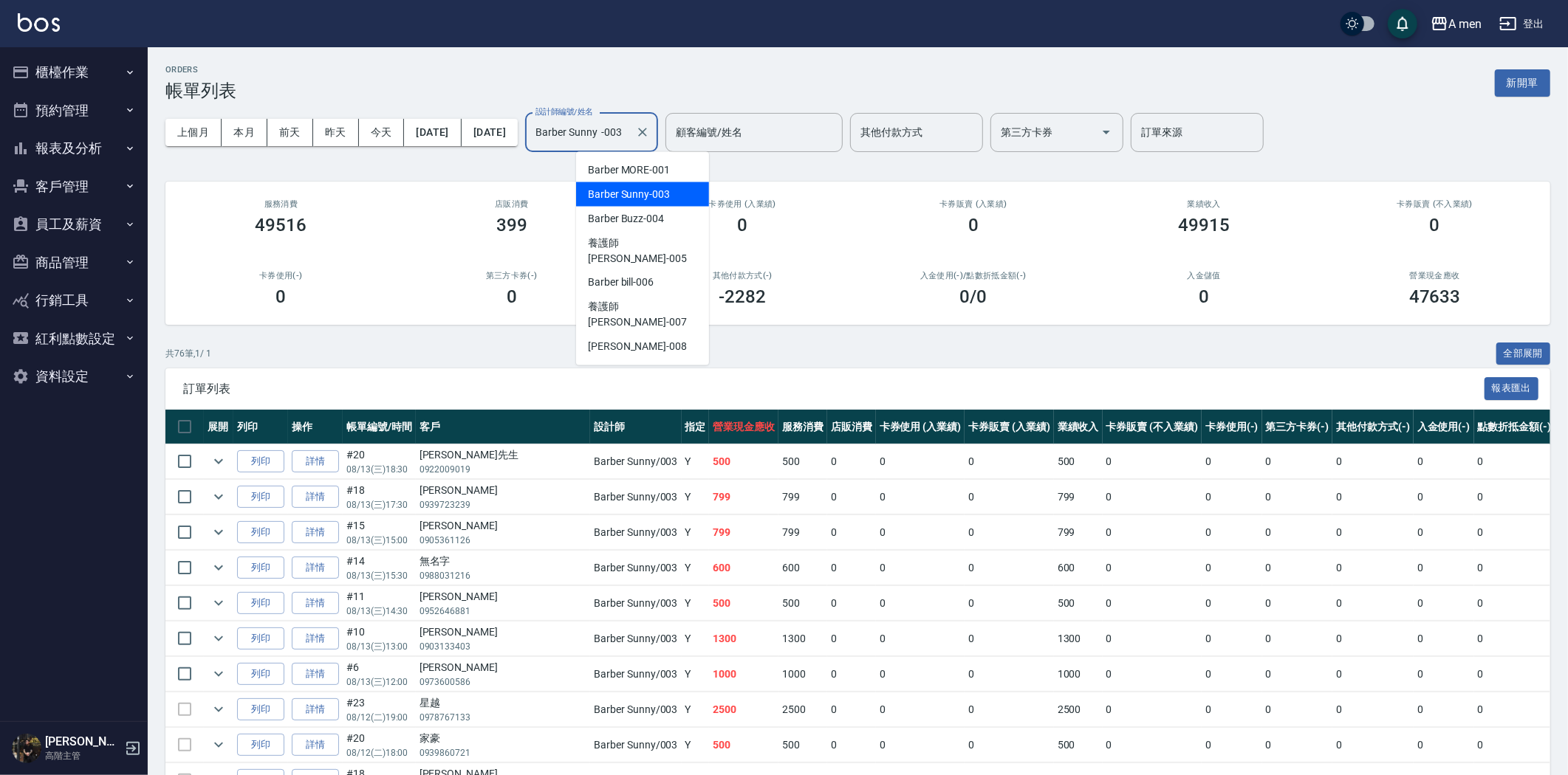
click at [629, 124] on input "Barber Sunny -003" at bounding box center [580, 132] width 98 height 26
click at [645, 220] on span "Barber Buzz -004" at bounding box center [626, 219] width 76 height 16
type input "Barber Buzz-004"
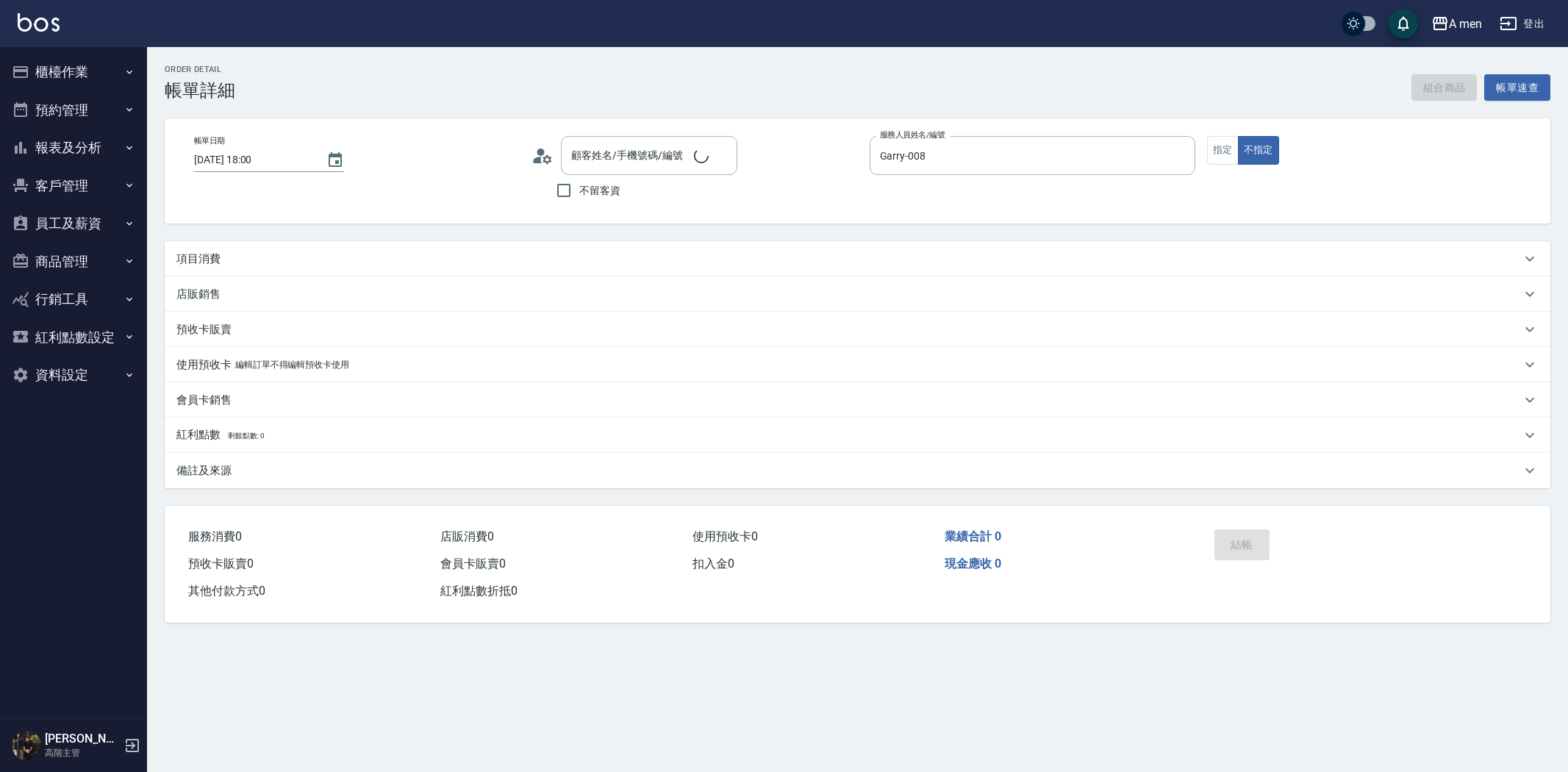
type input "[PERSON_NAME]先生/0963355511/null"
click at [369, 263] on div "項目消費" at bounding box center [848, 259] width 1344 height 16
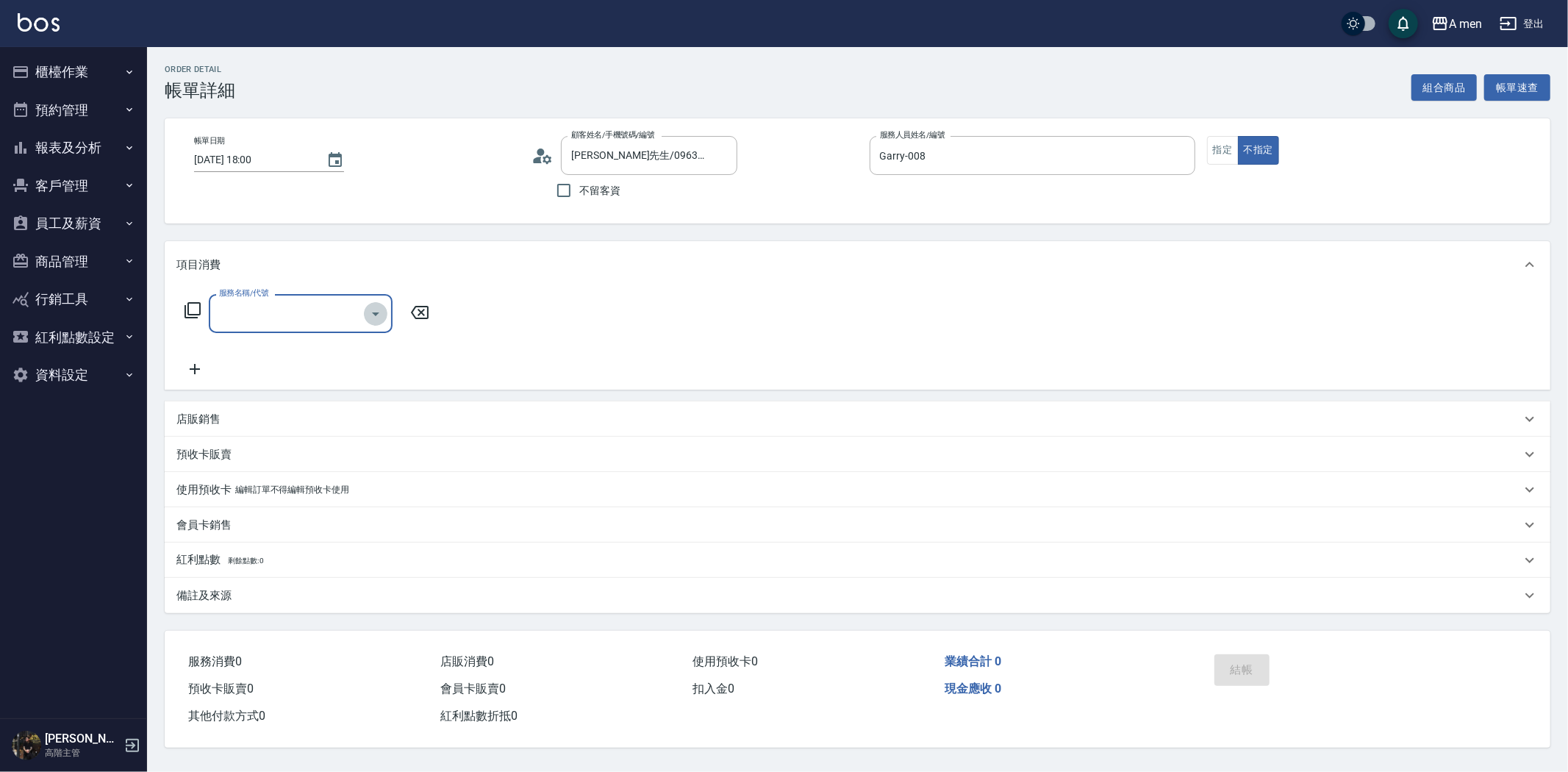
click at [376, 318] on icon "Open" at bounding box center [375, 314] width 17 height 17
click at [1431, 89] on button "組合商品" at bounding box center [1444, 88] width 66 height 27
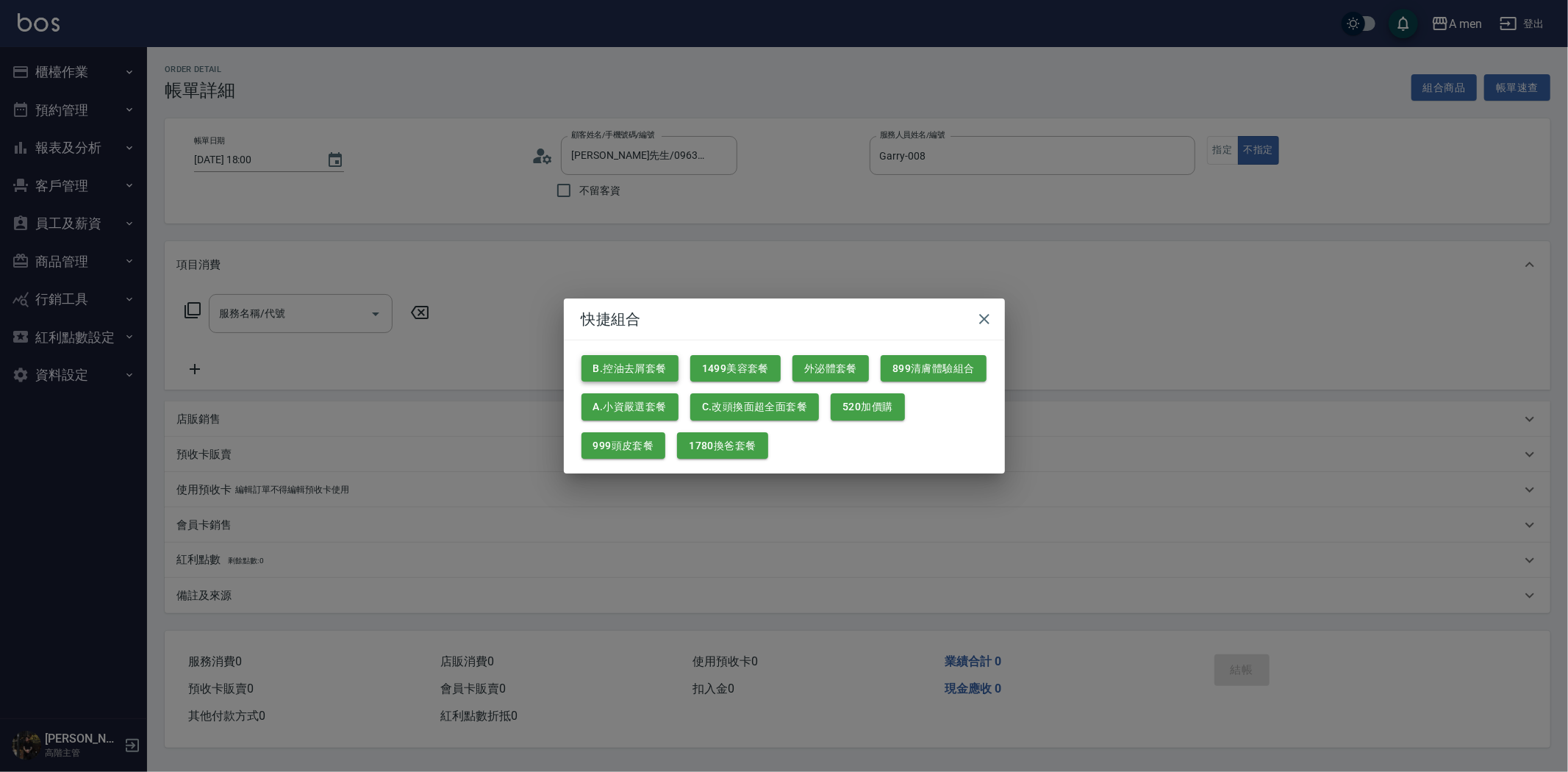
click at [650, 378] on button "B.控油去屑套餐" at bounding box center [631, 368] width 97 height 27
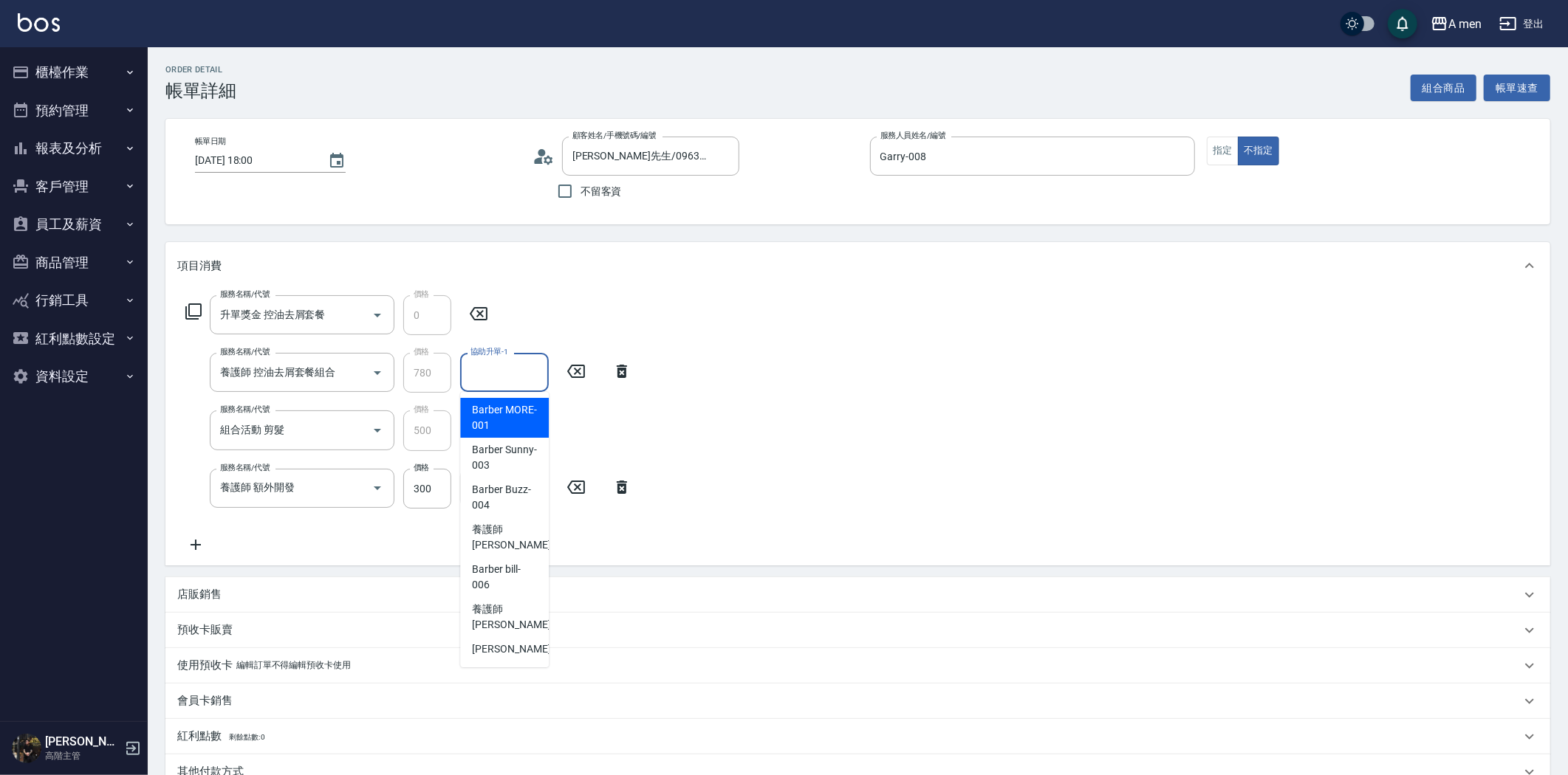
click at [492, 375] on input "協助升單-1" at bounding box center [504, 372] width 75 height 26
click at [510, 537] on span "養護師 [PERSON_NAME] -005" at bounding box center [521, 537] width 99 height 31
type input "養護師 [PERSON_NAME]-005"
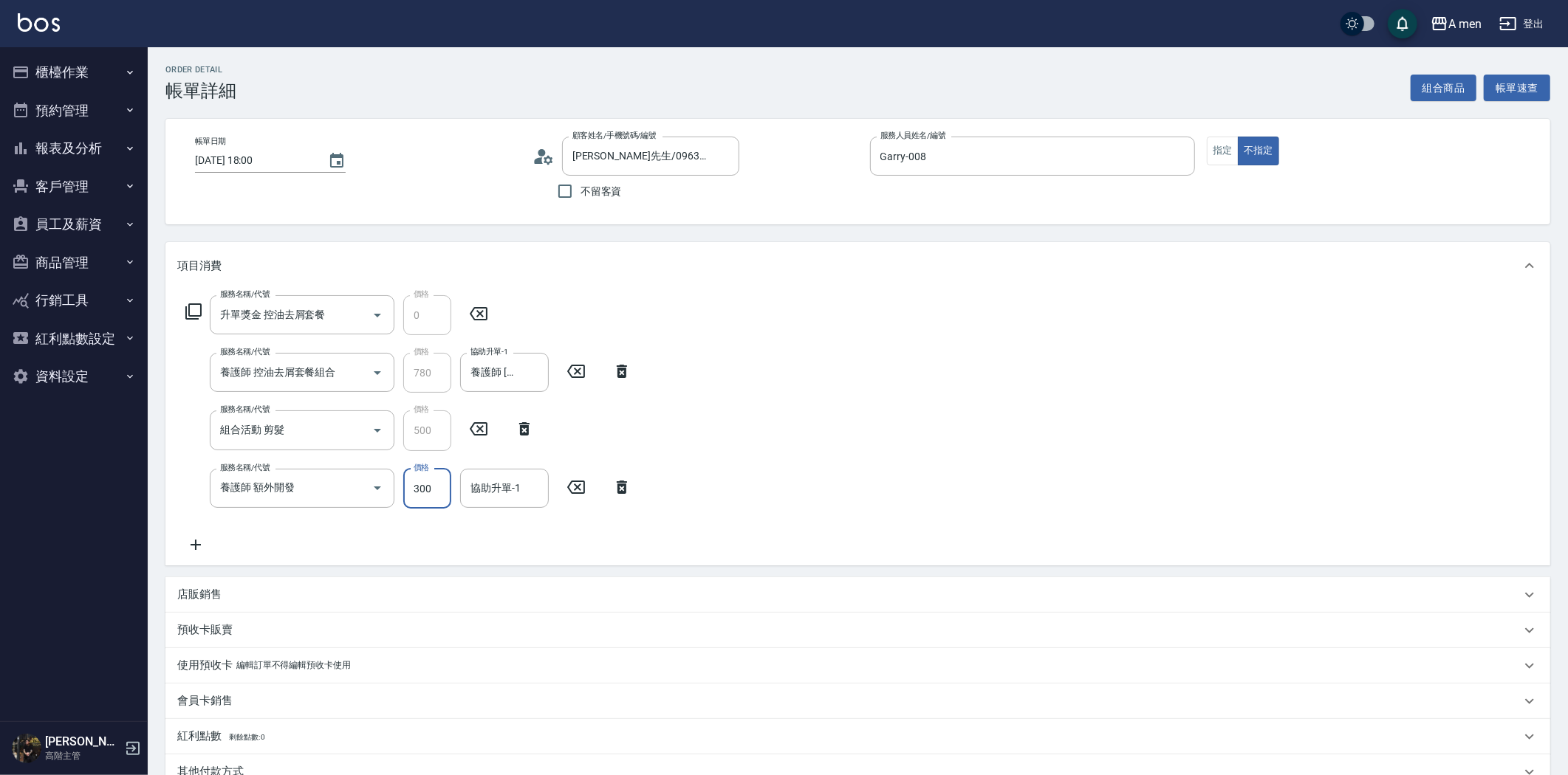
click at [429, 490] on input "300" at bounding box center [427, 489] width 48 height 40
type input "200"
click at [530, 493] on input "協助升單-1" at bounding box center [504, 488] width 75 height 26
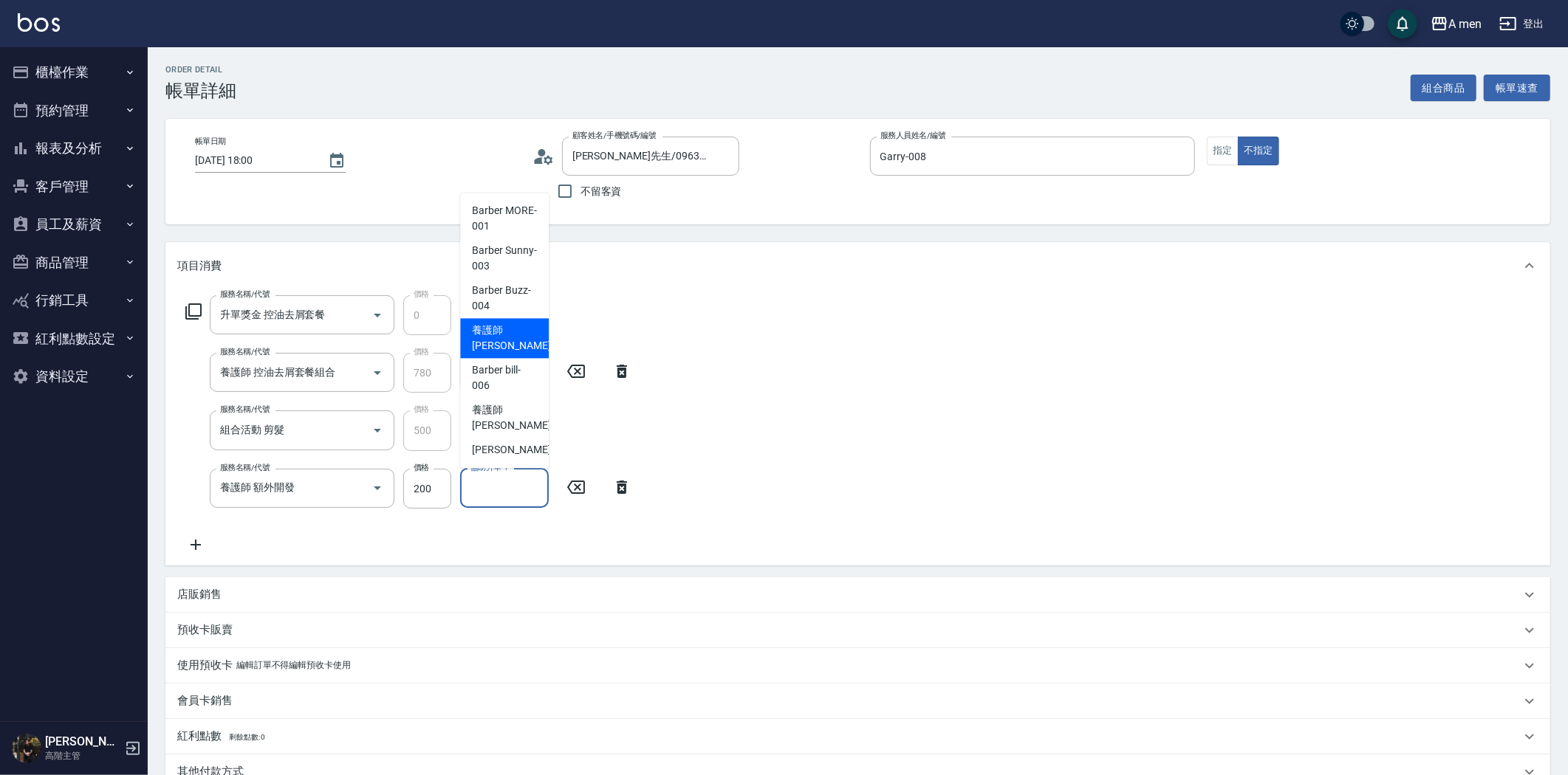
click at [516, 343] on span "養護師 [PERSON_NAME] -005" at bounding box center [521, 337] width 99 height 31
type input "養護師 [PERSON_NAME]-005"
click at [373, 490] on icon "Open" at bounding box center [376, 487] width 17 height 17
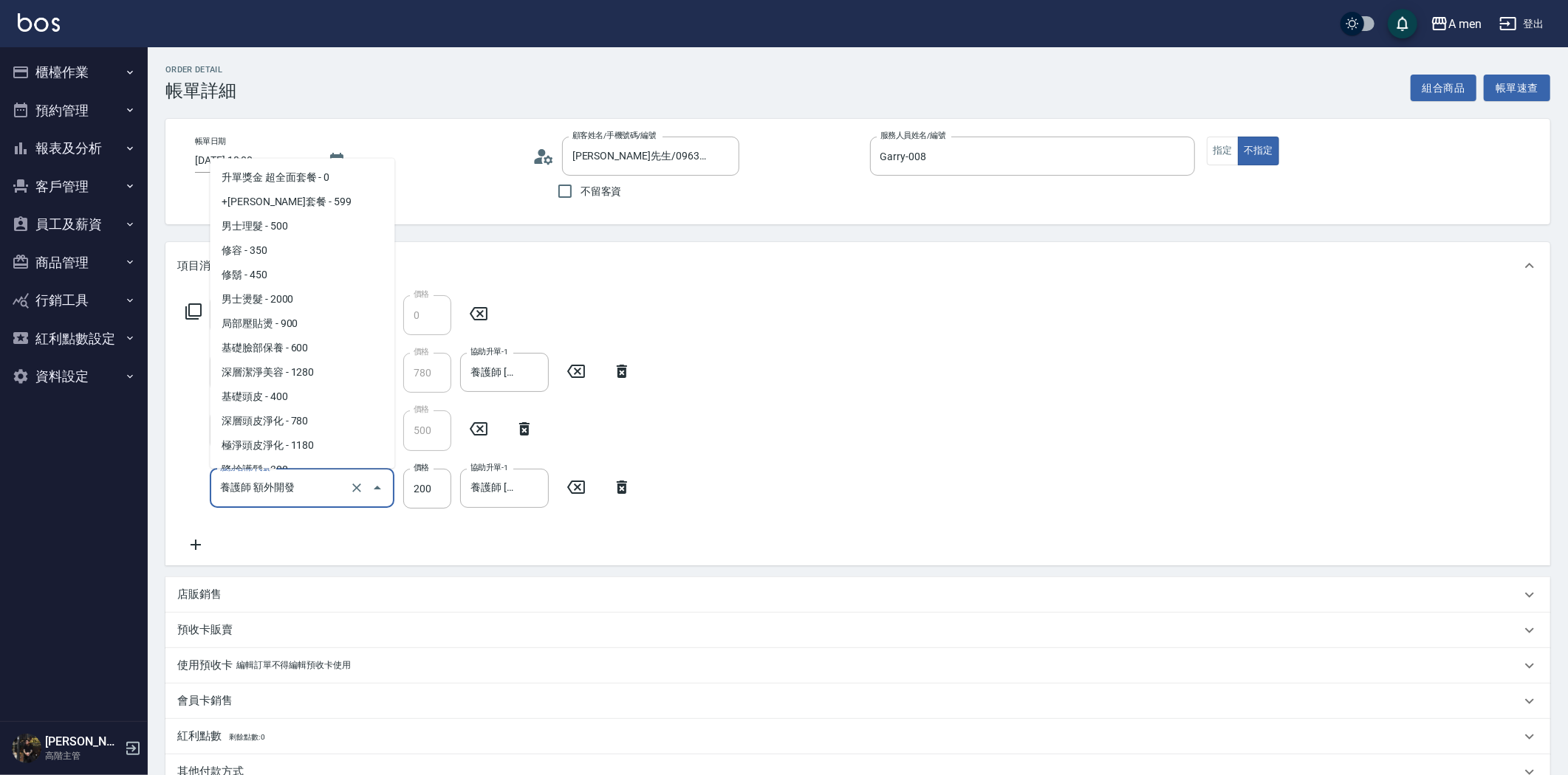
scroll to position [578, 0]
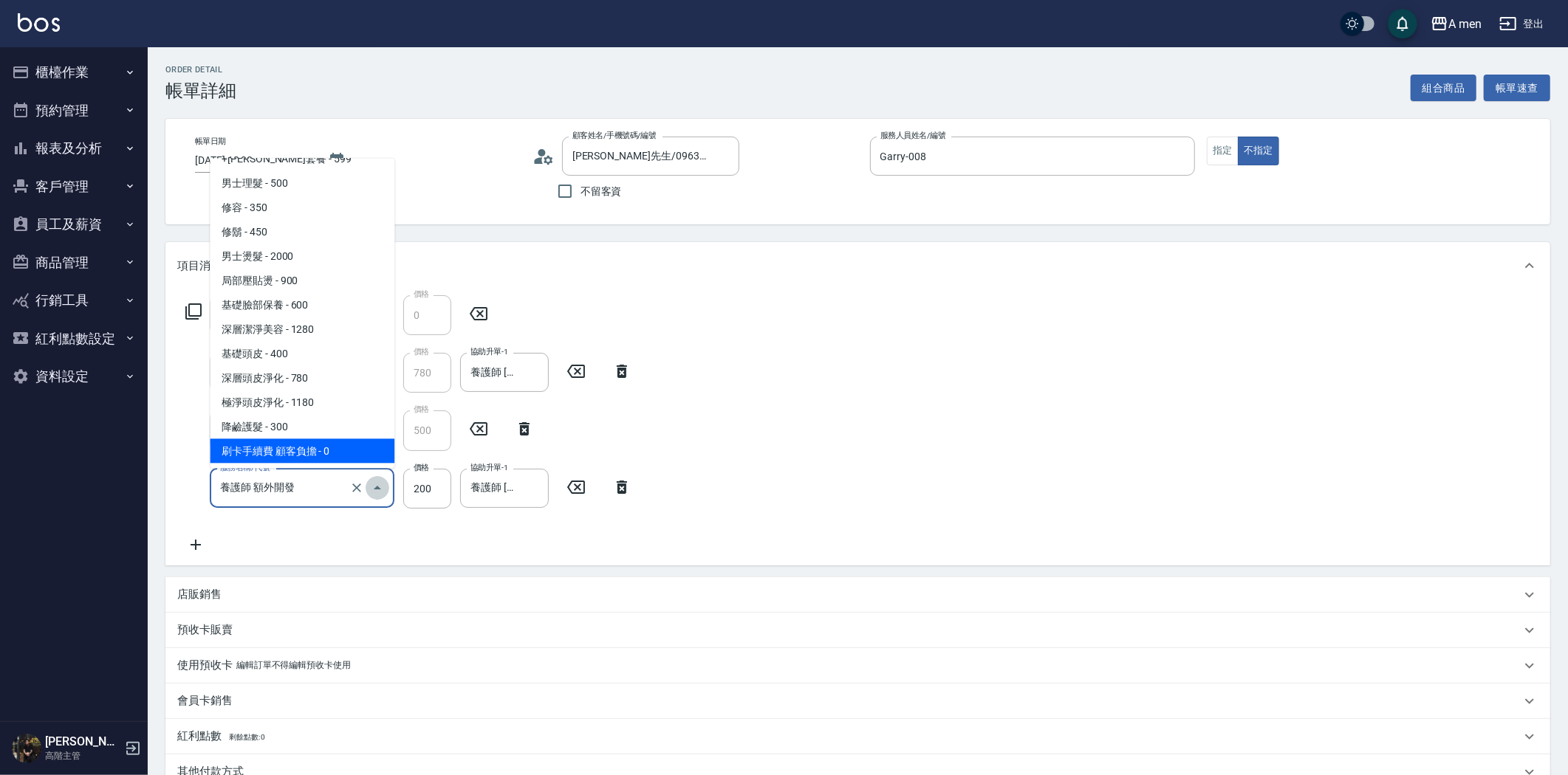
click at [367, 490] on button "Close" at bounding box center [377, 487] width 24 height 24
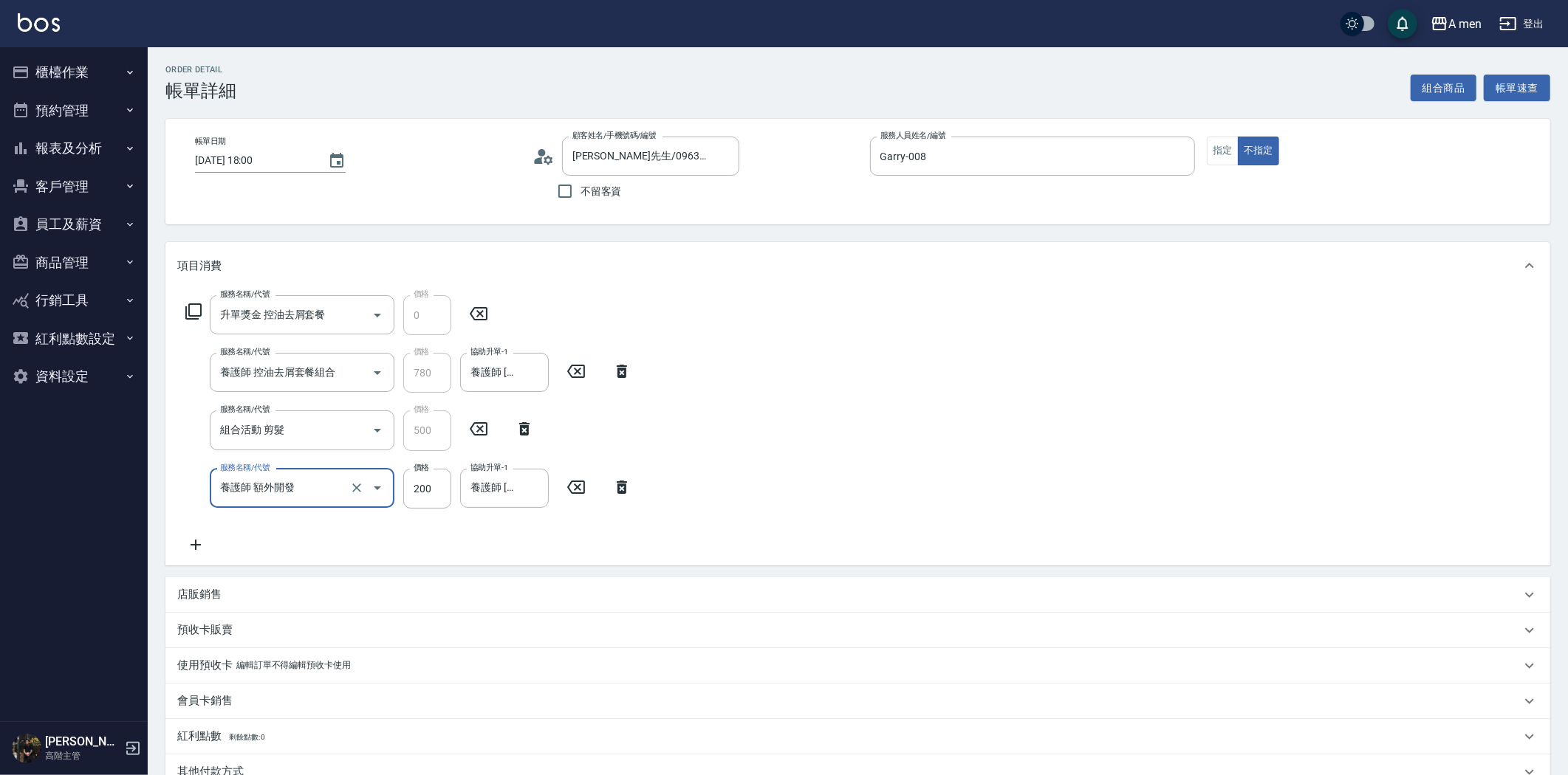
click at [415, 541] on div "服務名稱/代號 升單獎金 控油去屑套餐 服務名稱/代號 價格 0 價格 服務名稱/代號 養護師 控油去屑套餐組合 服務名稱/代號 價格 780 價格 協助升單…" at bounding box center [409, 424] width 463 height 259
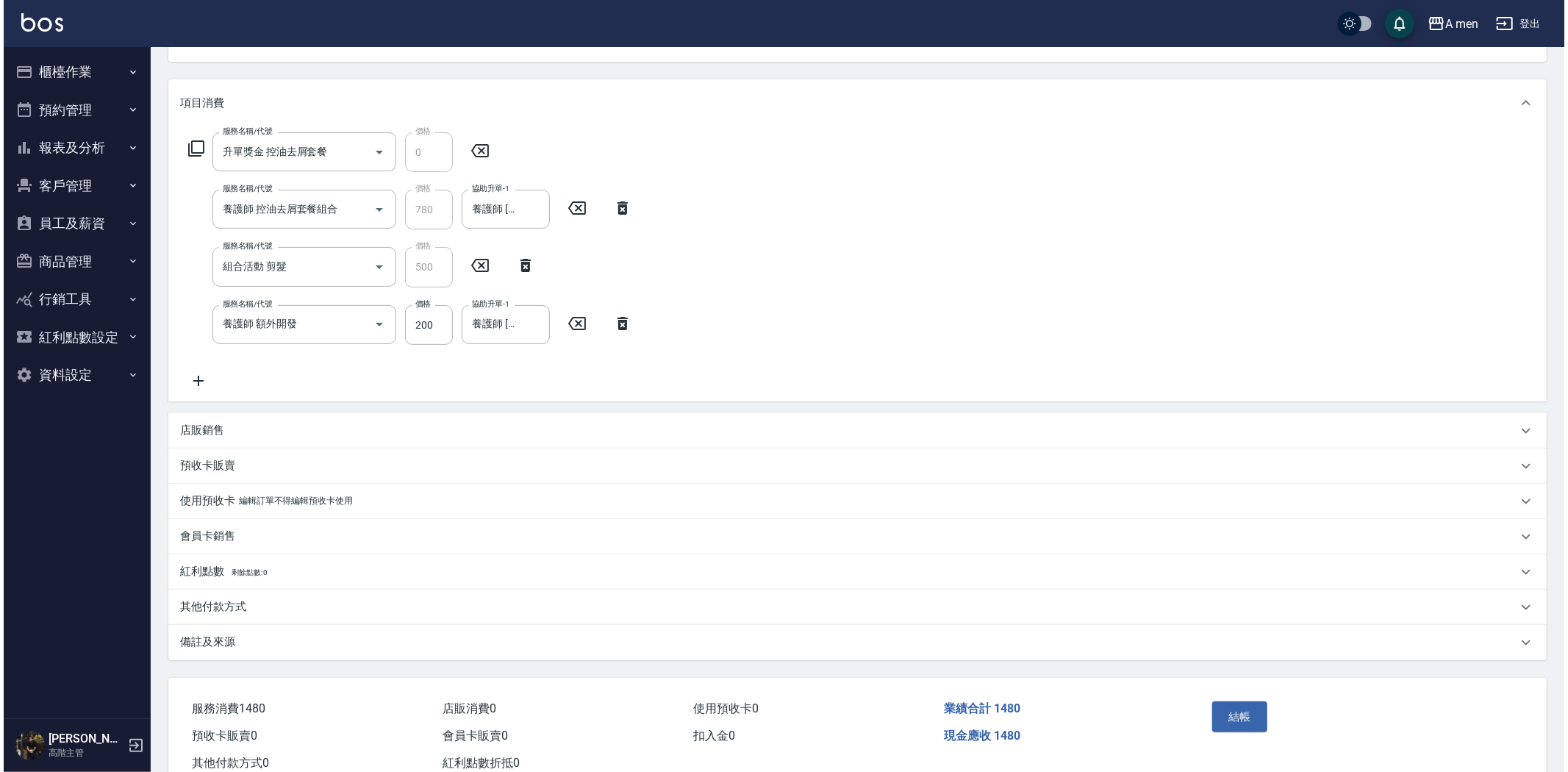
scroll to position [163, 0]
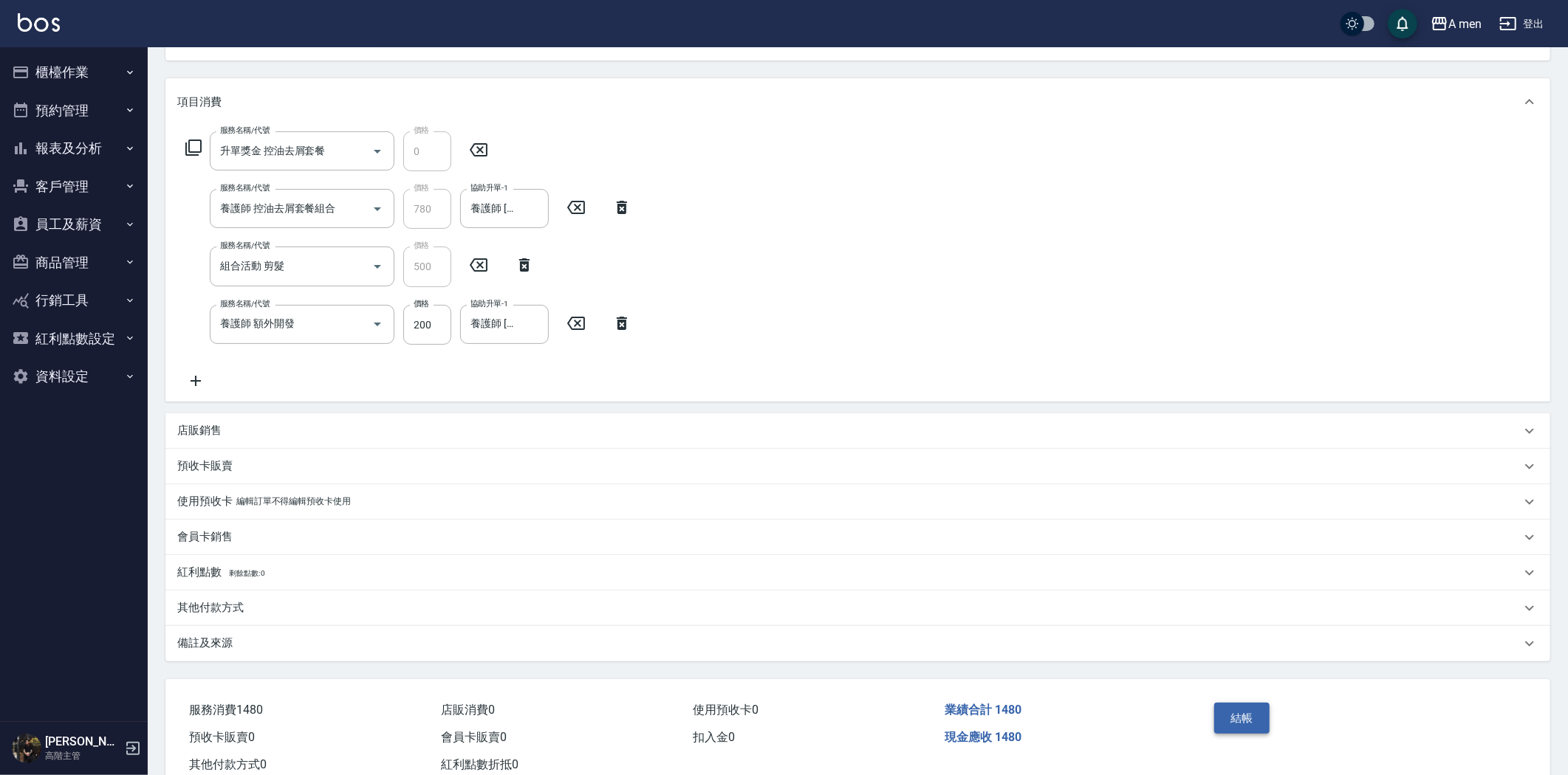
click at [1231, 719] on button "結帳" at bounding box center [1241, 718] width 56 height 31
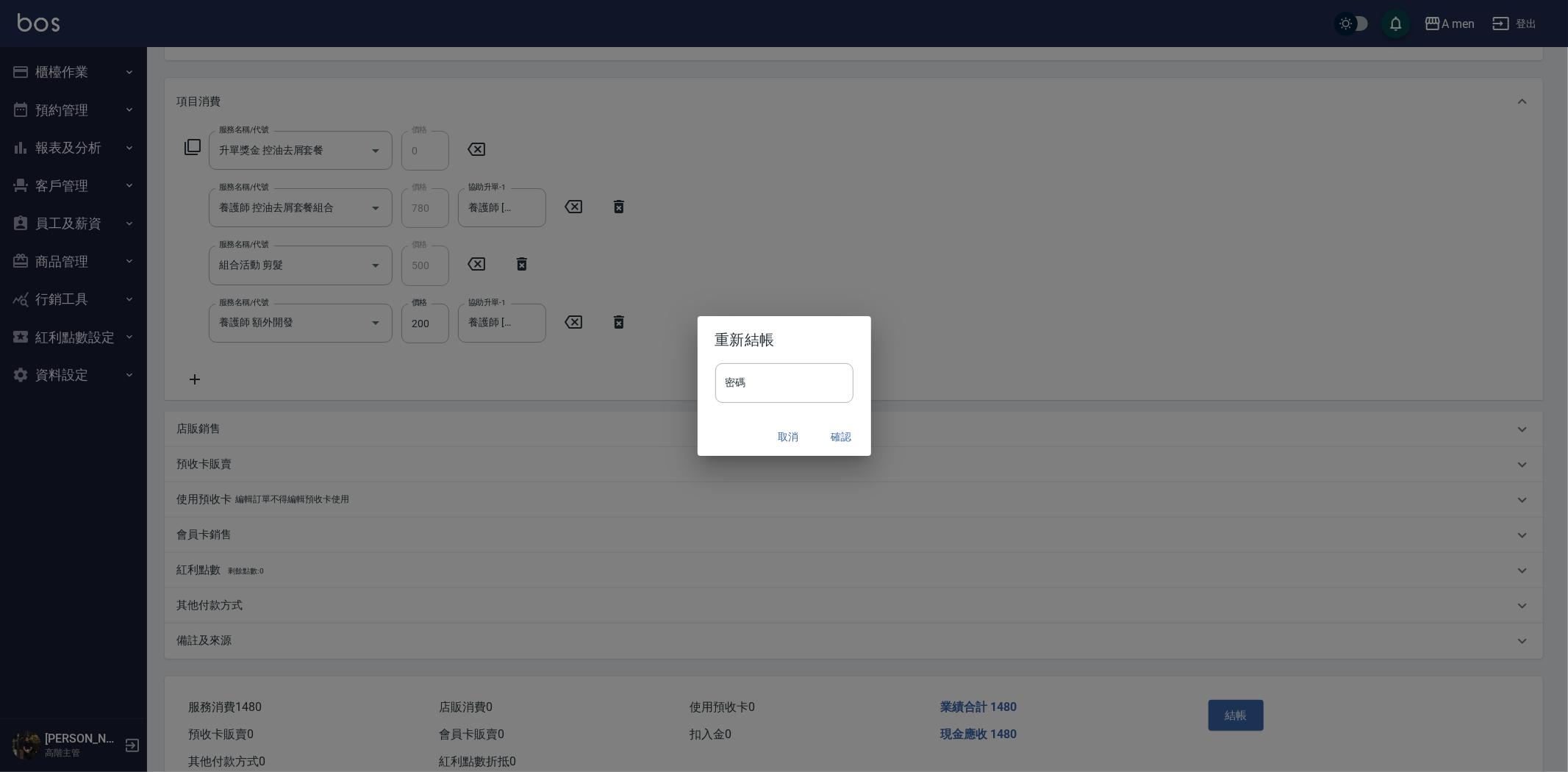
click at [839, 431] on button "確認" at bounding box center [841, 437] width 47 height 27
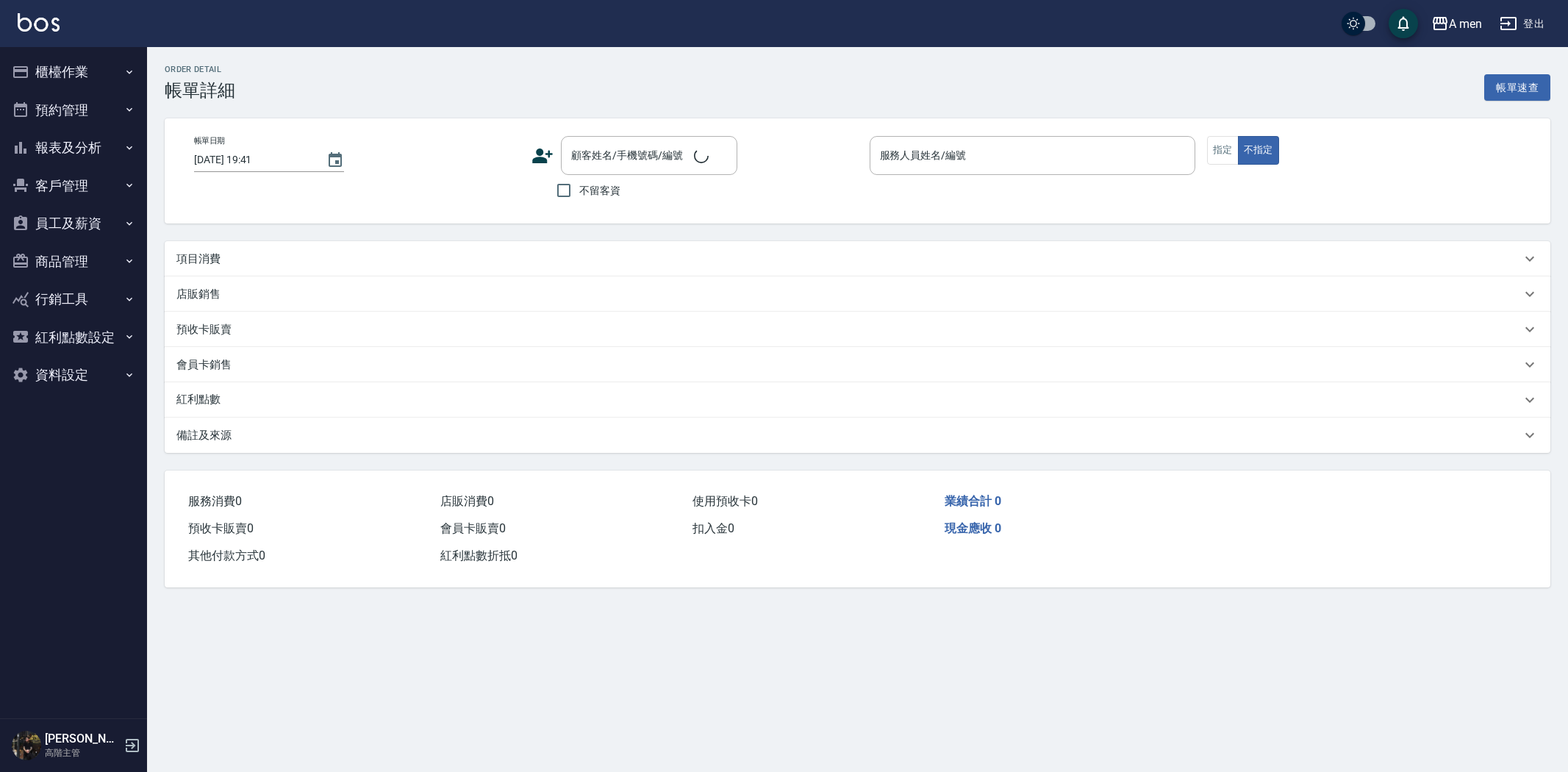
type input "[DATE] 18:30"
type input "Garry-008"
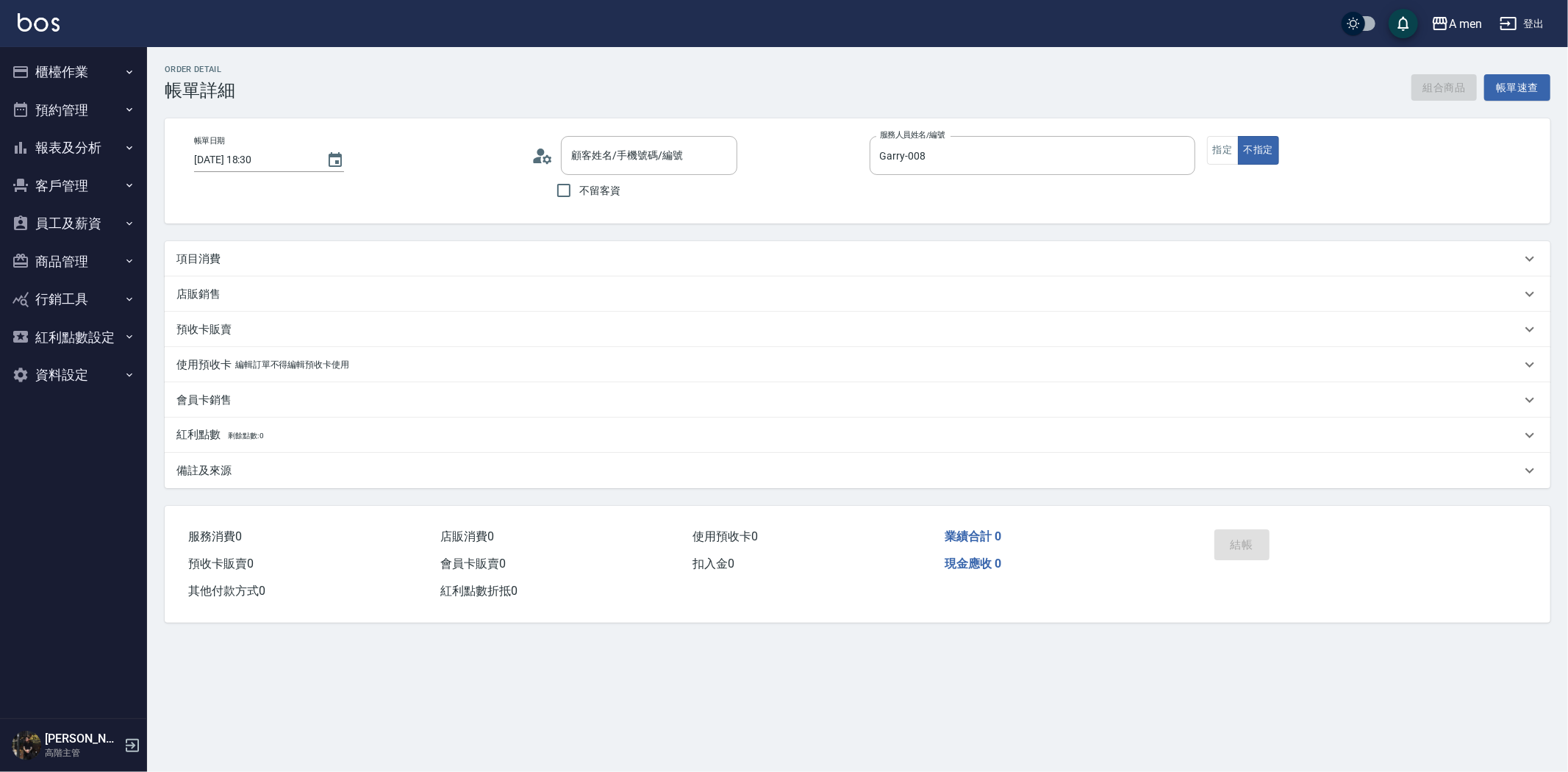
type input "[PERSON_NAME]先生/0975863210/null"
click at [352, 272] on div "項目消費" at bounding box center [857, 258] width 1386 height 36
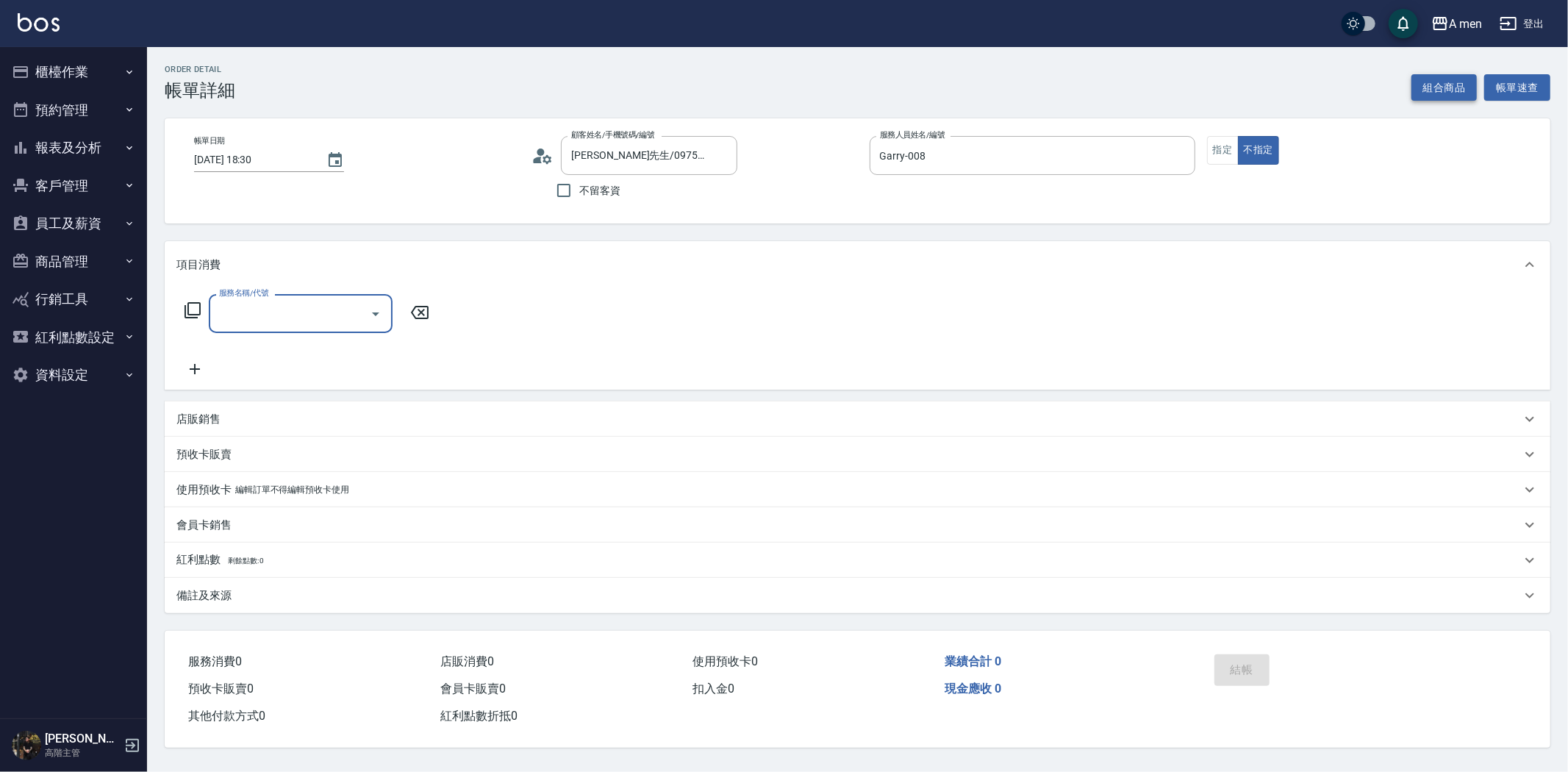
click at [1427, 88] on button "組合商品" at bounding box center [1444, 88] width 66 height 27
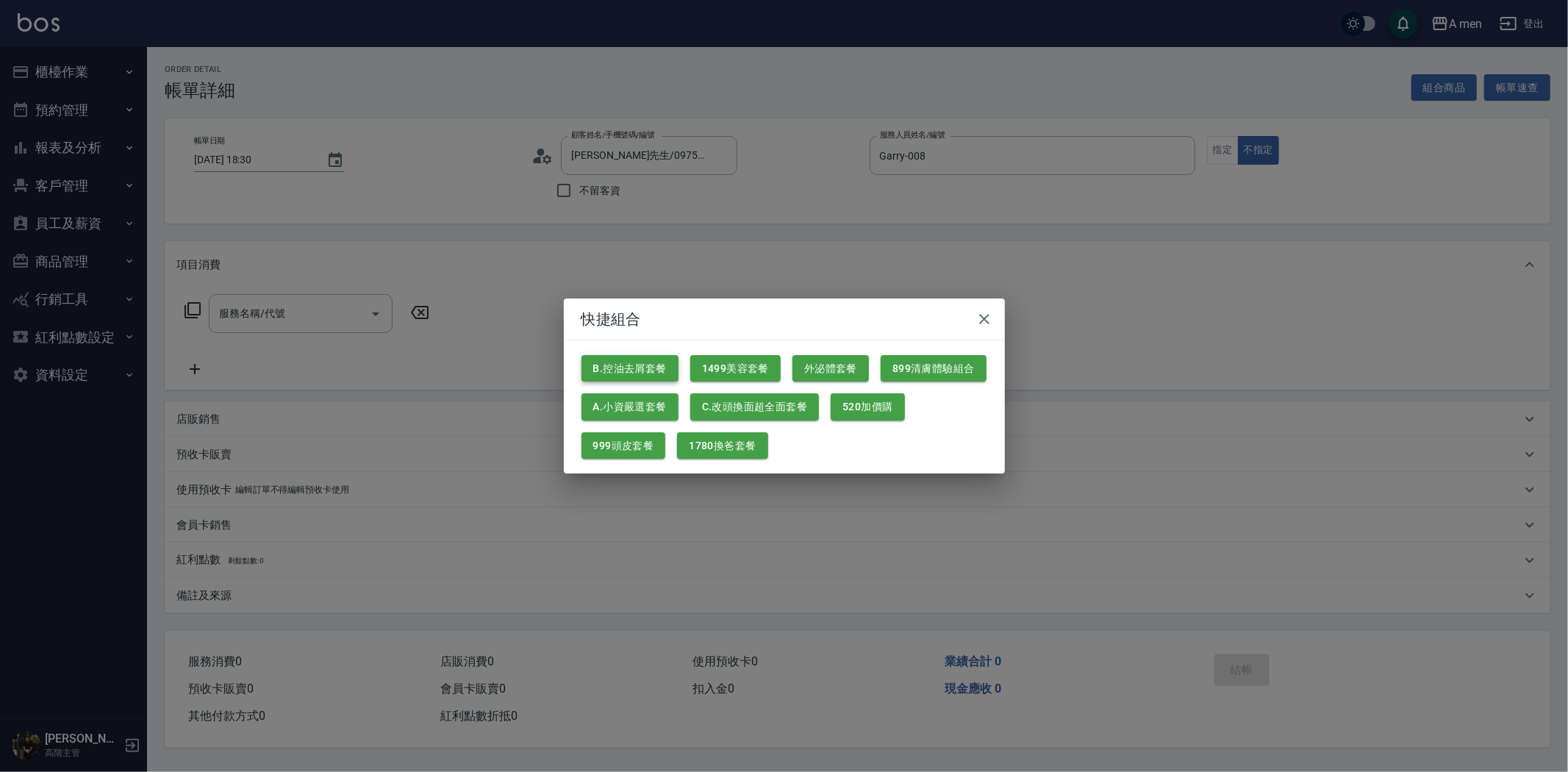
click at [597, 358] on button "B.控油去屑套餐" at bounding box center [631, 368] width 97 height 27
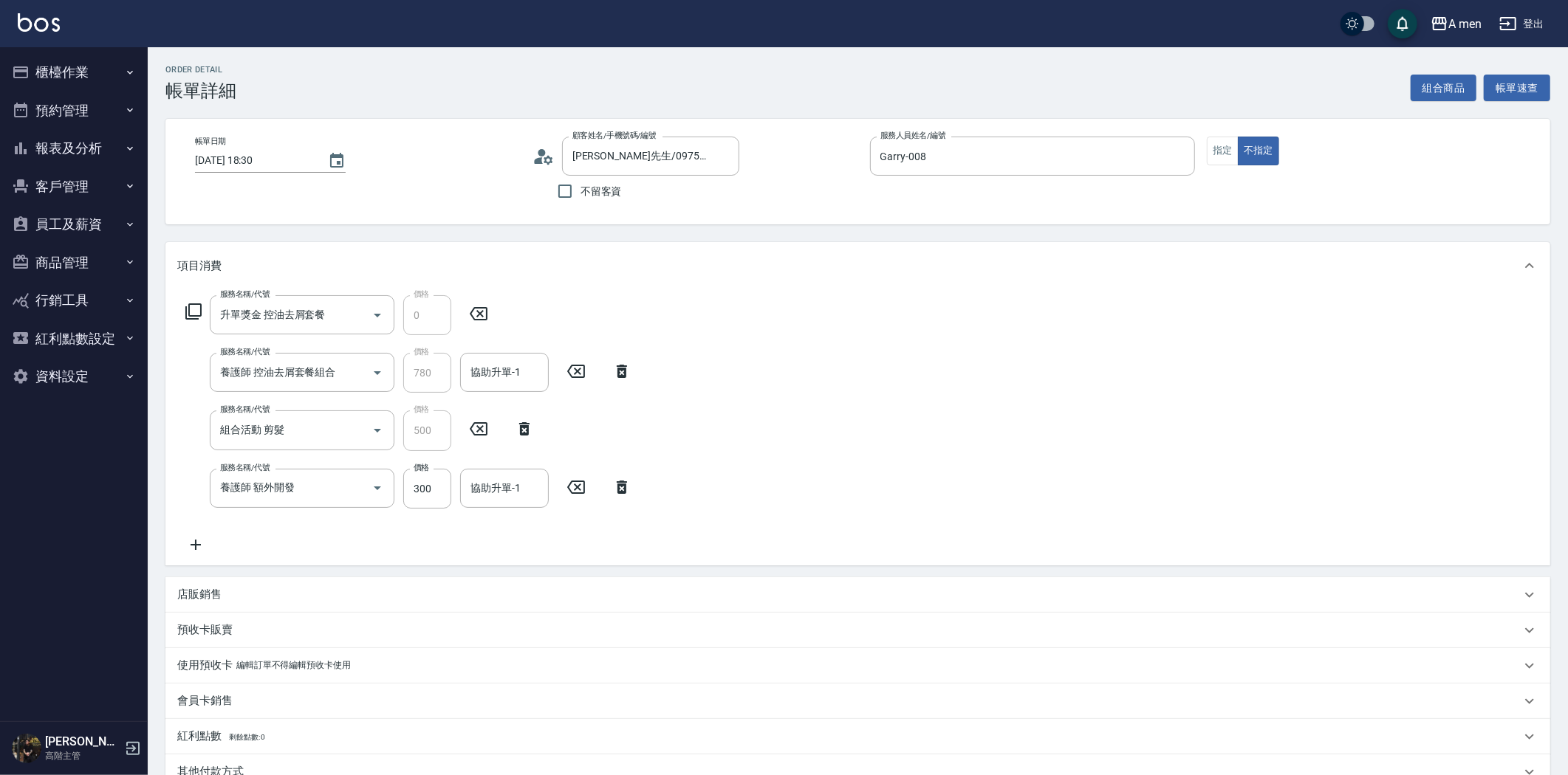
click at [585, 483] on icon at bounding box center [575, 487] width 17 height 13
click at [473, 372] on input "協助升單-1" at bounding box center [504, 372] width 75 height 26
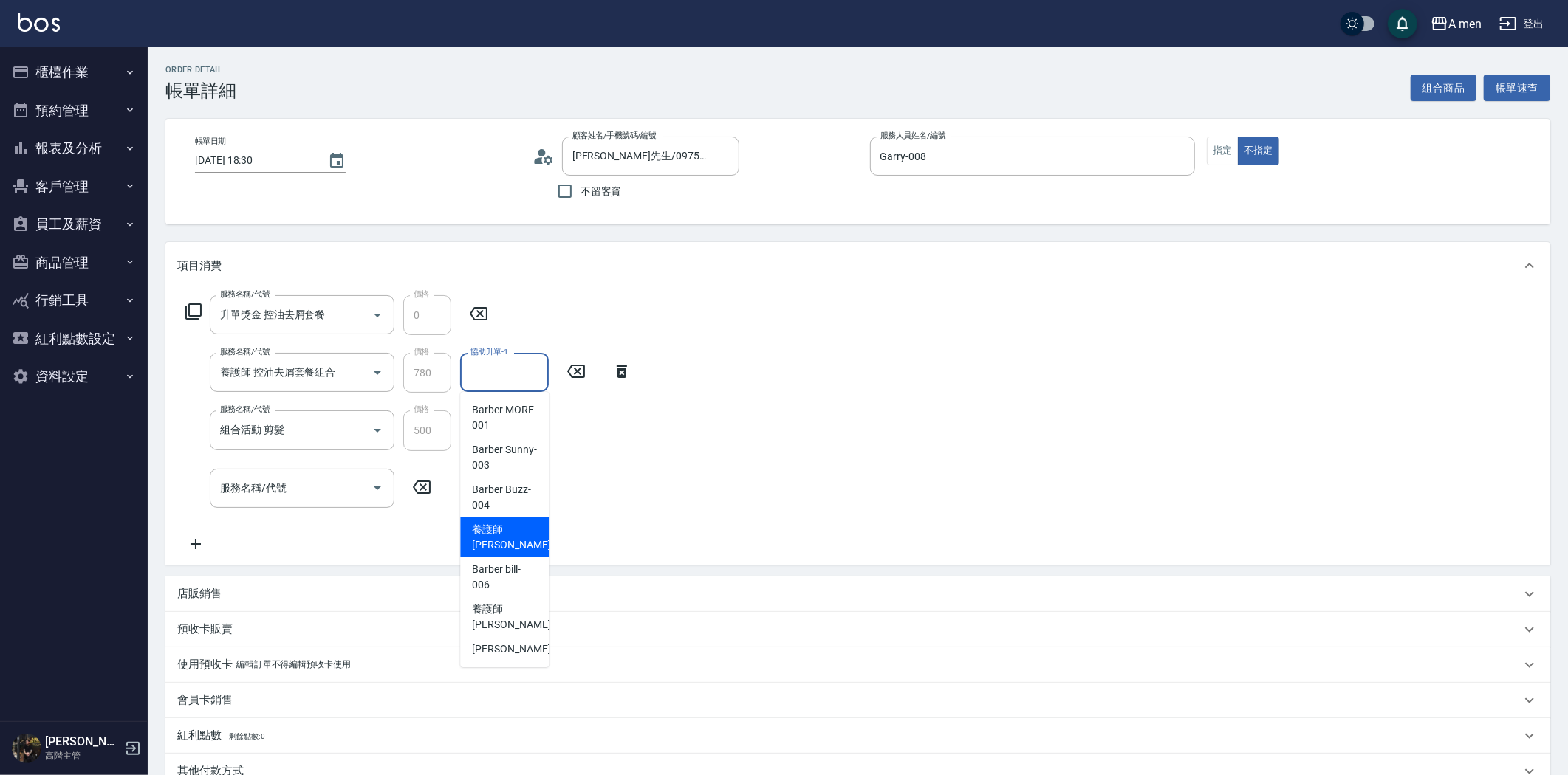
click at [498, 530] on span "養護師 小蔡 -005" at bounding box center [521, 537] width 99 height 31
type input "養護師 小蔡-005"
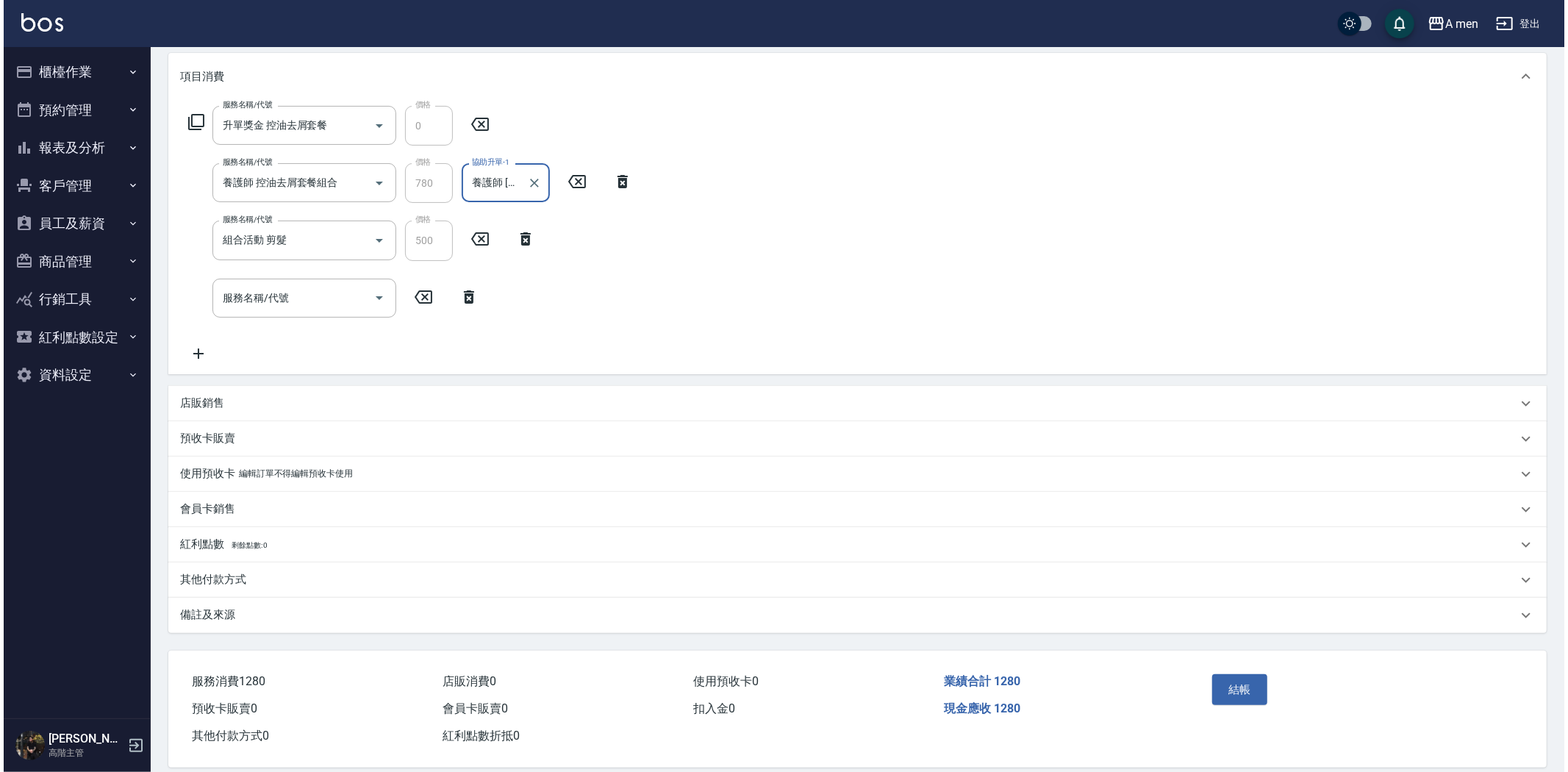
scroll to position [206, 0]
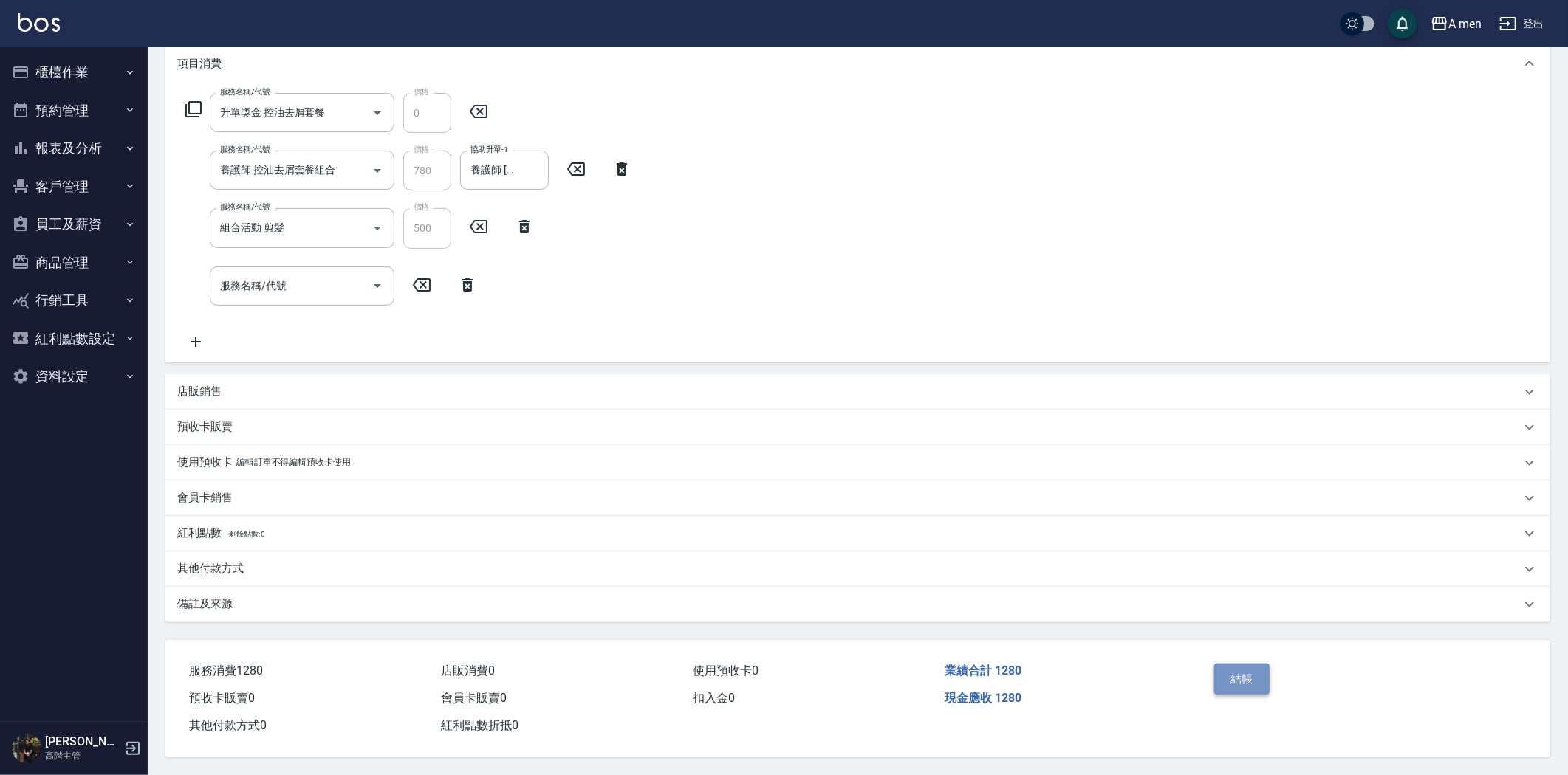
click at [1253, 682] on button "結帳" at bounding box center [1241, 679] width 56 height 31
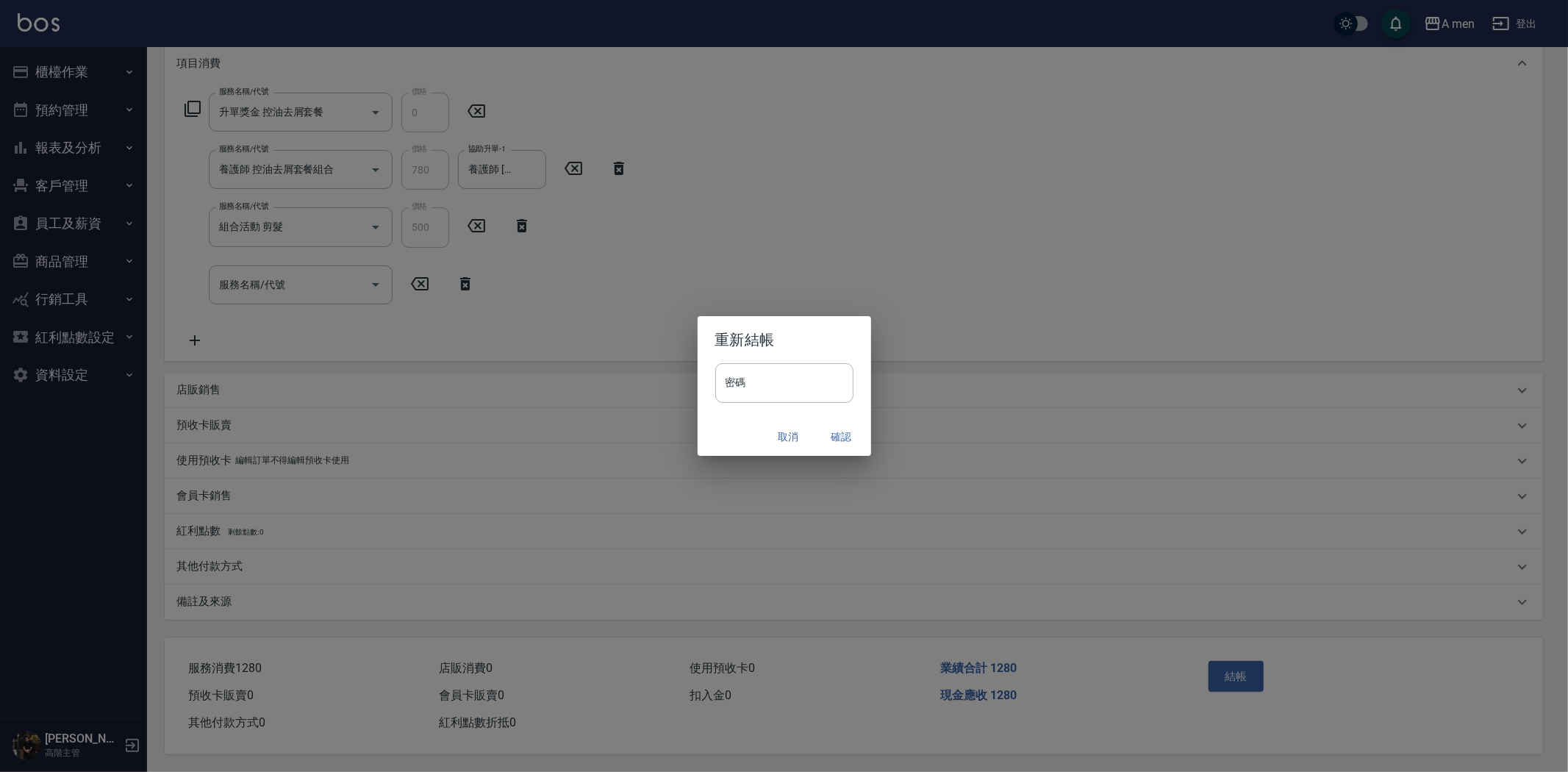
click at [833, 431] on button "確認" at bounding box center [841, 437] width 47 height 27
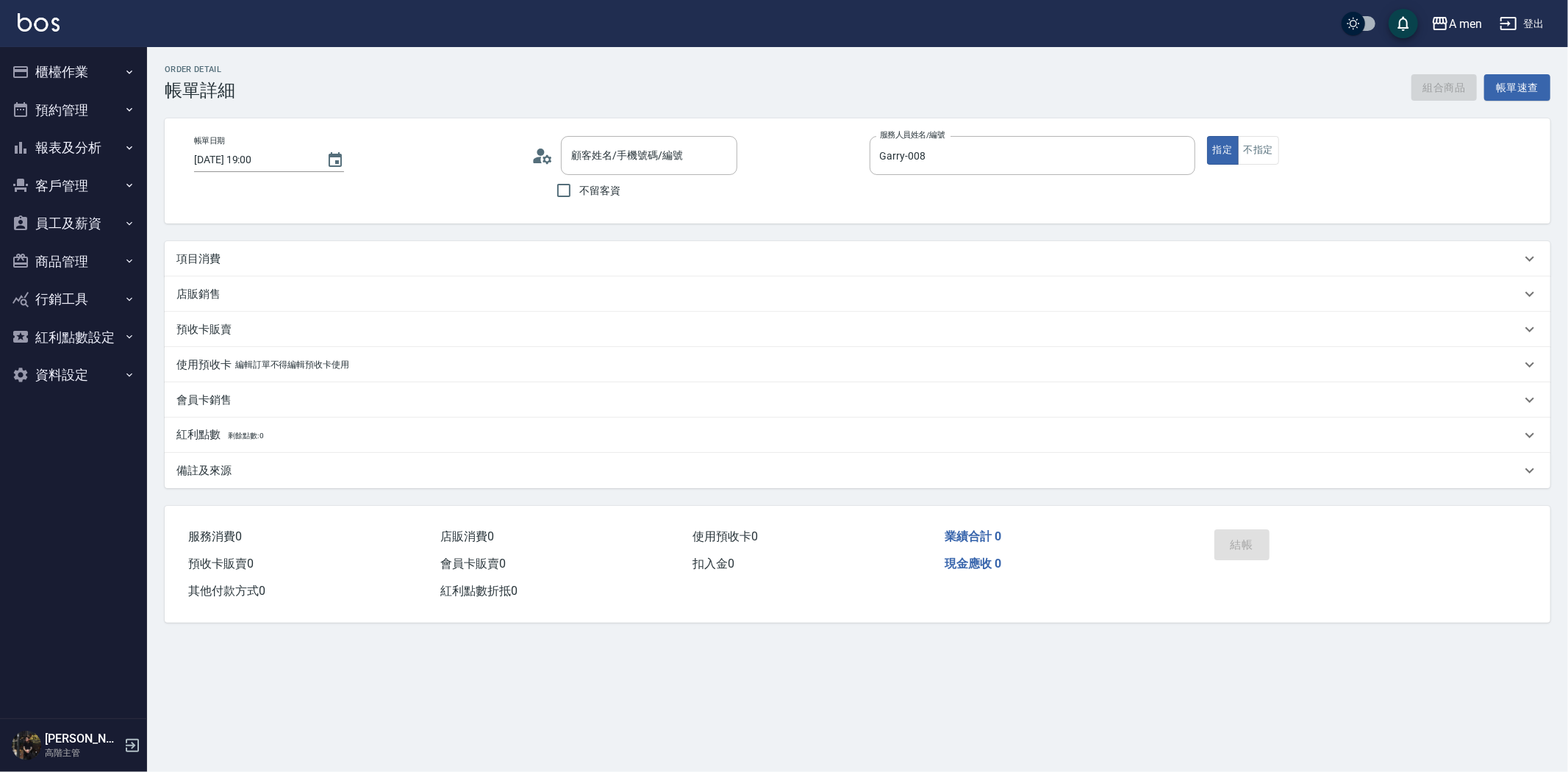
type input "[DATE] 19:00"
type input "Garry-008"
type input "[PERSON_NAME]/0973078997/null"
click at [541, 259] on div "項目消費" at bounding box center [848, 259] width 1344 height 16
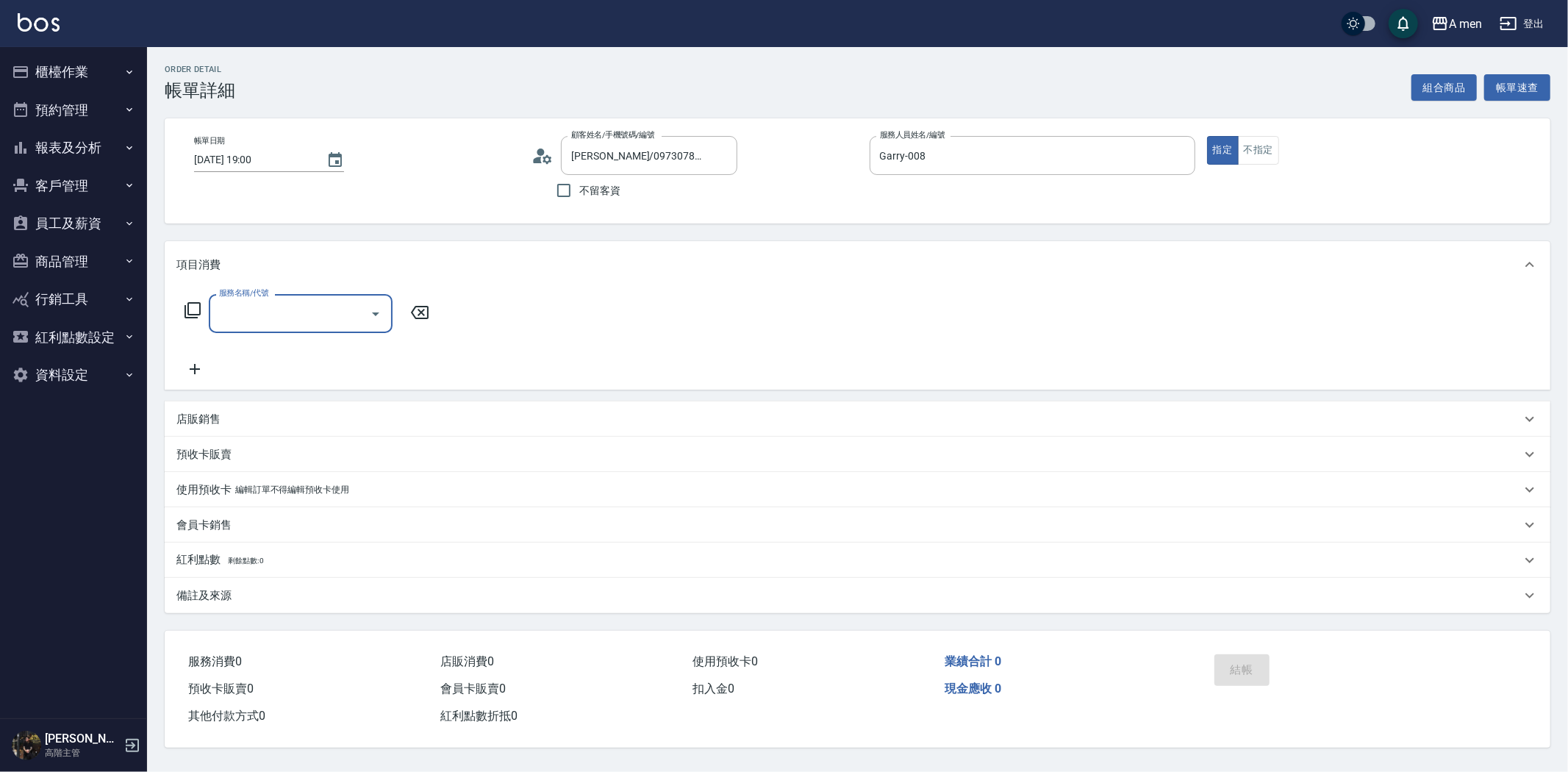
click at [380, 313] on icon "Open" at bounding box center [375, 314] width 17 height 17
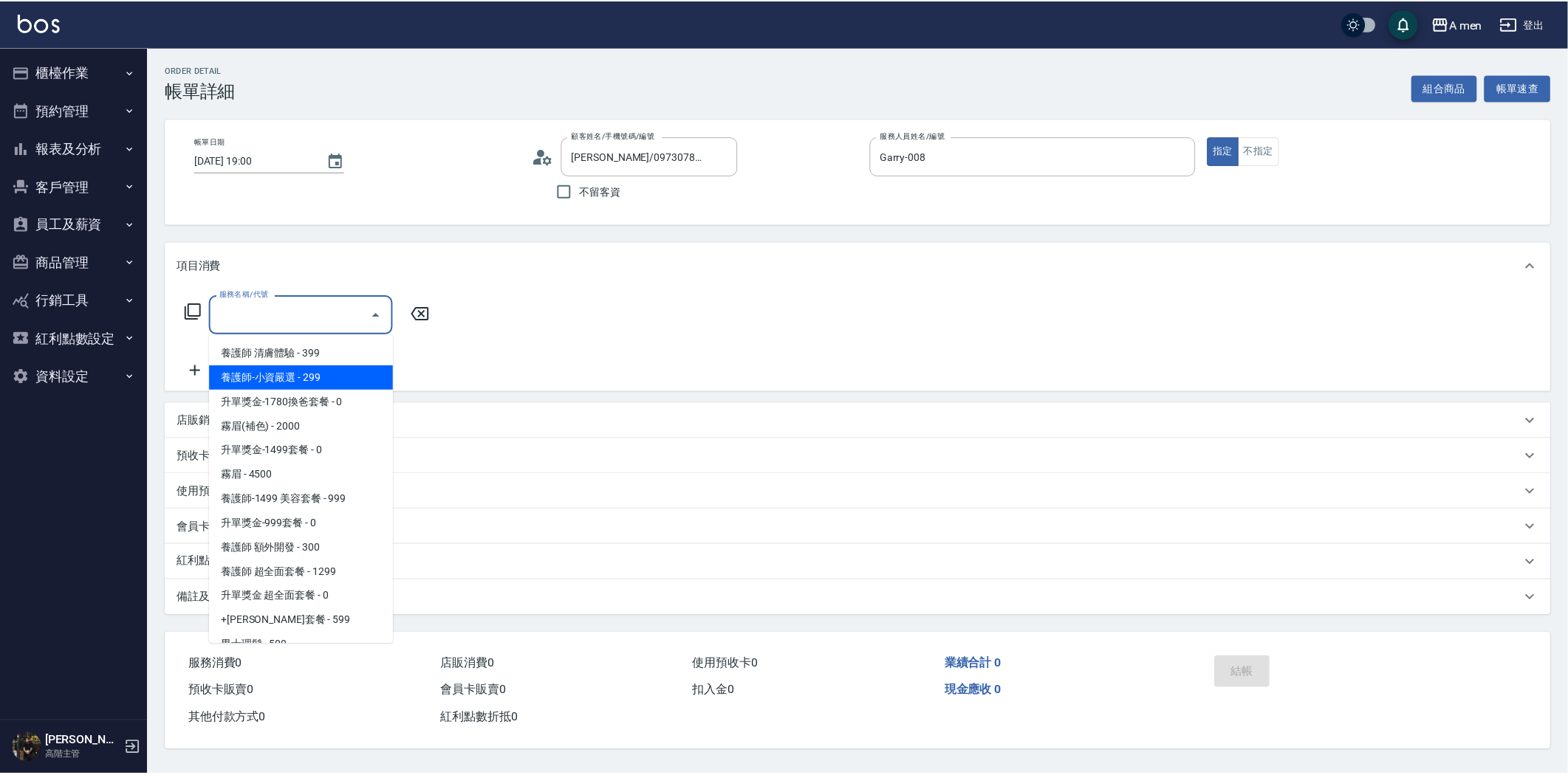
scroll to position [574, 0]
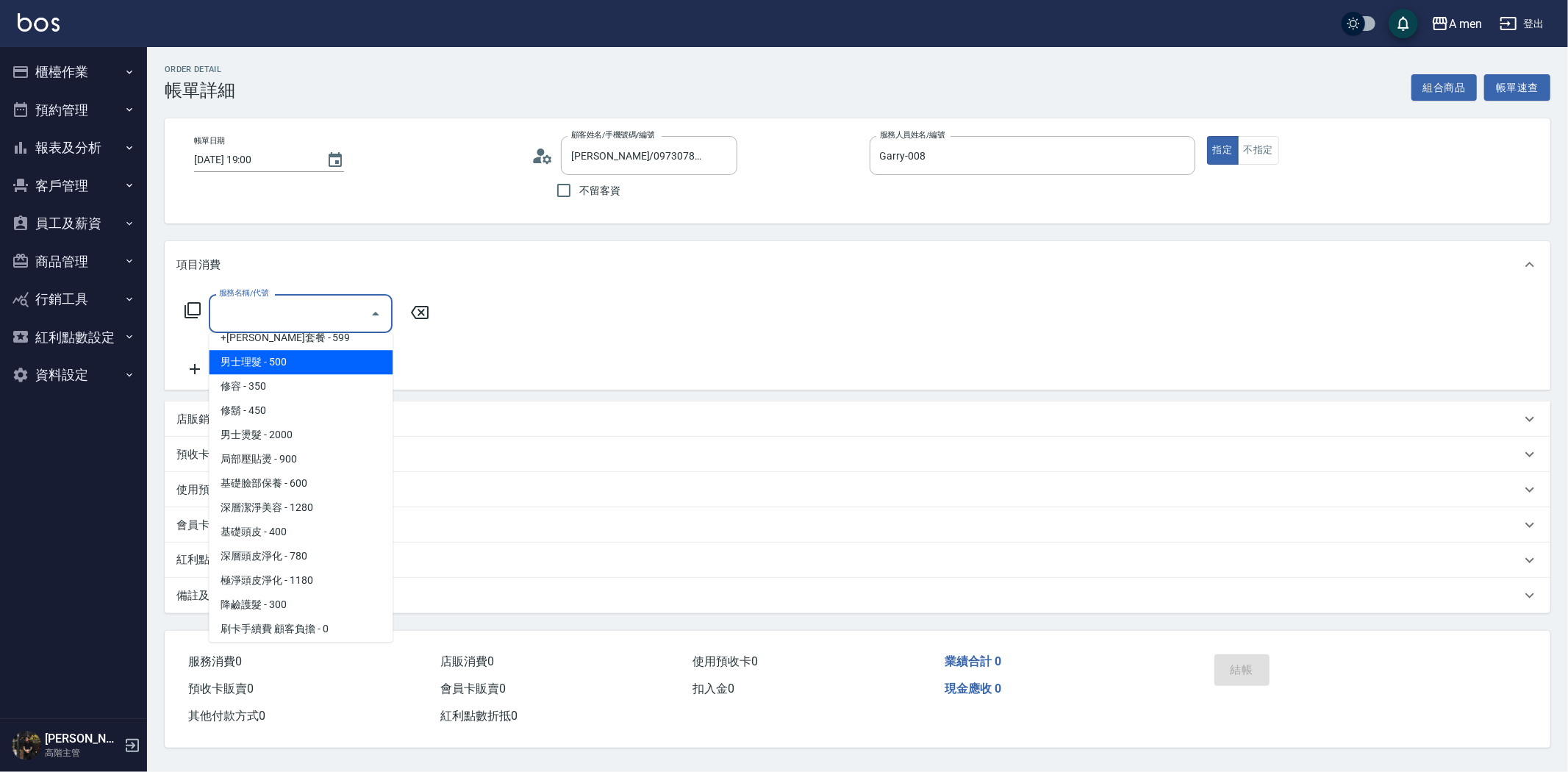
click at [304, 365] on span "男士理髮 - 500" at bounding box center [300, 362] width 184 height 24
type input "男士理髮(A01)"
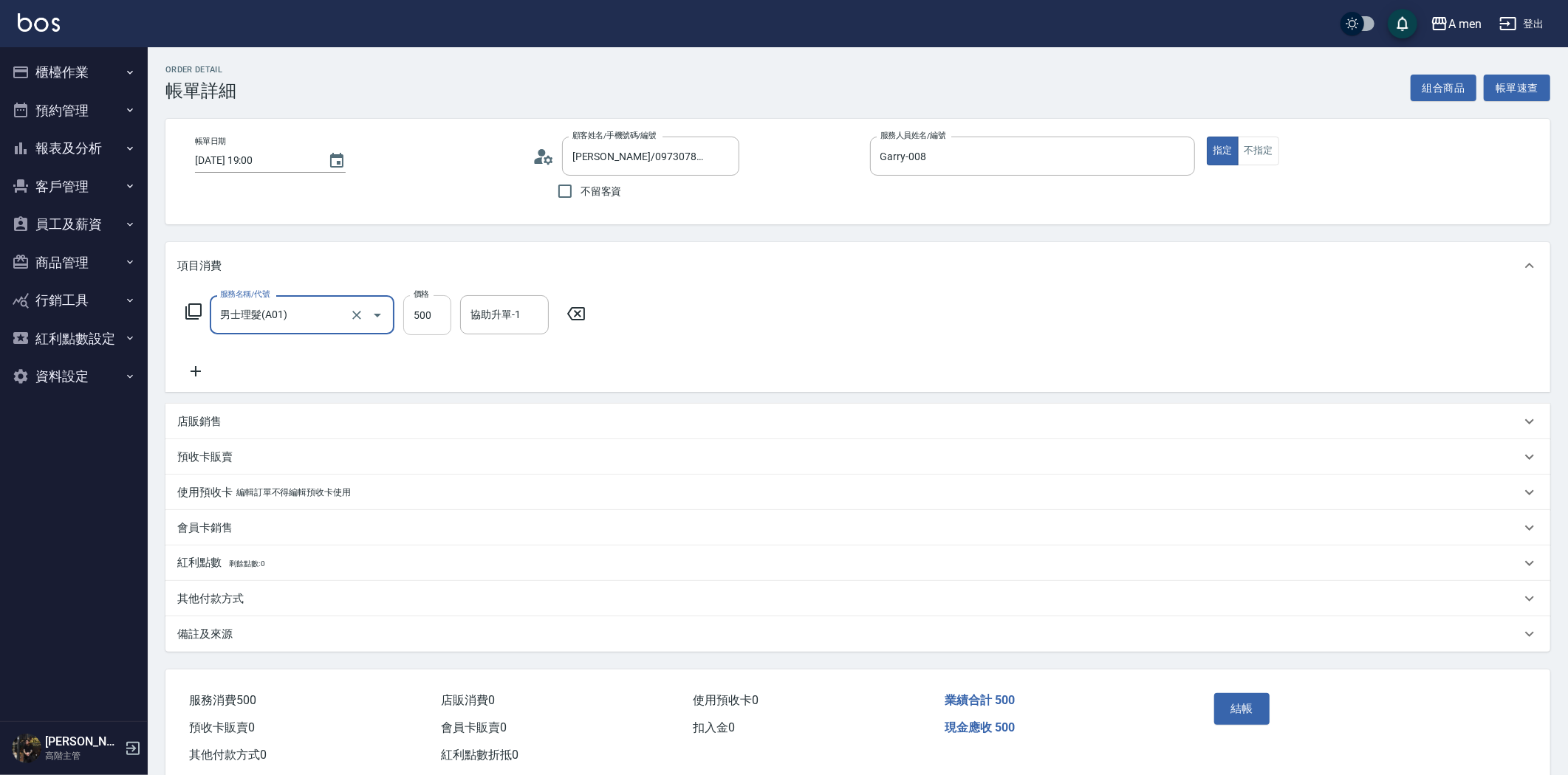
click at [415, 320] on input "500" at bounding box center [427, 315] width 48 height 40
type input "700"
click at [1246, 695] on button "結帳" at bounding box center [1241, 708] width 56 height 31
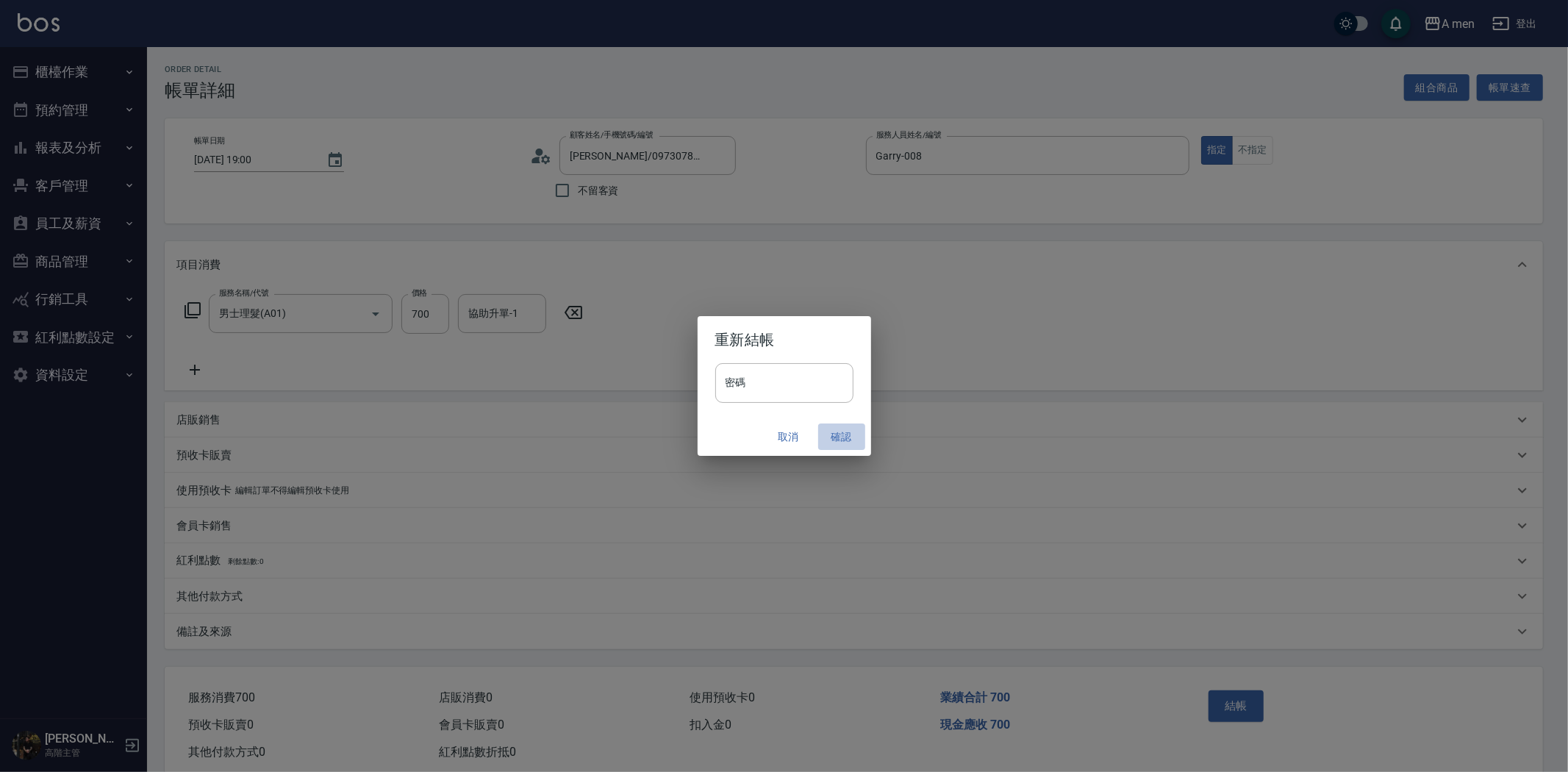
click at [838, 435] on button "確認" at bounding box center [841, 437] width 47 height 27
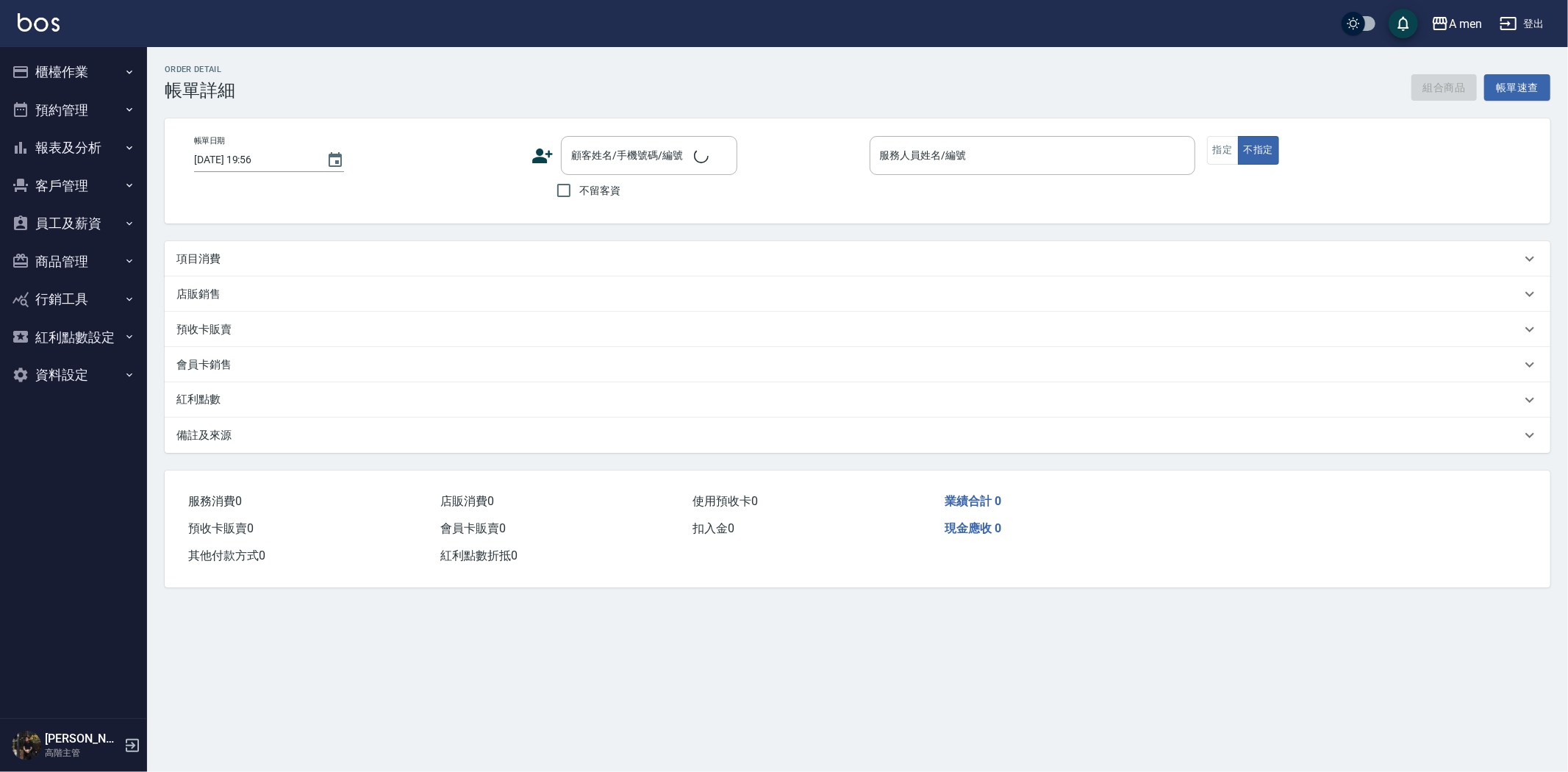
type input "[DATE] 19:00"
type input "Barber bill-006"
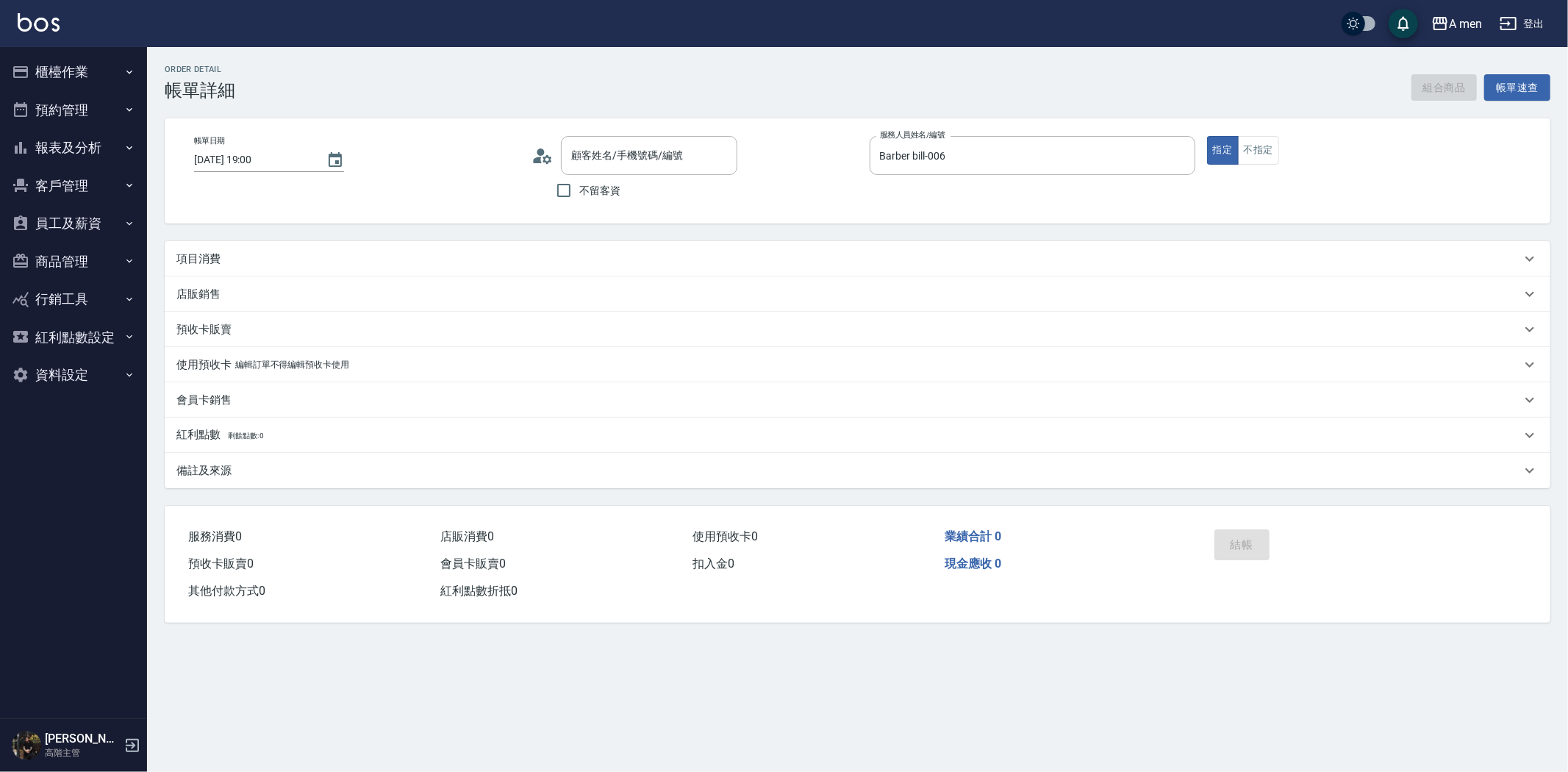
type input "蔡萬霖/0912832391/null"
click at [286, 253] on div "項目消費" at bounding box center [857, 263] width 1386 height 36
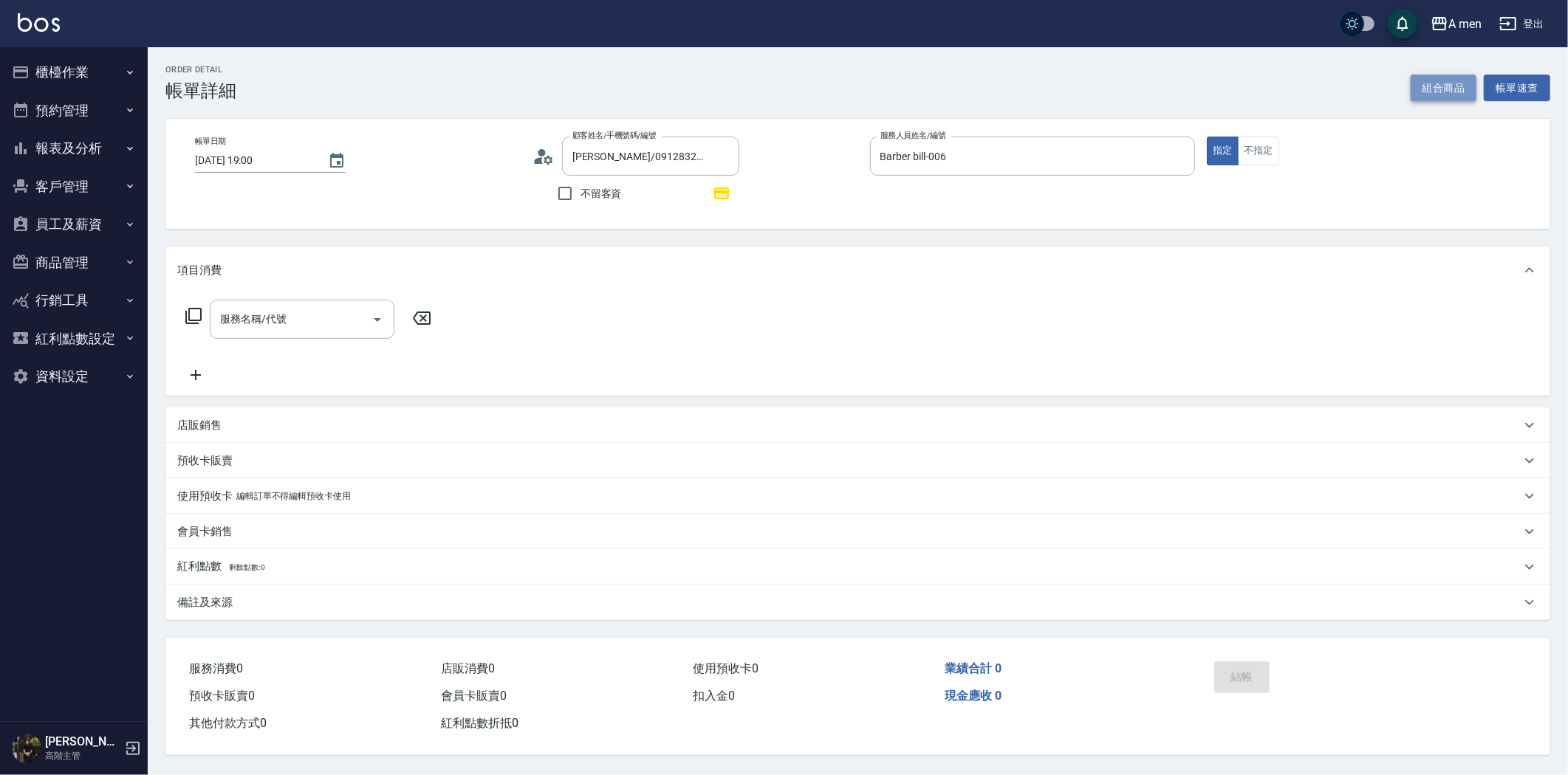
click at [1415, 81] on button "組合商品" at bounding box center [1444, 88] width 66 height 27
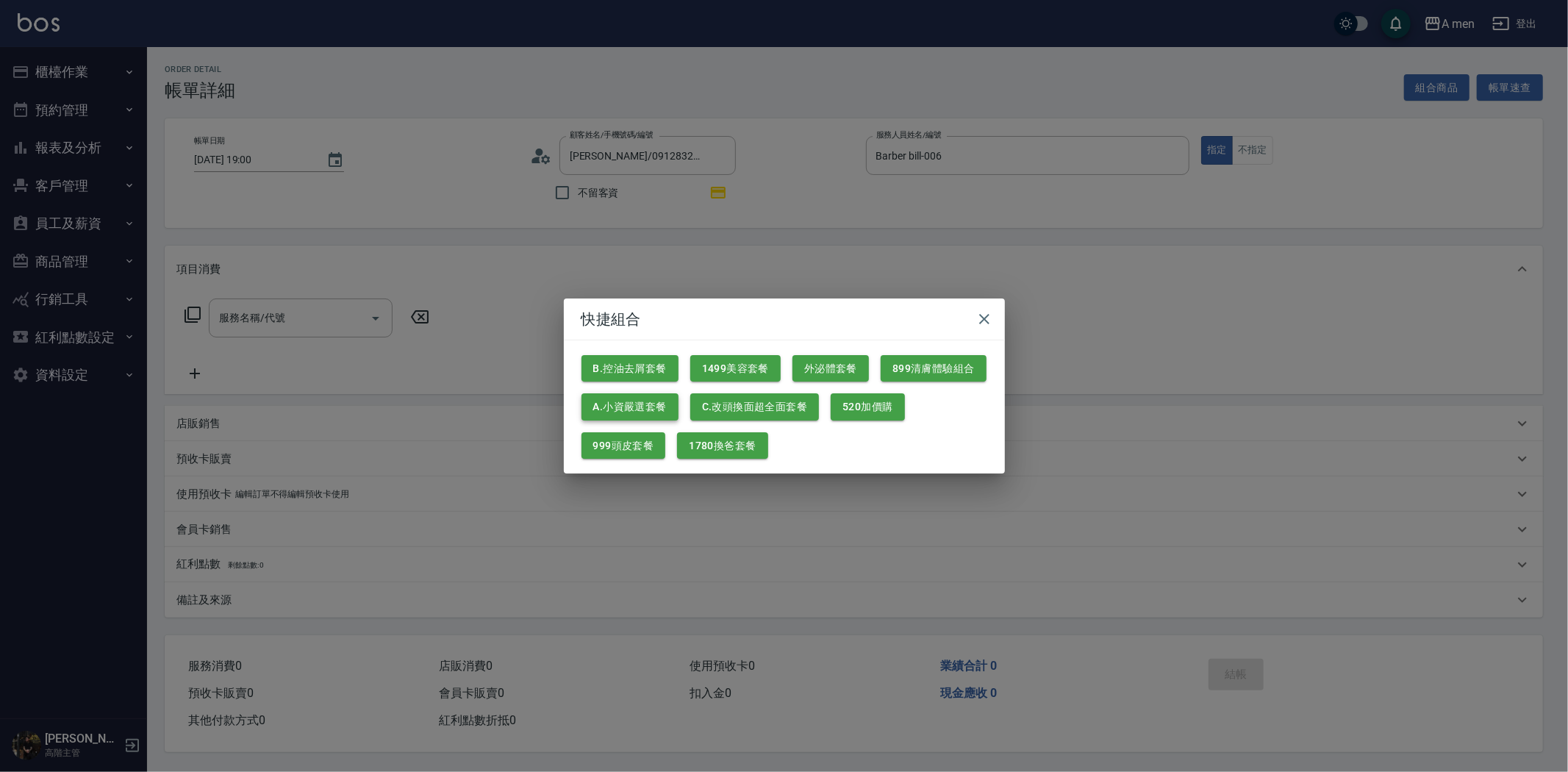
click at [644, 400] on button "A.小資嚴選套餐" at bounding box center [631, 407] width 97 height 27
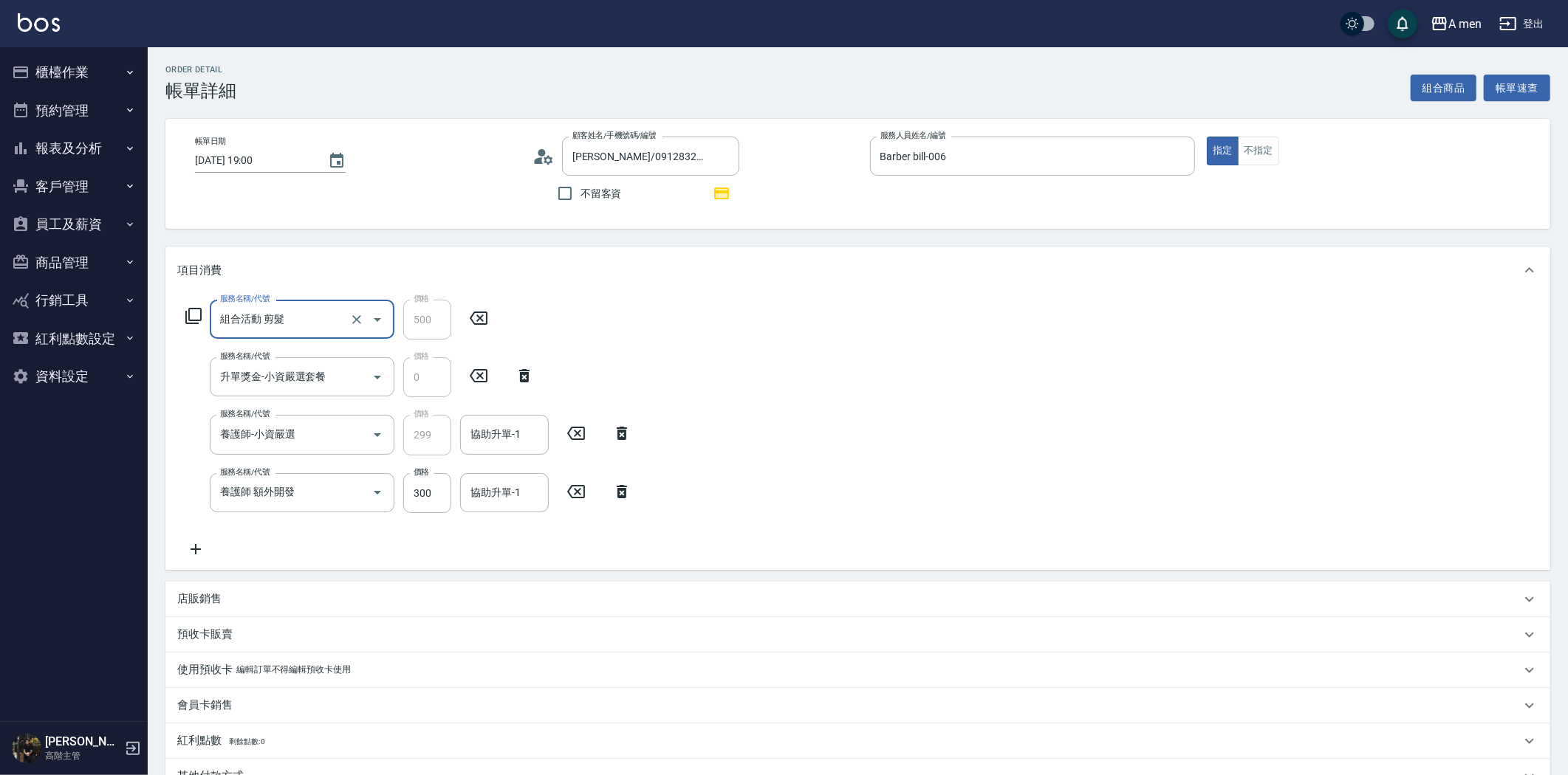
click at [614, 496] on icon at bounding box center [622, 491] width 37 height 17
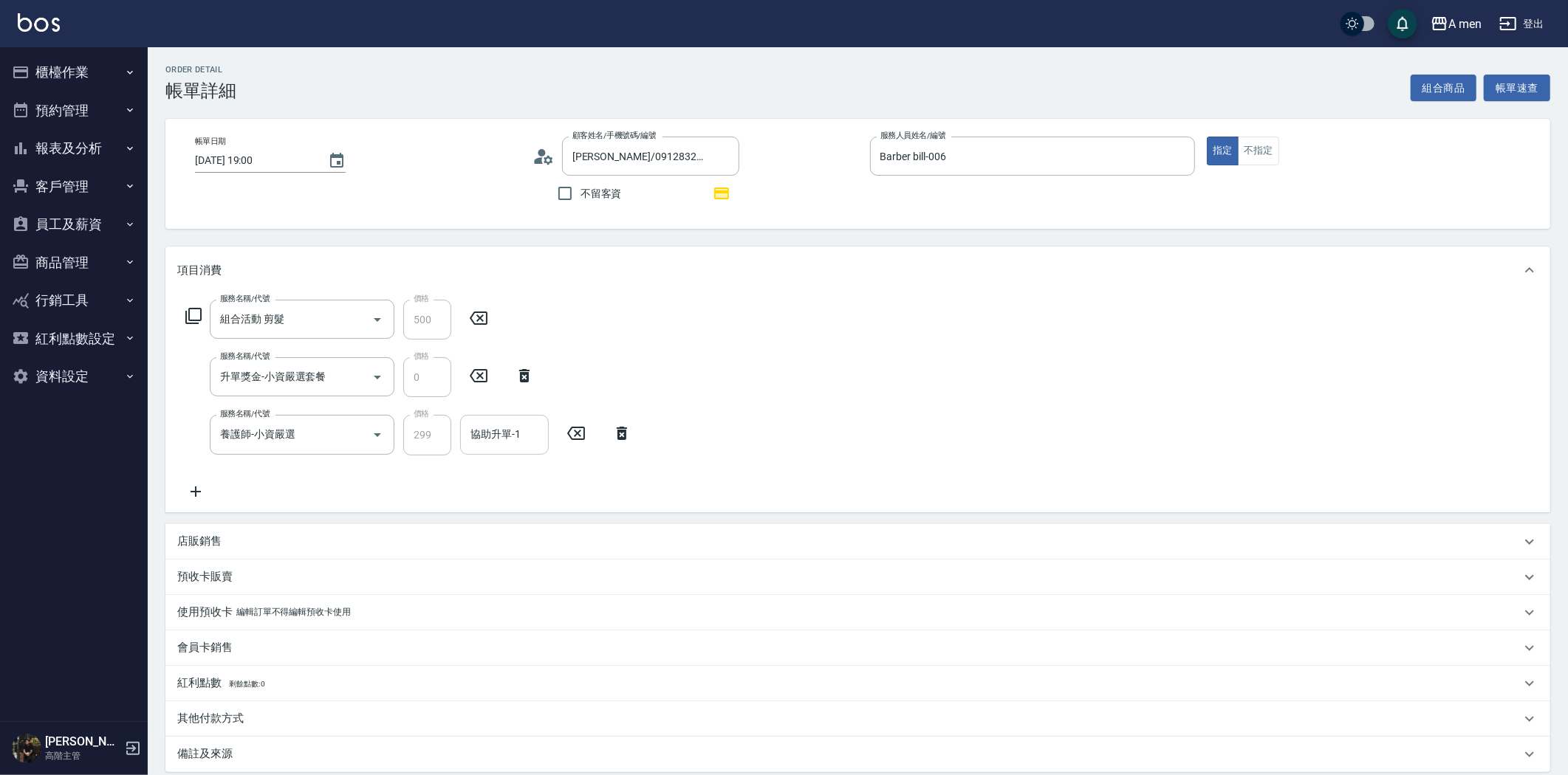
click at [522, 434] on input "協助升單-1" at bounding box center [504, 434] width 75 height 26
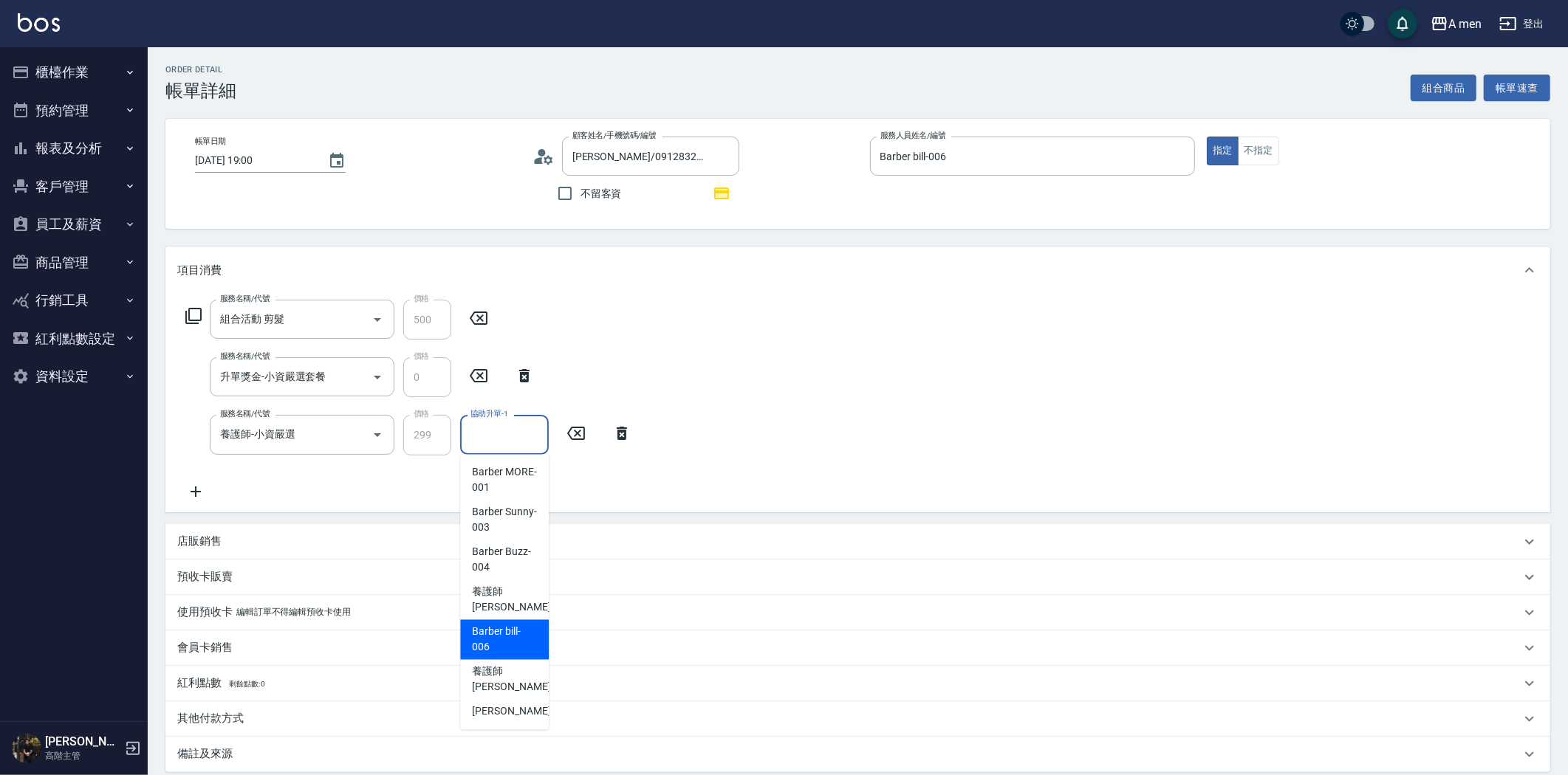
click at [521, 626] on span "Barber bill -006" at bounding box center [504, 640] width 65 height 31
type input "Barber bill-006"
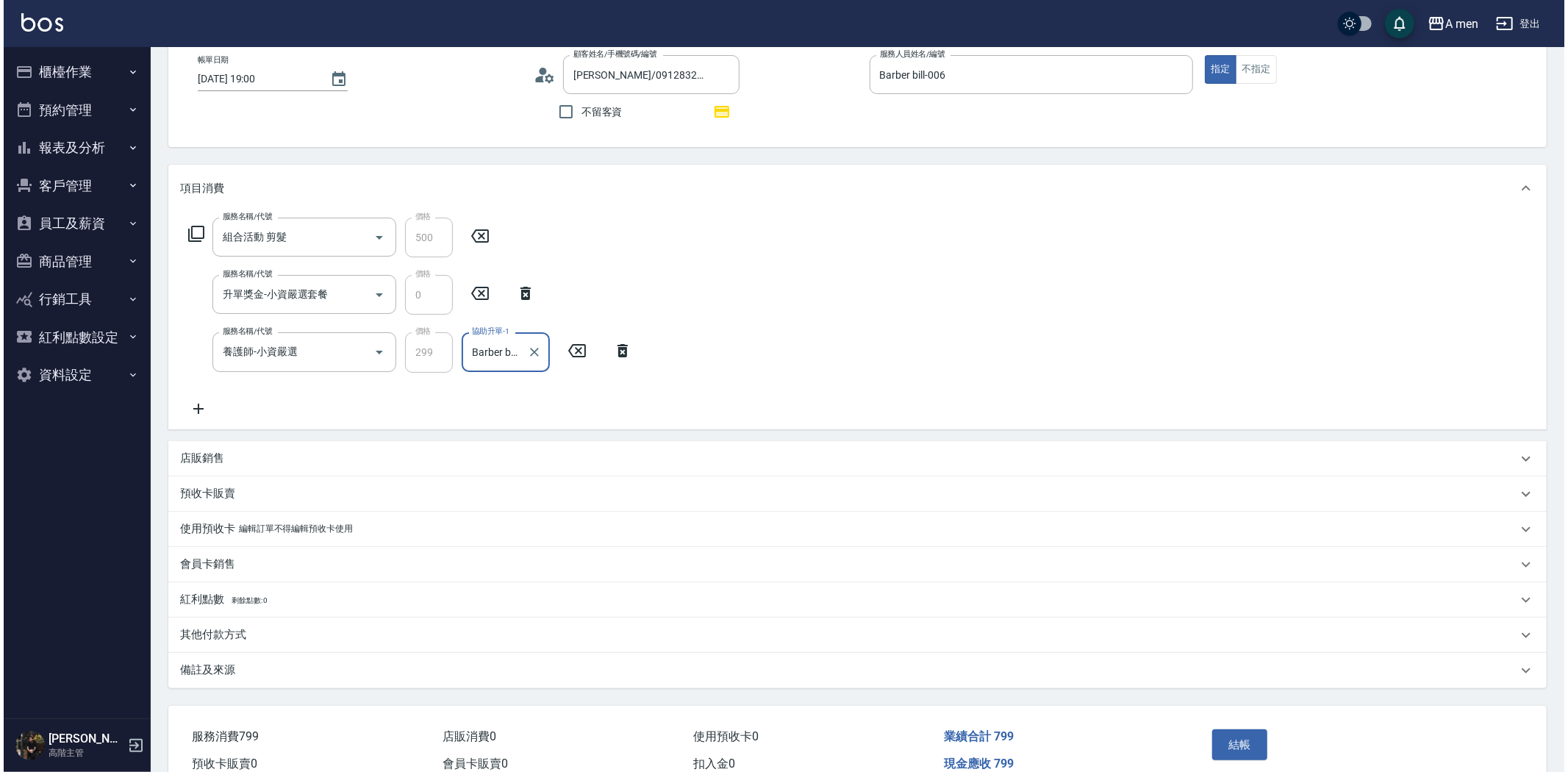
scroll to position [153, 0]
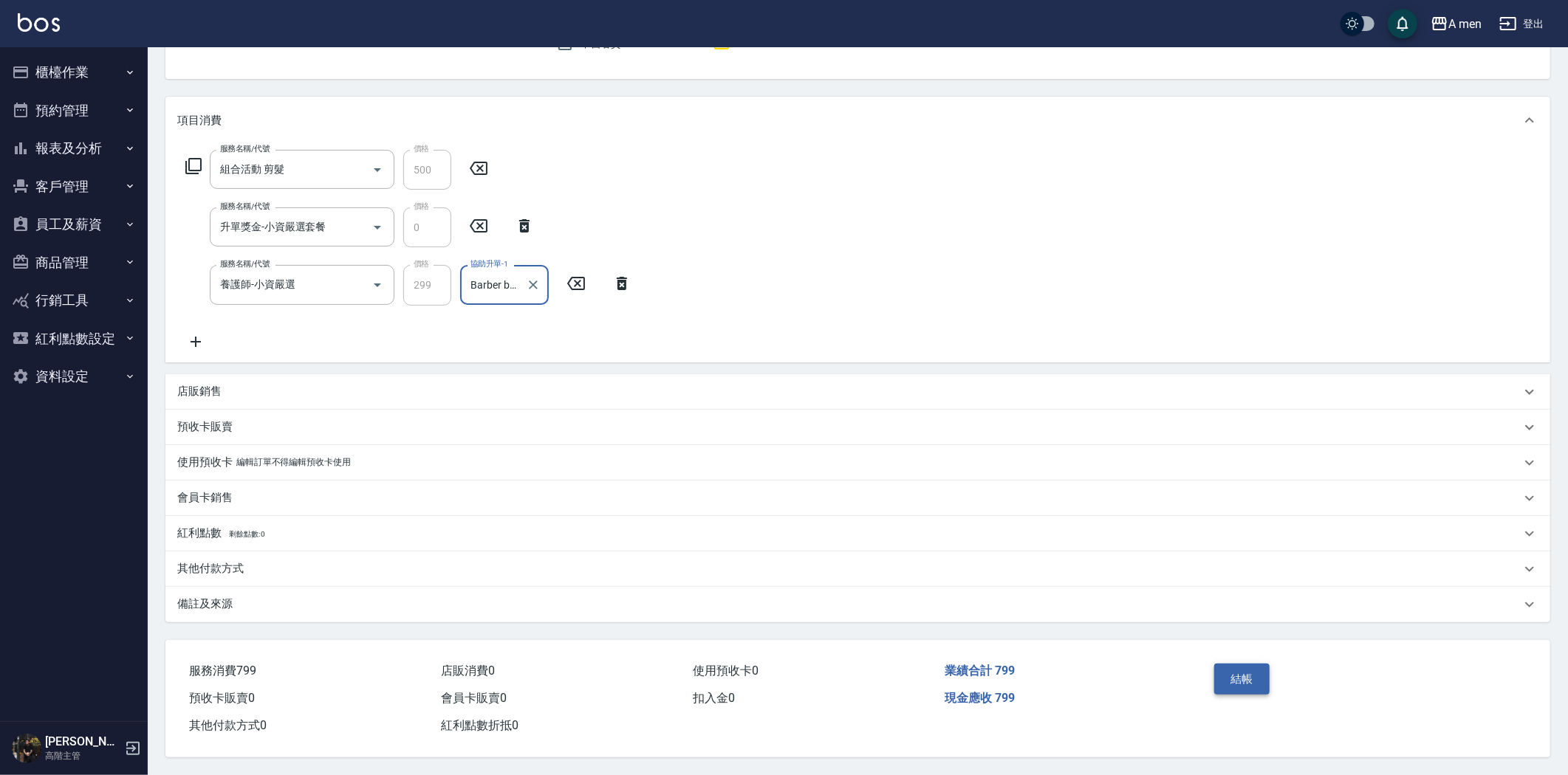
click at [1253, 678] on button "結帳" at bounding box center [1241, 679] width 56 height 31
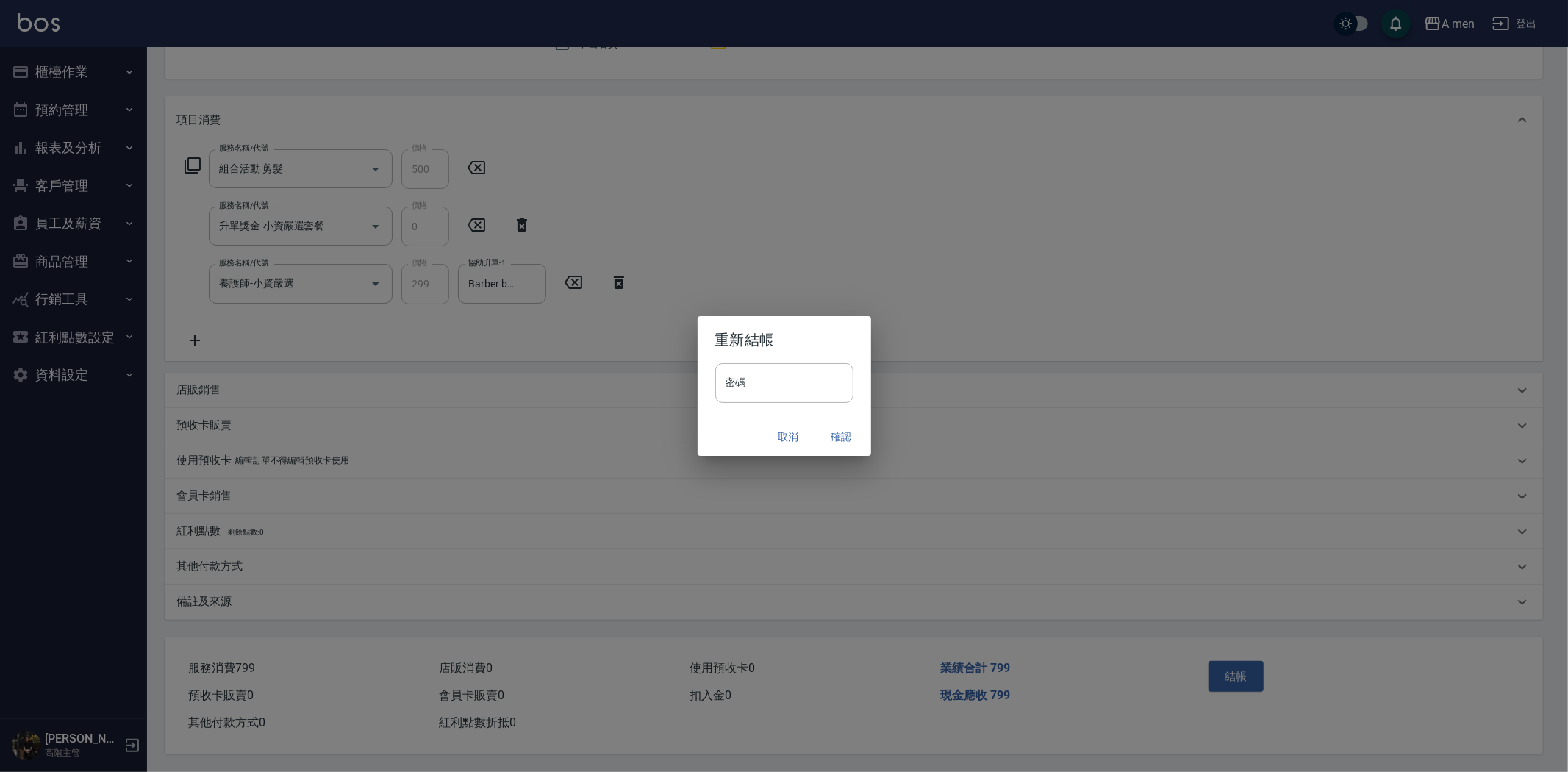
click at [848, 428] on button "確認" at bounding box center [841, 437] width 47 height 27
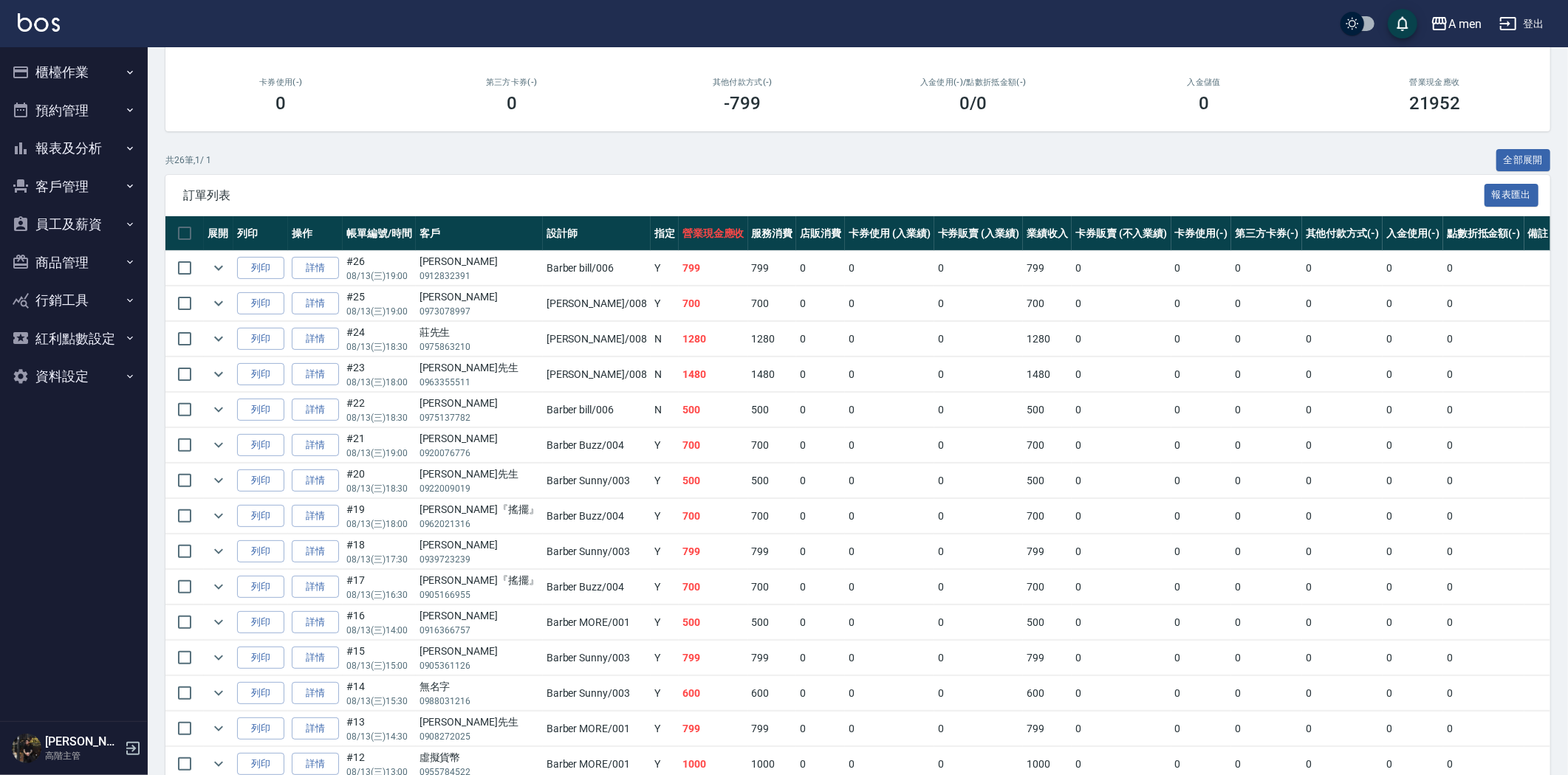
scroll to position [246, 0]
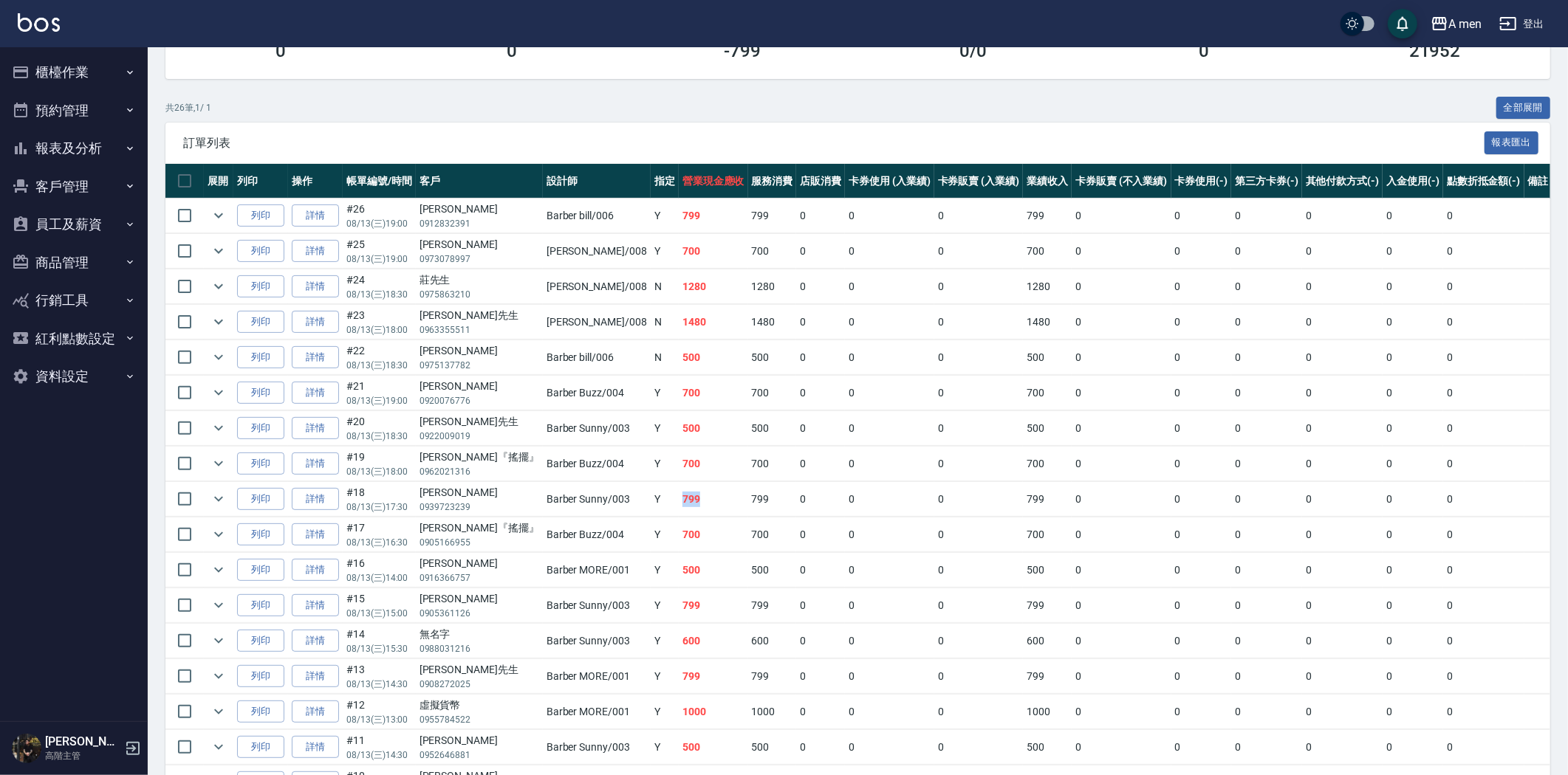
drag, startPoint x: 638, startPoint y: 496, endPoint x: 671, endPoint y: 503, distance: 33.7
click at [679, 503] on td "799" at bounding box center [714, 500] width 70 height 35
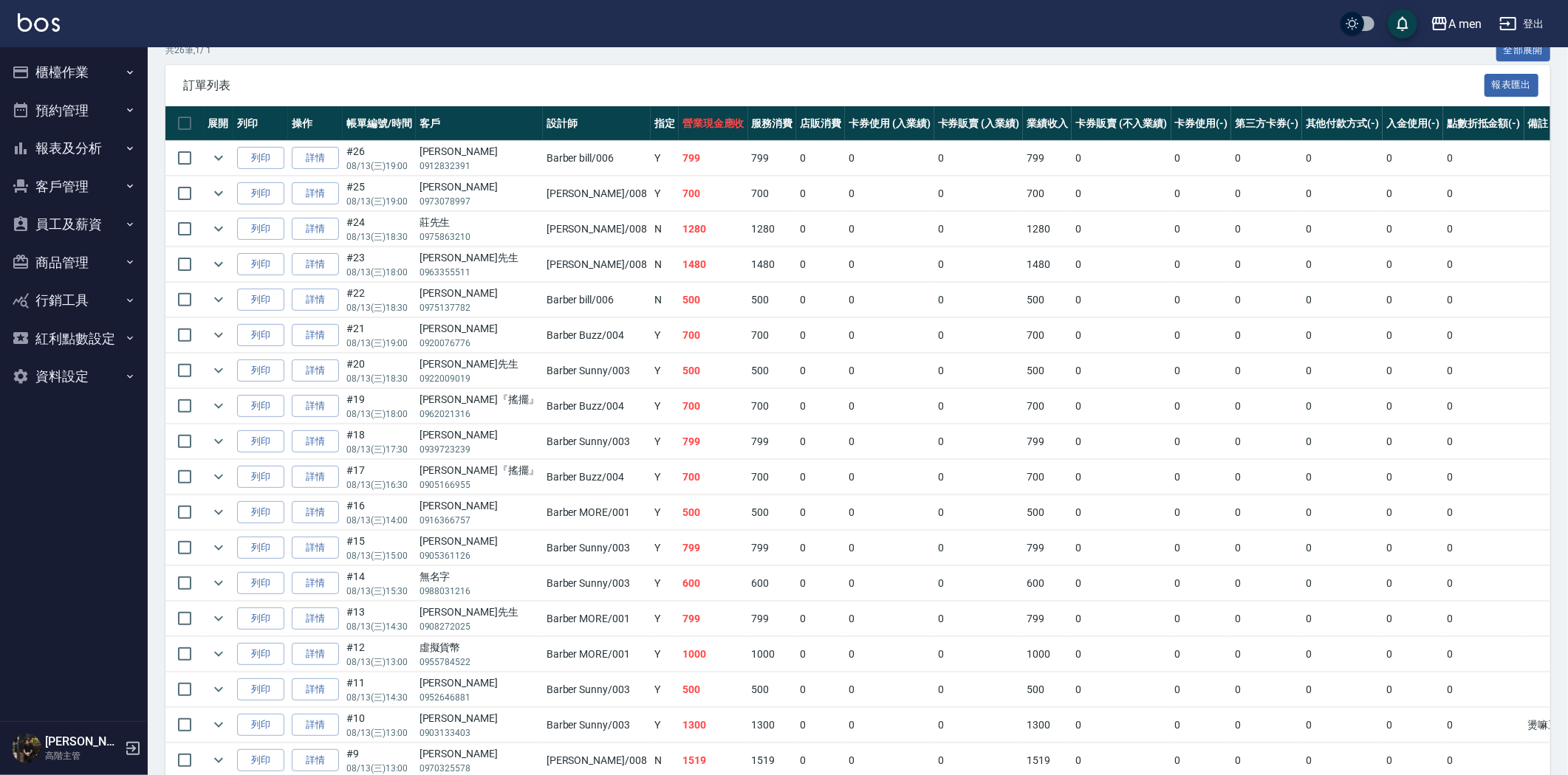
scroll to position [327, 0]
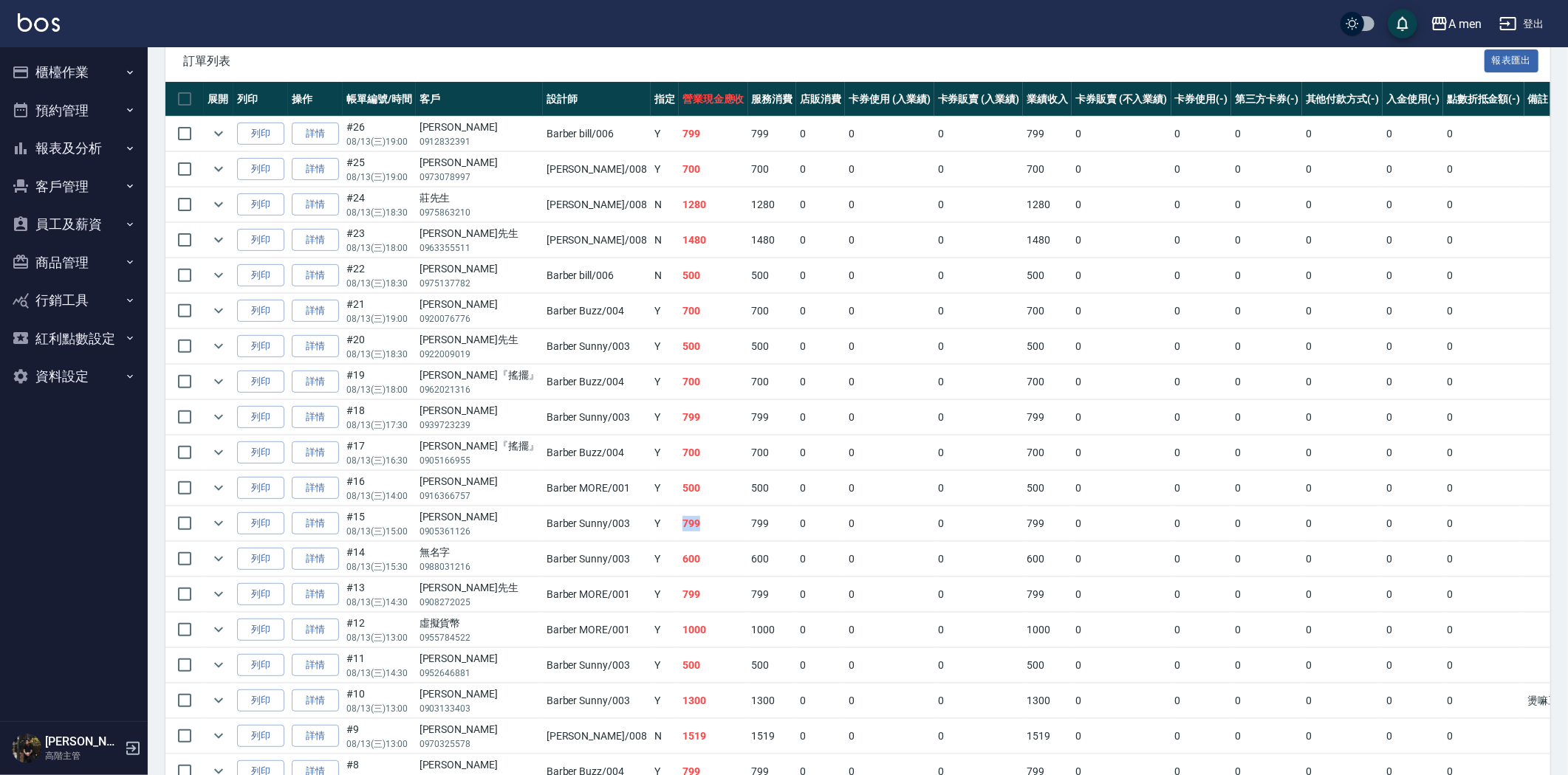
drag, startPoint x: 640, startPoint y: 522, endPoint x: 690, endPoint y: 530, distance: 50.6
click at [688, 530] on td "799" at bounding box center [714, 524] width 70 height 35
click at [690, 530] on td "799" at bounding box center [714, 524] width 70 height 35
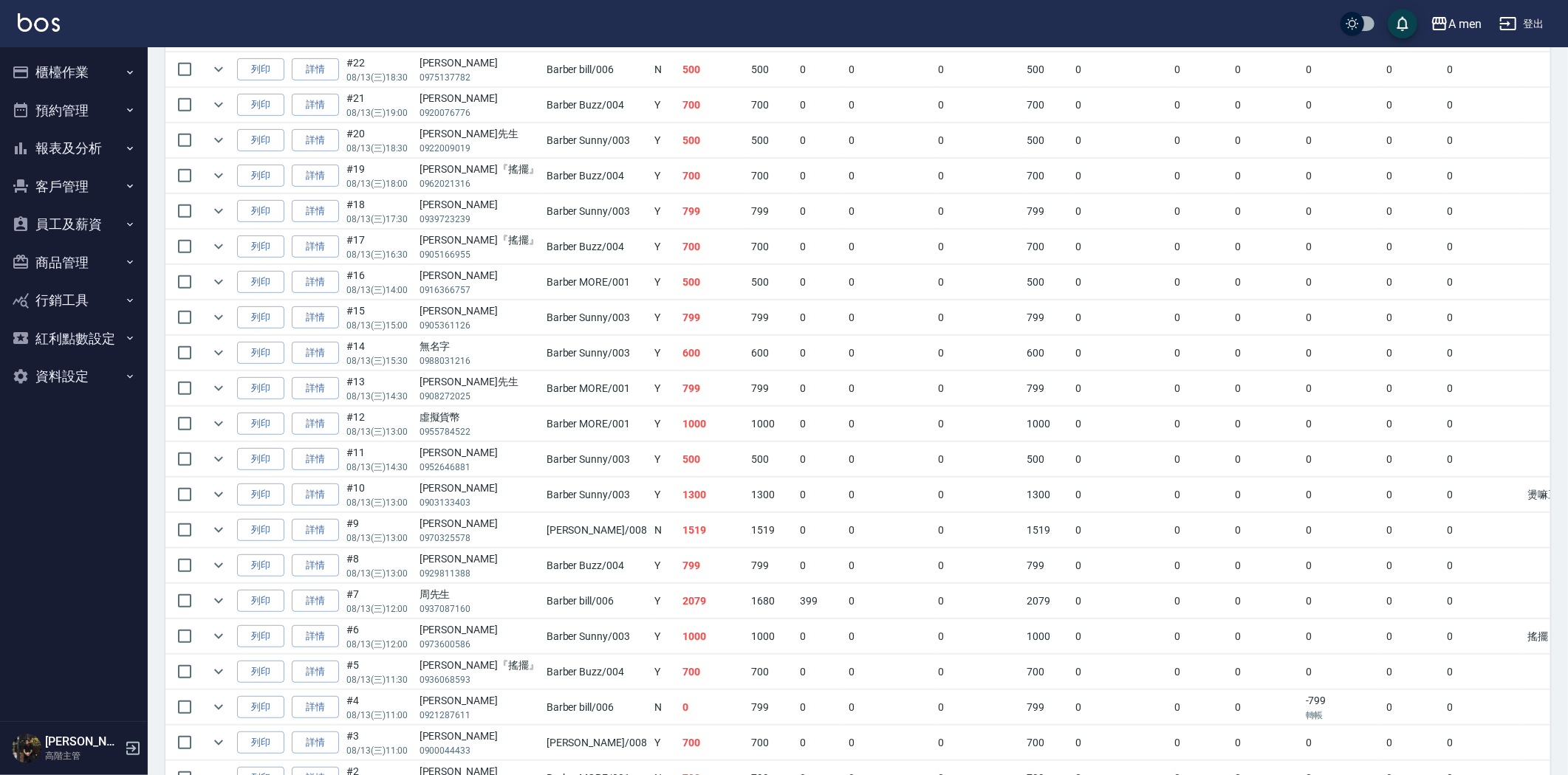
scroll to position [574, 0]
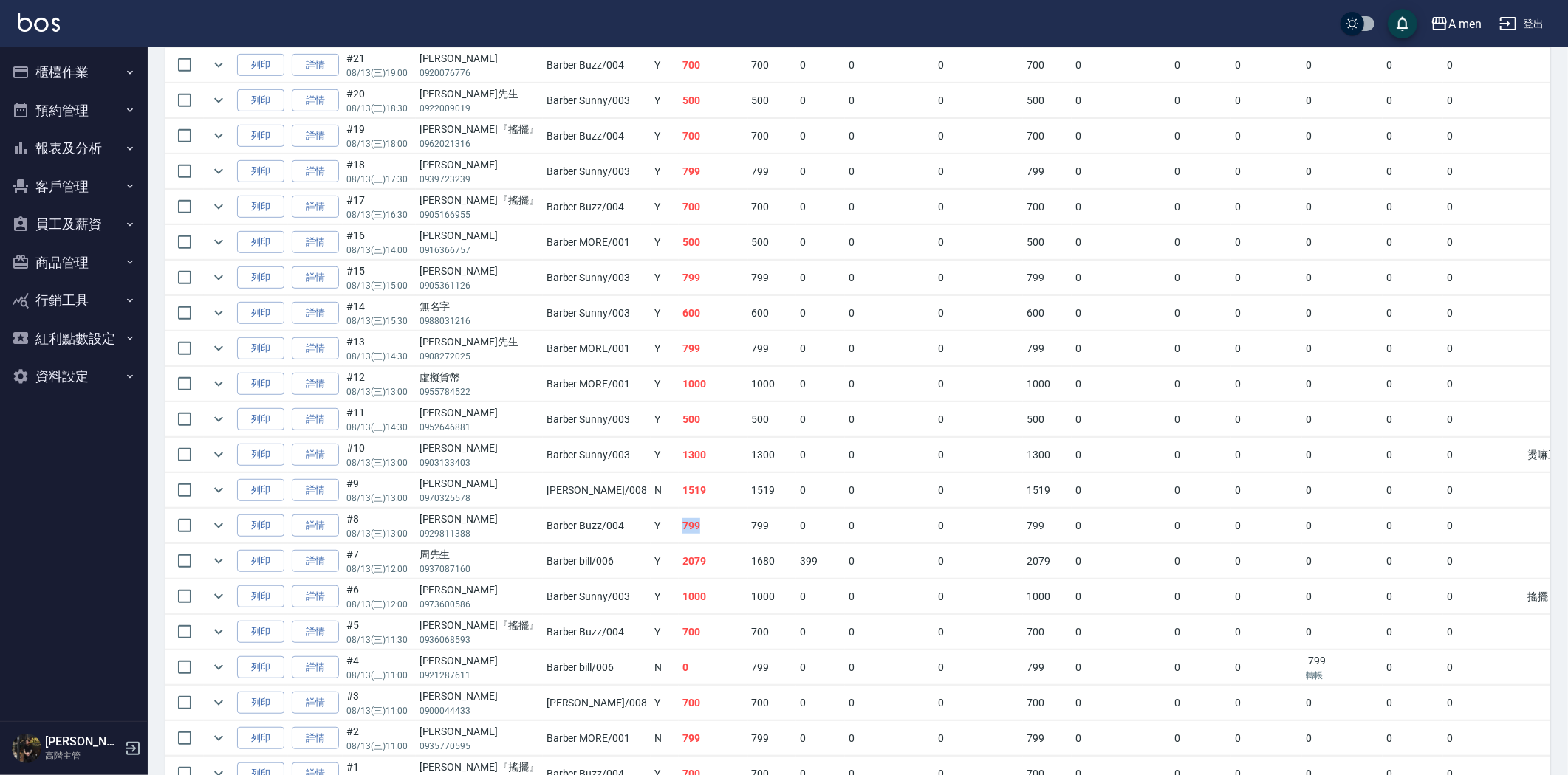
drag, startPoint x: 640, startPoint y: 530, endPoint x: 698, endPoint y: 534, distance: 58.1
click at [698, 534] on td "799" at bounding box center [714, 526] width 70 height 35
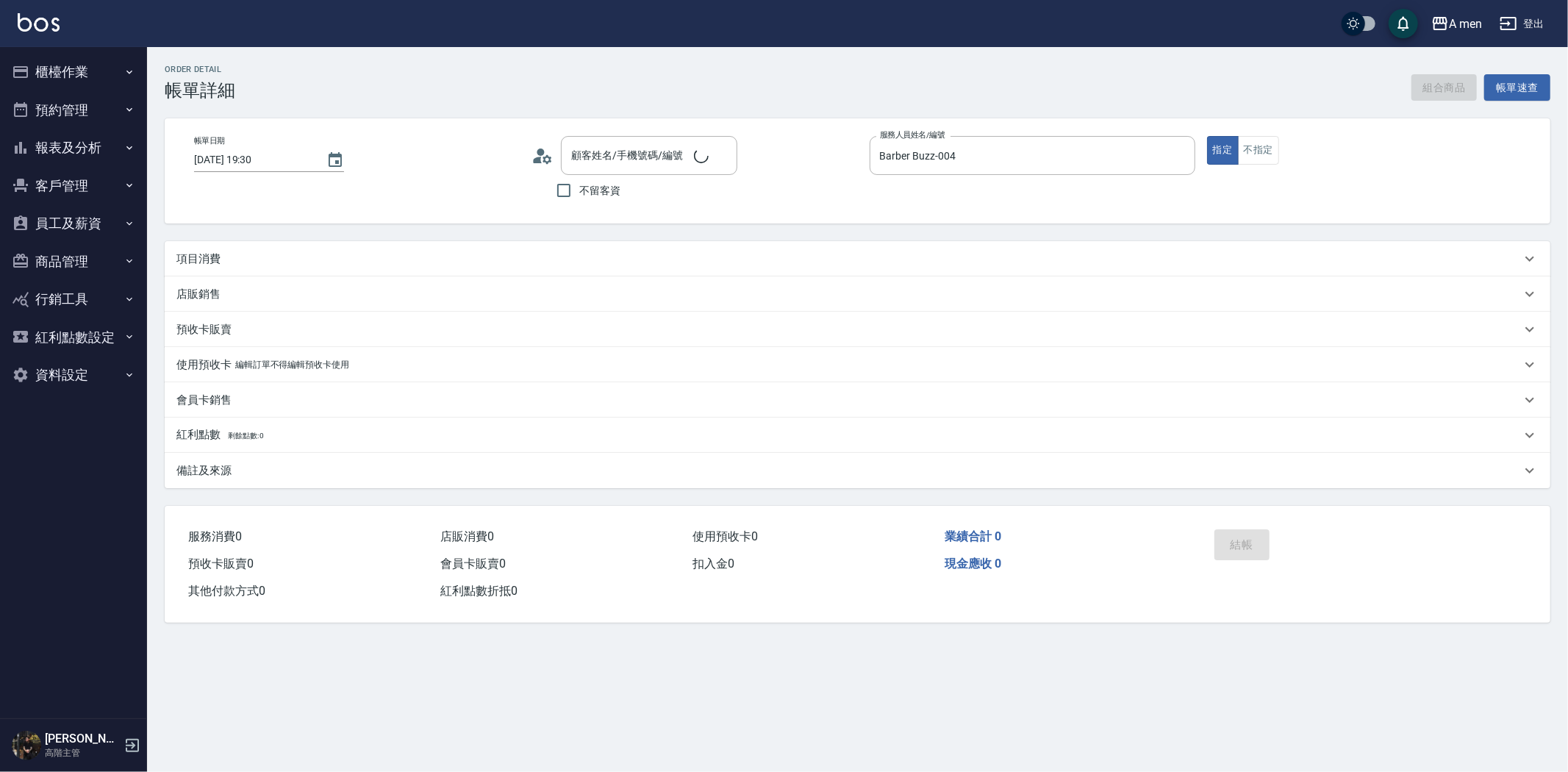
type input "[DATE] 19:30"
type input "Barber Buzz-004"
type input "宋先生/0970171219/null"
click at [410, 258] on div "項目消費" at bounding box center [848, 259] width 1344 height 16
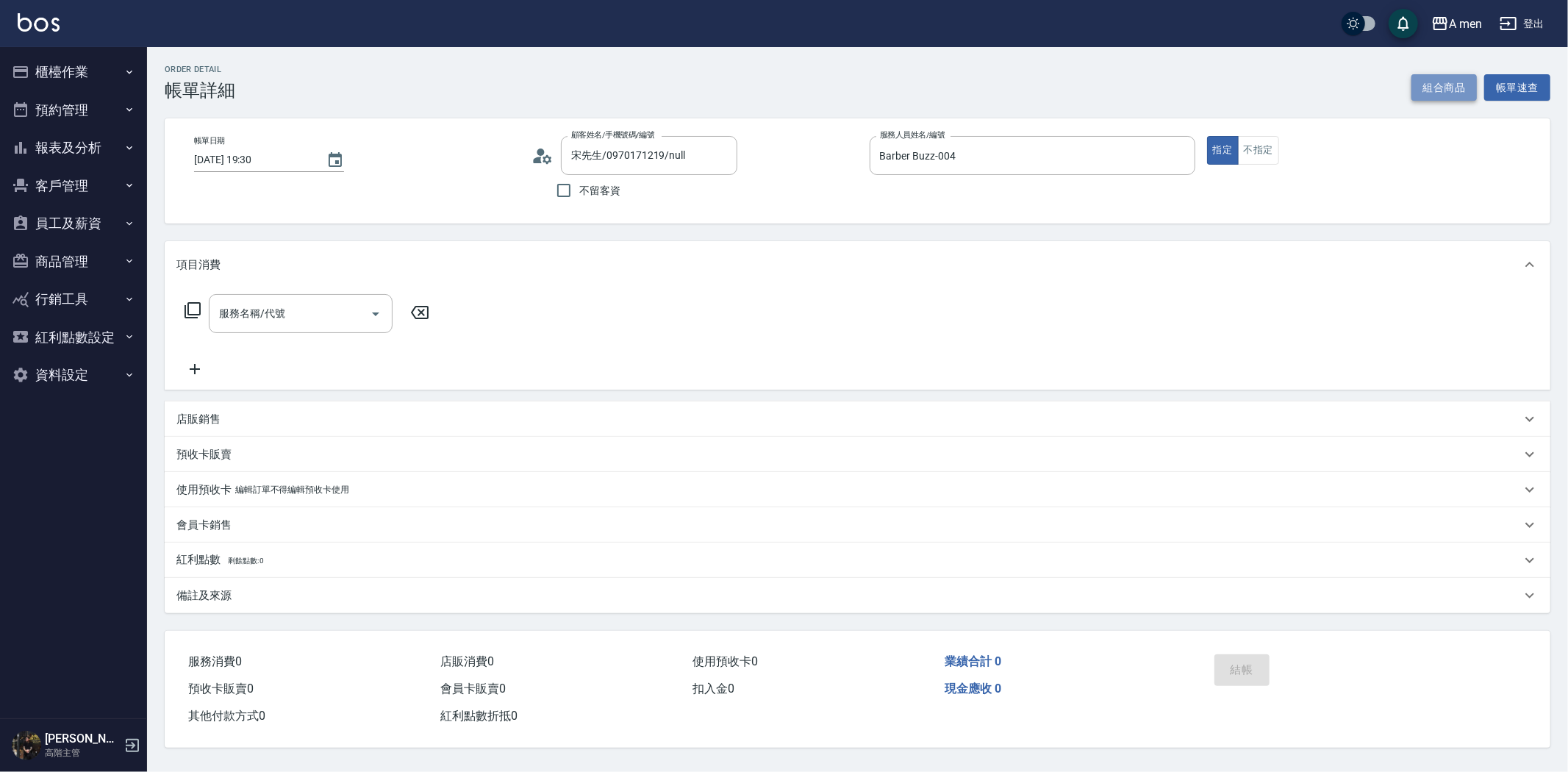
click at [1422, 86] on button "組合商品" at bounding box center [1444, 88] width 66 height 27
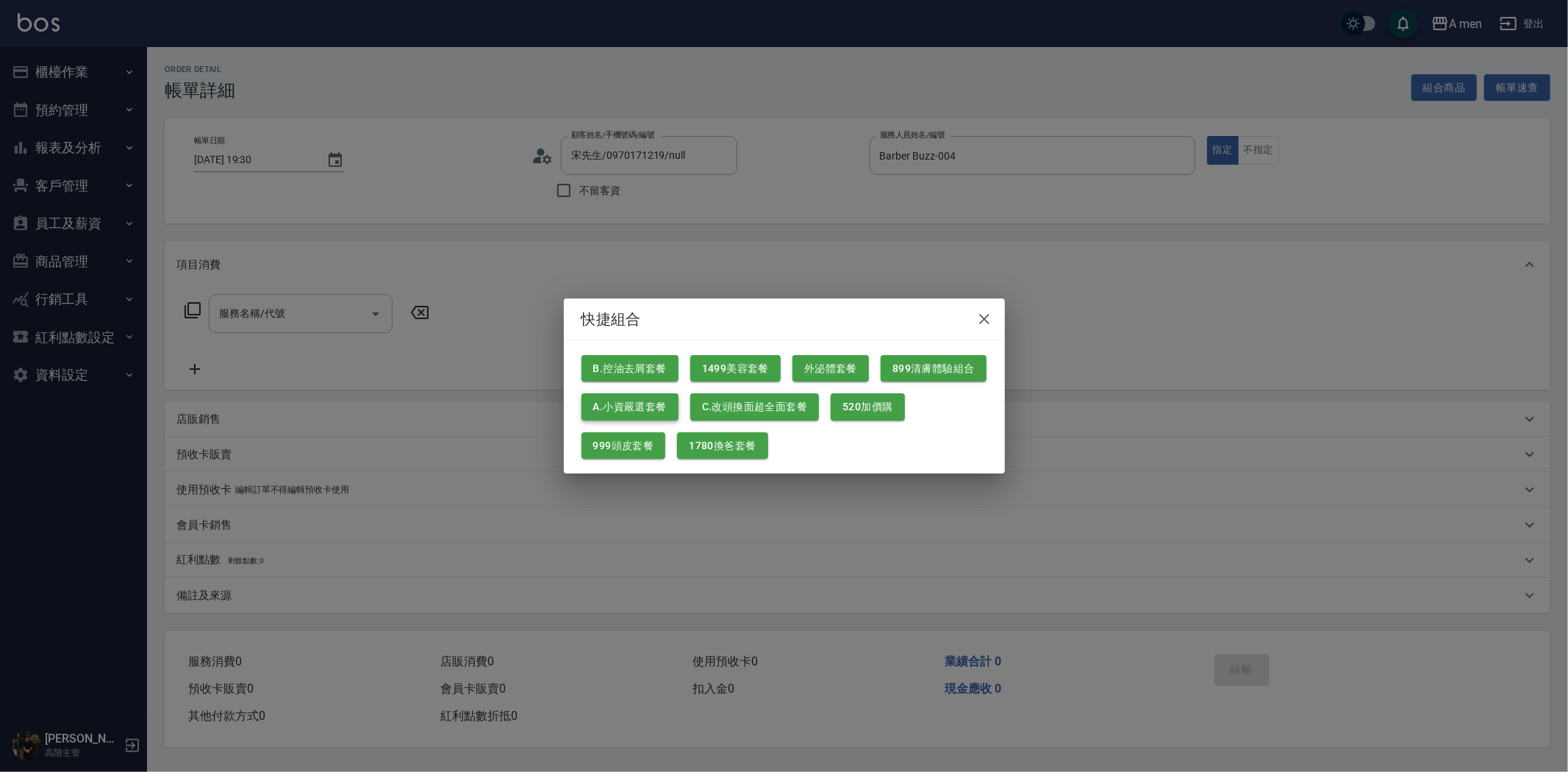
click at [642, 401] on button "A.小資嚴選套餐" at bounding box center [631, 407] width 97 height 27
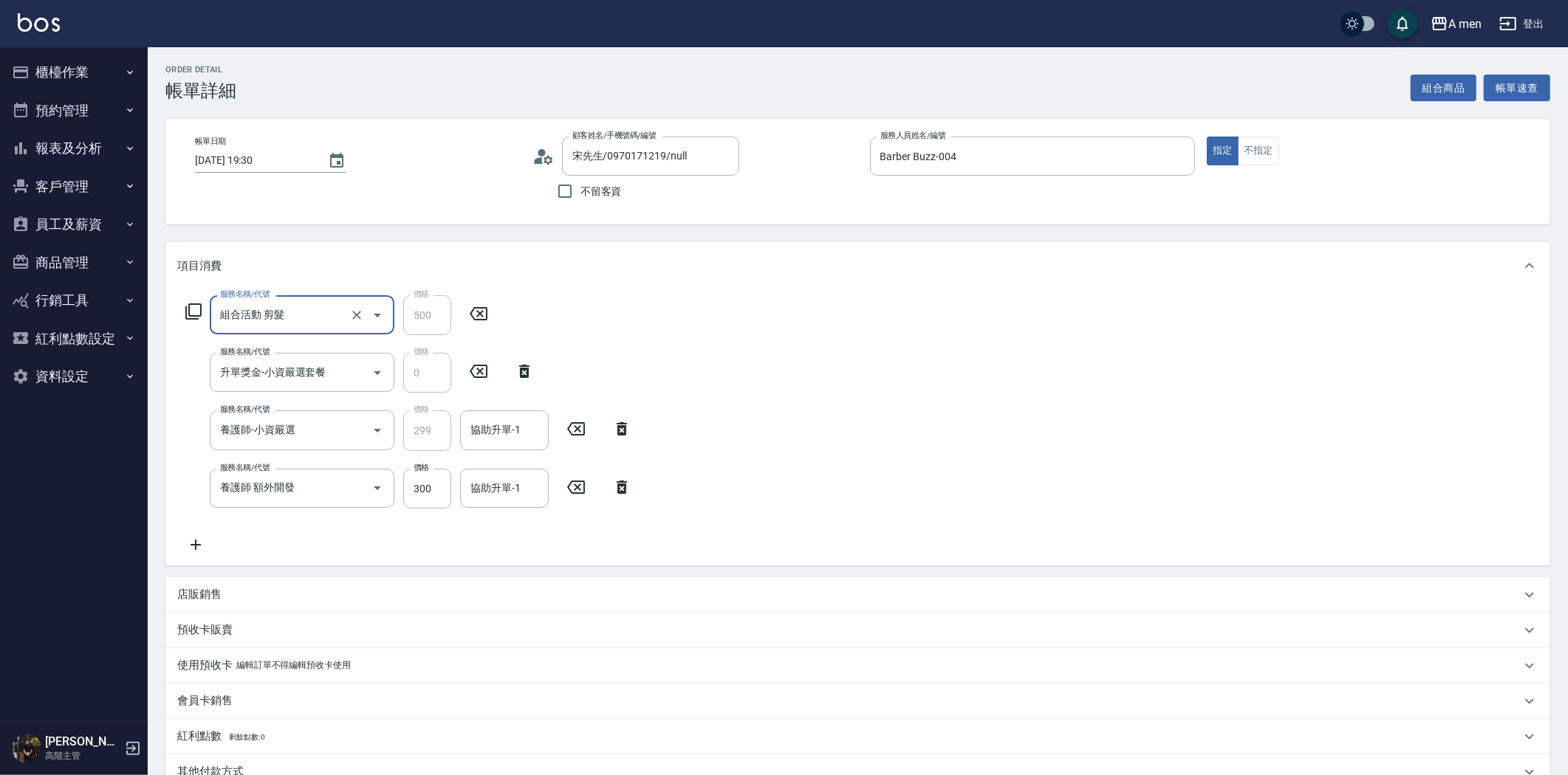
click at [619, 490] on icon at bounding box center [622, 487] width 10 height 13
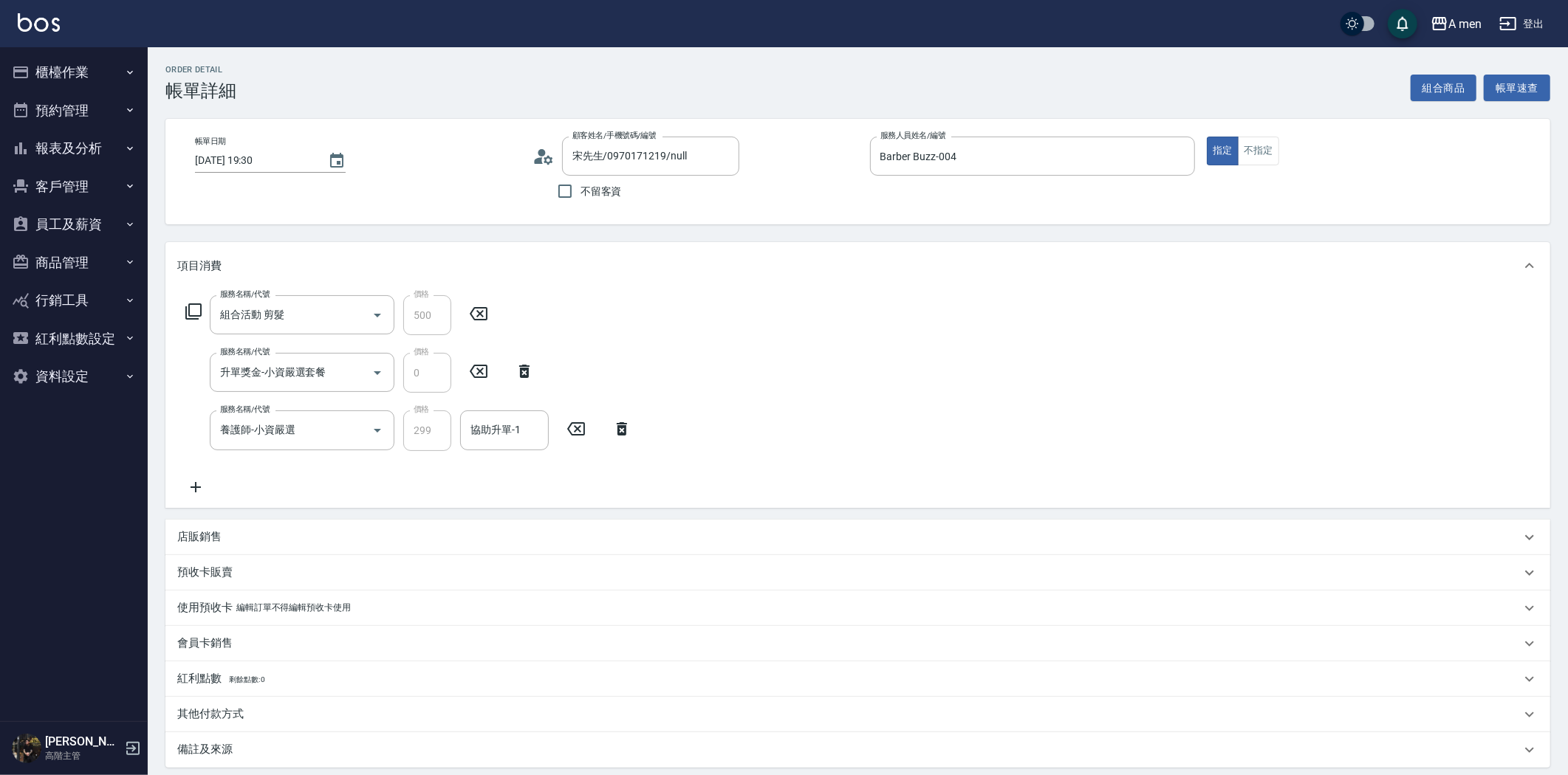
click at [507, 422] on div "協助升單-1 協助升單-1" at bounding box center [504, 429] width 89 height 39
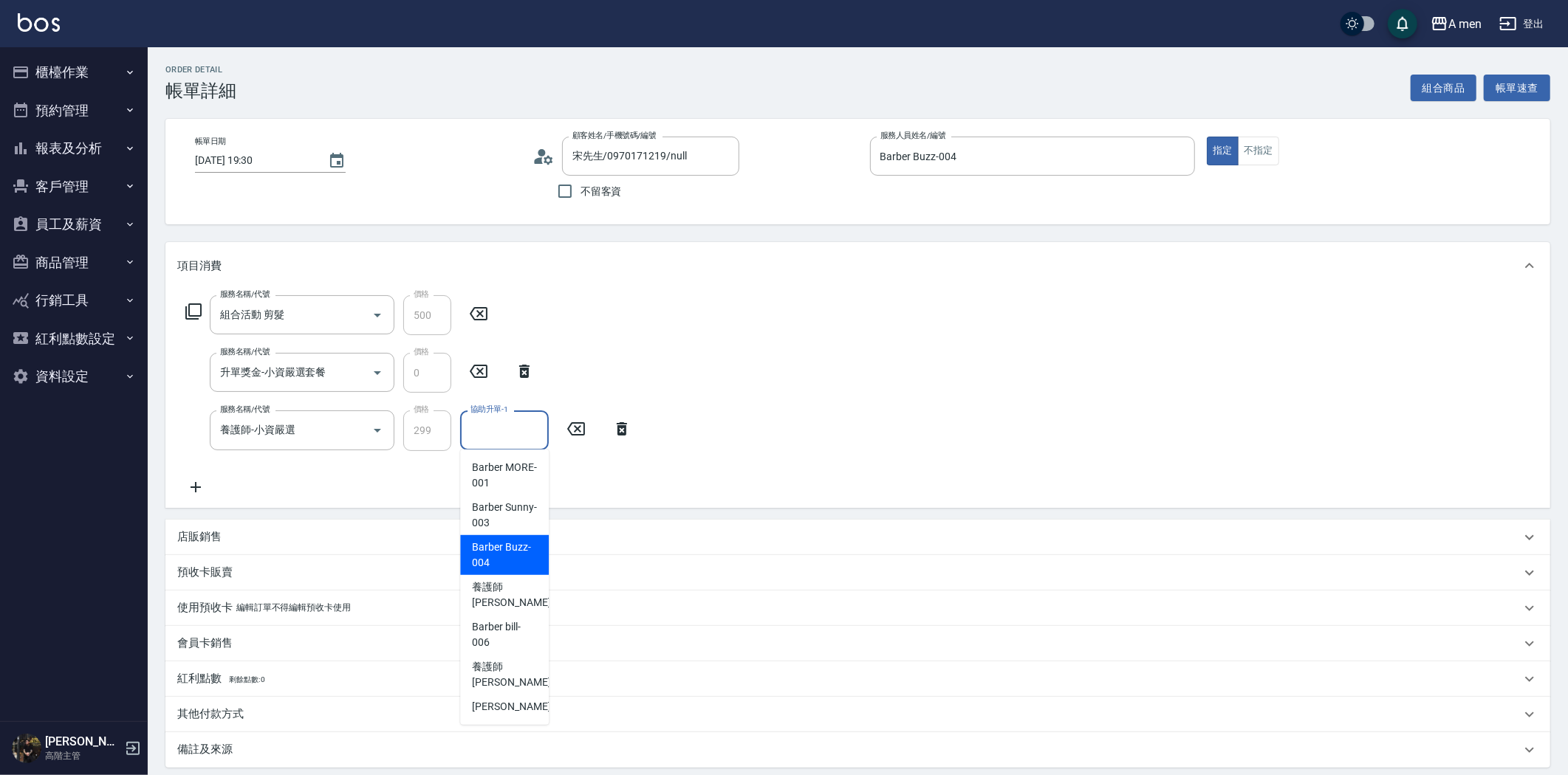
click at [512, 562] on span "Barber Buzz -004" at bounding box center [504, 555] width 65 height 31
type input "Barber Buzz-004"
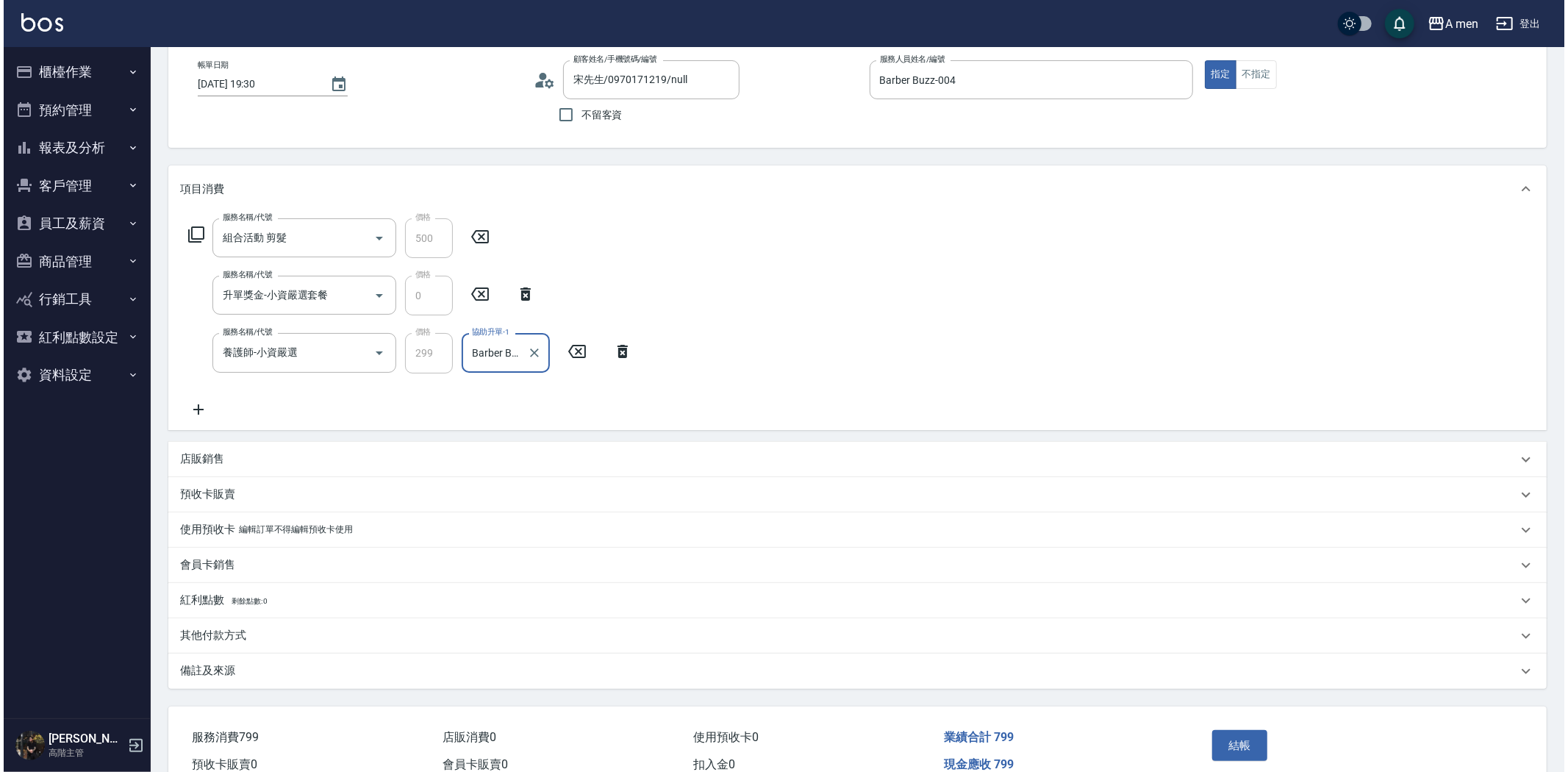
scroll to position [149, 0]
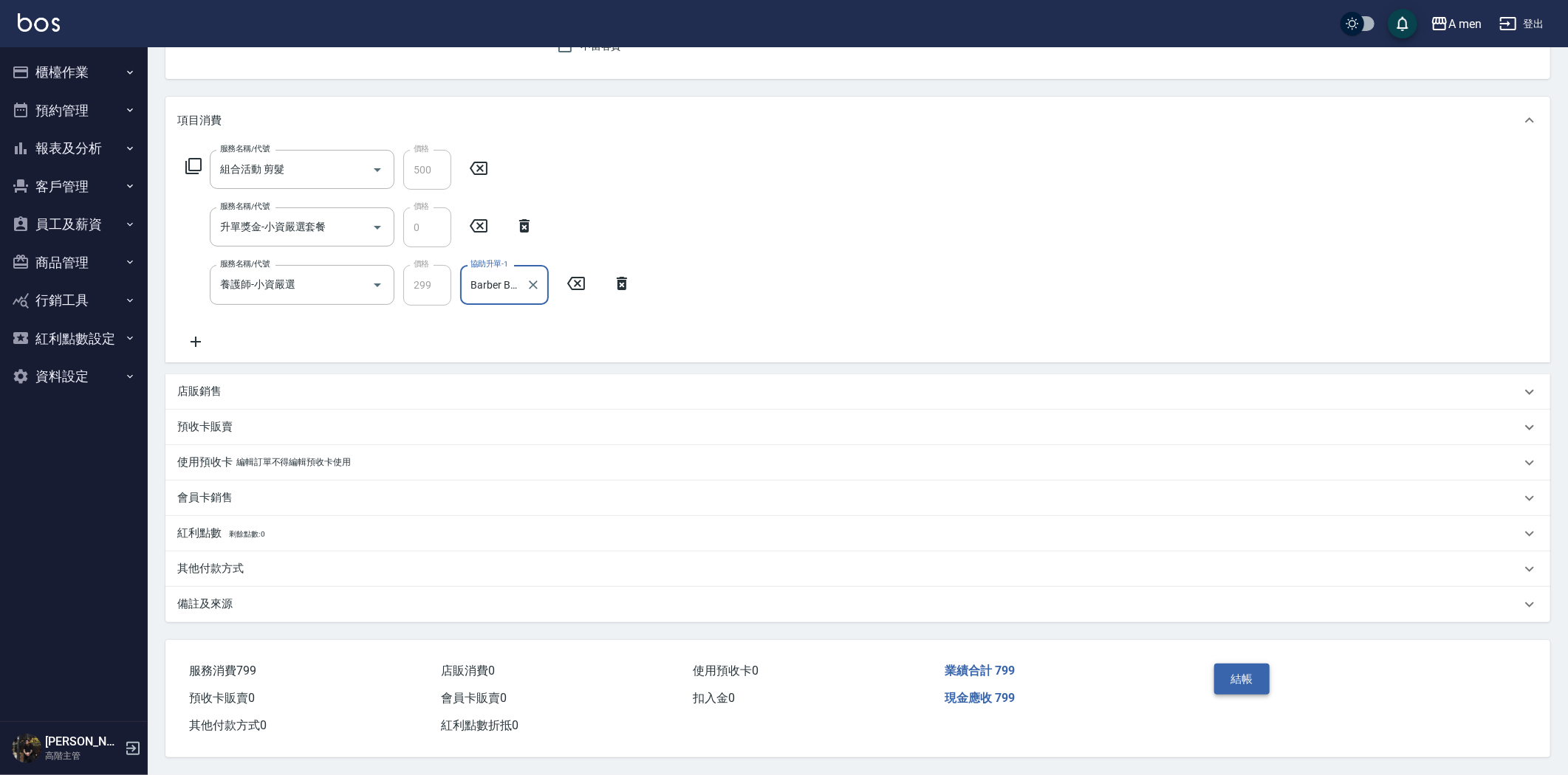
click at [1233, 673] on button "結帳" at bounding box center [1241, 679] width 56 height 31
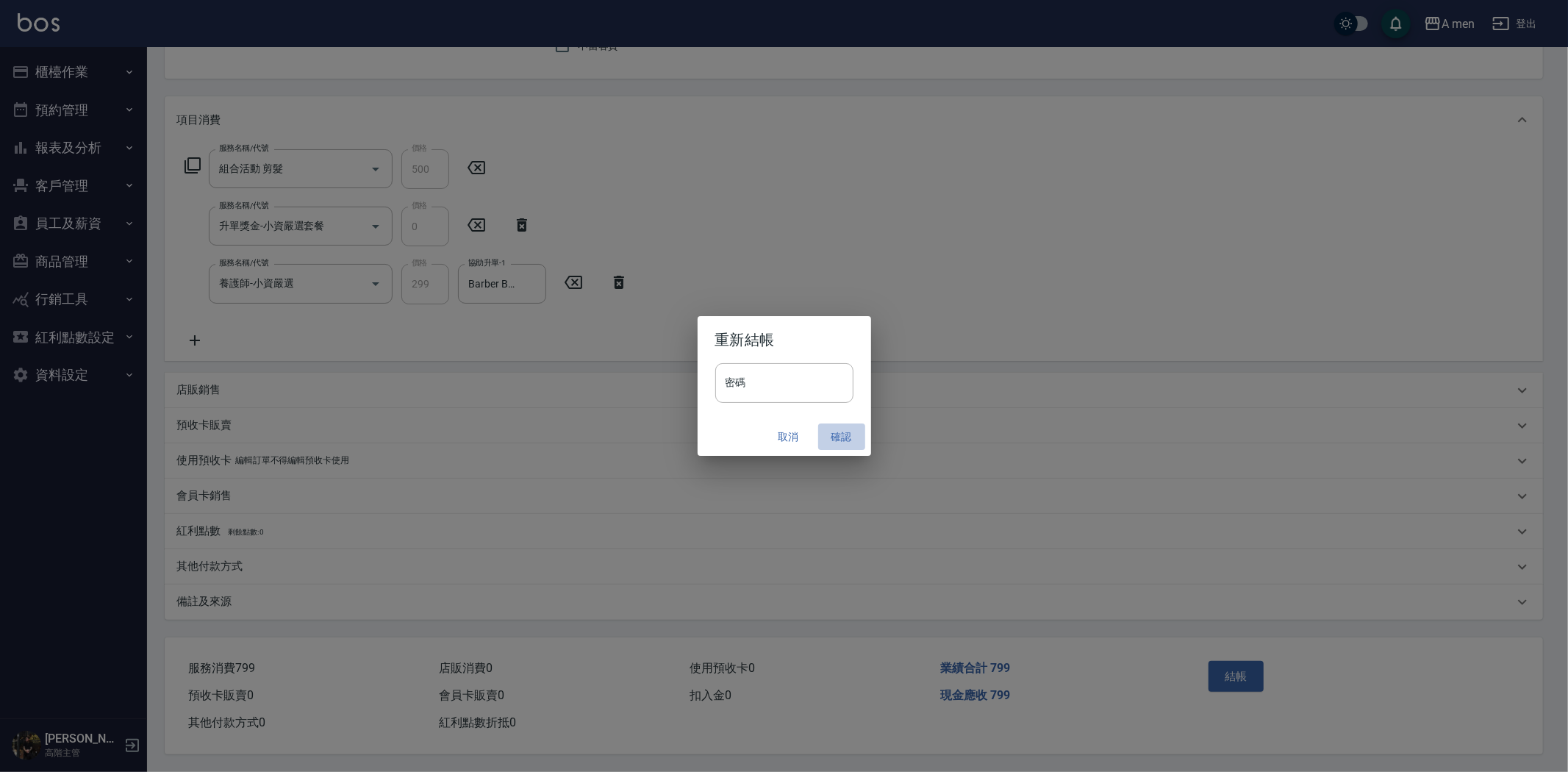
click at [848, 435] on button "確認" at bounding box center [841, 437] width 47 height 27
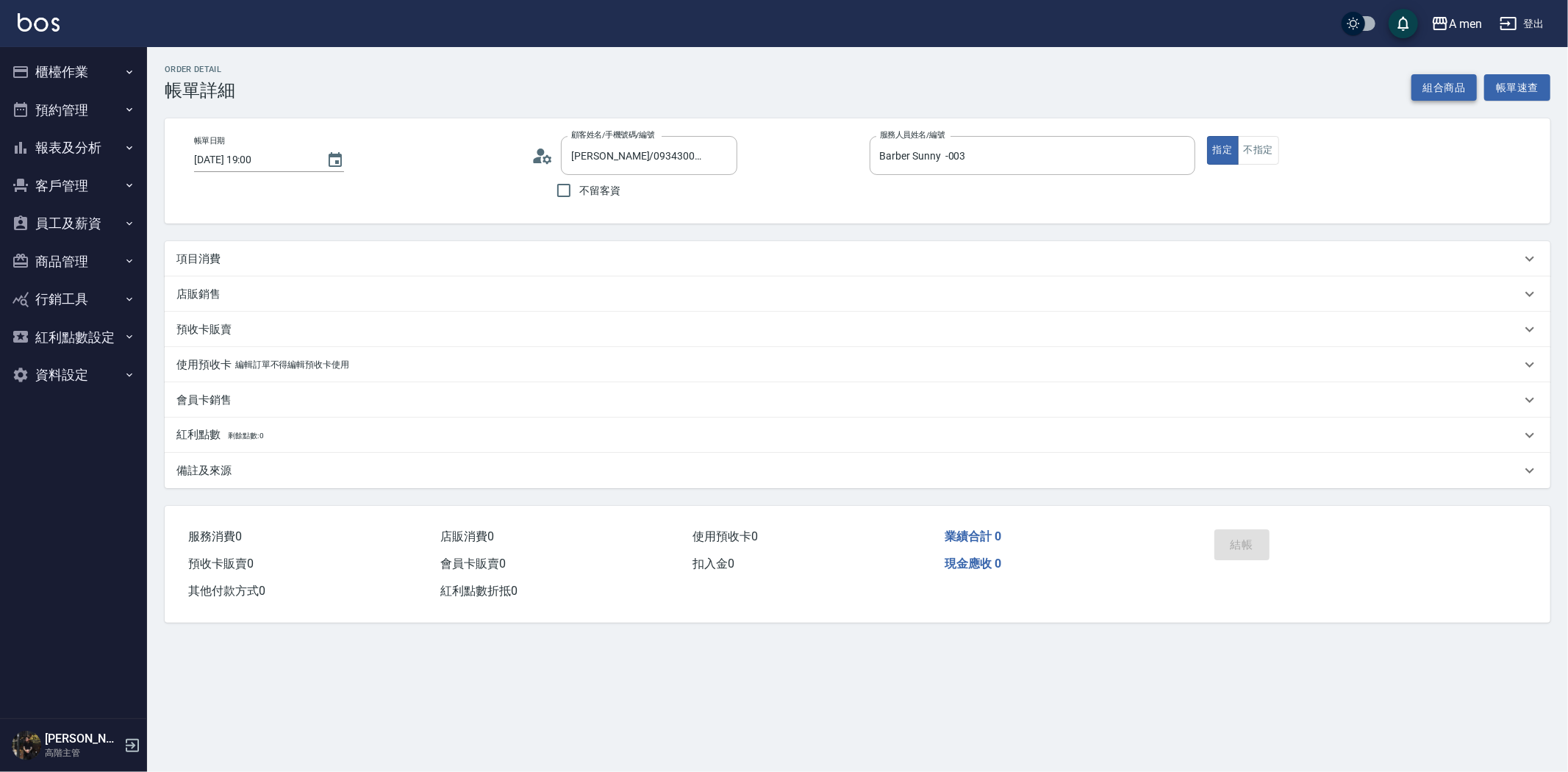
click at [1442, 86] on button "組合商品" at bounding box center [1444, 88] width 66 height 27
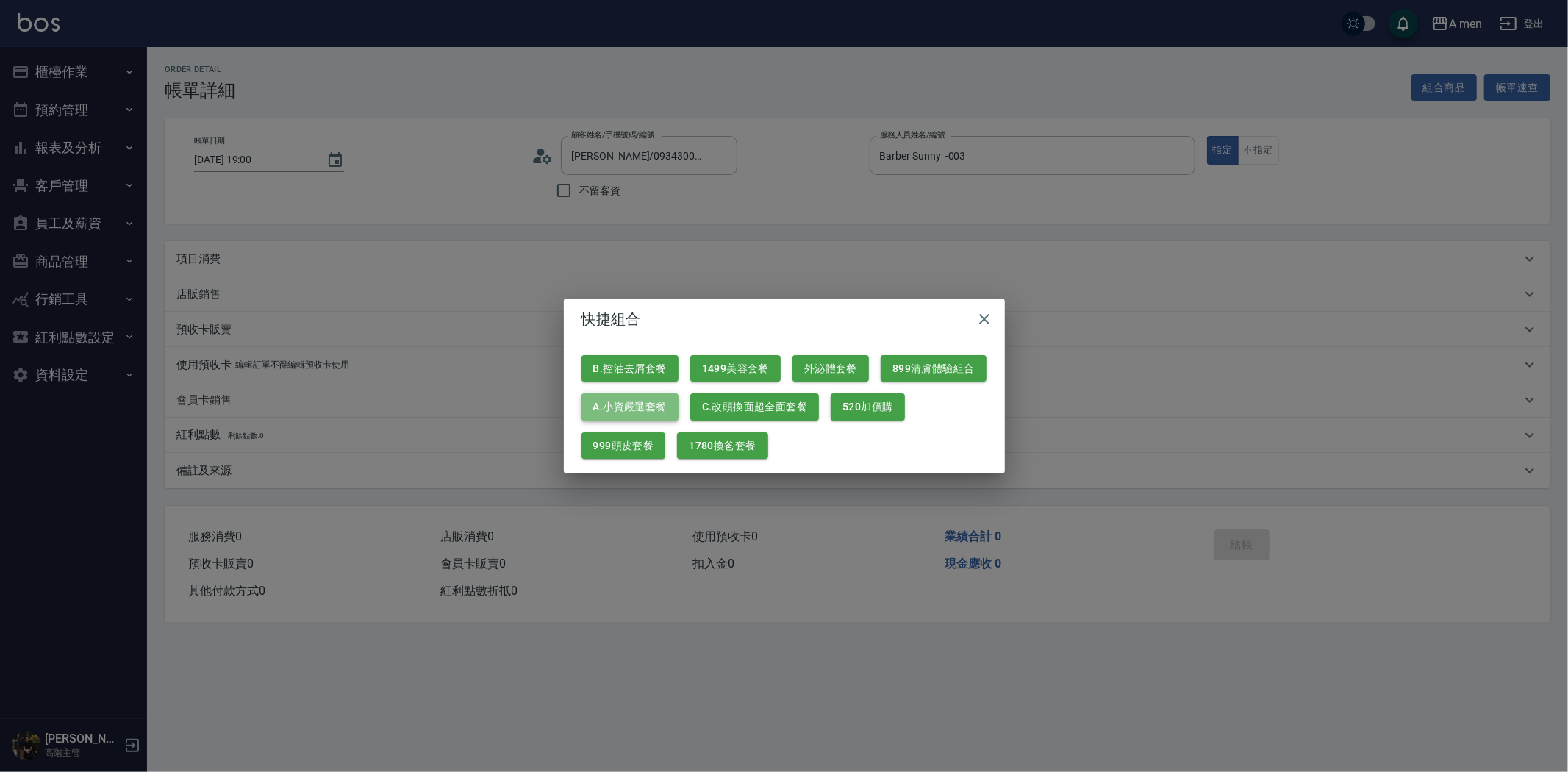
click at [635, 407] on button "A.小資嚴選套餐" at bounding box center [631, 407] width 97 height 27
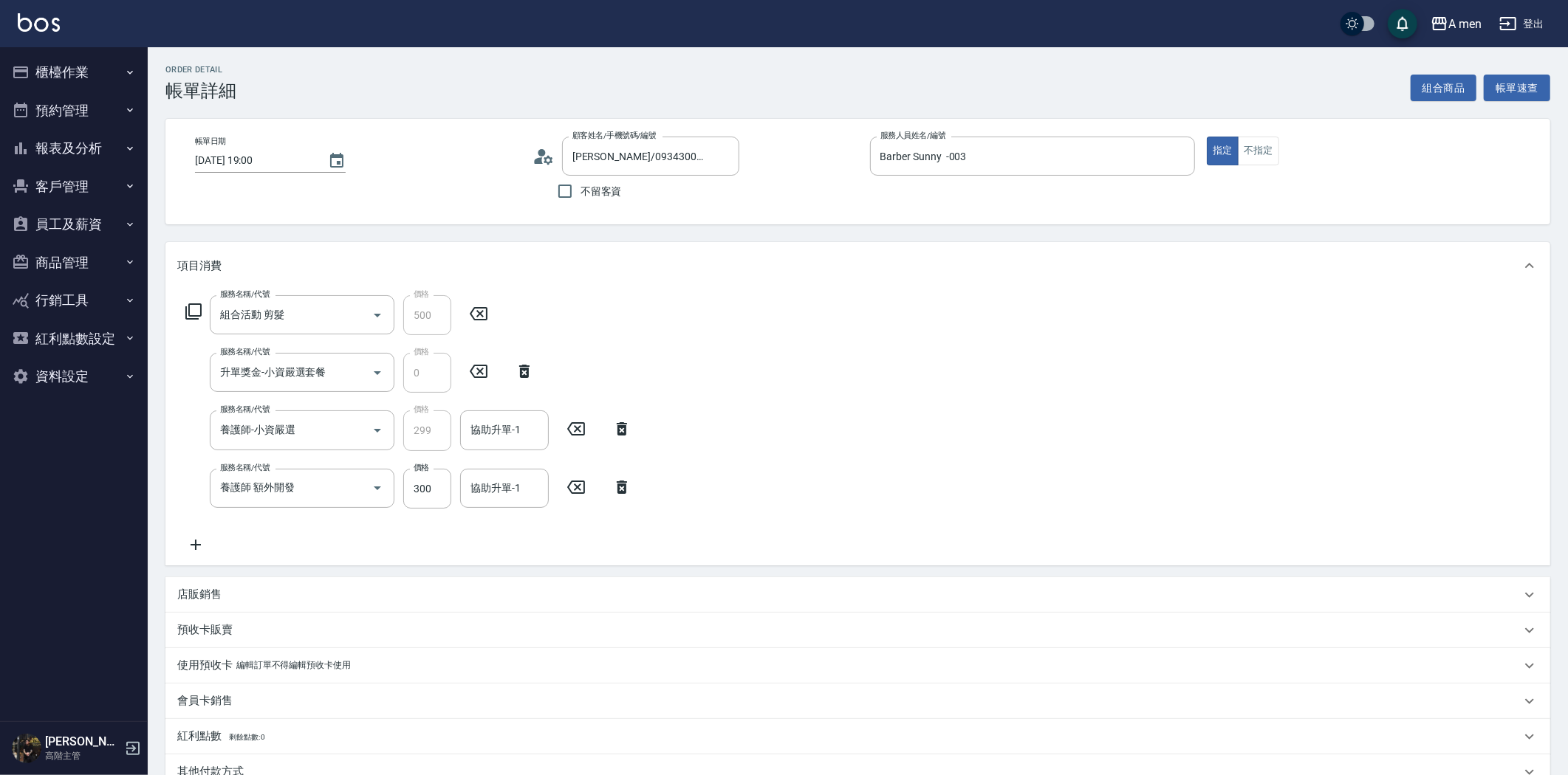
click at [618, 489] on icon at bounding box center [622, 487] width 10 height 13
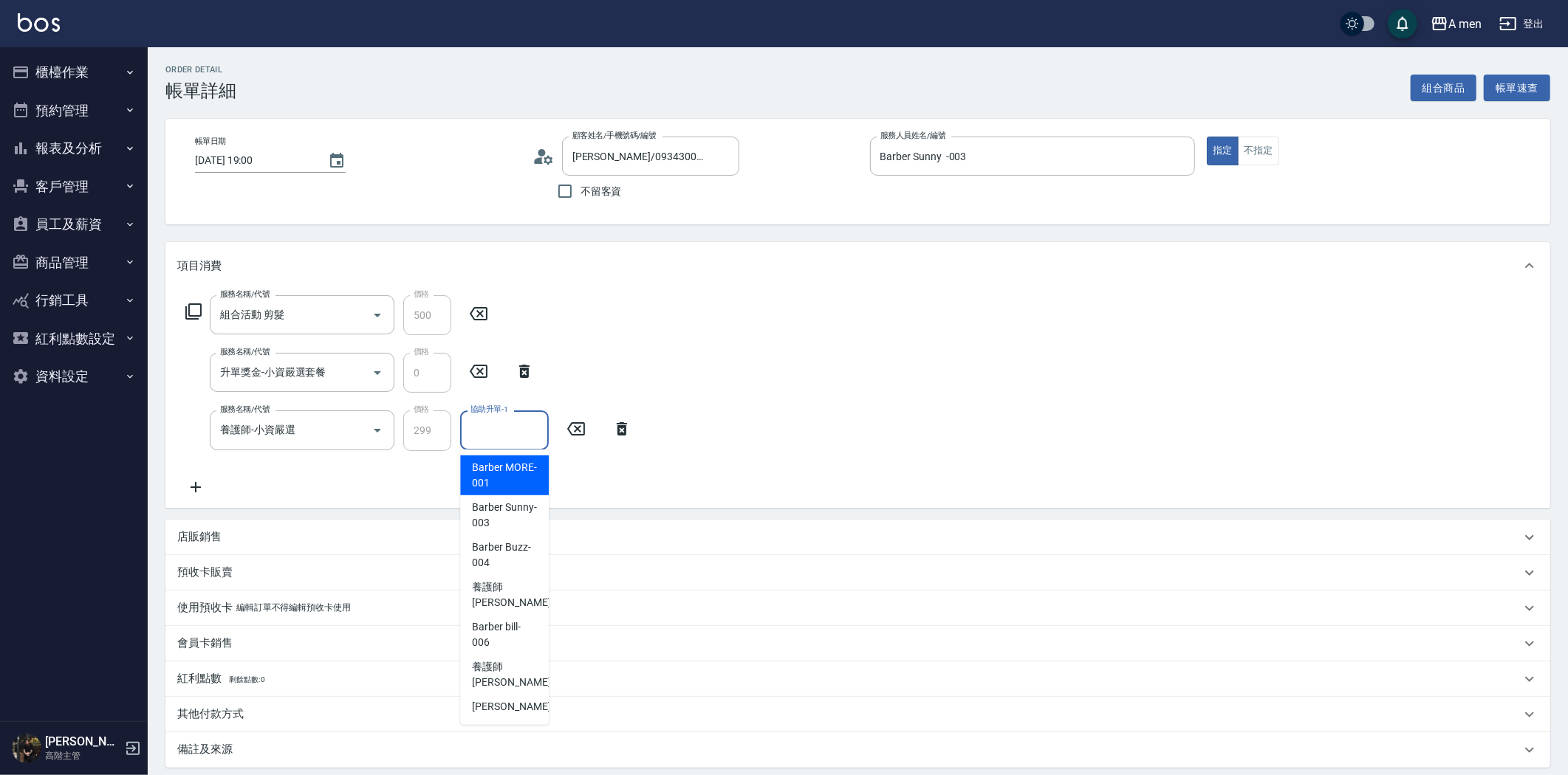
click at [492, 432] on input "協助升單-1" at bounding box center [504, 429] width 75 height 26
click at [496, 505] on span "Barber Sunny -003" at bounding box center [504, 515] width 65 height 31
type input "Barber Sunny -003"
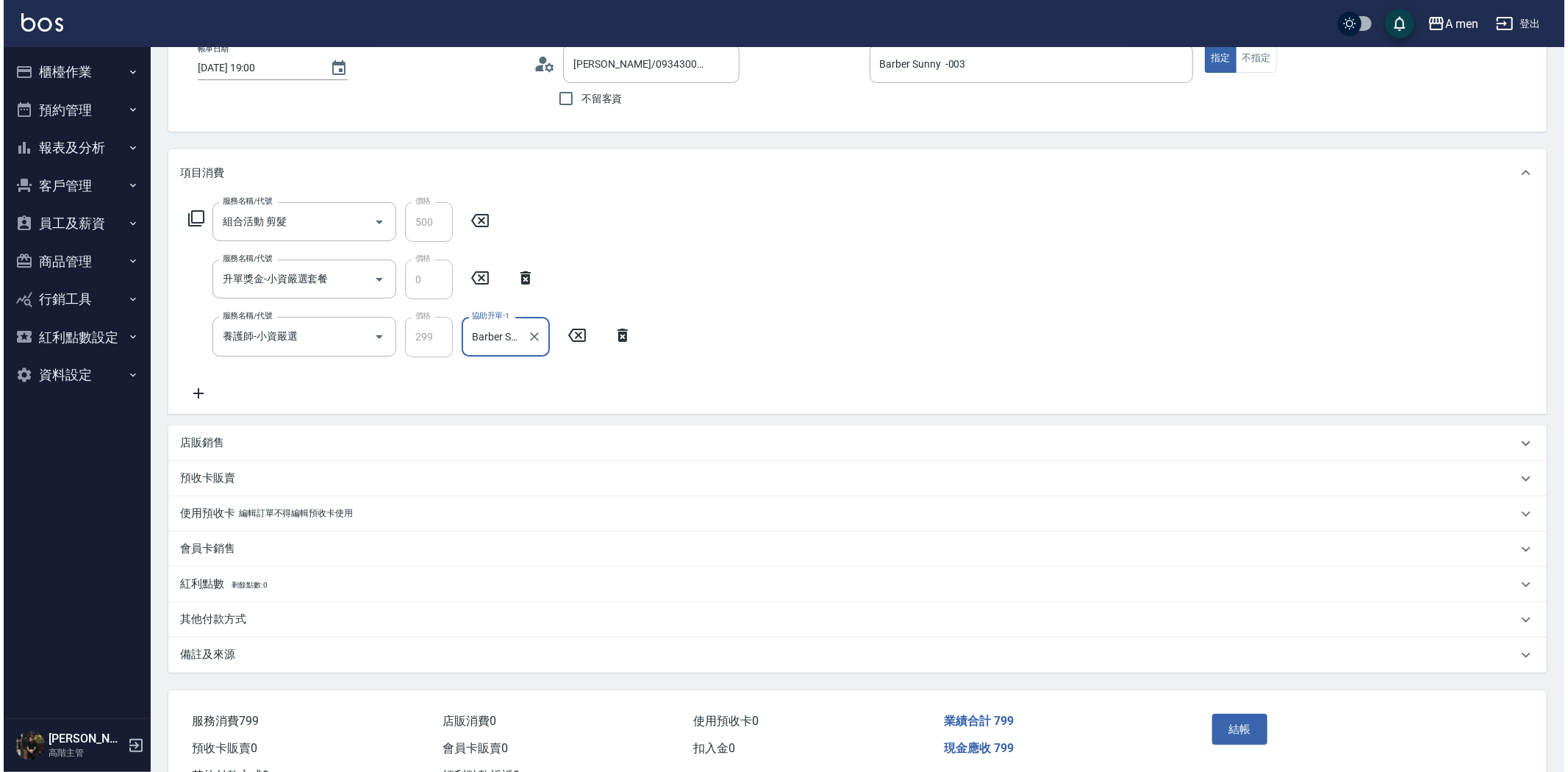
scroll to position [149, 0]
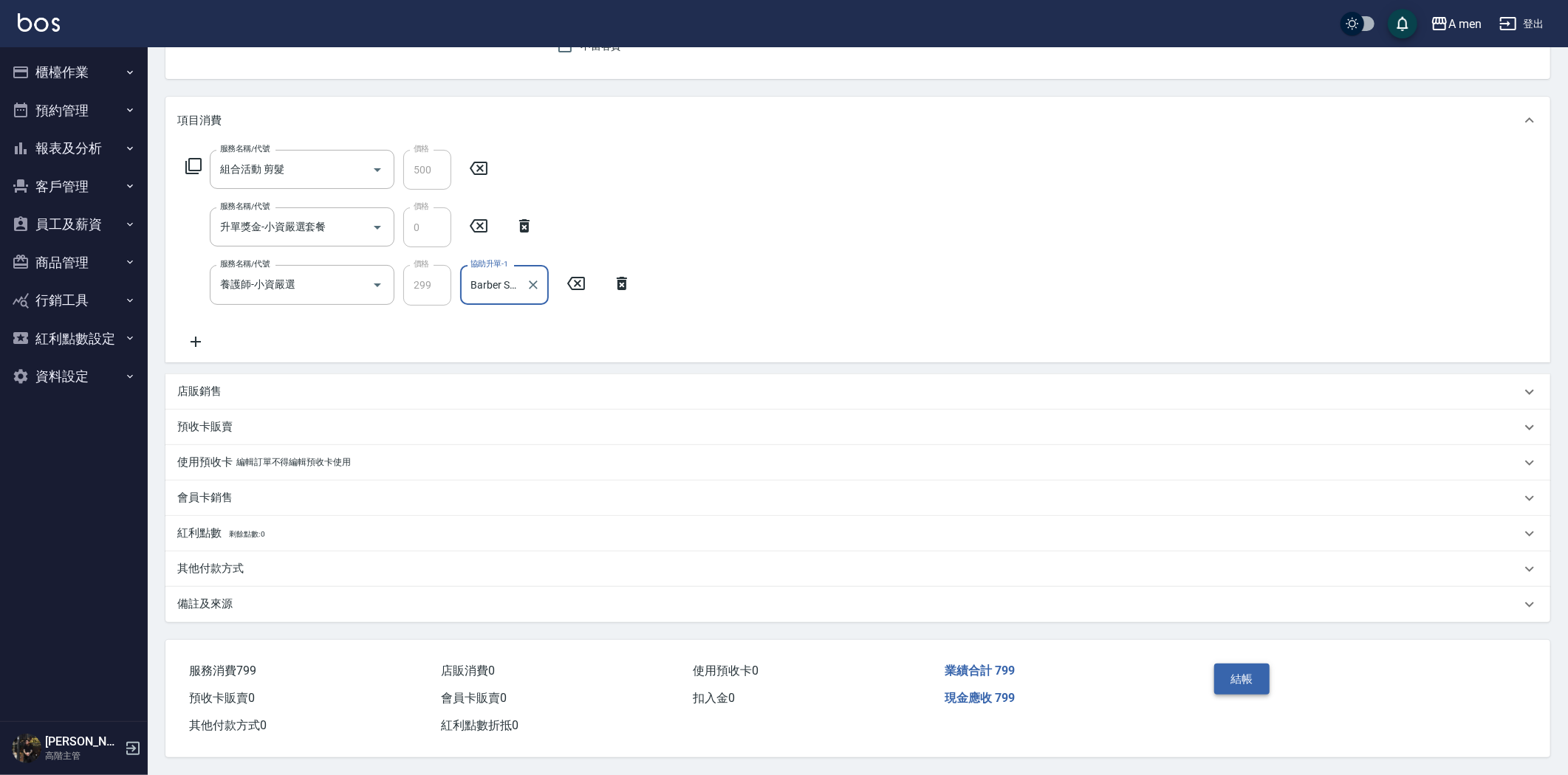
click at [1224, 676] on button "結帳" at bounding box center [1241, 679] width 56 height 31
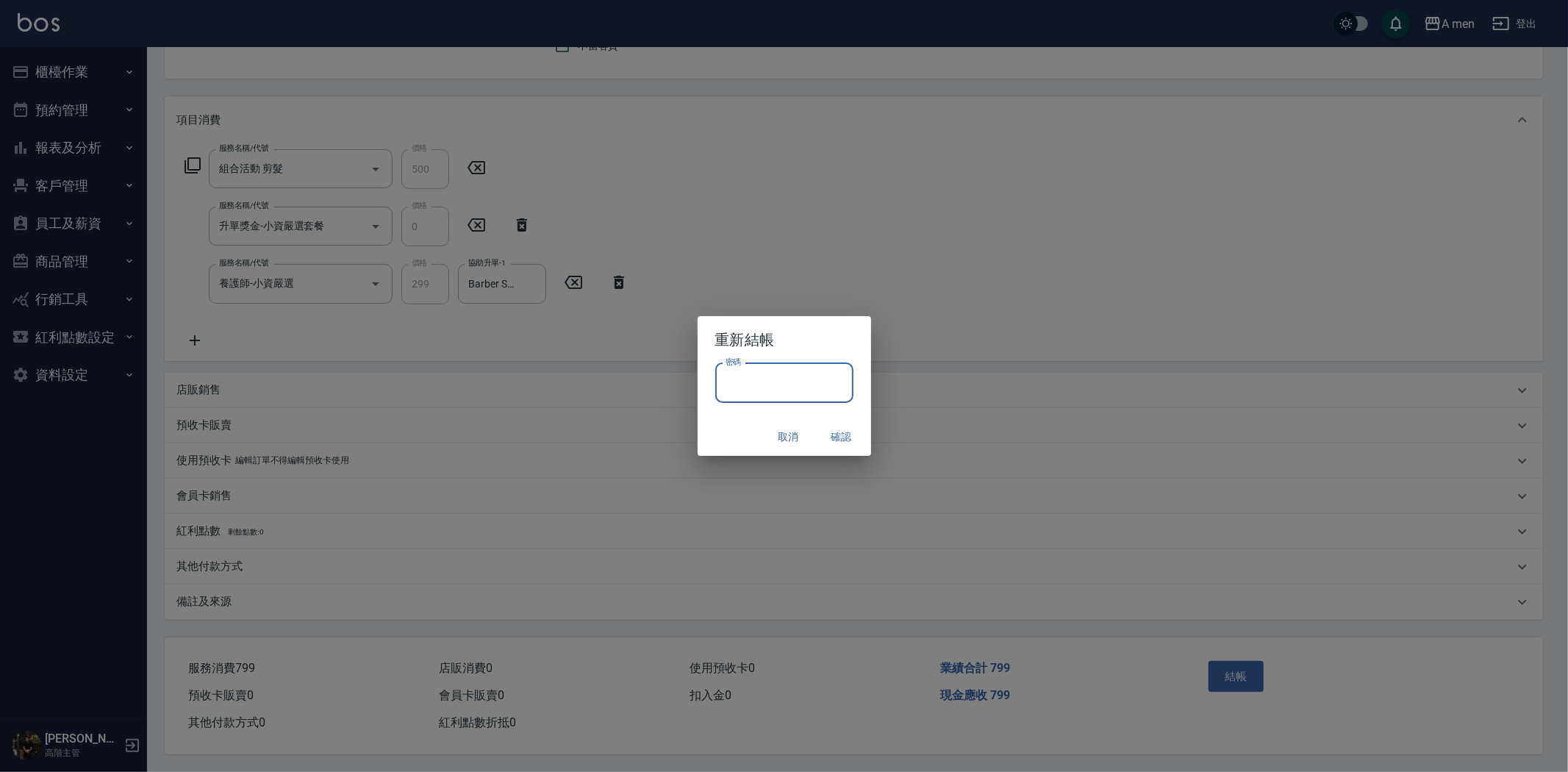
click at [755, 386] on input "密碼" at bounding box center [784, 383] width 138 height 40
type input "****"
click at [831, 437] on button "確認" at bounding box center [841, 437] width 47 height 27
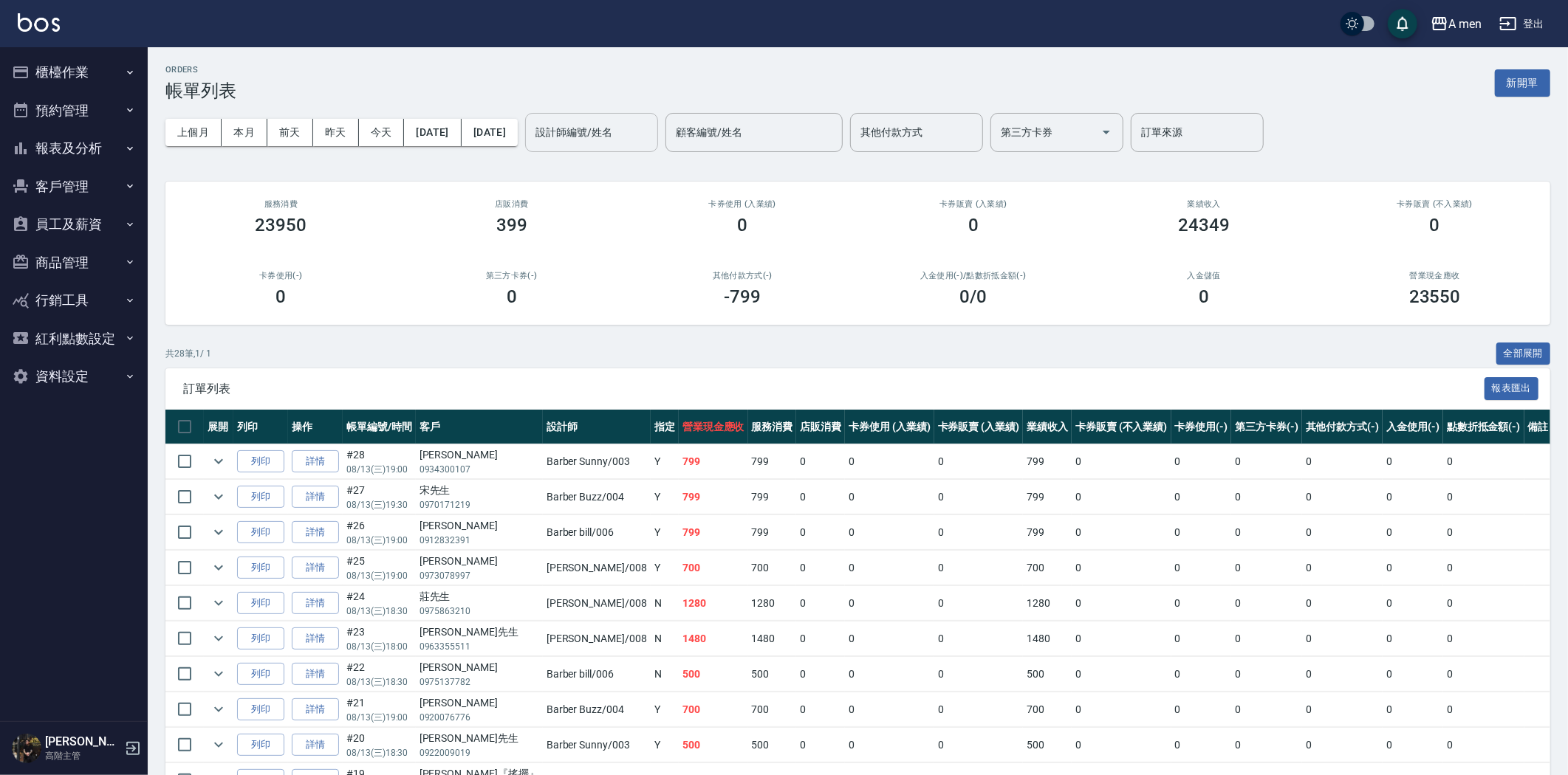
click at [604, 148] on div "設計師編號/姓名" at bounding box center [591, 132] width 133 height 39
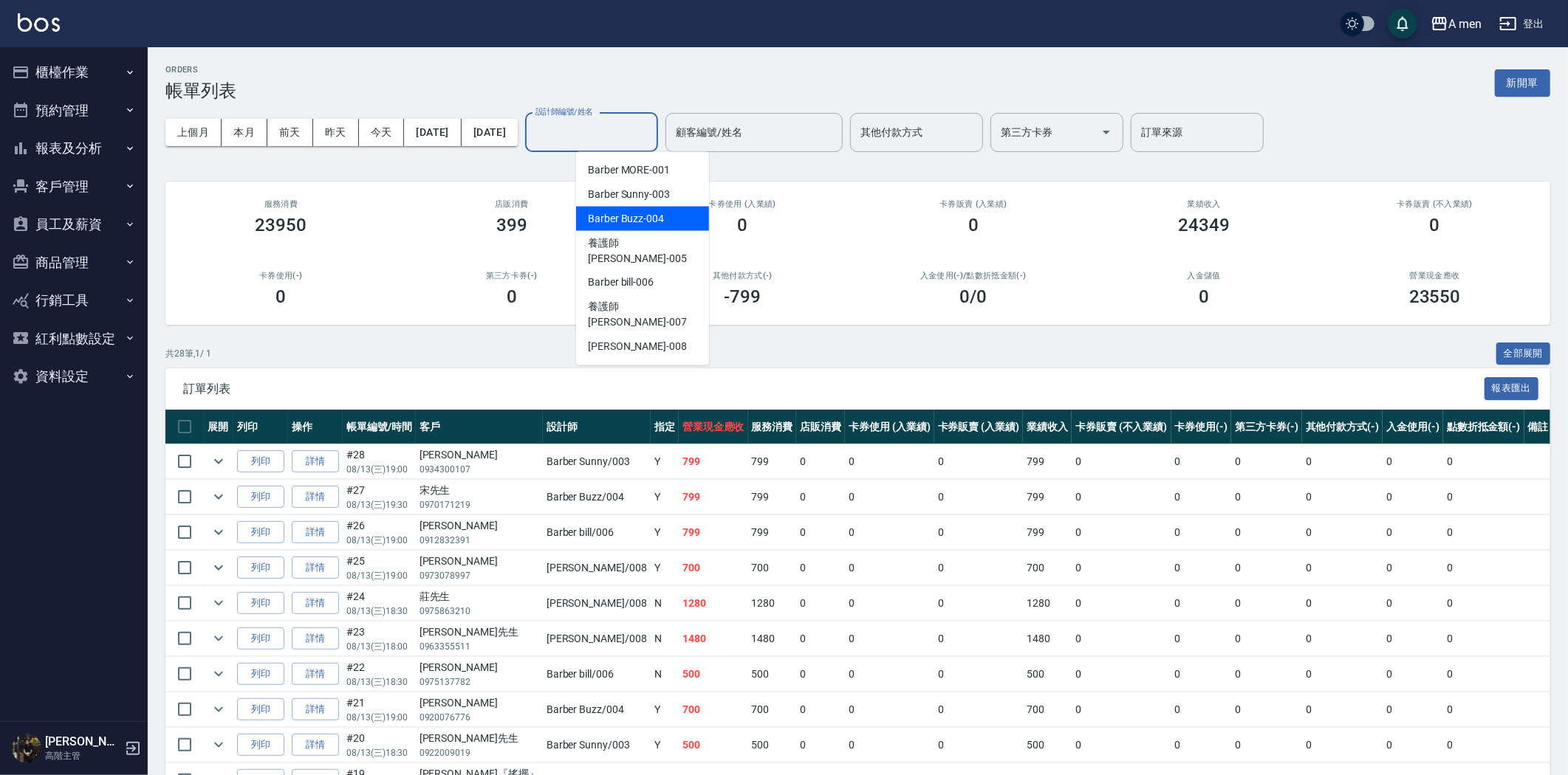
click at [663, 216] on div "Barber Buzz -004" at bounding box center [643, 218] width 133 height 24
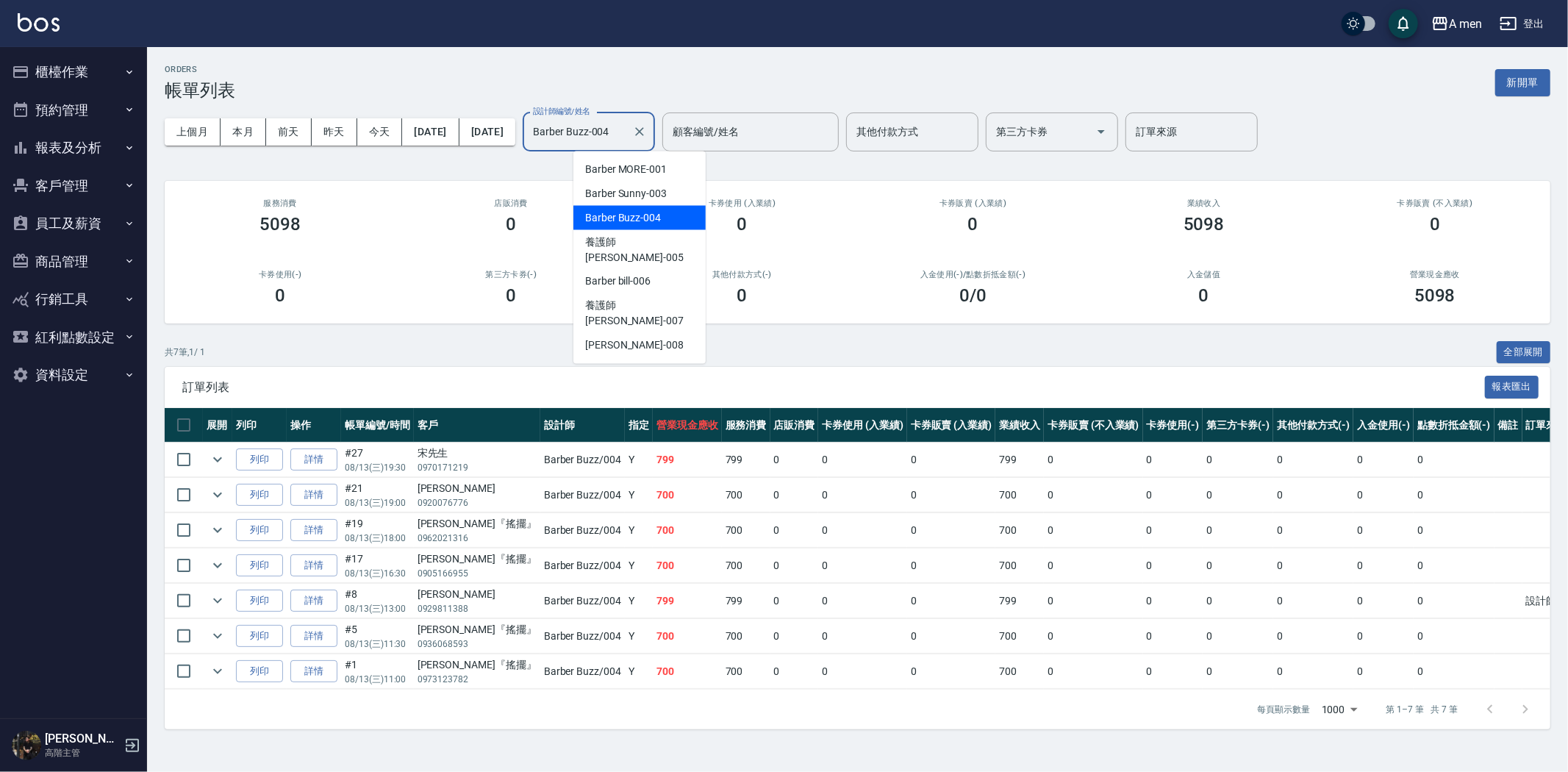
click at [626, 130] on input "Barber Buzz-004" at bounding box center [578, 131] width 97 height 26
click at [651, 188] on span "Barber Sunny -003" at bounding box center [626, 193] width 82 height 16
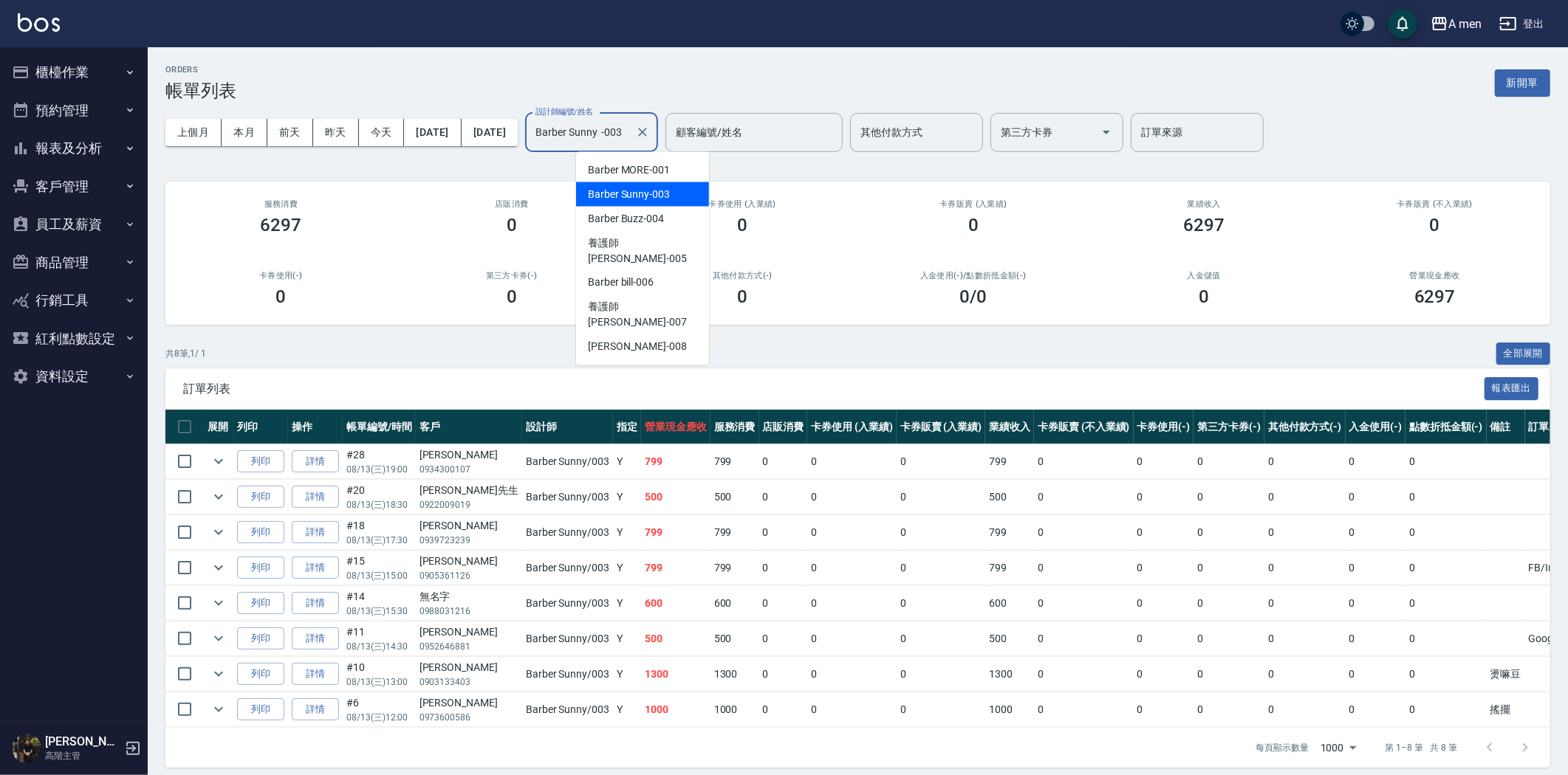
click at [629, 133] on input "Barber Sunny -003" at bounding box center [580, 132] width 98 height 26
click at [646, 275] on span "Barber bill -006" at bounding box center [620, 283] width 66 height 16
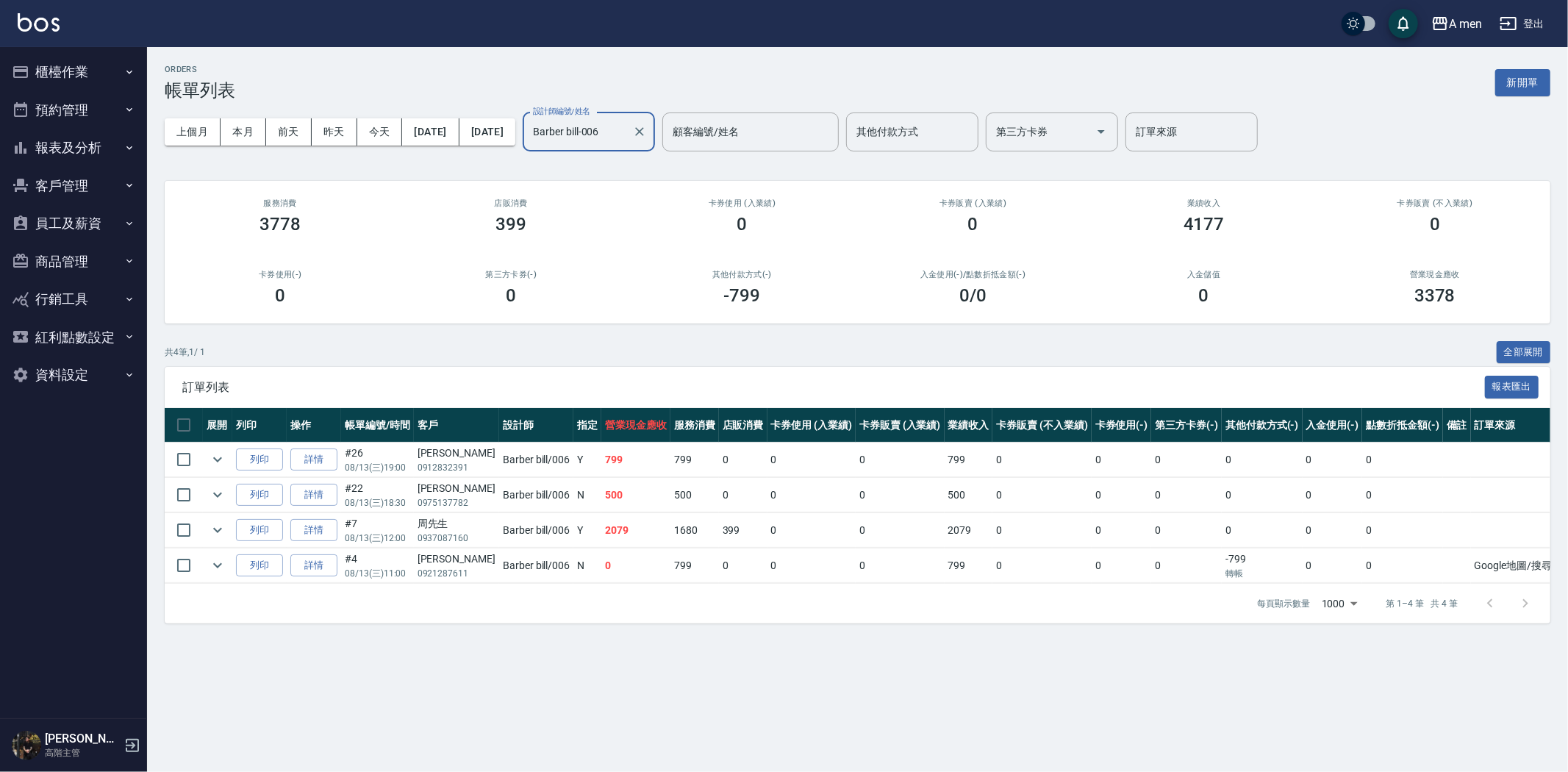
click at [626, 140] on input "Barber bill-006" at bounding box center [578, 131] width 97 height 26
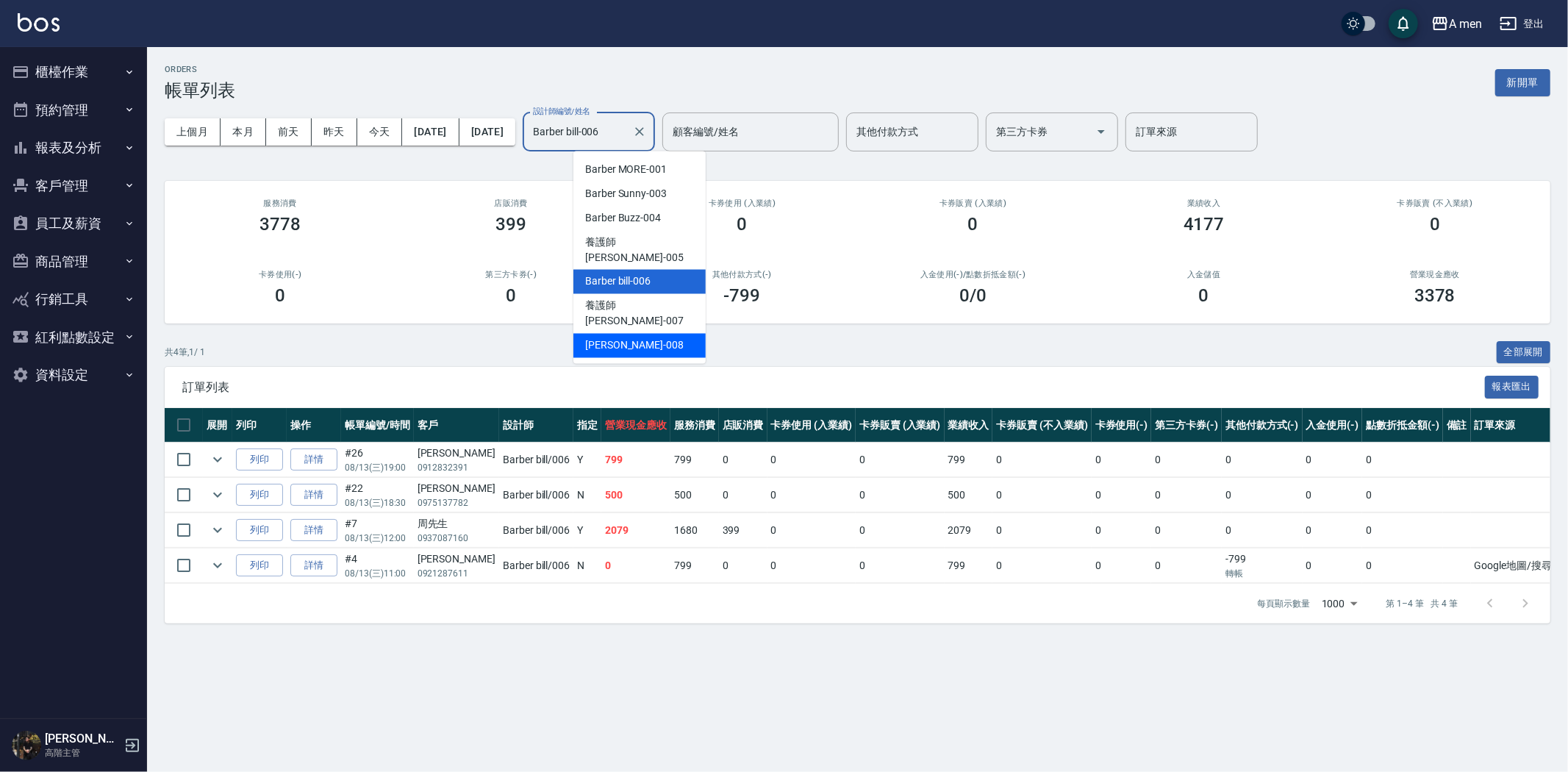
drag, startPoint x: 650, startPoint y: 313, endPoint x: 659, endPoint y: 278, distance: 36.1
click at [651, 334] on div "Garry -008" at bounding box center [640, 345] width 132 height 24
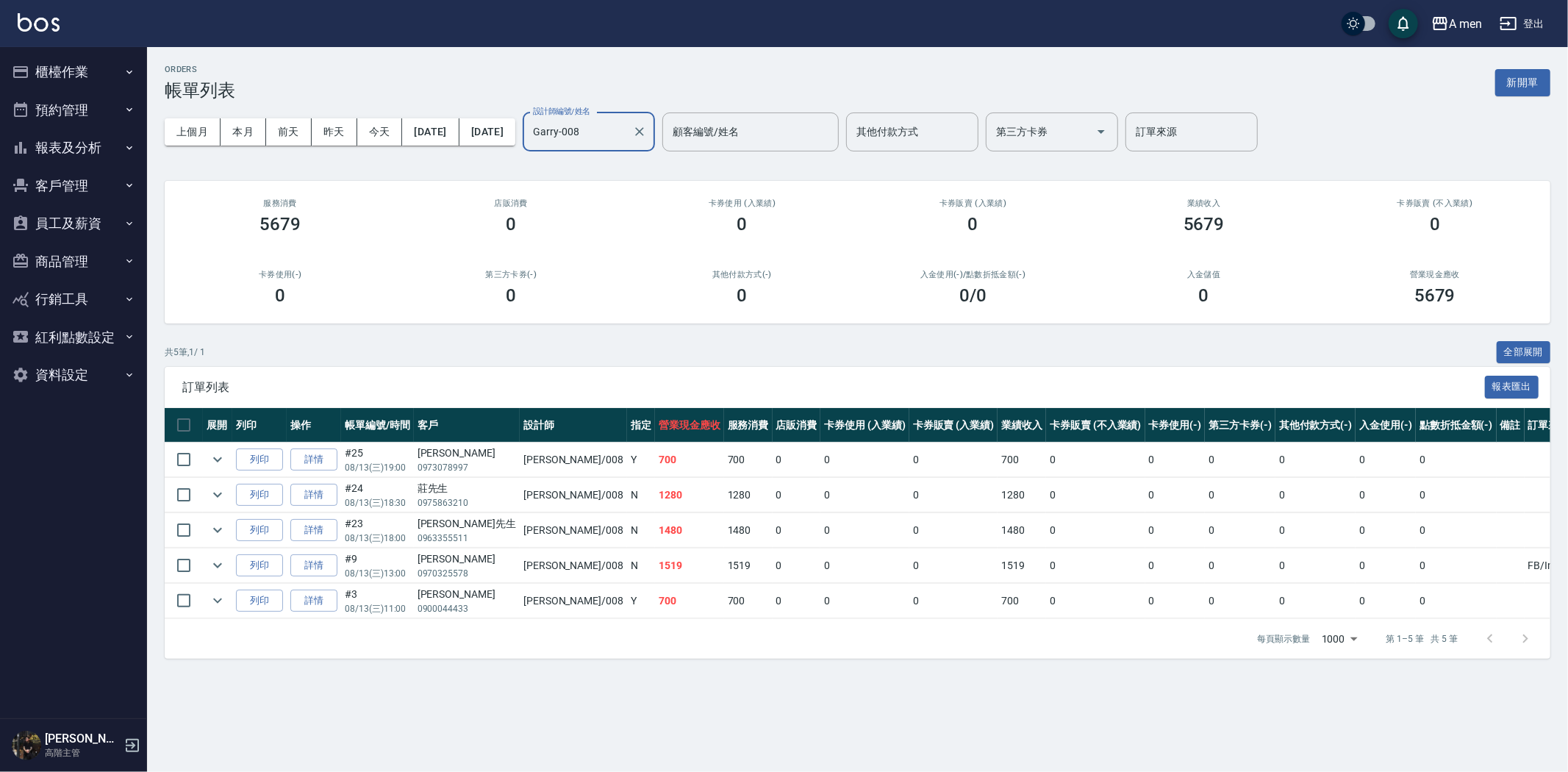
click at [626, 138] on input "Garry-008" at bounding box center [578, 131] width 97 height 26
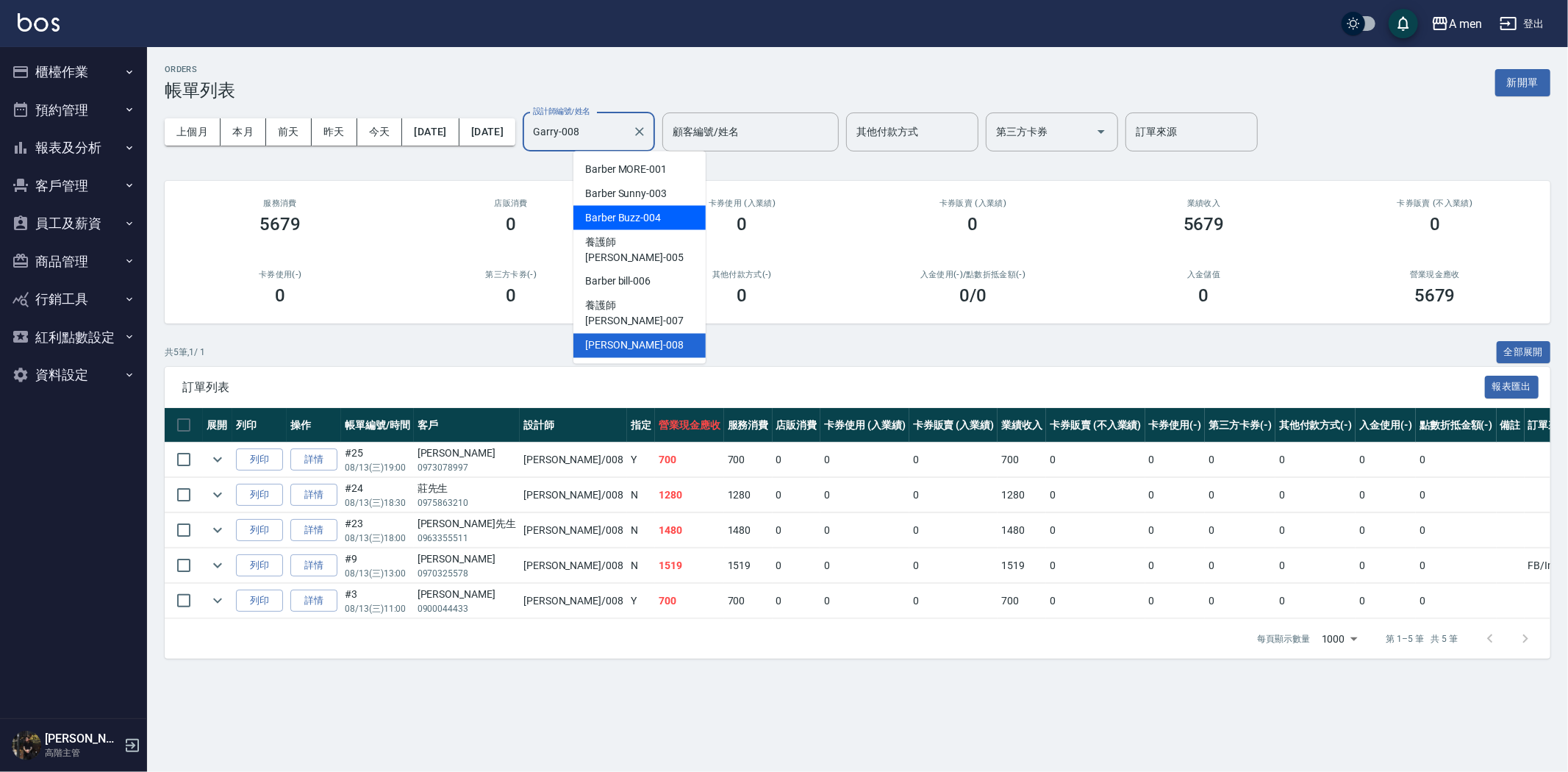
click at [641, 217] on span "Barber Buzz -004" at bounding box center [623, 218] width 76 height 16
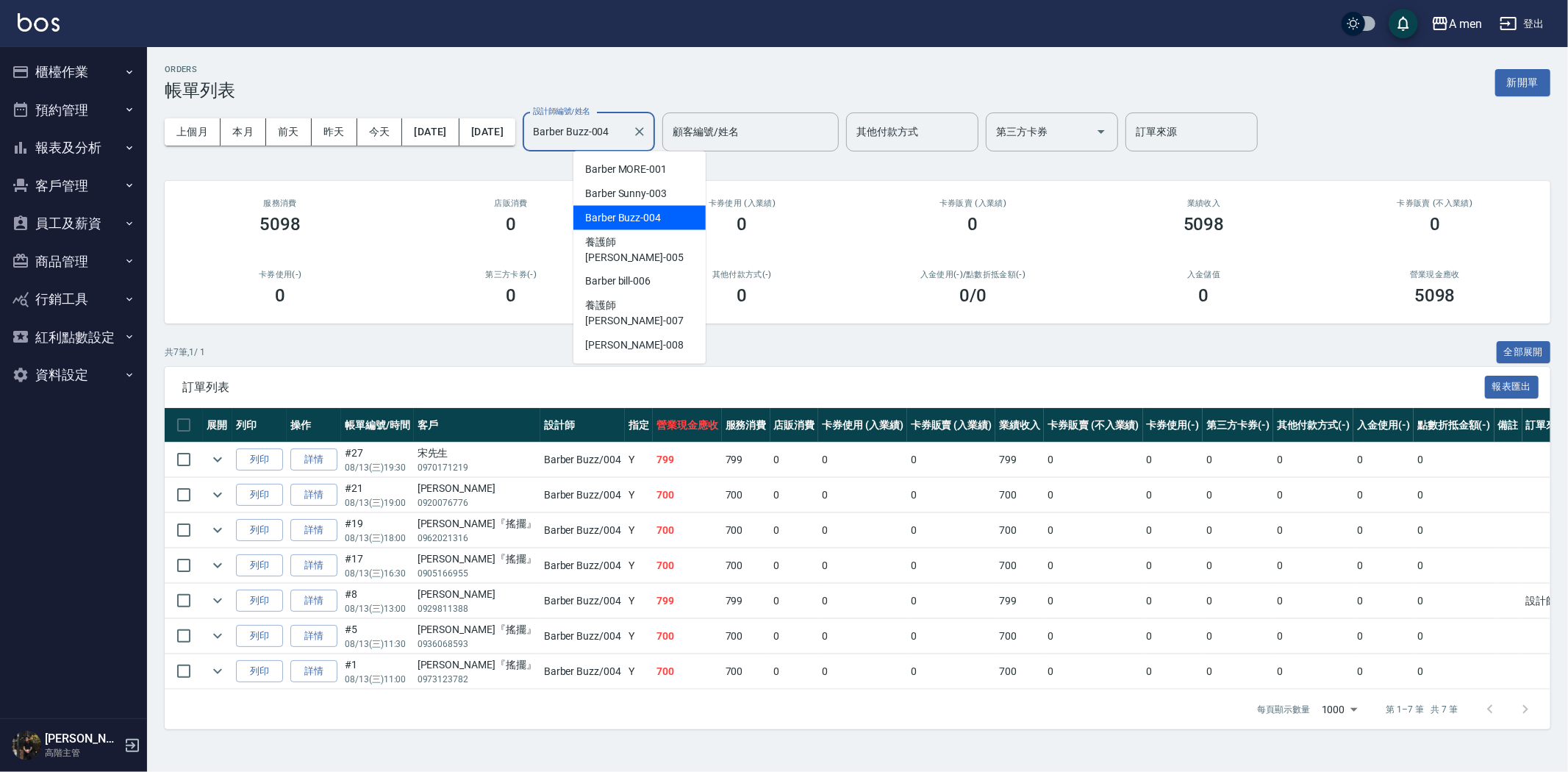
click at [626, 132] on input "Barber Buzz-004" at bounding box center [578, 131] width 97 height 26
click at [635, 334] on div "Garry -008" at bounding box center [640, 345] width 132 height 24
type input "Garry-008"
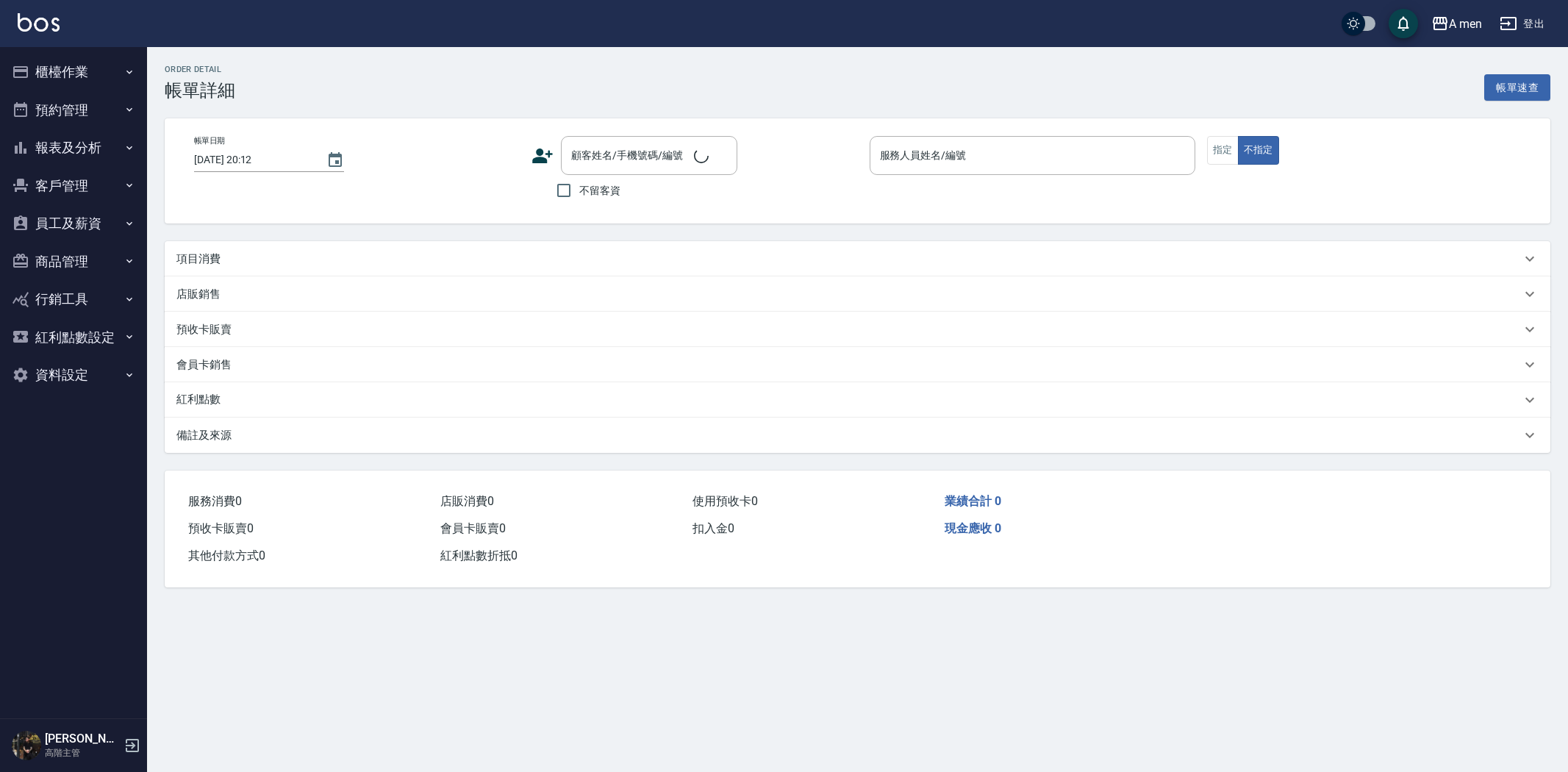
type input "[DATE] 19:30"
type input "Barber MORE-001"
type input "余晨華/0963206900/null"
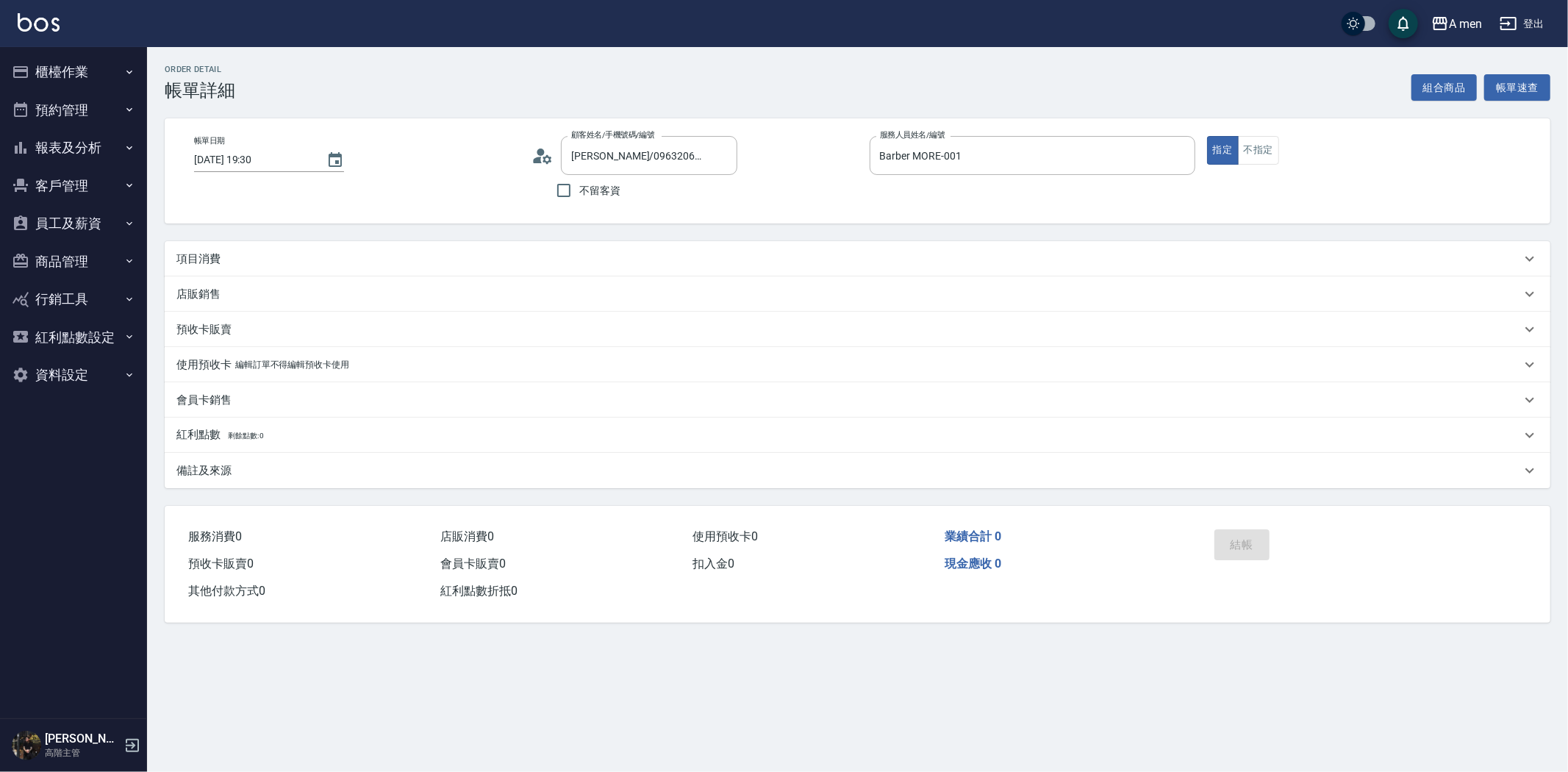
click at [615, 259] on div "項目消費" at bounding box center [848, 259] width 1344 height 16
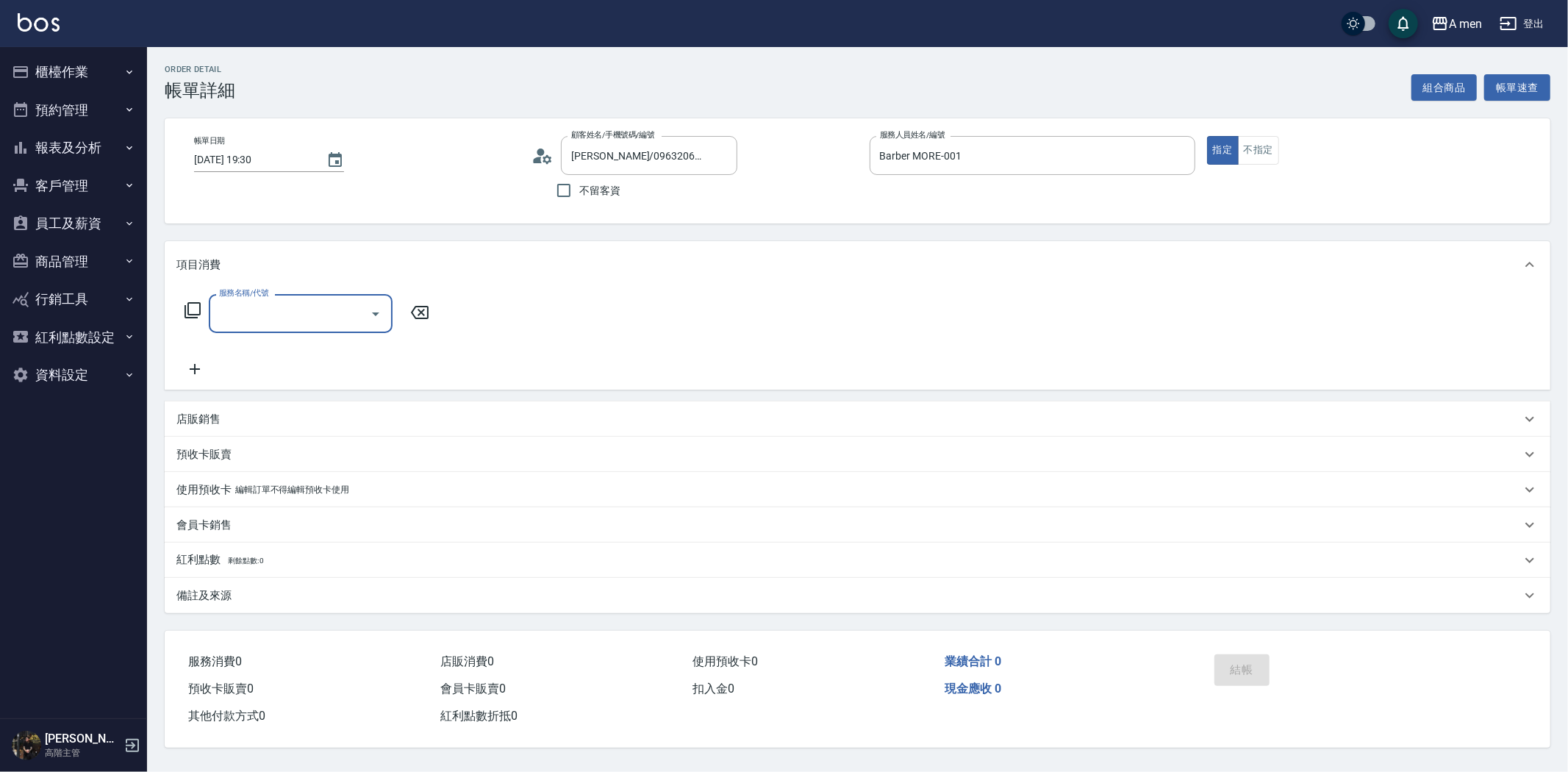
click at [324, 331] on div "服務名稱/代號" at bounding box center [300, 313] width 184 height 39
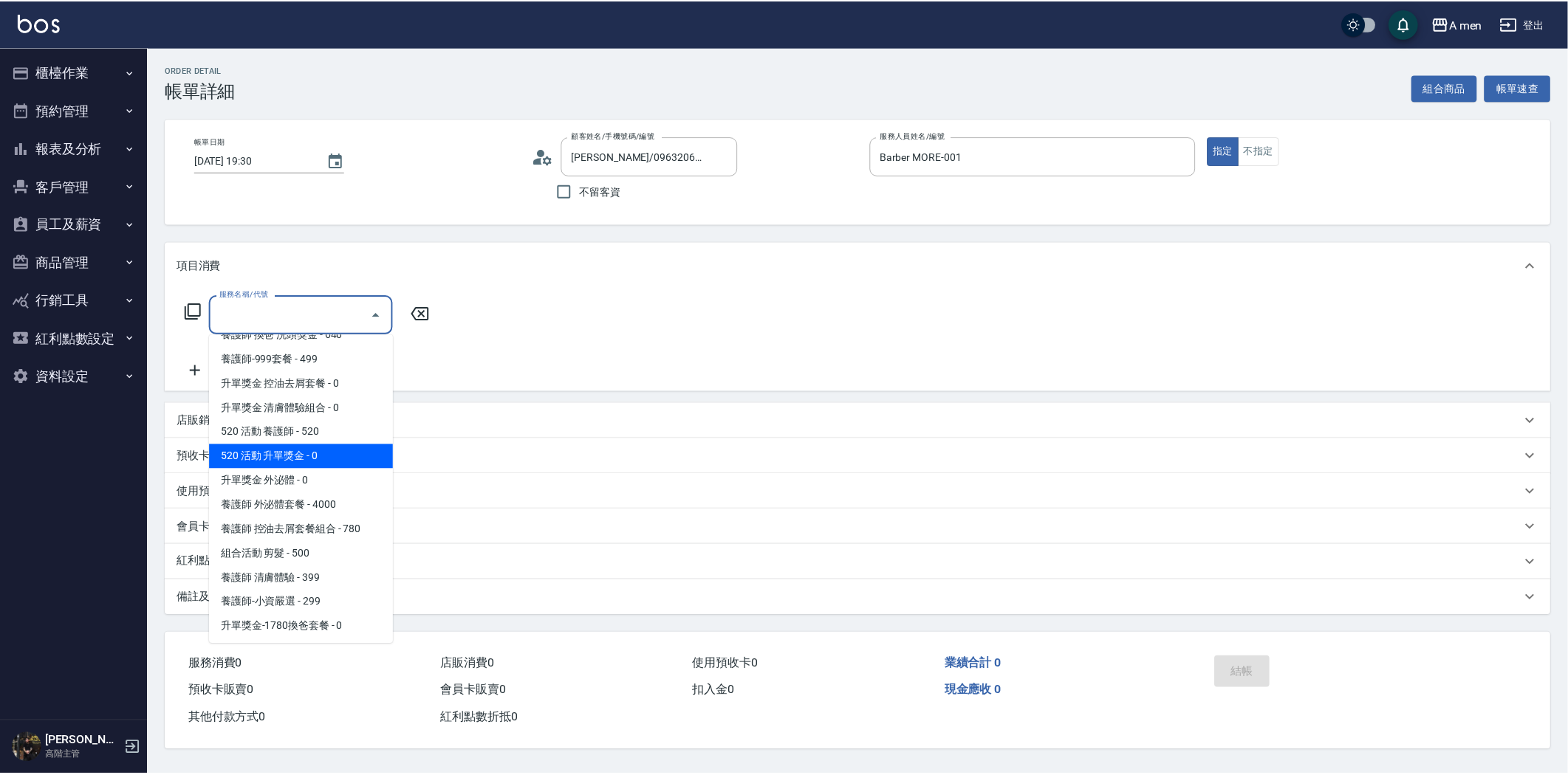
scroll to position [327, 0]
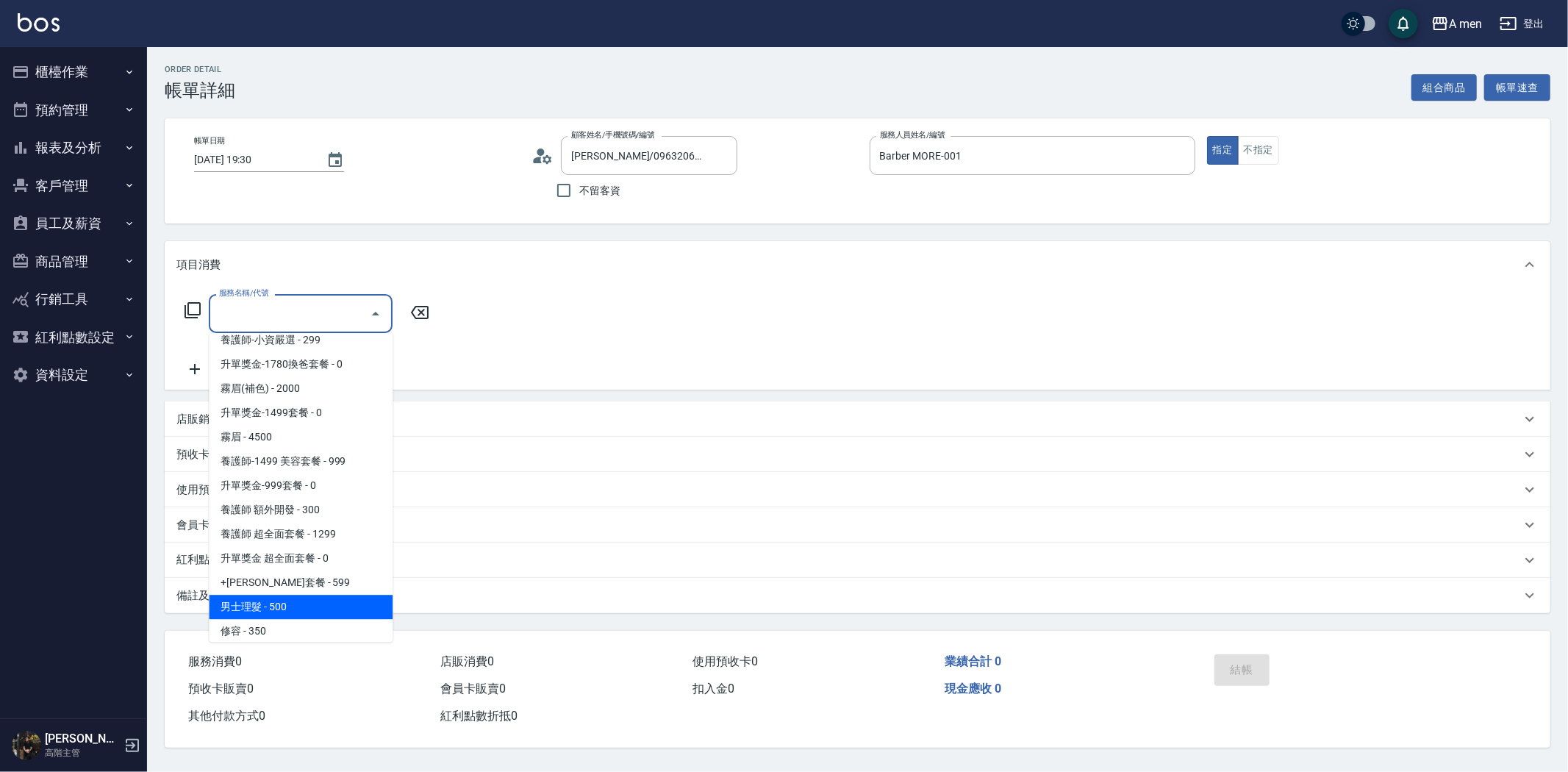
click at [313, 606] on span "男士理髮 - 500" at bounding box center [300, 607] width 184 height 24
type input "男士理髮(A01)"
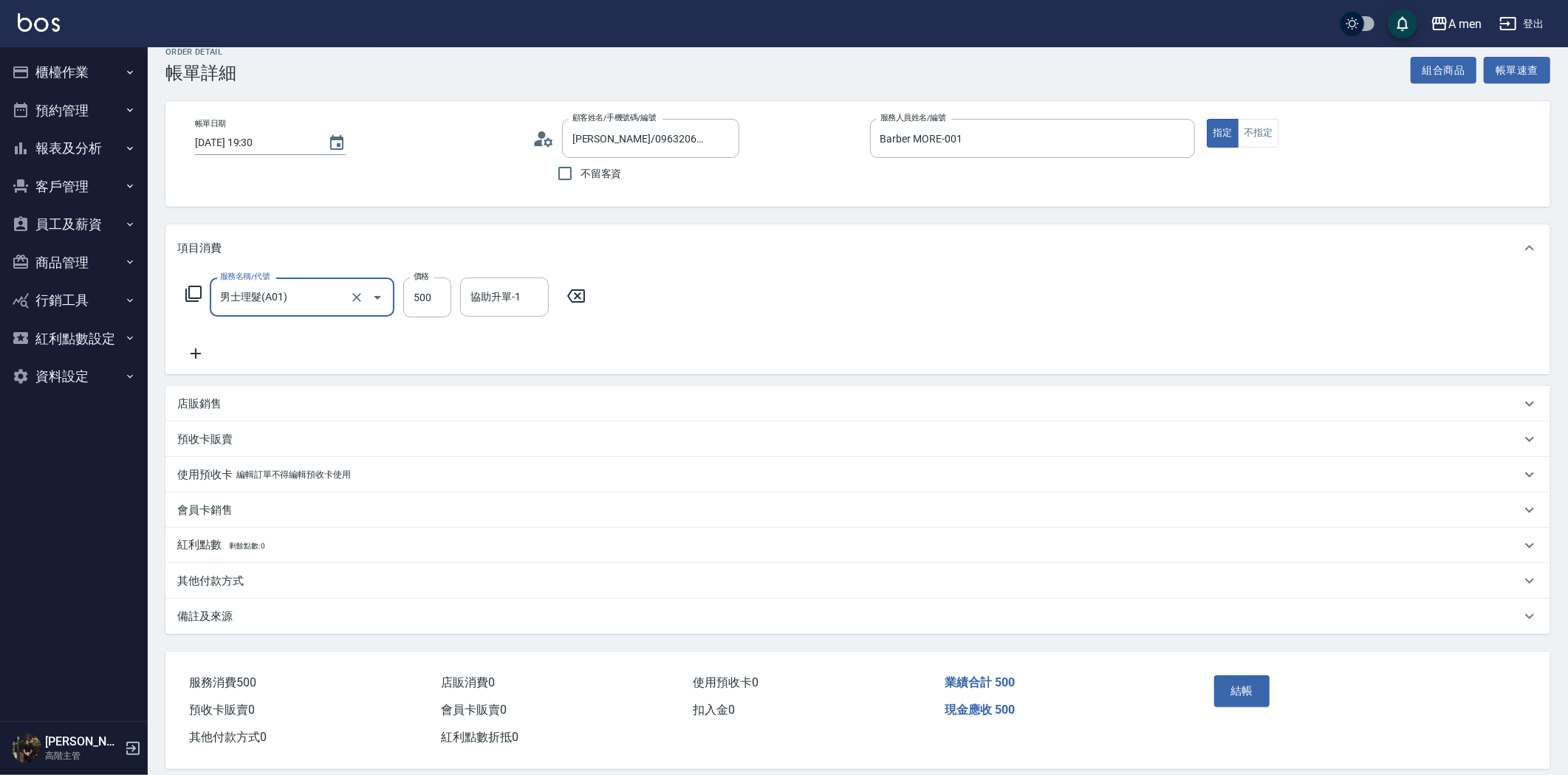
scroll to position [34, 0]
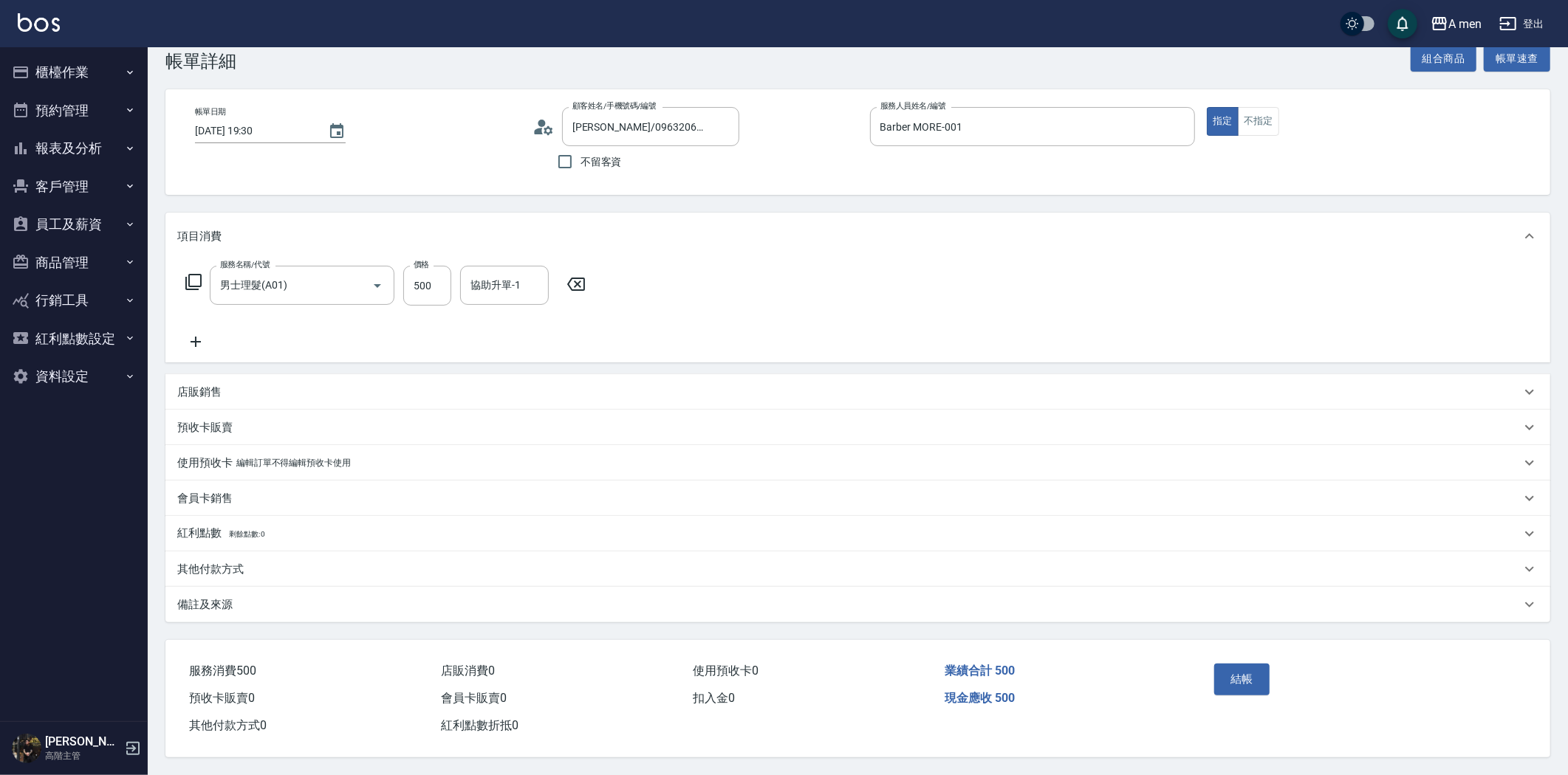
click at [269, 562] on div "其他付款方式" at bounding box center [849, 569] width 1343 height 16
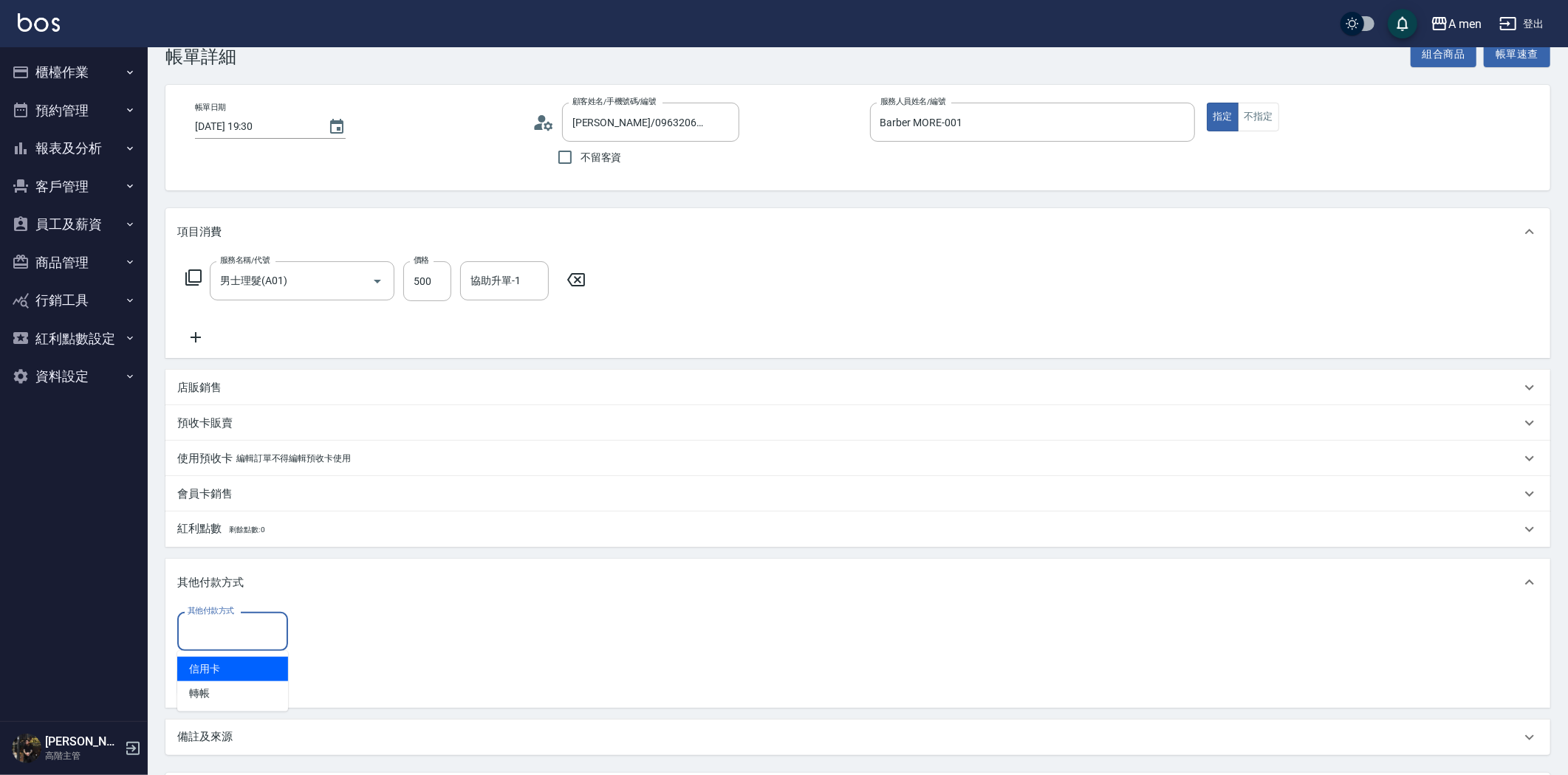
drag, startPoint x: 239, startPoint y: 631, endPoint x: 256, endPoint y: 641, distance: 19.7
click at [240, 631] on input "其他付款方式" at bounding box center [233, 631] width 98 height 26
drag, startPoint x: 235, startPoint y: 681, endPoint x: 282, endPoint y: 651, distance: 55.8
click at [237, 681] on span "轉帳" at bounding box center [233, 693] width 111 height 24
type input "轉帳"
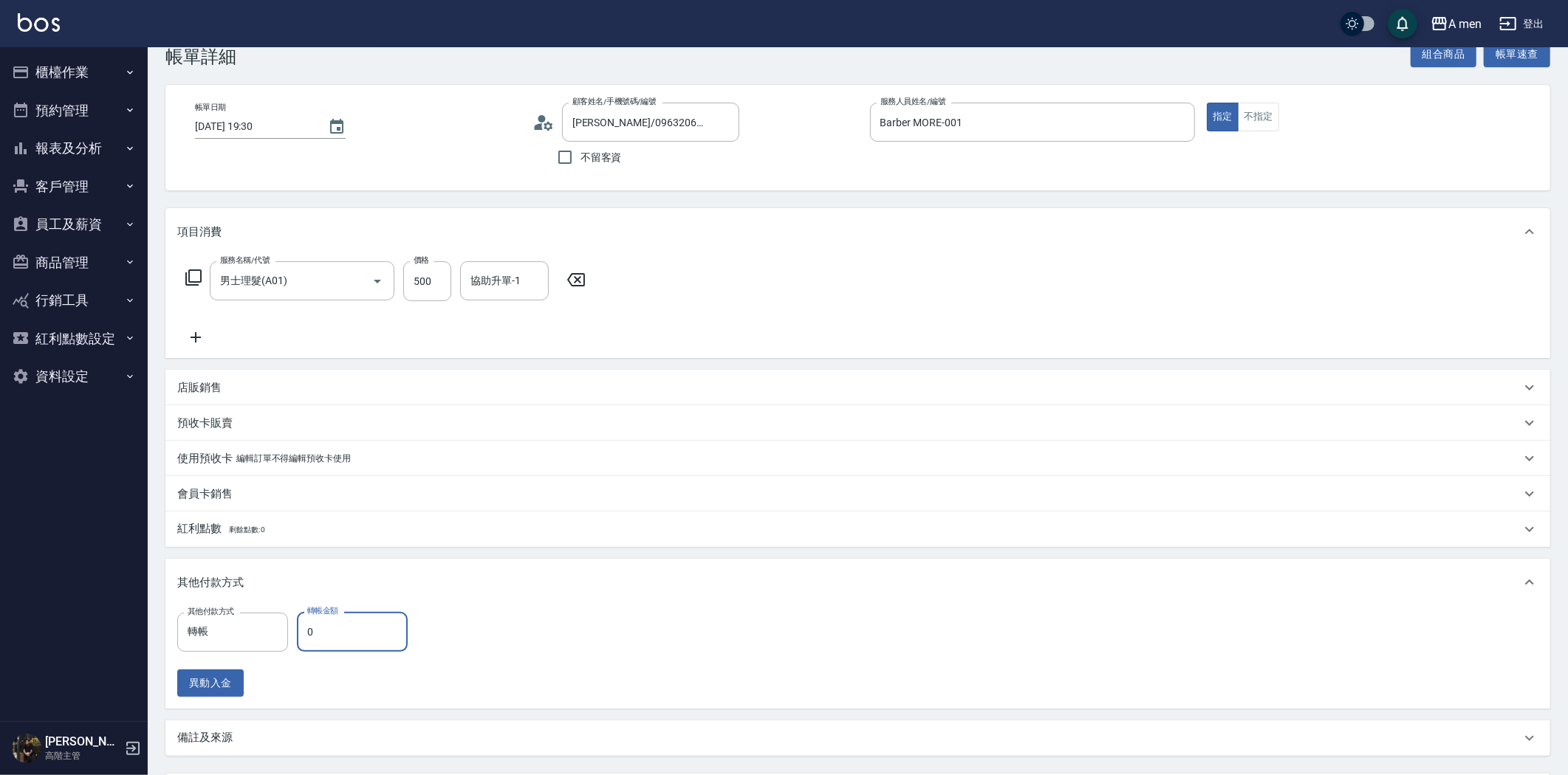
click at [333, 636] on input "0" at bounding box center [352, 632] width 111 height 40
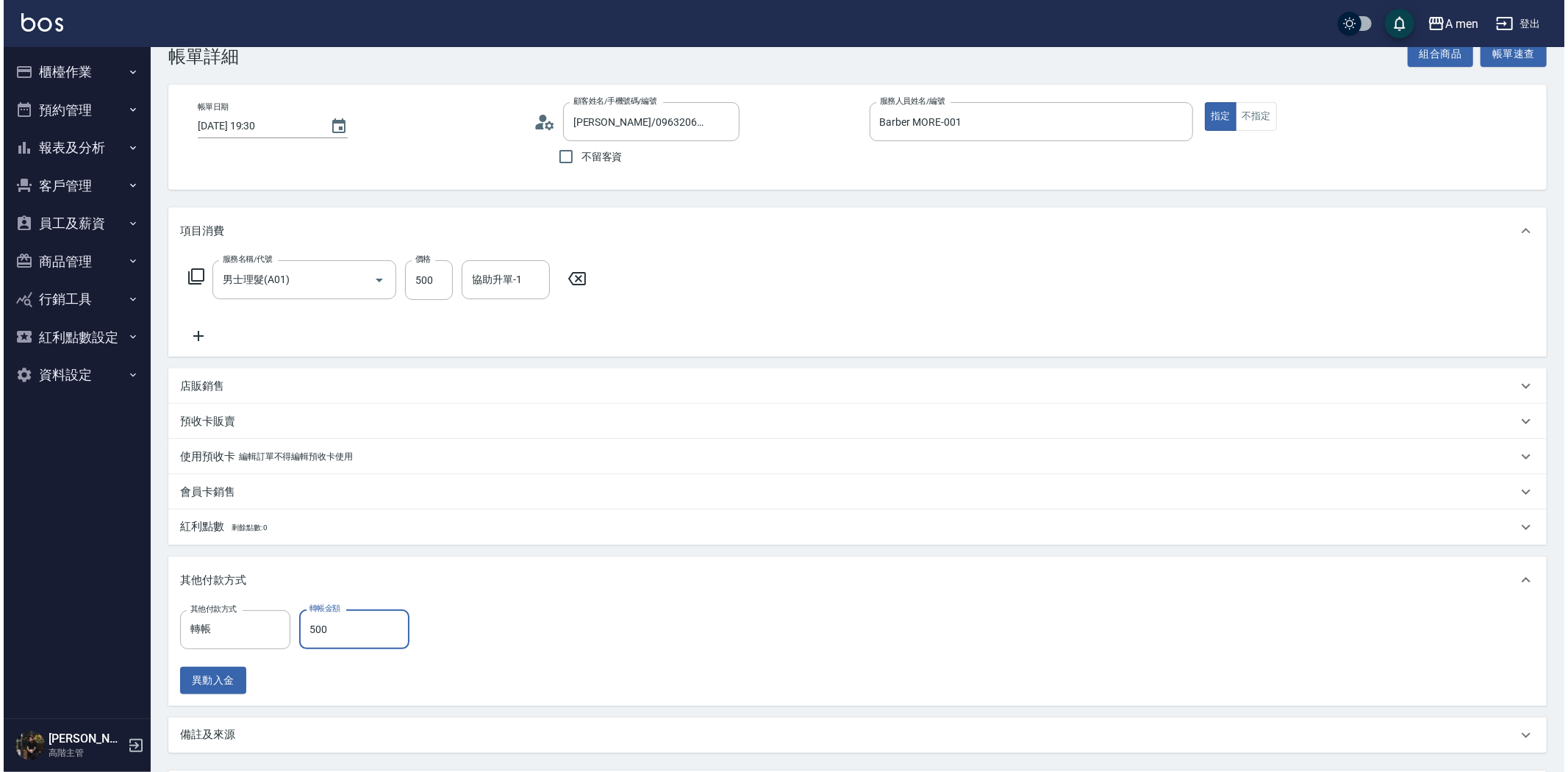
scroll to position [172, 0]
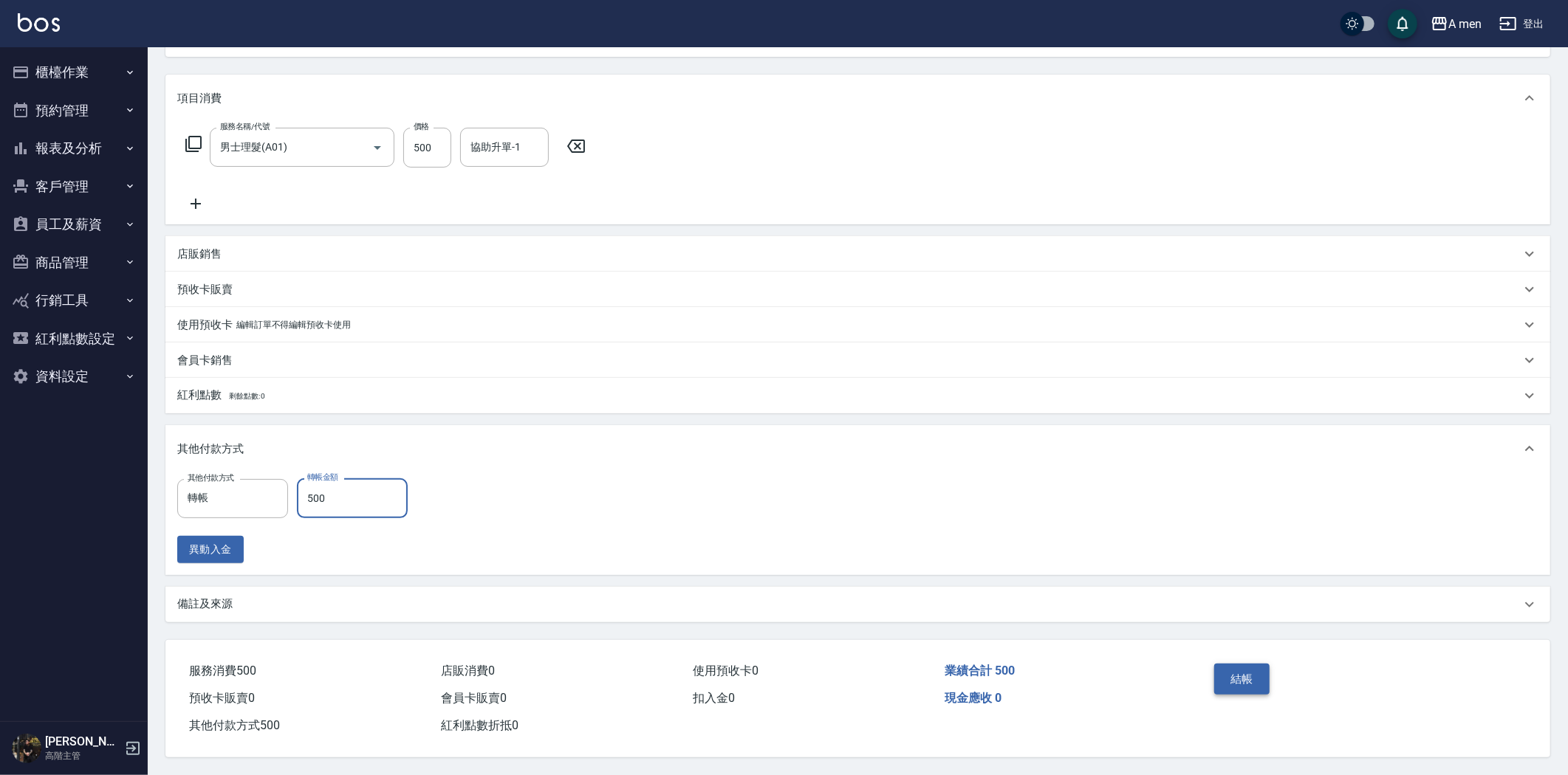
type input "500"
click at [1253, 676] on button "結帳" at bounding box center [1241, 679] width 56 height 31
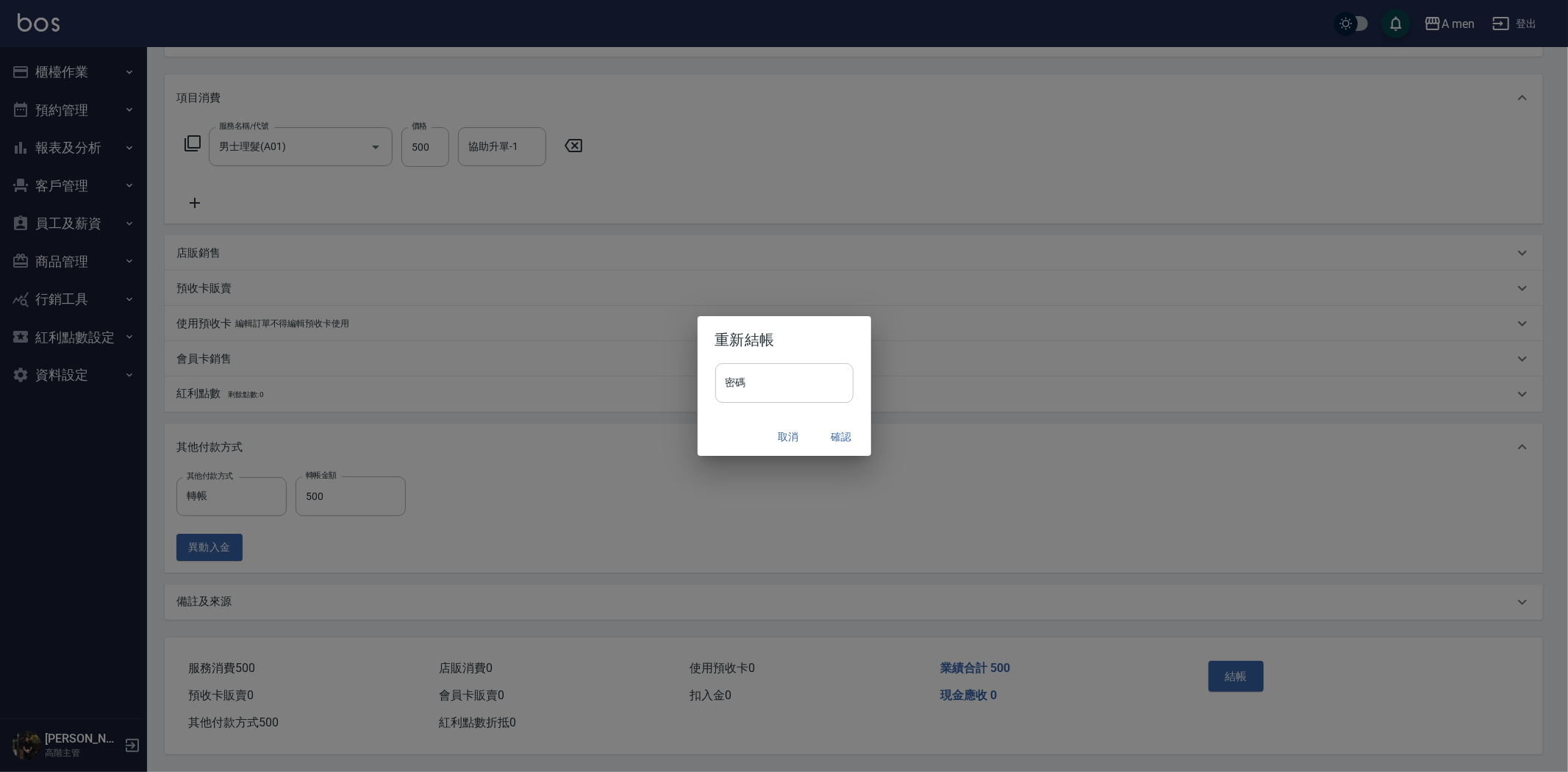
click at [779, 390] on input "密碼" at bounding box center [784, 383] width 138 height 40
click at [961, 433] on div "重新結帳 密碼 密碼 取消 確認" at bounding box center [784, 386] width 1568 height 772
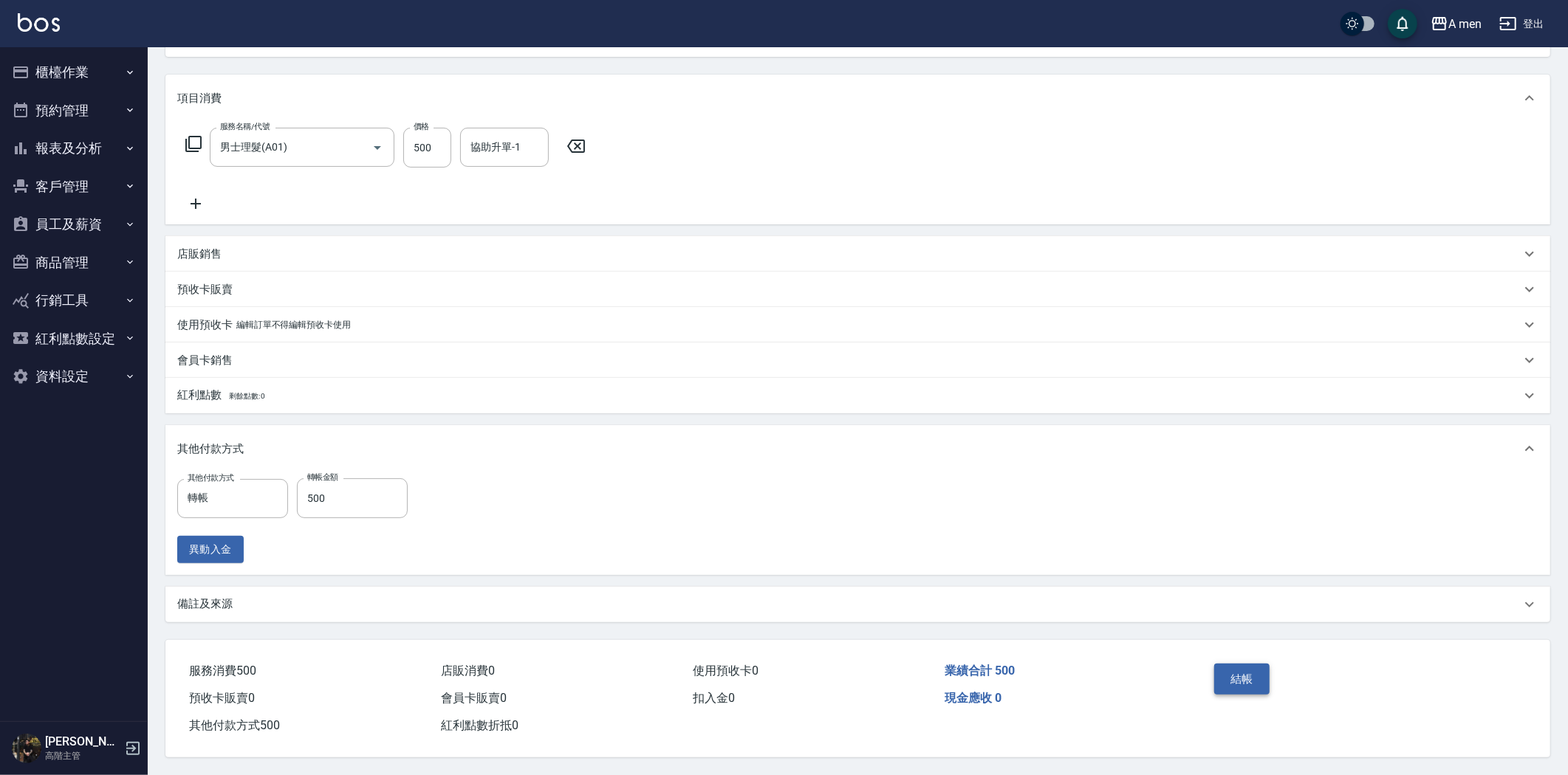
click at [1242, 679] on button "結帳" at bounding box center [1241, 679] width 56 height 31
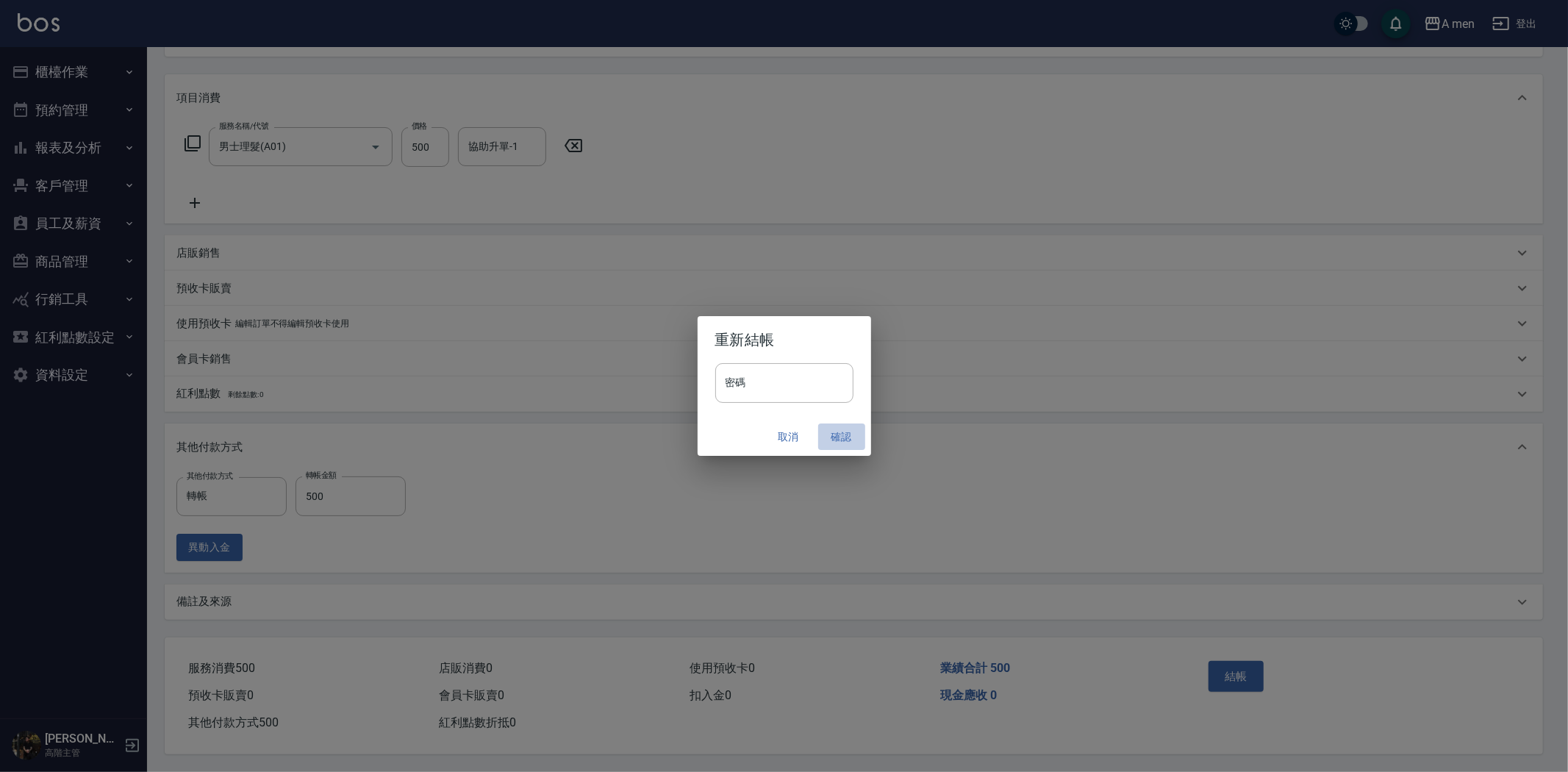
click at [843, 430] on button "確認" at bounding box center [841, 437] width 47 height 27
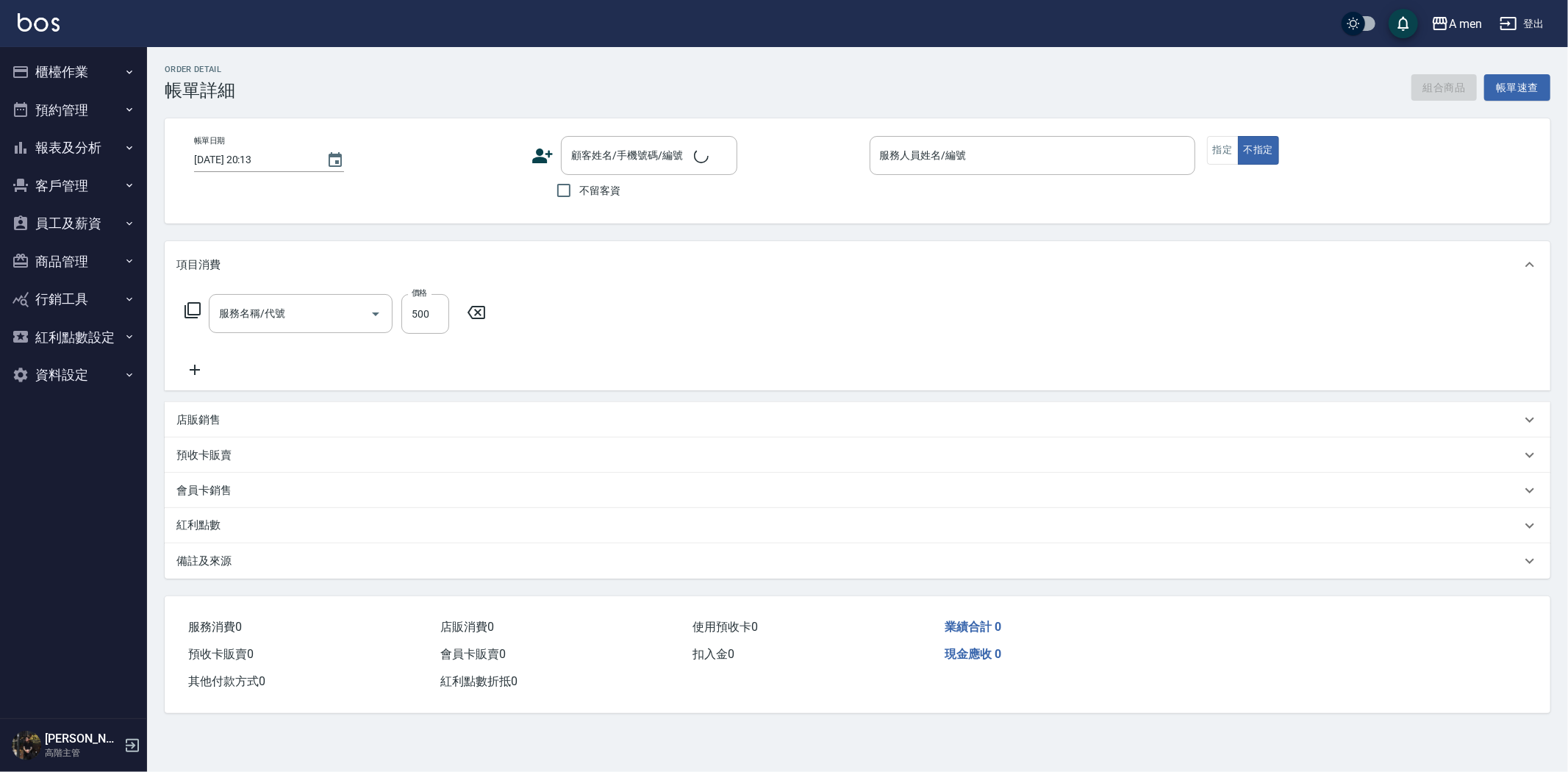
type input "[DATE] 19:30"
type input "Barber MORE-001"
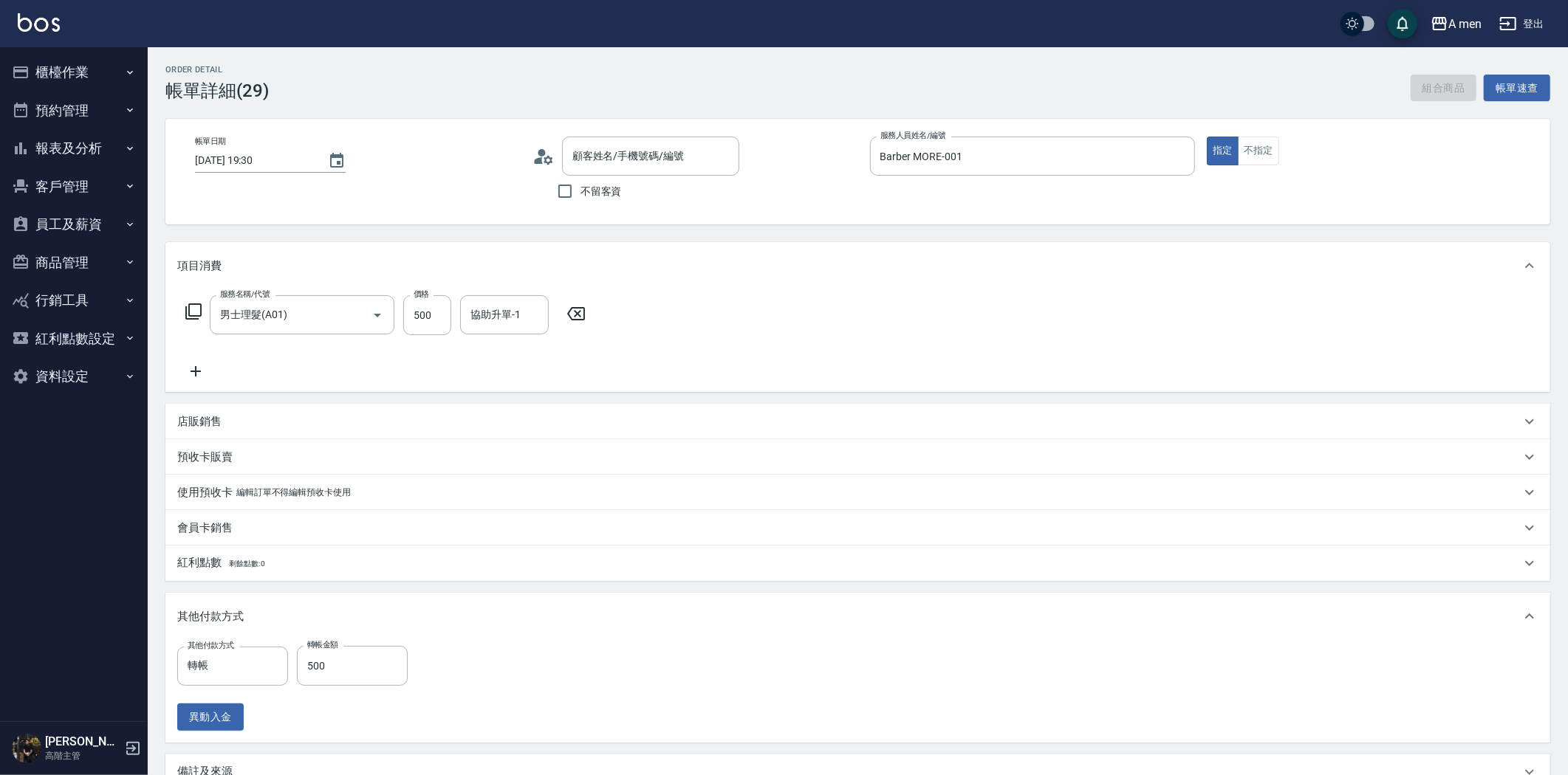
type input "男士理髮(A01)"
type input "轉帳"
type input "余晨華/0963206900/null"
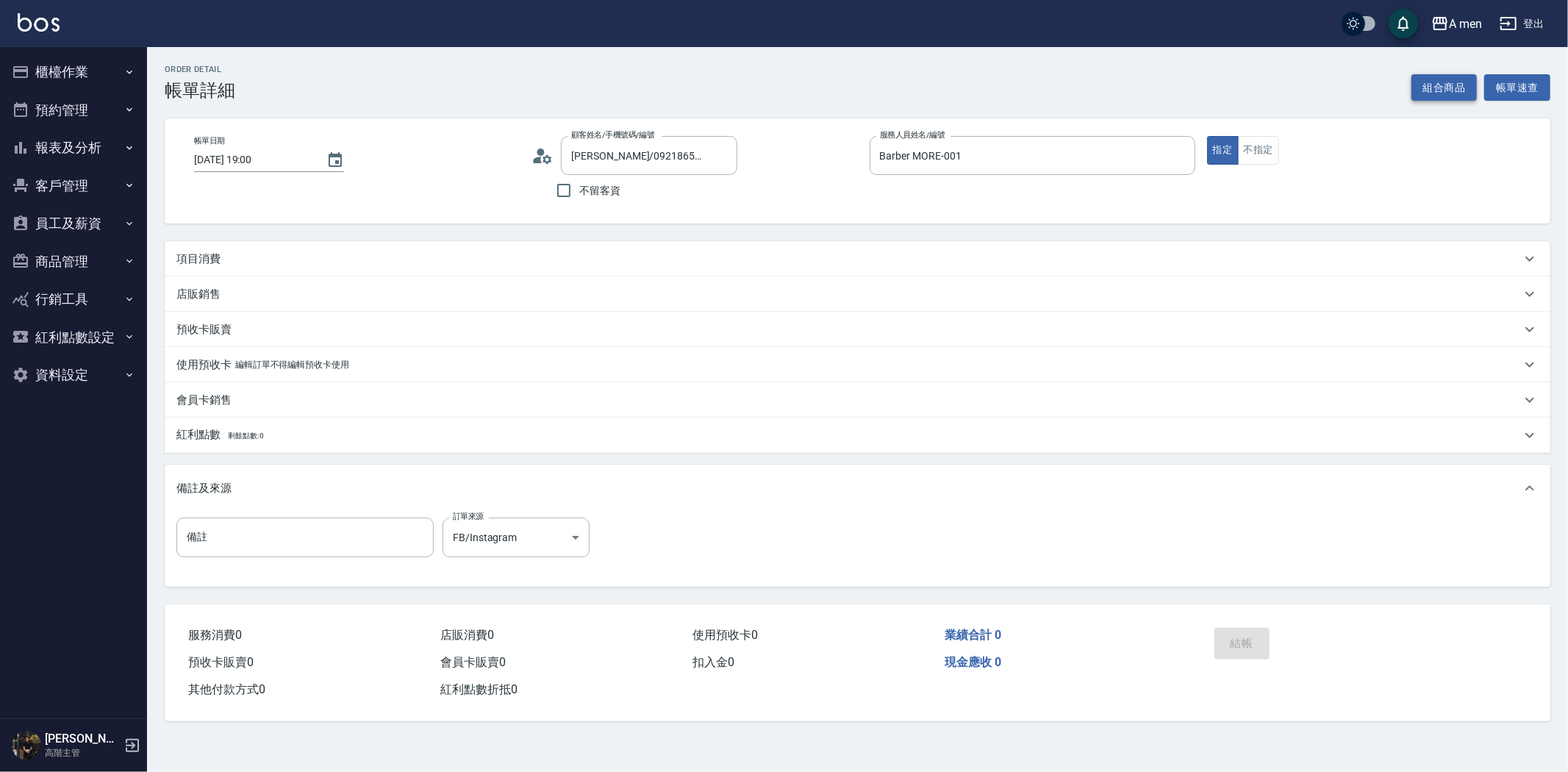
click at [1451, 87] on button "組合商品" at bounding box center [1444, 88] width 66 height 27
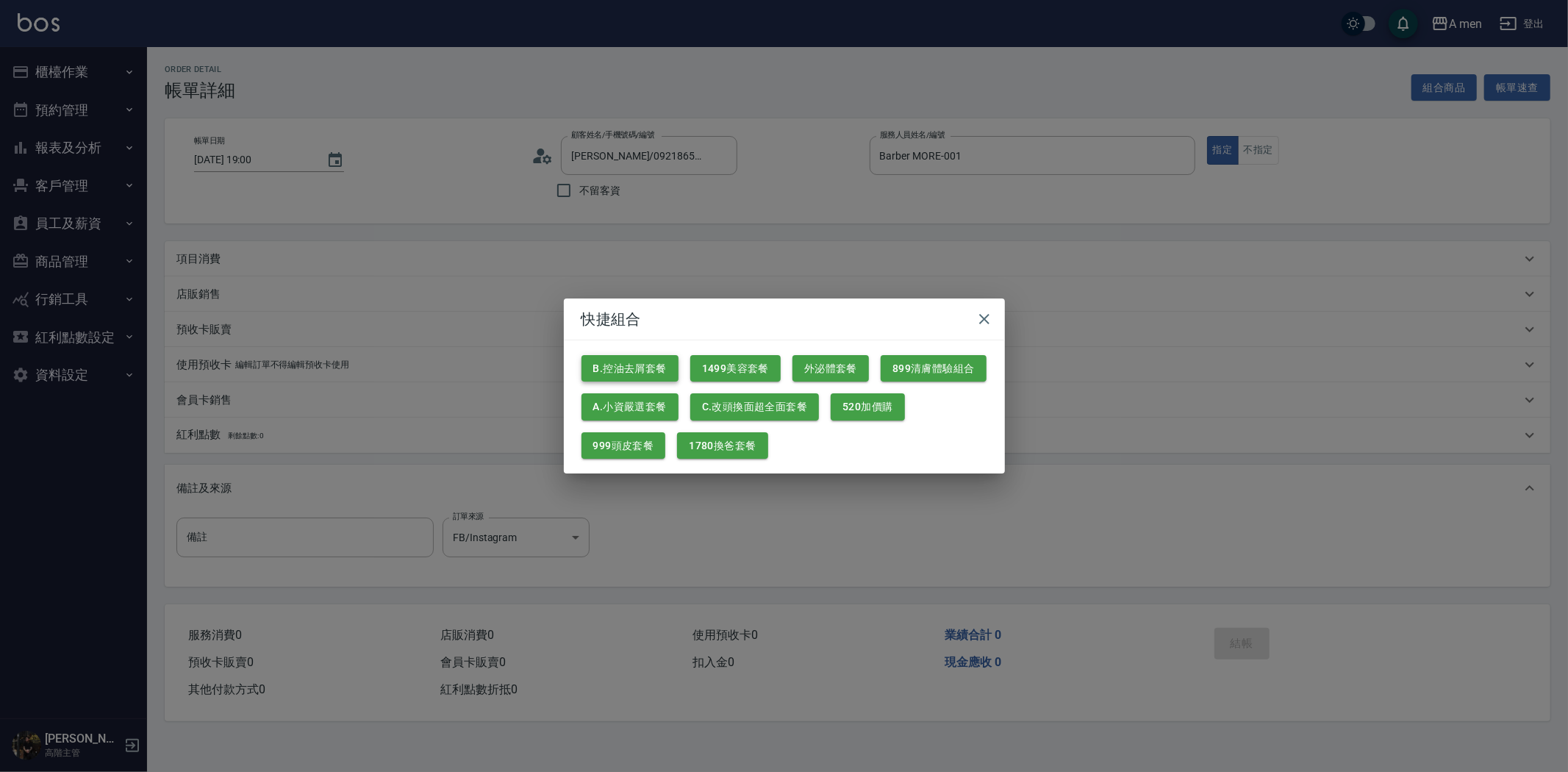
click at [642, 368] on button "B.控油去屑套餐" at bounding box center [631, 368] width 97 height 27
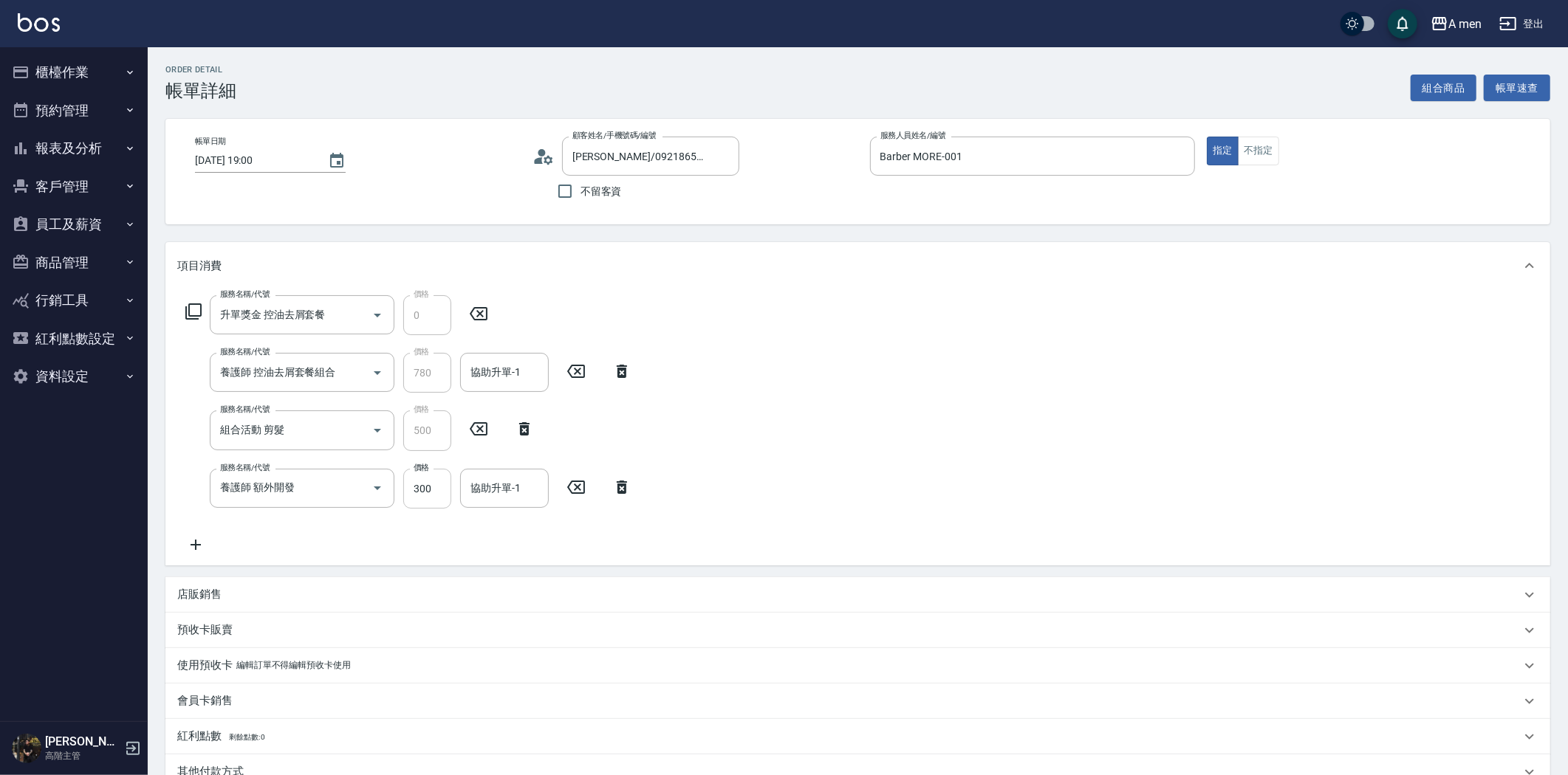
click at [442, 491] on input "300" at bounding box center [427, 489] width 48 height 40
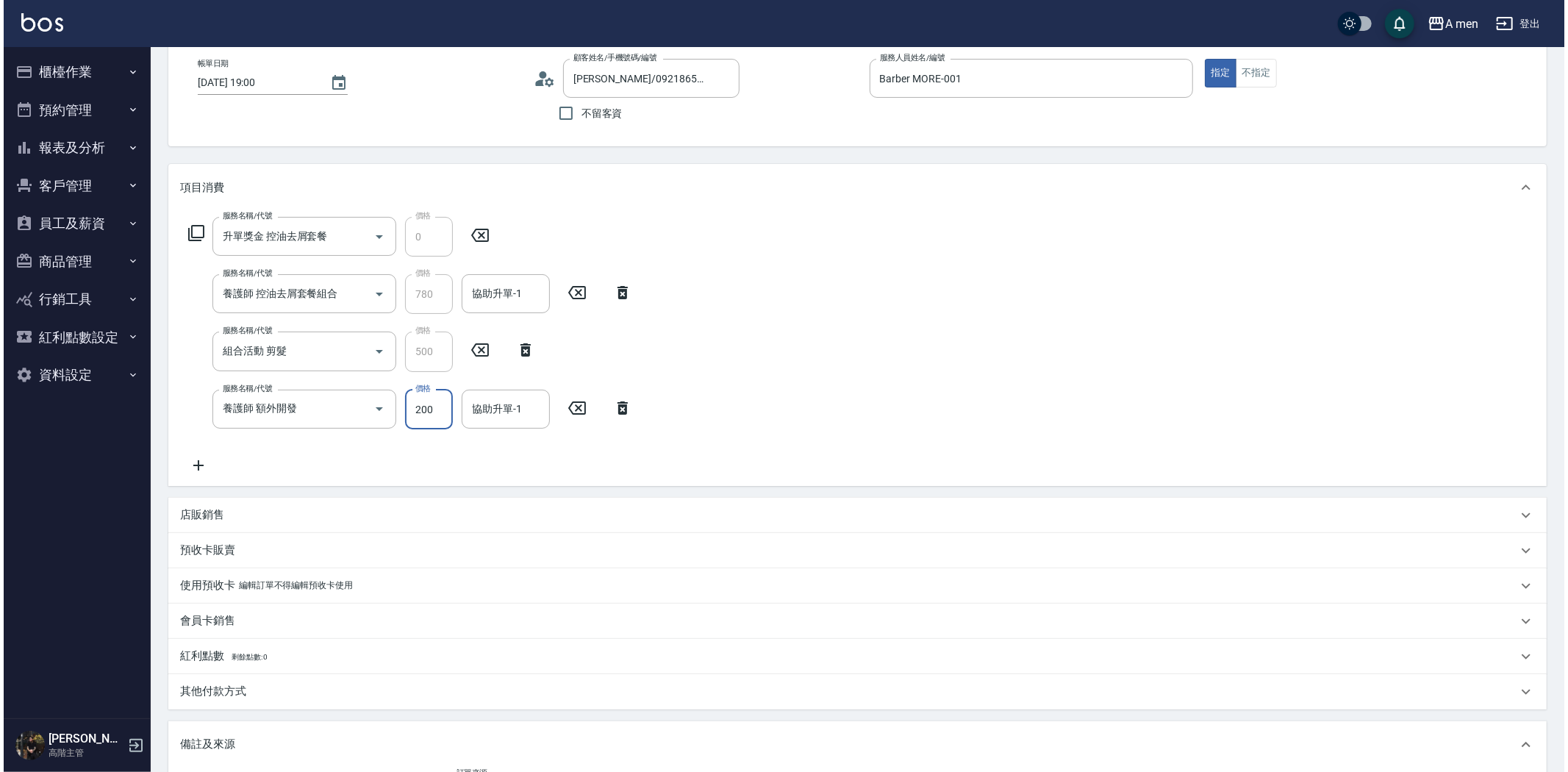
scroll to position [305, 0]
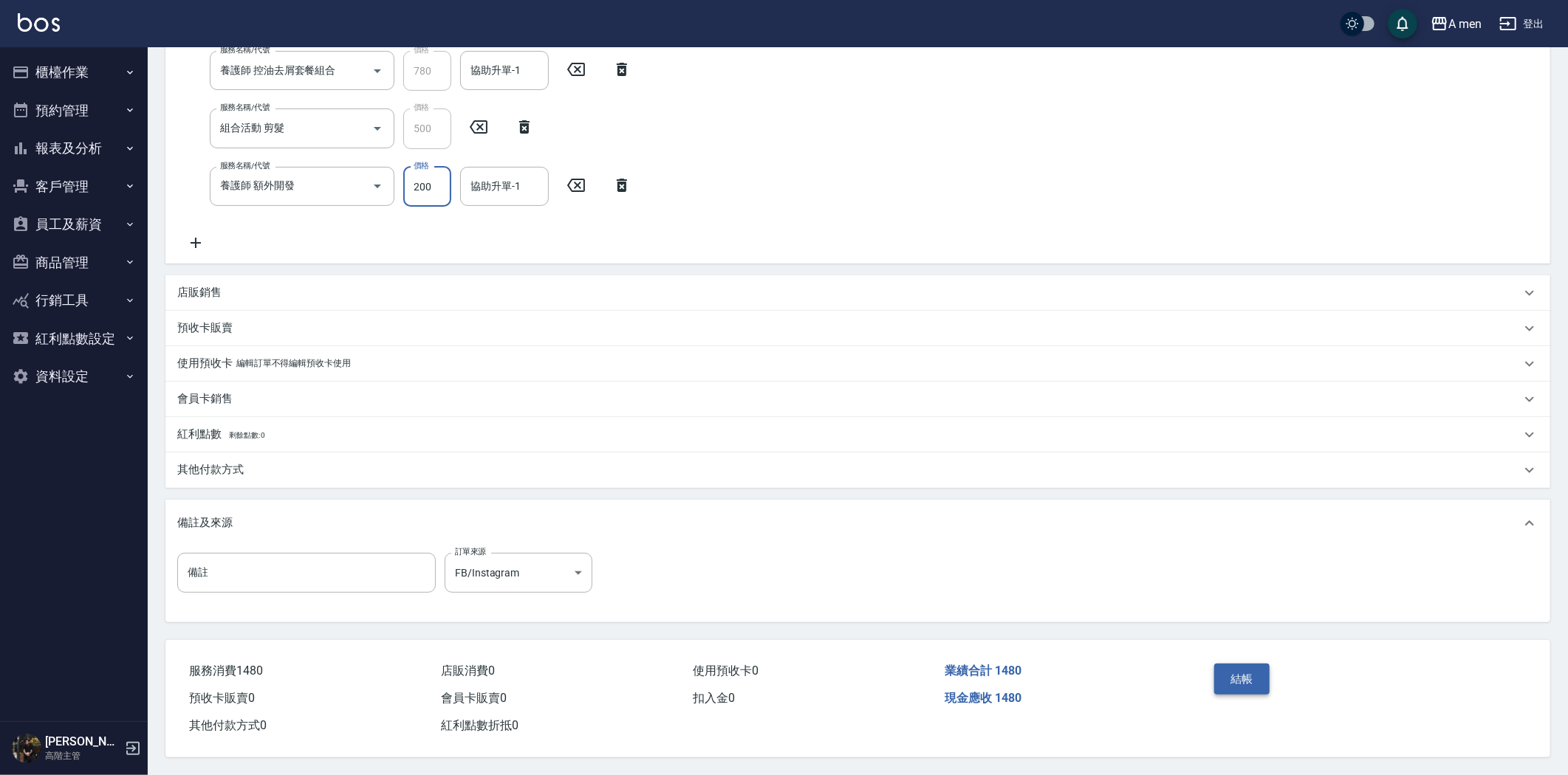
type input "200"
click at [1252, 676] on button "結帳" at bounding box center [1241, 679] width 56 height 31
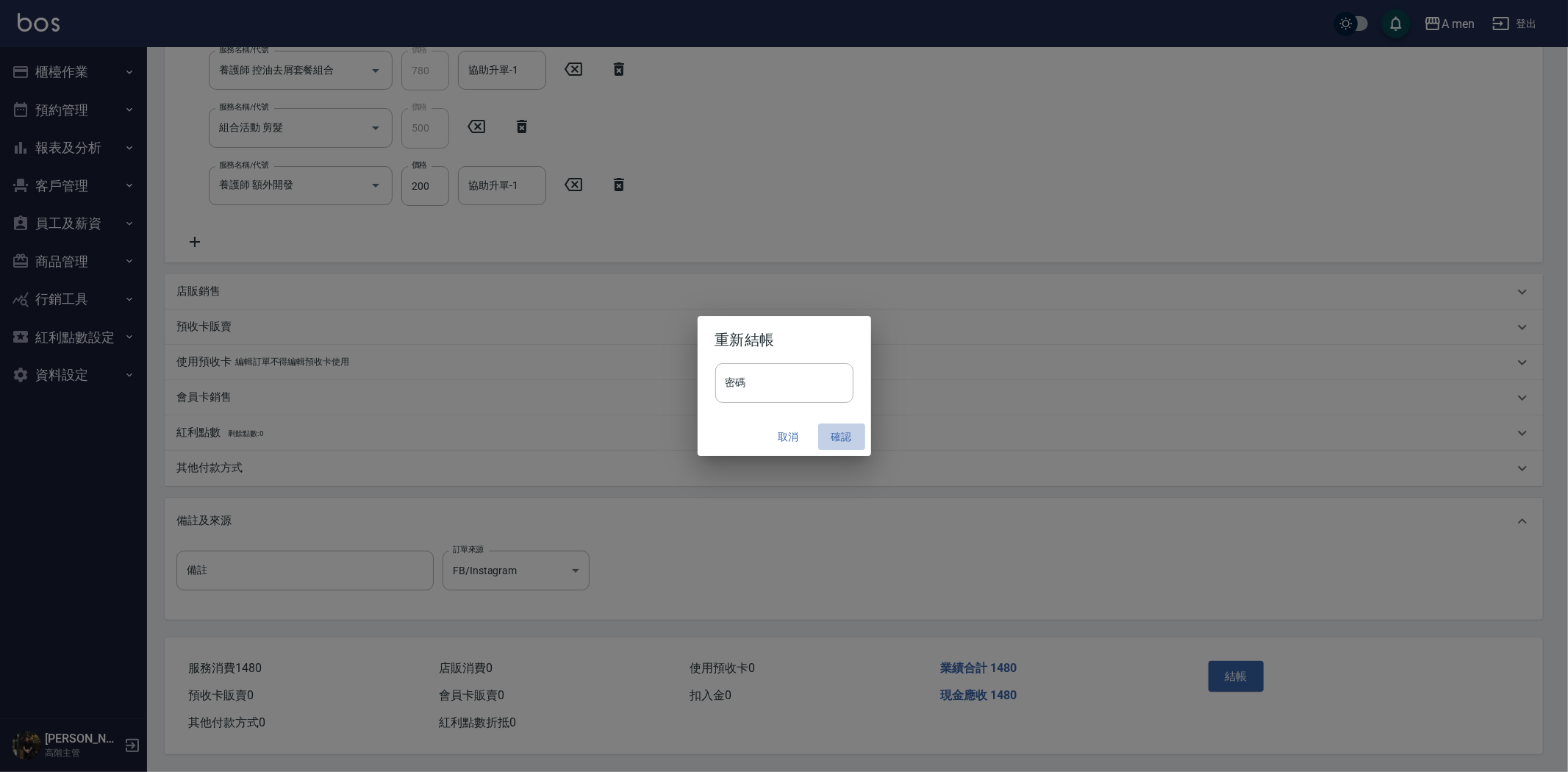
click at [845, 438] on button "確認" at bounding box center [841, 437] width 47 height 27
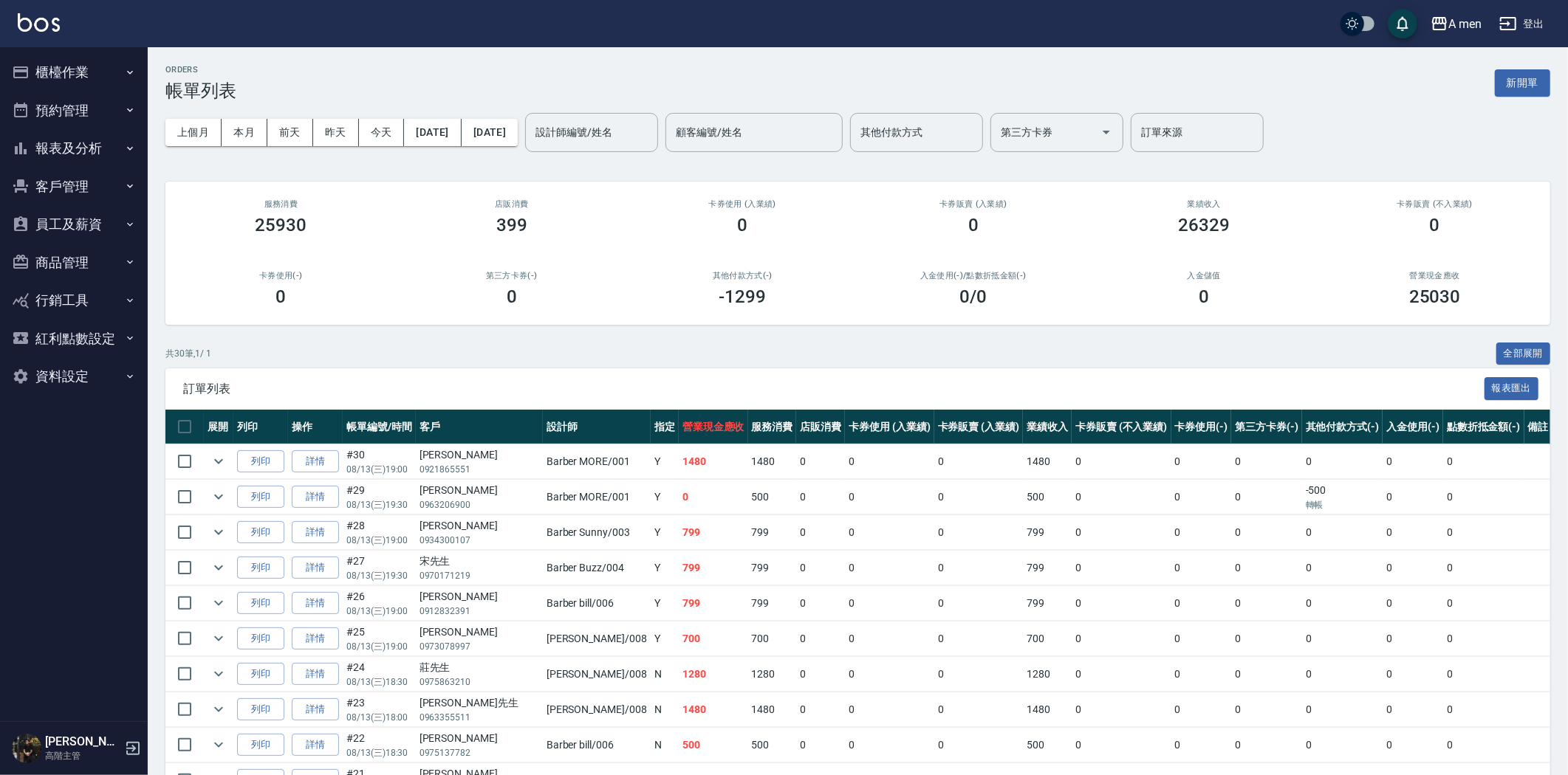
click at [75, 101] on button "預約管理" at bounding box center [74, 110] width 136 height 38
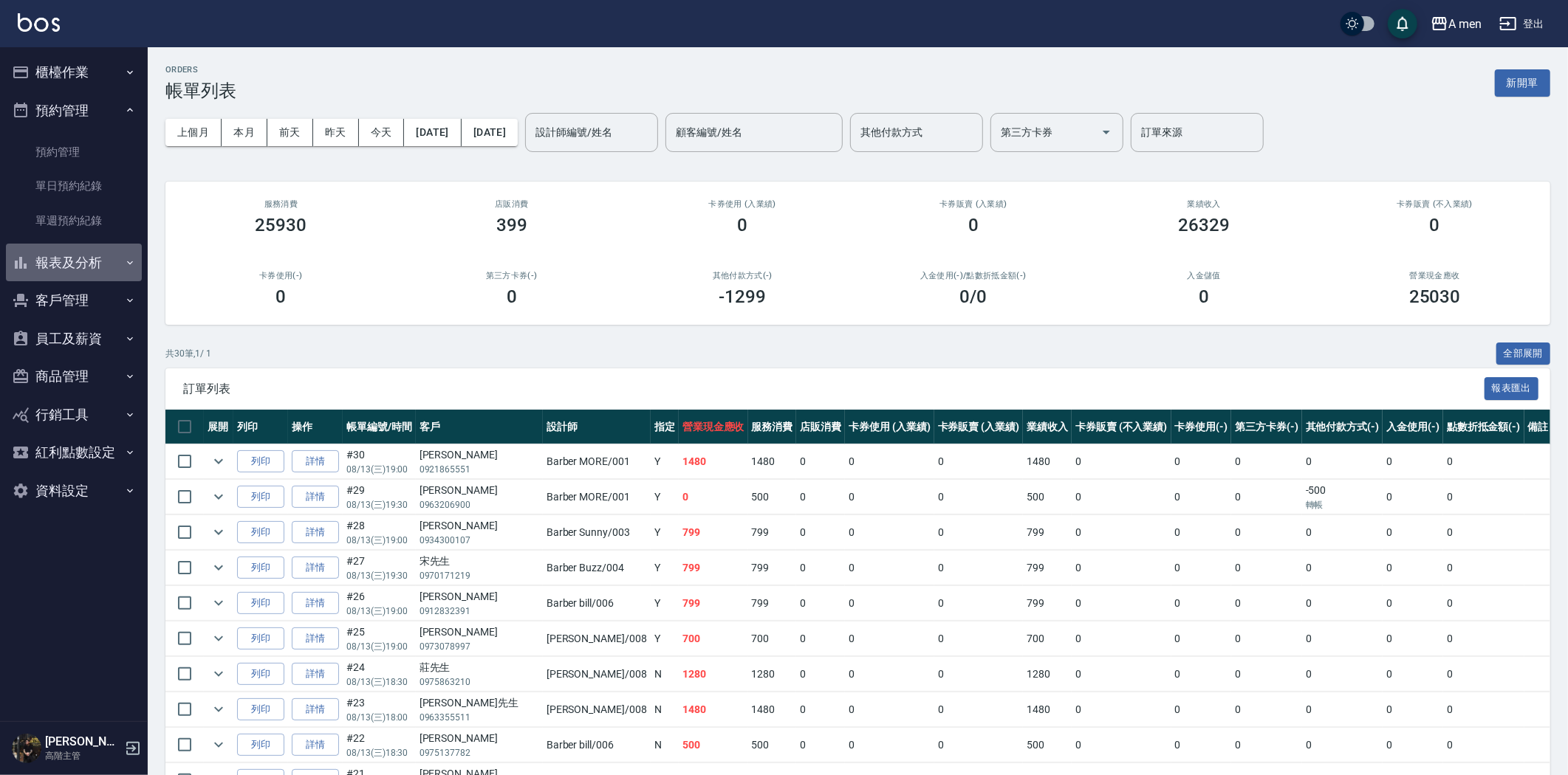
drag, startPoint x: 91, startPoint y: 270, endPoint x: 90, endPoint y: 283, distance: 13.0
click at [91, 271] on button "報表及分析" at bounding box center [74, 263] width 136 height 38
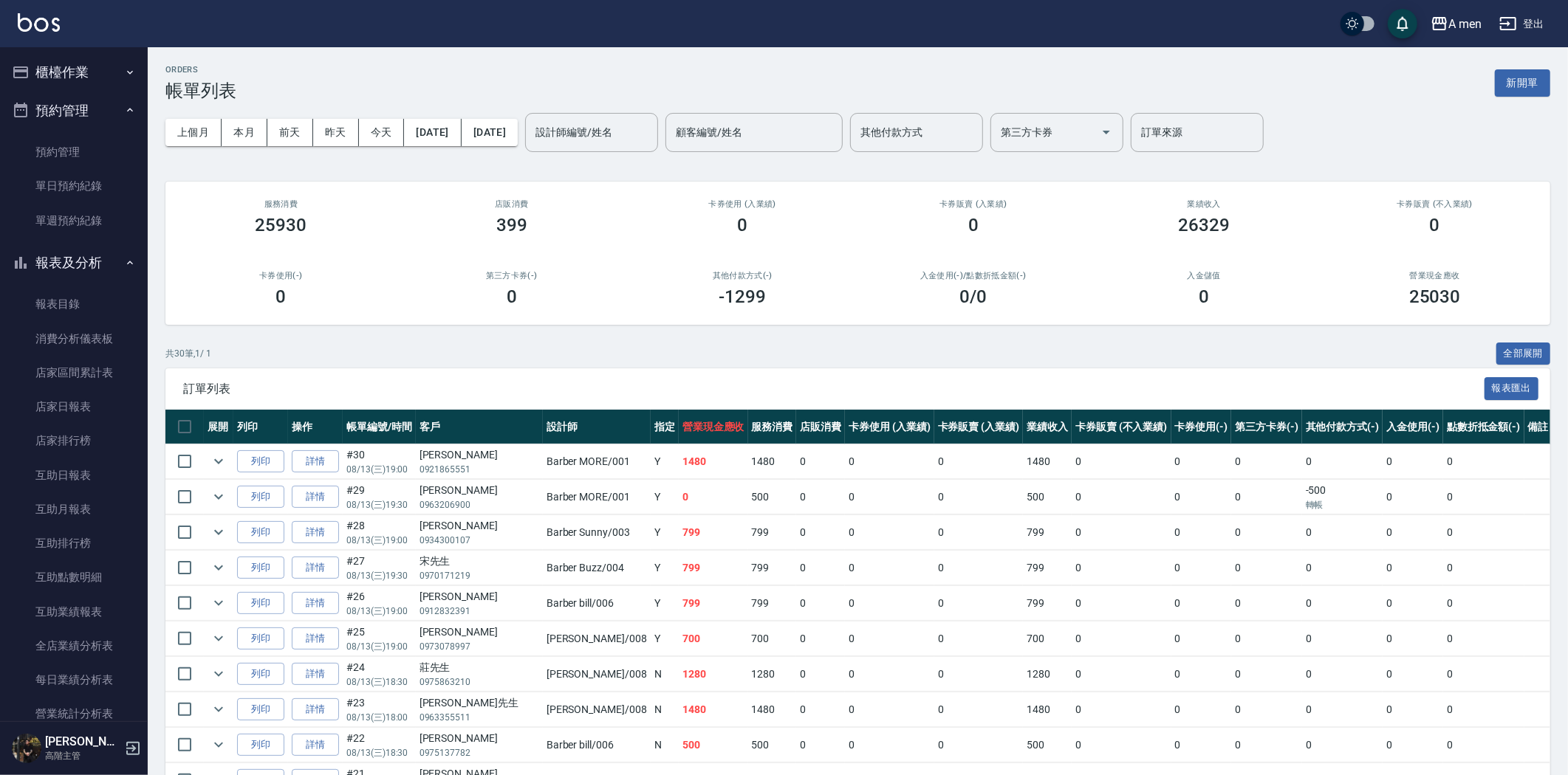
click at [90, 68] on button "櫃檯作業" at bounding box center [74, 72] width 136 height 38
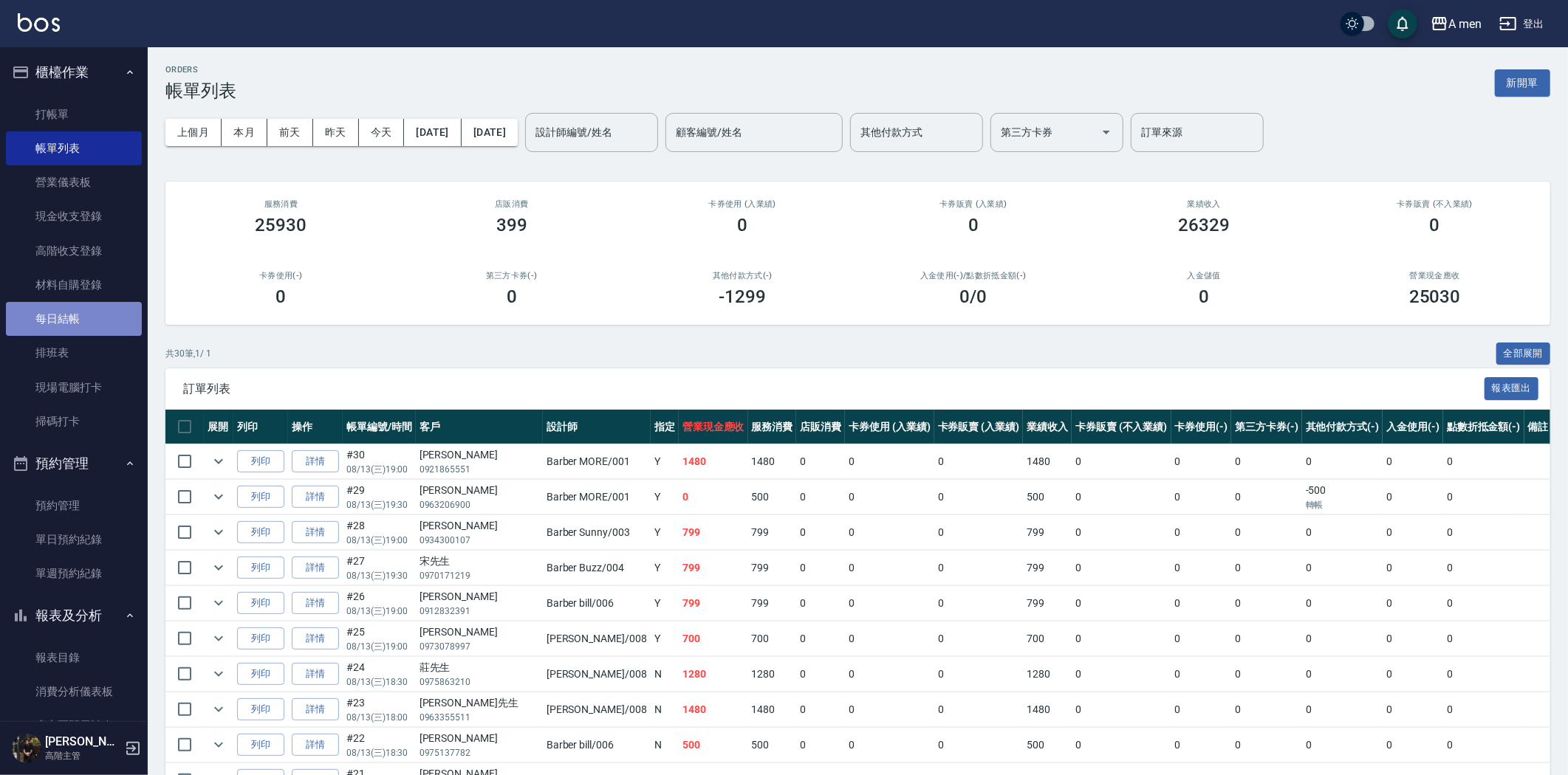
click at [87, 326] on link "每日結帳" at bounding box center [74, 318] width 136 height 34
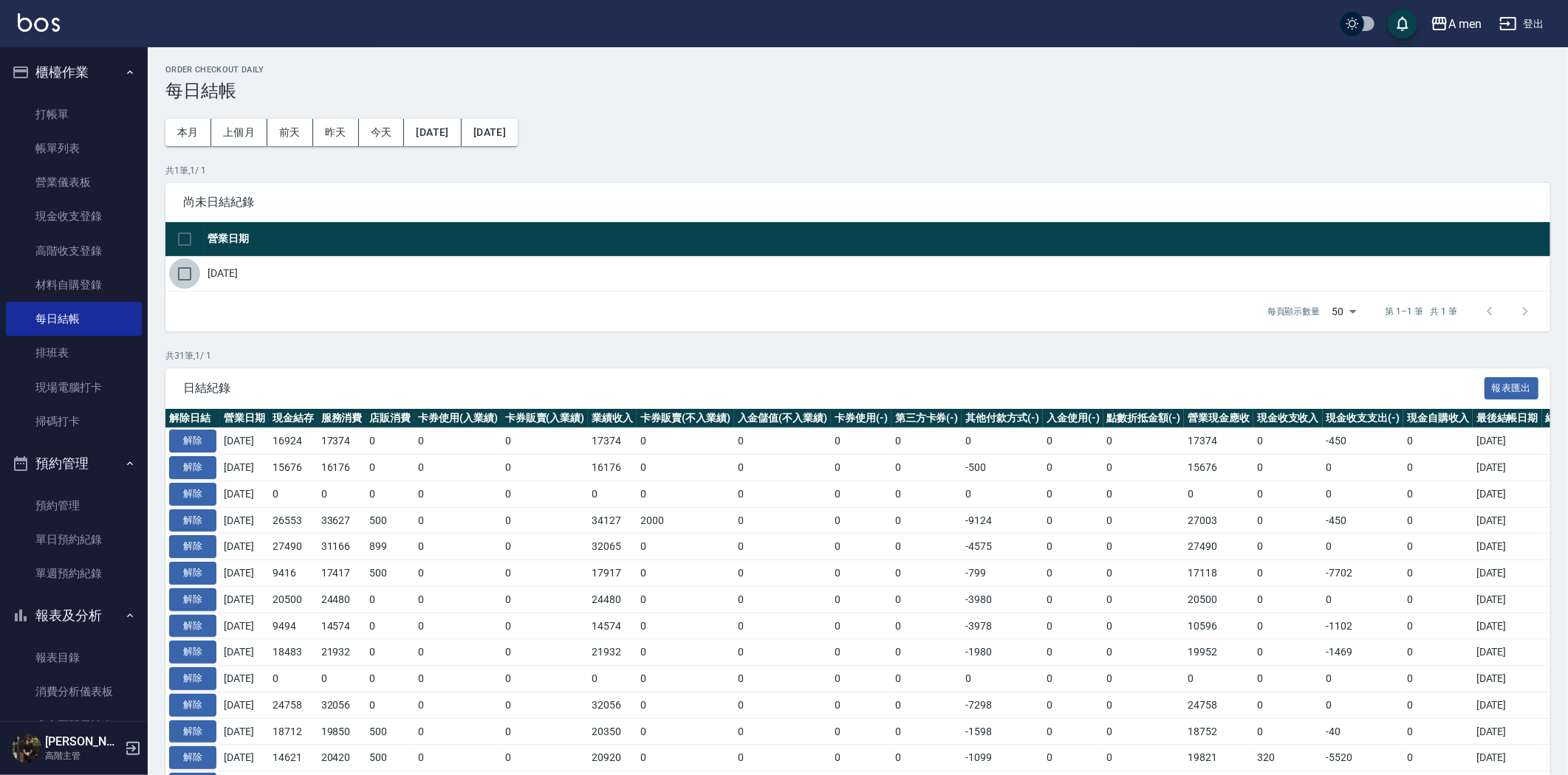
click at [186, 274] on input "checkbox" at bounding box center [184, 274] width 31 height 31
checkbox input "true"
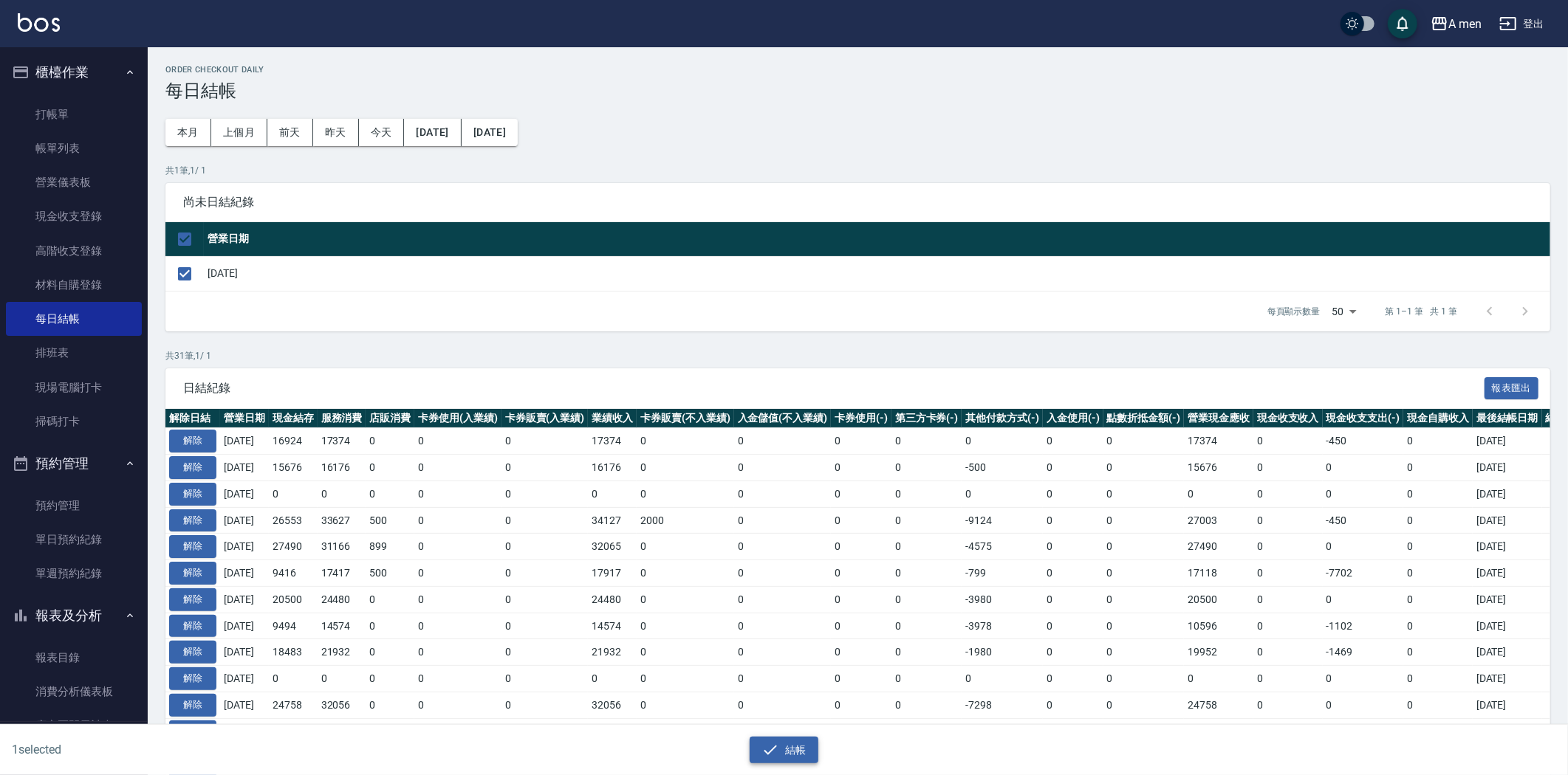
click at [799, 753] on button "結帳" at bounding box center [784, 750] width 69 height 27
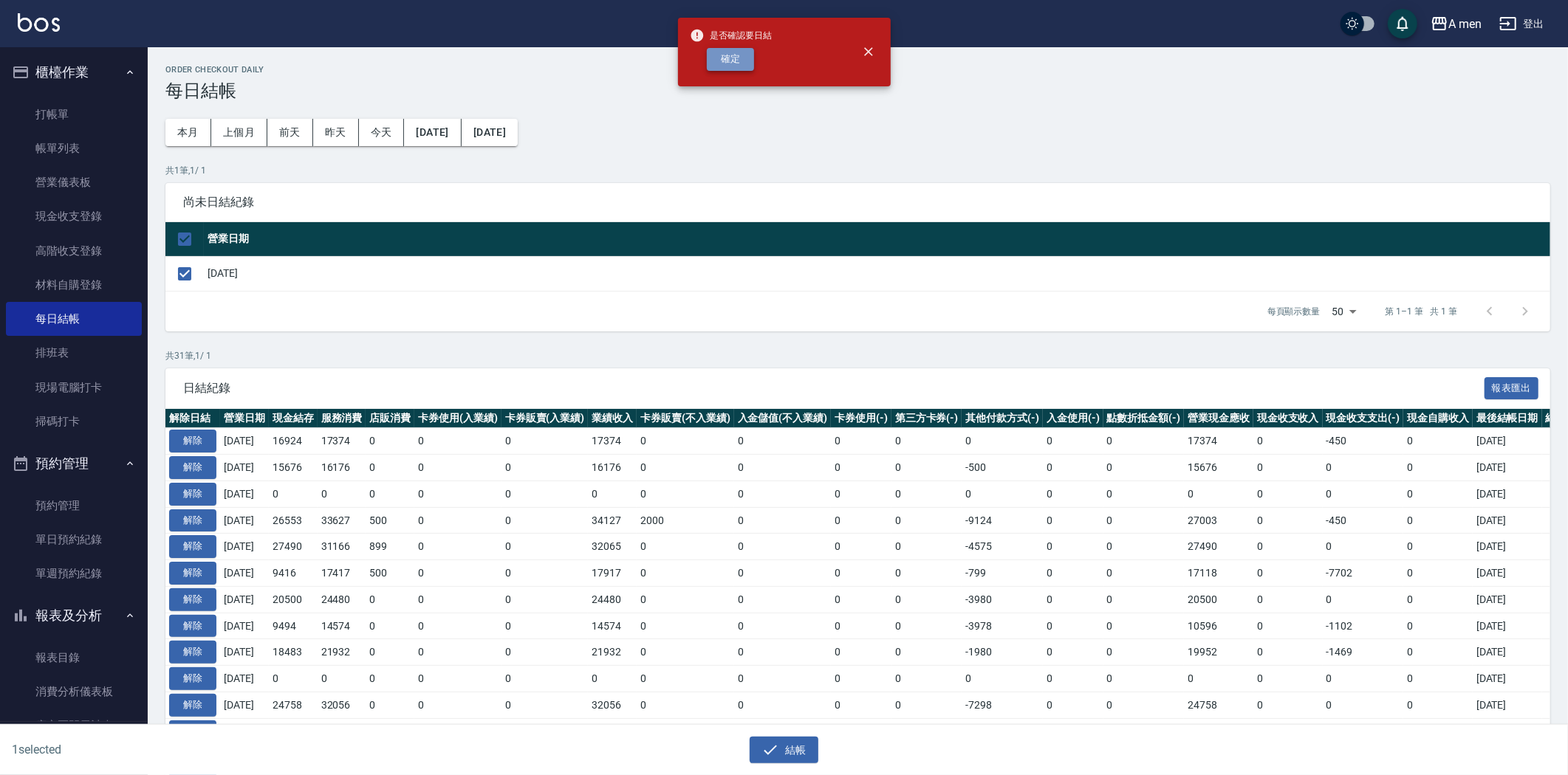
click at [743, 65] on button "確定" at bounding box center [730, 60] width 47 height 23
checkbox input "false"
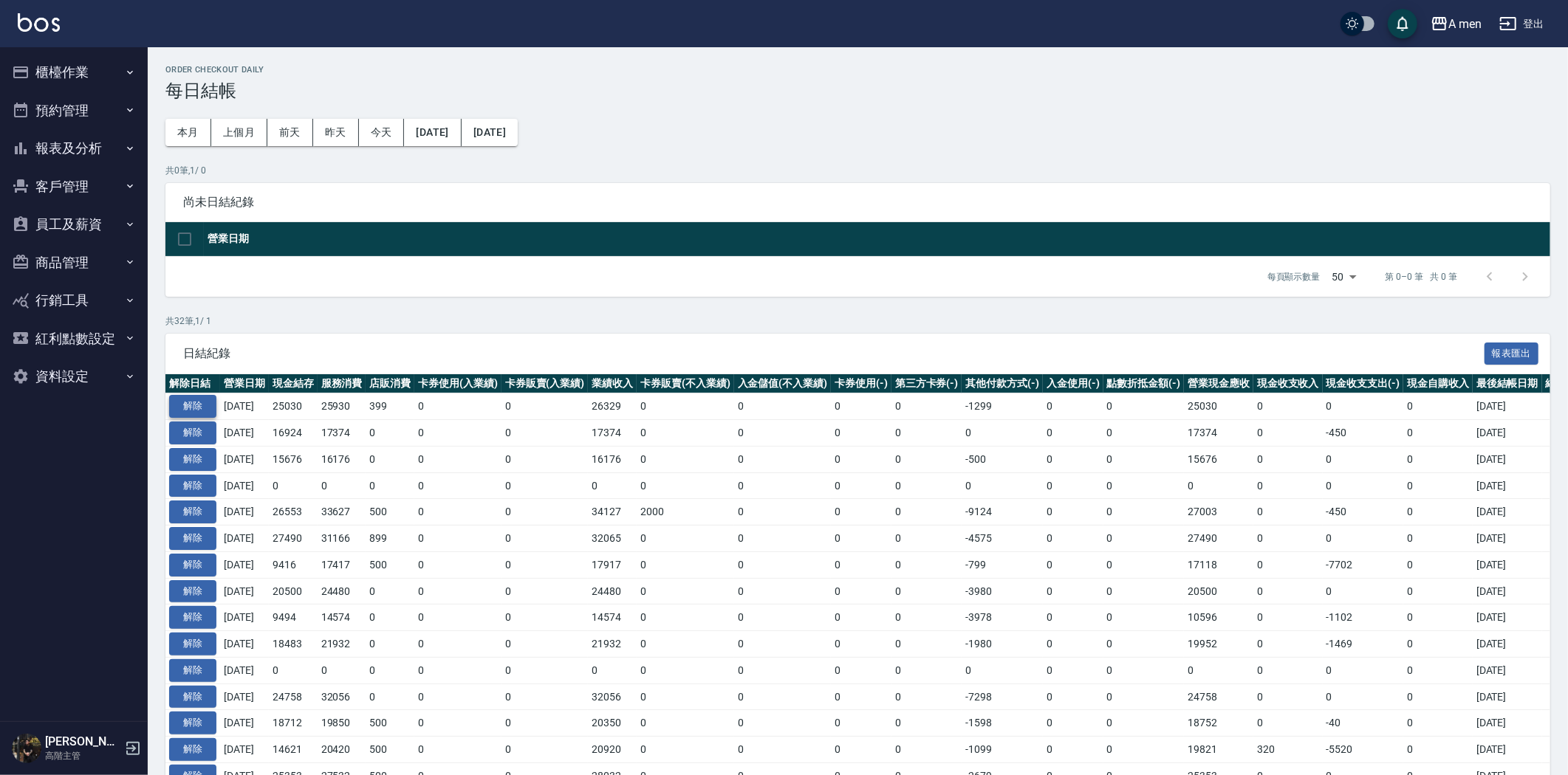
click at [193, 402] on button "解除" at bounding box center [192, 407] width 47 height 23
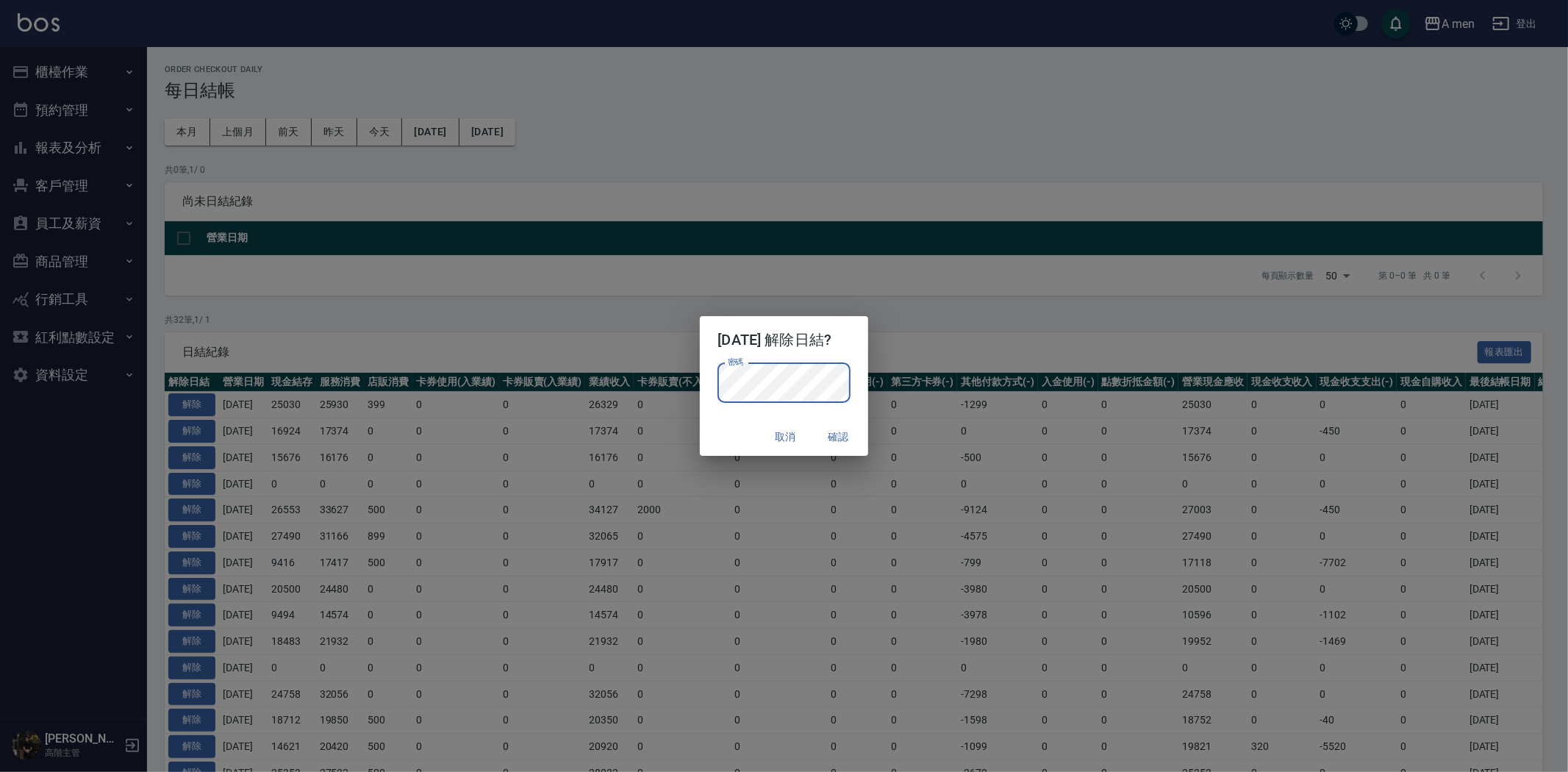
click at [847, 386] on p "密碼 密碼" at bounding box center [783, 383] width 132 height 40
click at [843, 443] on button "確認" at bounding box center [838, 437] width 47 height 27
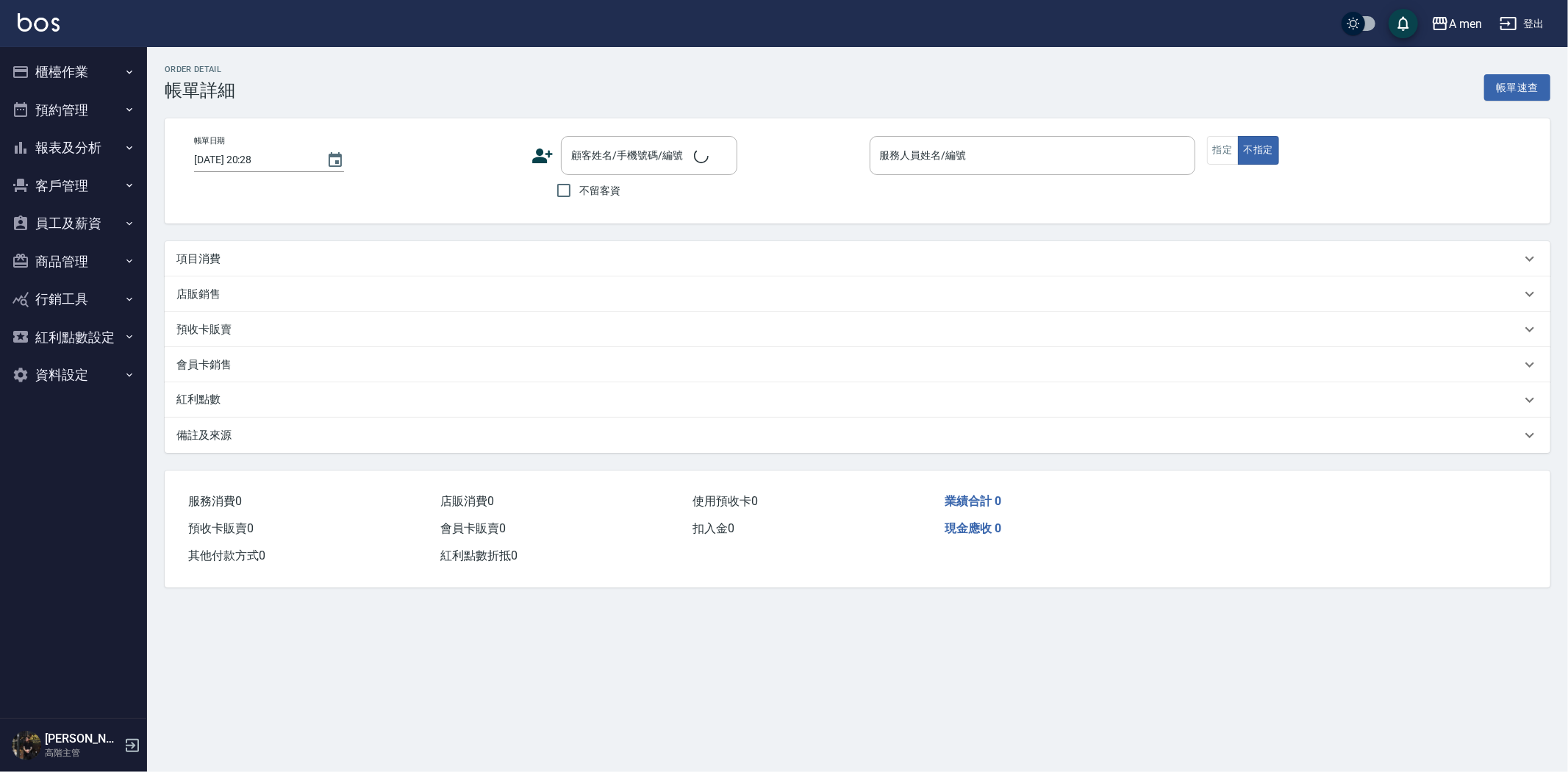
type input "[DATE] 18:30"
type input "Garry-008"
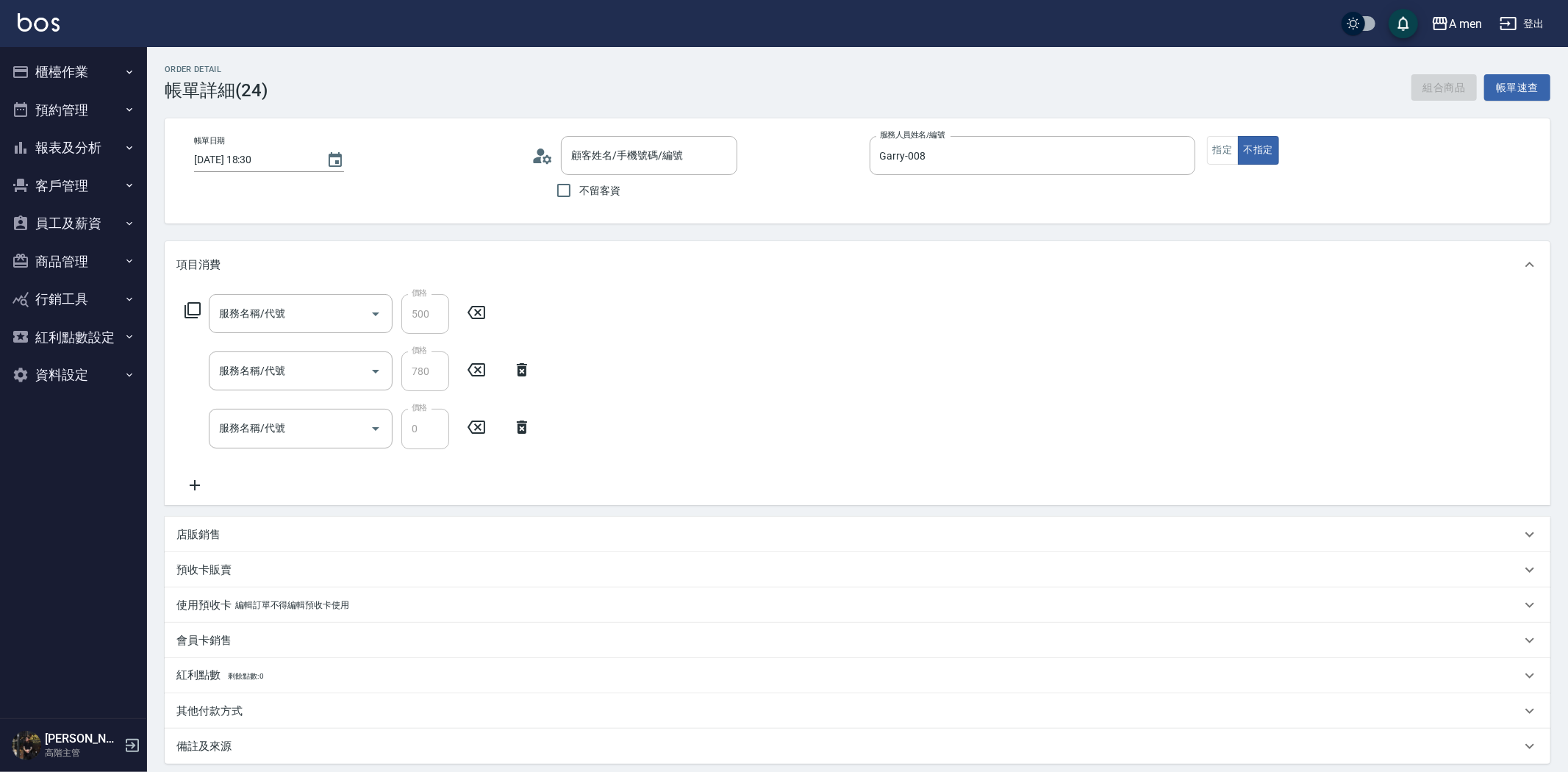
type input "組合活動 剪髮"
type input "養護師 控油去屑套餐組合"
type input "升單獎金 控油去屑套餐"
type input "[PERSON_NAME]先生/0975863210/null"
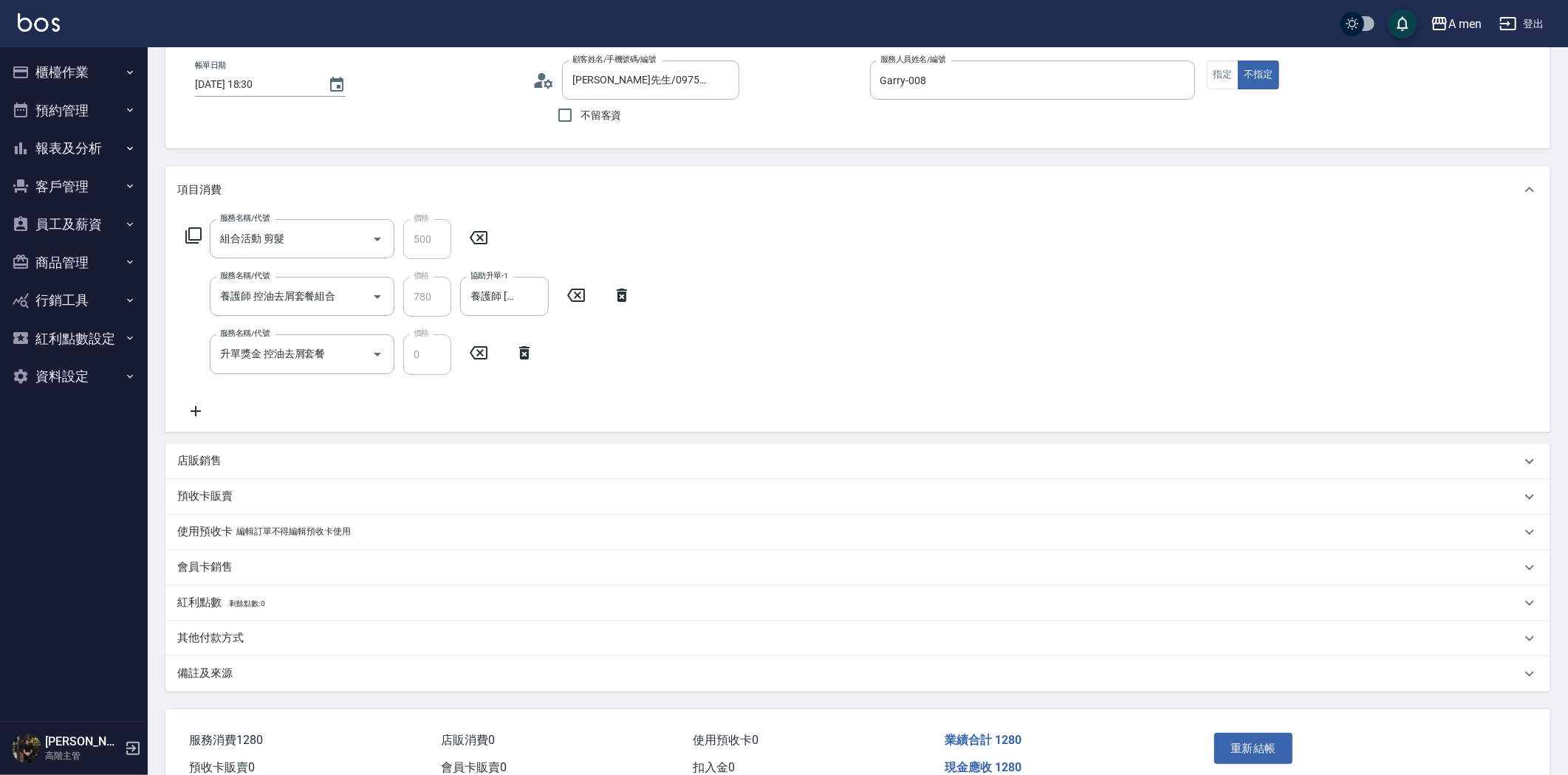
scroll to position [150, 0]
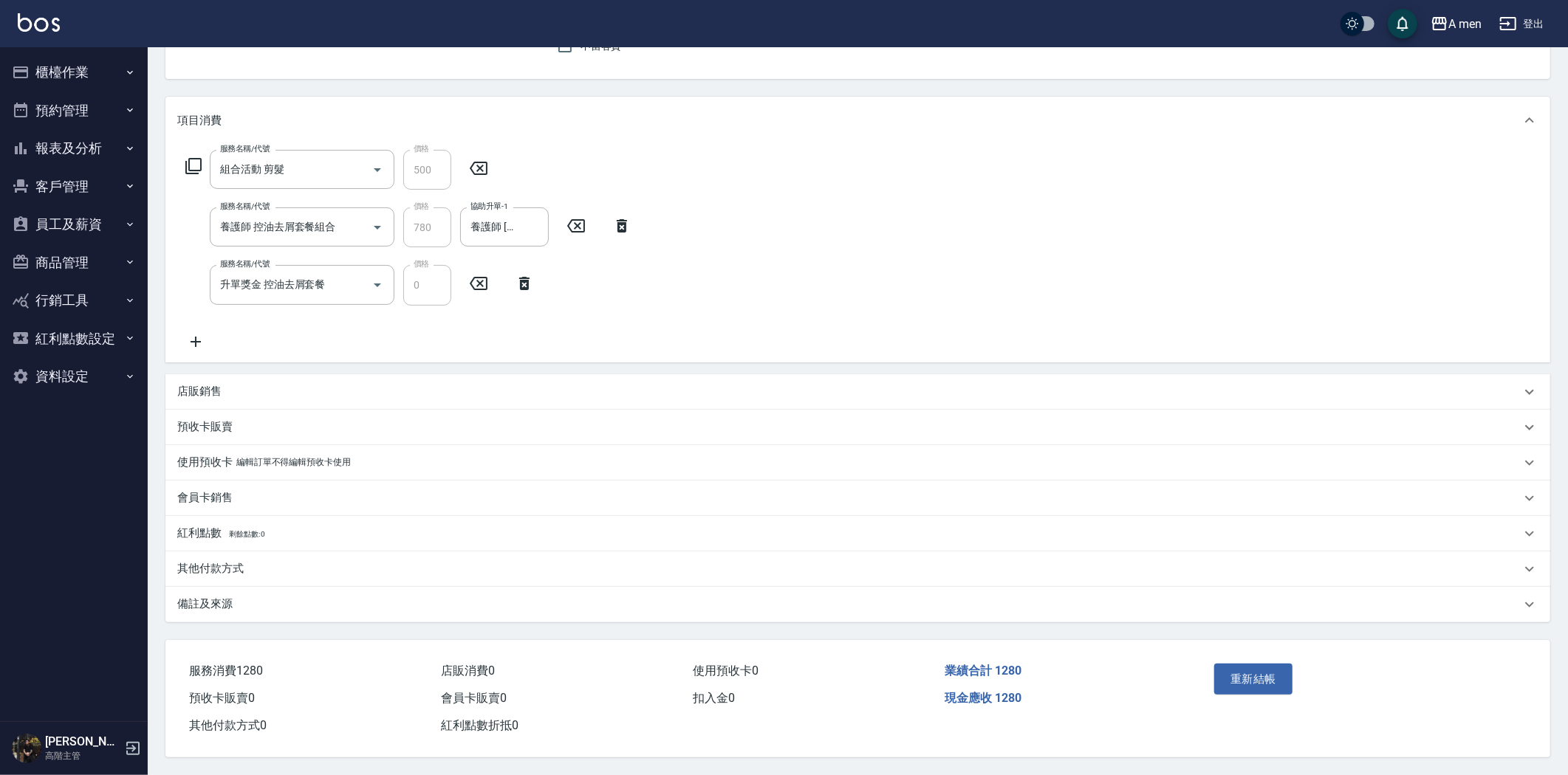
click at [279, 561] on div "其他付款方式" at bounding box center [849, 569] width 1343 height 16
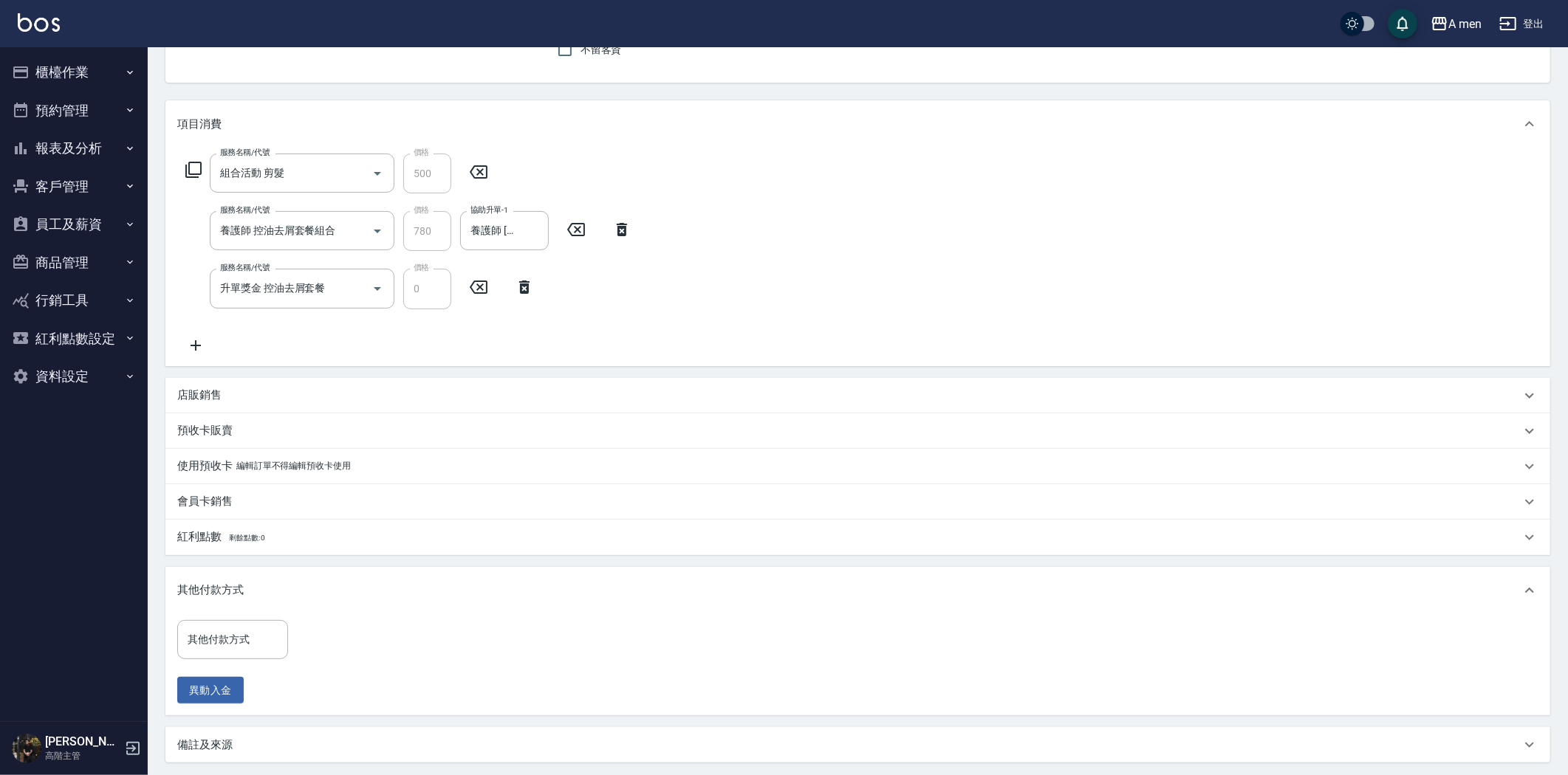
scroll to position [123, 0]
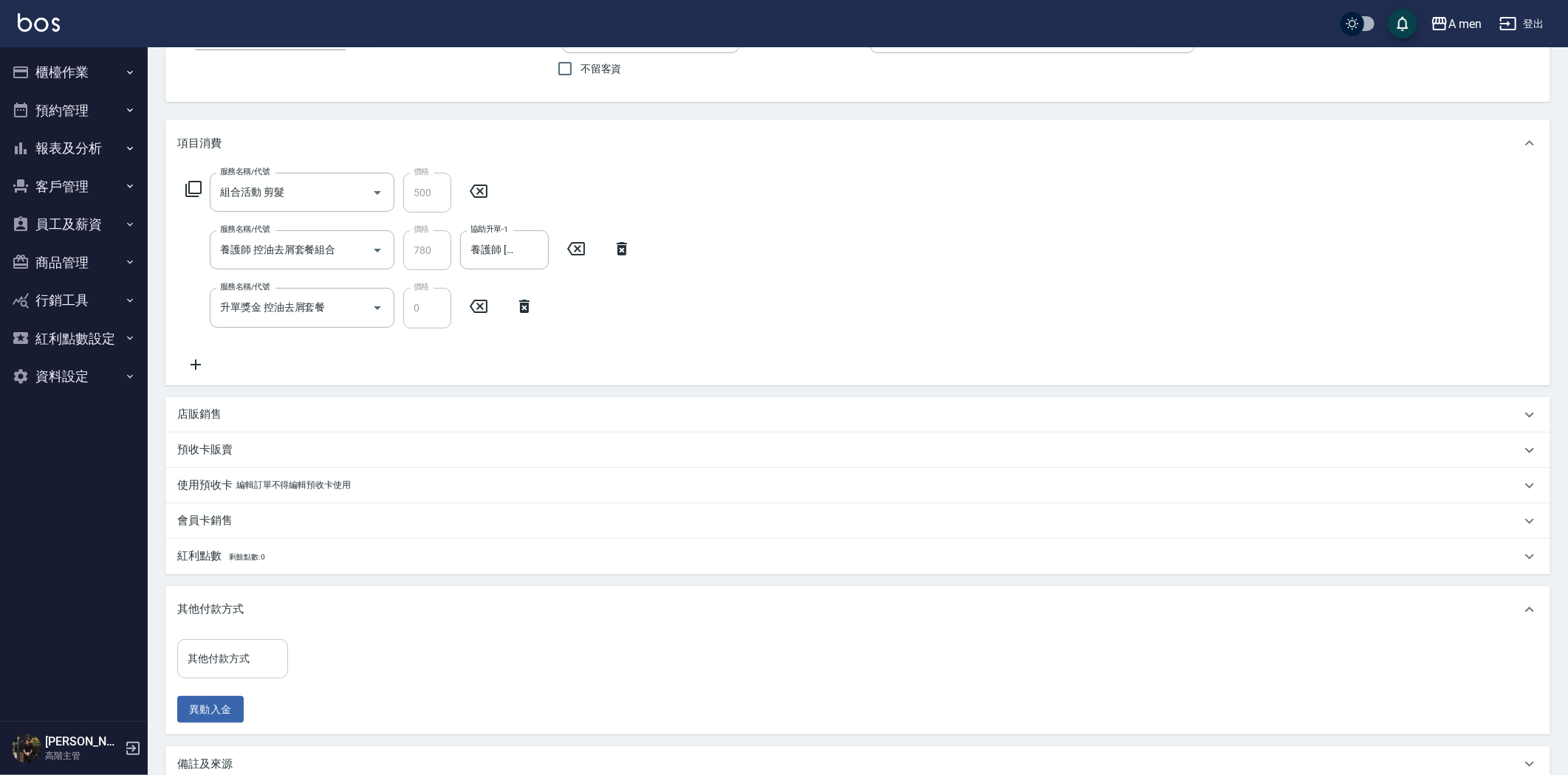
click at [249, 648] on input "其他付款方式" at bounding box center [233, 658] width 98 height 26
click at [219, 724] on span "轉帳" at bounding box center [233, 719] width 111 height 24
type input "轉帳"
click at [344, 653] on input "0" at bounding box center [352, 659] width 111 height 40
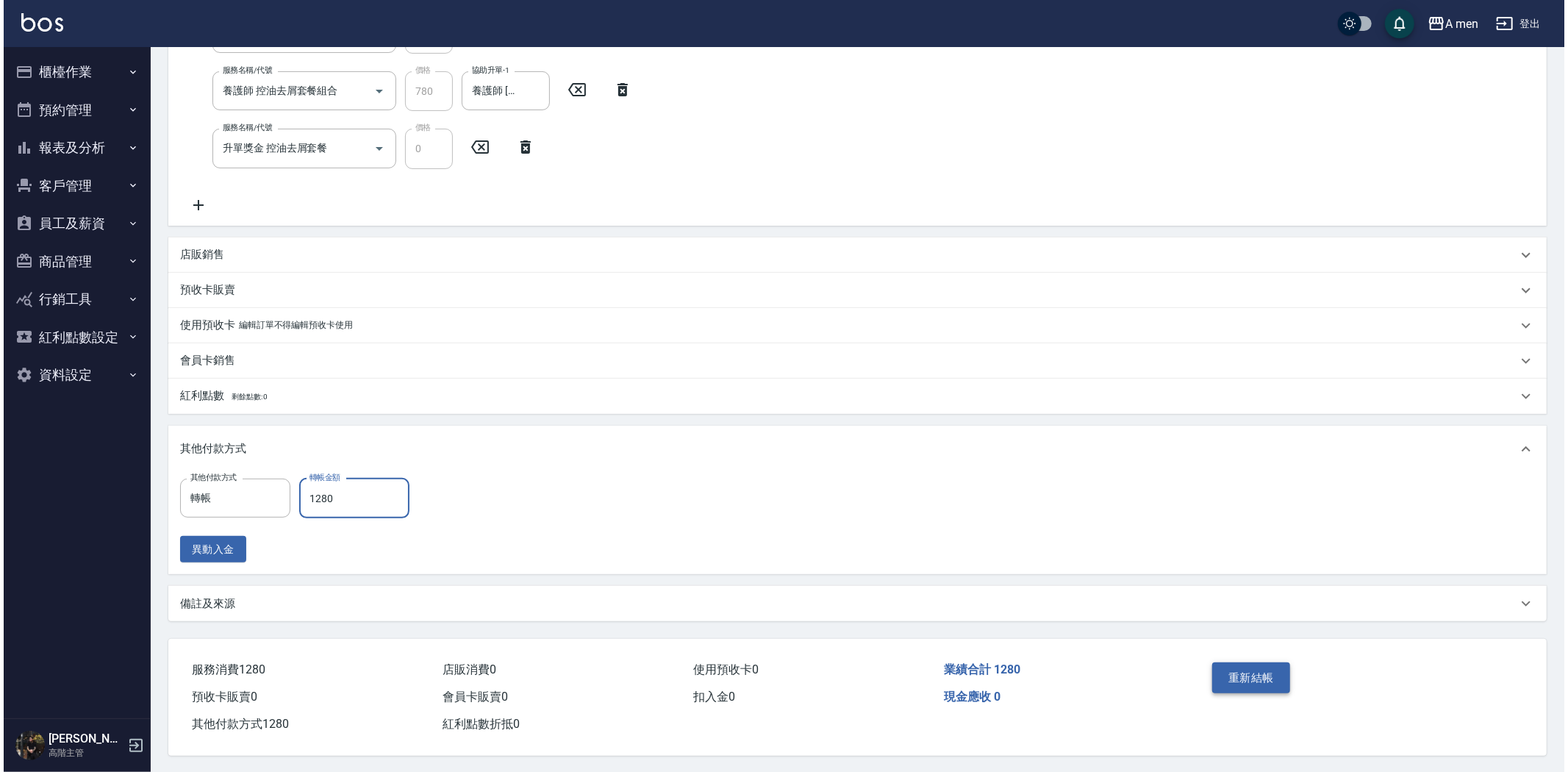
scroll to position [287, 0]
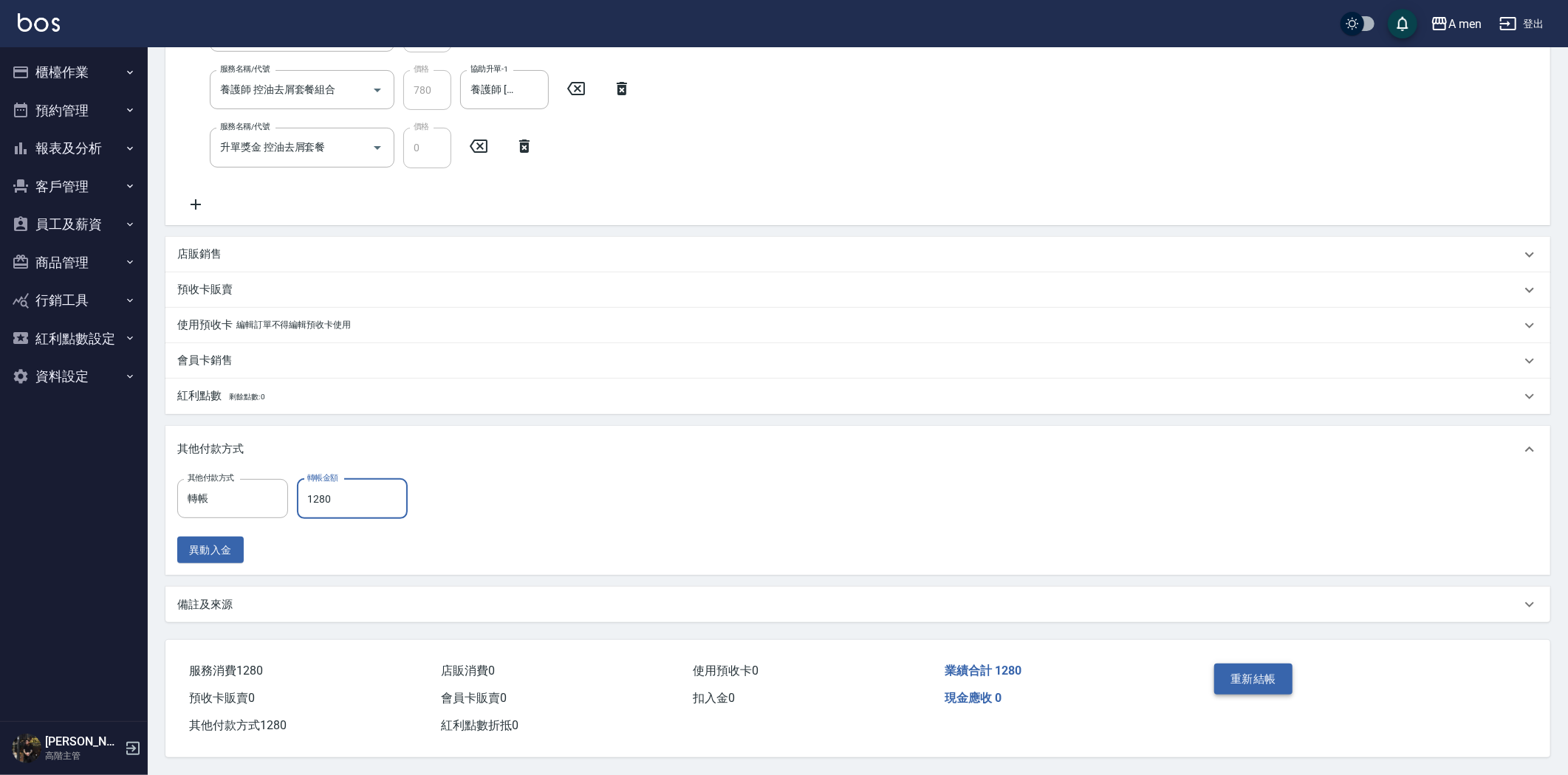
type input "1280"
click at [1235, 670] on button "重新結帳" at bounding box center [1253, 679] width 78 height 31
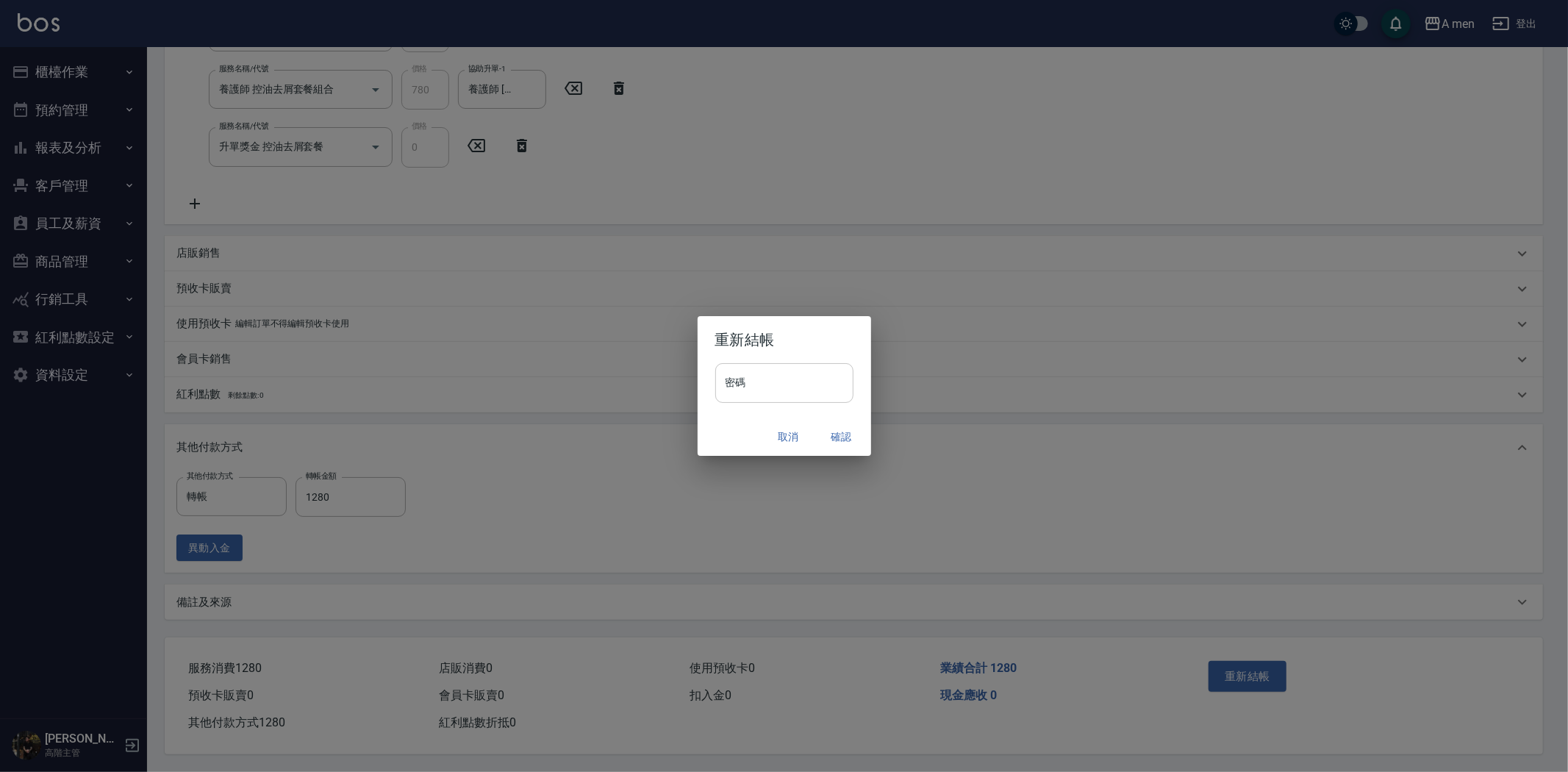
click at [806, 392] on input "密碼" at bounding box center [784, 383] width 138 height 40
type input "**********"
click at [838, 440] on button "確認" at bounding box center [841, 437] width 47 height 27
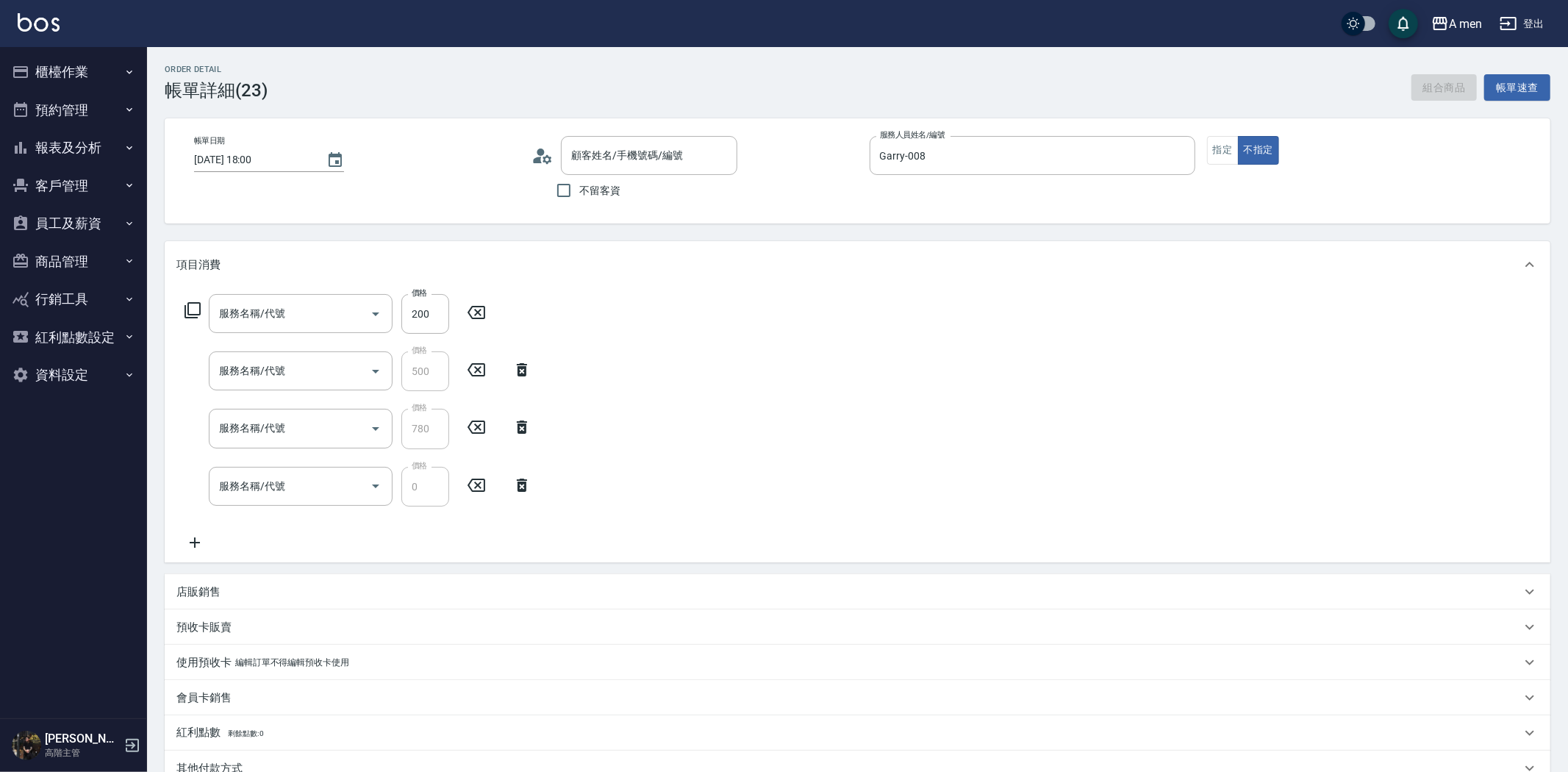
type input "[DATE] 18:00"
type input "Garry-008"
type input "養護師 額外開發"
type input "組合活動 剪髮"
type input "養護師 控油去屑套餐組合"
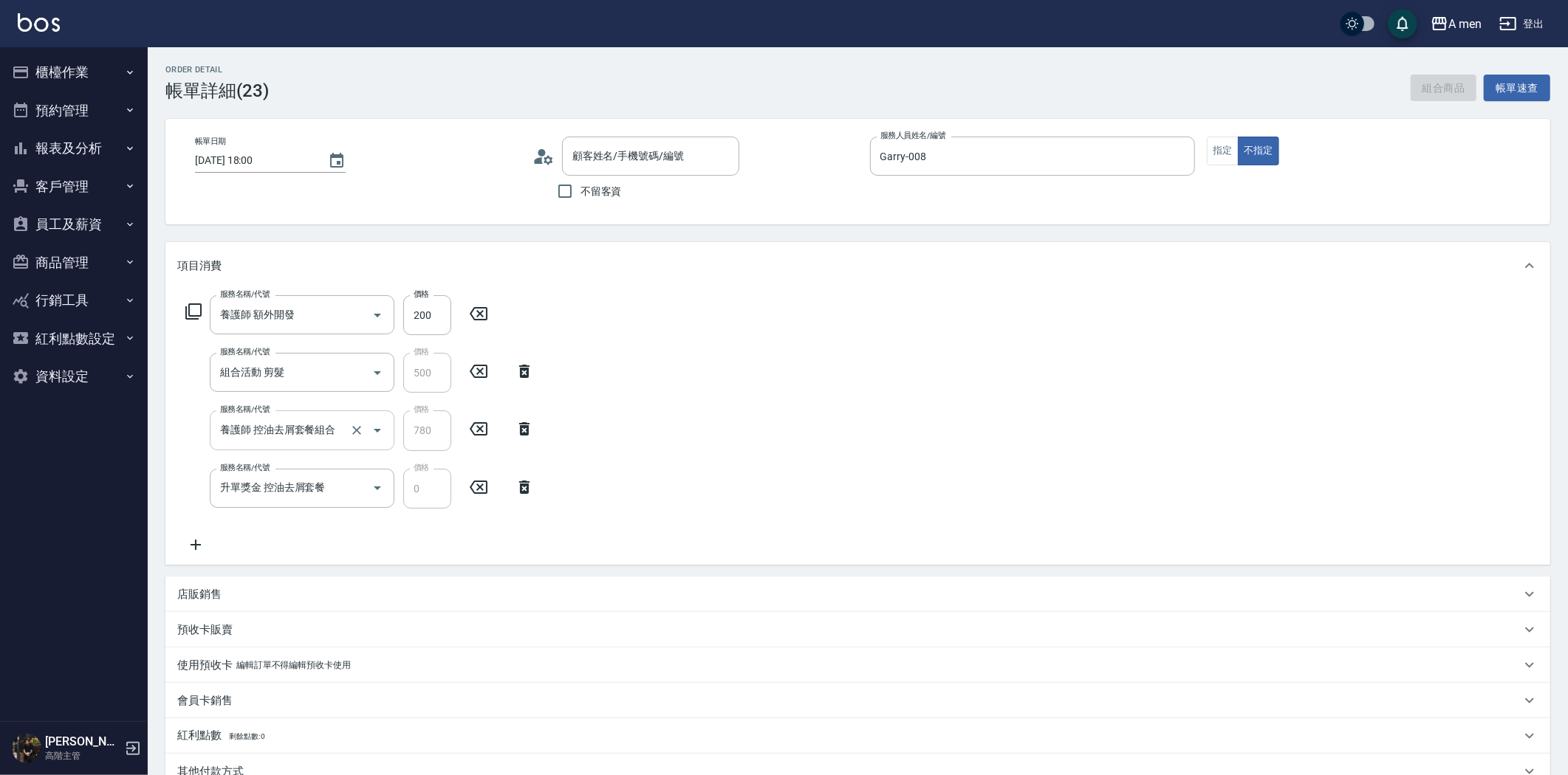
type input "升單獎金 控油去屑套餐"
type input "[PERSON_NAME]先生/0963355511/null"
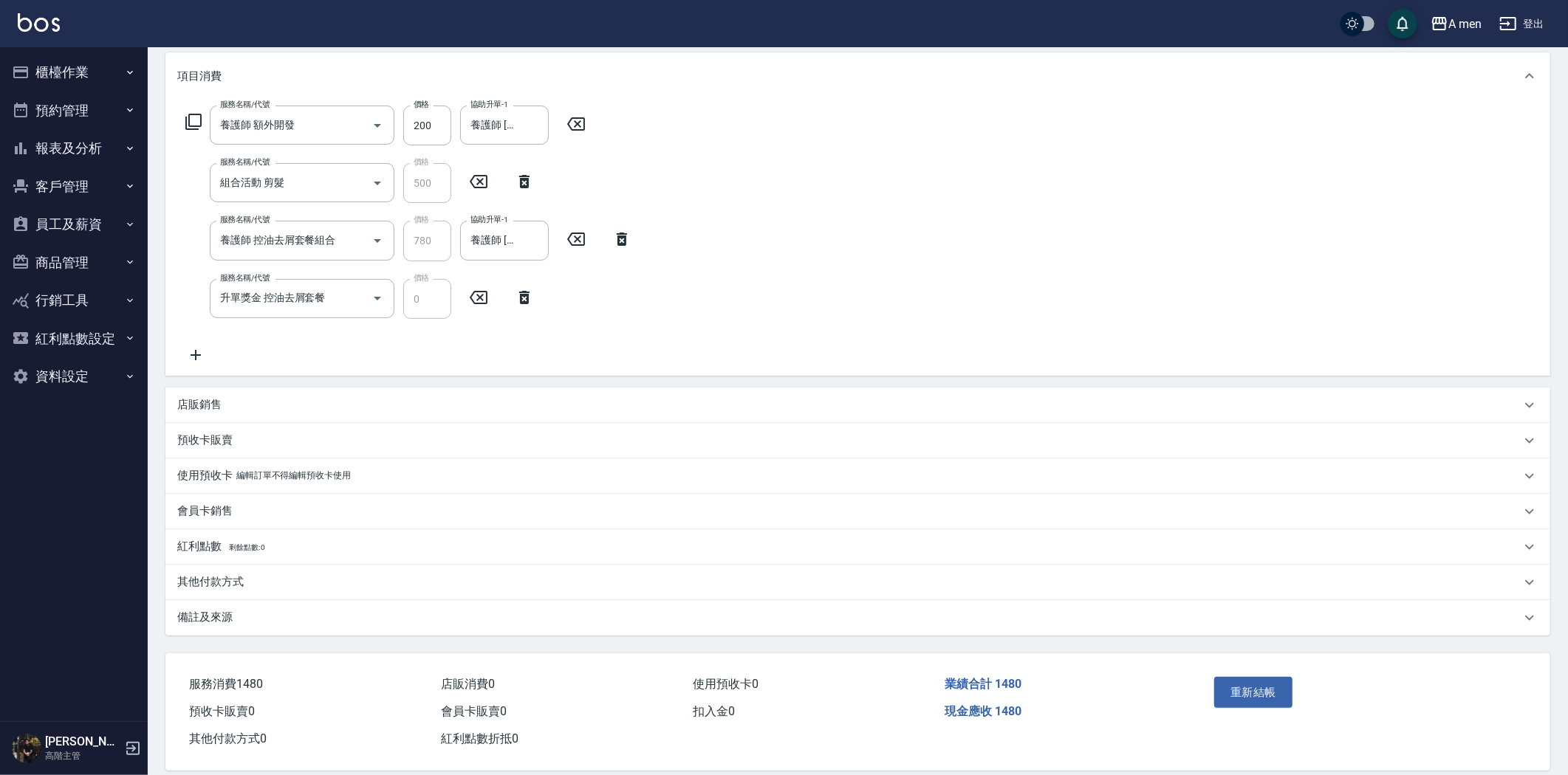
scroll to position [207, 0]
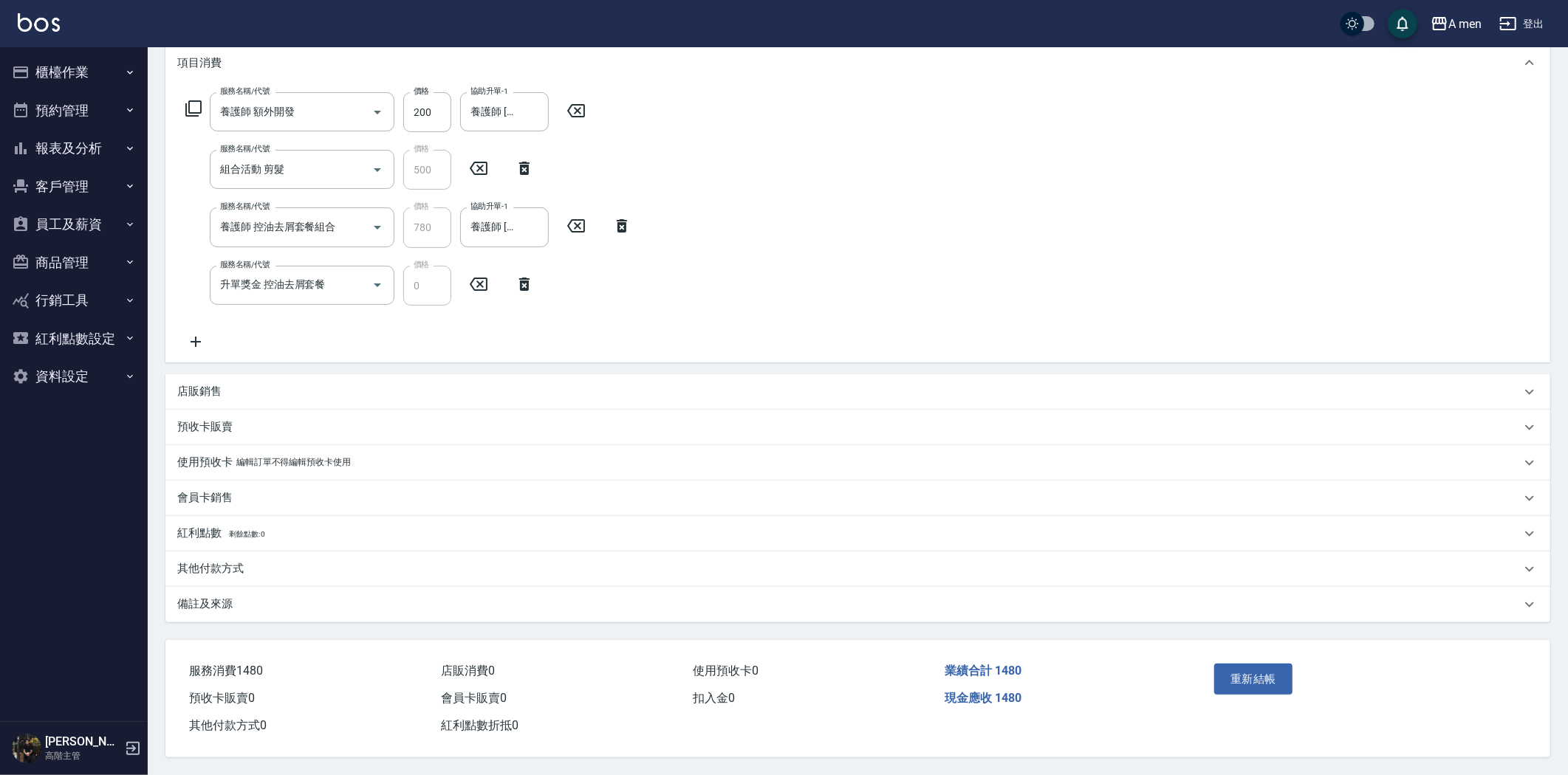
click at [284, 600] on div "備註及來源" at bounding box center [849, 604] width 1343 height 16
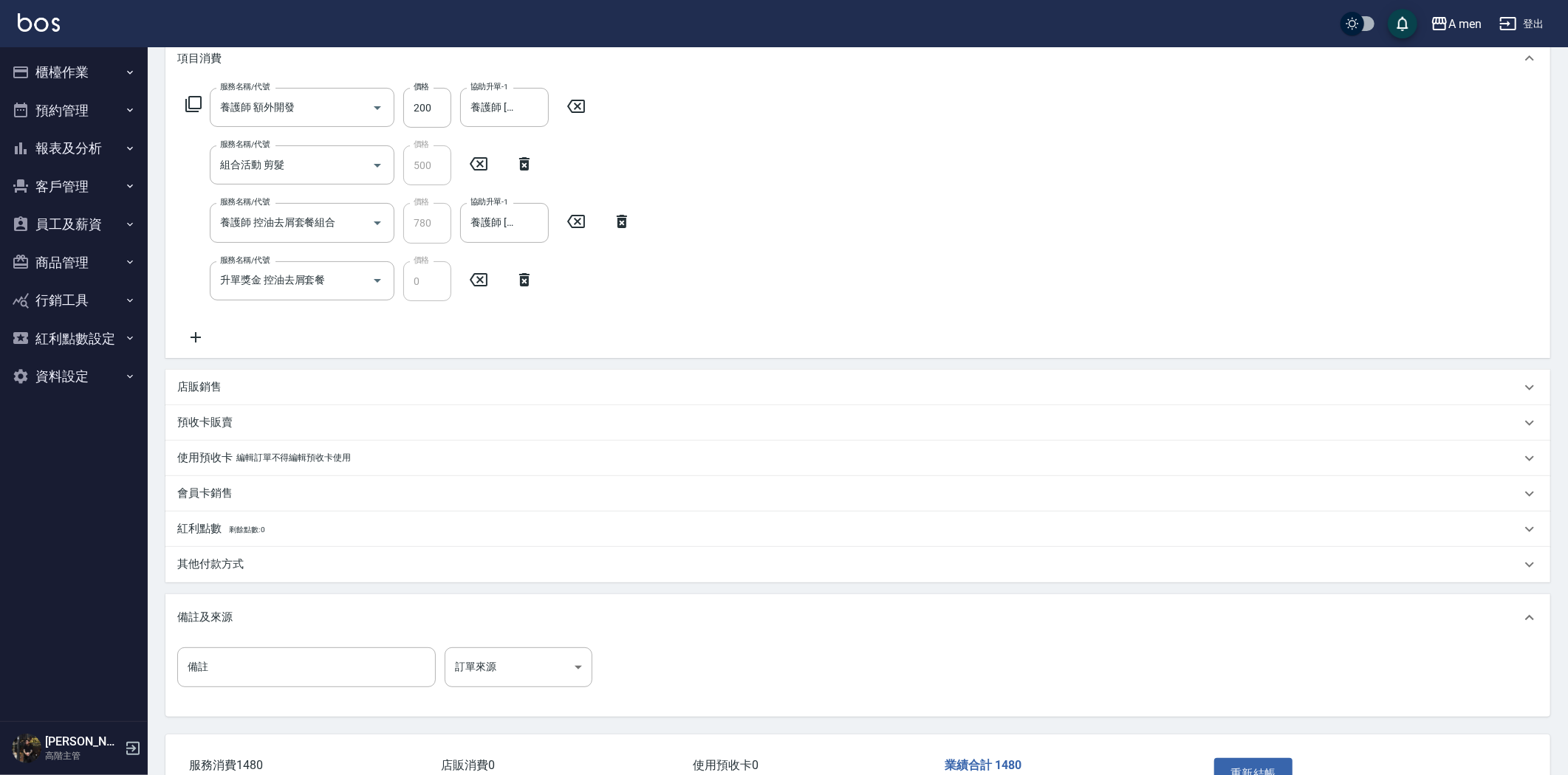
click at [291, 571] on div "其他付款方式" at bounding box center [858, 564] width 1385 height 36
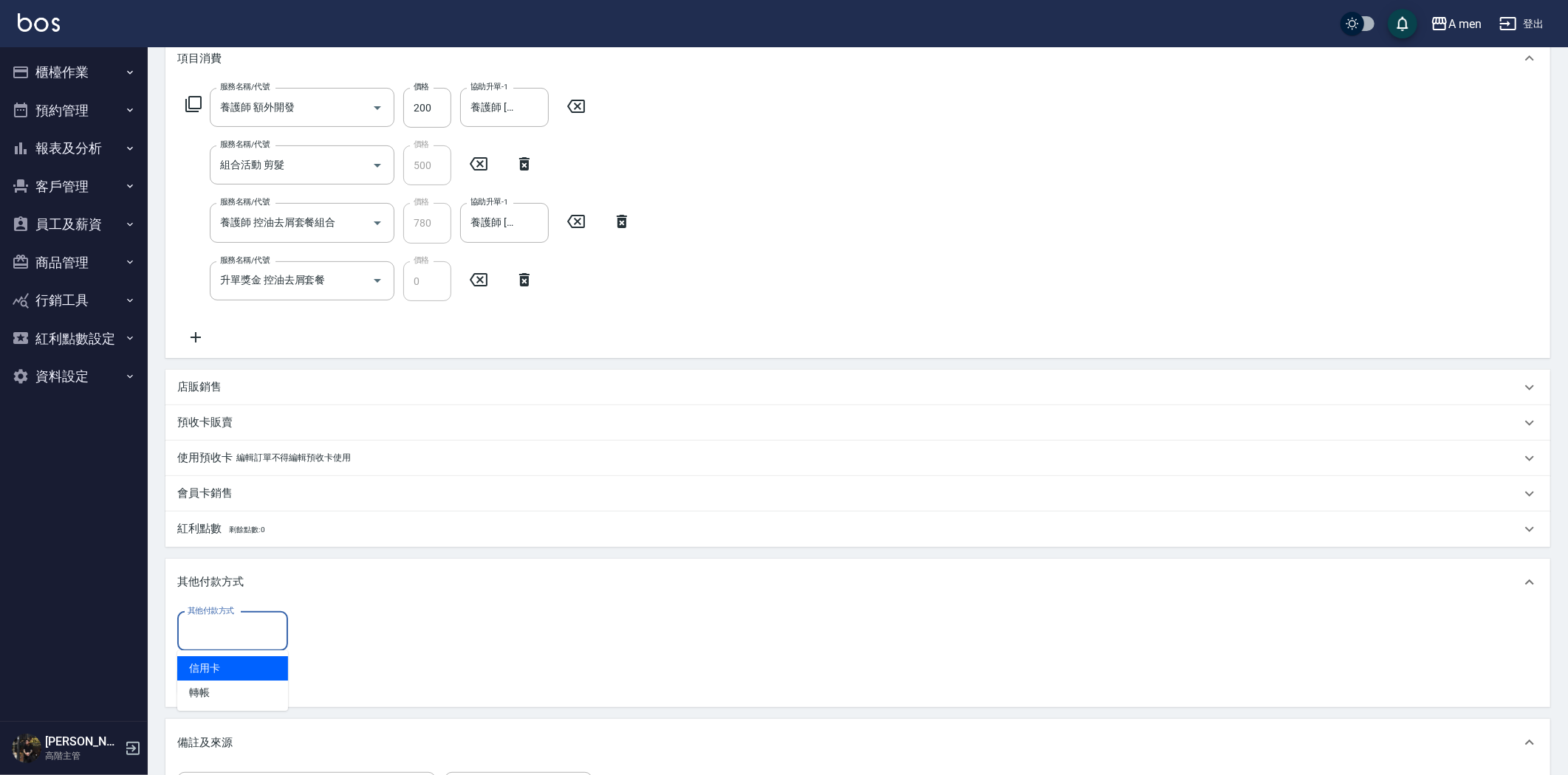
click at [217, 632] on input "其他付款方式" at bounding box center [233, 631] width 98 height 26
click at [240, 690] on span "轉帳" at bounding box center [233, 692] width 111 height 24
type input "轉帳"
click at [371, 636] on input "0" at bounding box center [352, 632] width 111 height 40
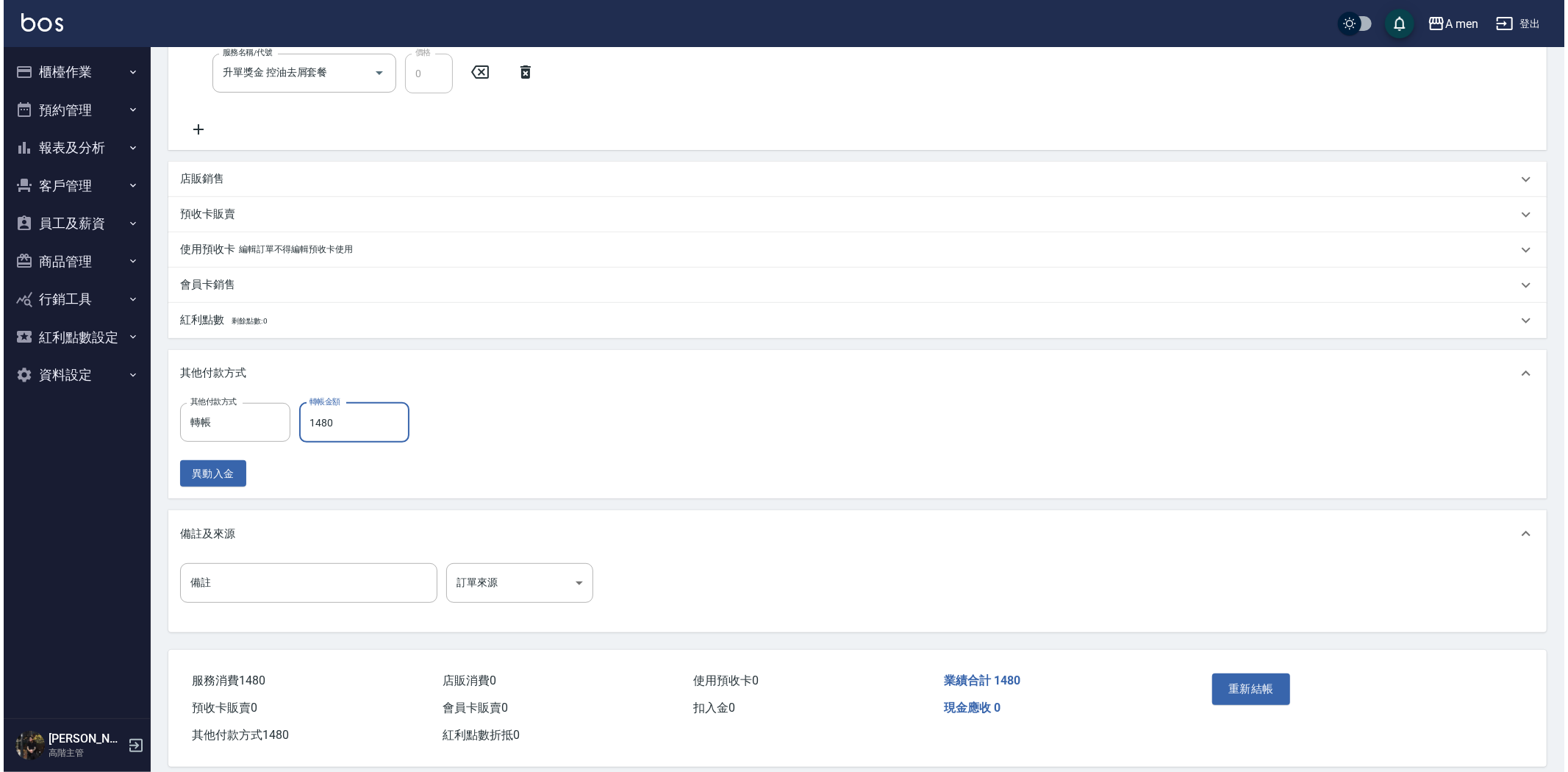
scroll to position [430, 0]
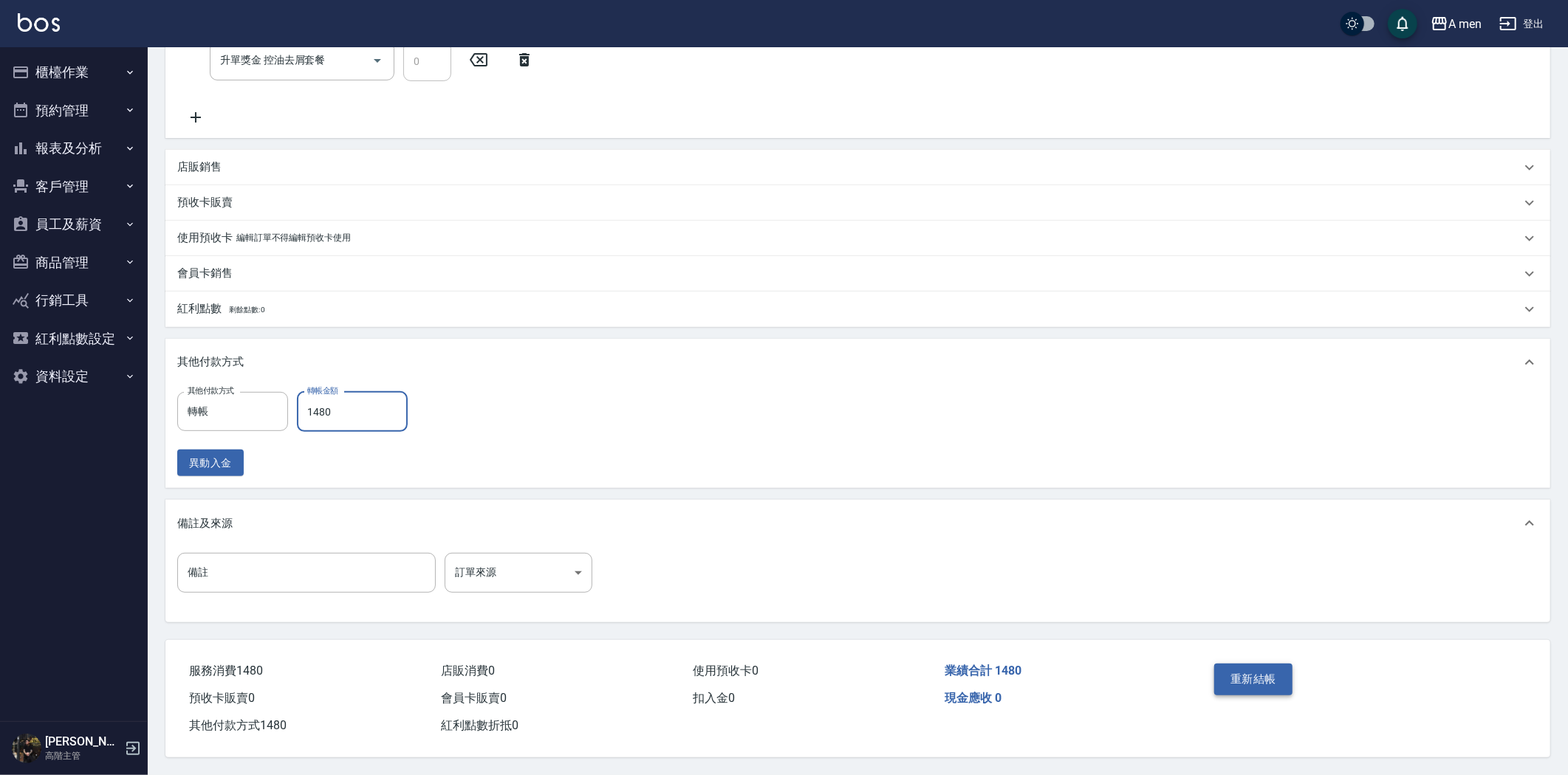
type input "1480"
click at [1249, 673] on button "重新結帳" at bounding box center [1253, 679] width 78 height 31
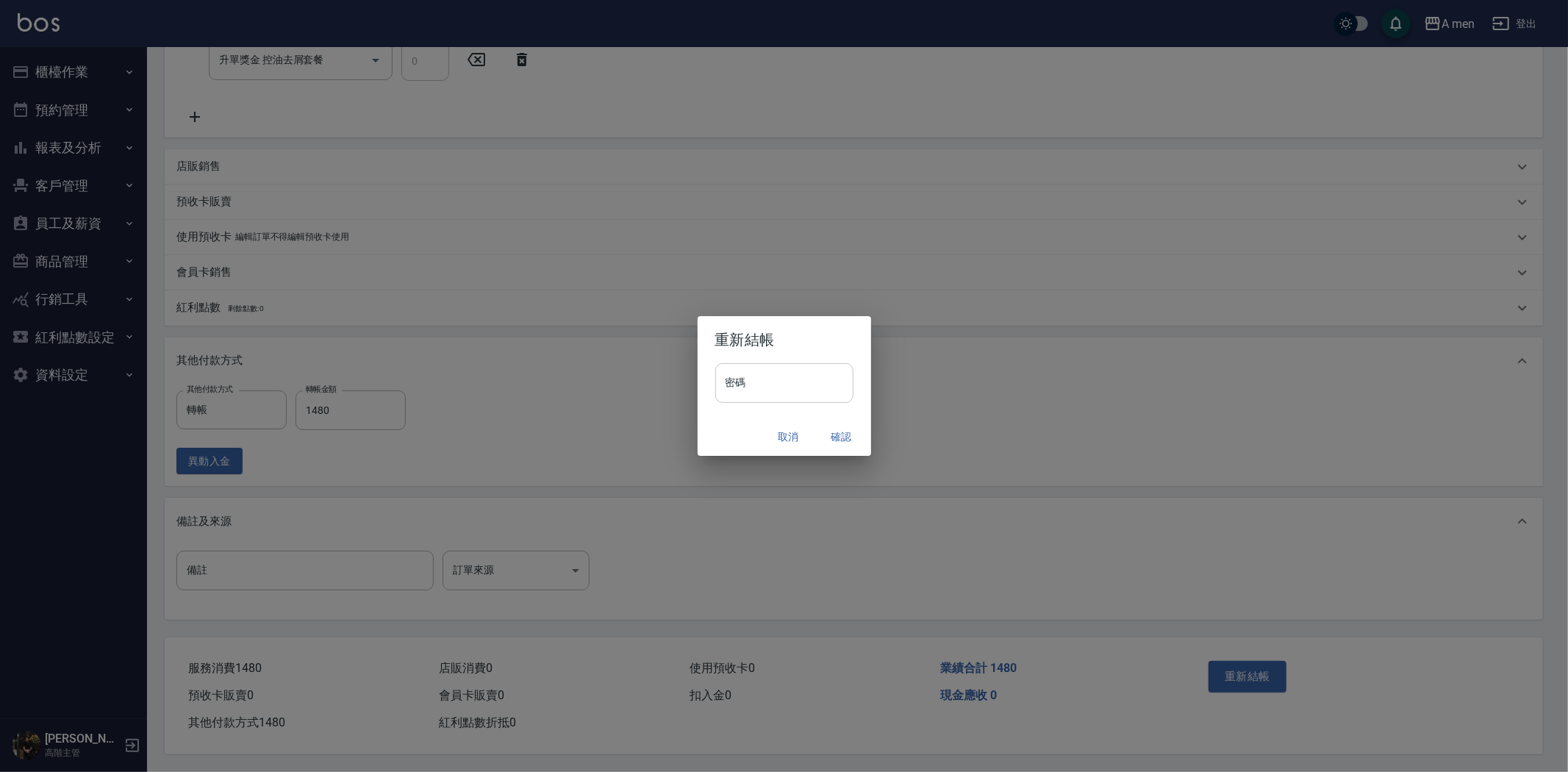
click at [792, 377] on input "密碼" at bounding box center [784, 383] width 138 height 40
type input "**********"
click at [849, 434] on button "確認" at bounding box center [841, 437] width 47 height 27
